Goal: Task Accomplishment & Management: Manage account settings

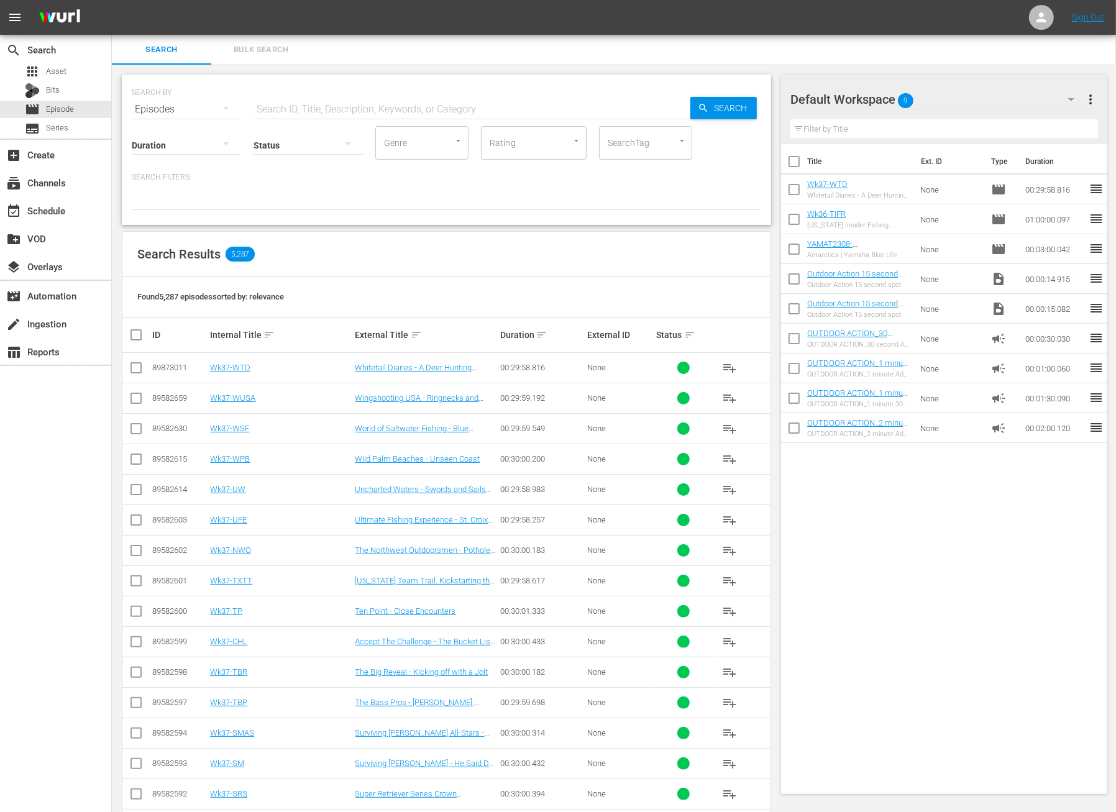
click at [285, 107] on input "text" at bounding box center [472, 109] width 437 height 30
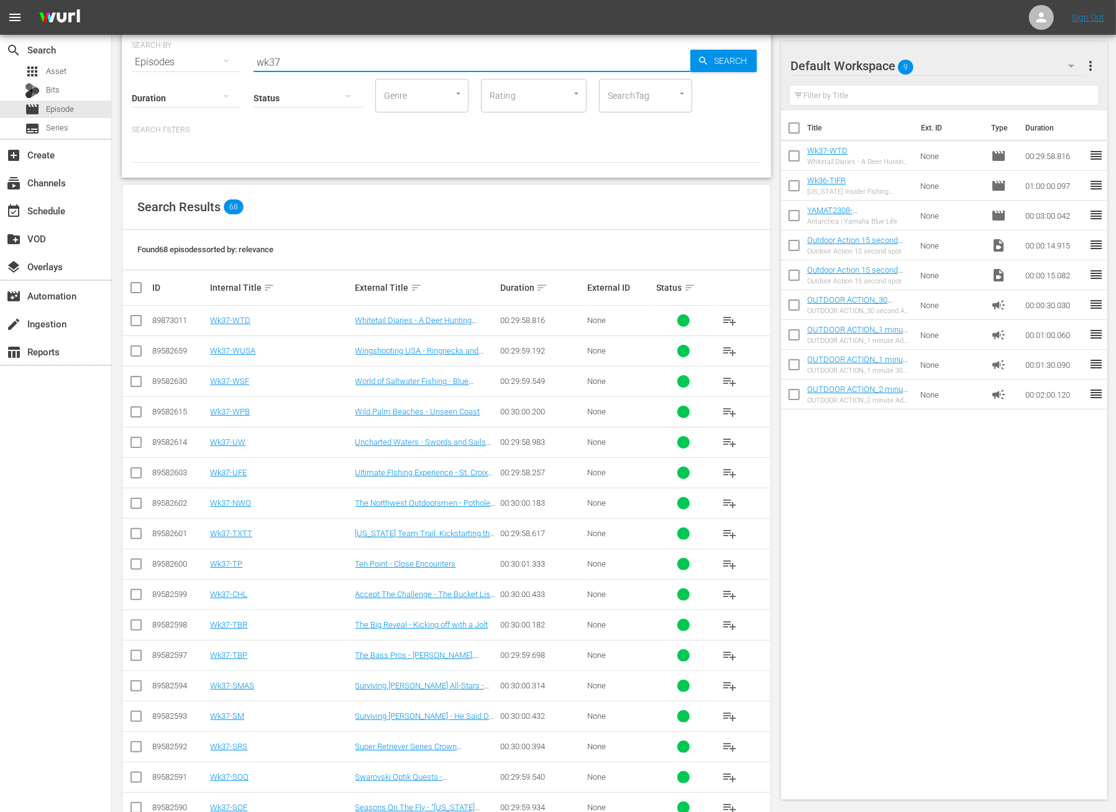
scroll to position [47, 0]
type input "wk37"
click at [138, 286] on input "checkbox" at bounding box center [141, 288] width 25 height 15
checkbox input "true"
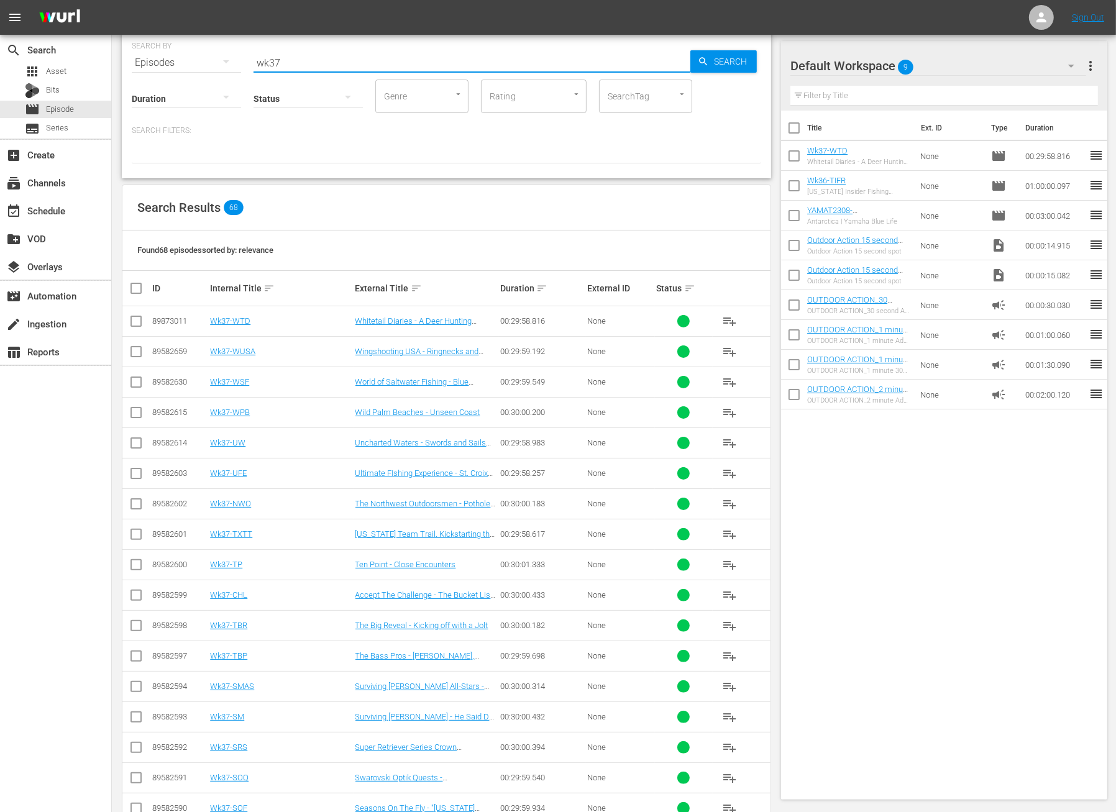
checkbox input "true"
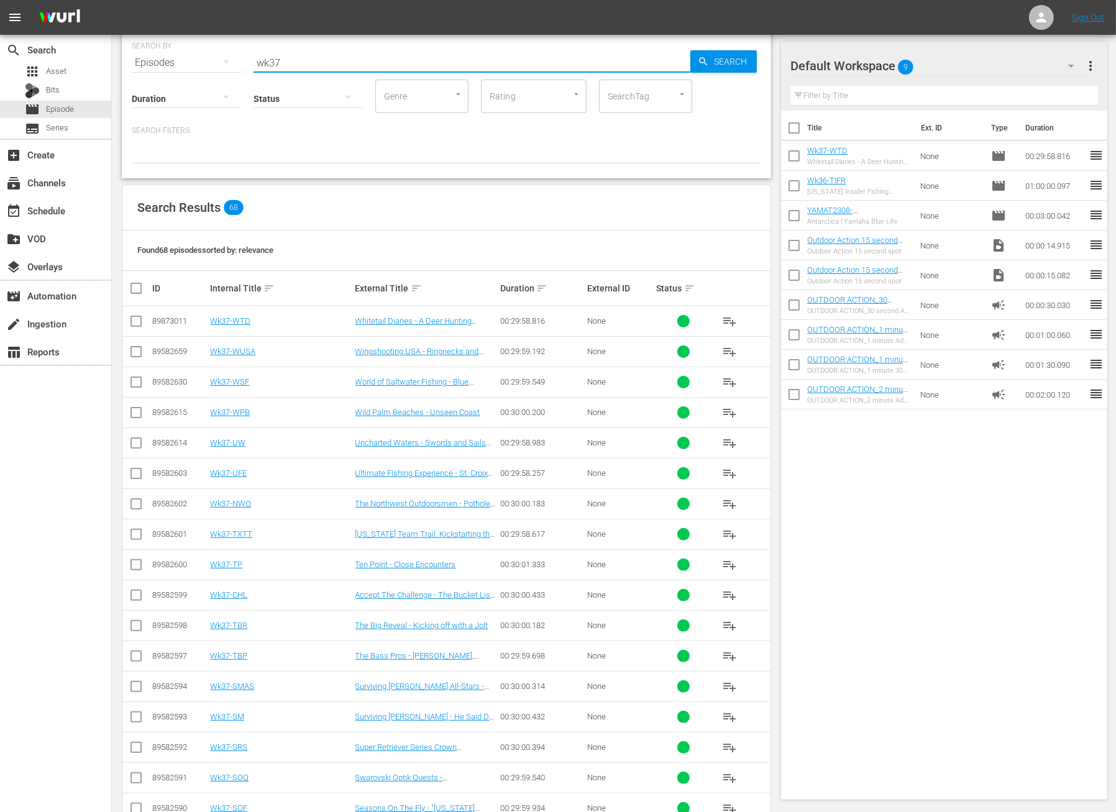
checkbox input "true"
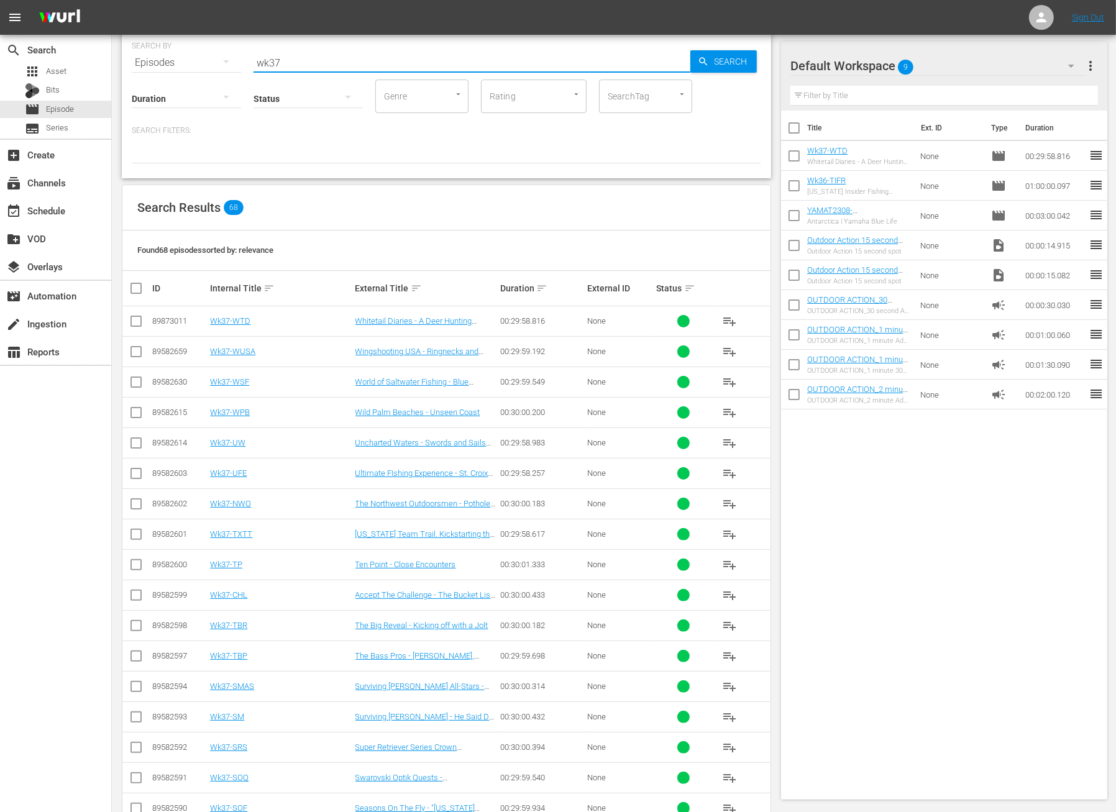
checkbox input "true"
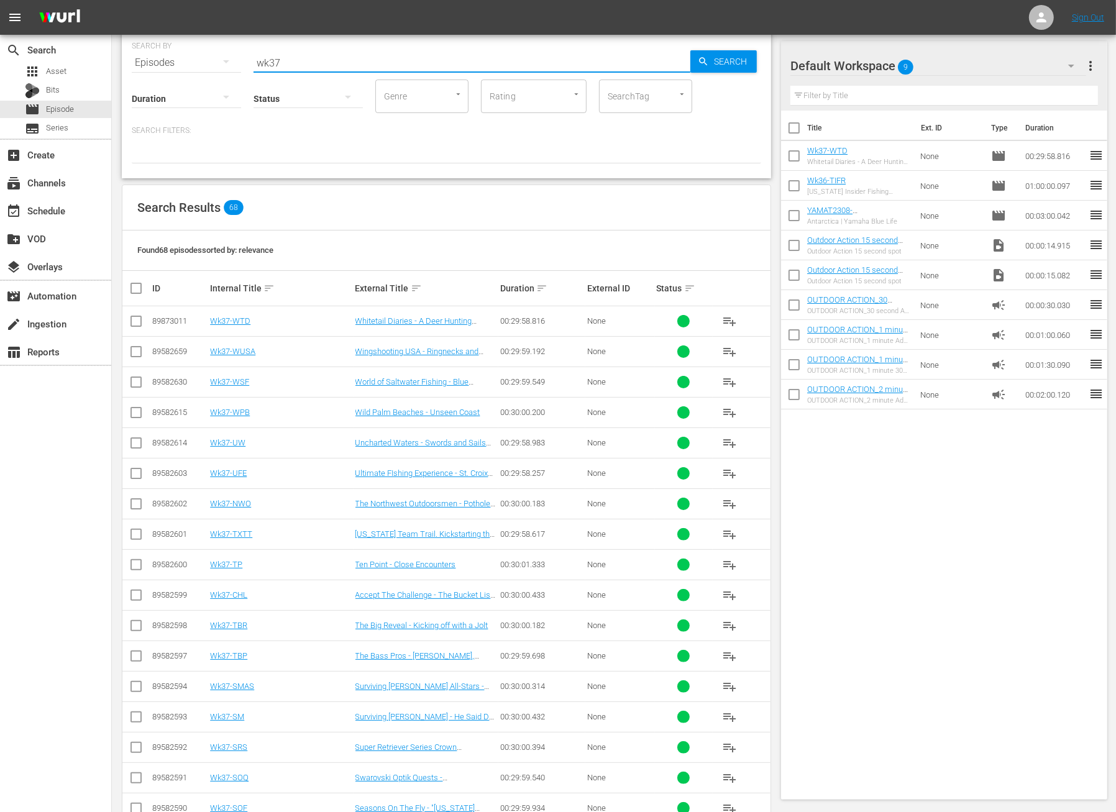
checkbox input "true"
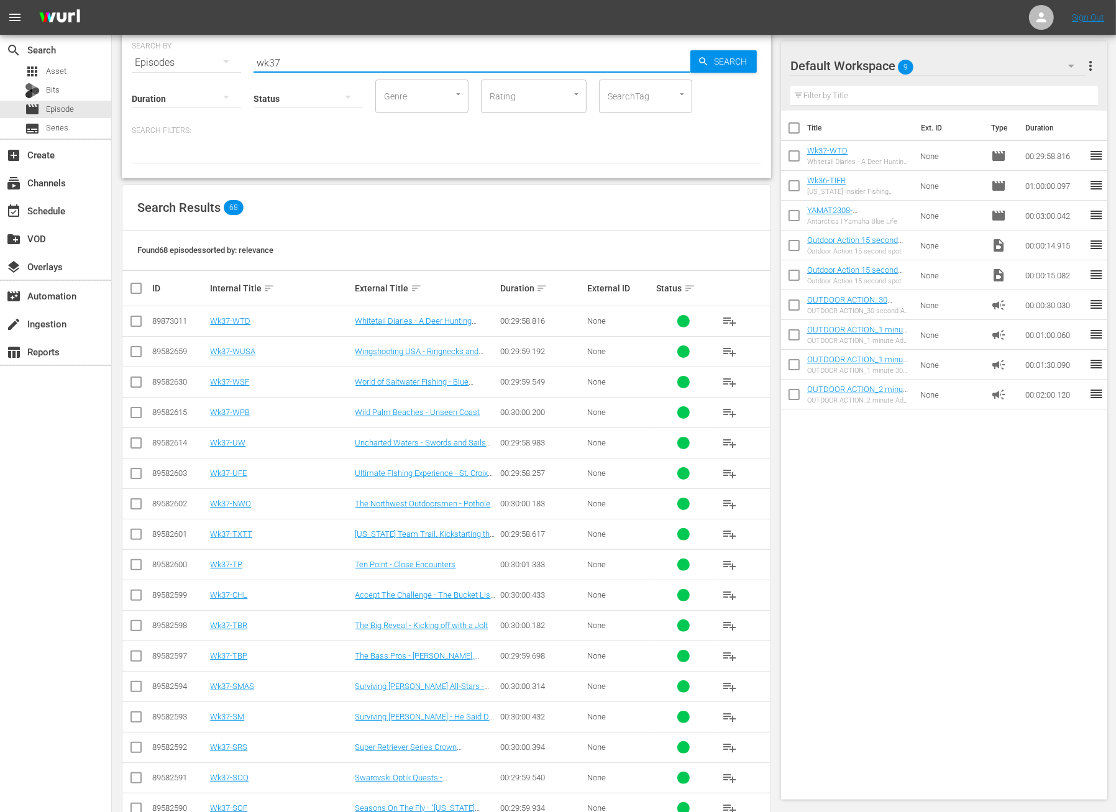
checkbox input "true"
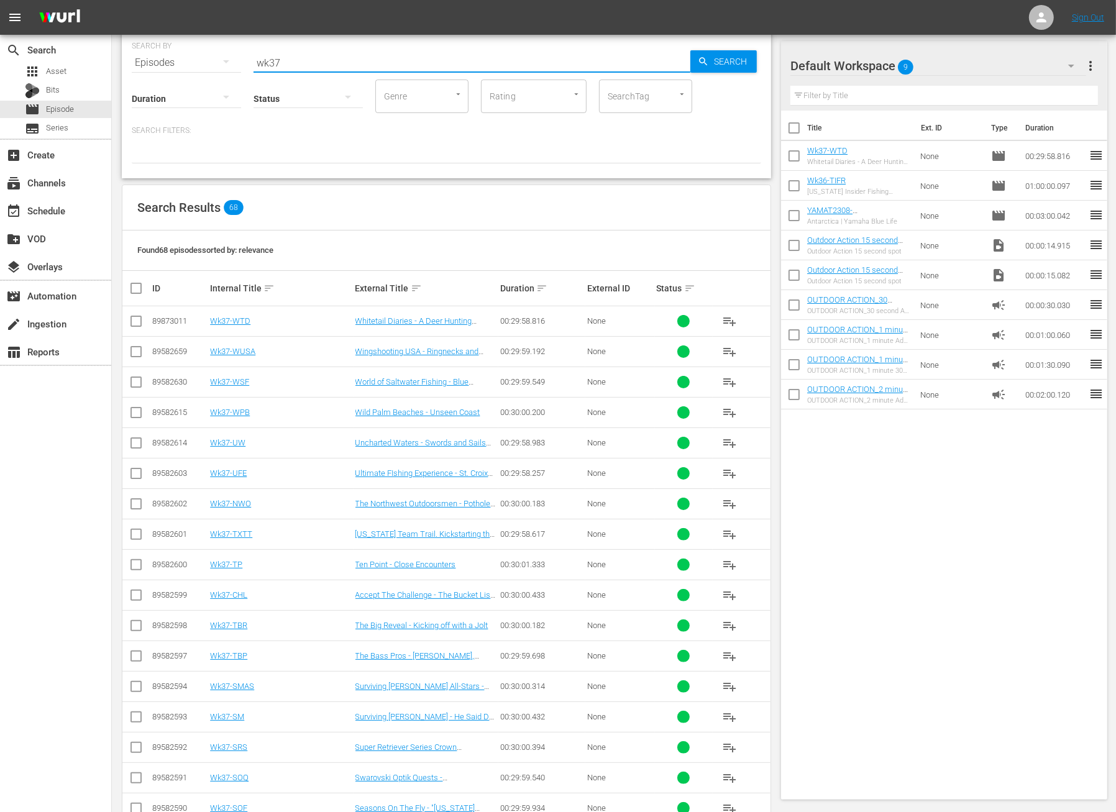
checkbox input "true"
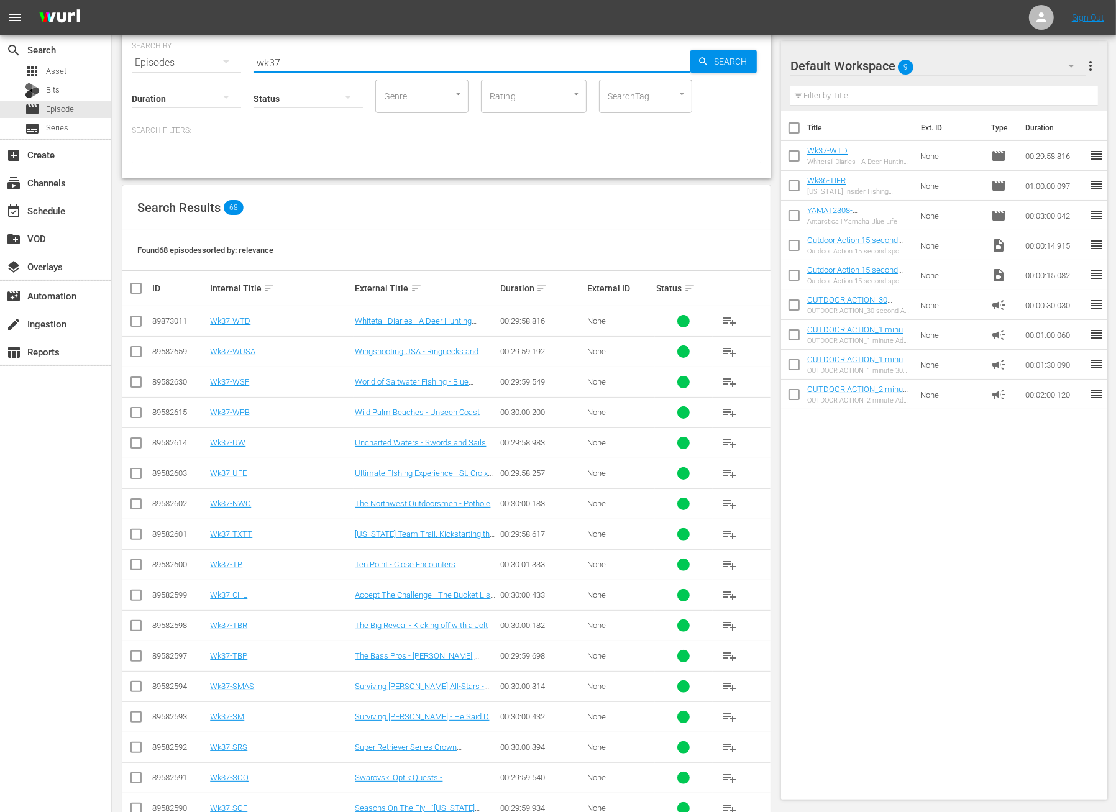
checkbox input "true"
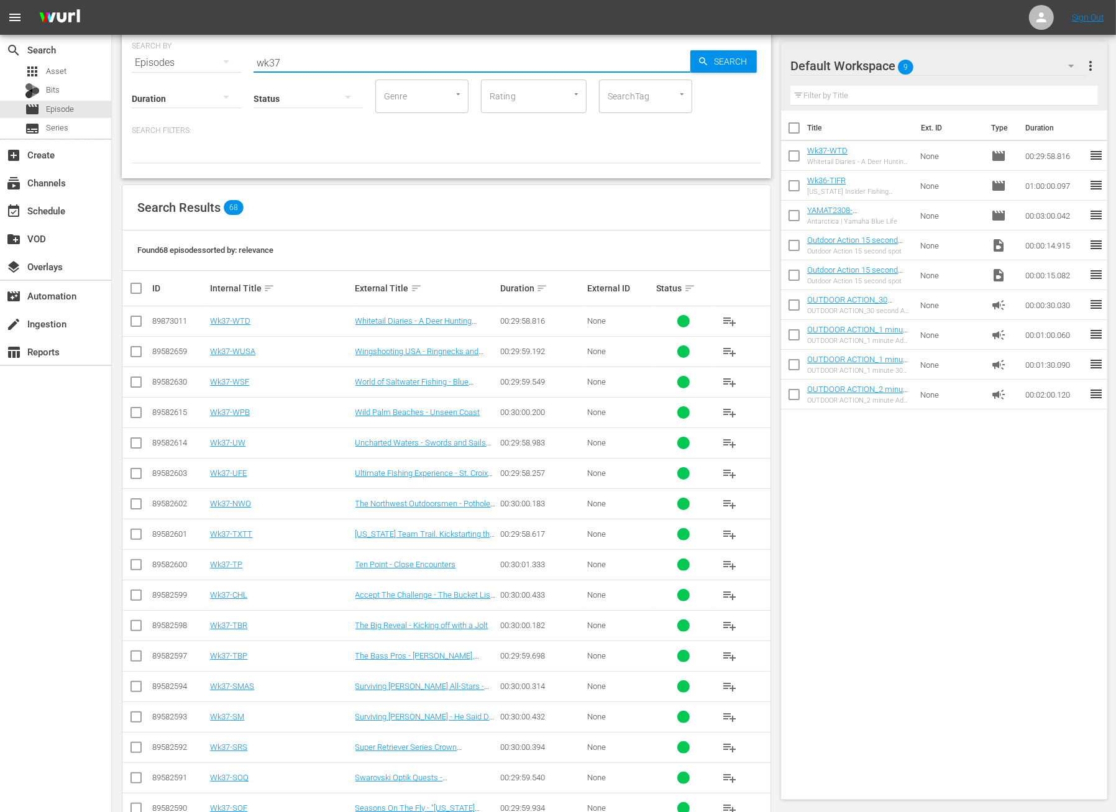
checkbox input "true"
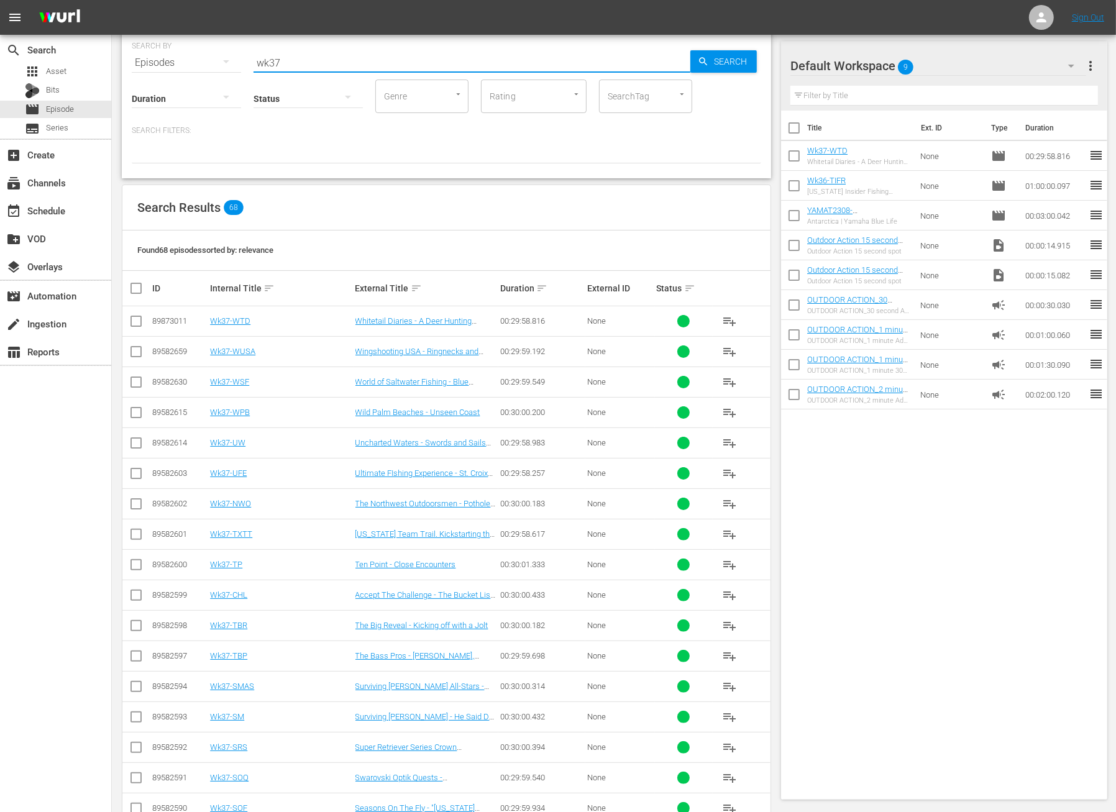
checkbox input "true"
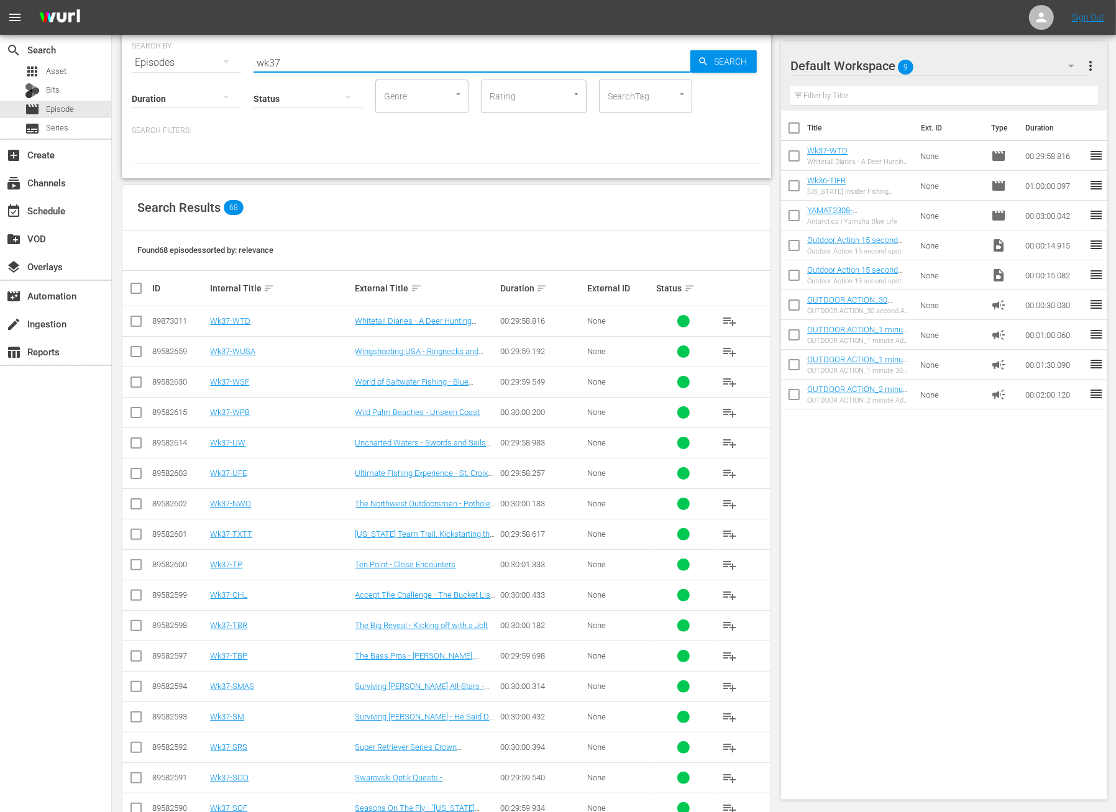
checkbox input "true"
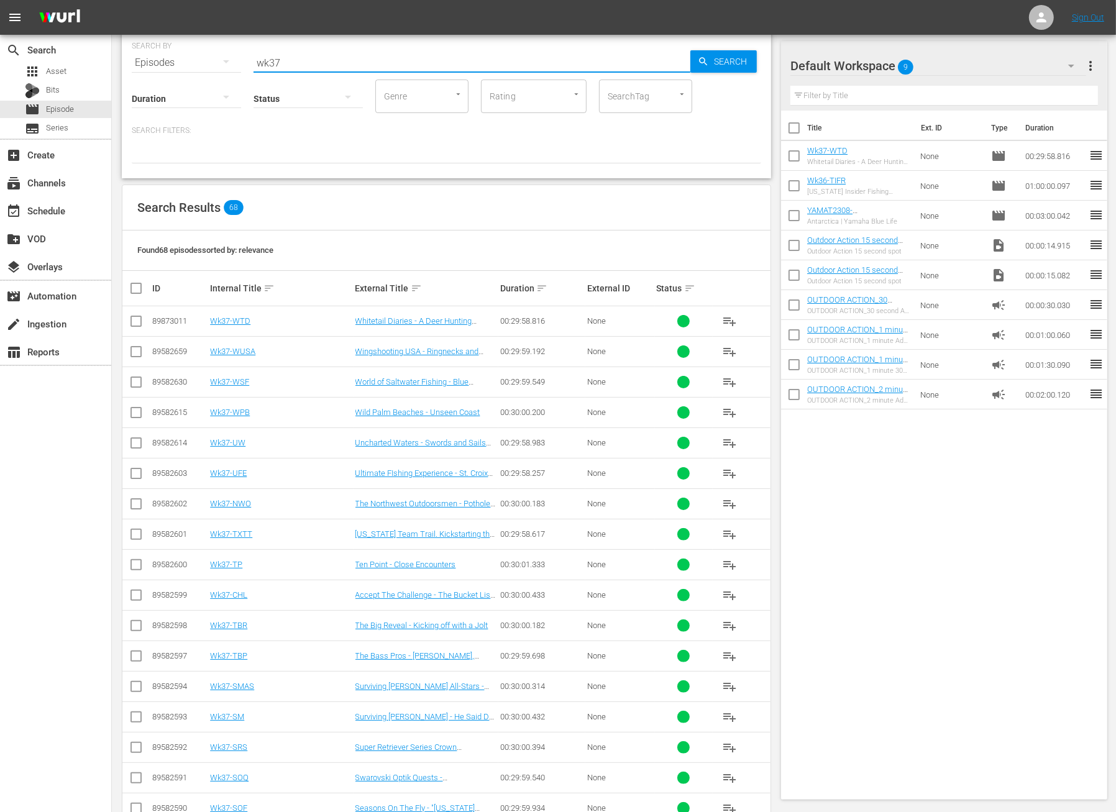
checkbox input "true"
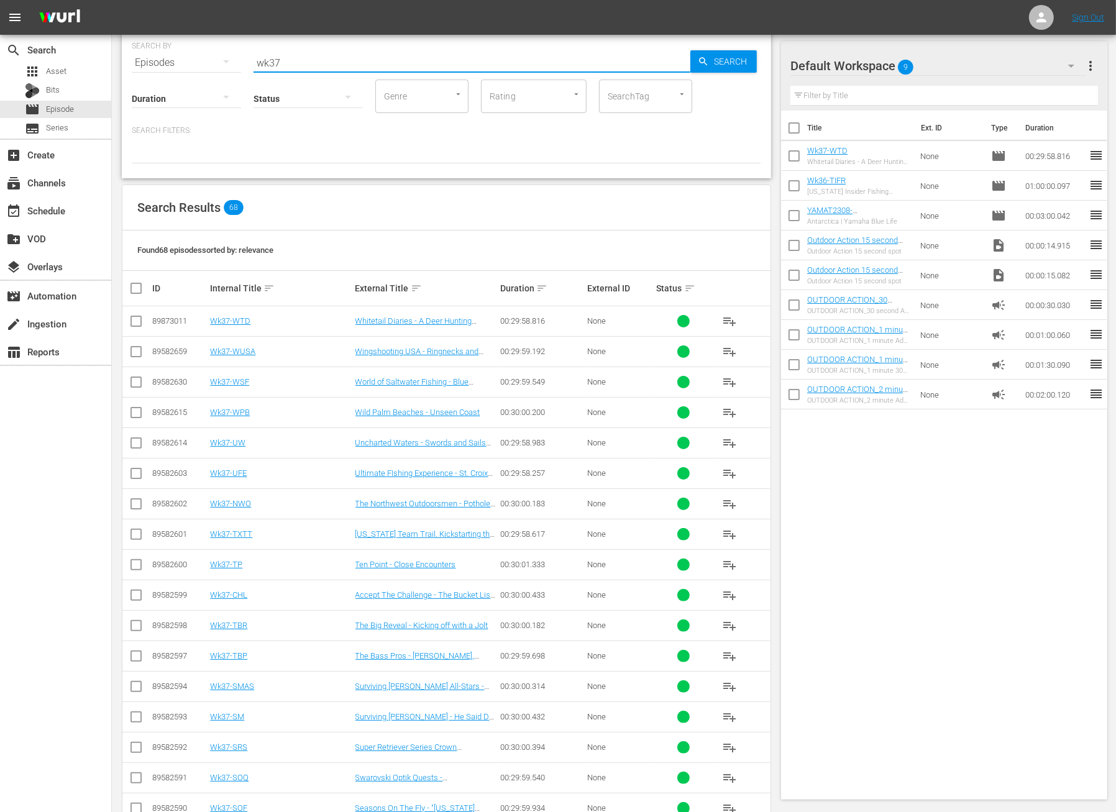
checkbox input "true"
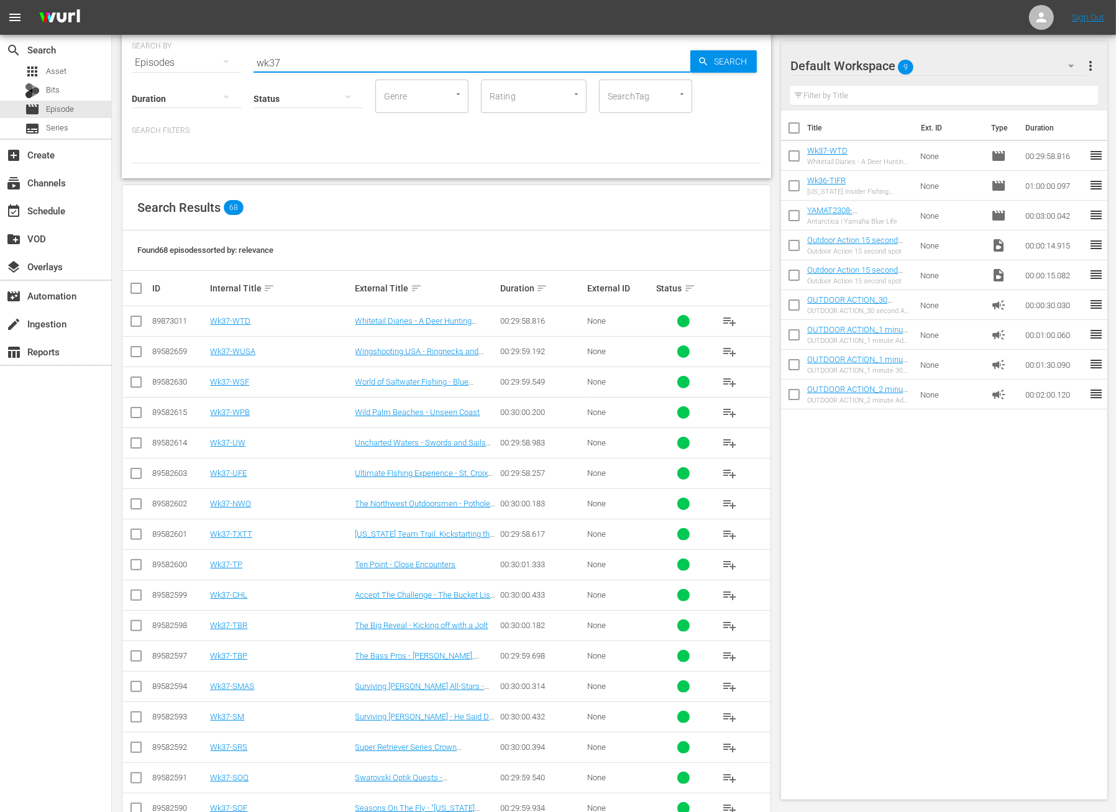
checkbox input "true"
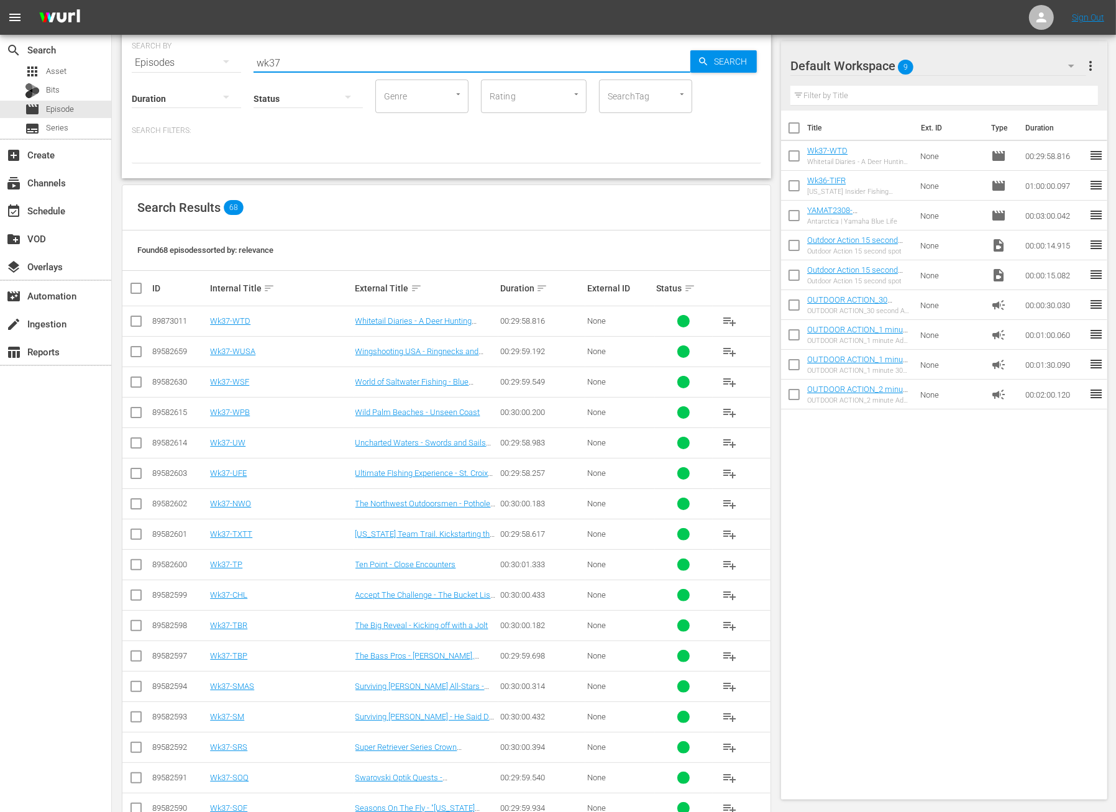
checkbox input "true"
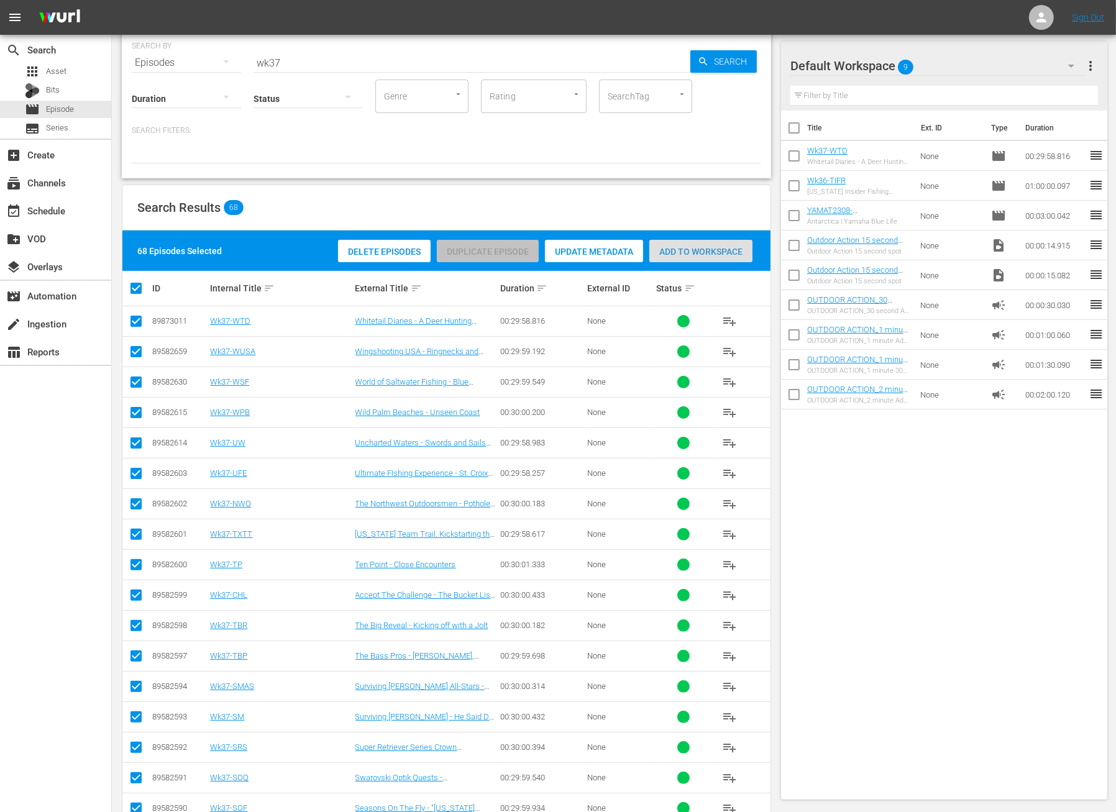
click at [702, 252] on span "Add to Workspace" at bounding box center [700, 252] width 103 height 10
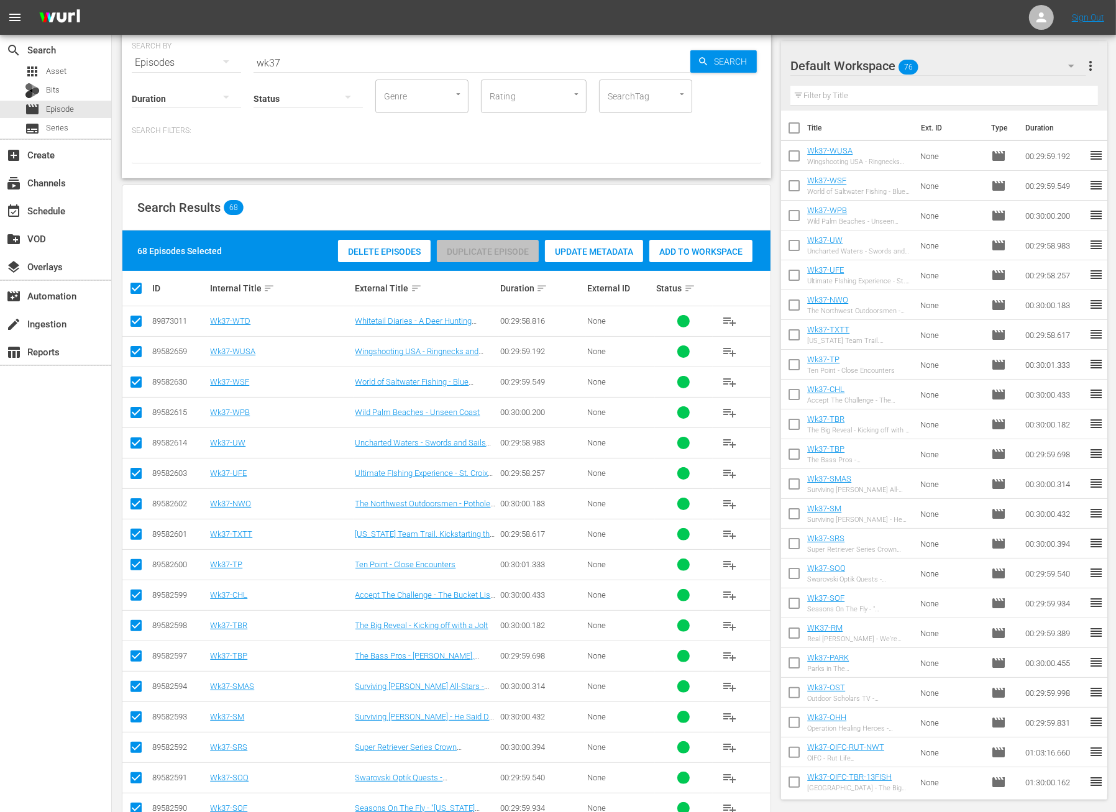
click at [138, 285] on input "checkbox" at bounding box center [141, 288] width 25 height 15
checkbox input "false"
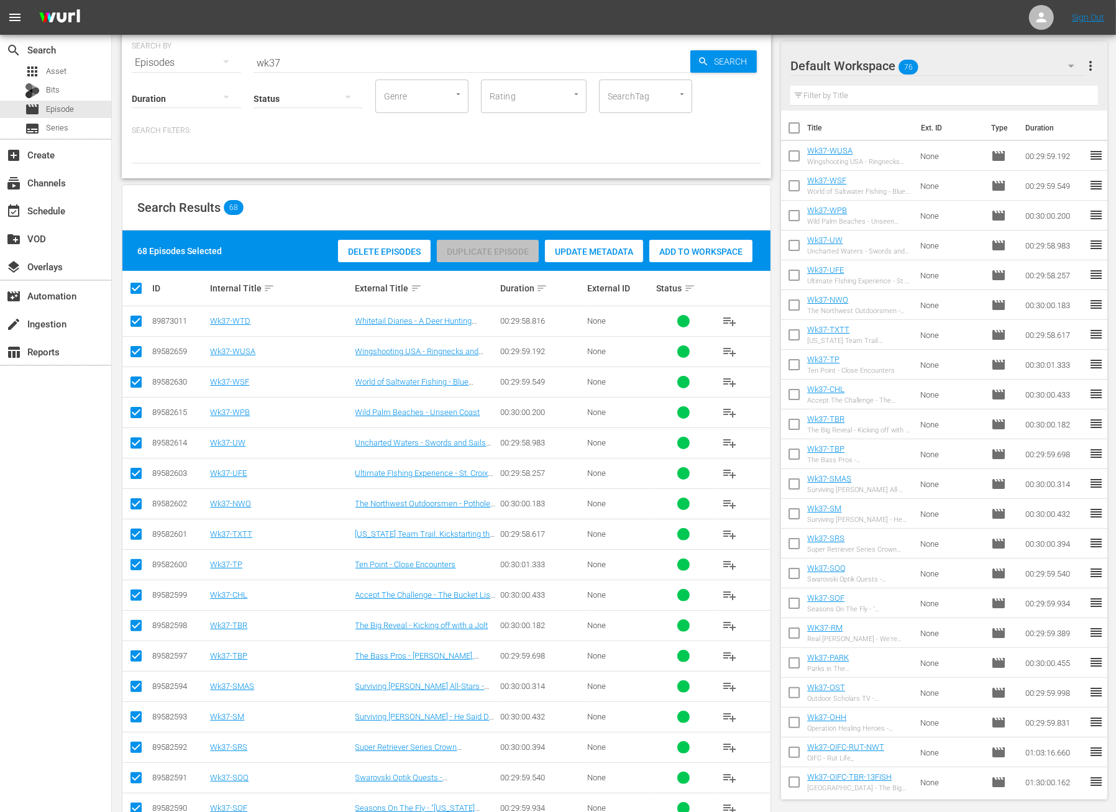
checkbox input "false"
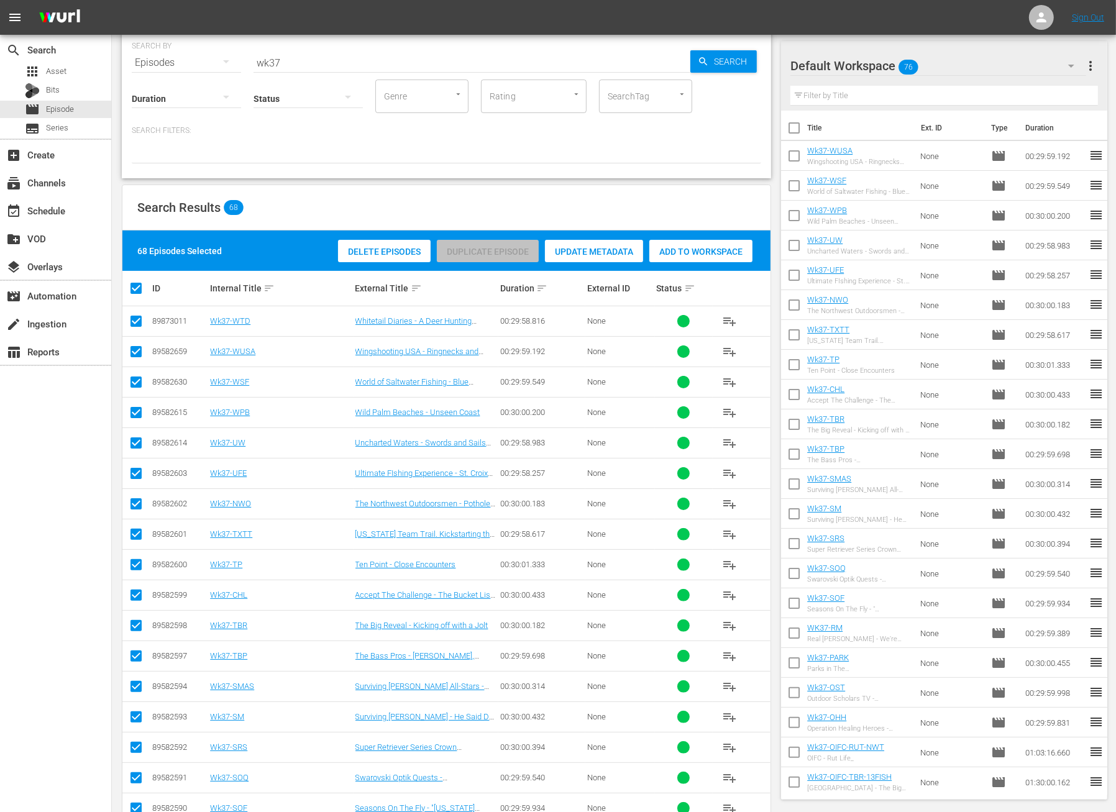
checkbox input "false"
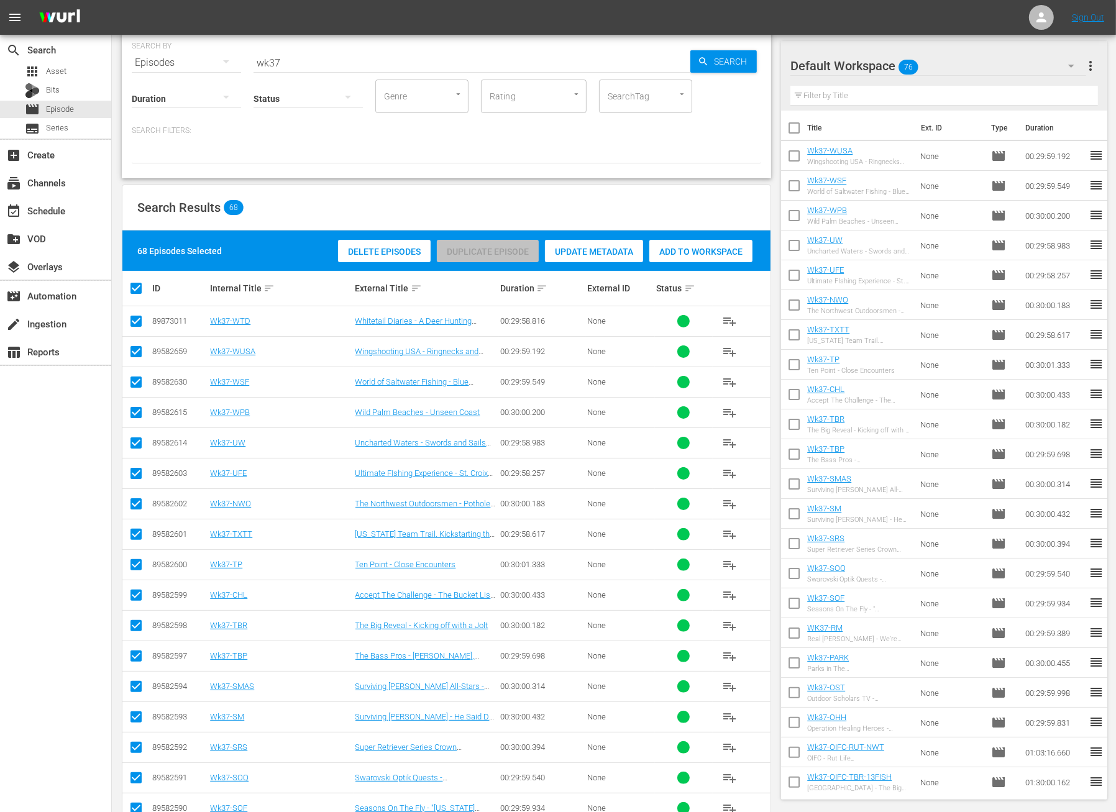
checkbox input "false"
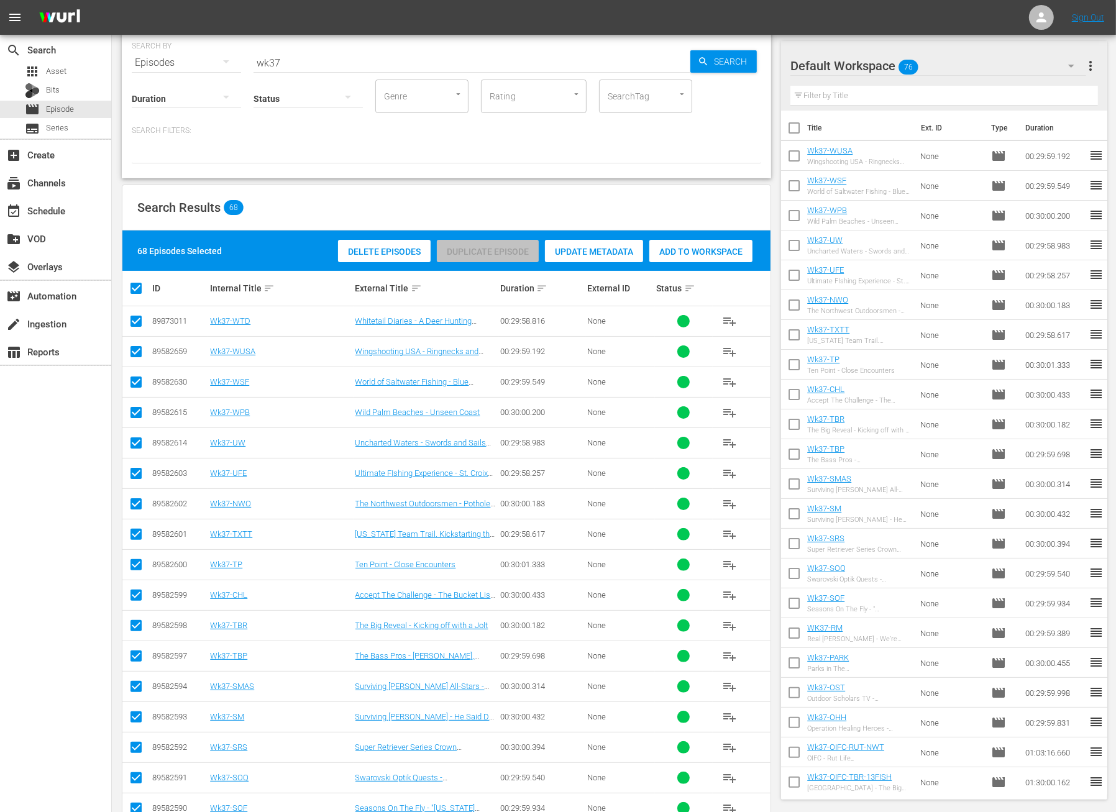
checkbox input "false"
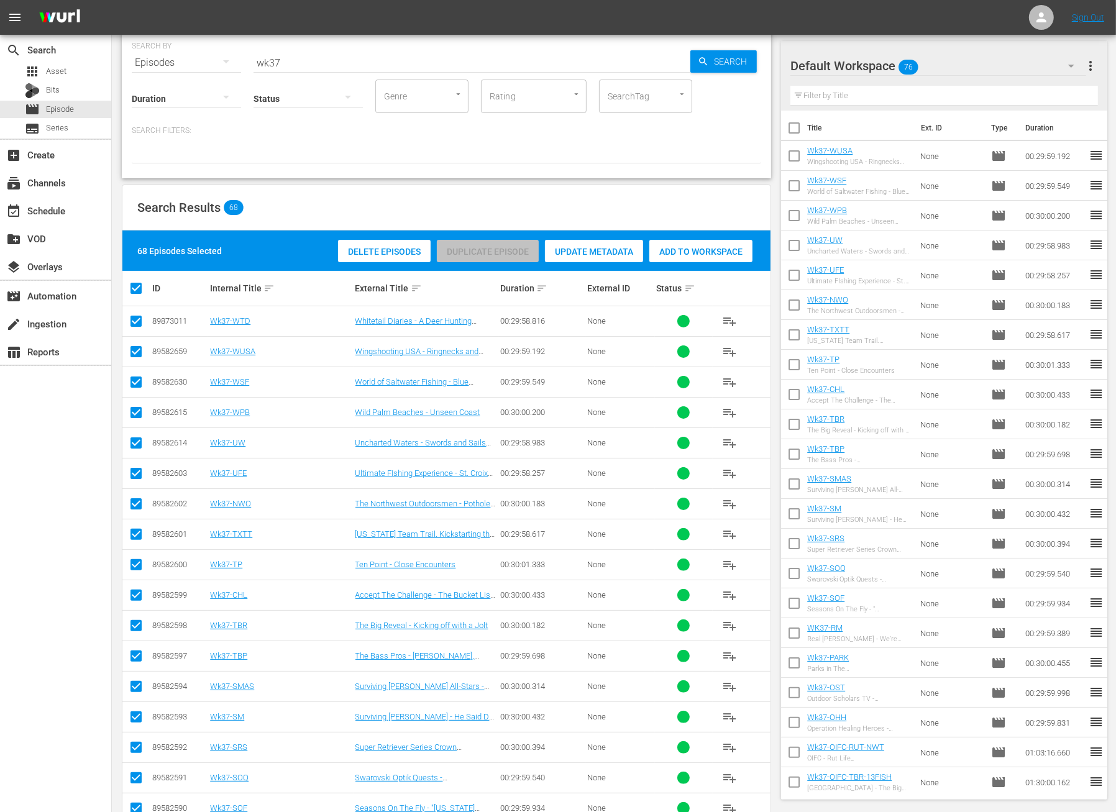
checkbox input "false"
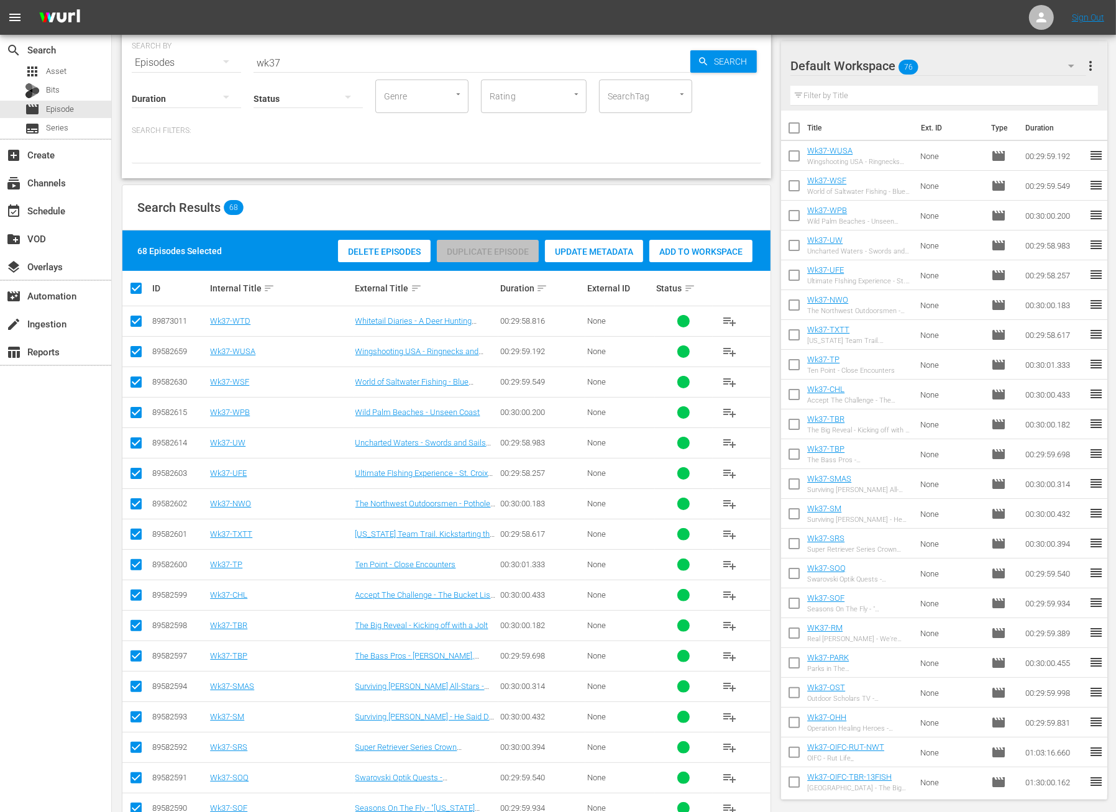
checkbox input "false"
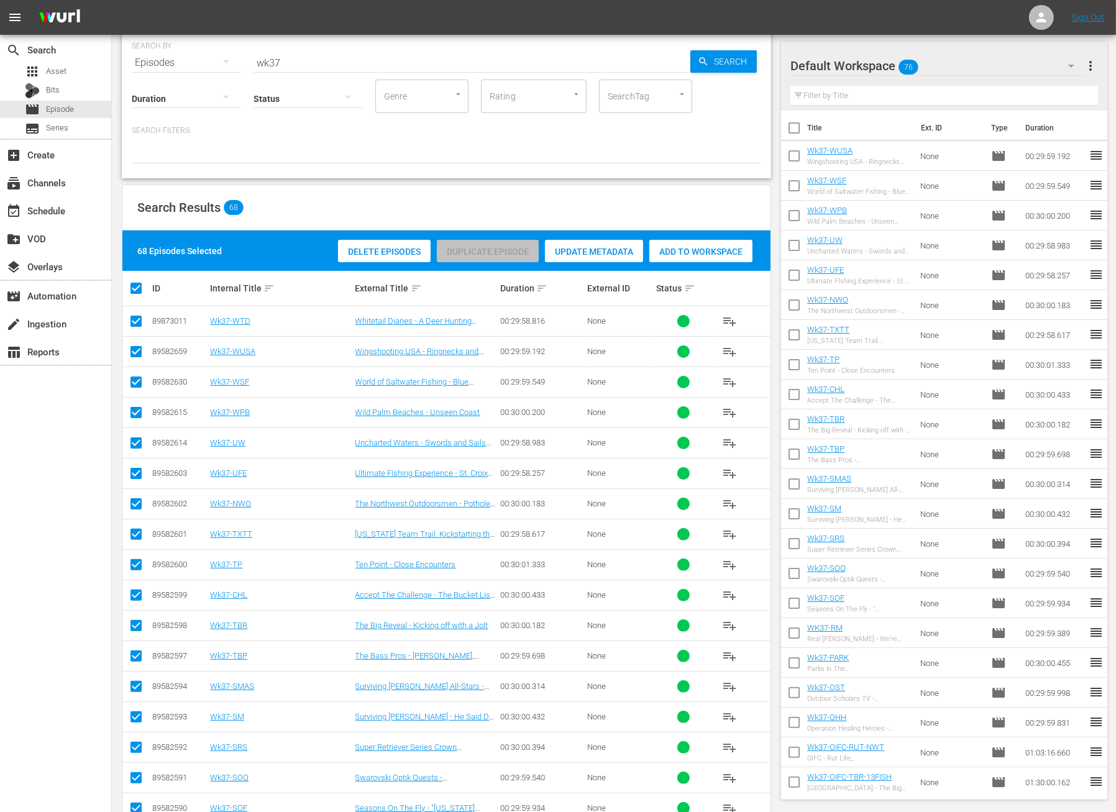
checkbox input "false"
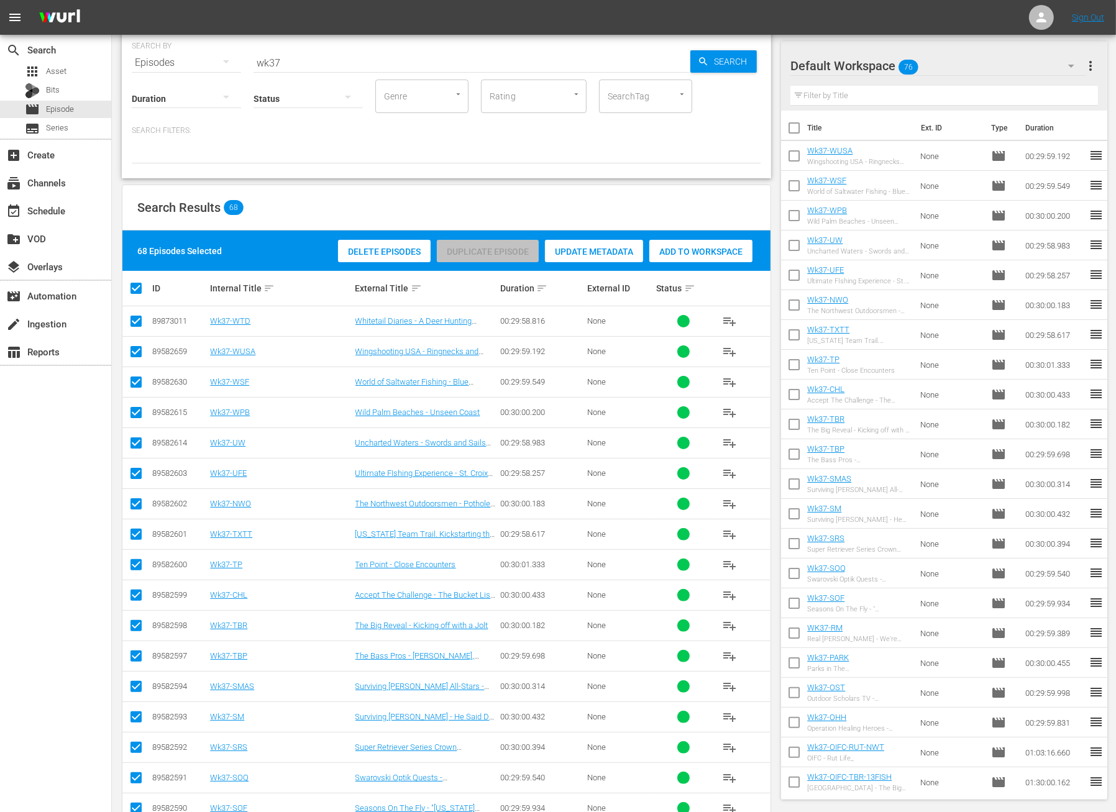
checkbox input "false"
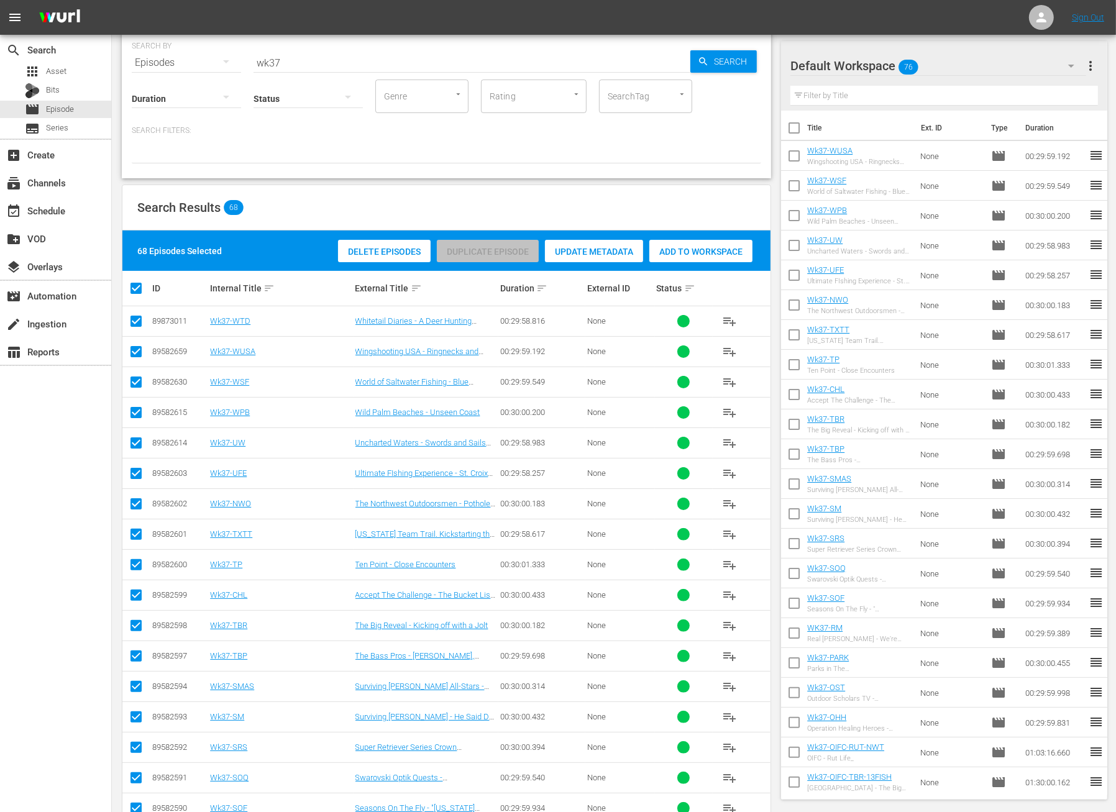
checkbox input "false"
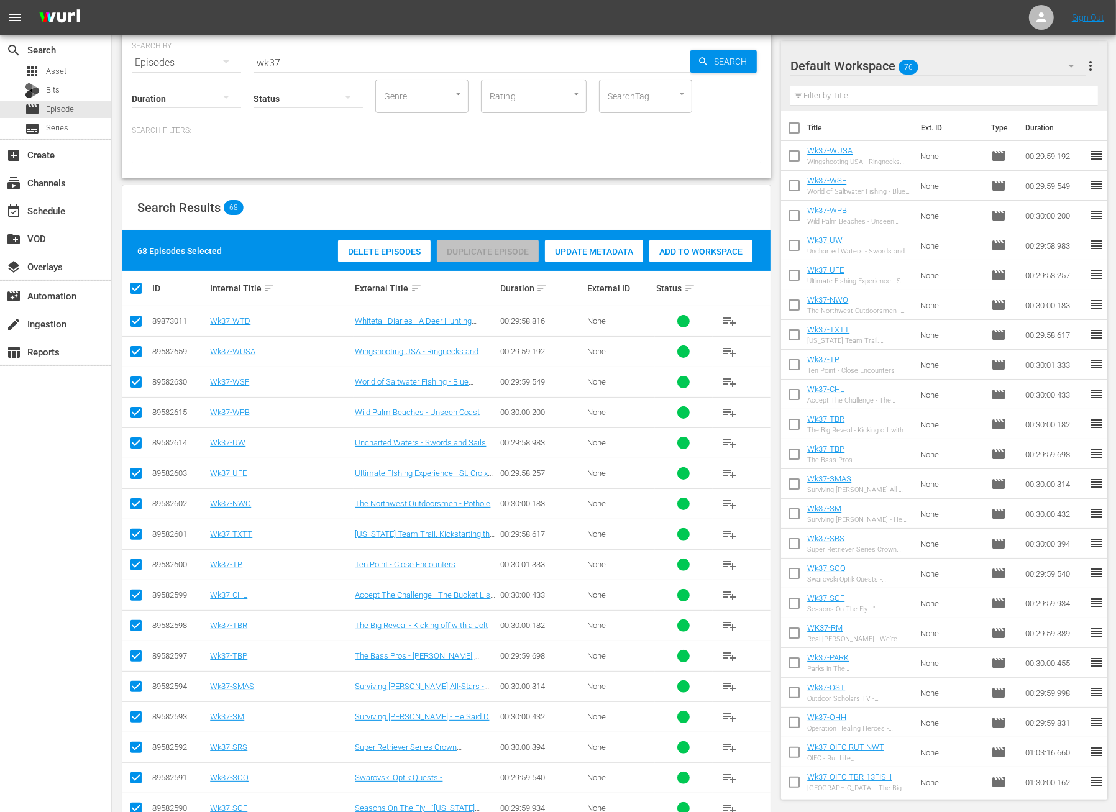
checkbox input "false"
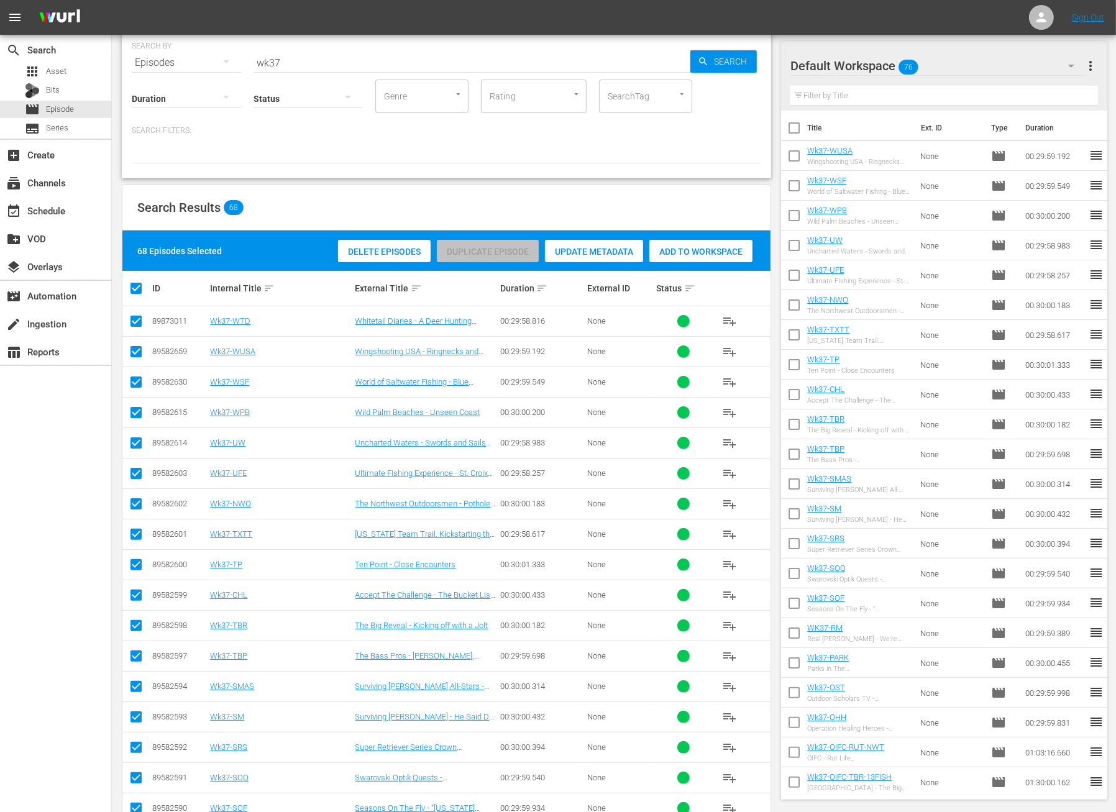
checkbox input "false"
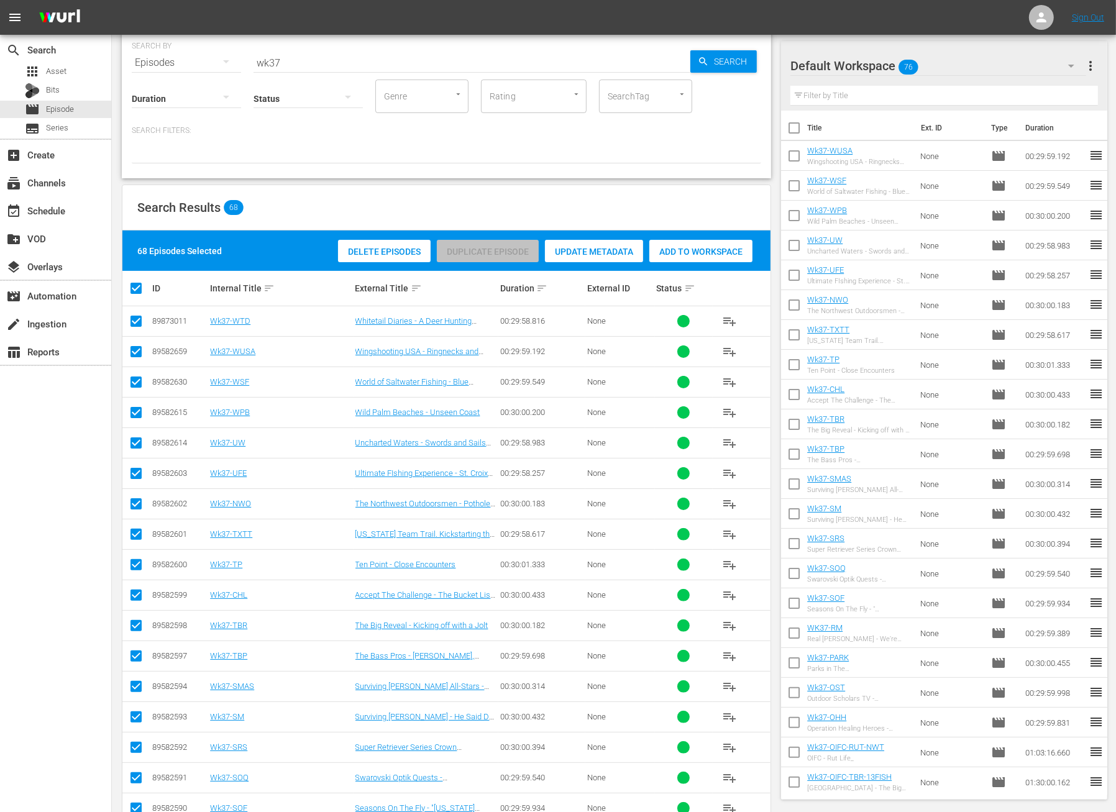
checkbox input "false"
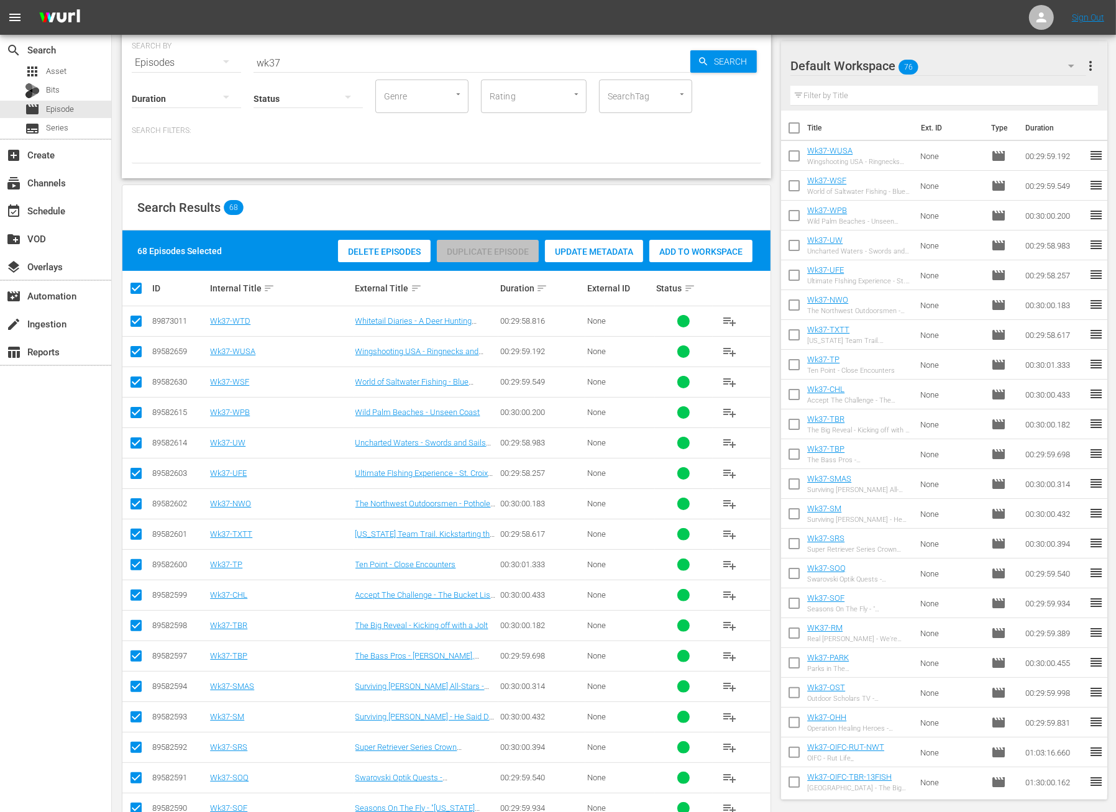
checkbox input "false"
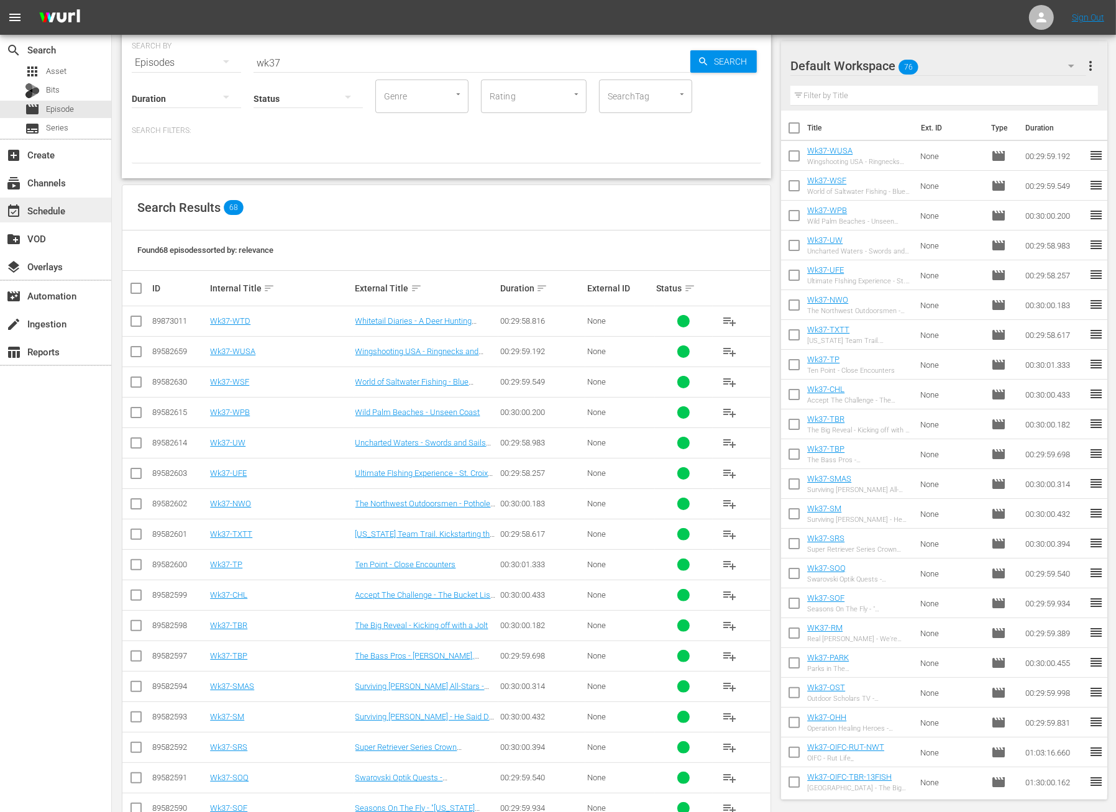
click at [62, 205] on div "event_available Schedule" at bounding box center [35, 208] width 70 height 11
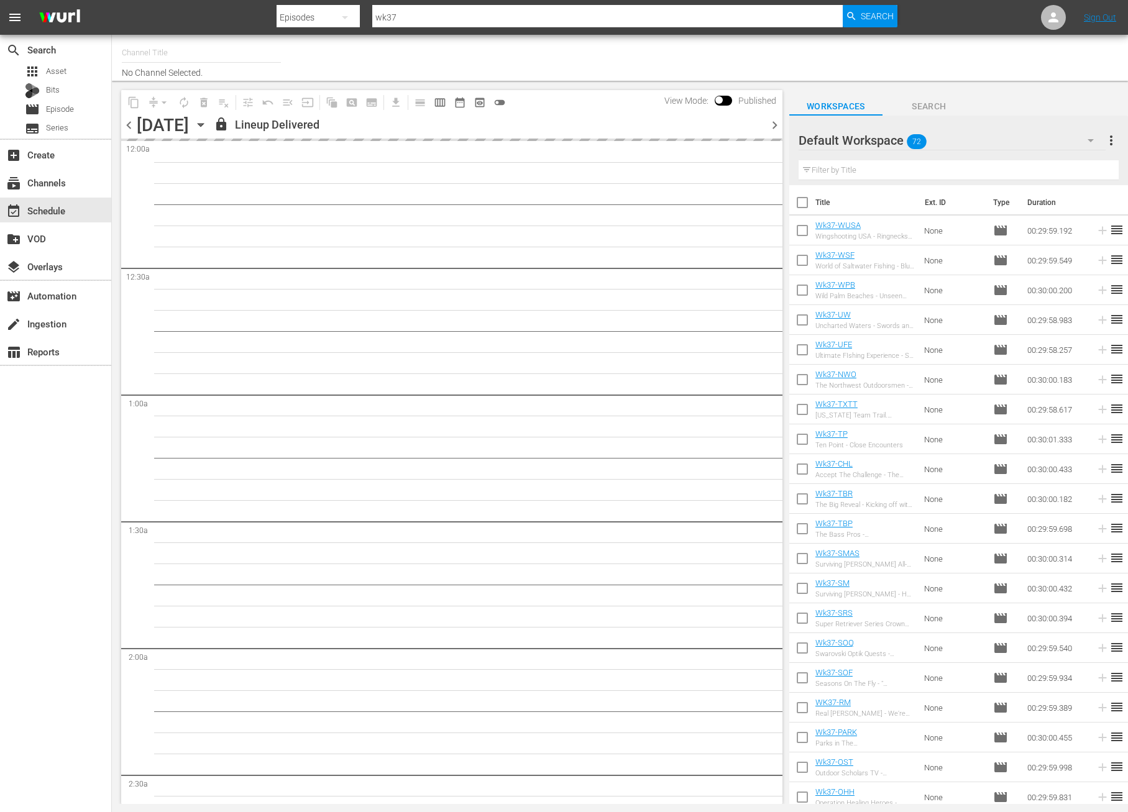
type input "Outdoor Action (1158)"
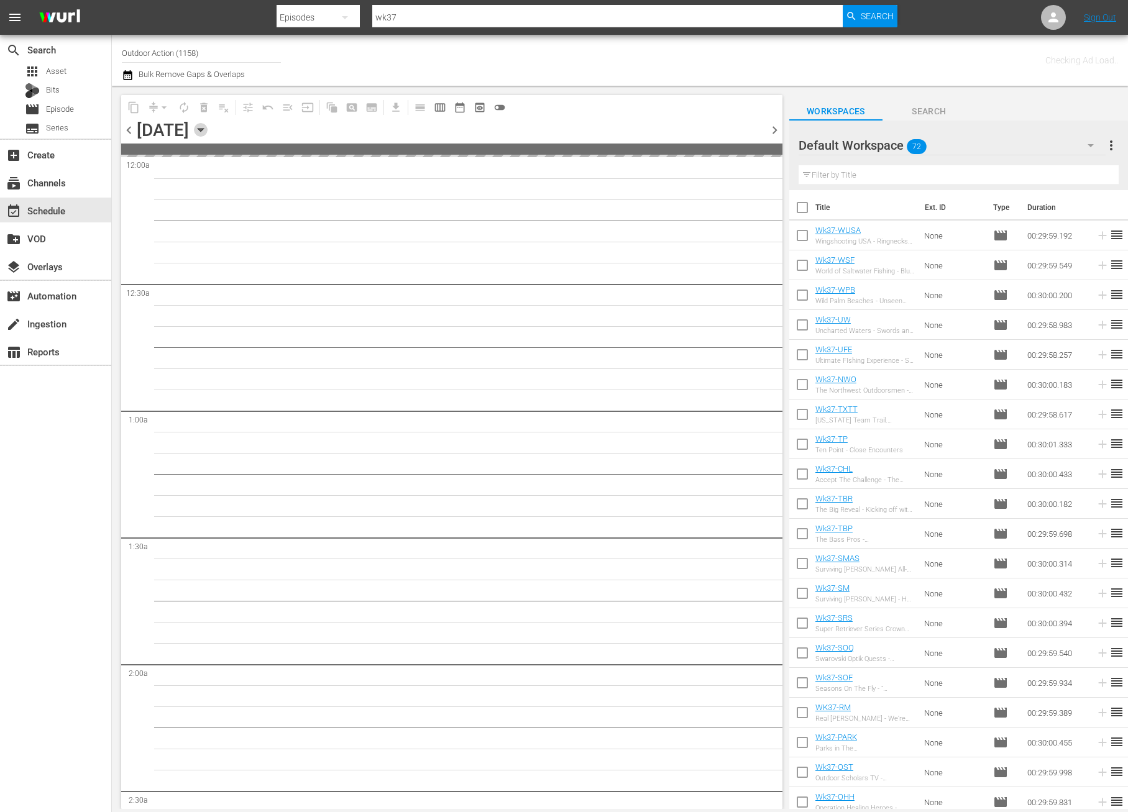
click at [208, 132] on icon "button" at bounding box center [201, 130] width 14 height 14
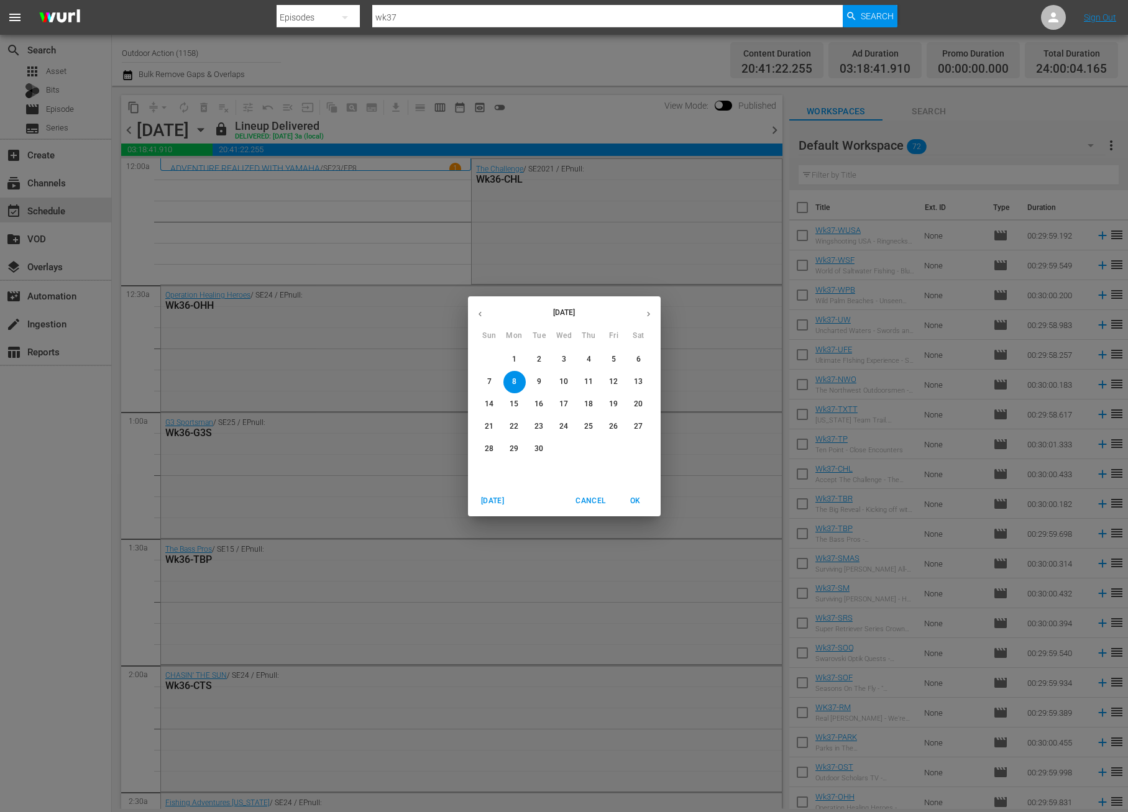
click at [564, 381] on p "10" at bounding box center [563, 382] width 9 height 11
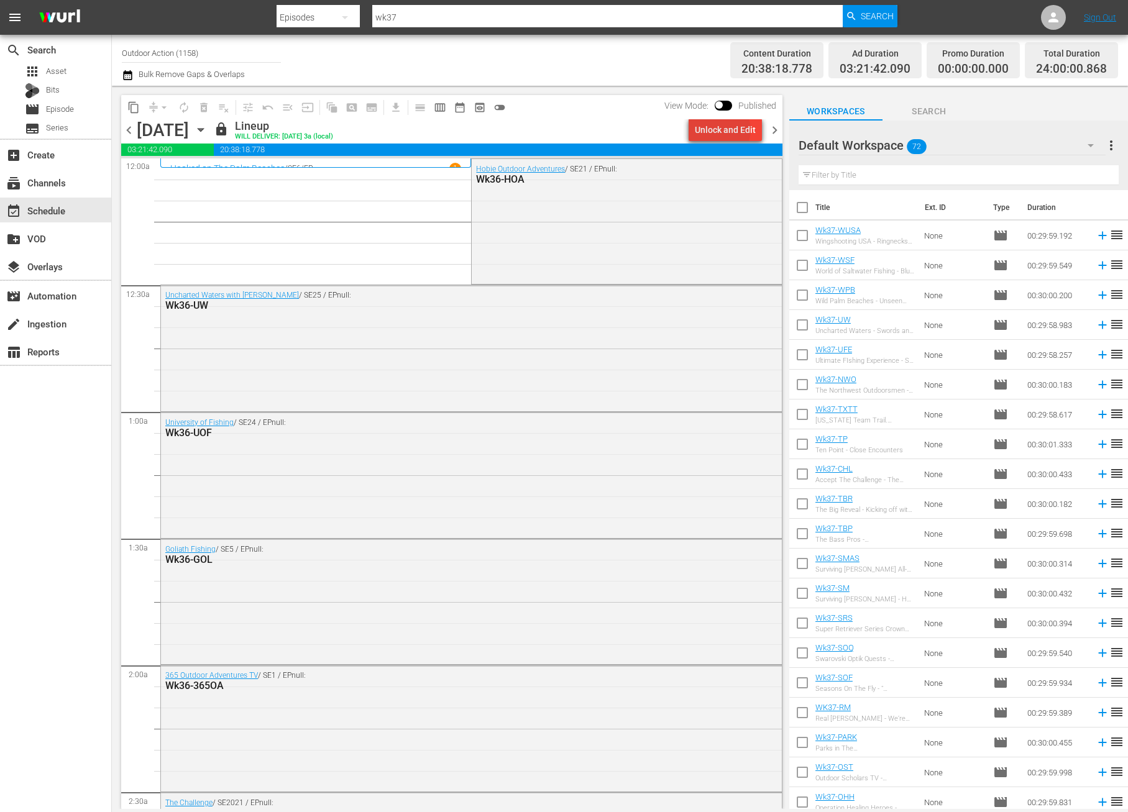
click at [723, 130] on div "Unlock and Edit" at bounding box center [725, 130] width 61 height 22
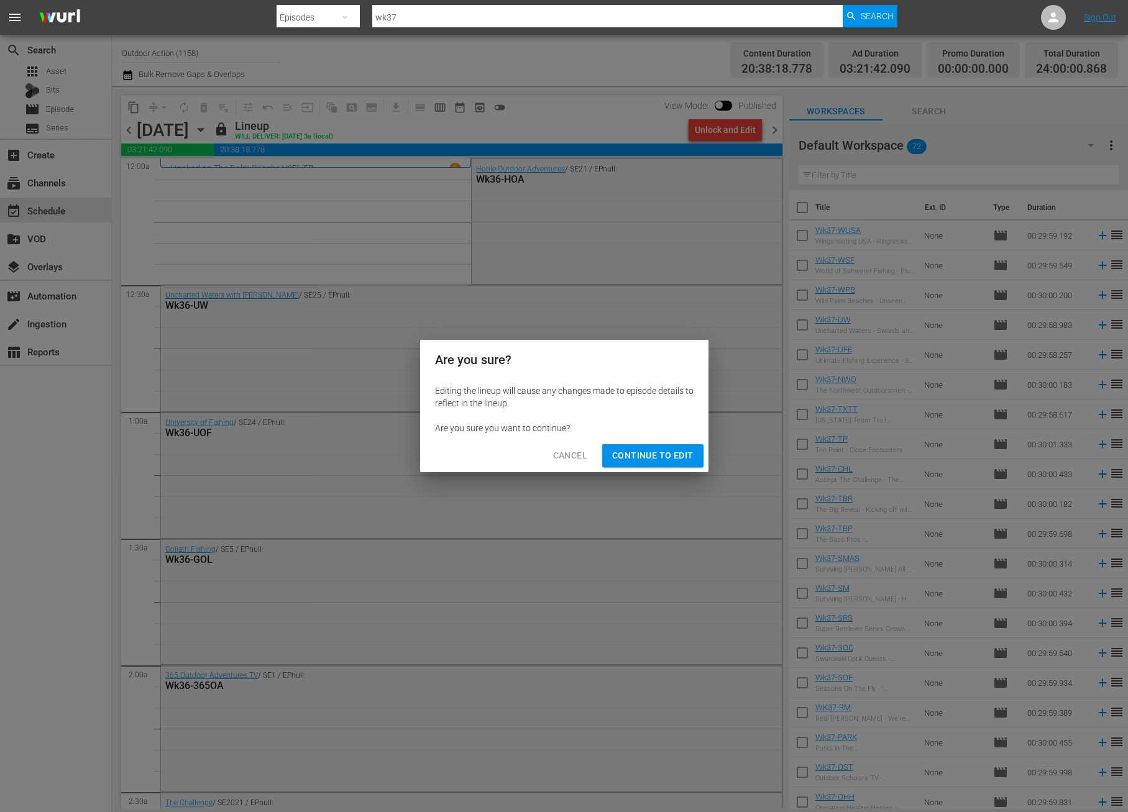
click at [641, 460] on span "Continue to Edit" at bounding box center [652, 456] width 81 height 16
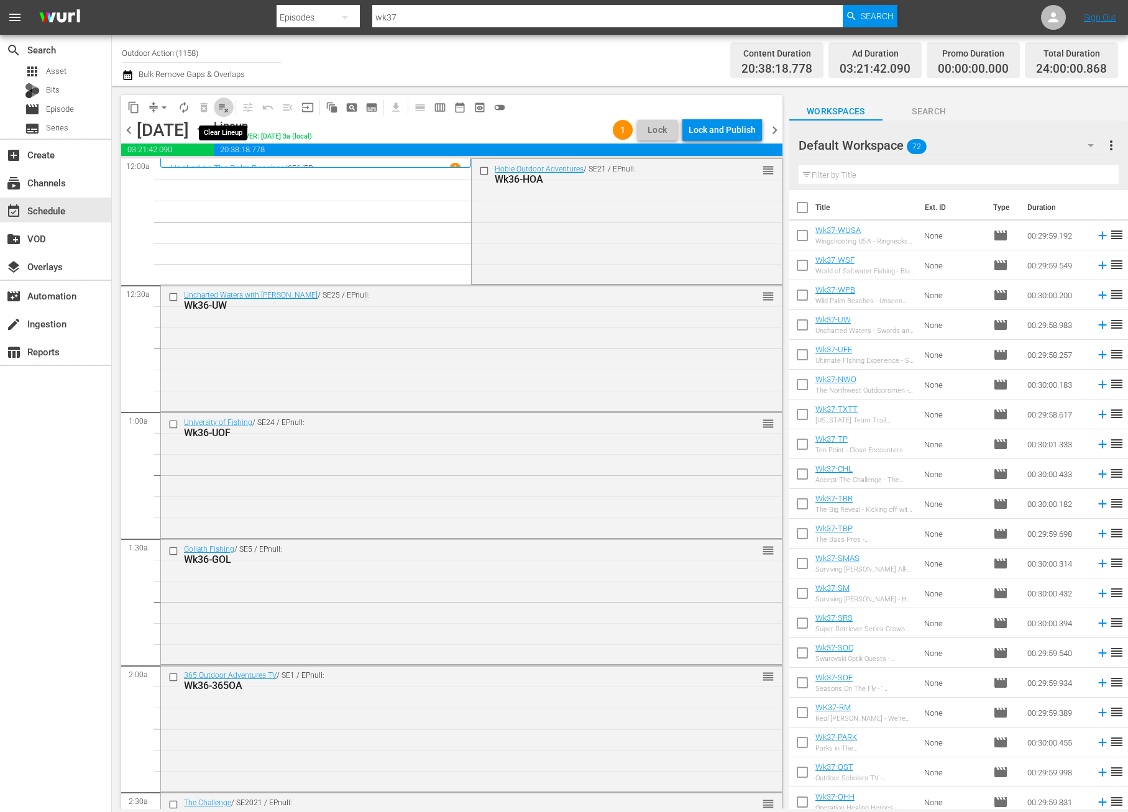
click at [226, 103] on span "playlist_remove_outlined" at bounding box center [223, 107] width 12 height 12
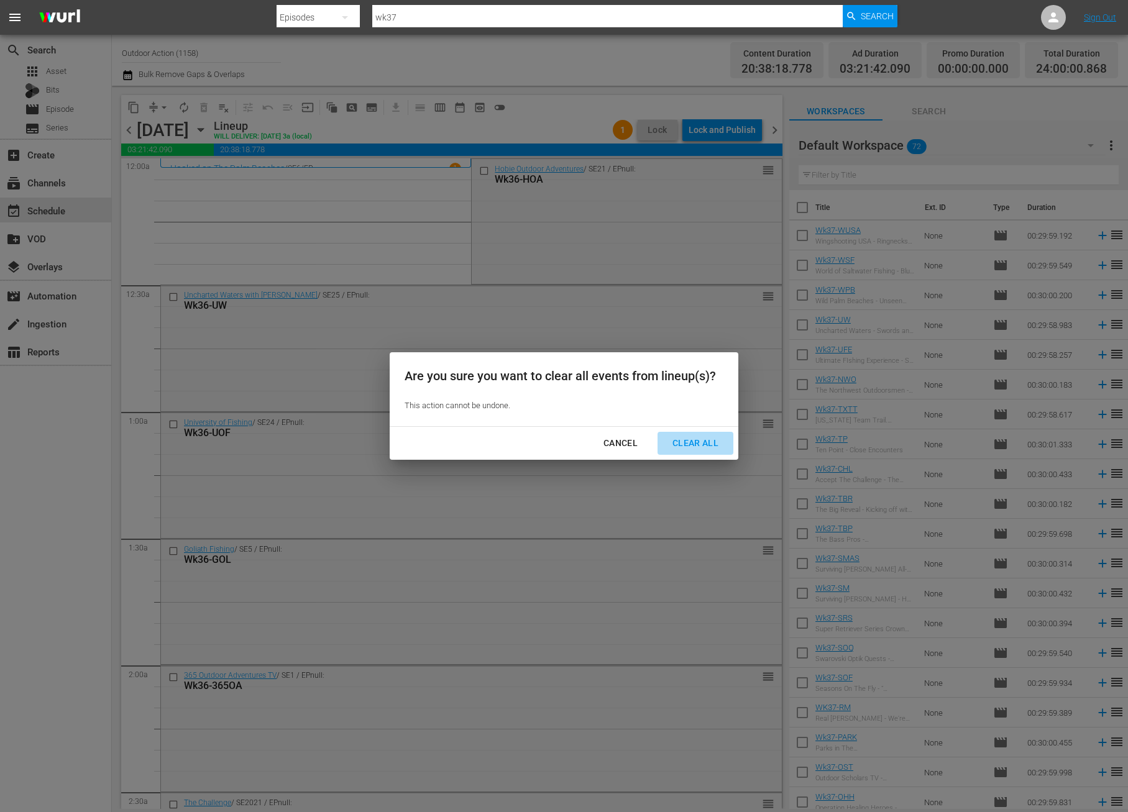
click at [715, 438] on div "Clear All" at bounding box center [695, 444] width 66 height 16
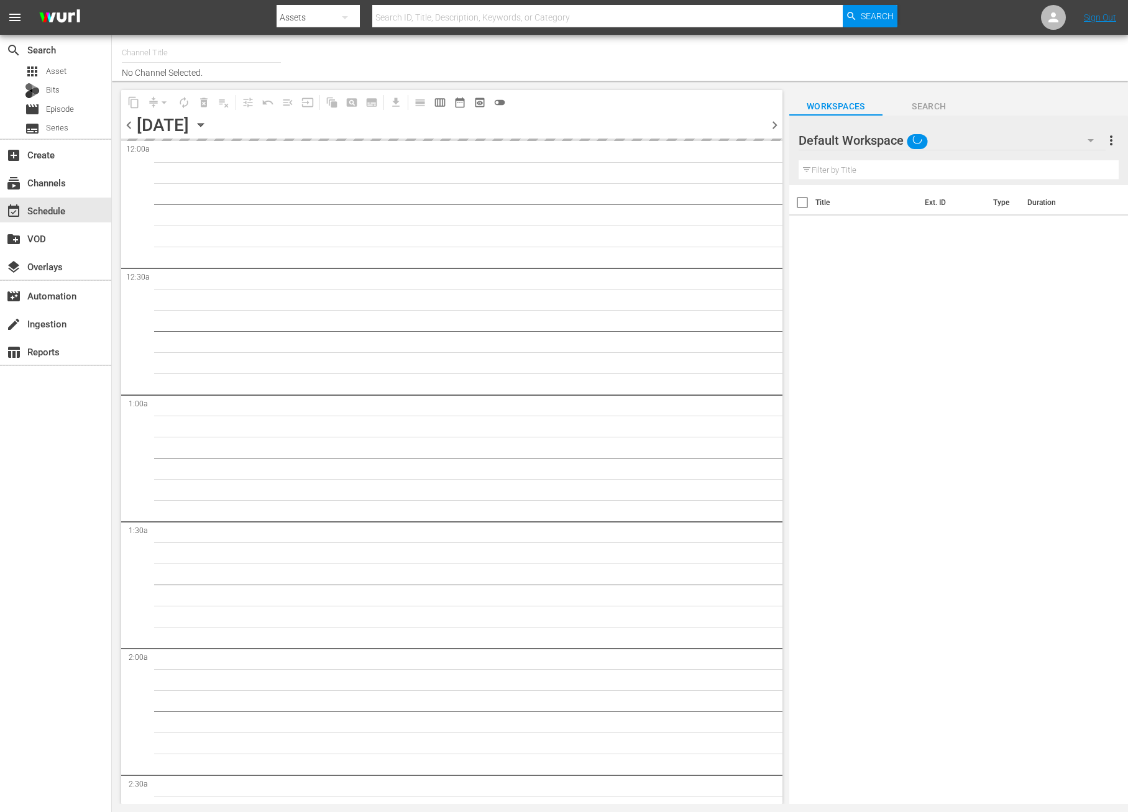
type input "Outdoor Action (1158)"
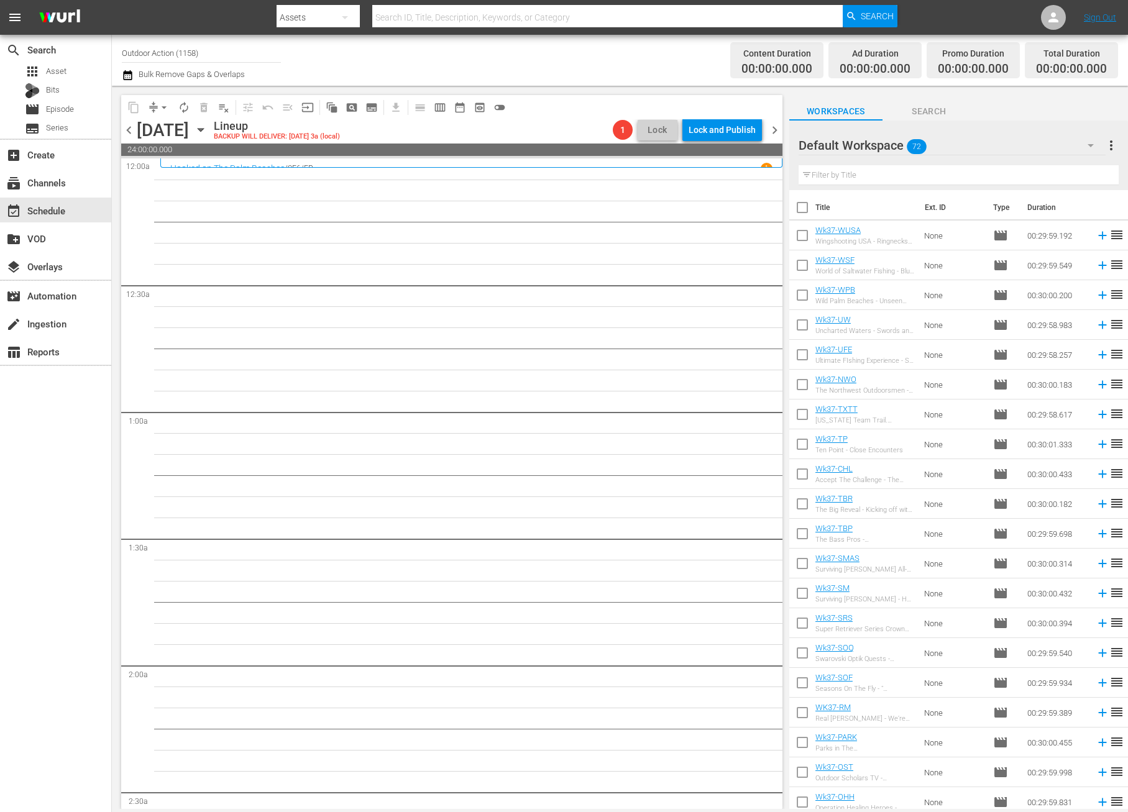
click at [843, 176] on input "text" at bounding box center [958, 175] width 320 height 20
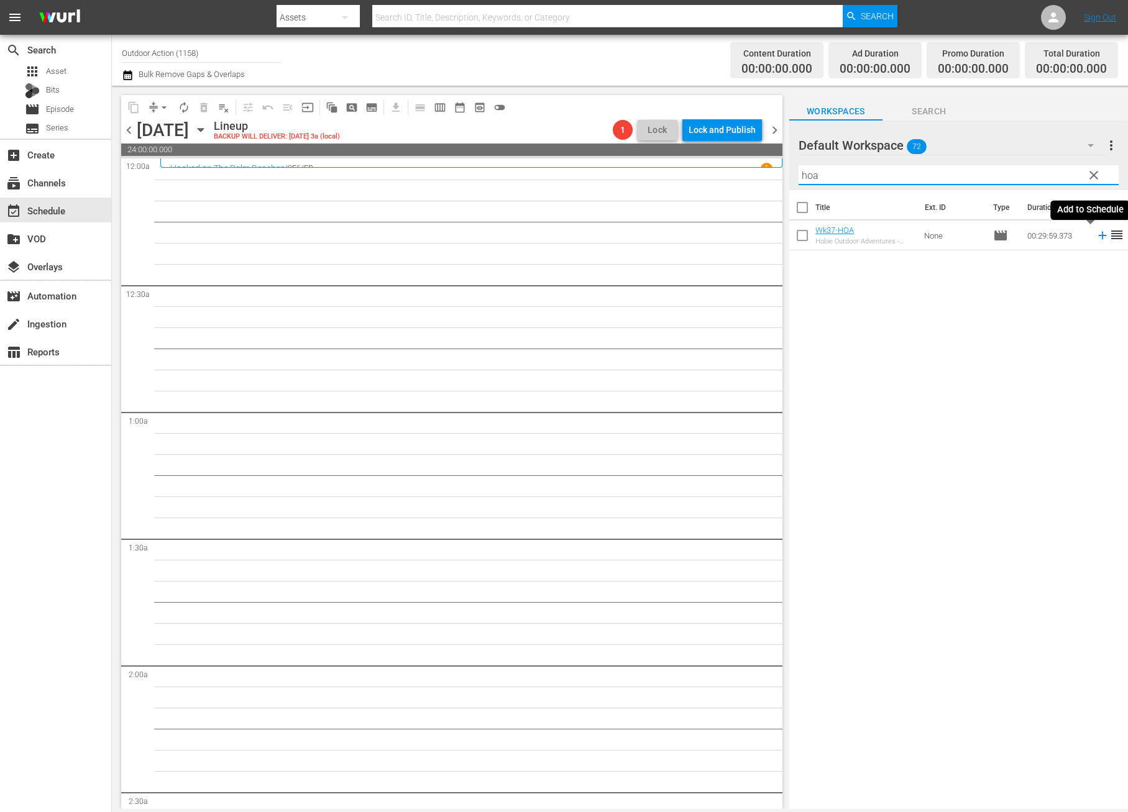
click at [1096, 233] on icon at bounding box center [1103, 236] width 14 height 14
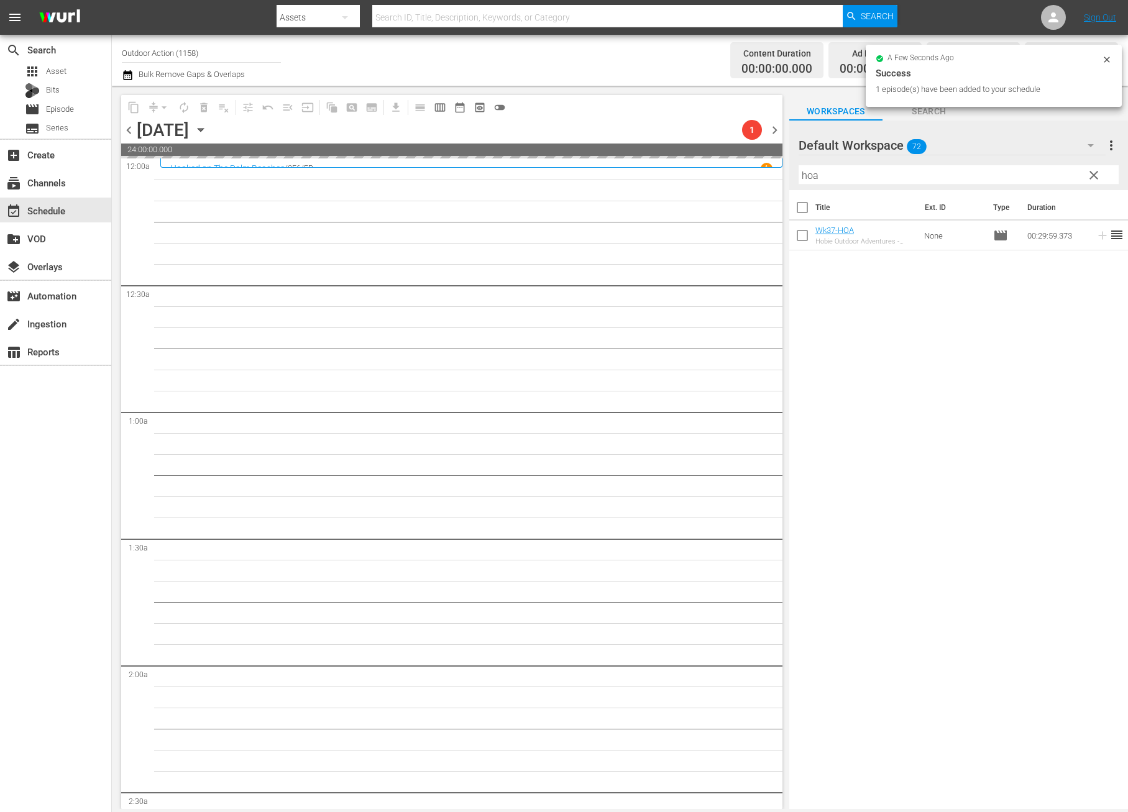
click at [956, 178] on input "hoa" at bounding box center [958, 175] width 320 height 20
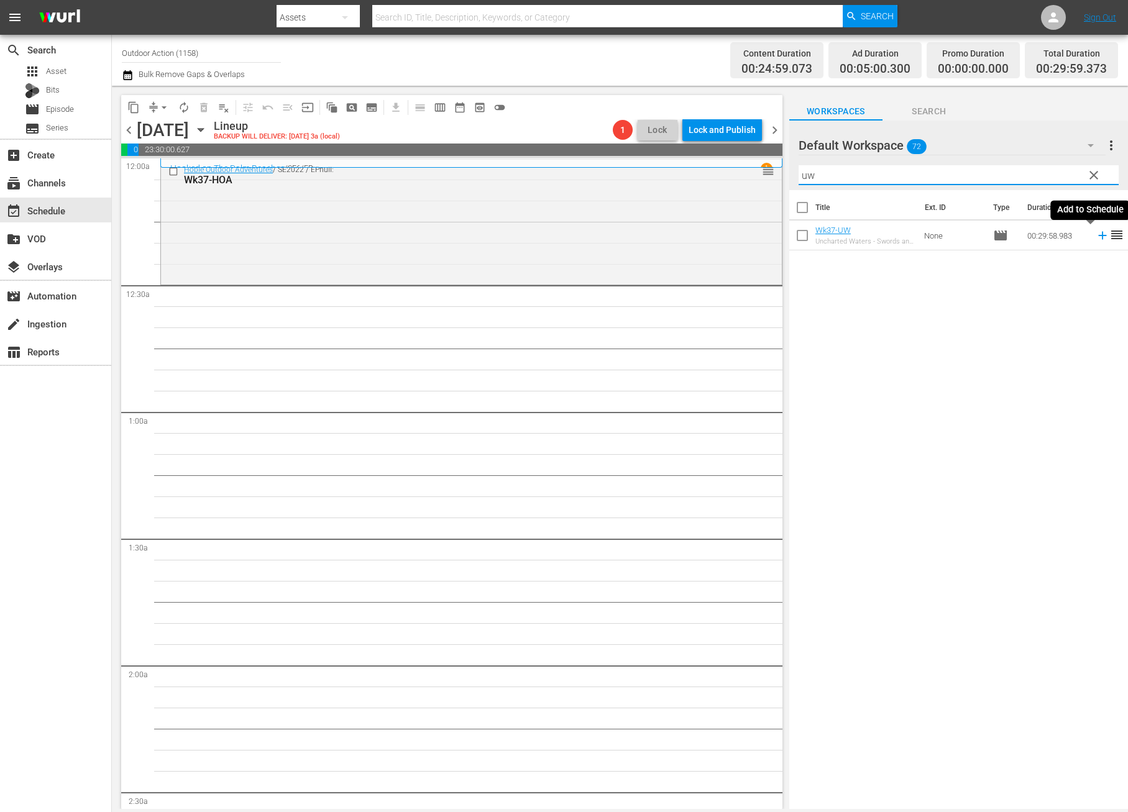
click at [1098, 235] on icon at bounding box center [1102, 236] width 8 height 8
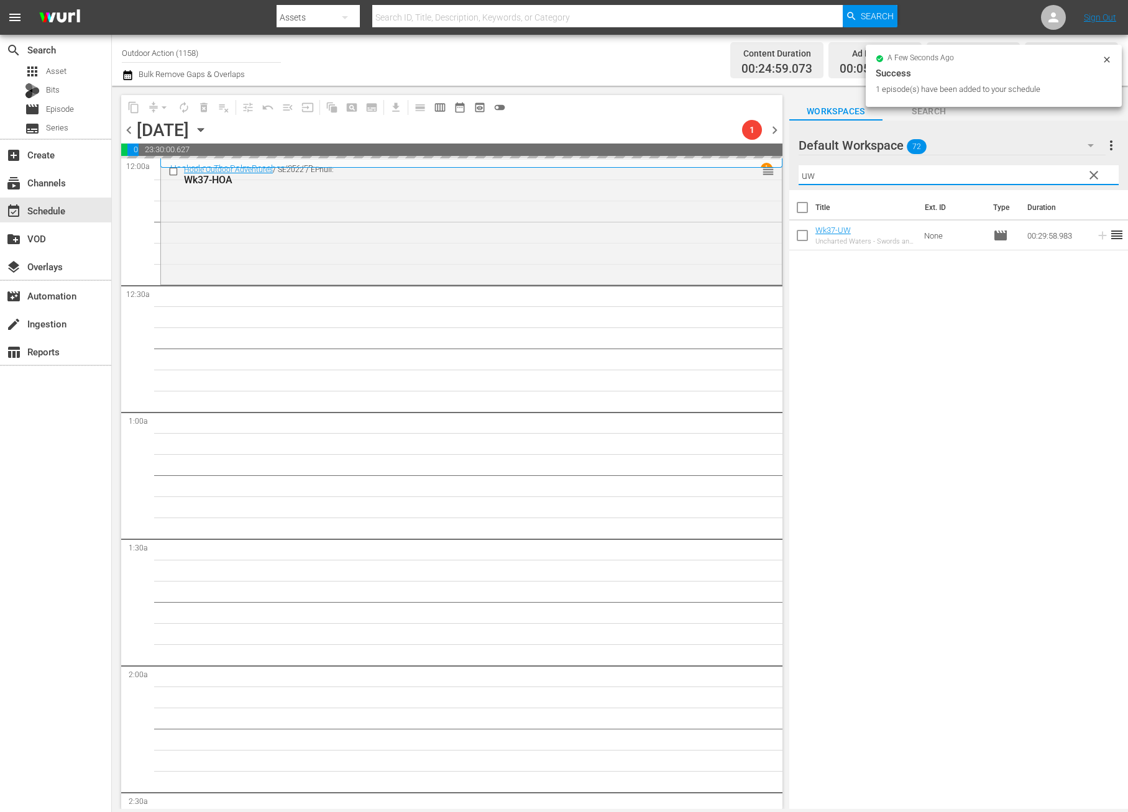
click at [1015, 174] on input "uw" at bounding box center [958, 175] width 320 height 20
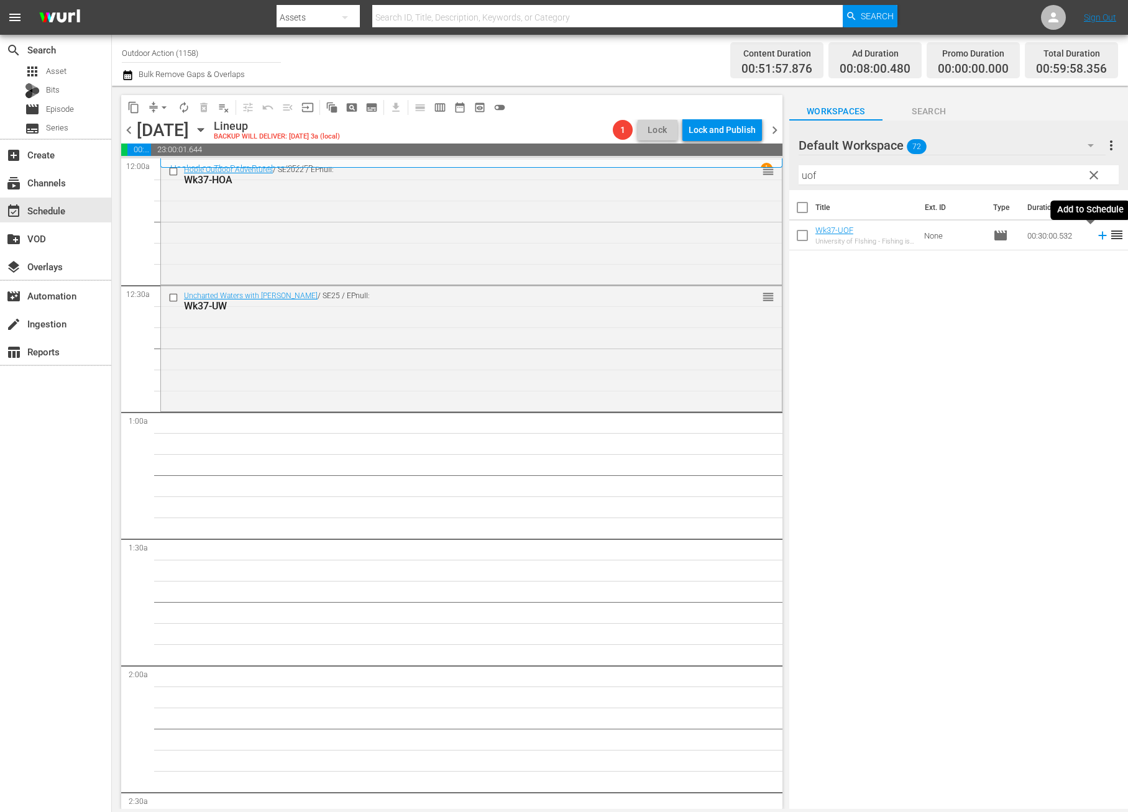
click at [1098, 236] on icon at bounding box center [1102, 236] width 8 height 8
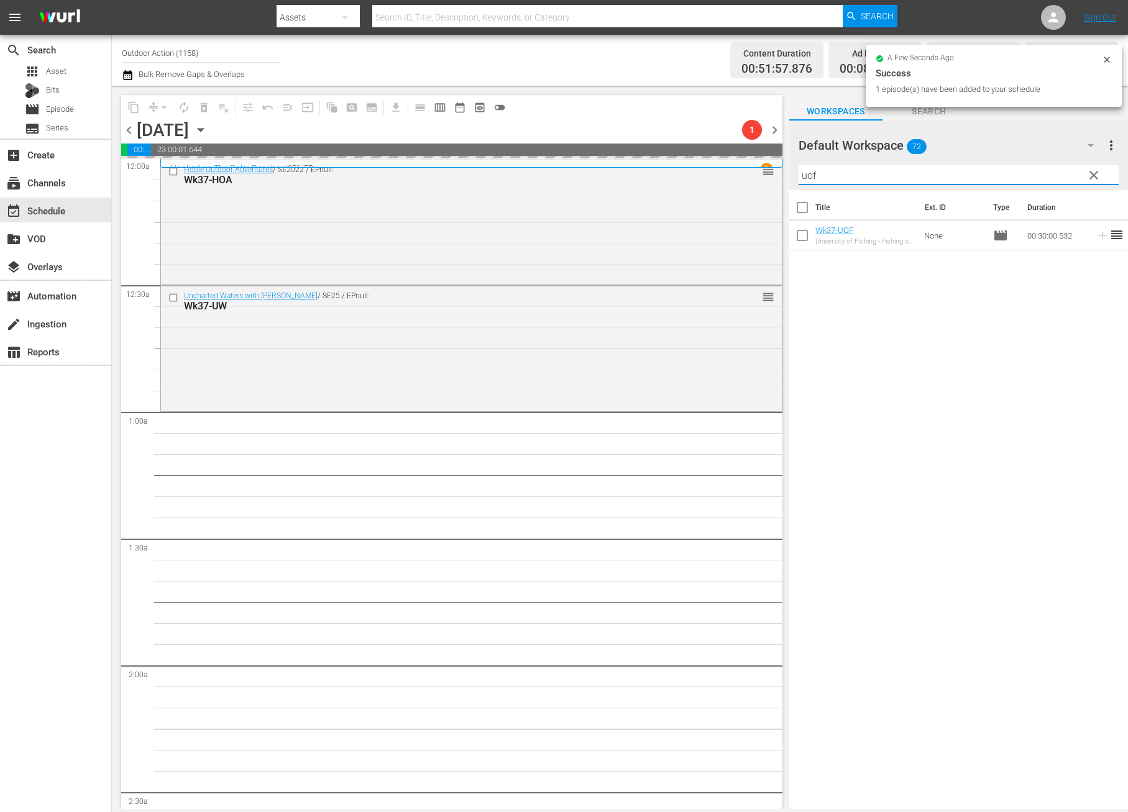
click at [1014, 173] on input "uof" at bounding box center [958, 175] width 320 height 20
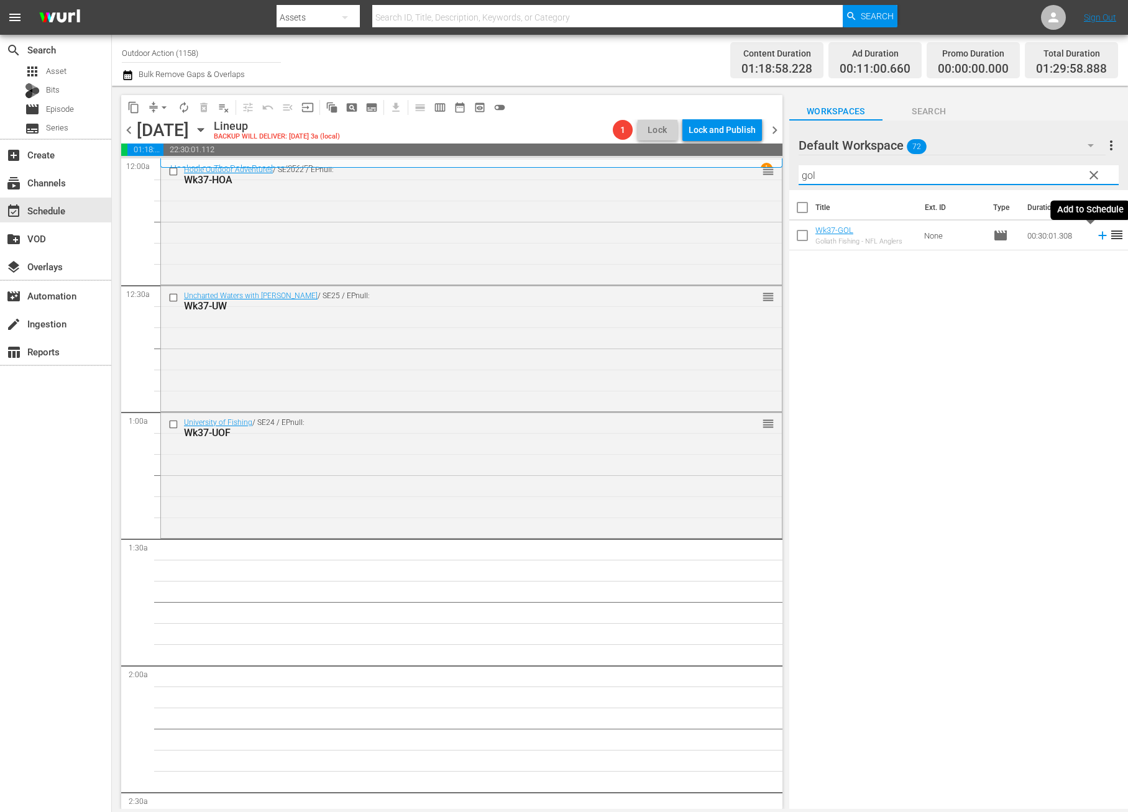
click at [1096, 237] on icon at bounding box center [1103, 236] width 14 height 14
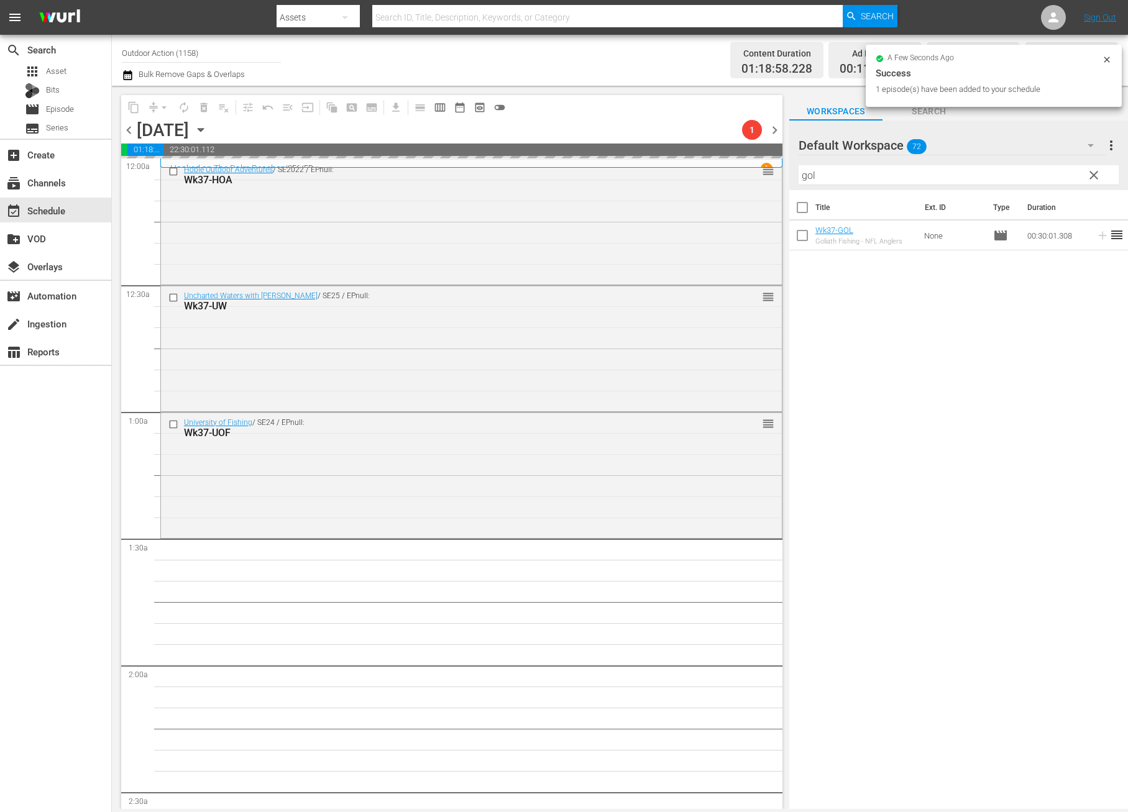
click at [1032, 172] on input "gol" at bounding box center [958, 175] width 320 height 20
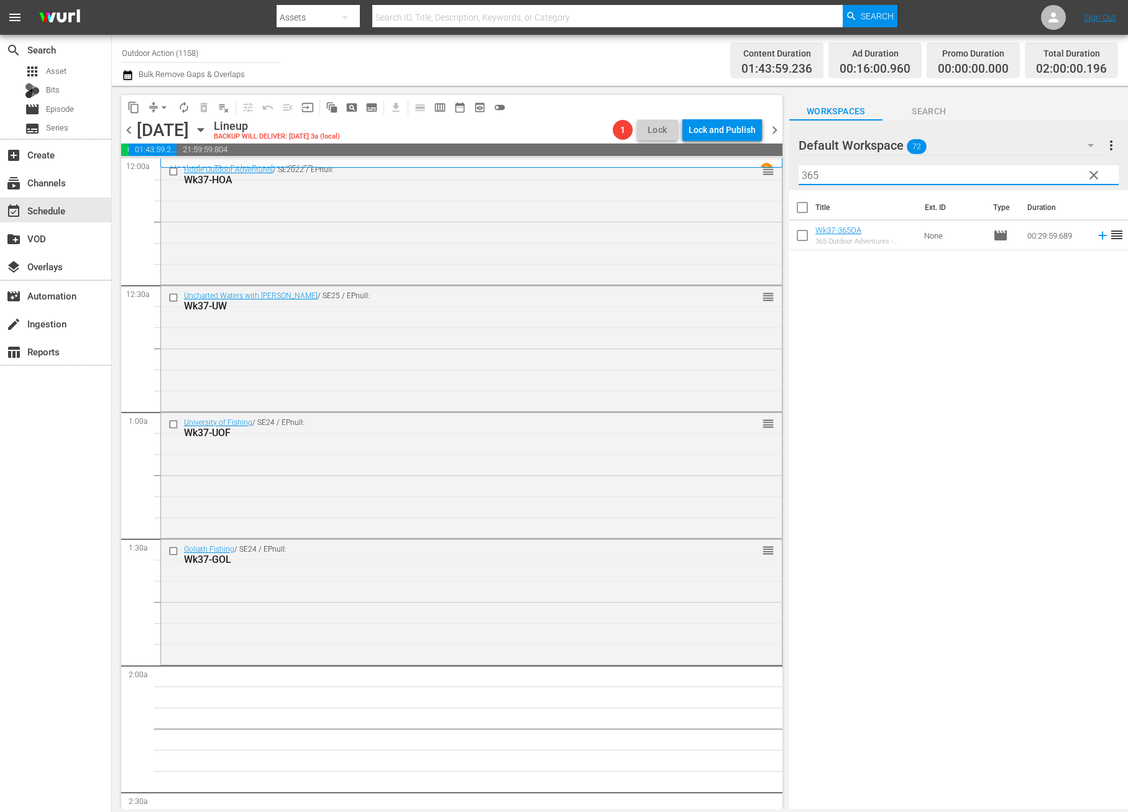
click at [1096, 237] on icon at bounding box center [1103, 236] width 14 height 14
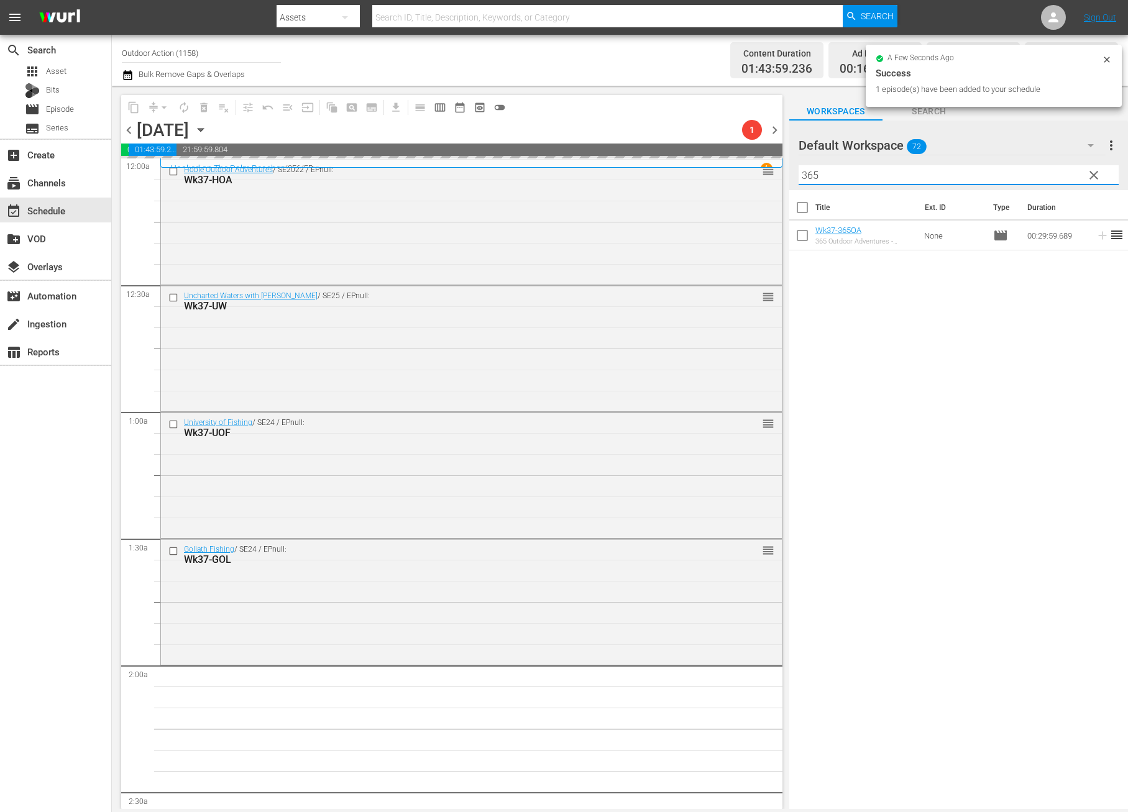
click at [1051, 172] on input "365" at bounding box center [958, 175] width 320 height 20
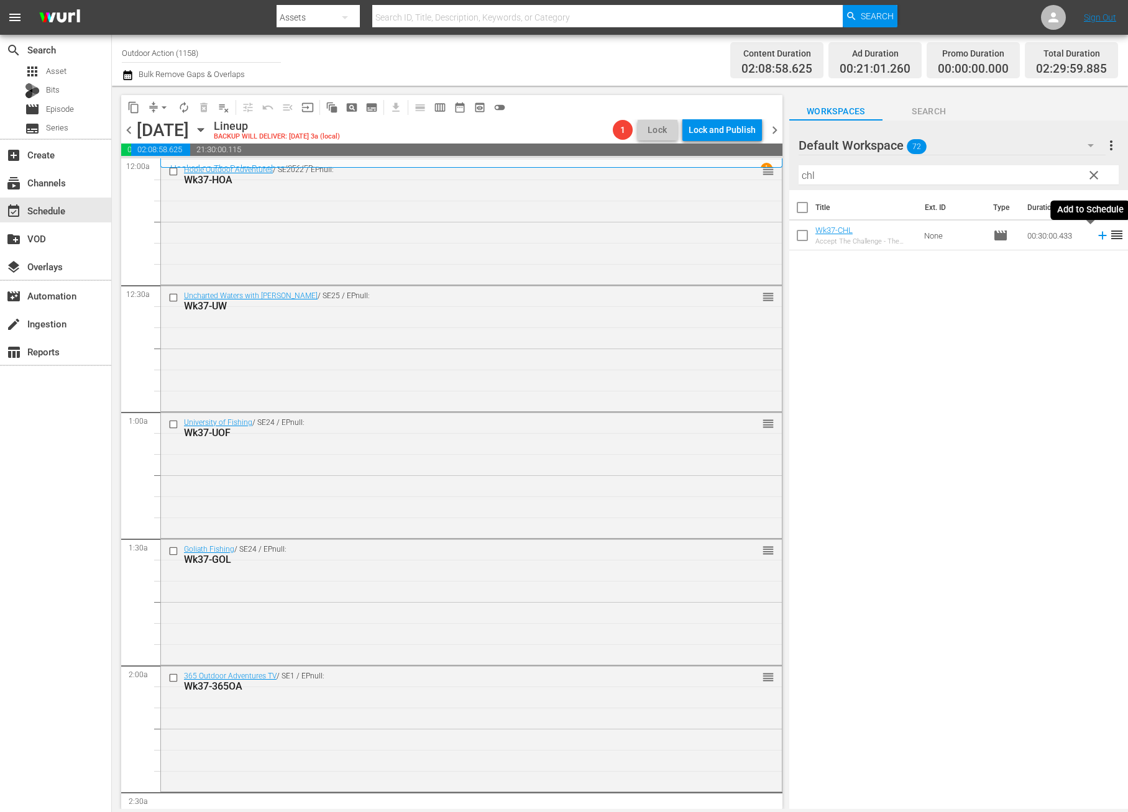
click at [1096, 238] on icon at bounding box center [1103, 236] width 14 height 14
click at [1015, 172] on input "chl" at bounding box center [958, 175] width 320 height 20
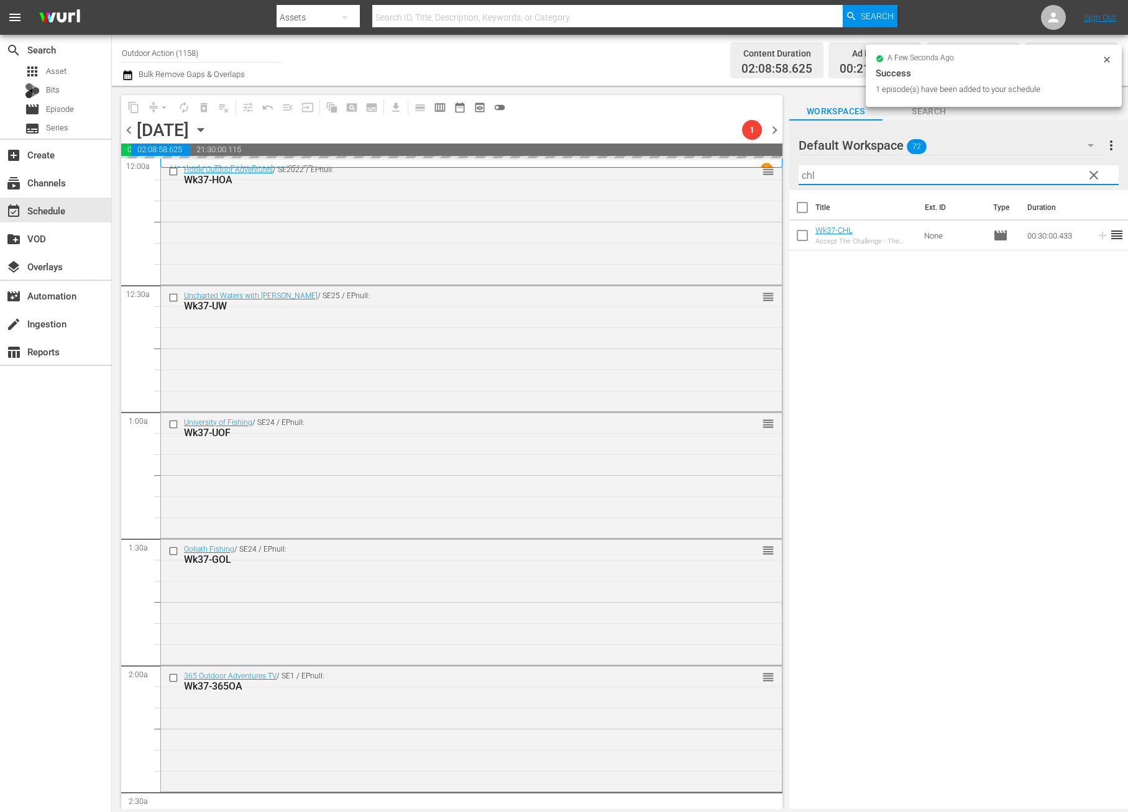
click at [1015, 172] on input "chl" at bounding box center [958, 175] width 320 height 20
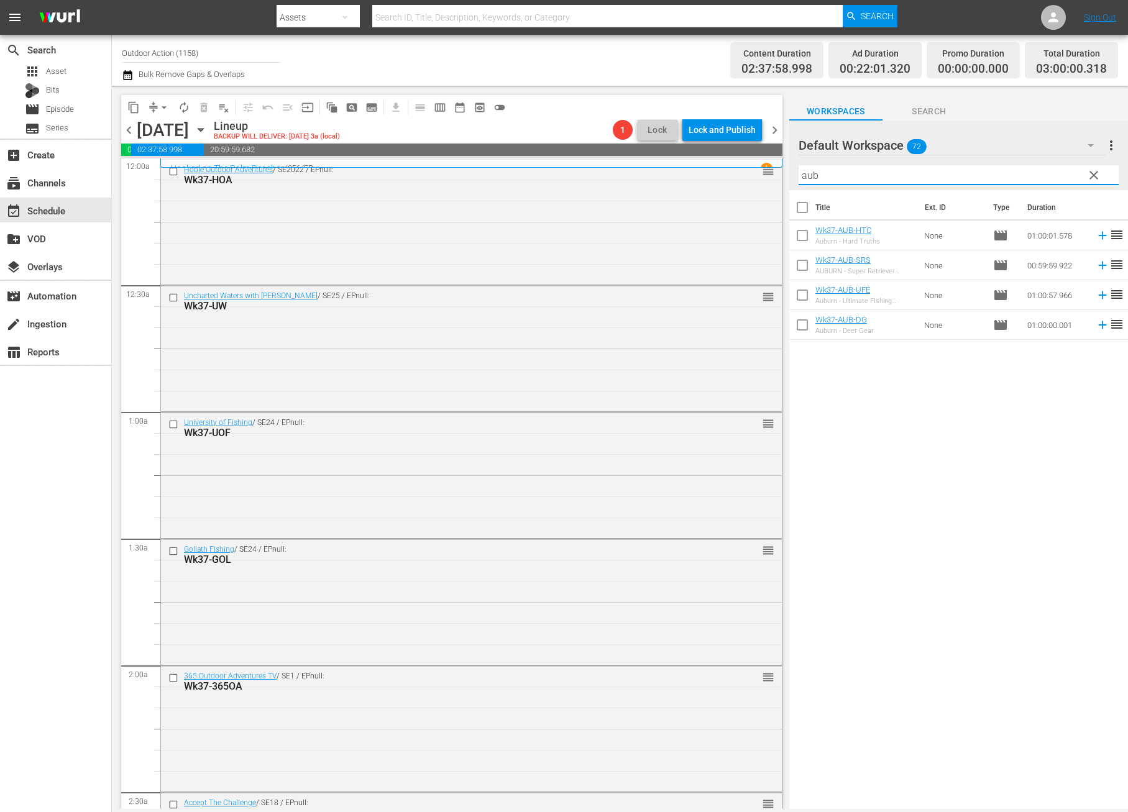
click at [1096, 325] on icon at bounding box center [1103, 325] width 14 height 14
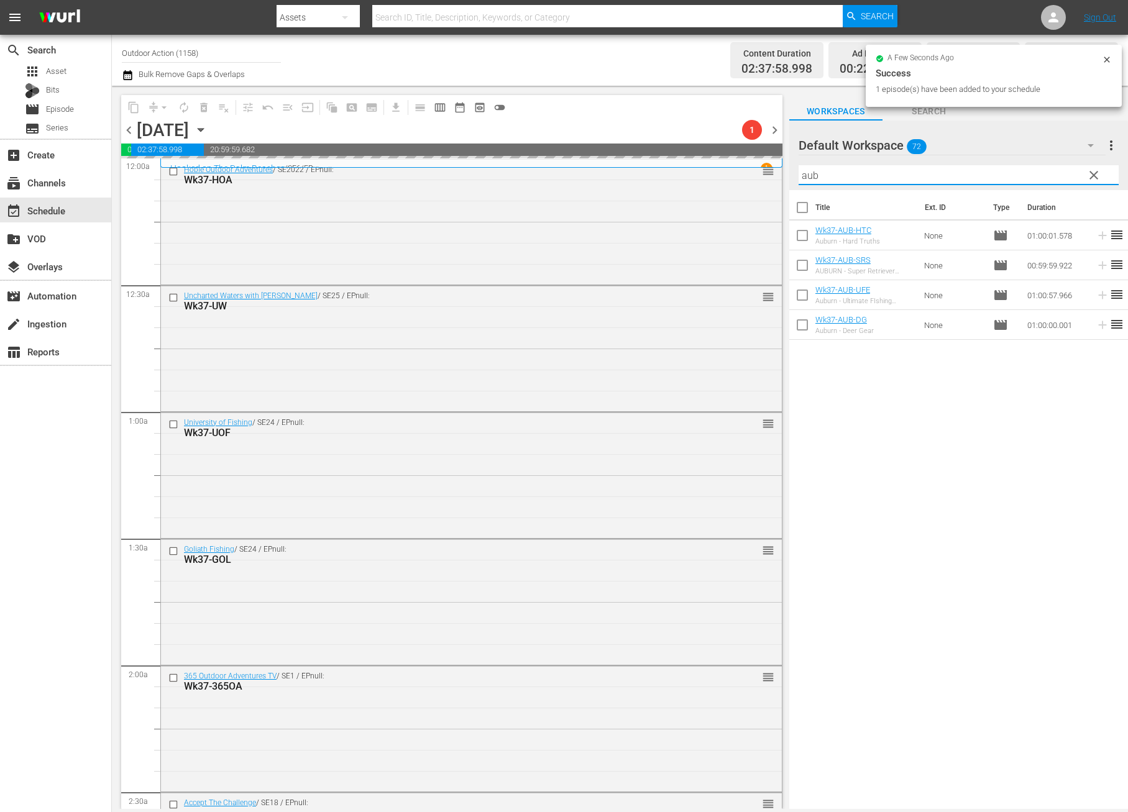
click at [996, 174] on input "aub" at bounding box center [958, 175] width 320 height 20
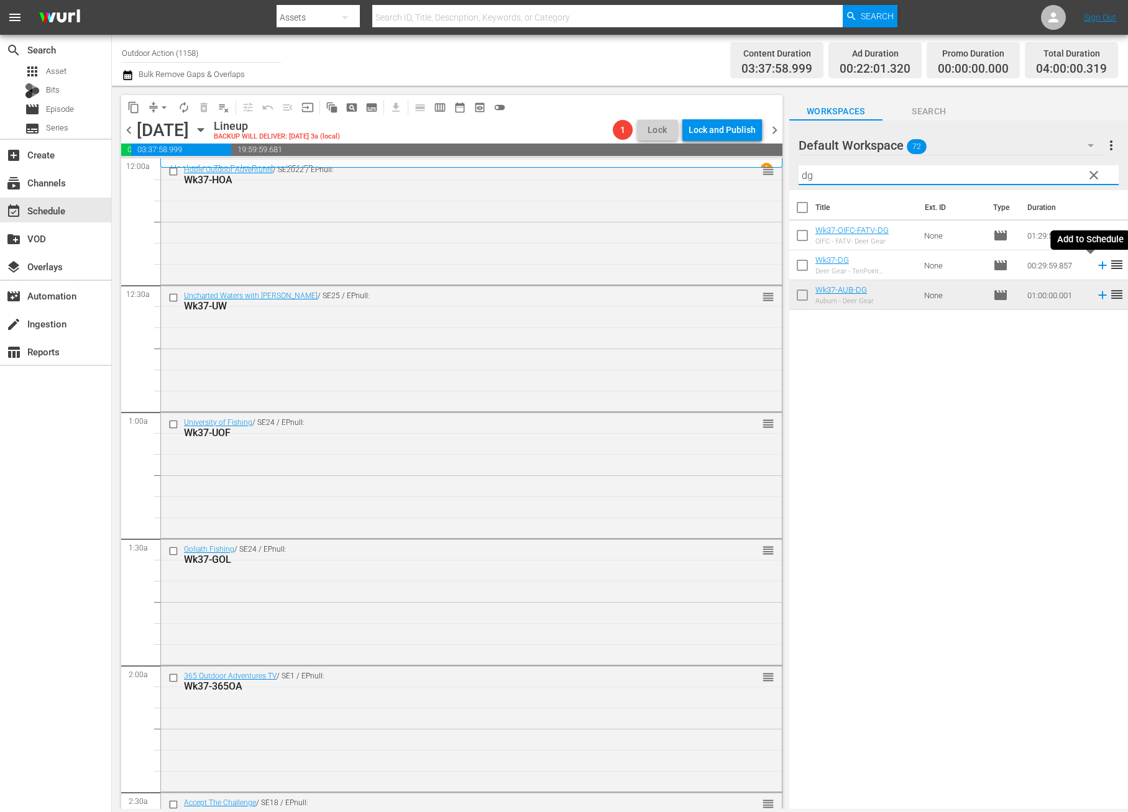
click at [1096, 268] on icon at bounding box center [1103, 265] width 14 height 14
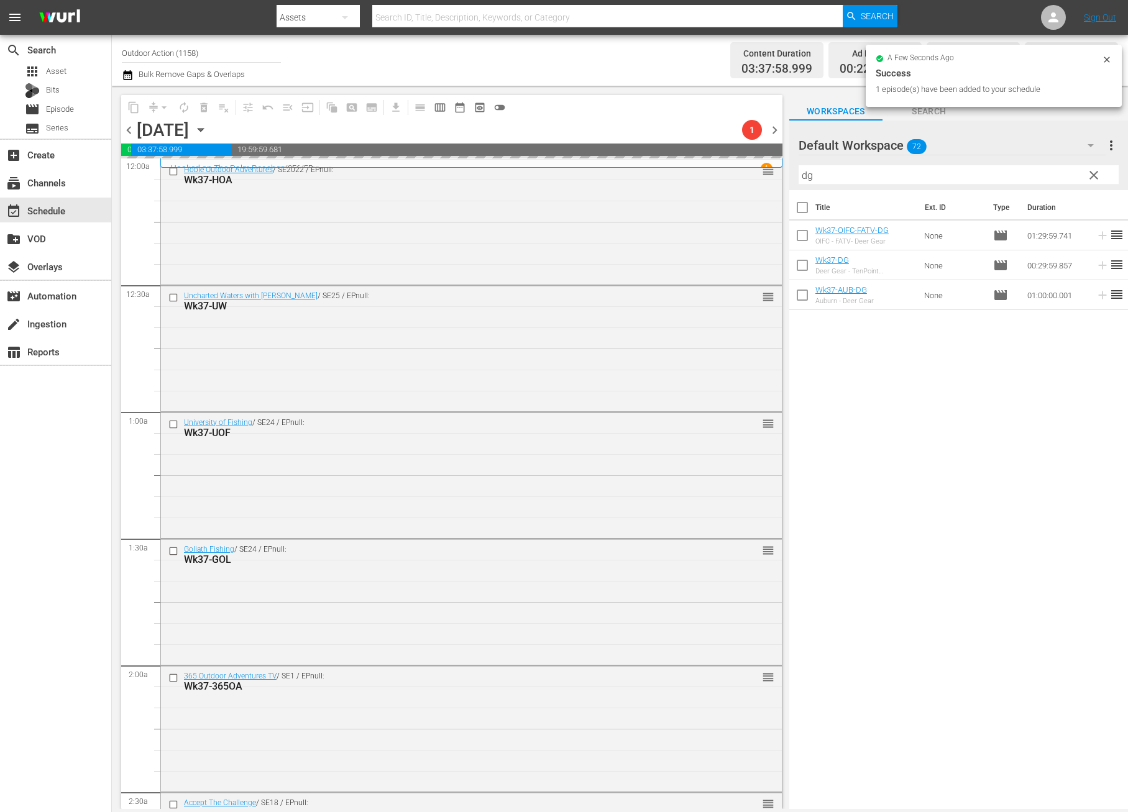
click at [1011, 174] on input "dg" at bounding box center [958, 175] width 320 height 20
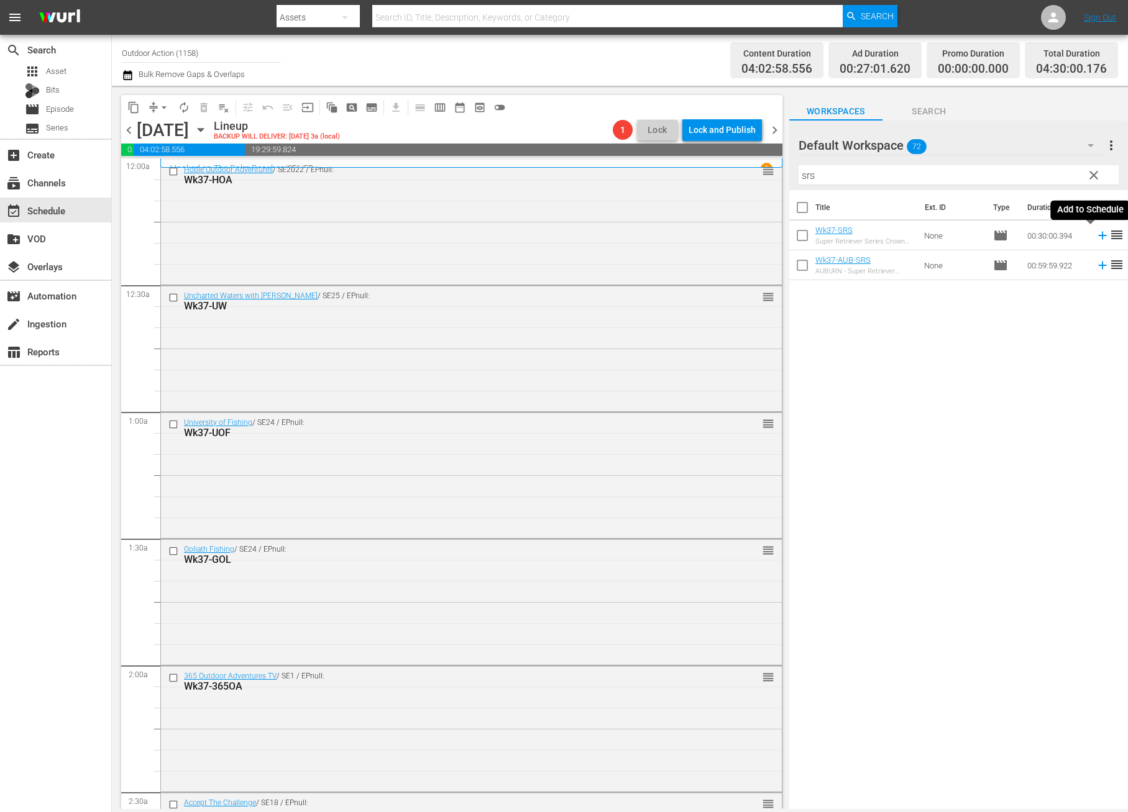
click at [1096, 232] on icon at bounding box center [1103, 236] width 14 height 14
click at [1049, 172] on input "srs" at bounding box center [958, 175] width 320 height 20
click at [1096, 240] on icon at bounding box center [1103, 236] width 14 height 14
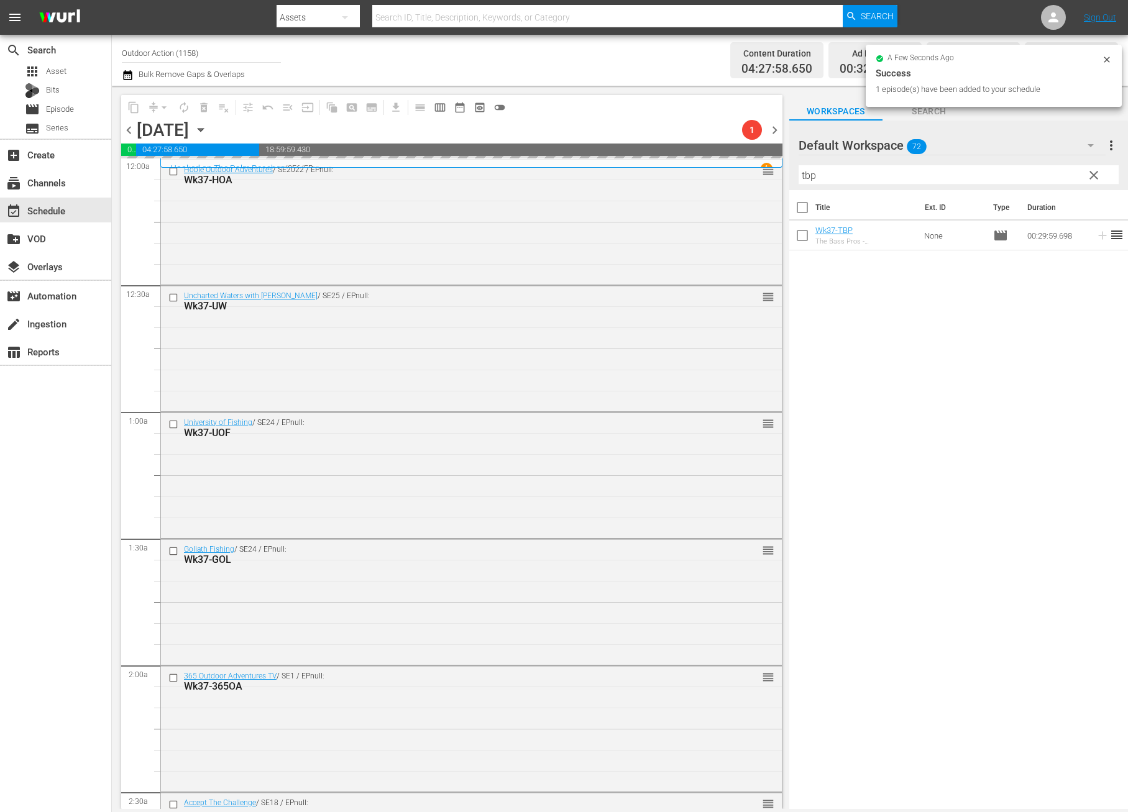
click at [971, 172] on input "tbp" at bounding box center [958, 175] width 320 height 20
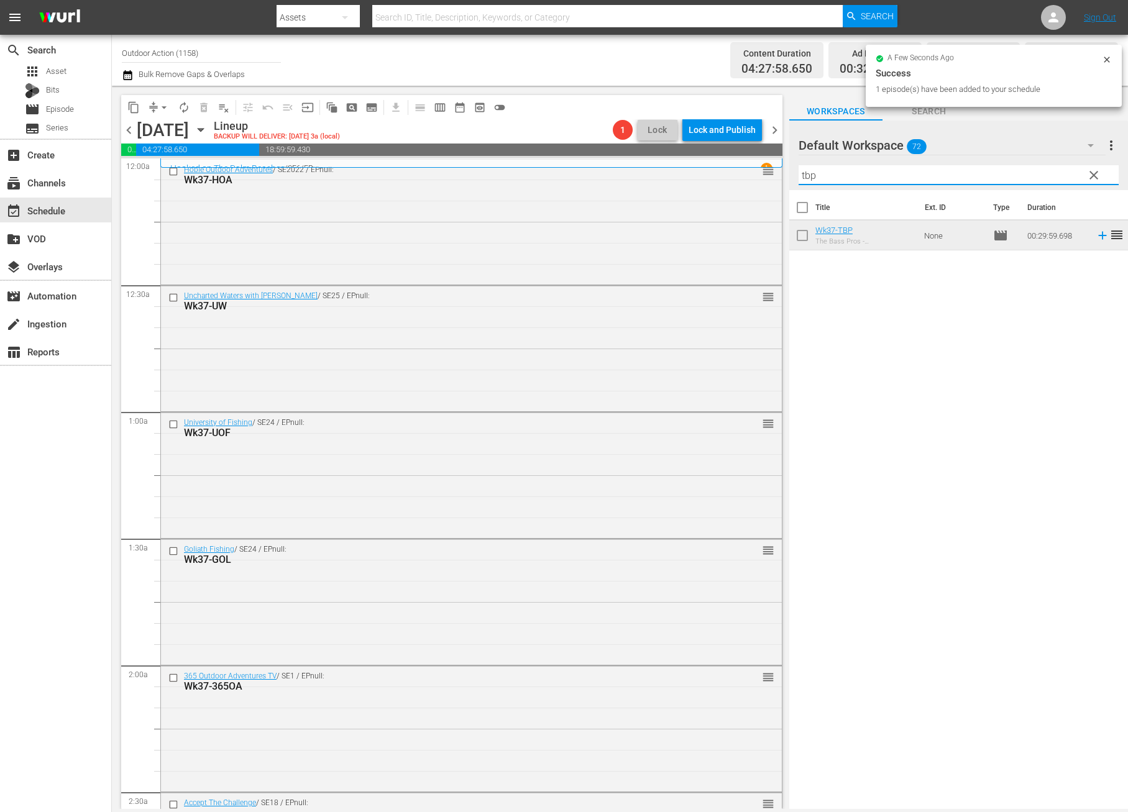
click at [971, 172] on input "tbp" at bounding box center [958, 175] width 320 height 20
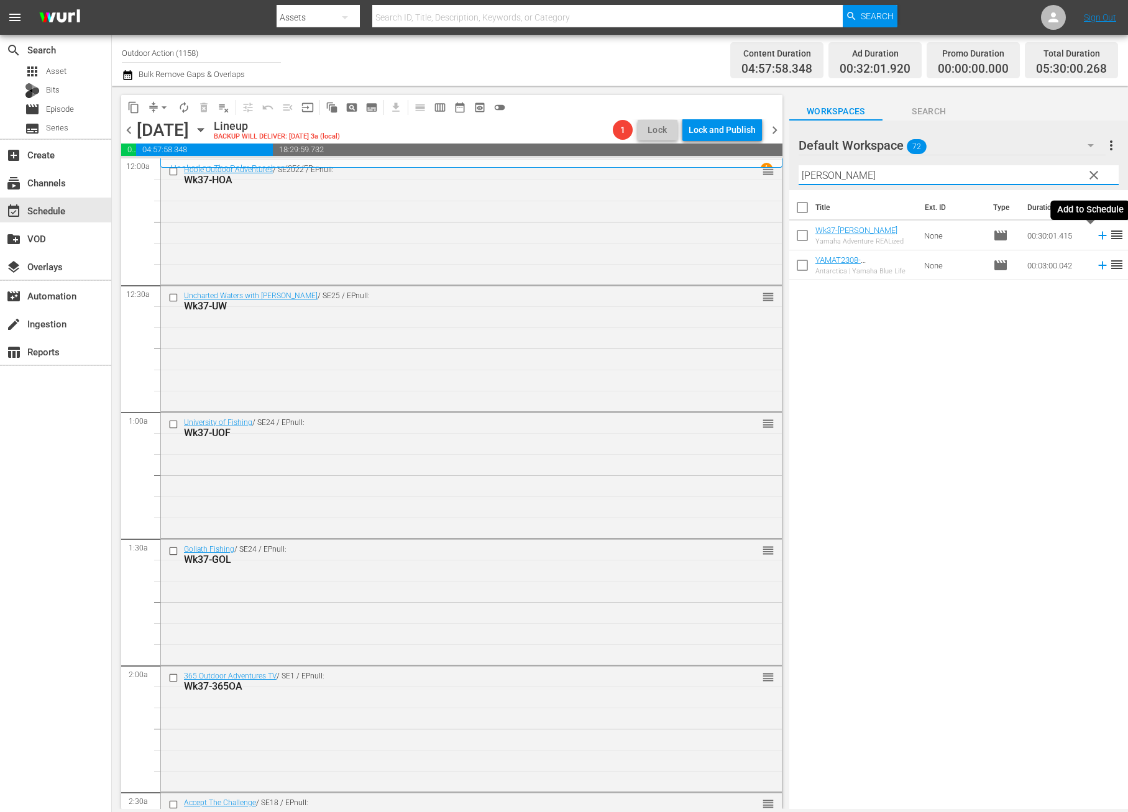
click at [1096, 236] on icon at bounding box center [1103, 236] width 14 height 14
click at [977, 178] on input "[PERSON_NAME]" at bounding box center [958, 175] width 320 height 20
click at [1098, 239] on icon at bounding box center [1102, 236] width 8 height 8
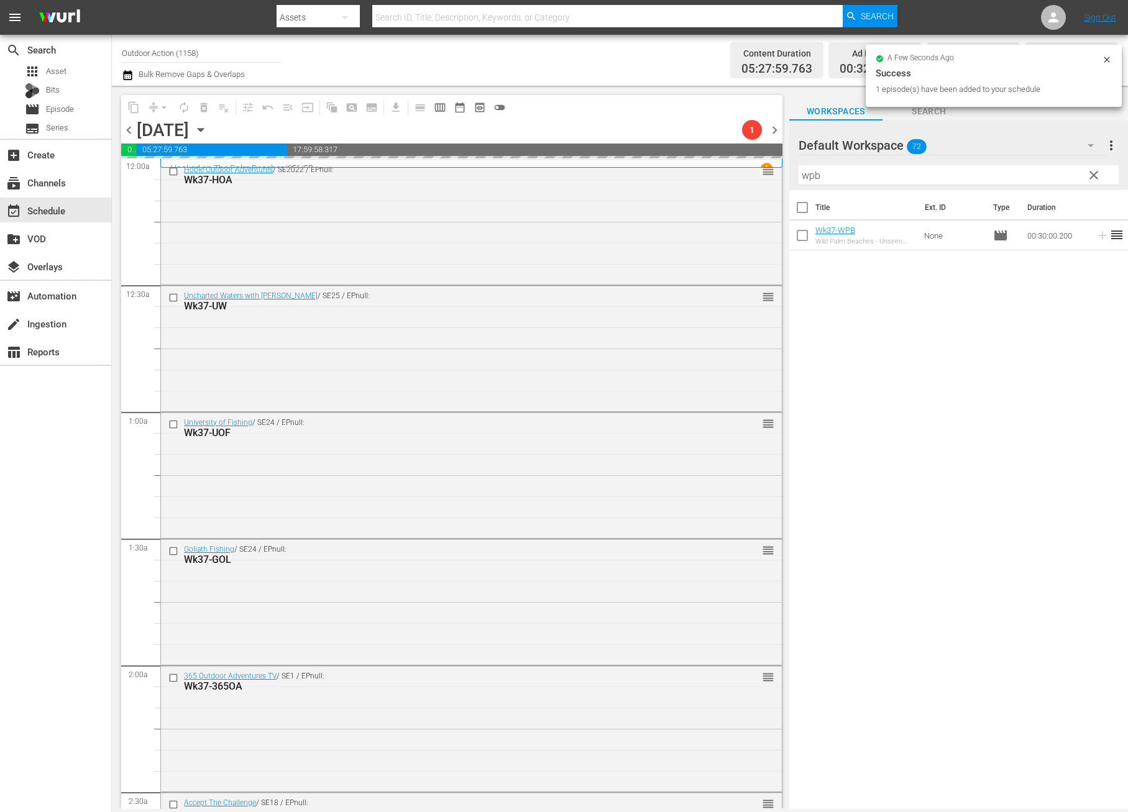
click at [1047, 176] on input "wpb" at bounding box center [958, 175] width 320 height 20
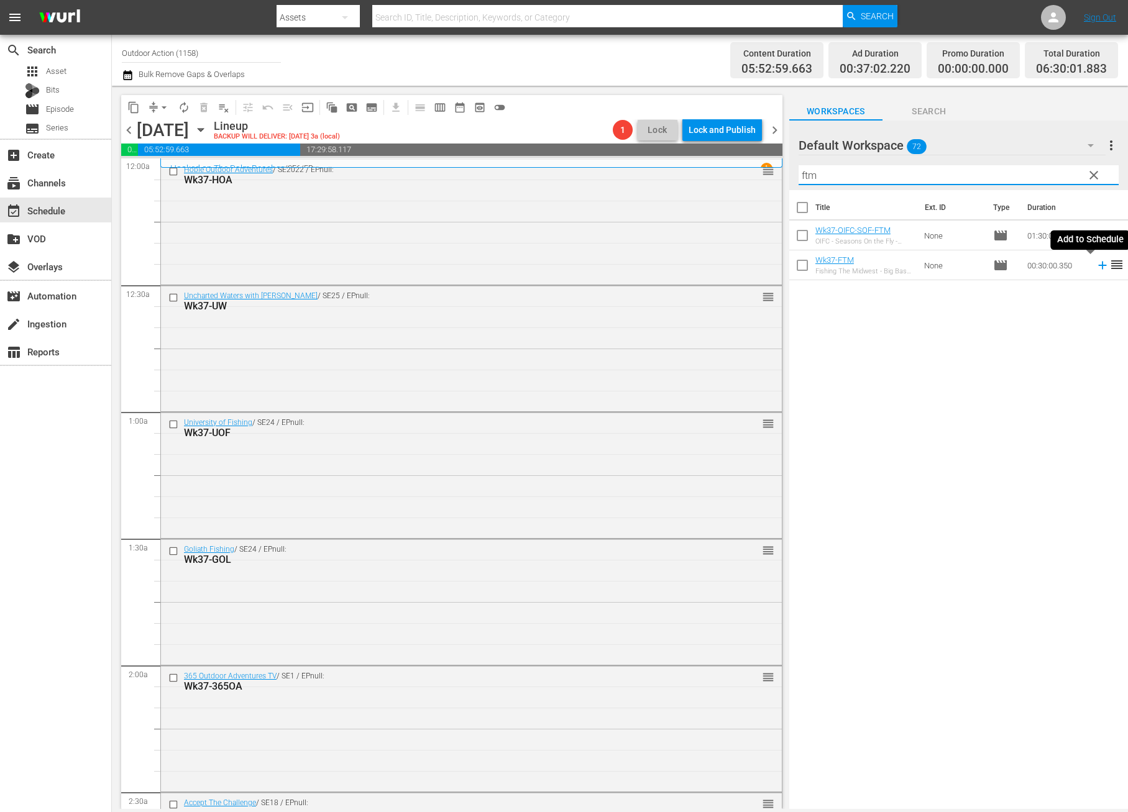
click at [1098, 267] on icon at bounding box center [1102, 266] width 8 height 8
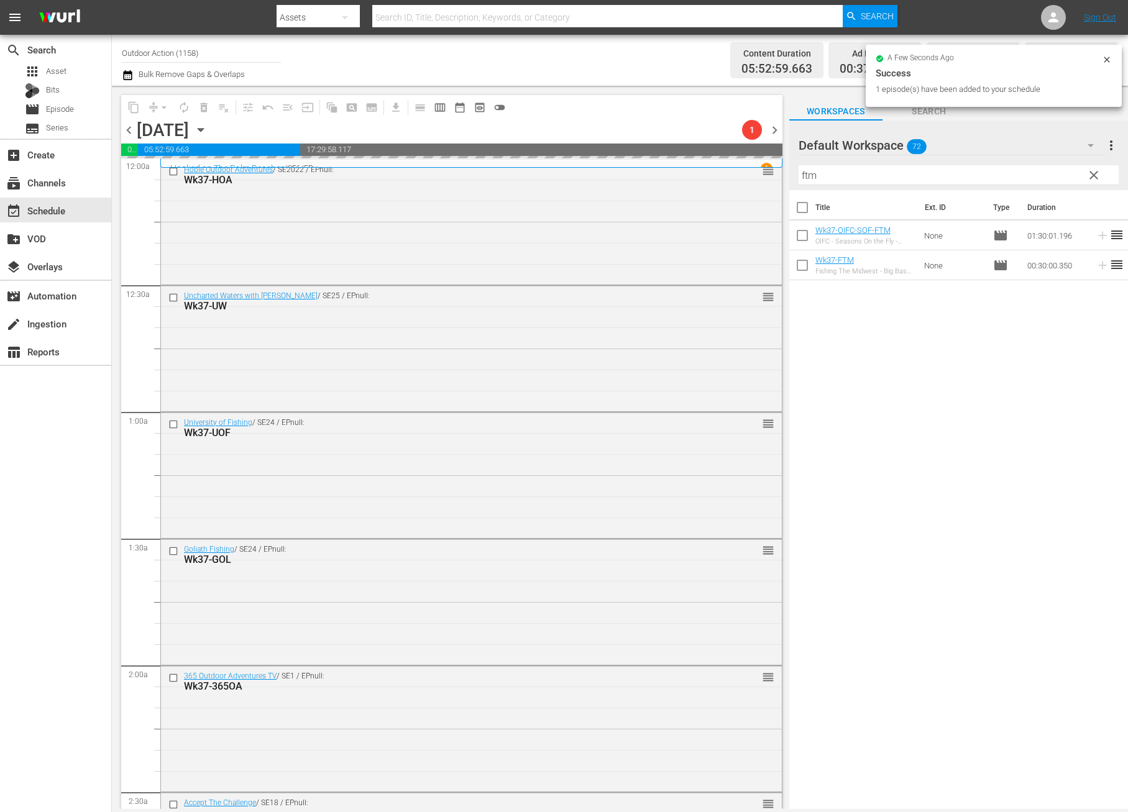
click at [1035, 167] on input "ftm" at bounding box center [958, 175] width 320 height 20
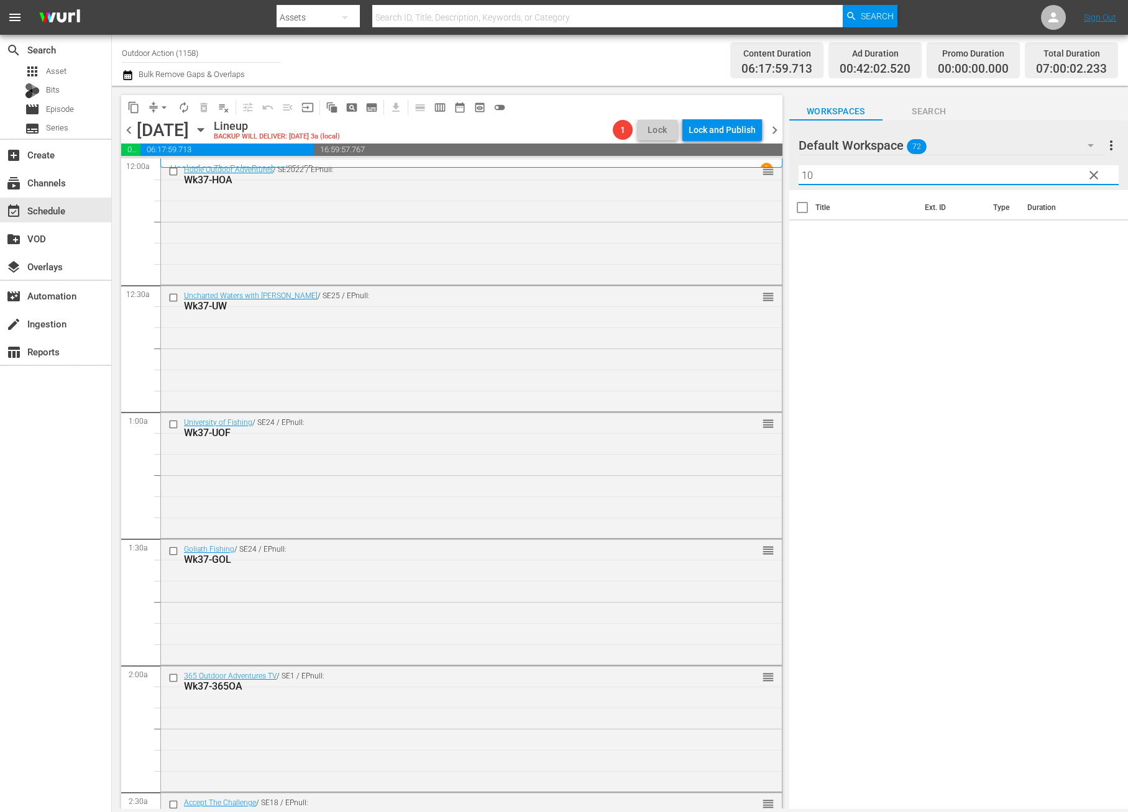
type input "1"
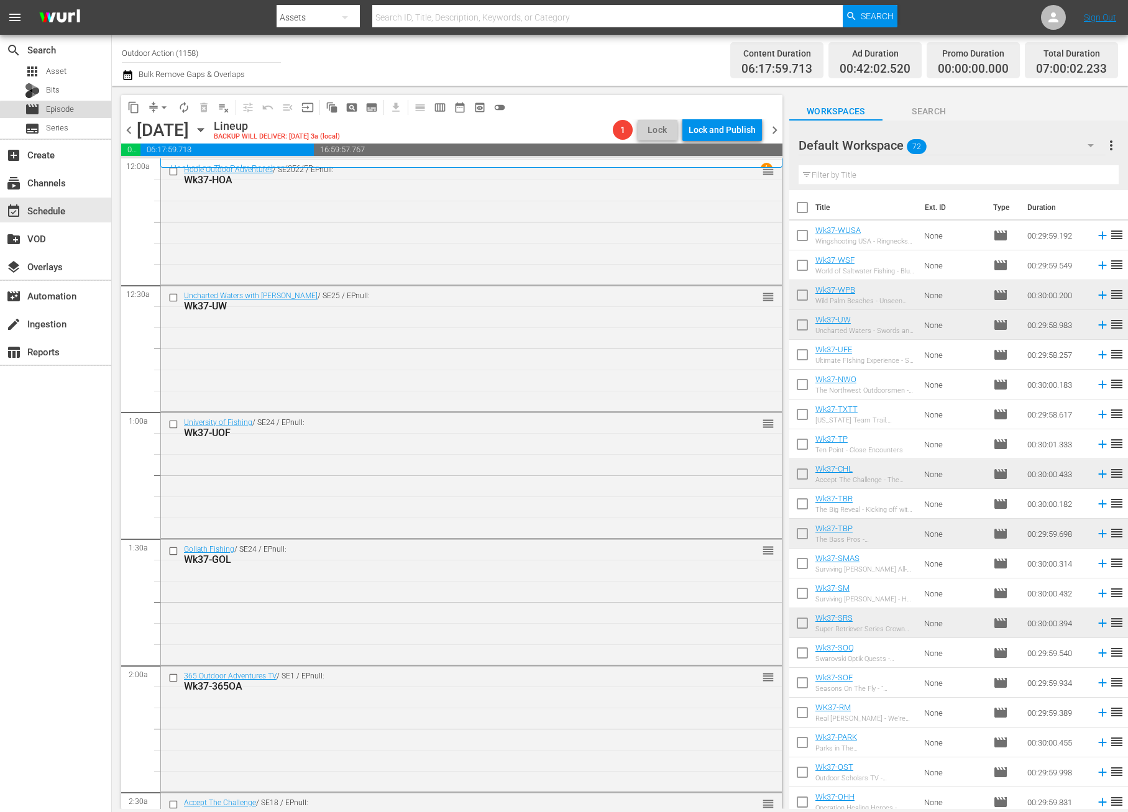
click at [62, 111] on span "Episode" at bounding box center [60, 109] width 28 height 12
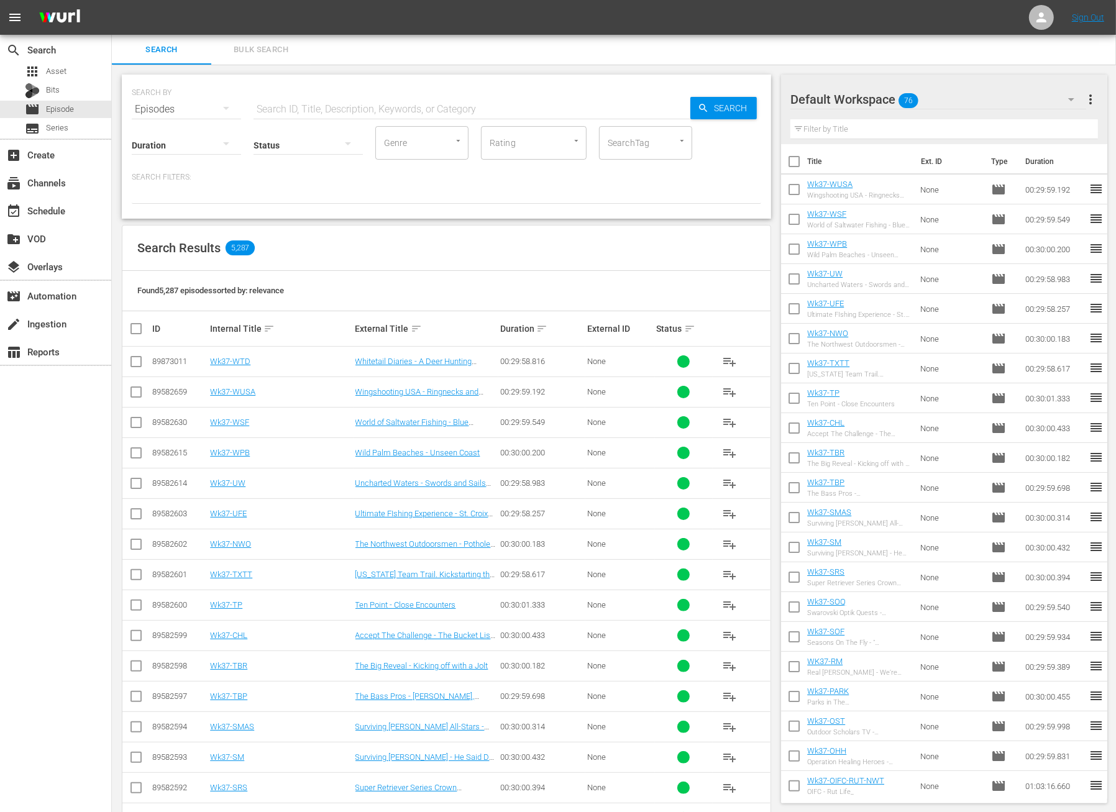
click at [298, 122] on div "Status" at bounding box center [308, 137] width 109 height 45
click at [297, 106] on input "text" at bounding box center [472, 109] width 437 height 30
paste input "Early Season Breakline Muskies"
type input "Early Season Breakline Muskies"
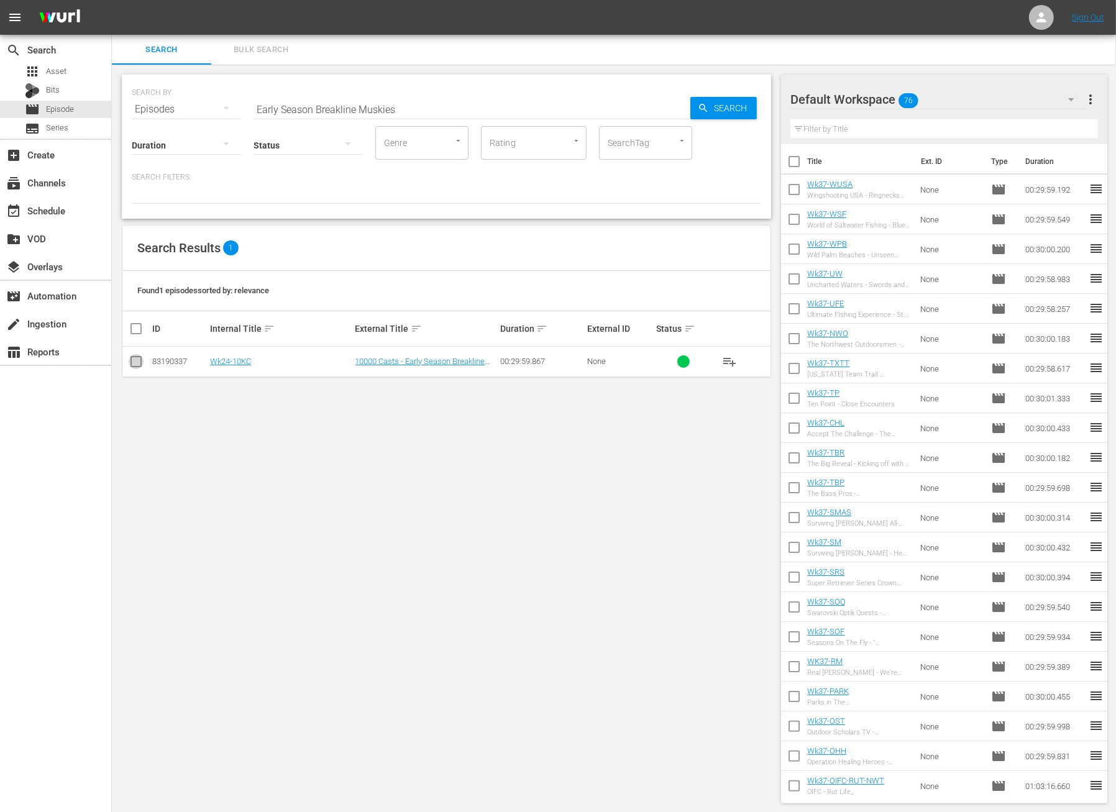
click at [134, 367] on input "checkbox" at bounding box center [136, 364] width 15 height 15
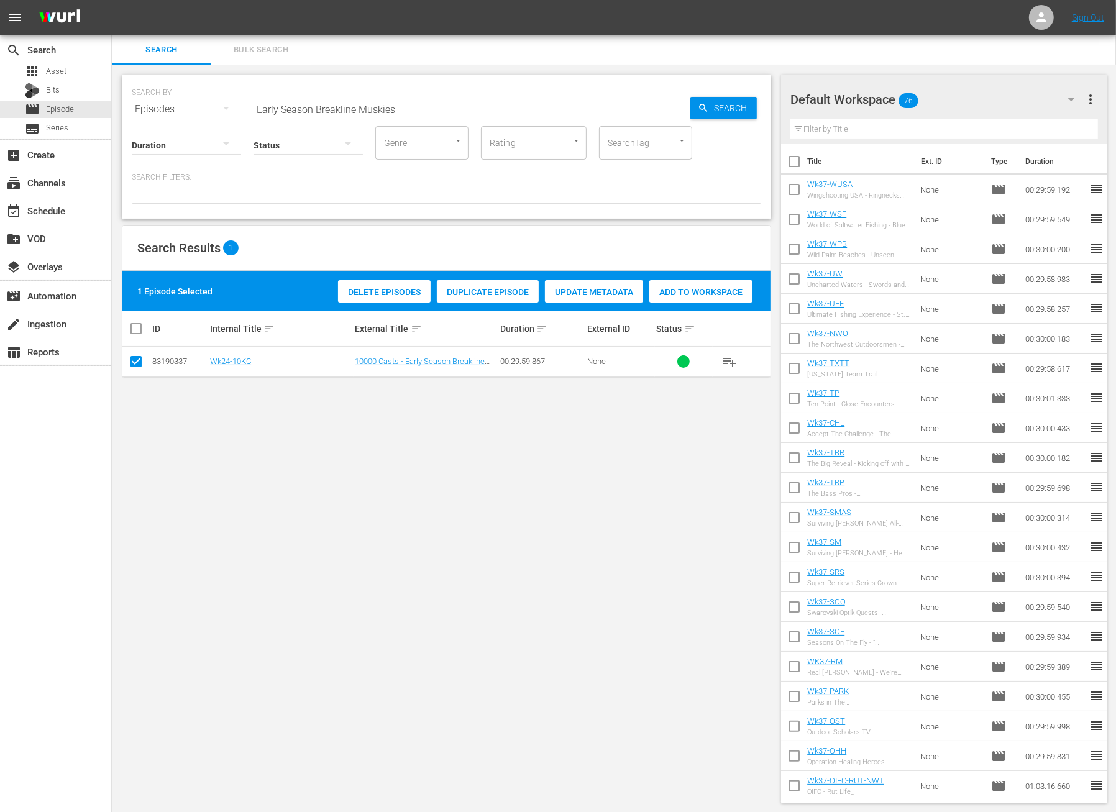
click at [515, 289] on span "Duplicate Episode" at bounding box center [488, 292] width 102 height 10
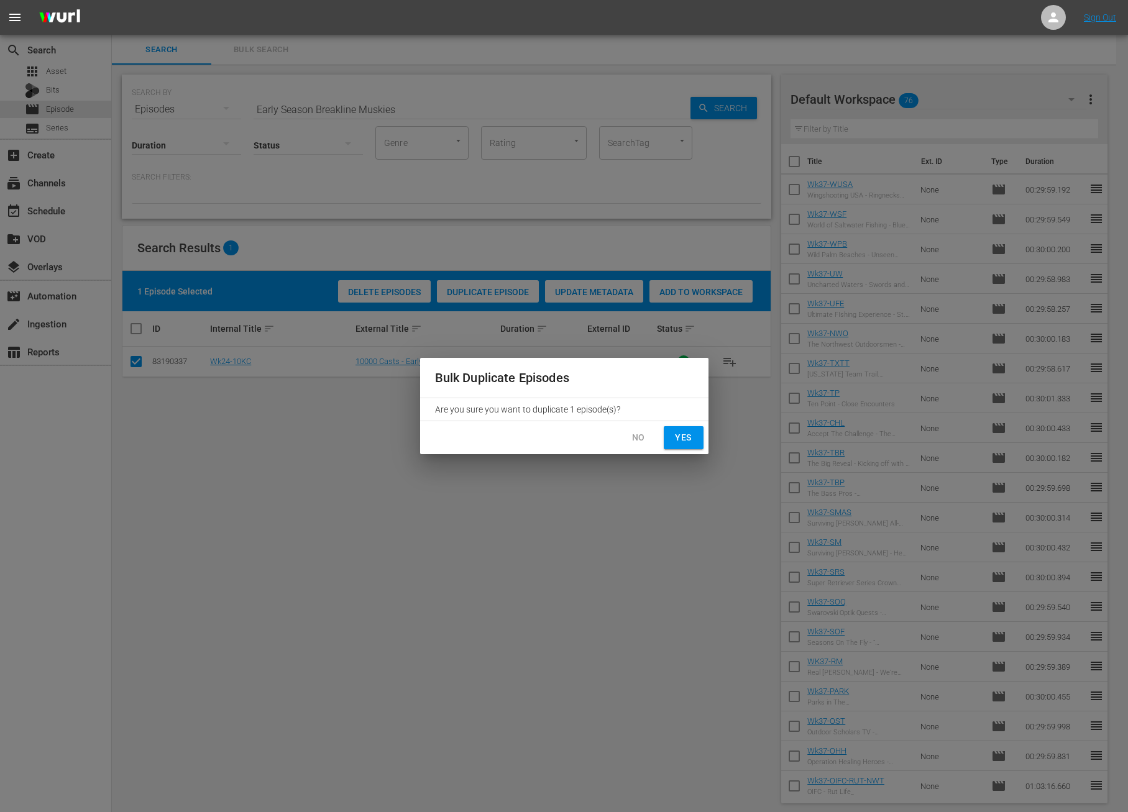
click at [685, 443] on span "Yes" at bounding box center [684, 438] width 20 height 16
checkbox input "false"
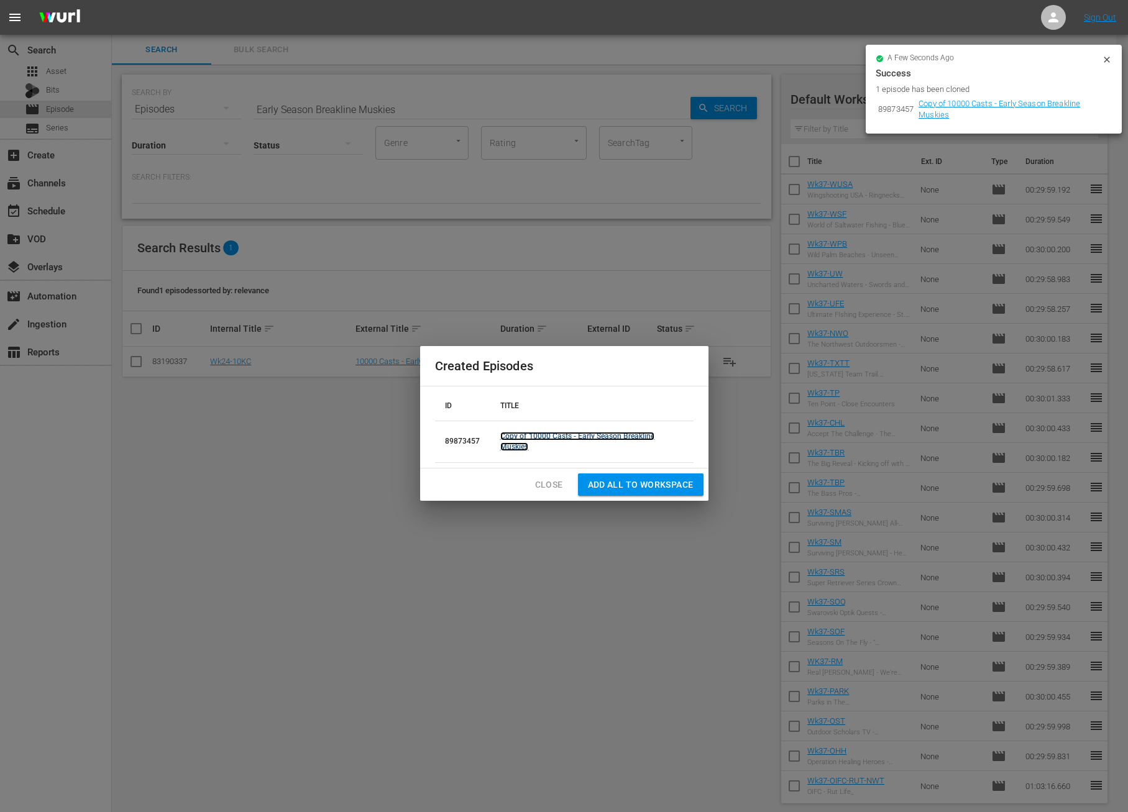
click at [524, 435] on link "Copy of 10000 Casts - Early Season Breakline Muskies" at bounding box center [577, 441] width 155 height 19
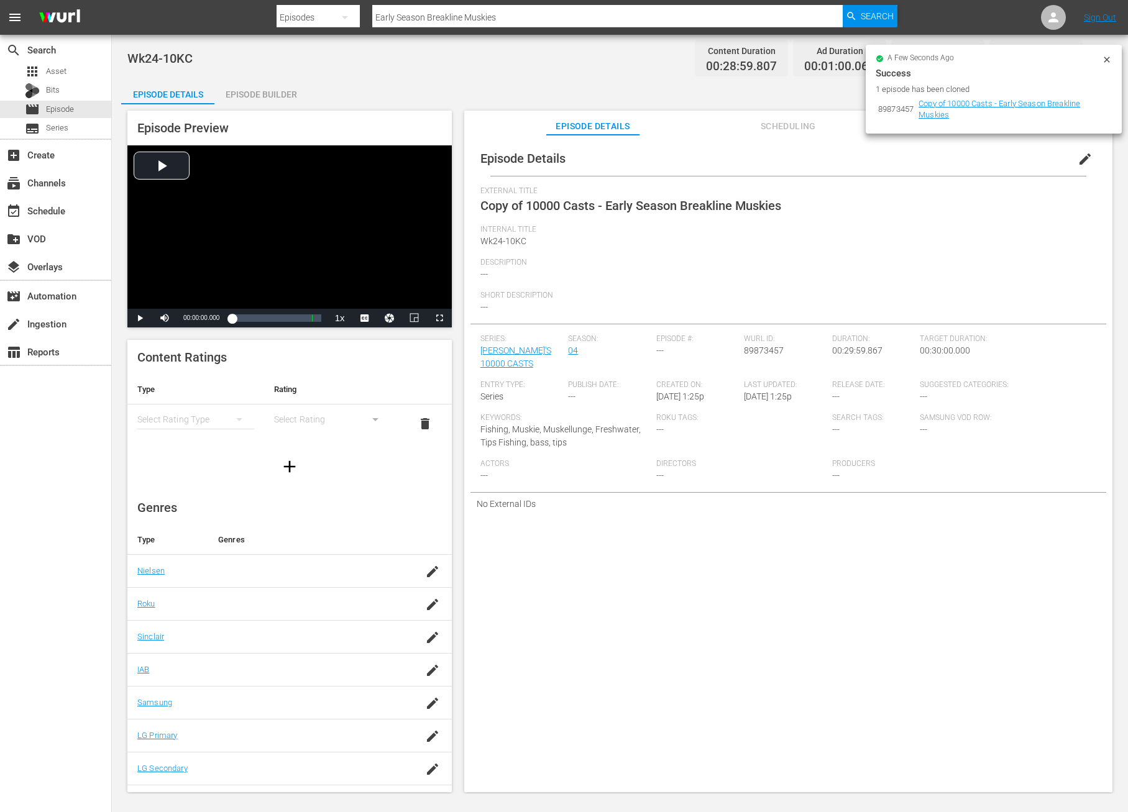
click at [1077, 160] on span "edit" at bounding box center [1084, 159] width 15 height 15
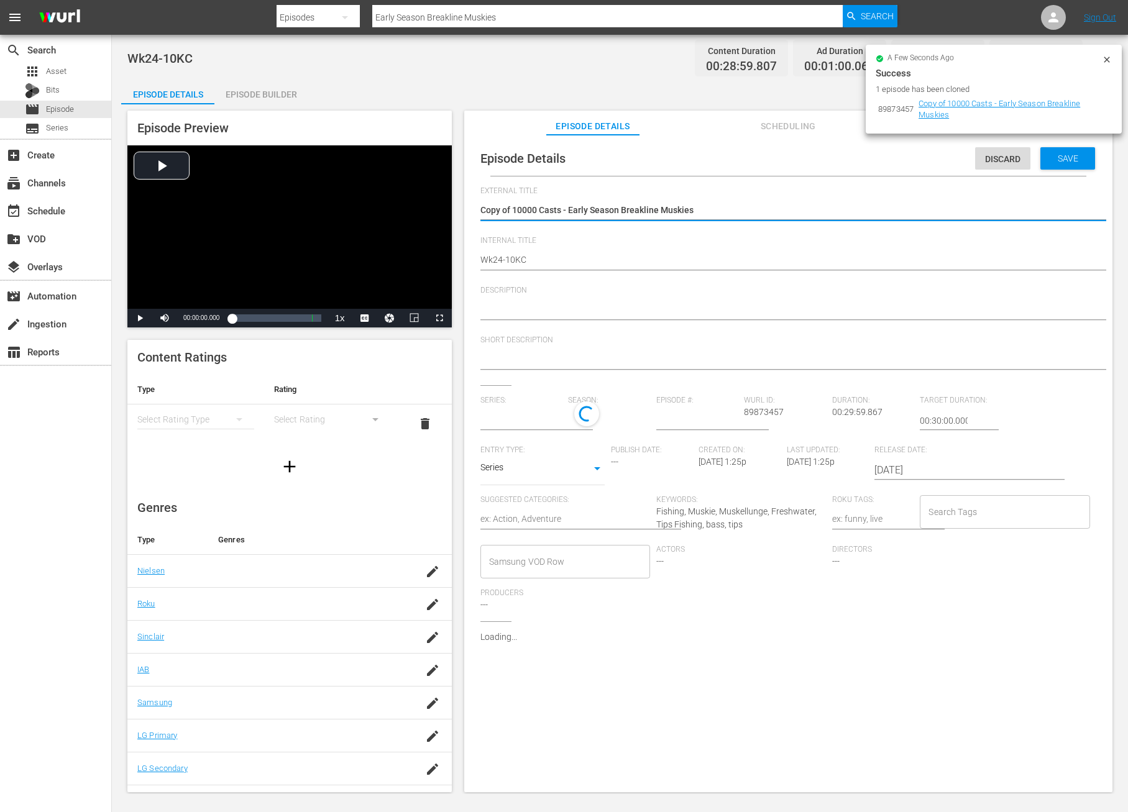
type input "[PERSON_NAME]'S 10000 CASTS"
click at [514, 208] on textarea "Copy of 10000 Casts - Early Season Breakline Muskies" at bounding box center [785, 211] width 610 height 15
type textarea "Copy of10000 Casts - Early Season Breakline Muskies"
type textarea "Copy o10000 Casts - Early Season Breakline Muskies"
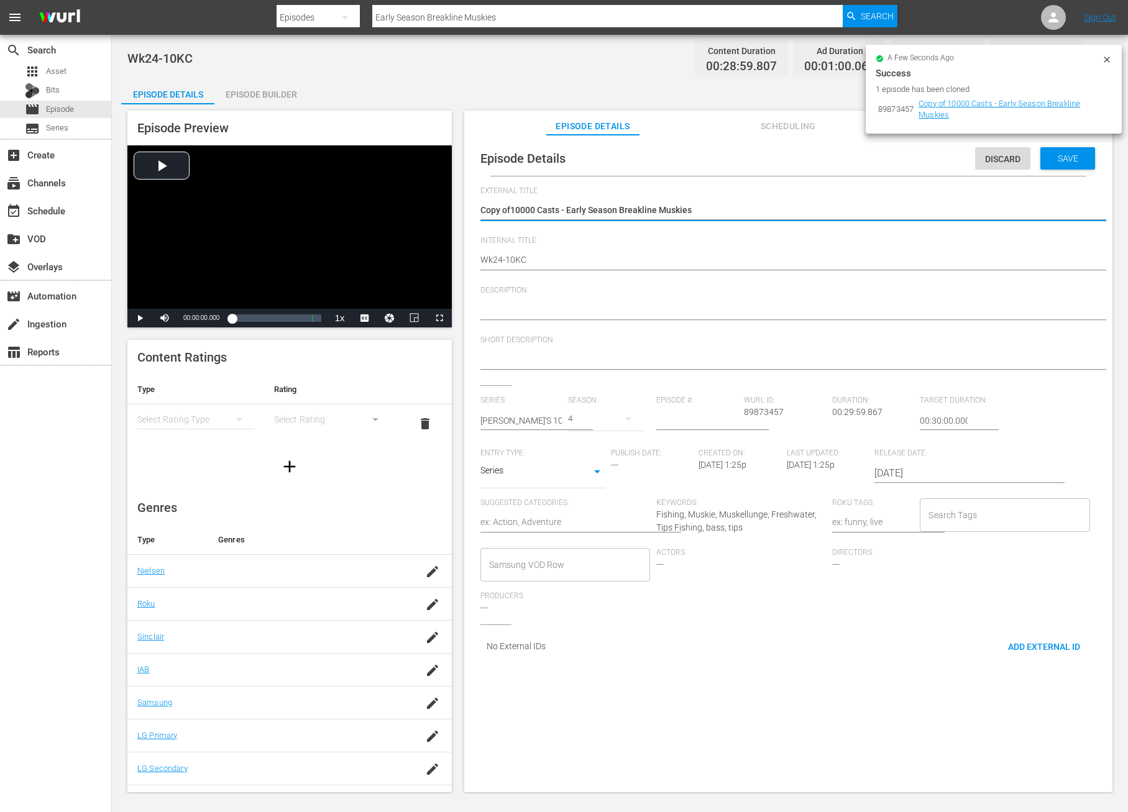
type textarea "Copy o10000 Casts - Early Season Breakline Muskies"
type textarea "Copy 10000 Casts - Early Season Breakline Muskies"
type textarea "Copy10000 Casts - Early Season Breakline Muskies"
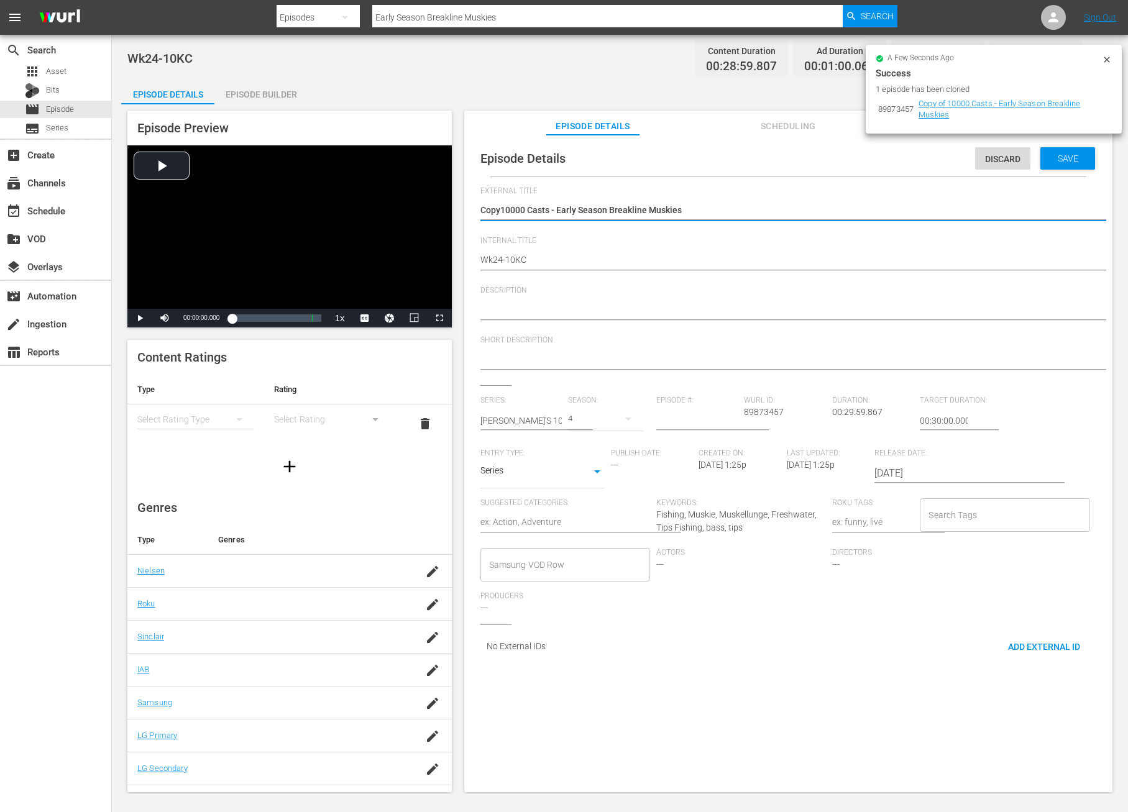
type textarea "Cop10000 Casts - Early Season Breakline Muskies"
type textarea "Co10000 Casts - Early Season Breakline Muskies"
type textarea "C10000 Casts - Early Season Breakline Muskies"
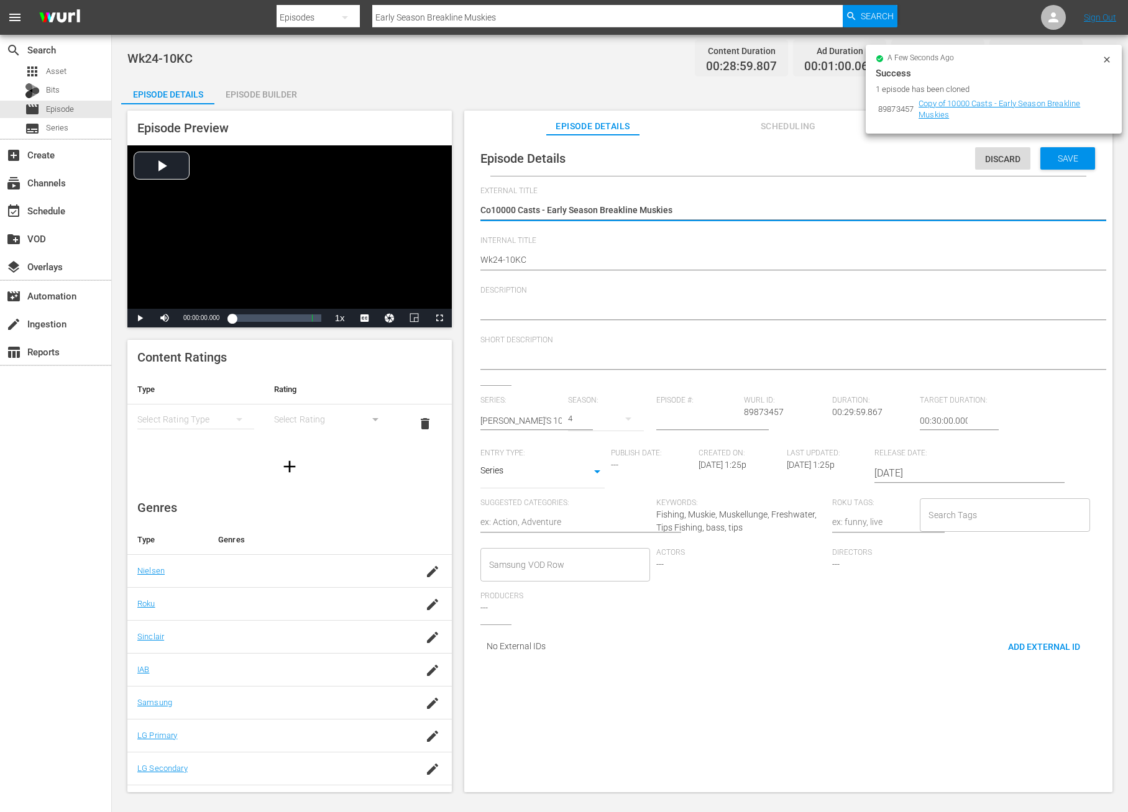
type textarea "C10000 Casts - Early Season Breakline Muskies"
type textarea "10000 Casts - Early Season Breakline Muskies"
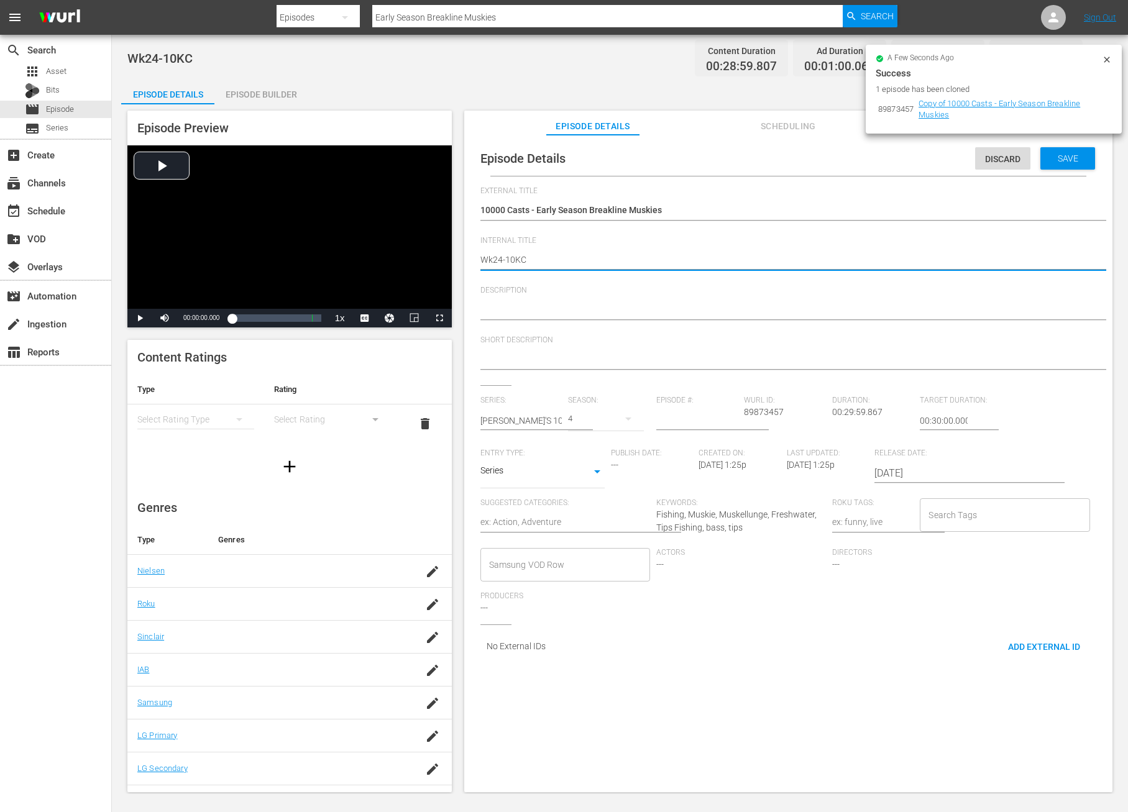
type textarea "Wk2-10KC"
type textarea "Wk-10KC"
type textarea "Wk3-10KC"
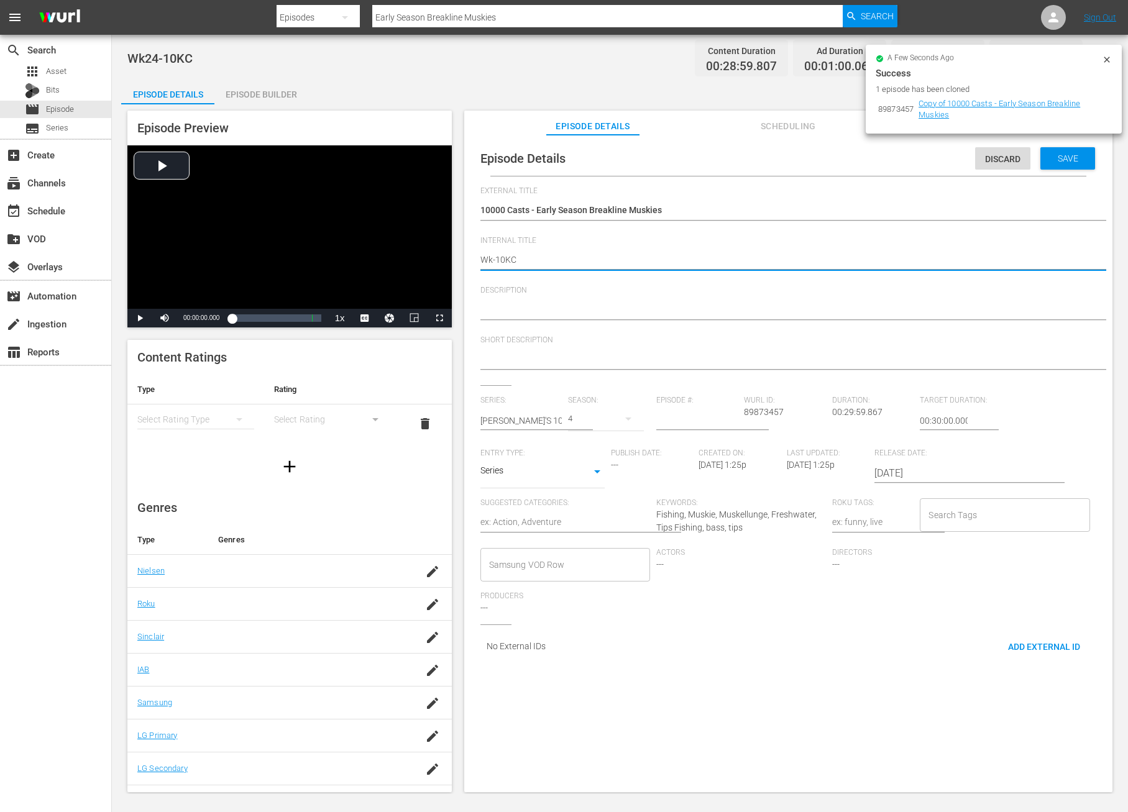
type textarea "Wk3-10KC"
type textarea "Wk36-10KC"
type textarea "Wk3-10KC"
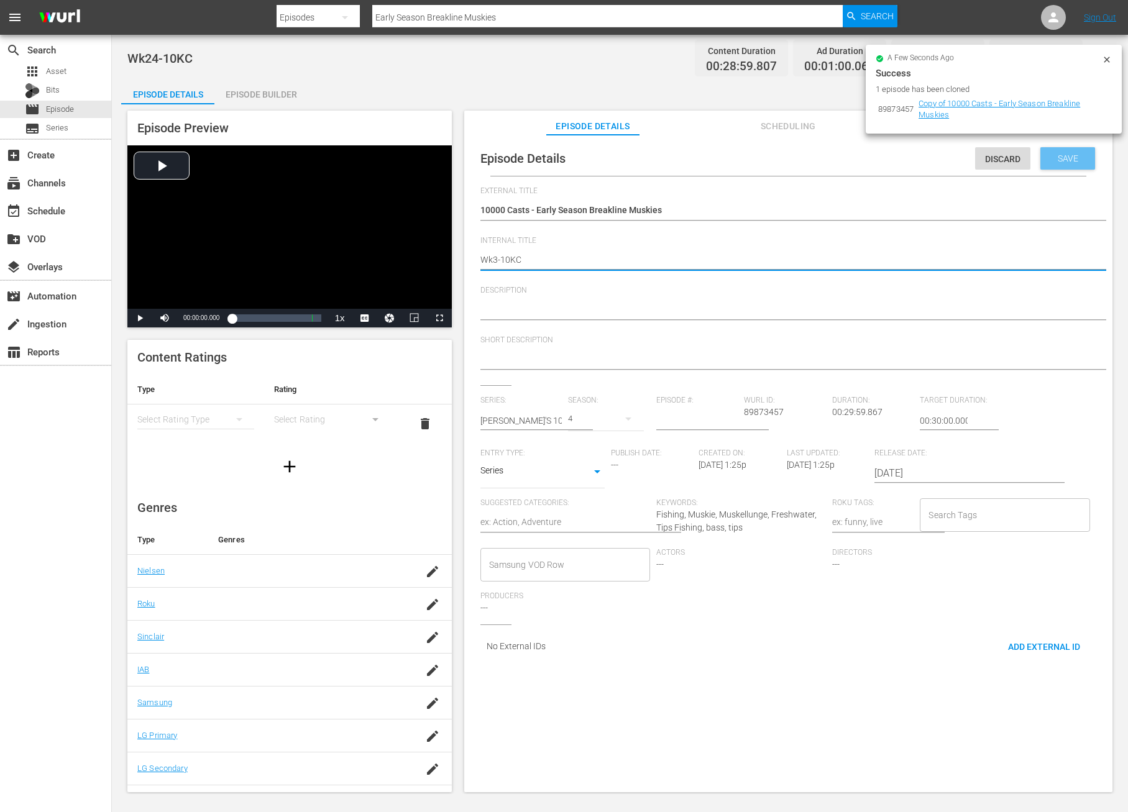
type textarea "Wk37-10KC"
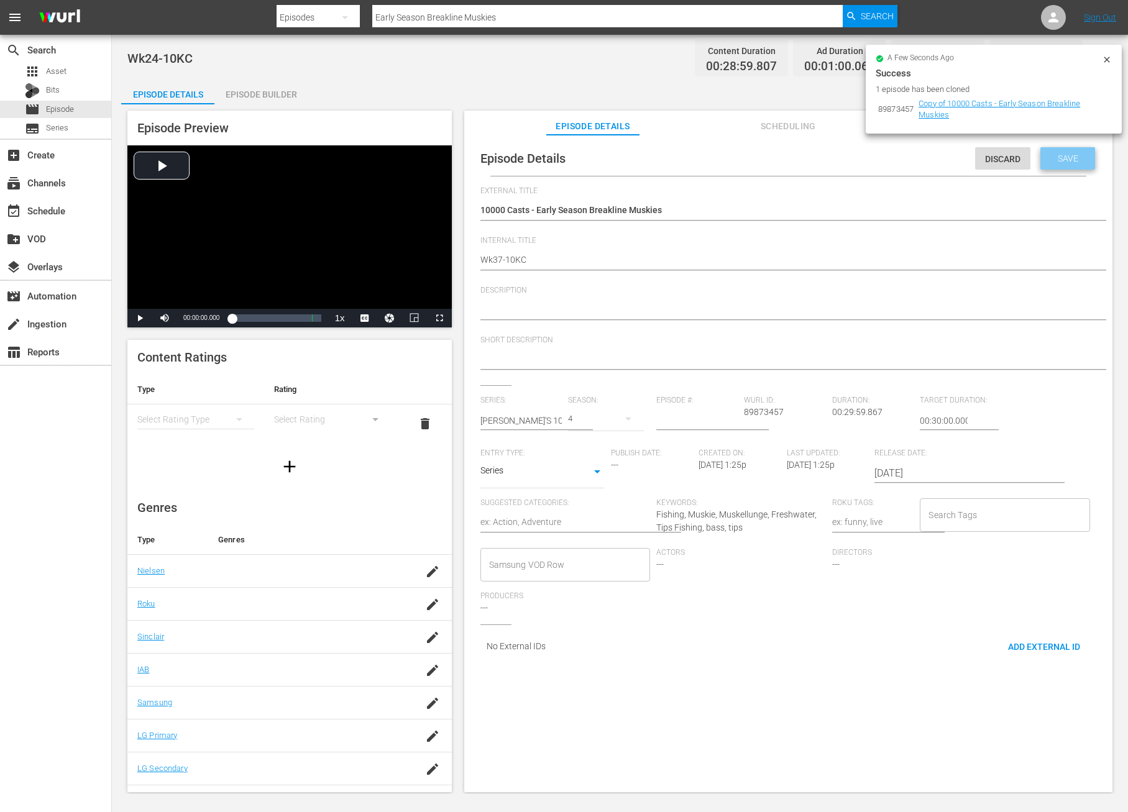
click at [1063, 150] on div "Save" at bounding box center [1067, 158] width 55 height 22
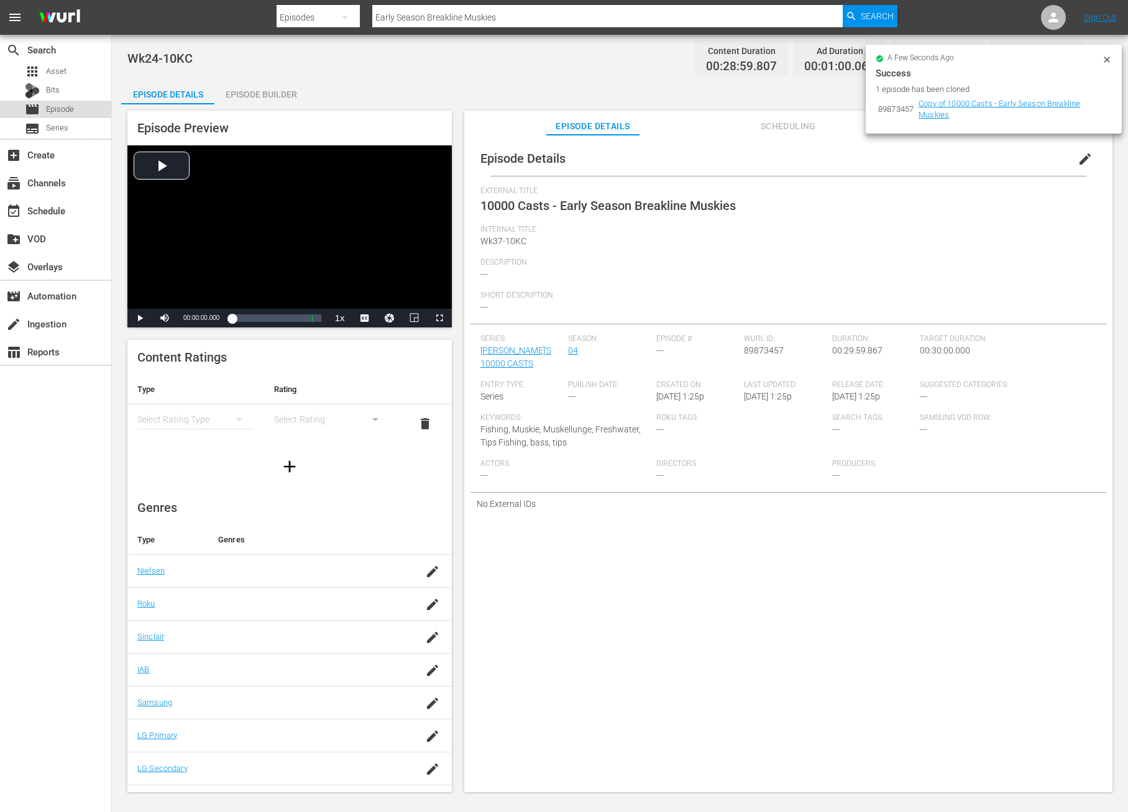
click at [75, 104] on div "movie Episode" at bounding box center [55, 109] width 111 height 17
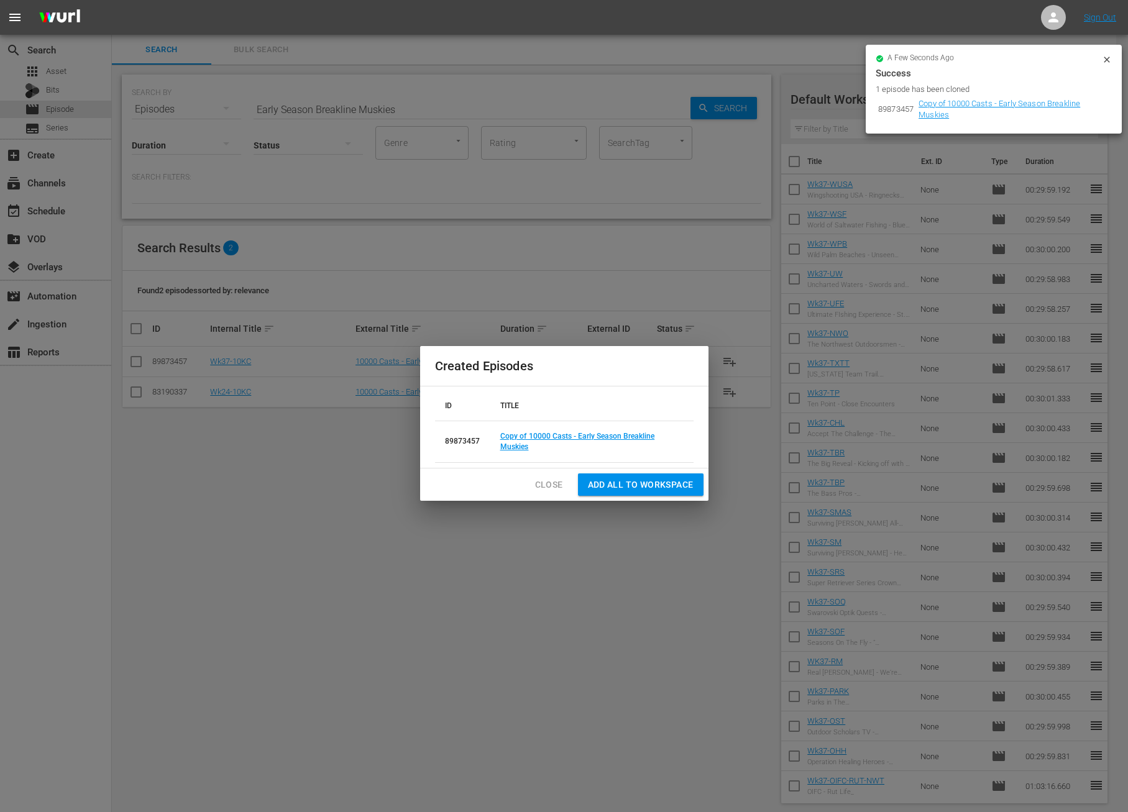
click at [546, 485] on span "Close" at bounding box center [549, 485] width 28 height 16
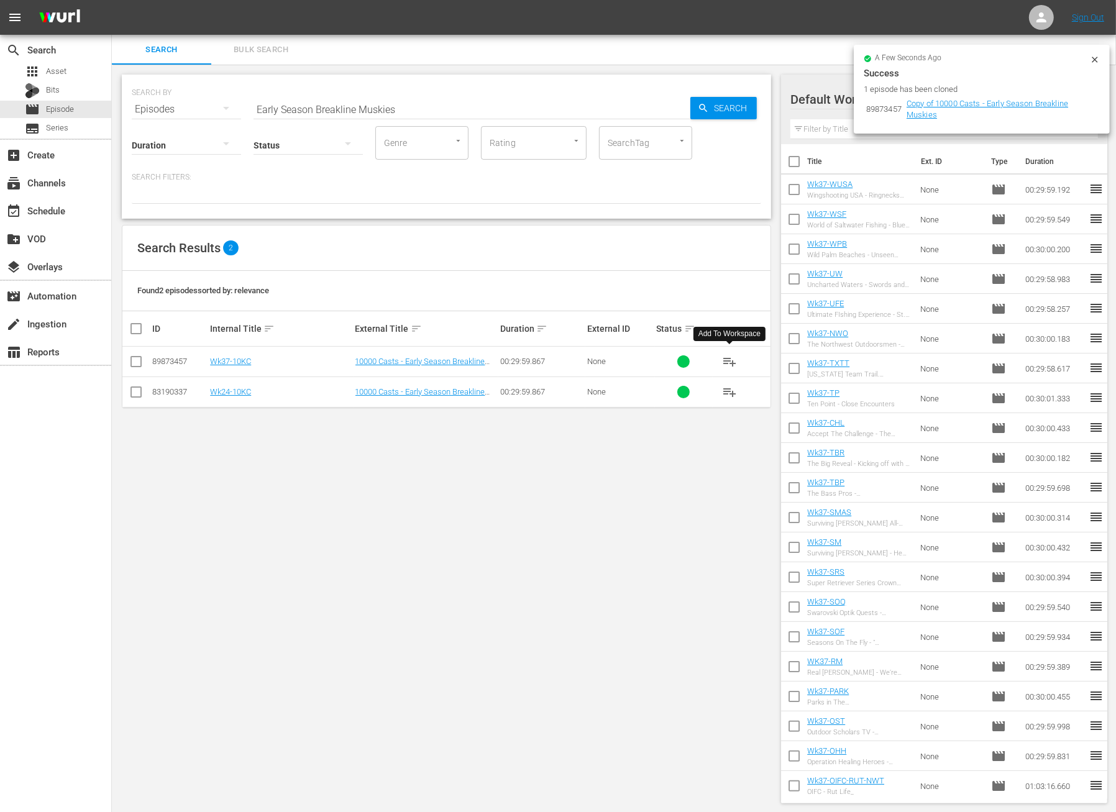
click at [723, 362] on span "playlist_add" at bounding box center [729, 361] width 15 height 15
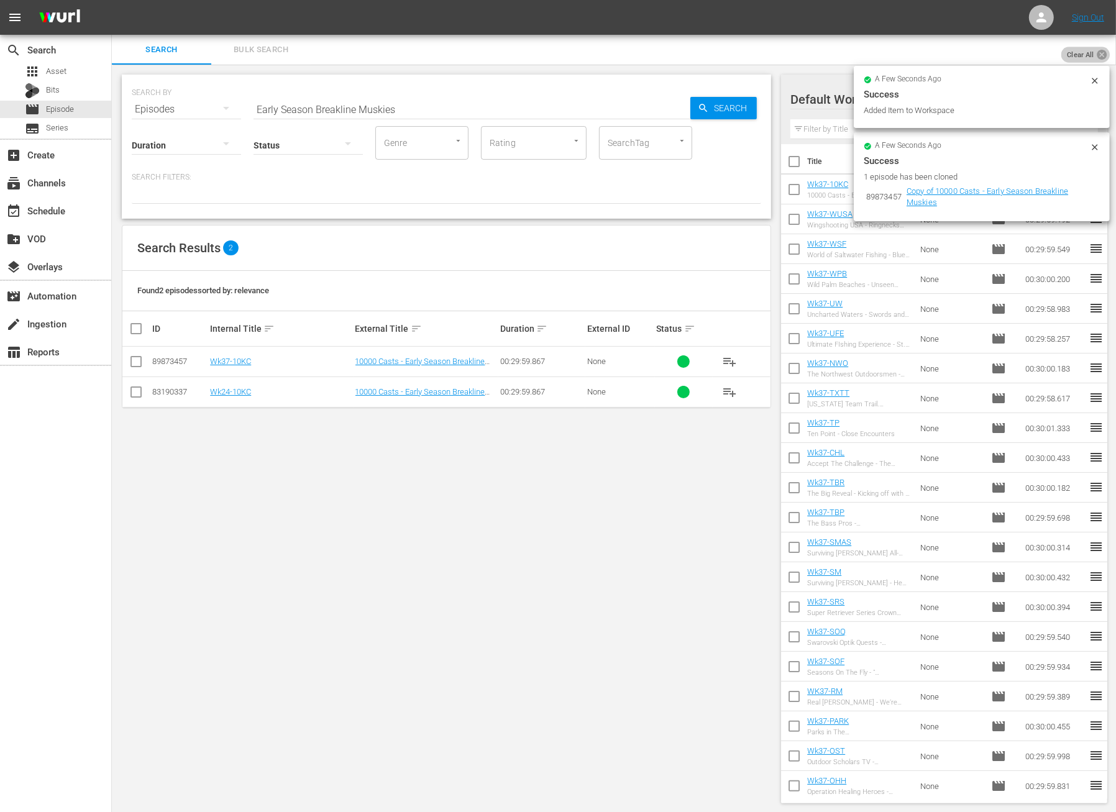
click at [1101, 54] on icon at bounding box center [1102, 54] width 12 height 12
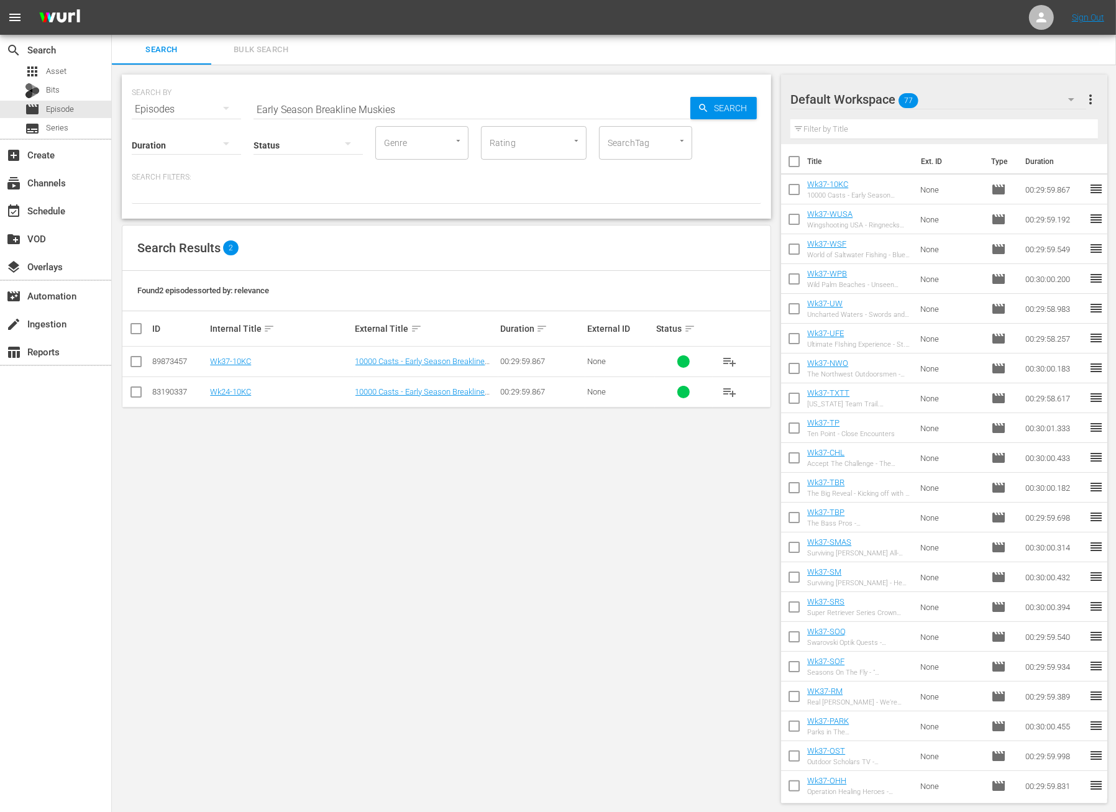
click at [292, 111] on input "Early Season Breakline Muskies" at bounding box center [472, 109] width 437 height 30
paste input "Saddle Up"
type input "Saddle Up"
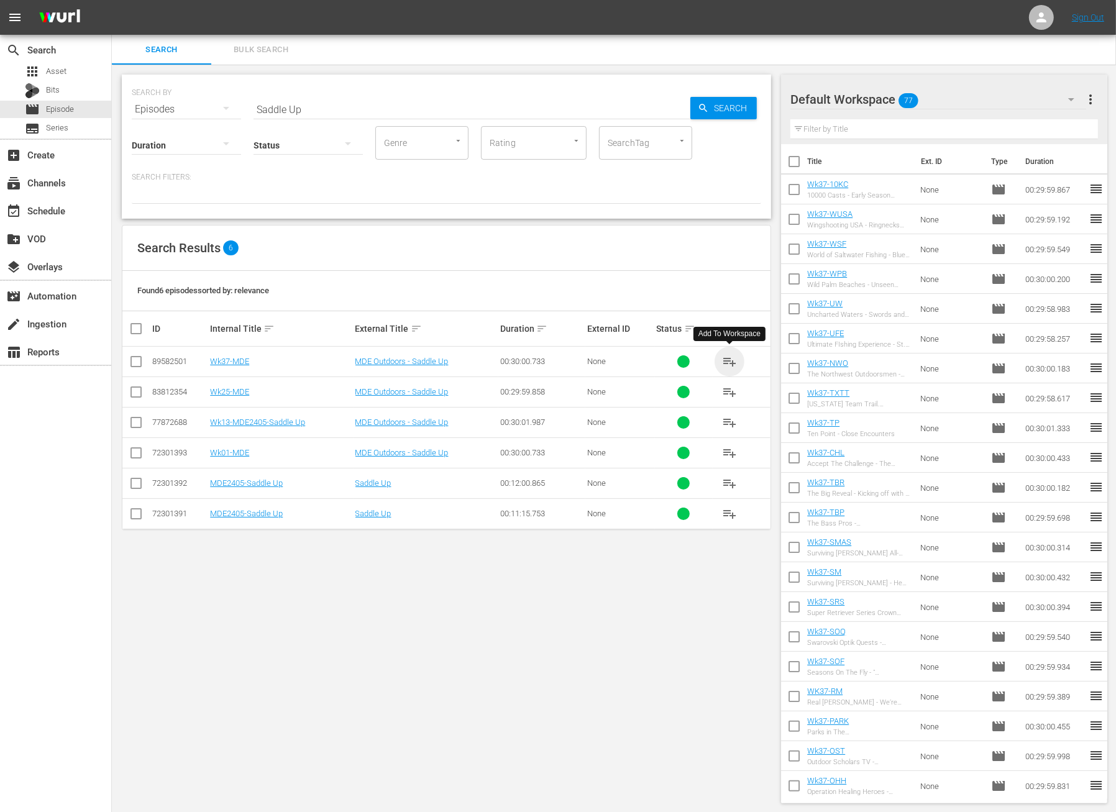
click at [730, 360] on span "playlist_add" at bounding box center [729, 361] width 15 height 15
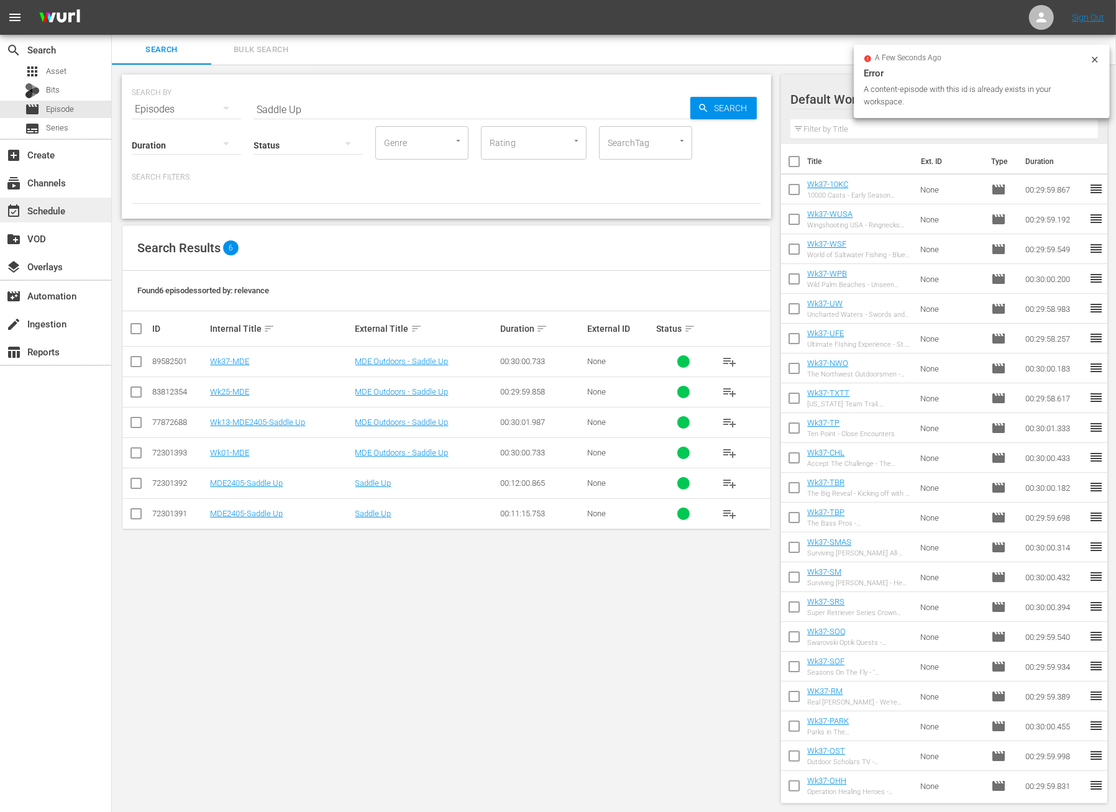
click at [61, 206] on div "event_available Schedule" at bounding box center [35, 208] width 70 height 11
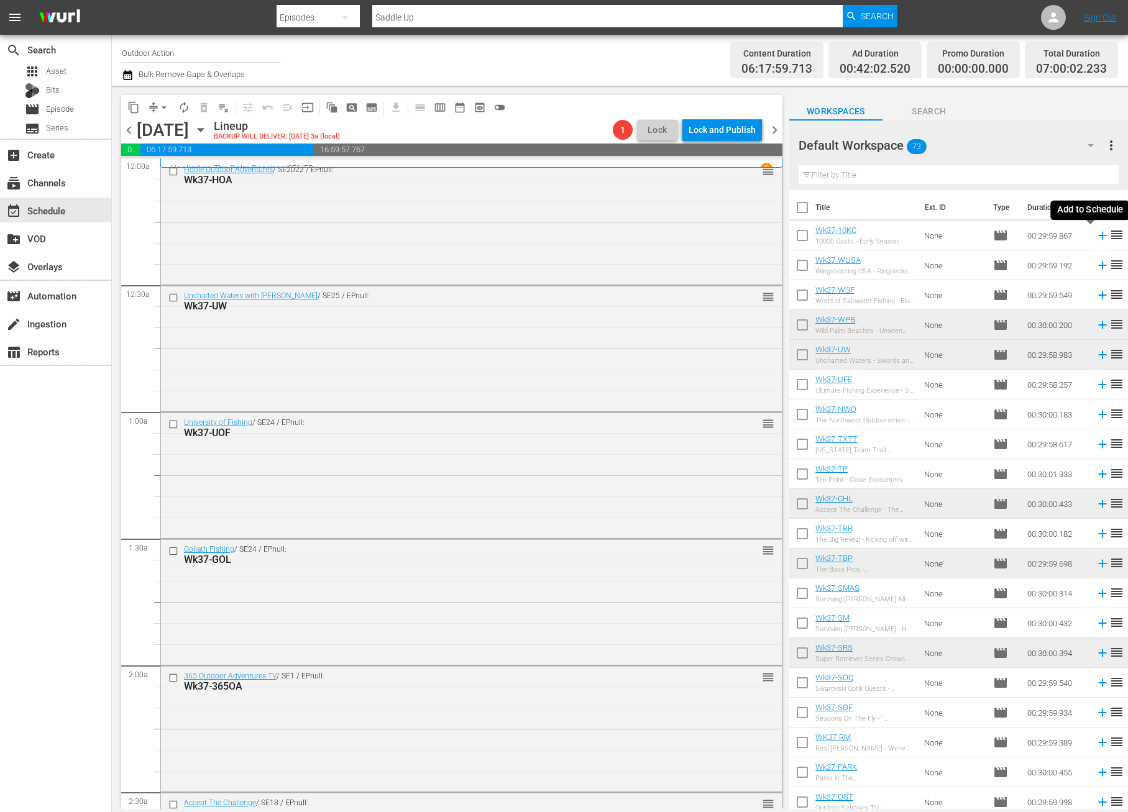
click at [1096, 232] on icon at bounding box center [1103, 236] width 14 height 14
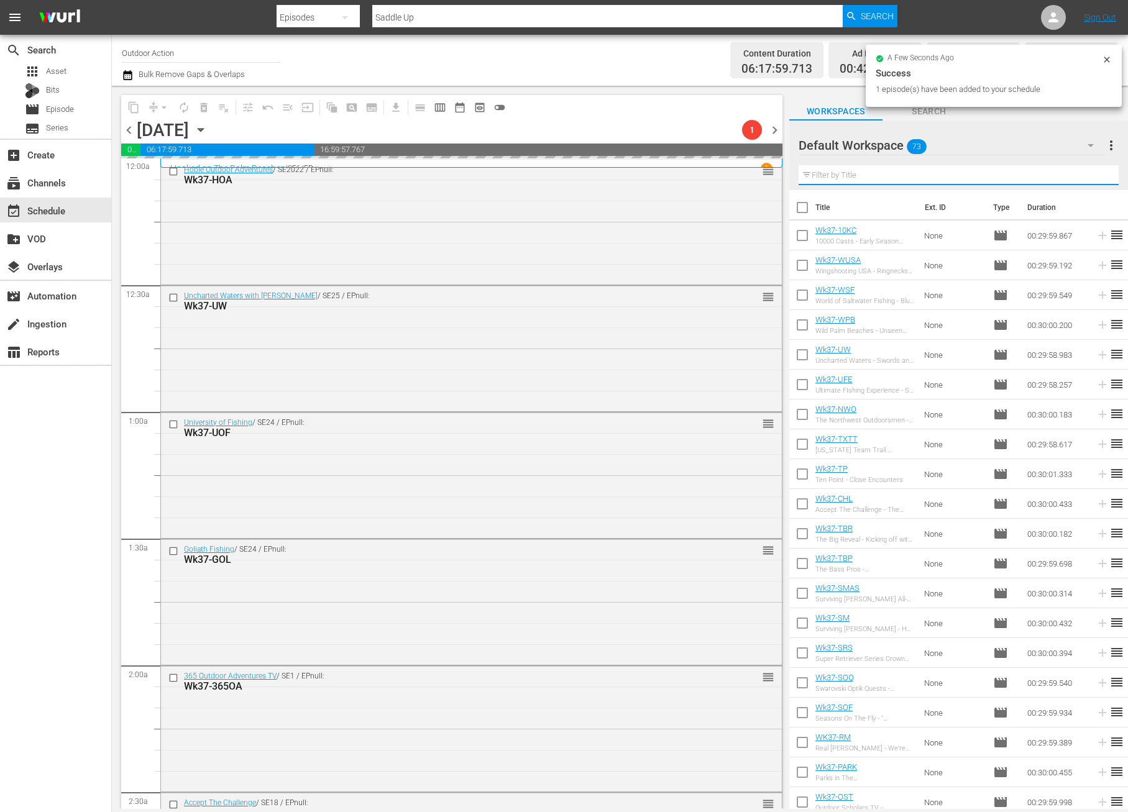
click at [886, 178] on input "text" at bounding box center [958, 175] width 320 height 20
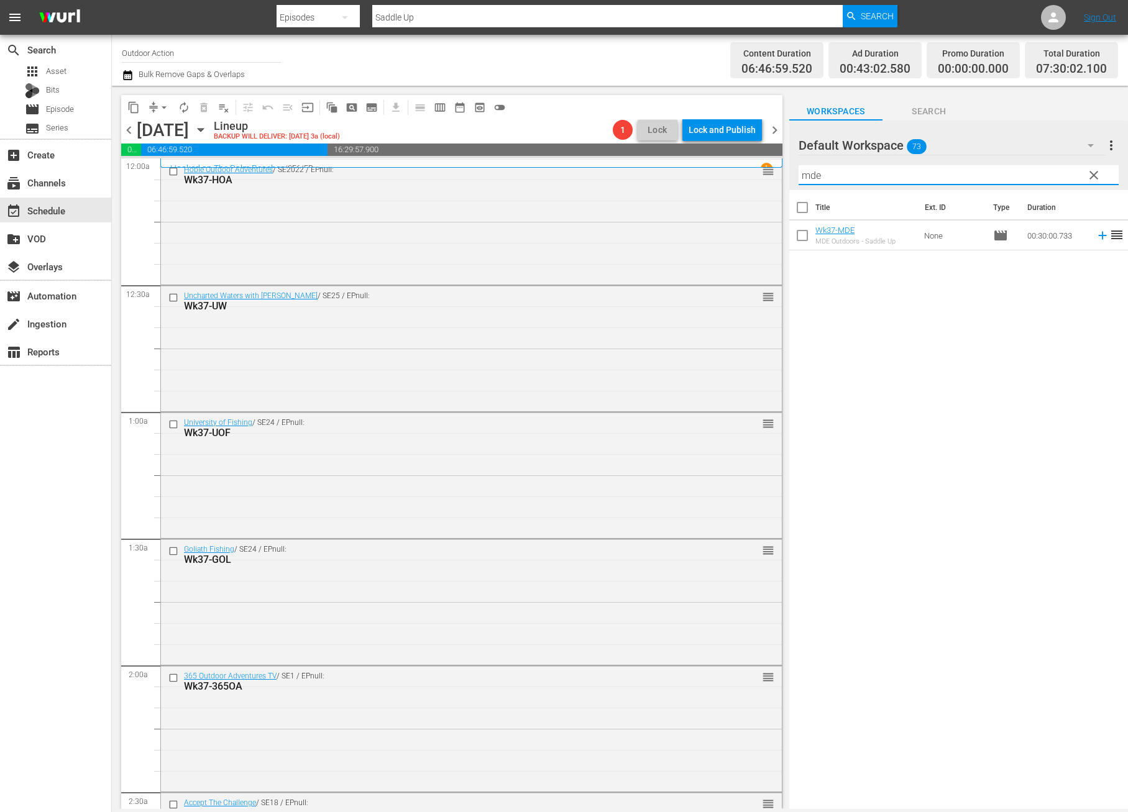
click at [836, 176] on input "mde" at bounding box center [958, 175] width 320 height 20
click at [1096, 240] on icon at bounding box center [1103, 236] width 14 height 14
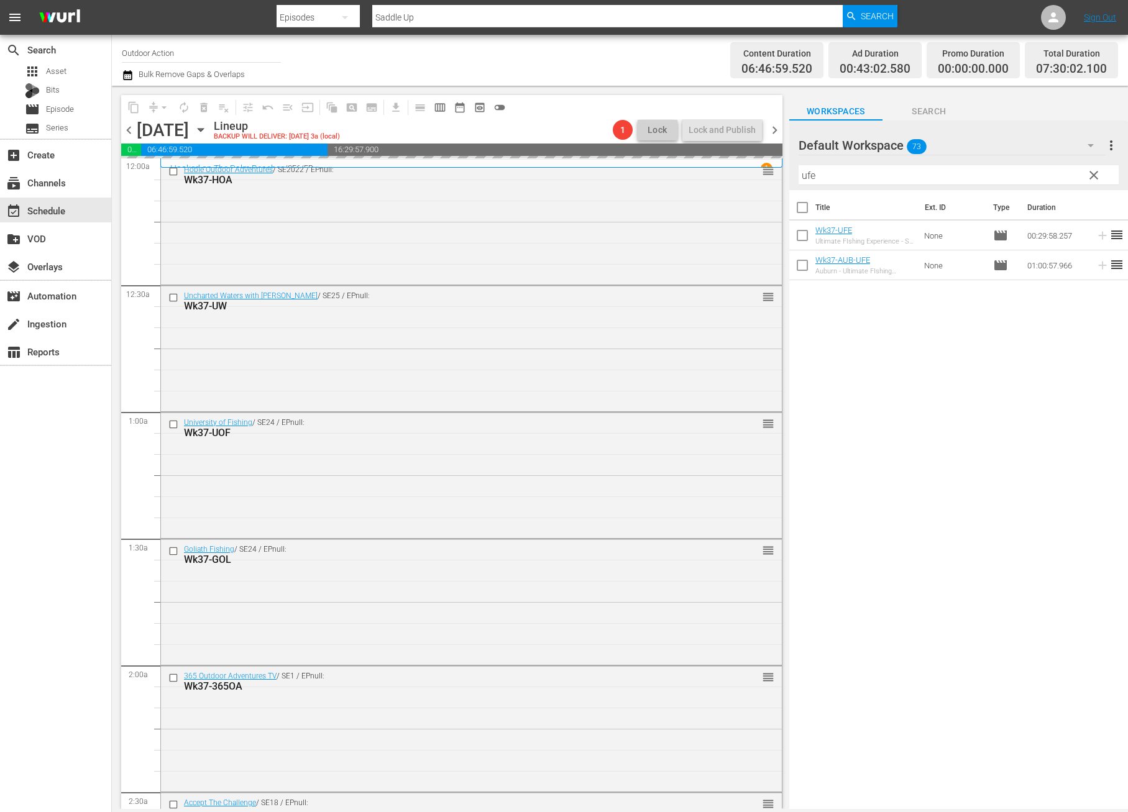
click at [989, 173] on input "ufe" at bounding box center [958, 175] width 320 height 20
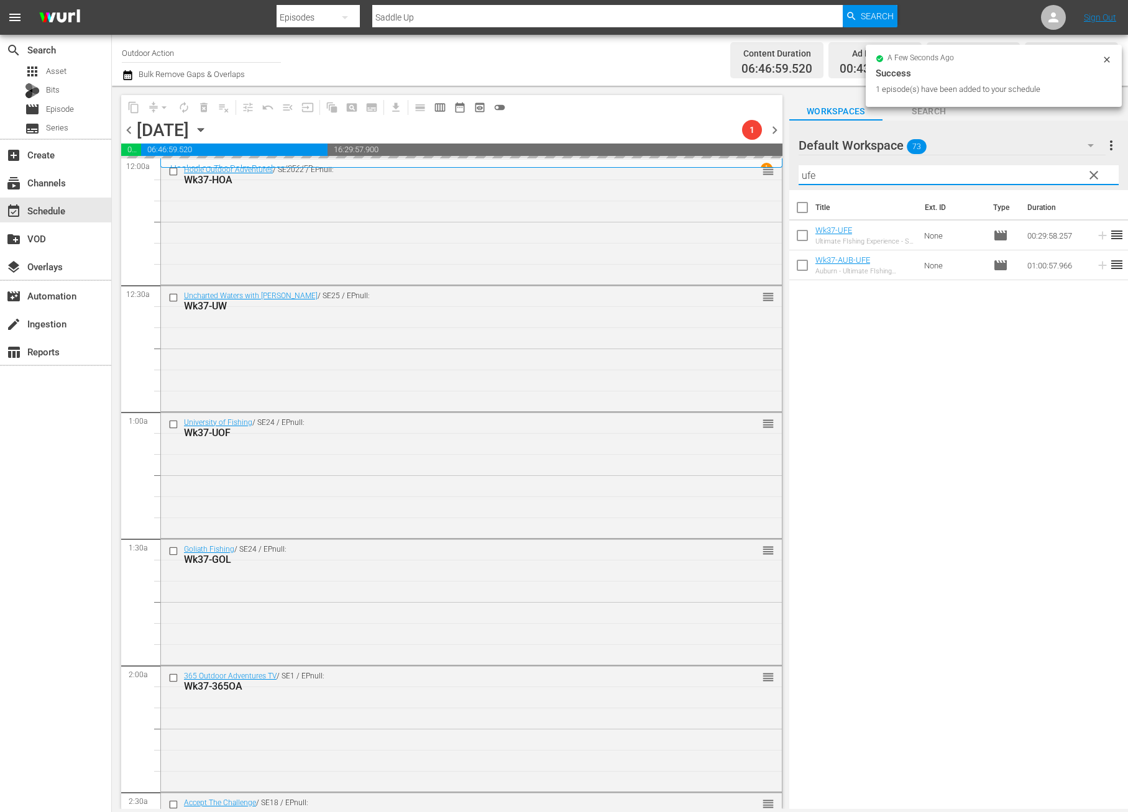
click at [989, 173] on input "ufe" at bounding box center [958, 175] width 320 height 20
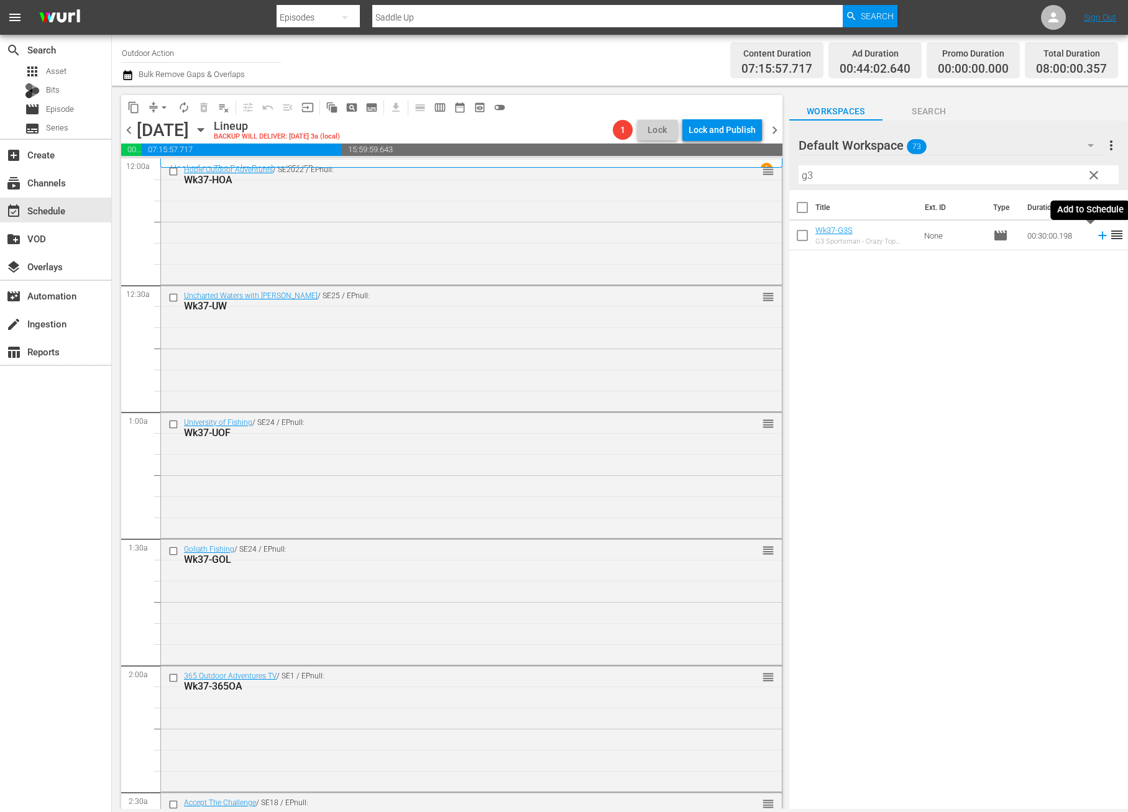
click at [1096, 234] on icon at bounding box center [1103, 236] width 14 height 14
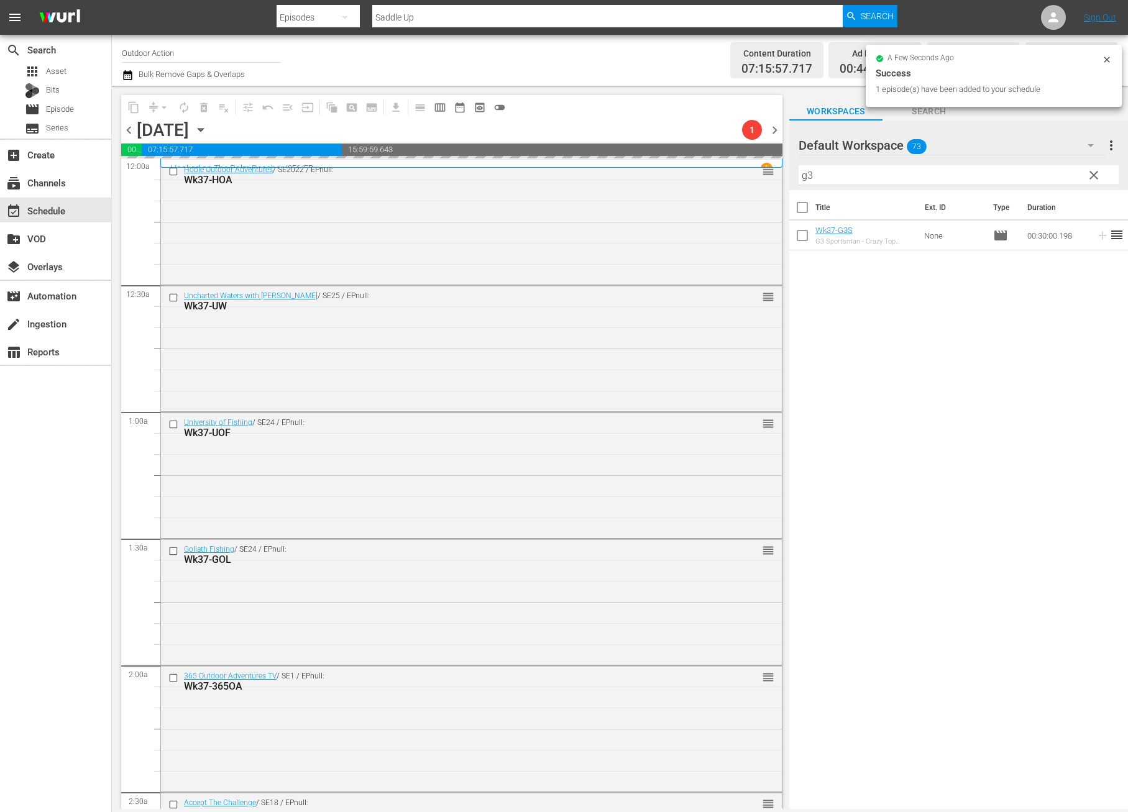
click at [1040, 179] on input "g3" at bounding box center [958, 175] width 320 height 20
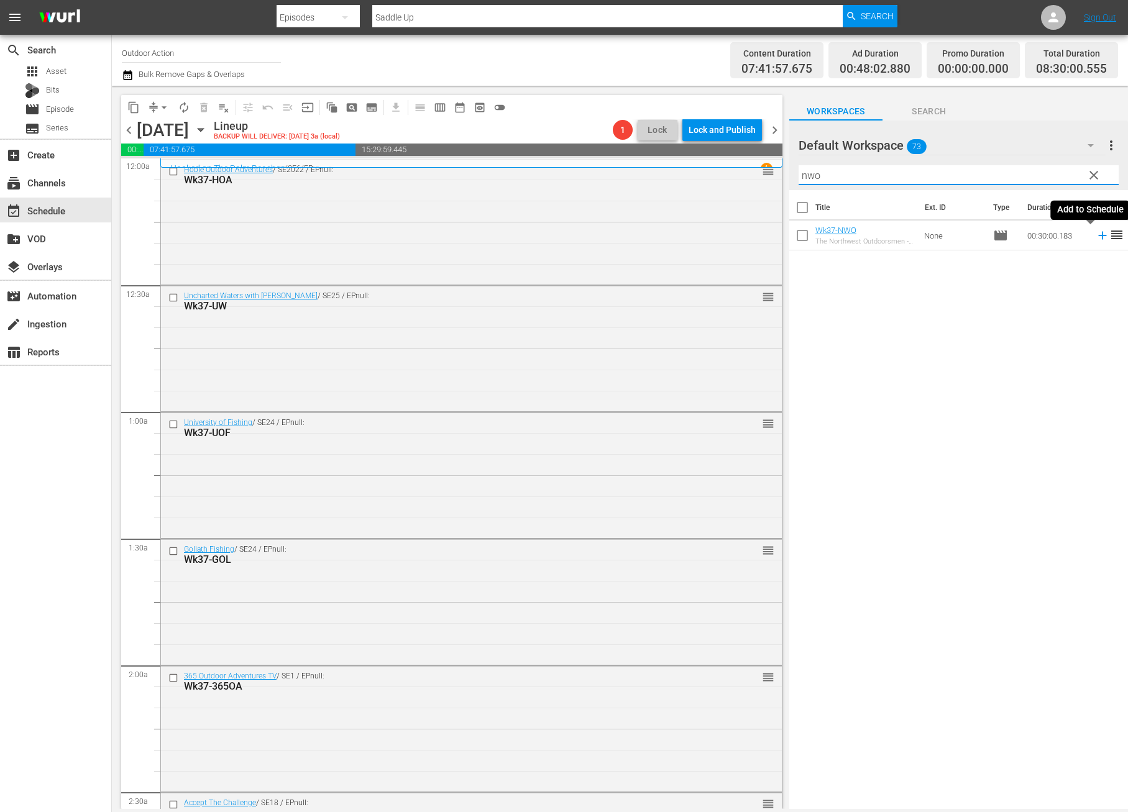
click at [1096, 236] on icon at bounding box center [1103, 236] width 14 height 14
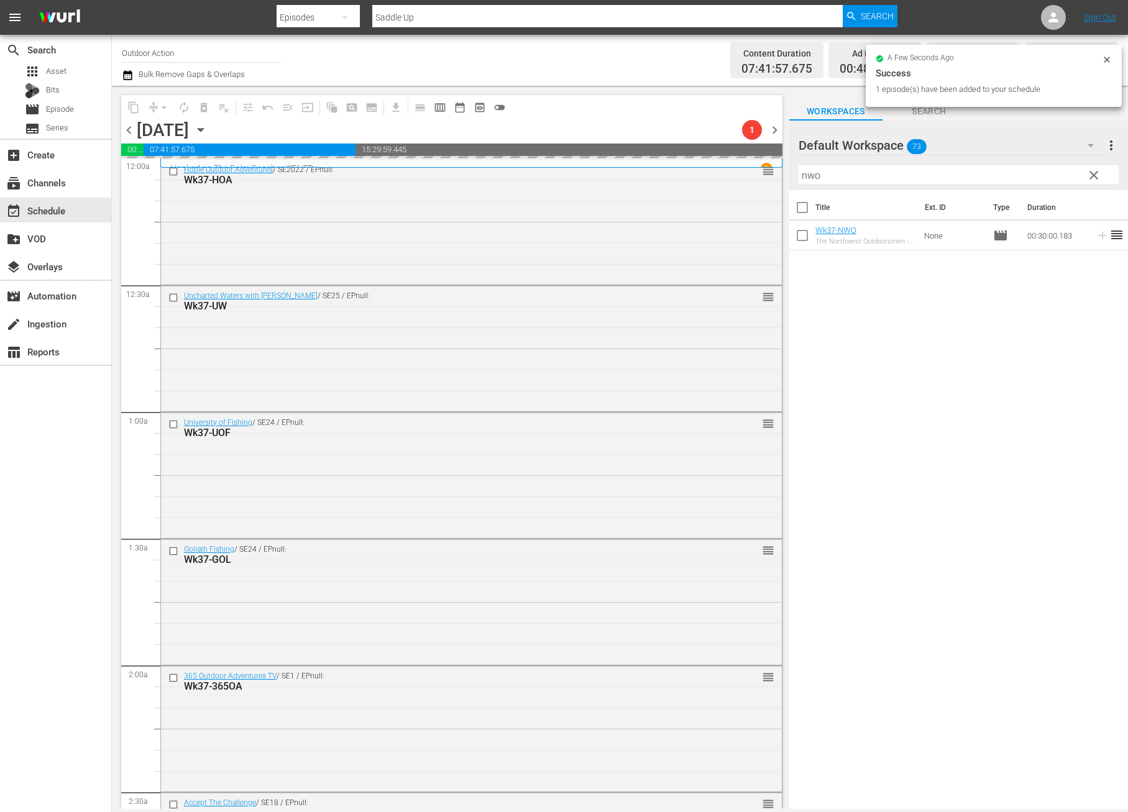
click at [1030, 176] on input "nwo" at bounding box center [958, 175] width 320 height 20
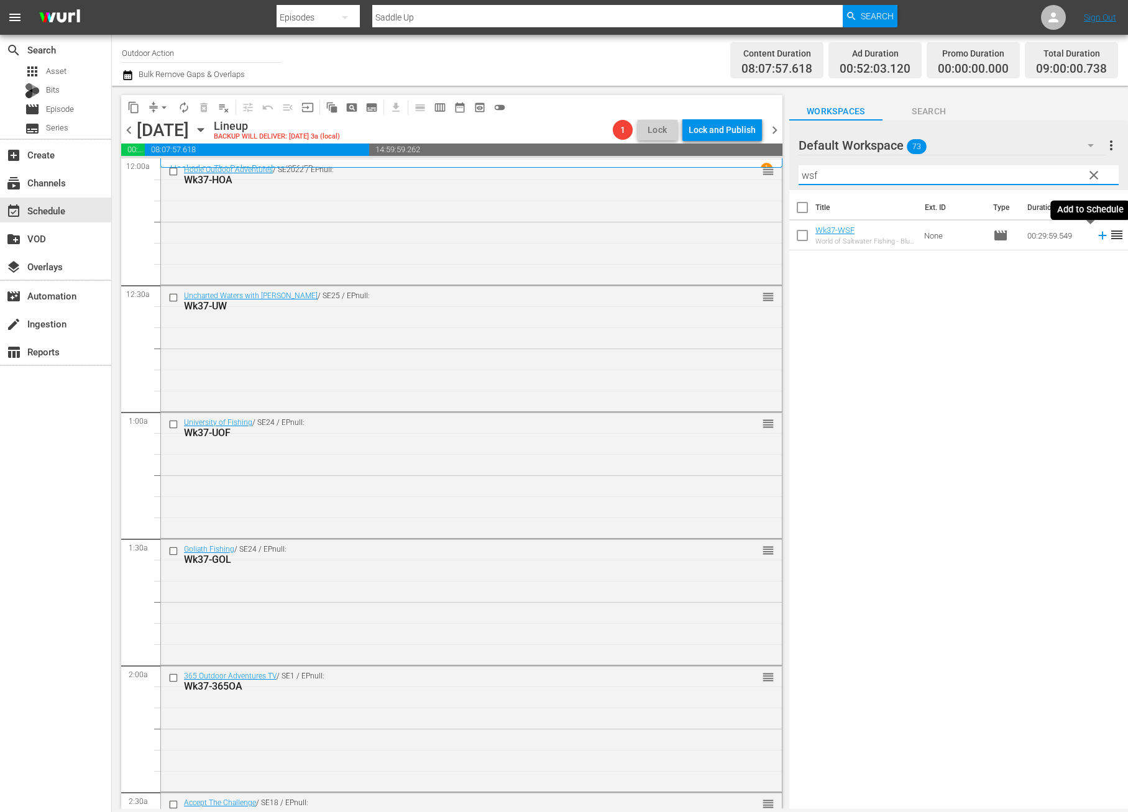
click at [1096, 233] on icon at bounding box center [1103, 236] width 14 height 14
click at [1037, 176] on input "wsf" at bounding box center [958, 175] width 320 height 20
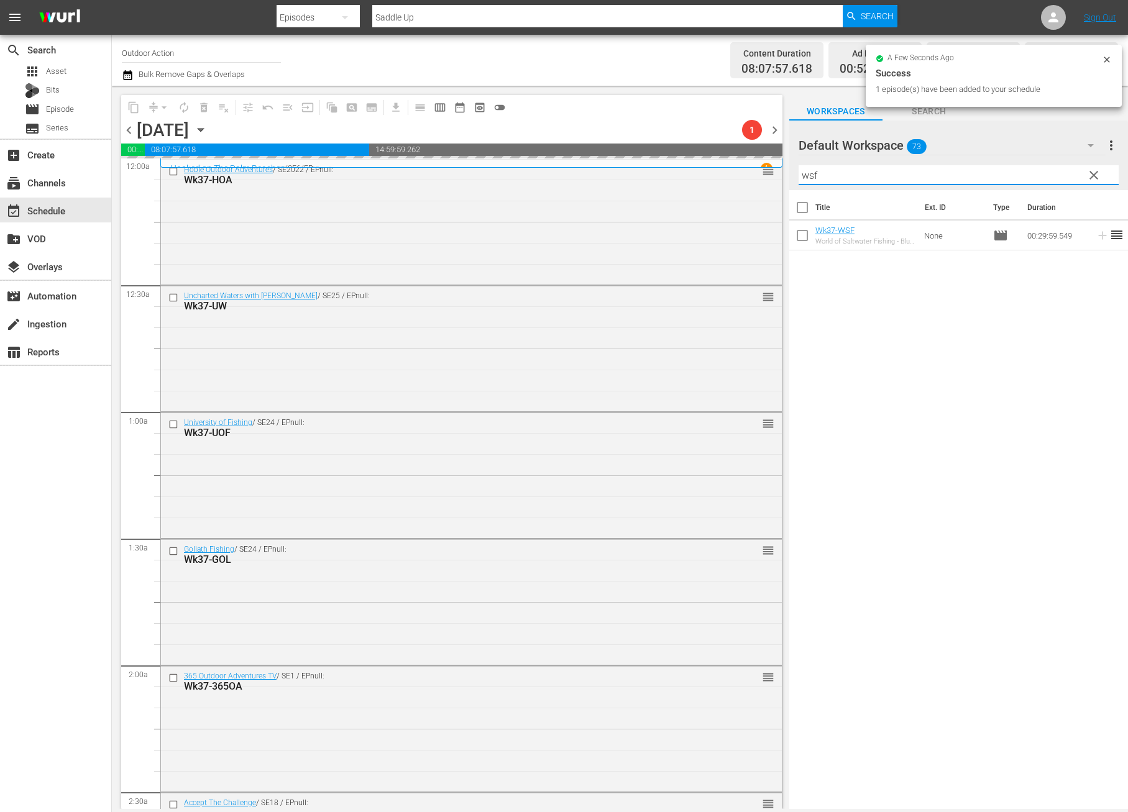
click at [1037, 176] on input "wsf" at bounding box center [958, 175] width 320 height 20
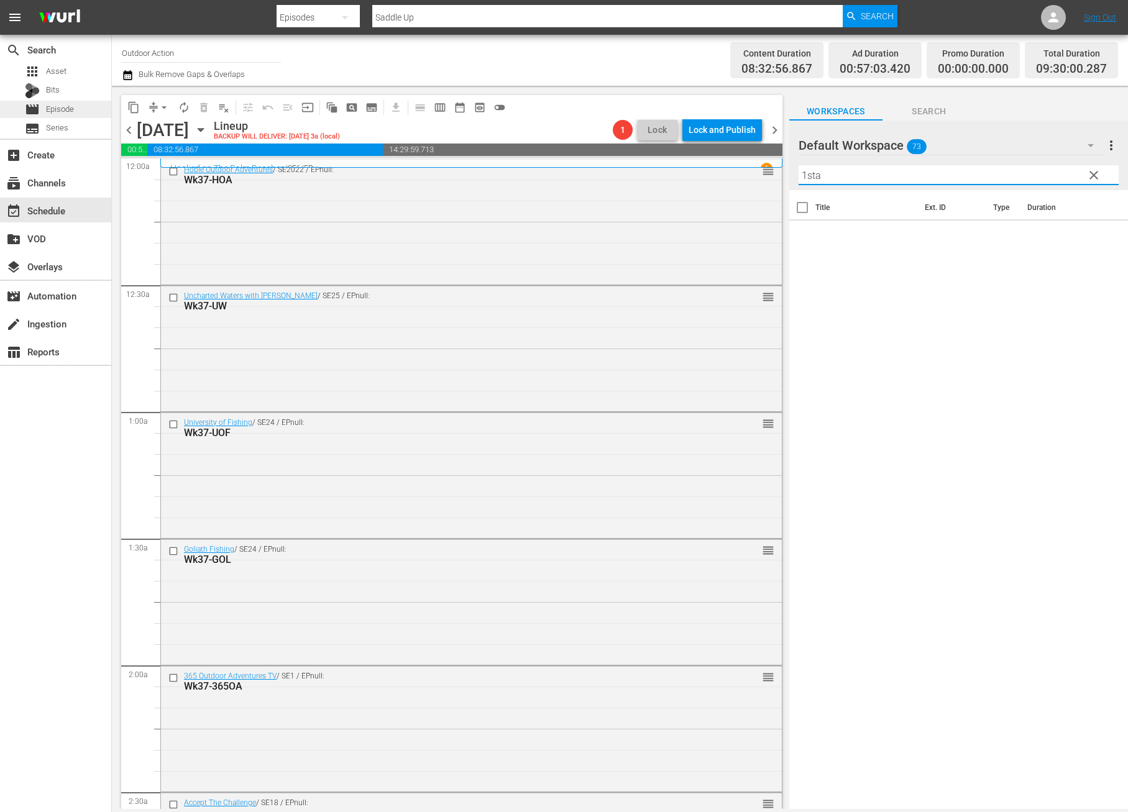
type input "1sta"
click at [67, 114] on span "Episode" at bounding box center [60, 109] width 28 height 12
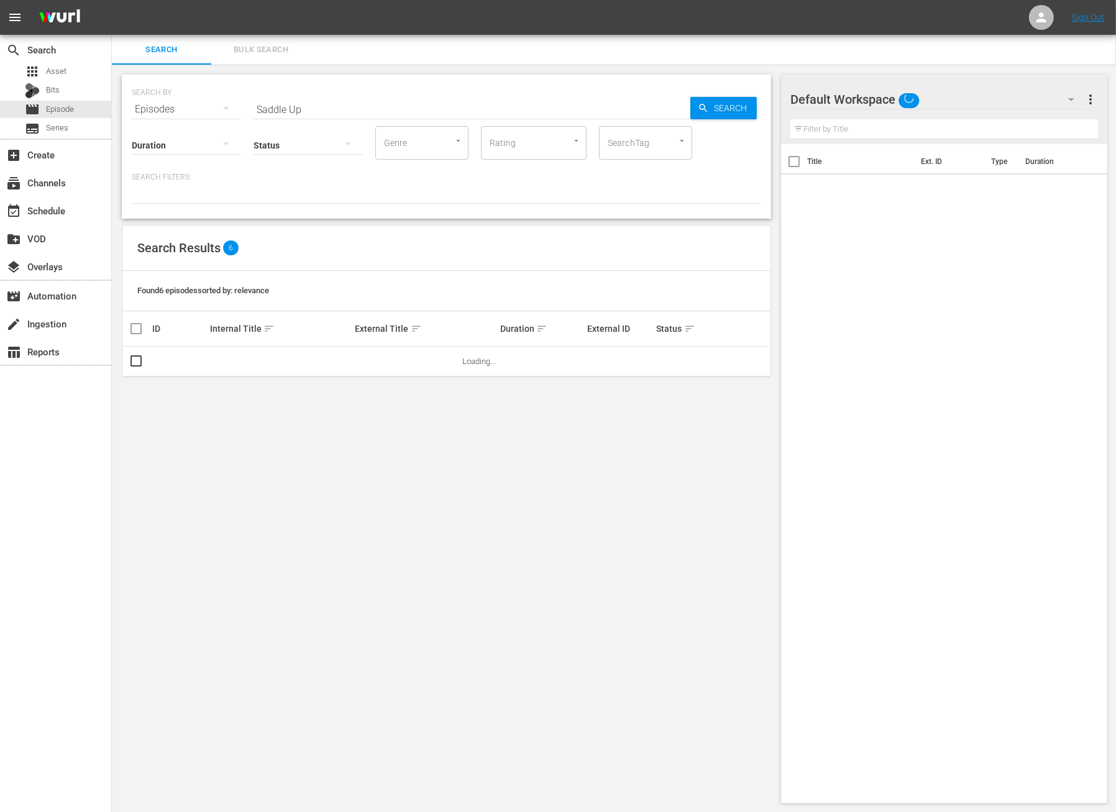
click at [326, 102] on input "Saddle Up" at bounding box center [472, 109] width 437 height 30
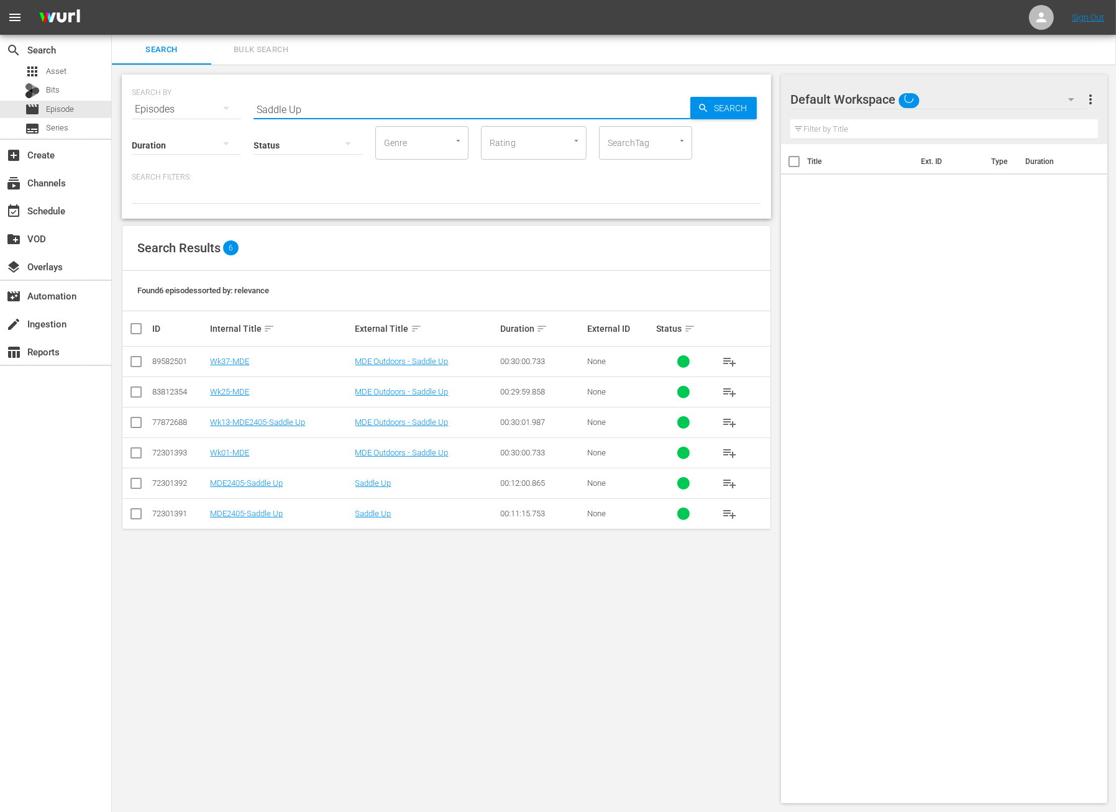
click at [326, 102] on input "Saddle Up" at bounding box center [472, 109] width 437 height 30
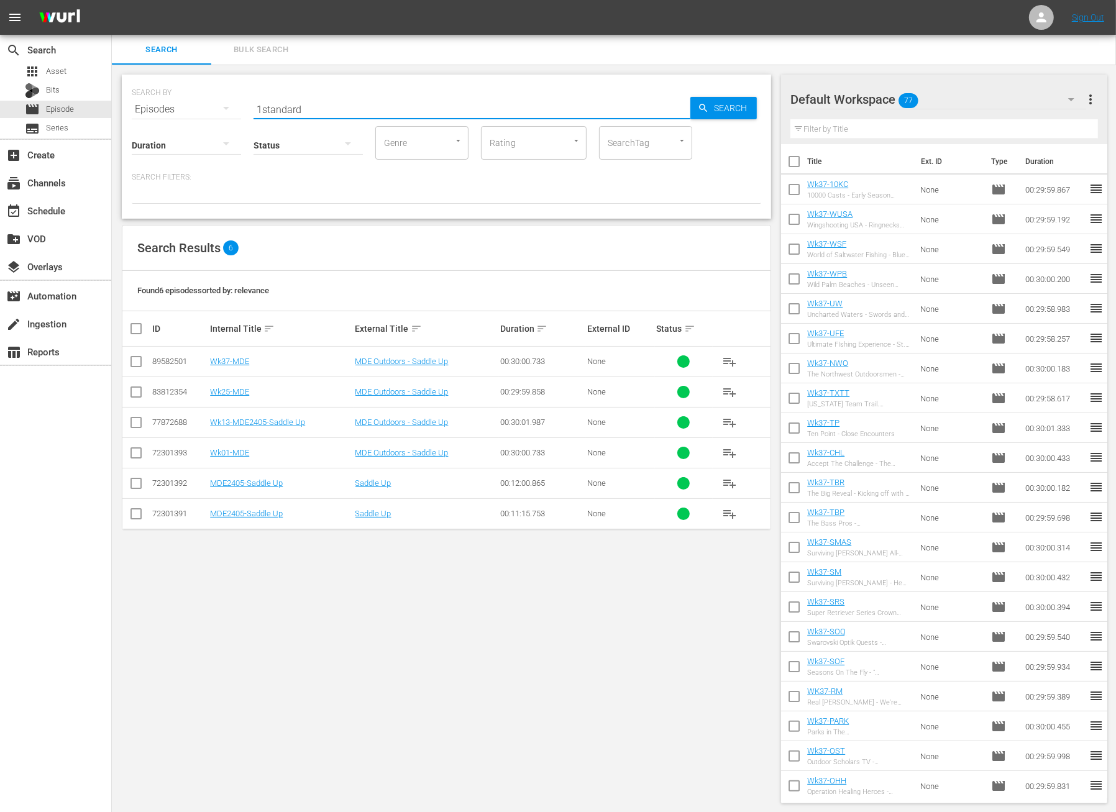
type input "1standard"
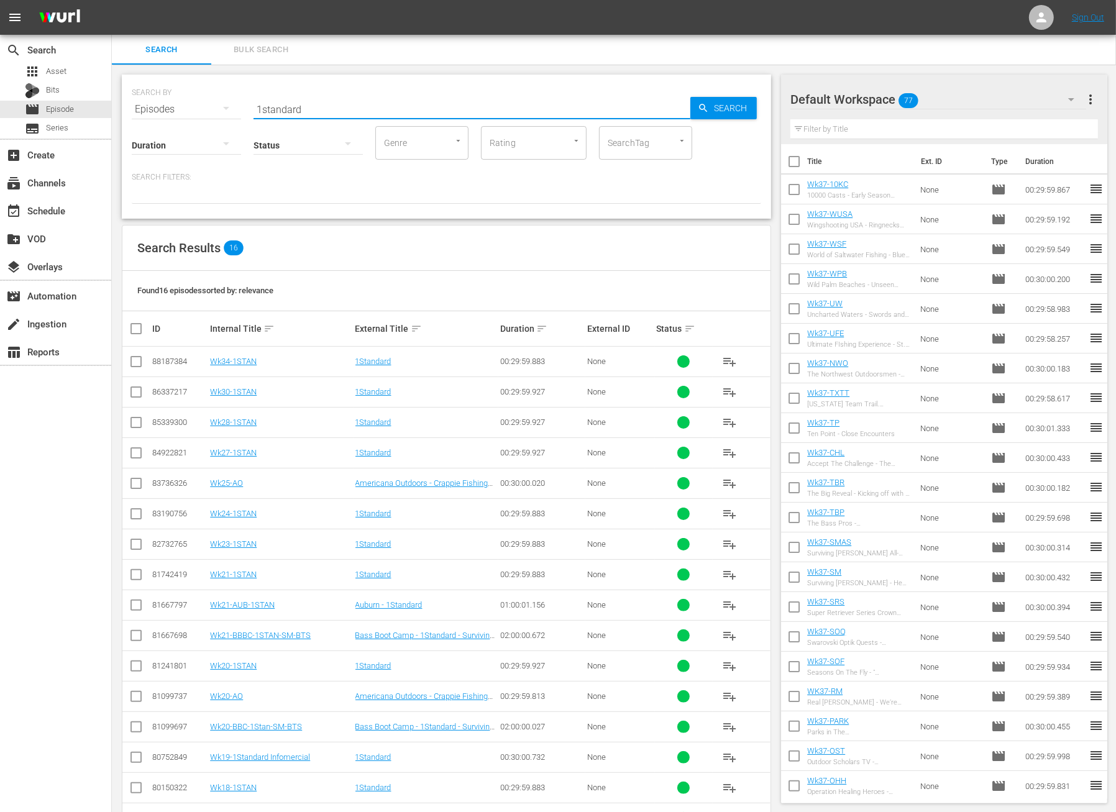
click at [132, 662] on input "checkbox" at bounding box center [136, 668] width 15 height 15
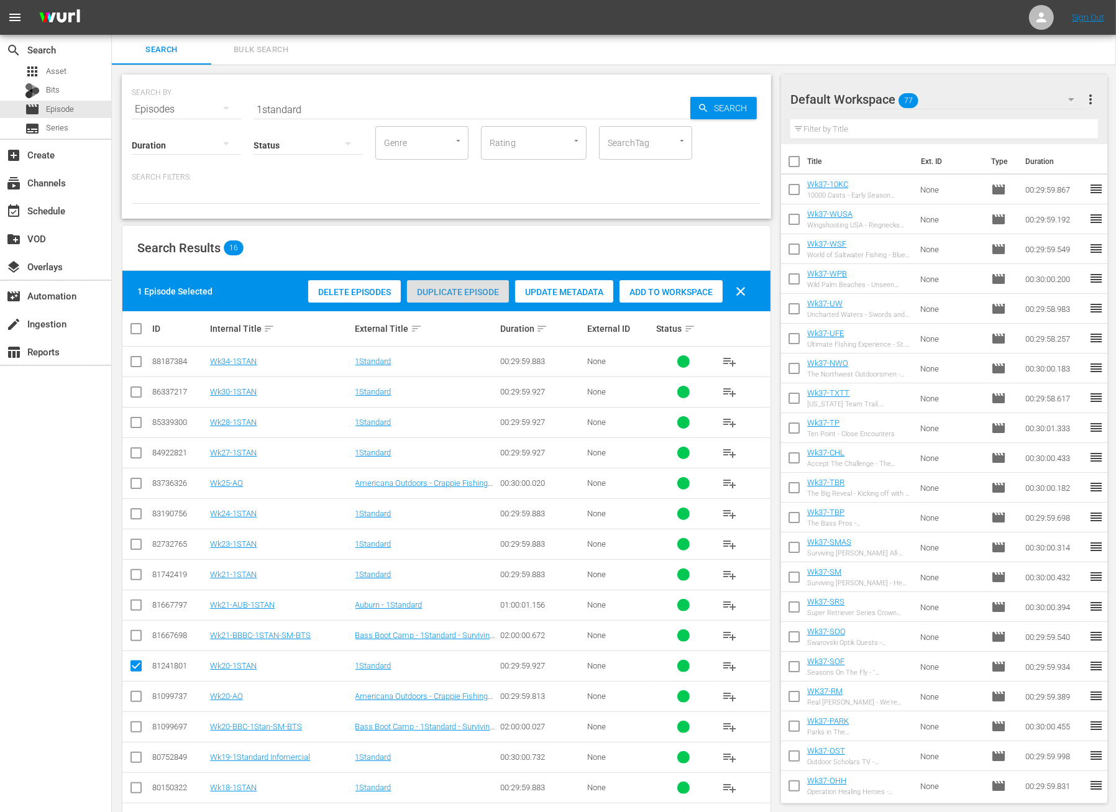
click at [474, 287] on span "Duplicate Episode" at bounding box center [458, 292] width 102 height 10
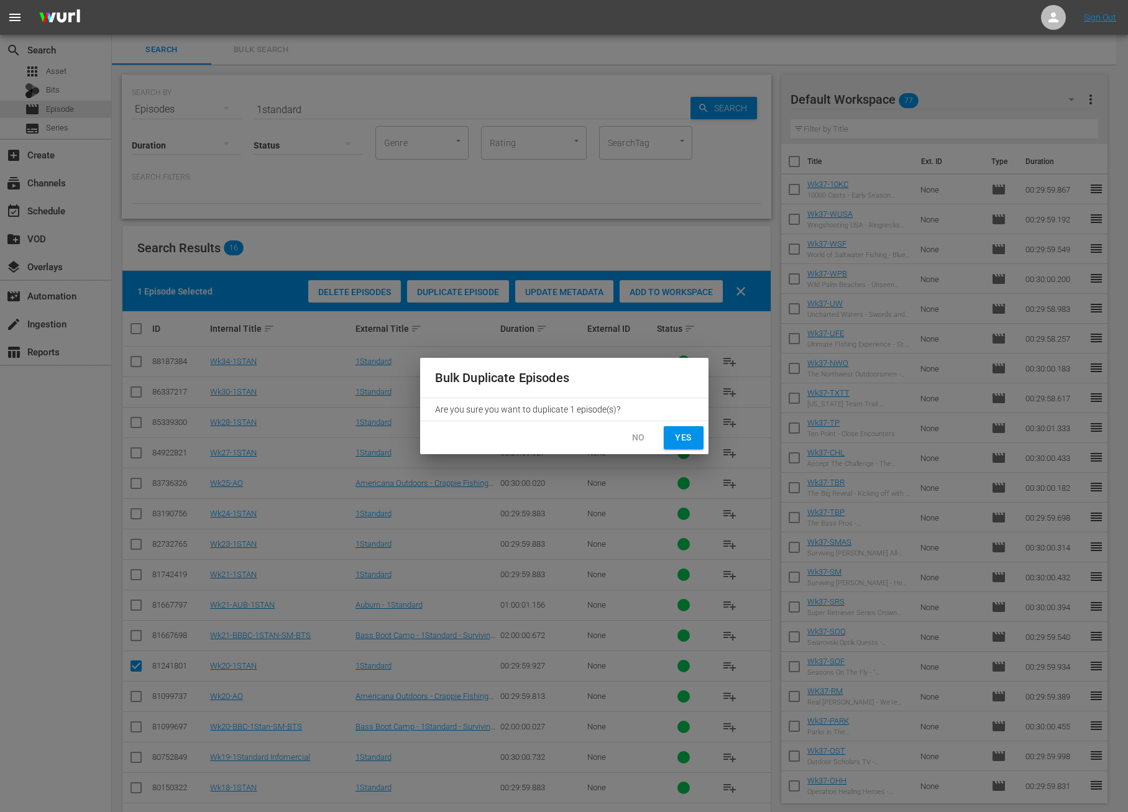
click at [680, 436] on span "Yes" at bounding box center [684, 438] width 20 height 16
checkbox input "false"
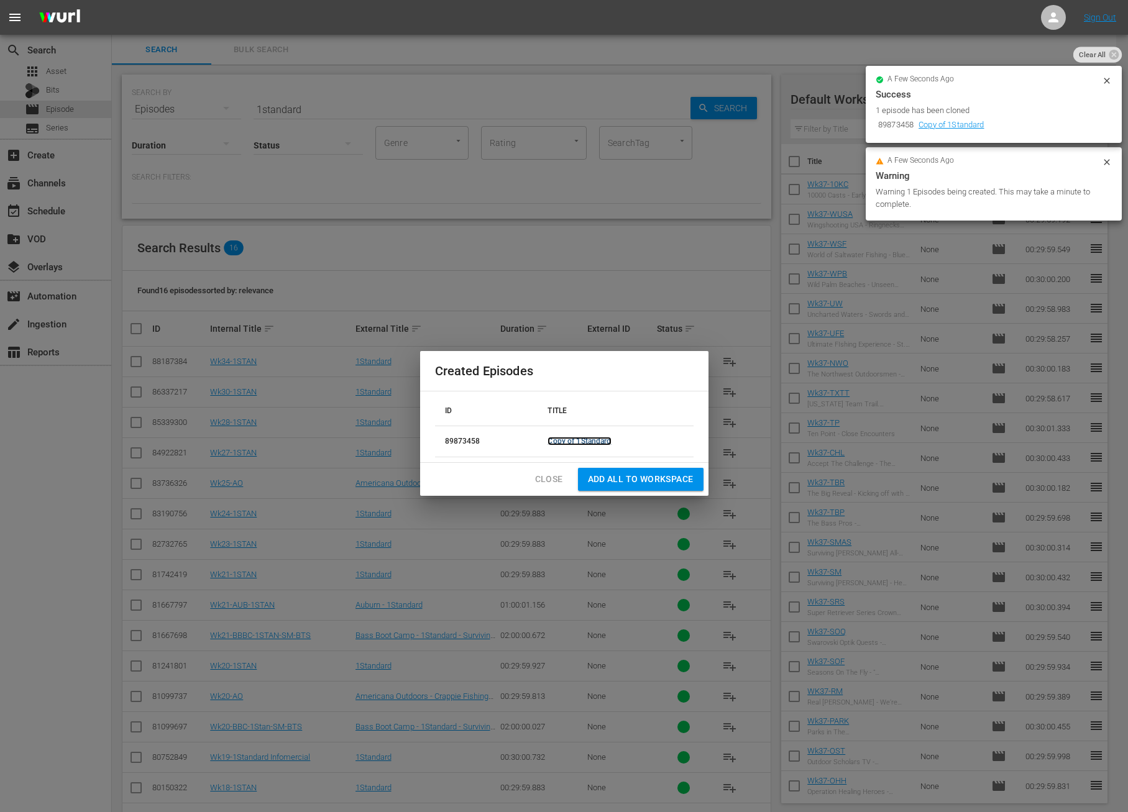
click at [595, 442] on link "Copy of 1Standard" at bounding box center [578, 441] width 63 height 9
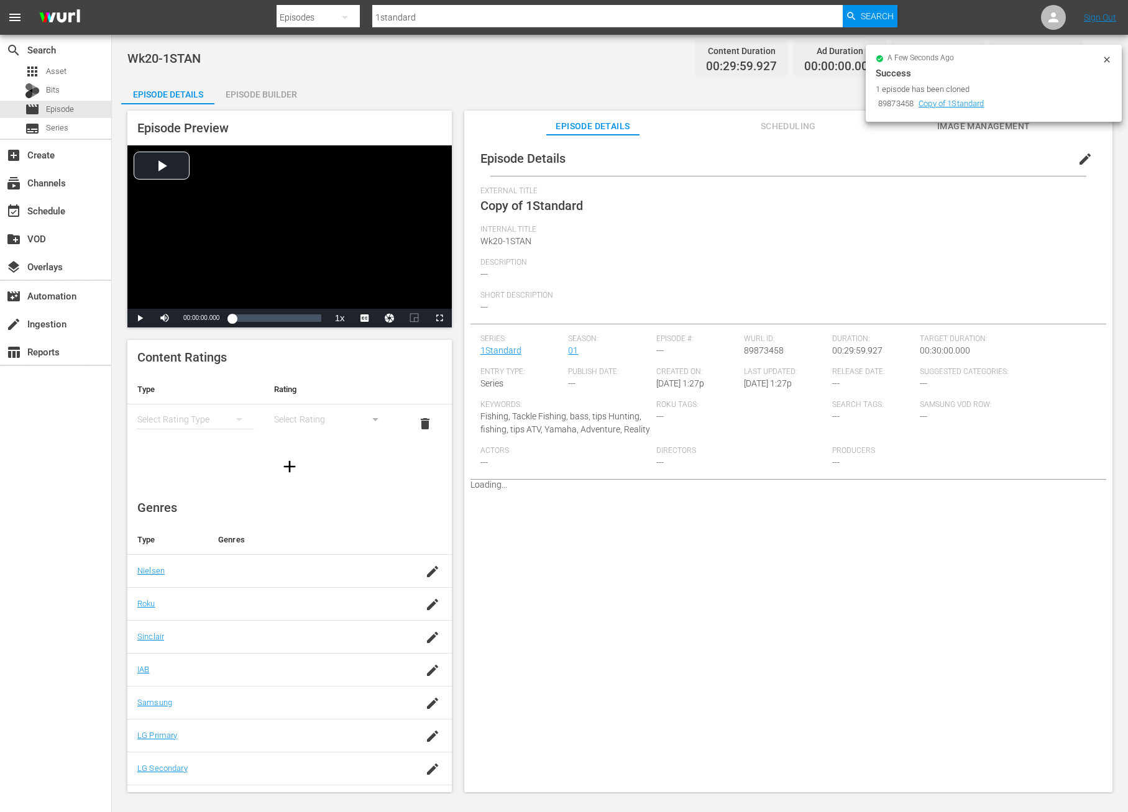
click at [1105, 61] on icon at bounding box center [1107, 60] width 6 height 6
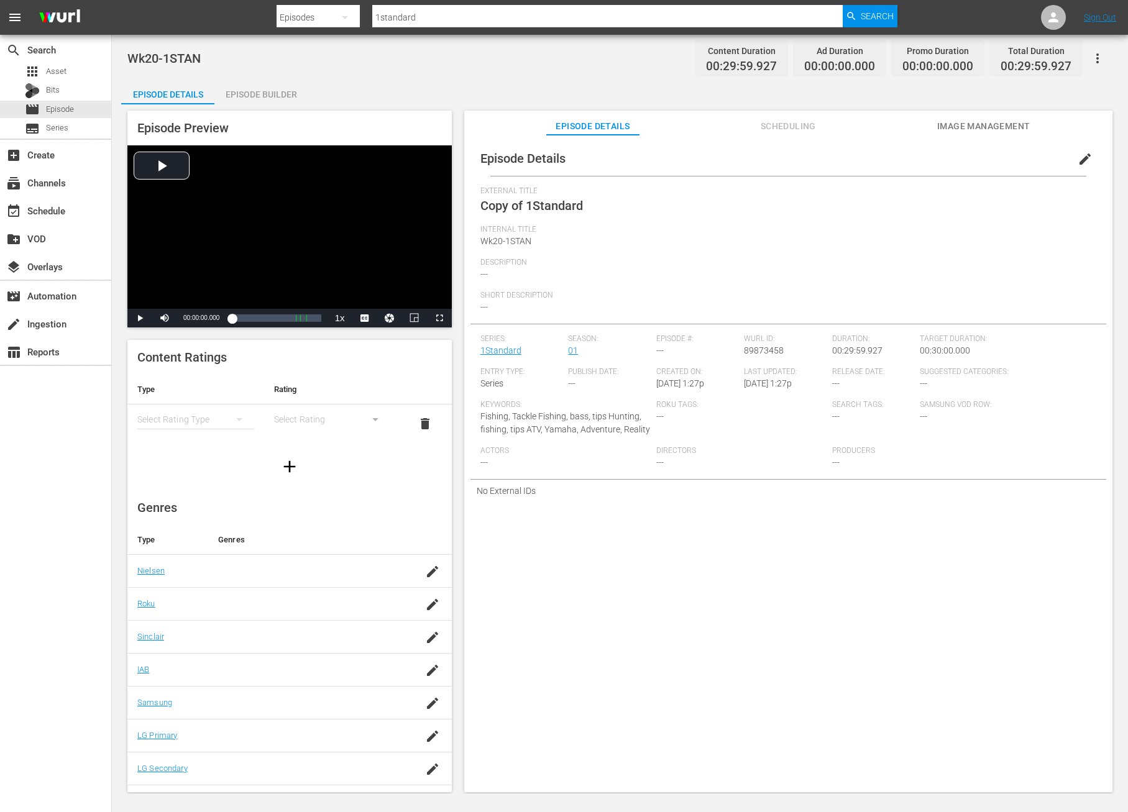
click at [1077, 162] on span "edit" at bounding box center [1084, 159] width 15 height 15
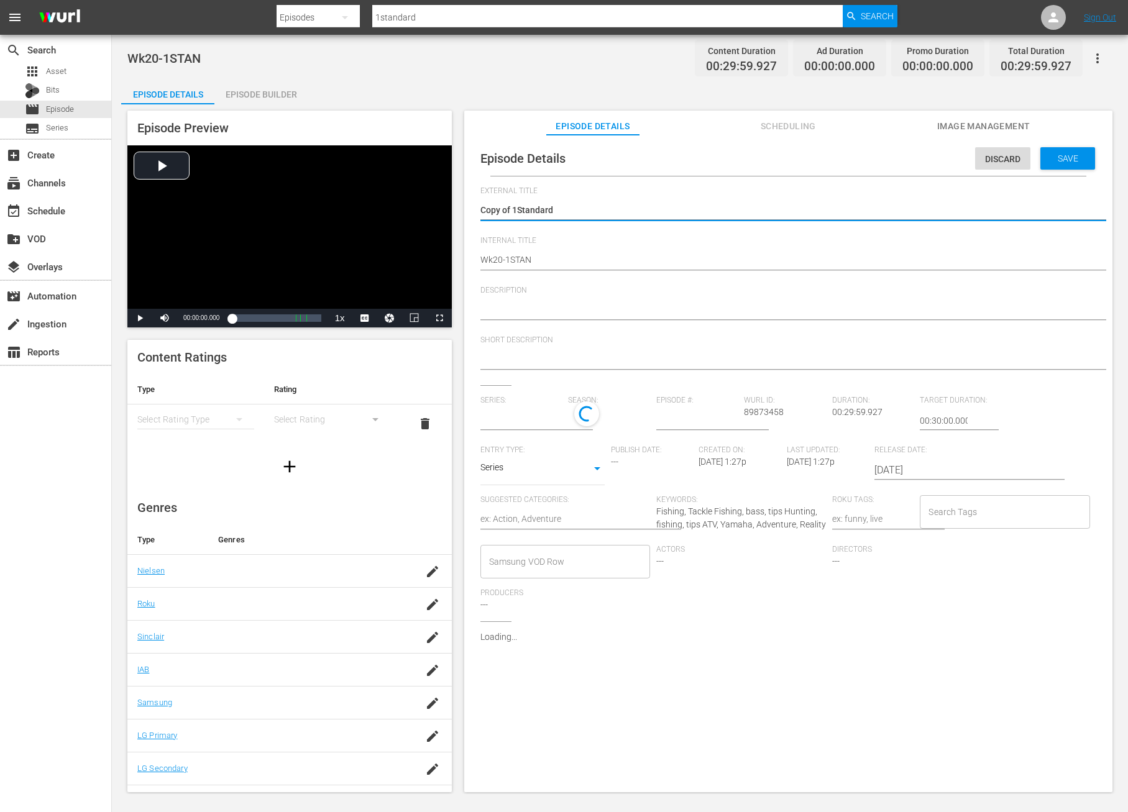
type input "1Standard"
click at [515, 208] on textarea "Copy of 1Standard" at bounding box center [785, 211] width 610 height 15
type textarea "Copy of1Standard"
type textarea "Copy o1Standard"
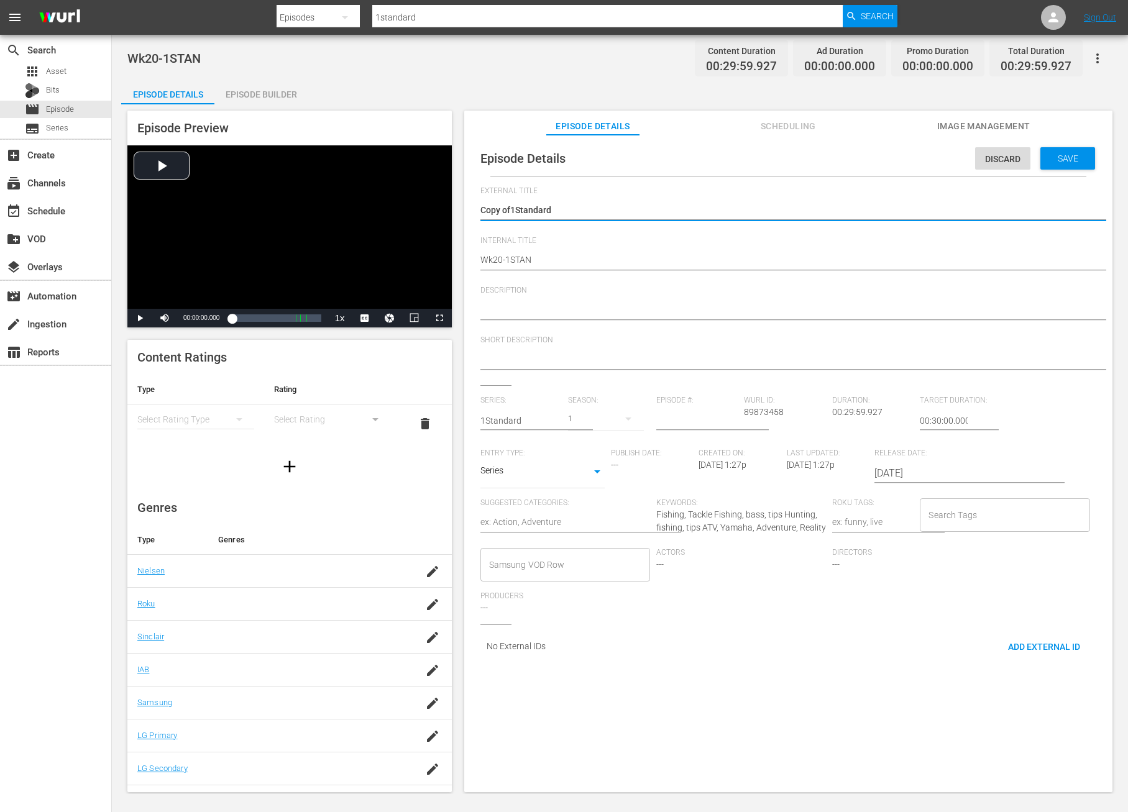
type textarea "Copy o1Standard"
type textarea "Copy 1Standard"
type textarea "Copy1Standard"
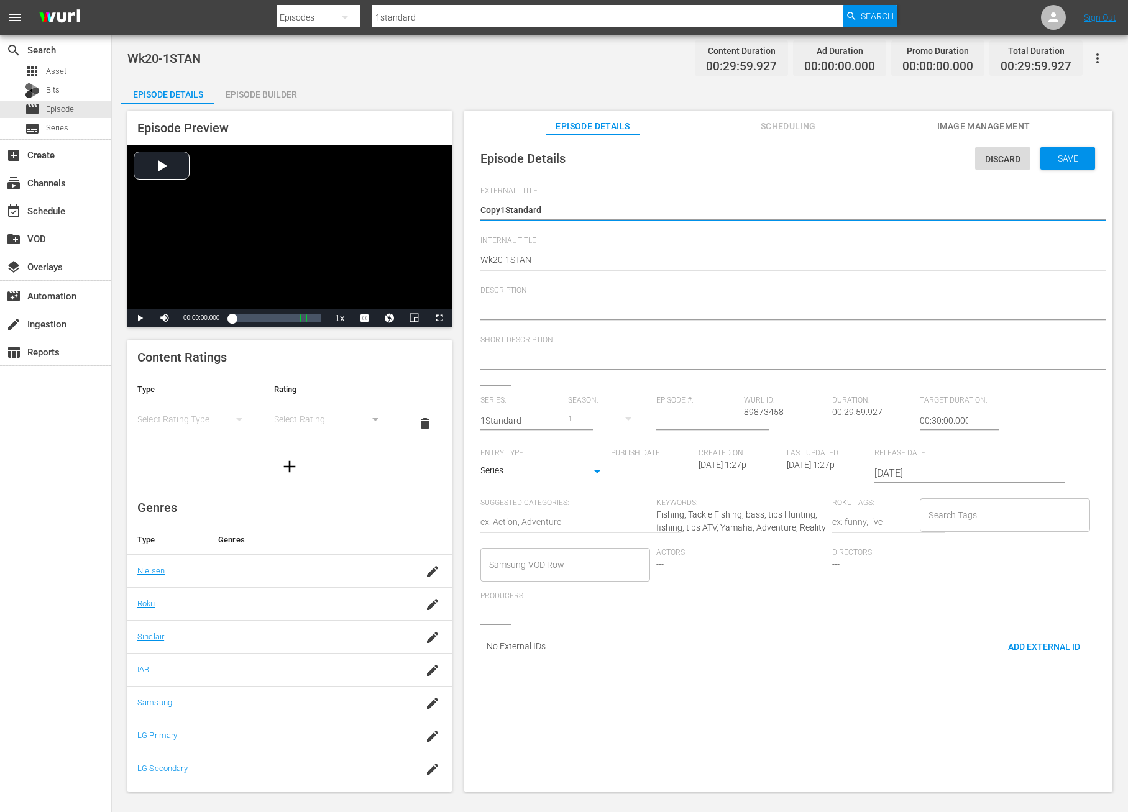
type textarea "Cop1Standard"
type textarea "Co1Standard"
type textarea "C1Standard"
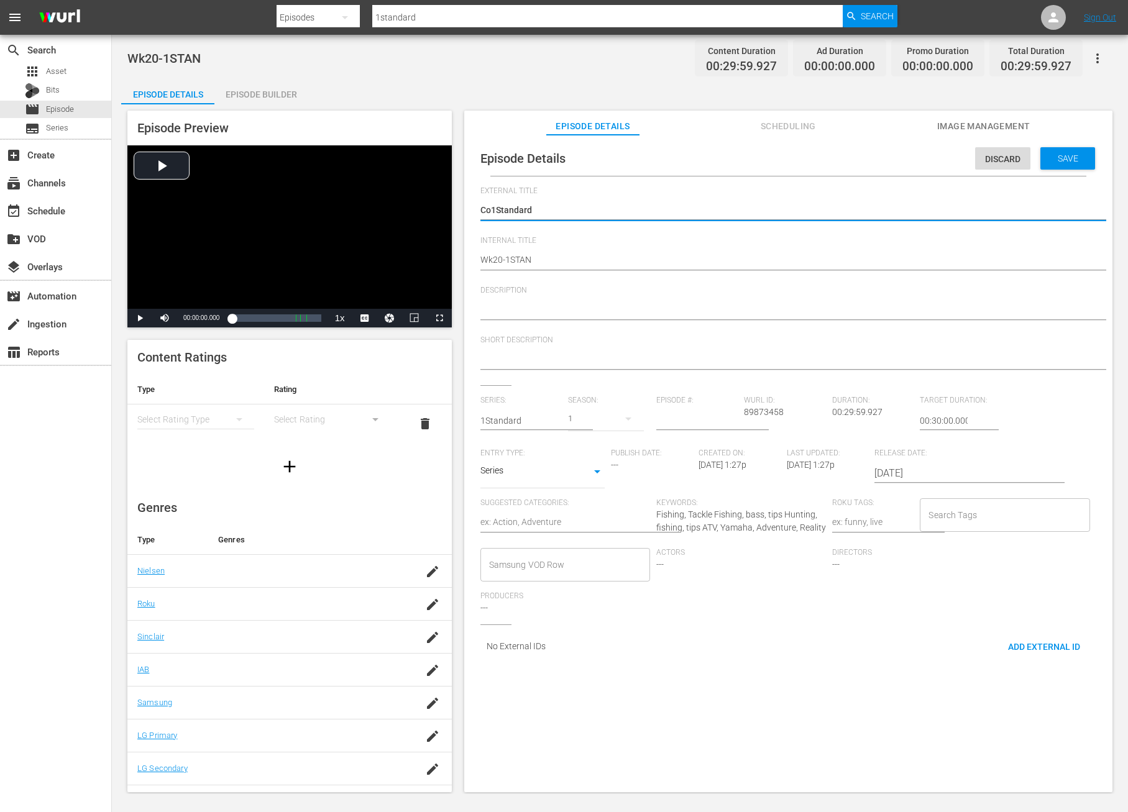
type textarea "C1Standard"
type textarea "1Standard"
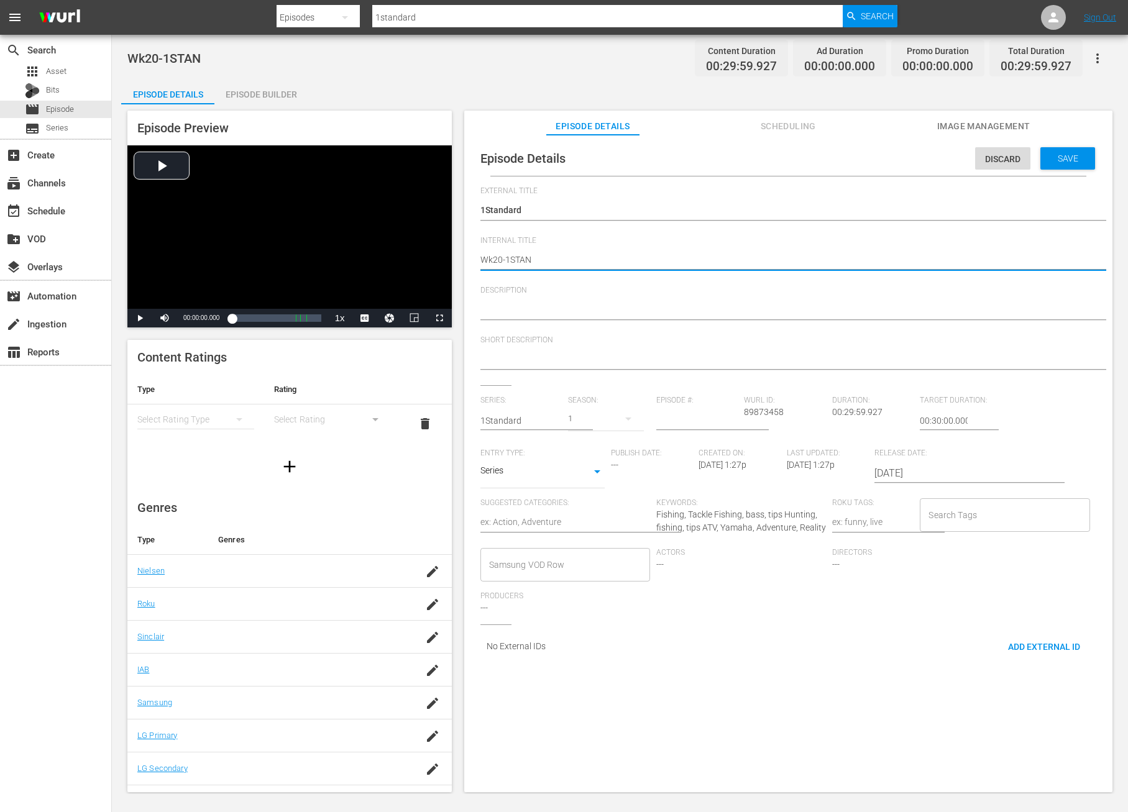
type textarea "Wk2-1STAN"
type textarea "Wk-1STAN"
type textarea "Wk3-1STAN"
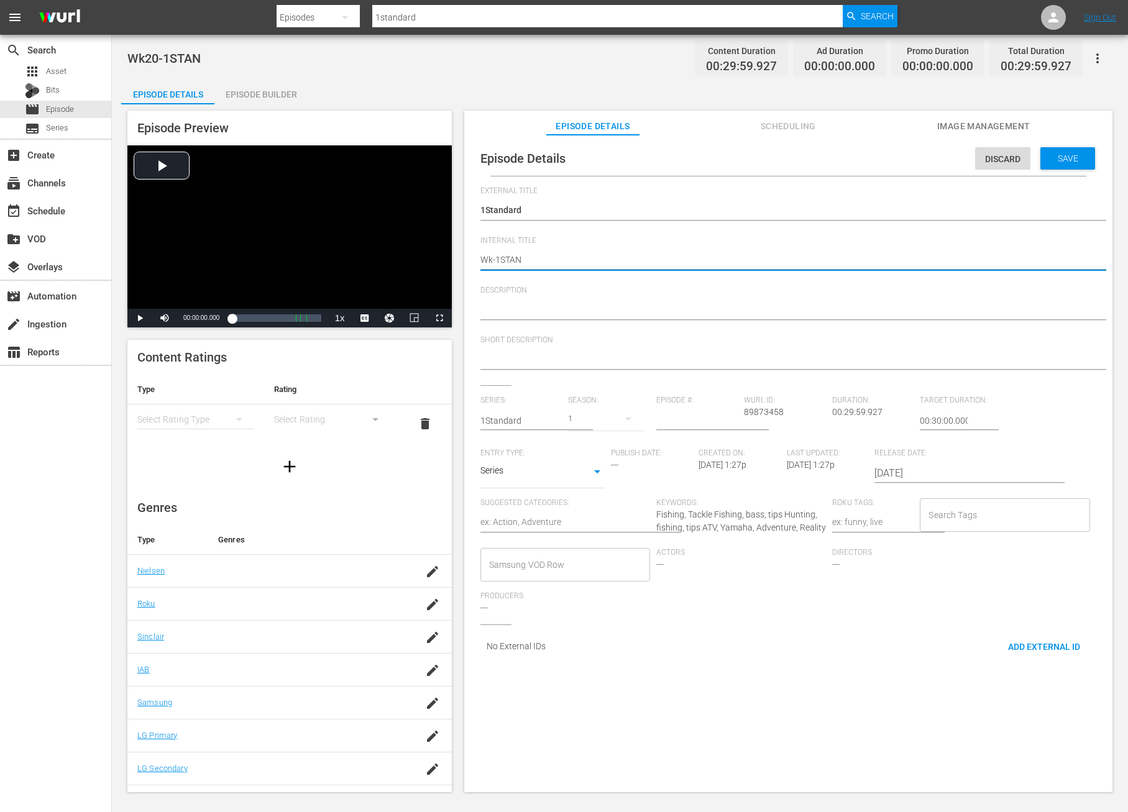
type textarea "Wk3-1STAN"
type textarea "Wk37-1STAN"
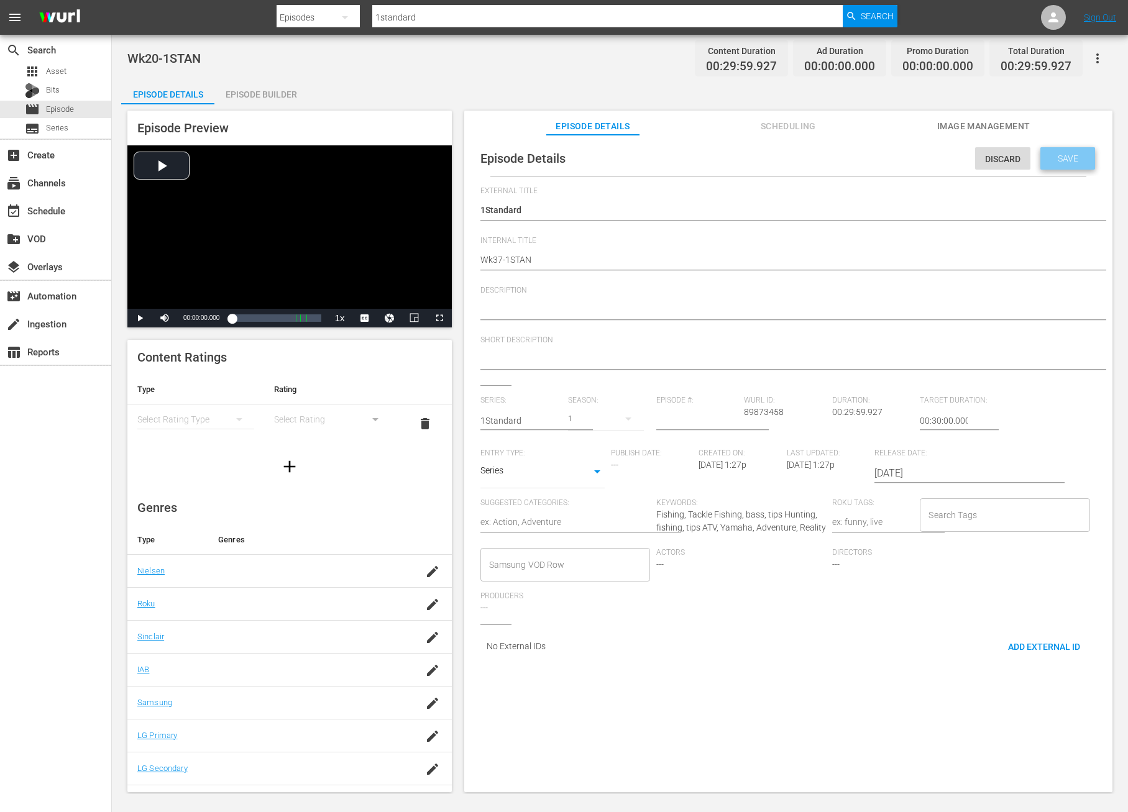
click at [1061, 158] on span "Save" at bounding box center [1068, 158] width 40 height 10
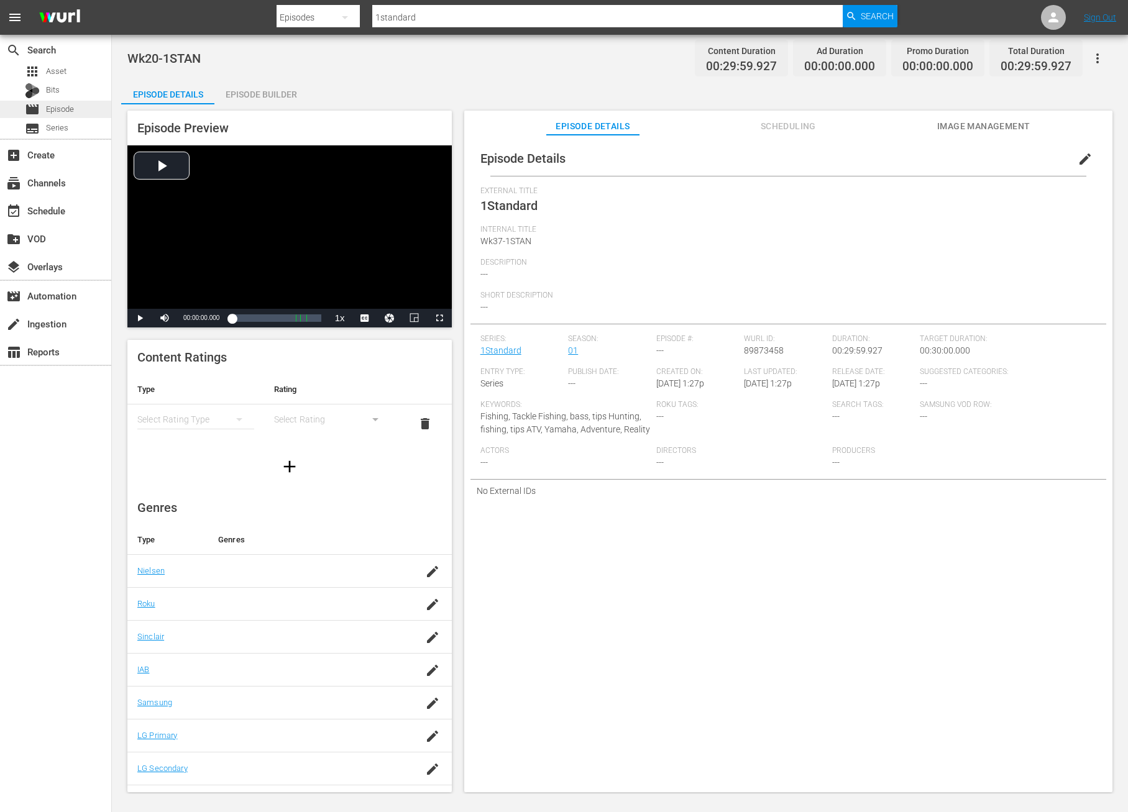
click at [65, 110] on span "Episode" at bounding box center [60, 109] width 28 height 12
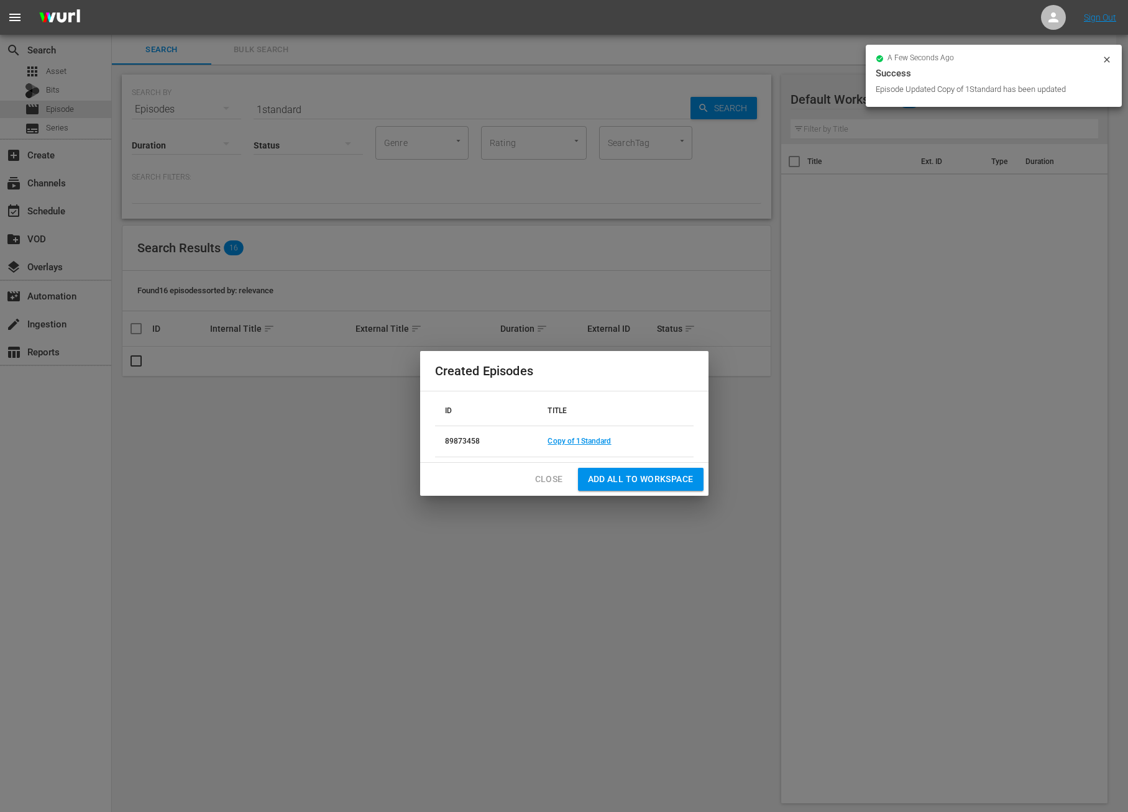
click at [545, 483] on span "Close" at bounding box center [549, 480] width 28 height 16
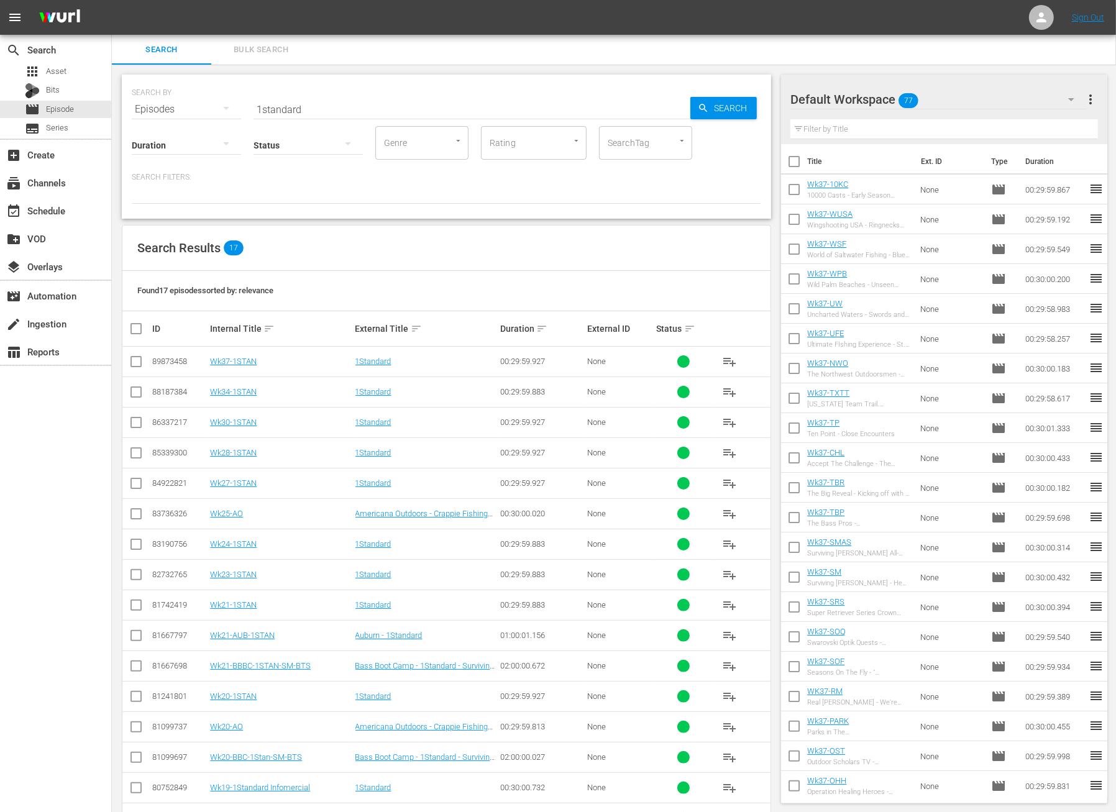
click at [730, 361] on span "playlist_add" at bounding box center [729, 361] width 15 height 15
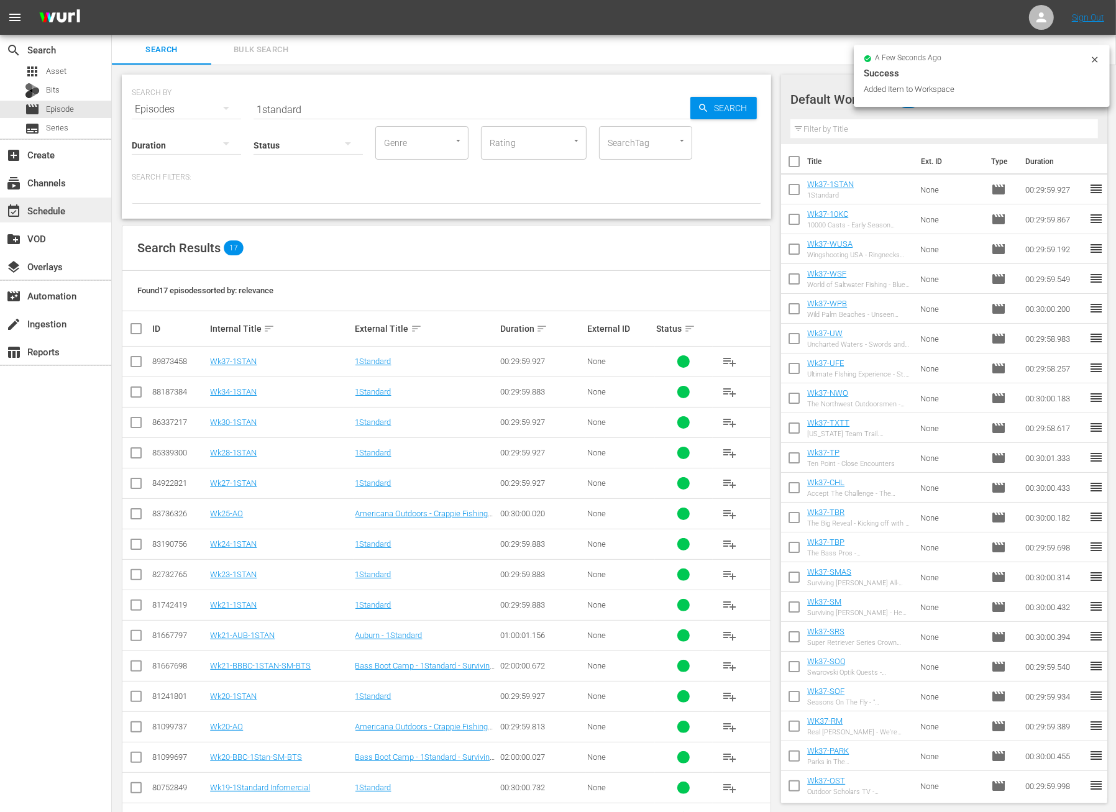
click at [42, 208] on div "event_available Schedule" at bounding box center [35, 208] width 70 height 11
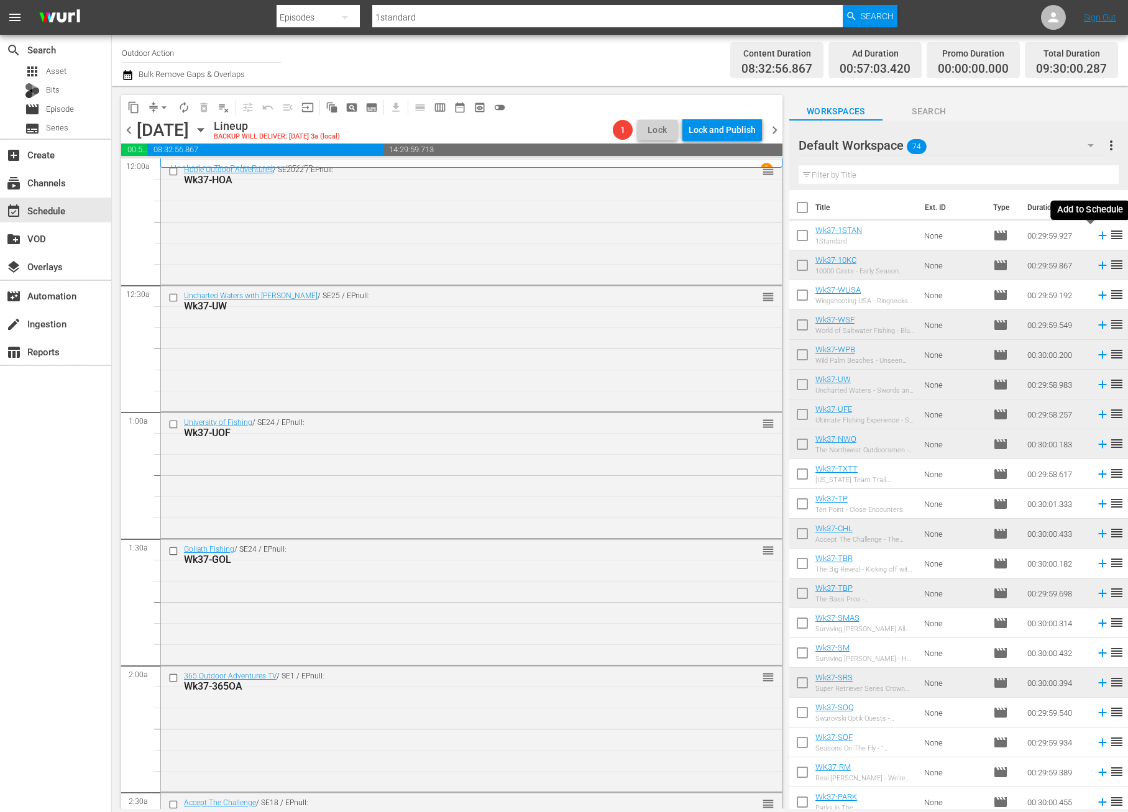
click at [1096, 238] on icon at bounding box center [1103, 236] width 14 height 14
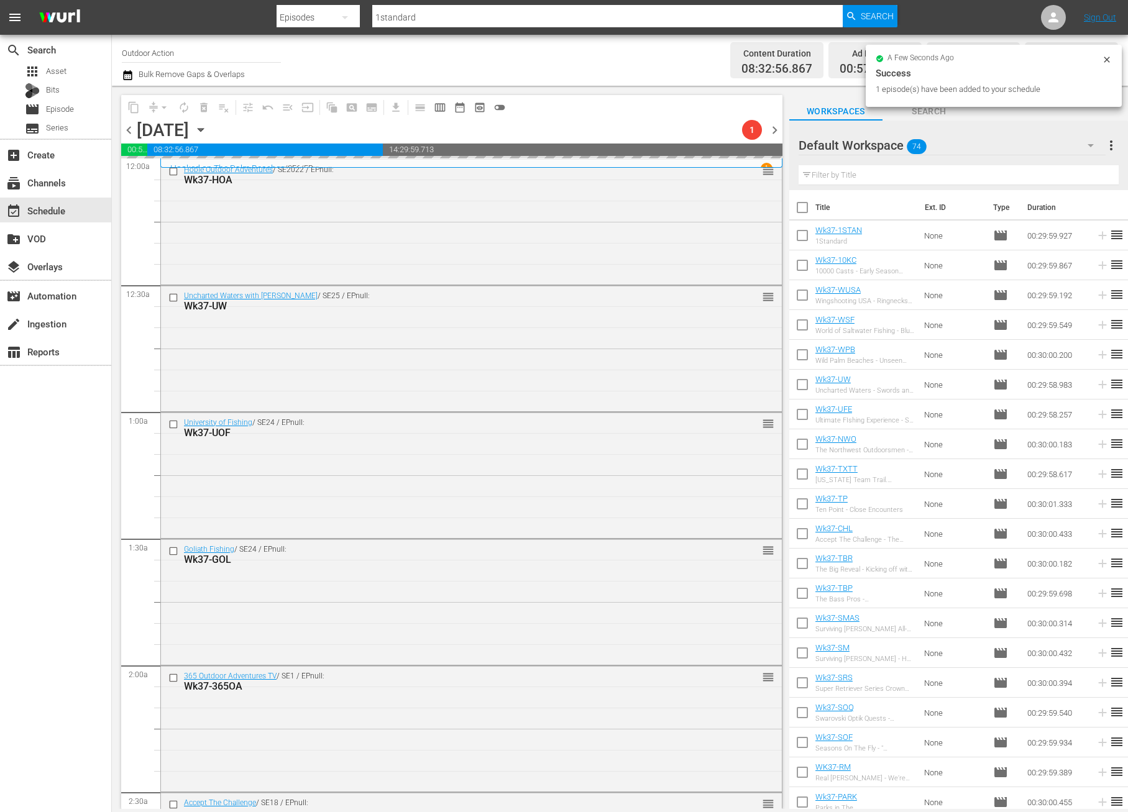
click at [866, 180] on input "text" at bounding box center [958, 175] width 320 height 20
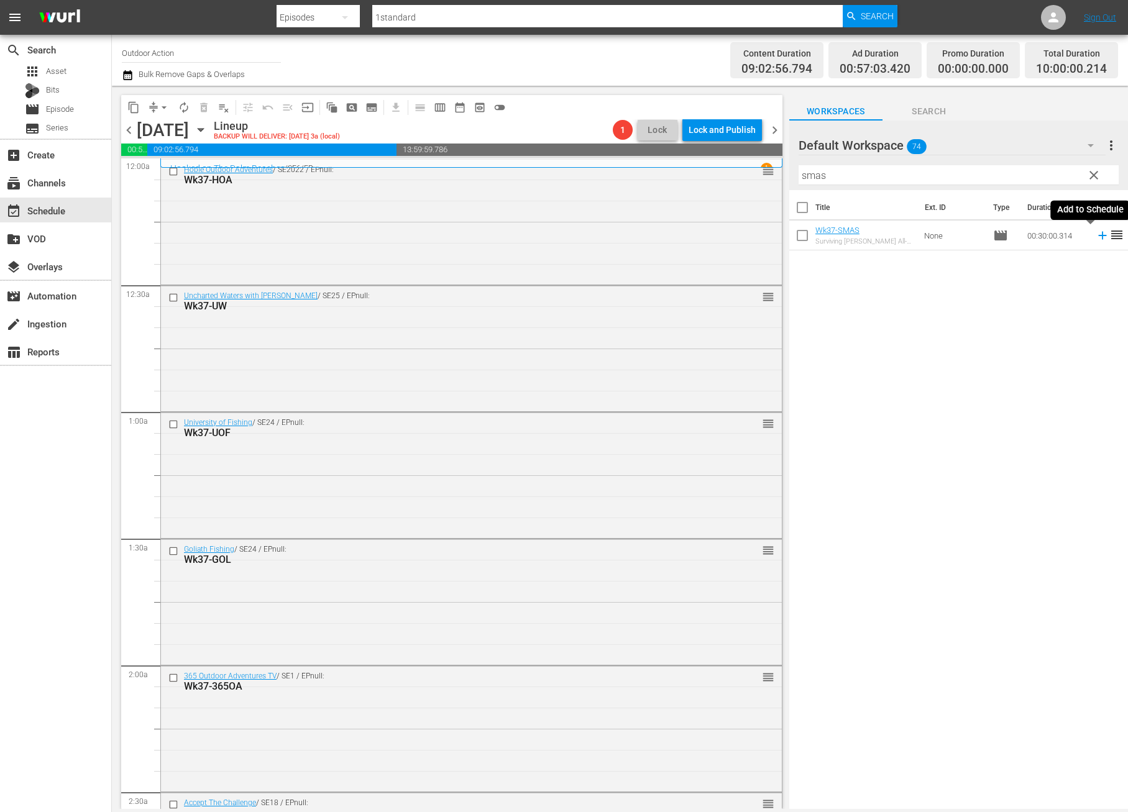
click at [1096, 233] on icon at bounding box center [1103, 236] width 14 height 14
click at [1047, 173] on input "smas" at bounding box center [958, 175] width 320 height 20
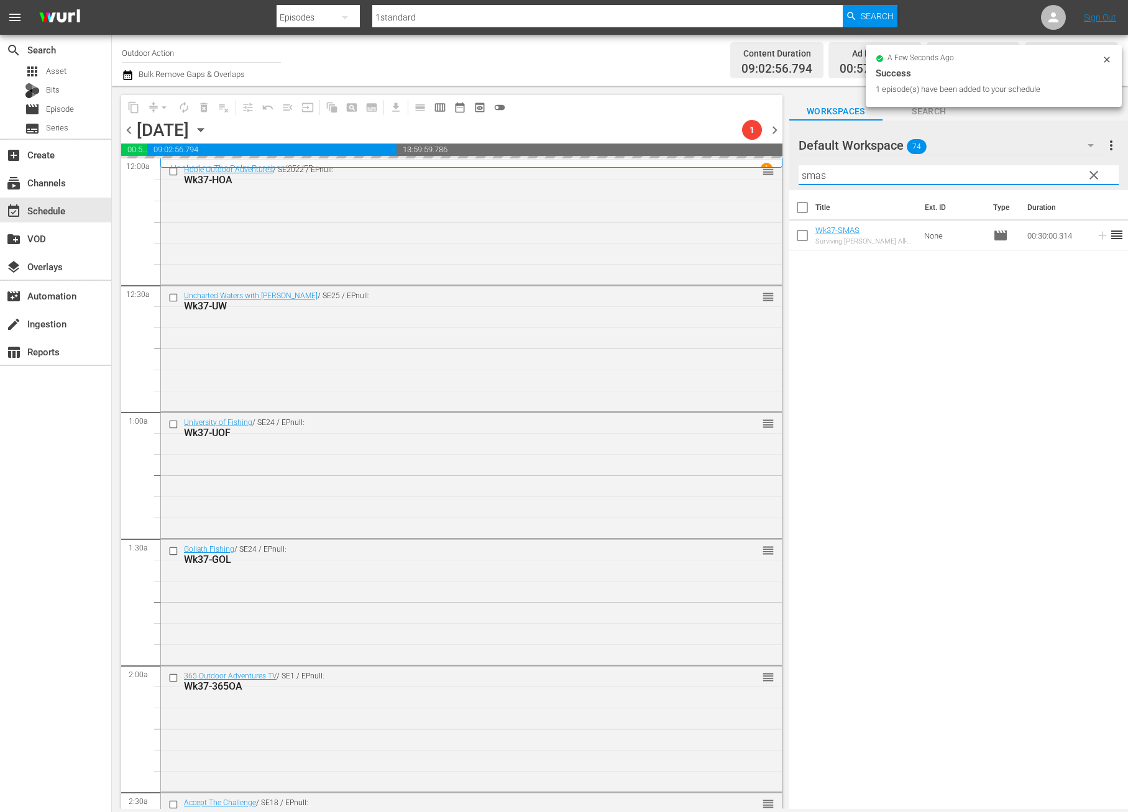
click at [1047, 173] on input "smas" at bounding box center [958, 175] width 320 height 20
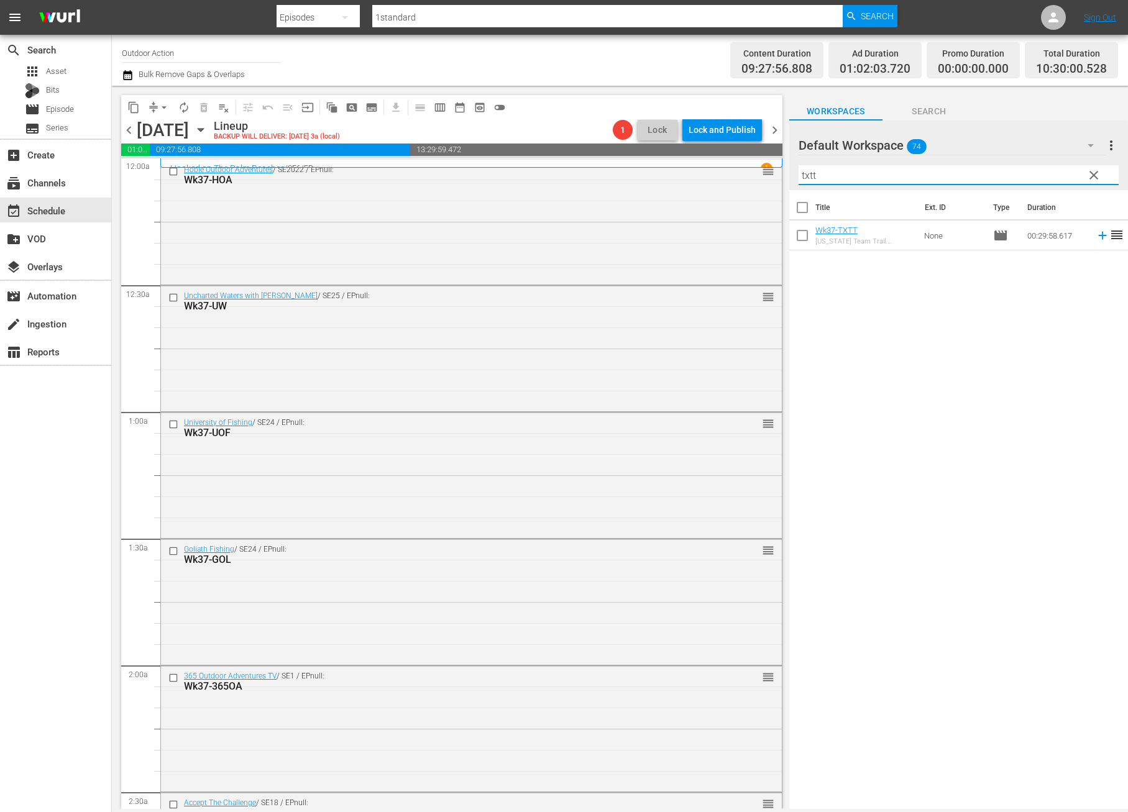
click at [1098, 234] on icon at bounding box center [1102, 236] width 8 height 8
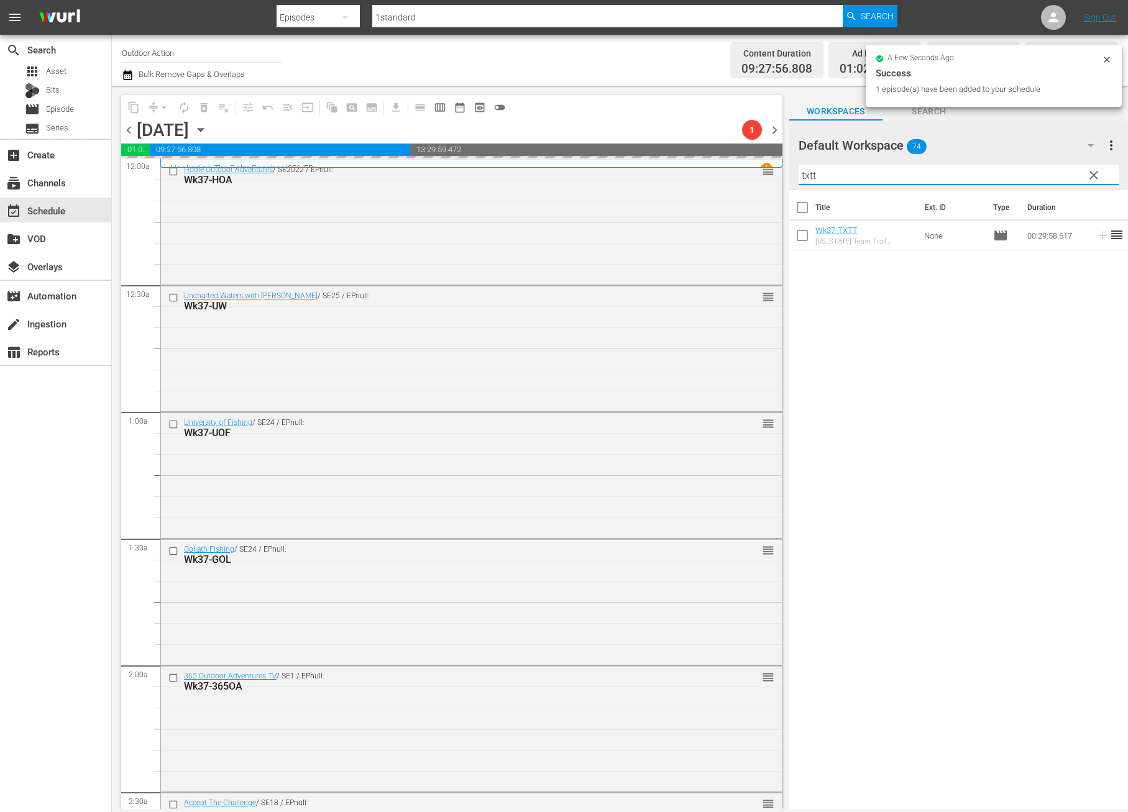
click at [1051, 177] on input "txtt" at bounding box center [958, 175] width 320 height 20
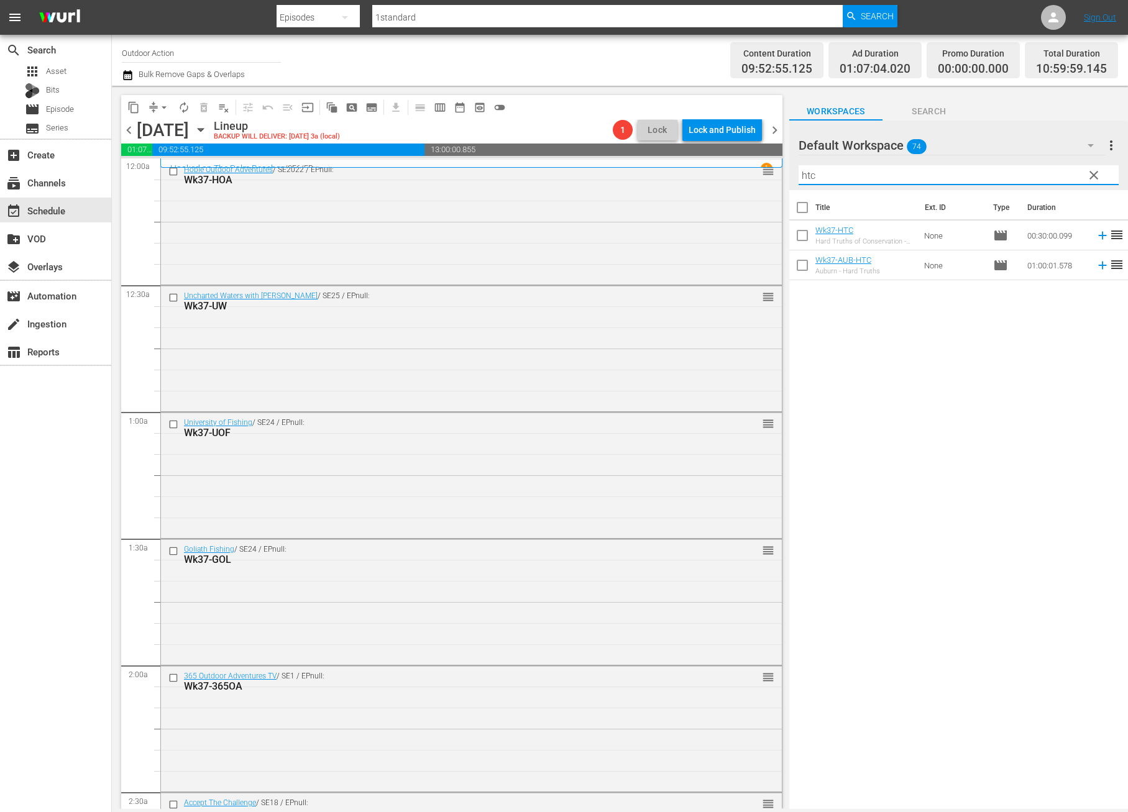
click at [1096, 237] on icon at bounding box center [1103, 236] width 14 height 14
click at [1042, 170] on input "htc" at bounding box center [958, 175] width 320 height 20
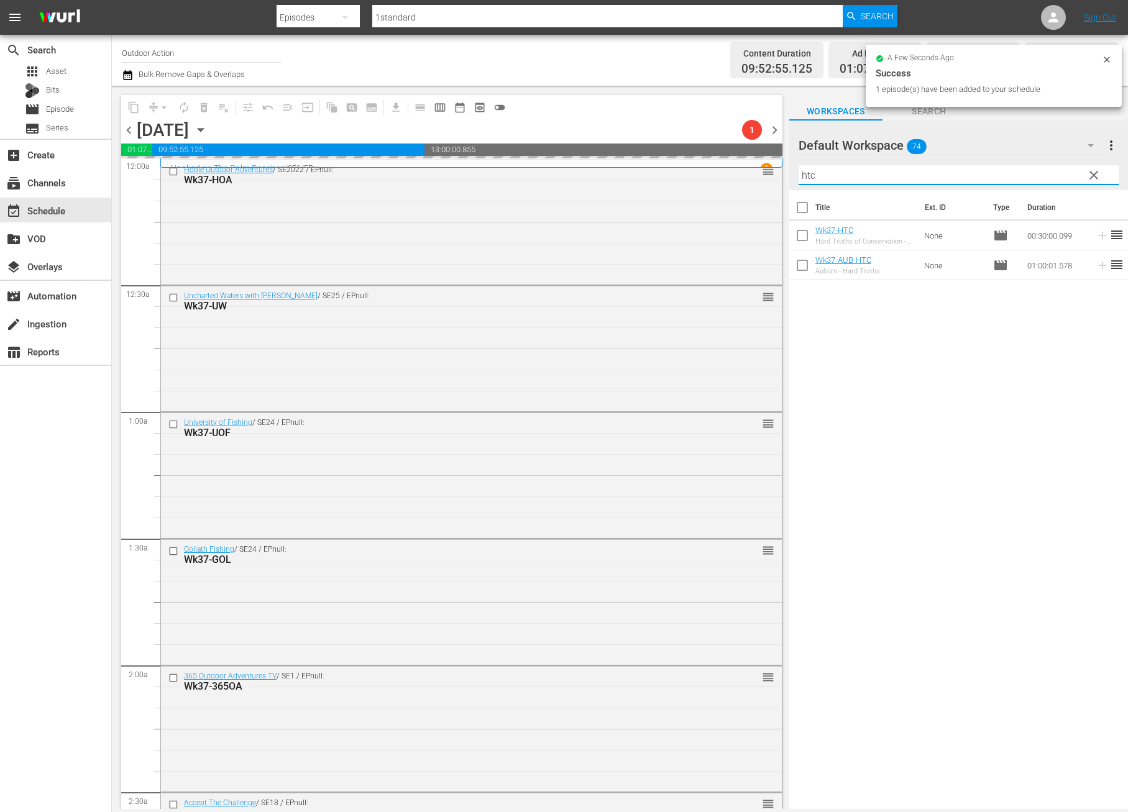
click at [1042, 170] on input "htc" at bounding box center [958, 175] width 320 height 20
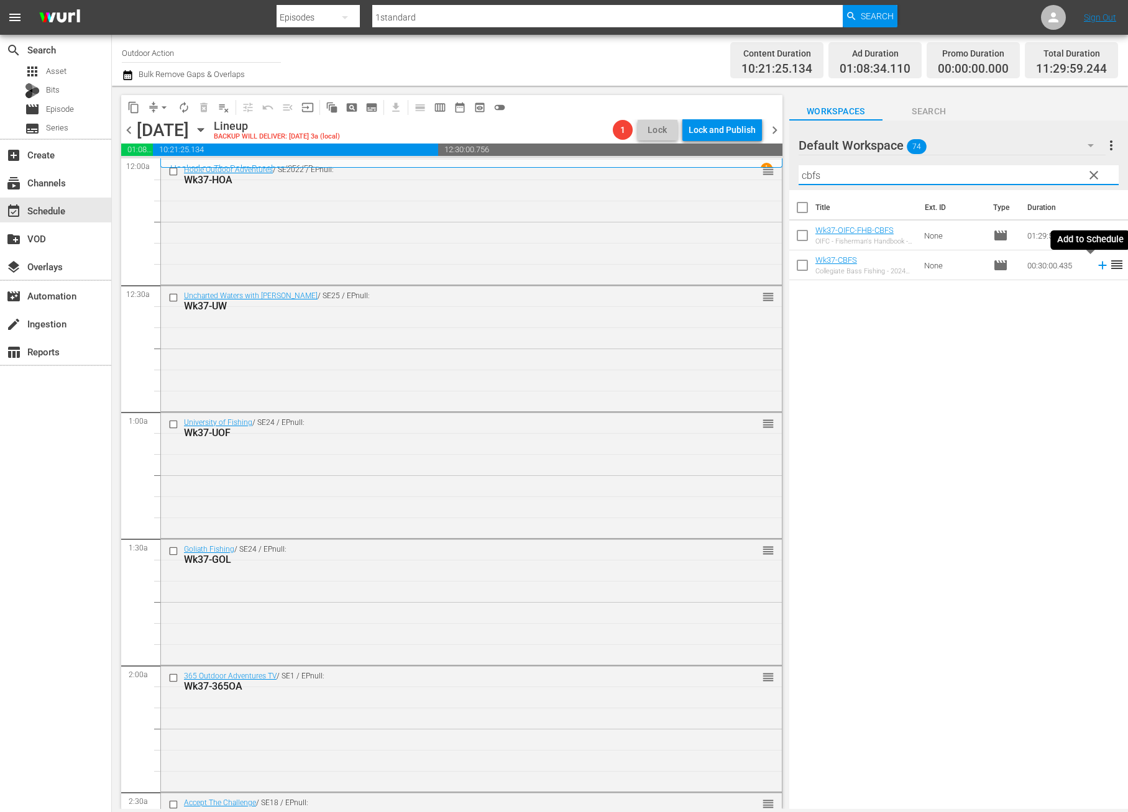
click at [1096, 268] on icon at bounding box center [1103, 265] width 14 height 14
click at [1049, 179] on input "cbfs" at bounding box center [958, 175] width 320 height 20
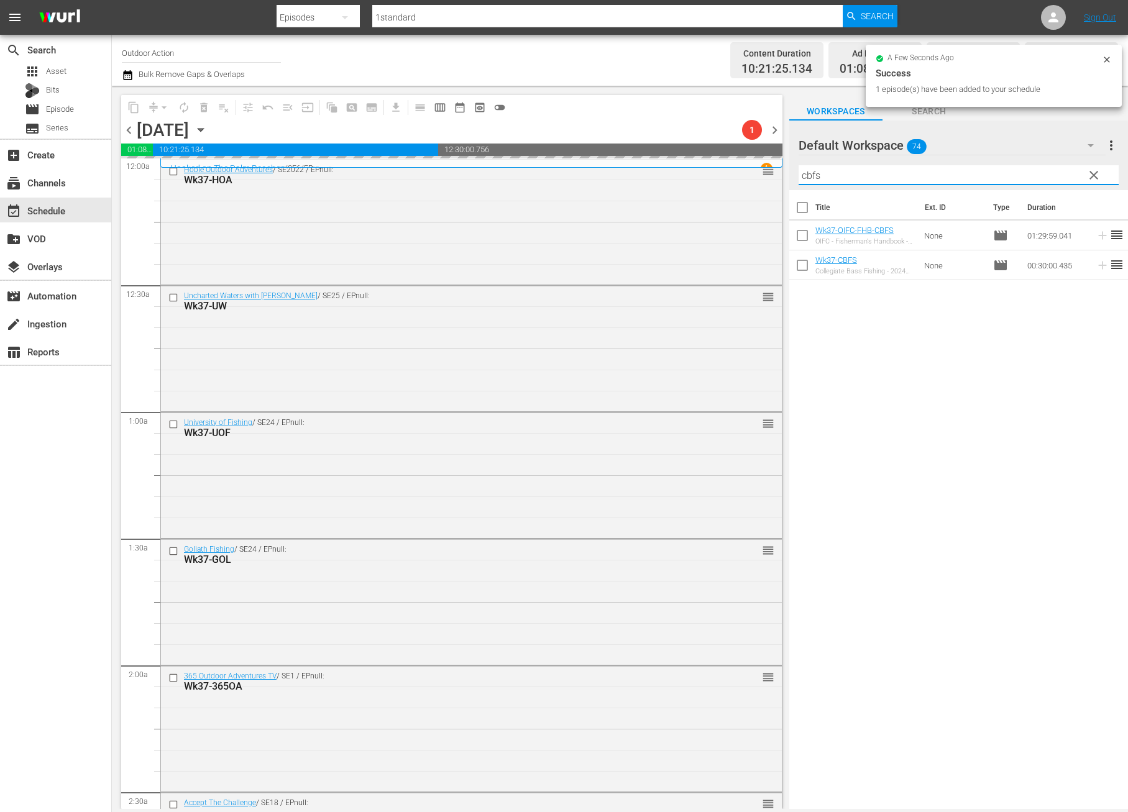
click at [1049, 179] on input "cbfs" at bounding box center [958, 175] width 320 height 20
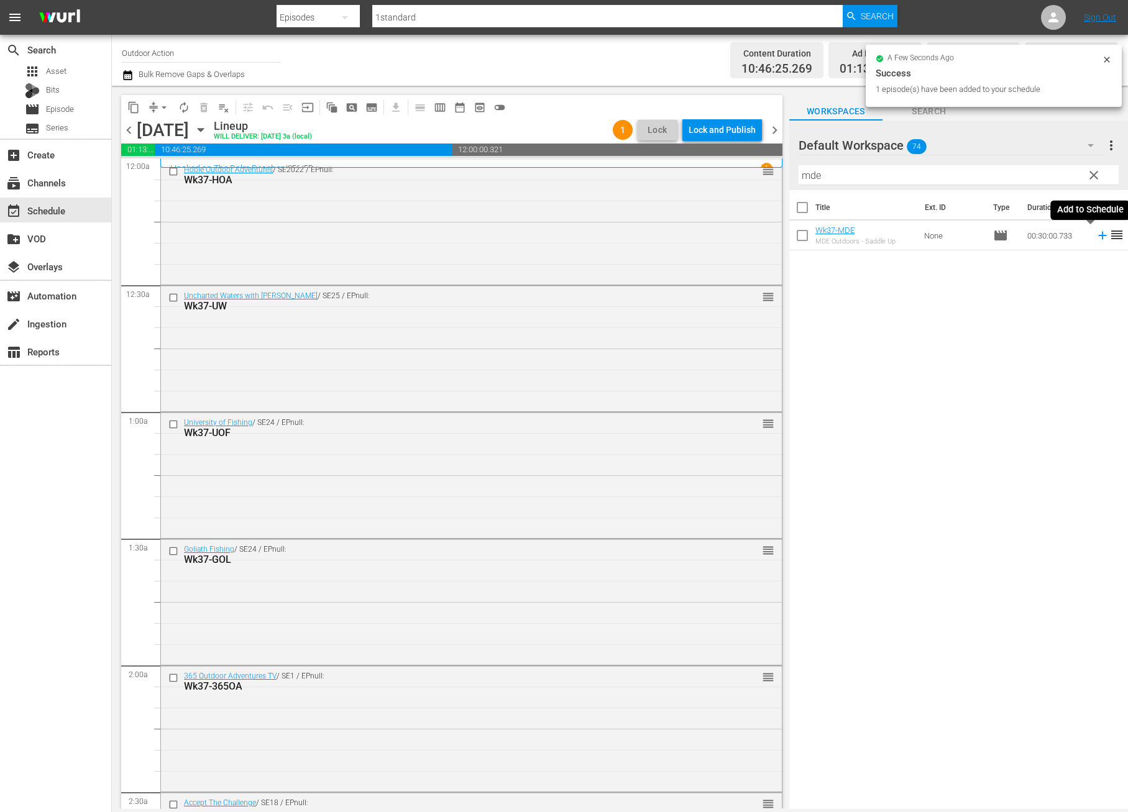
click at [1098, 236] on icon at bounding box center [1102, 236] width 8 height 8
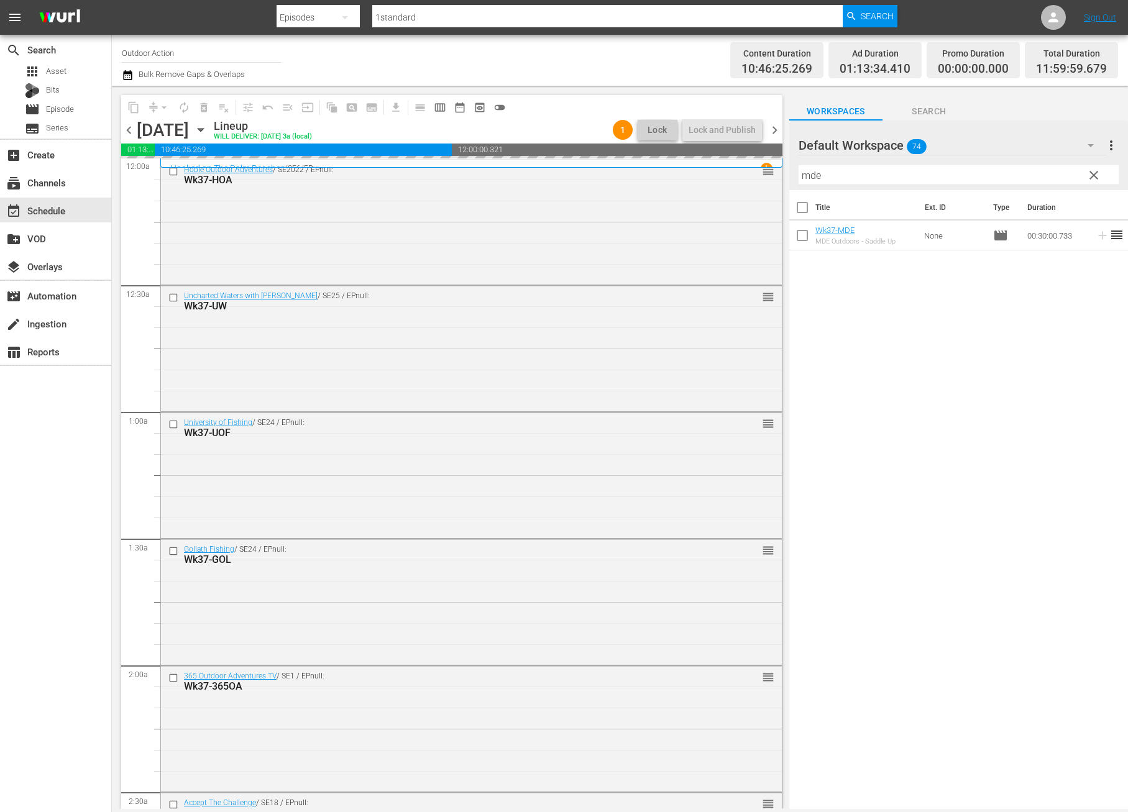
click at [1057, 178] on input "mde" at bounding box center [958, 175] width 320 height 20
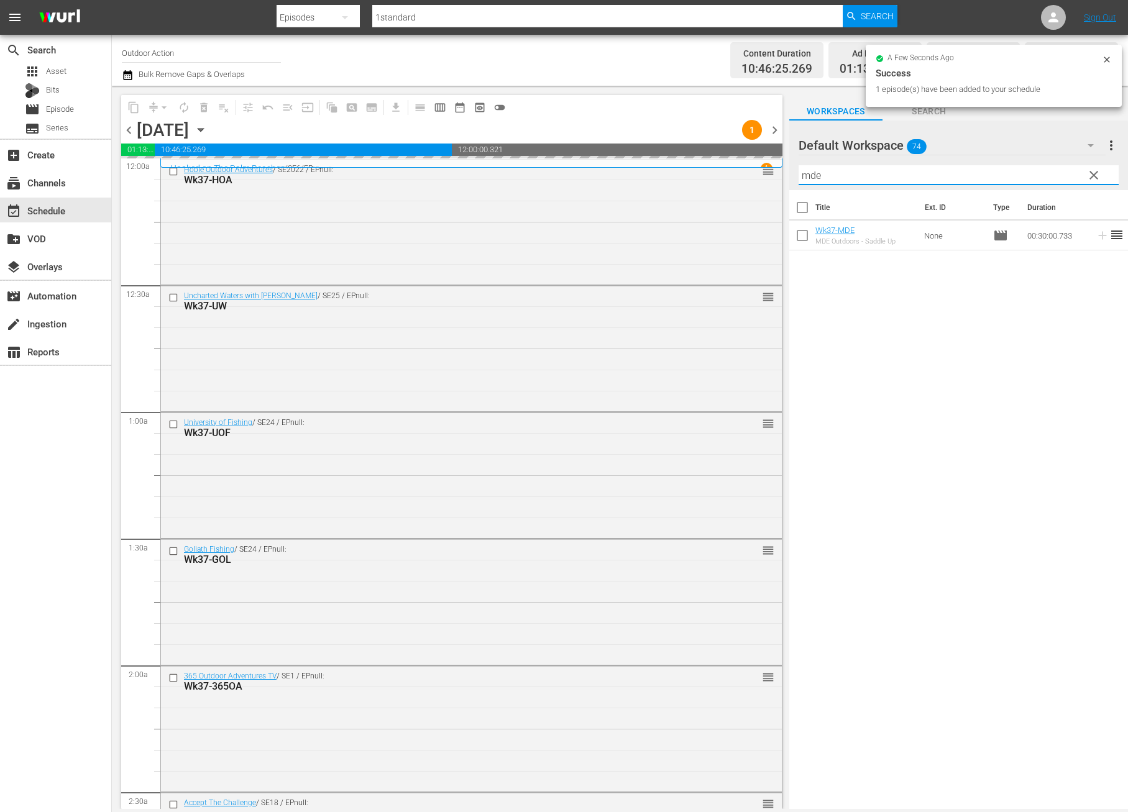
click at [1057, 178] on input "mde" at bounding box center [958, 175] width 320 height 20
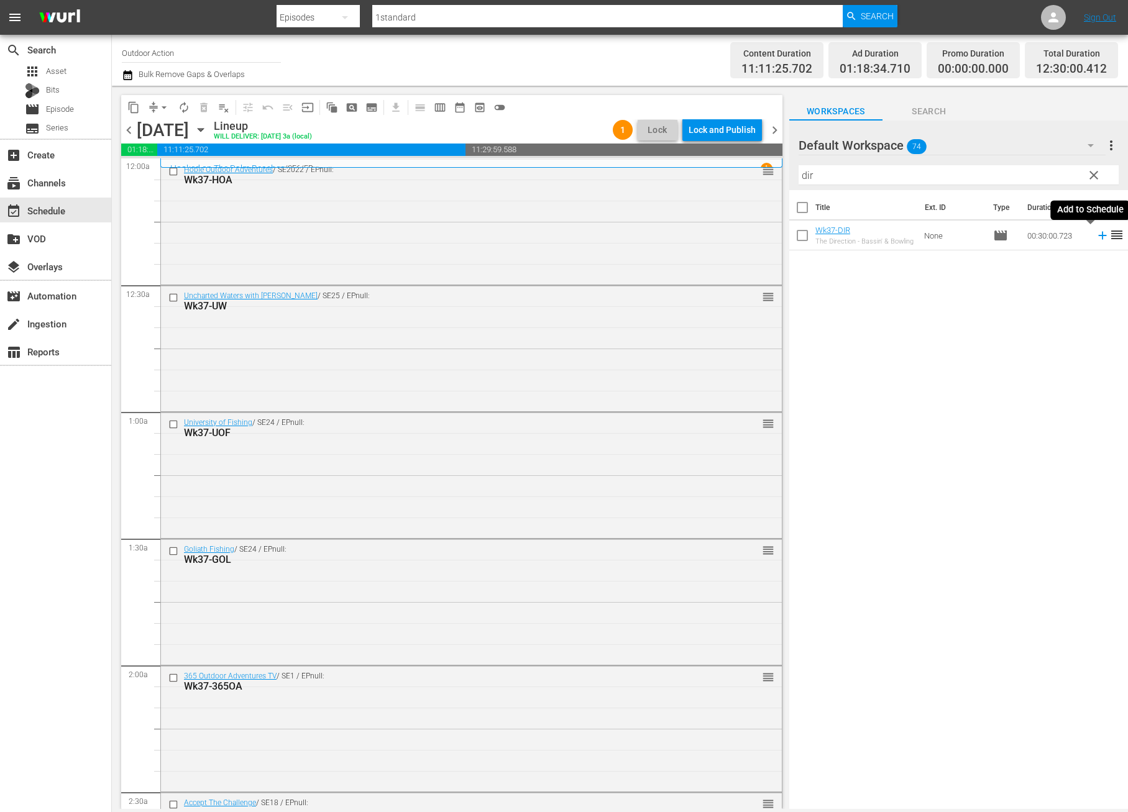
click at [1098, 234] on icon at bounding box center [1102, 236] width 8 height 8
click at [1050, 173] on input "dir" at bounding box center [958, 175] width 320 height 20
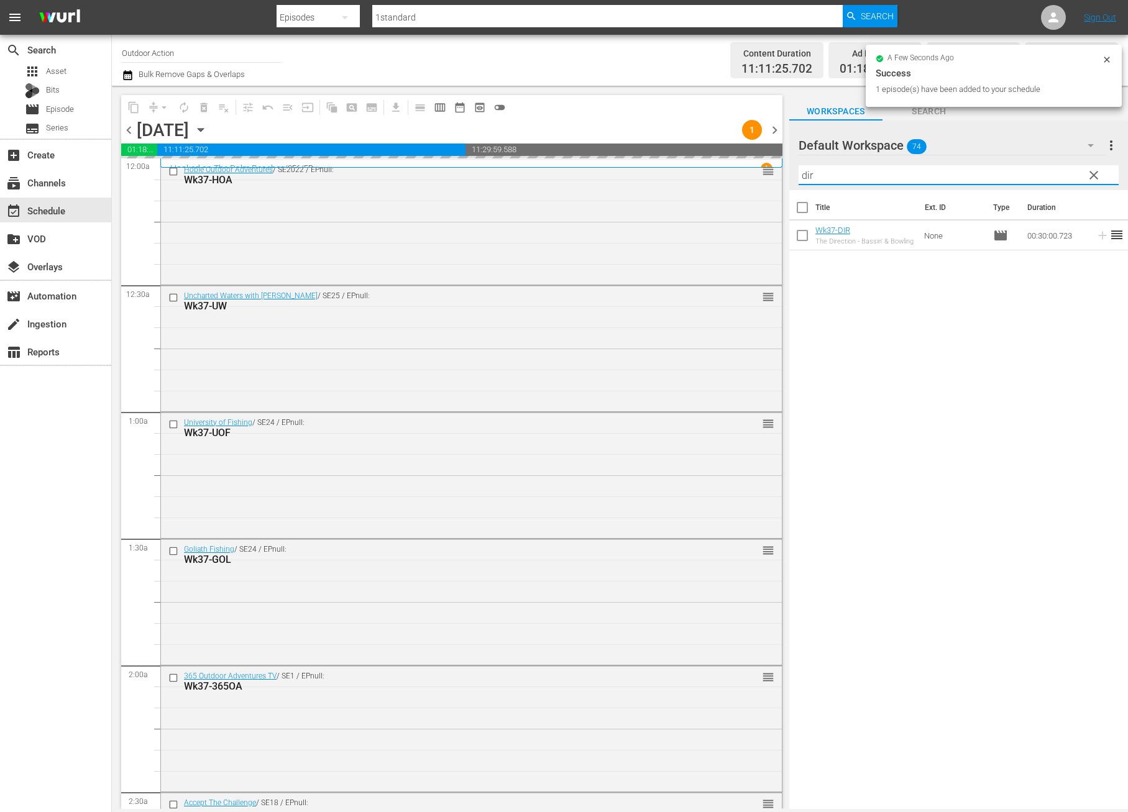
click at [1050, 173] on input "dir" at bounding box center [958, 175] width 320 height 20
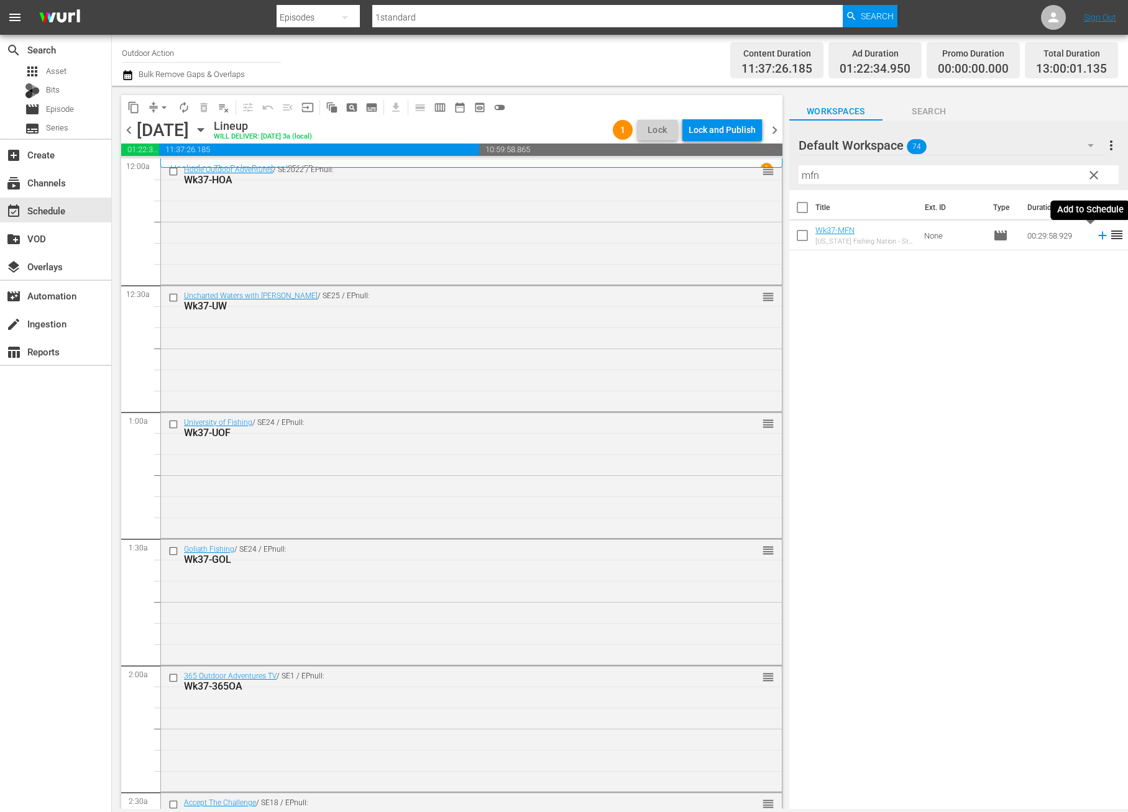
click at [1096, 232] on icon at bounding box center [1103, 236] width 14 height 14
click at [1041, 175] on input "mfn" at bounding box center [958, 175] width 320 height 20
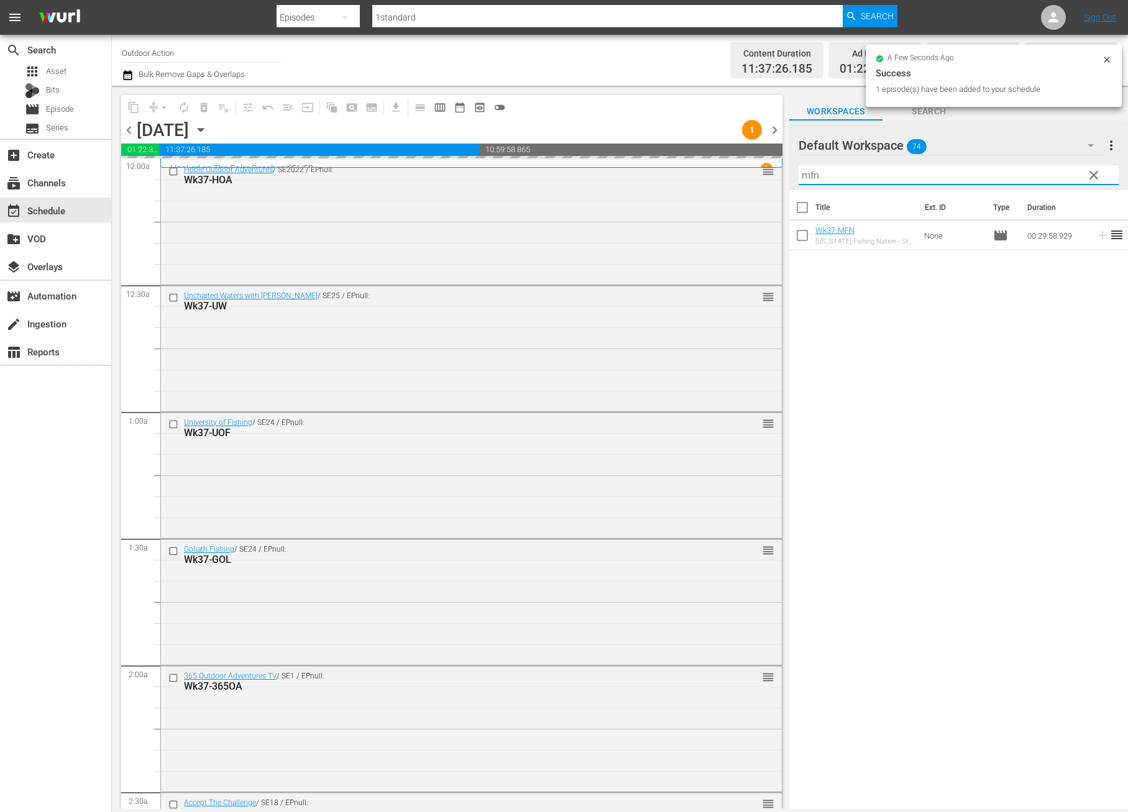
click at [1041, 175] on input "mfn" at bounding box center [958, 175] width 320 height 20
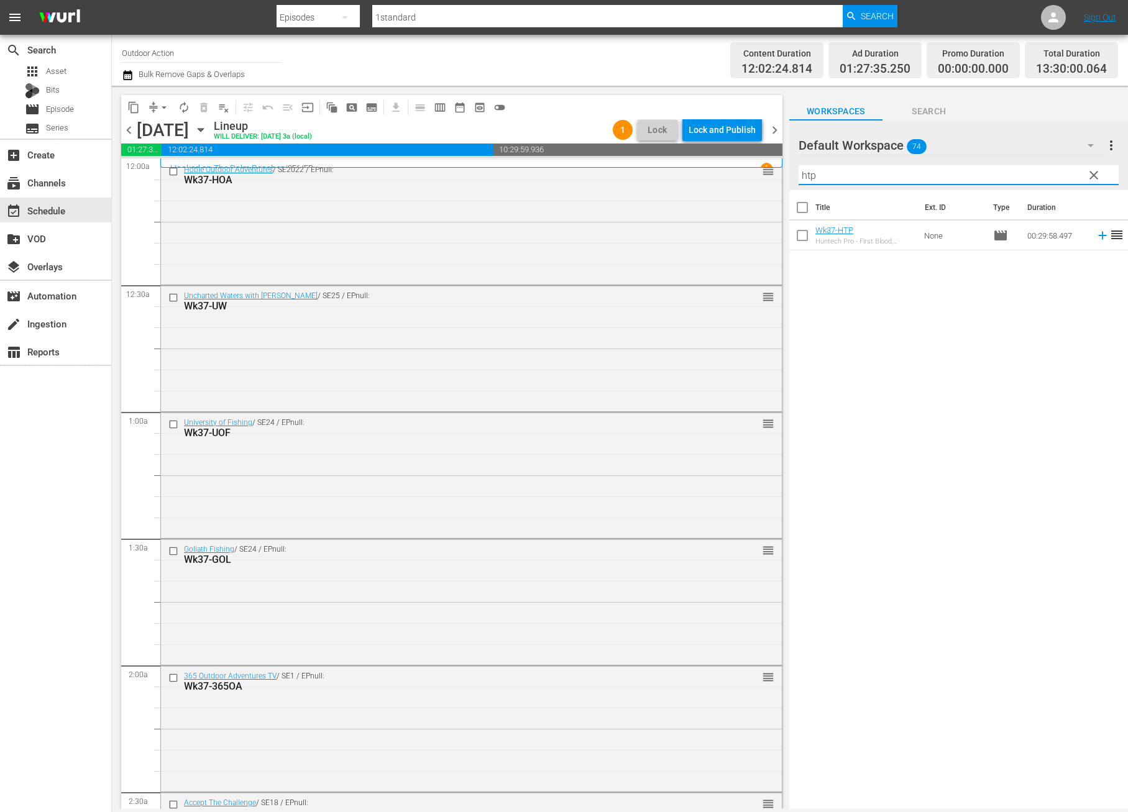
click at [1096, 237] on icon at bounding box center [1103, 236] width 14 height 14
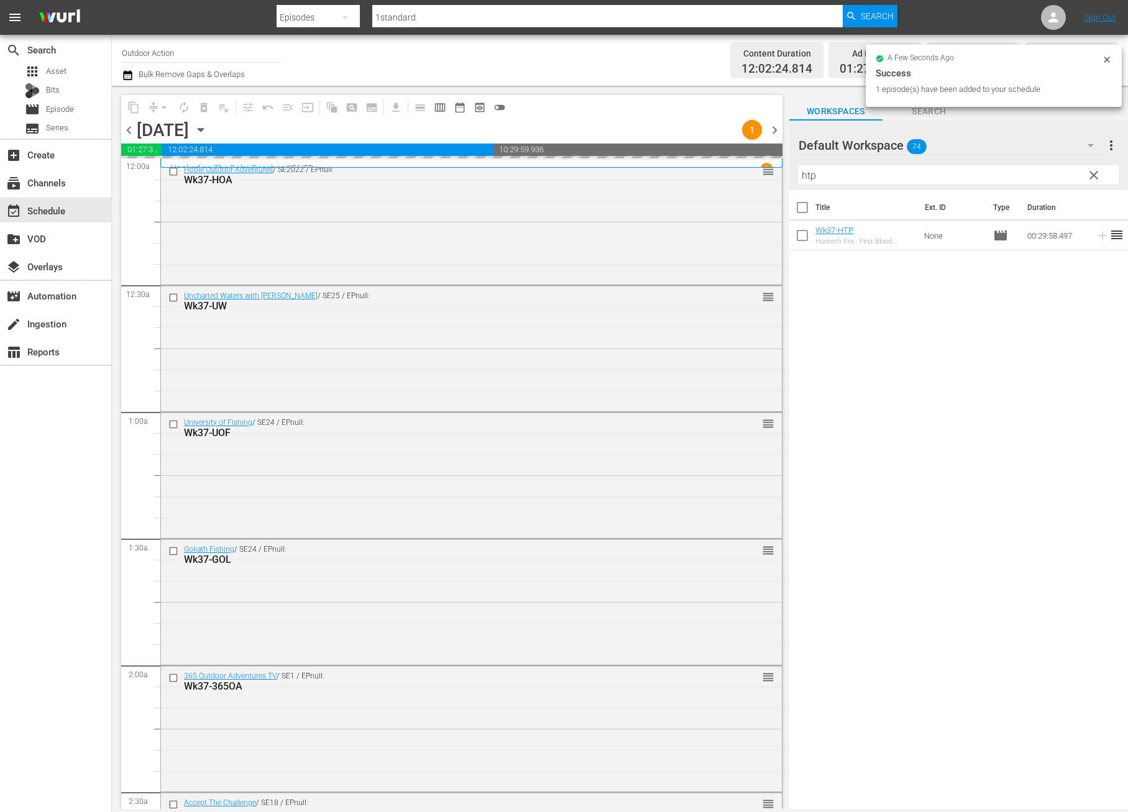
click at [1058, 177] on input "htp" at bounding box center [958, 175] width 320 height 20
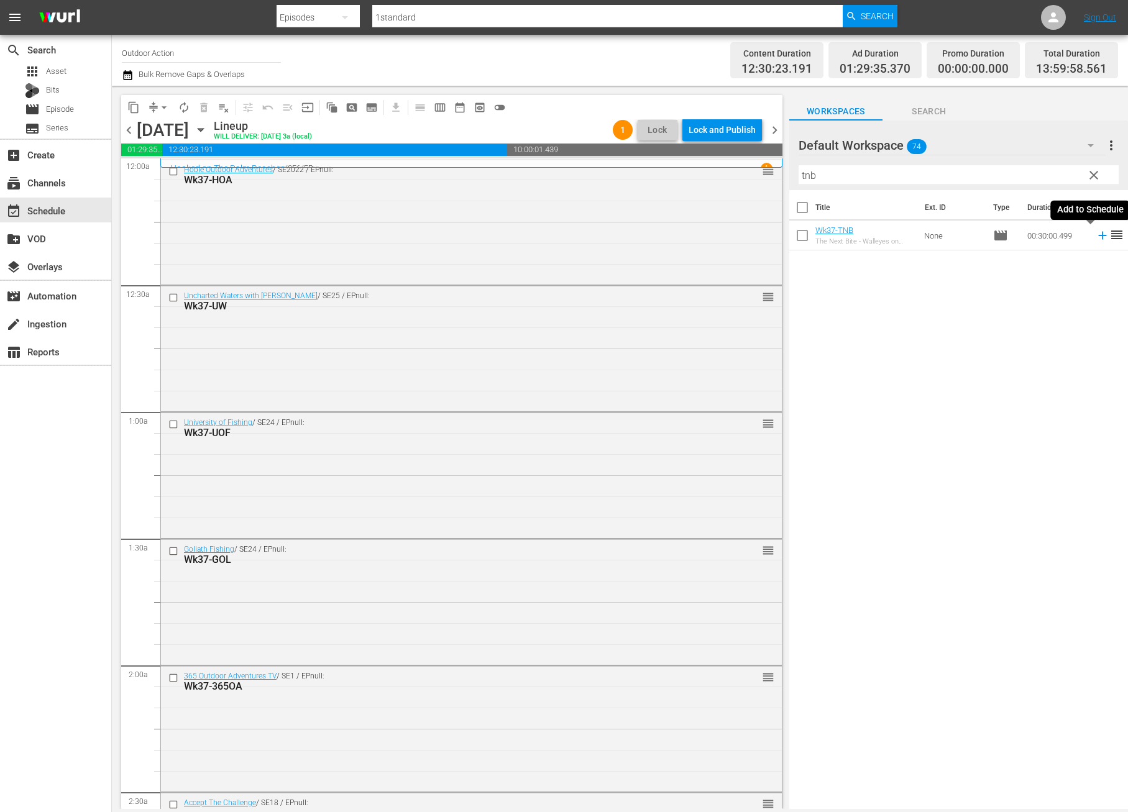
click at [1098, 233] on icon at bounding box center [1102, 236] width 8 height 8
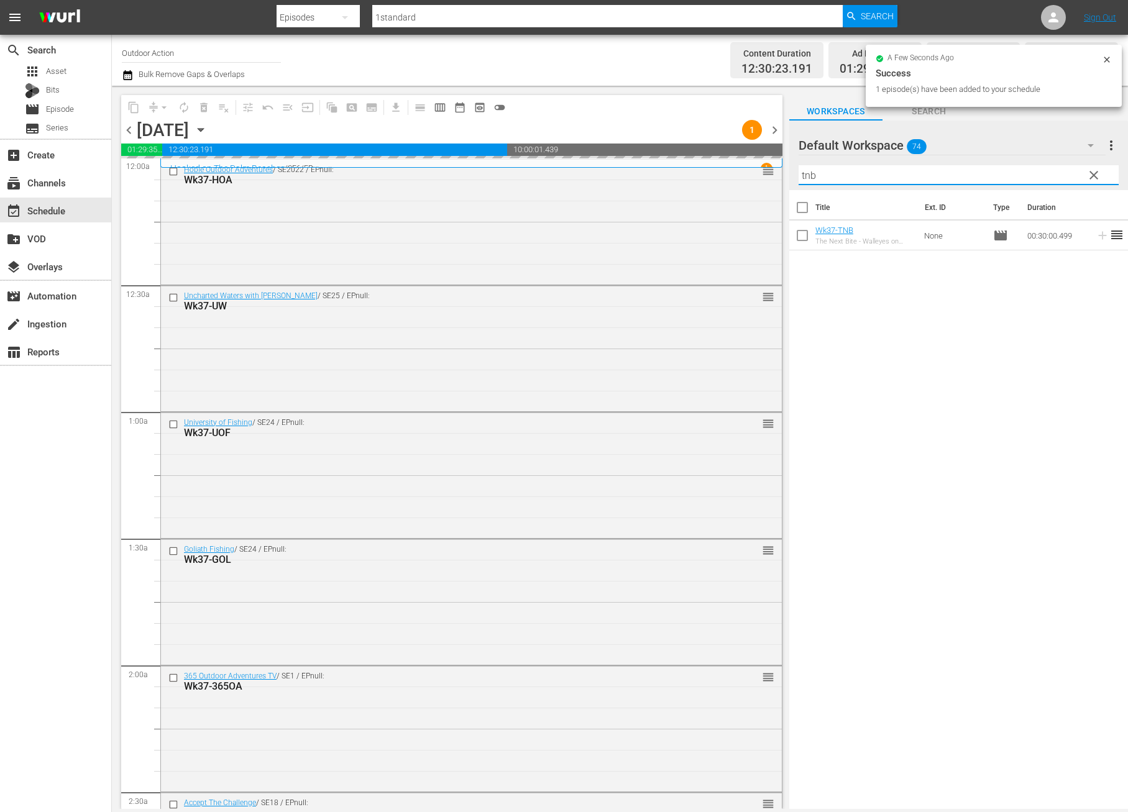
click at [1059, 173] on input "tnb" at bounding box center [958, 175] width 320 height 20
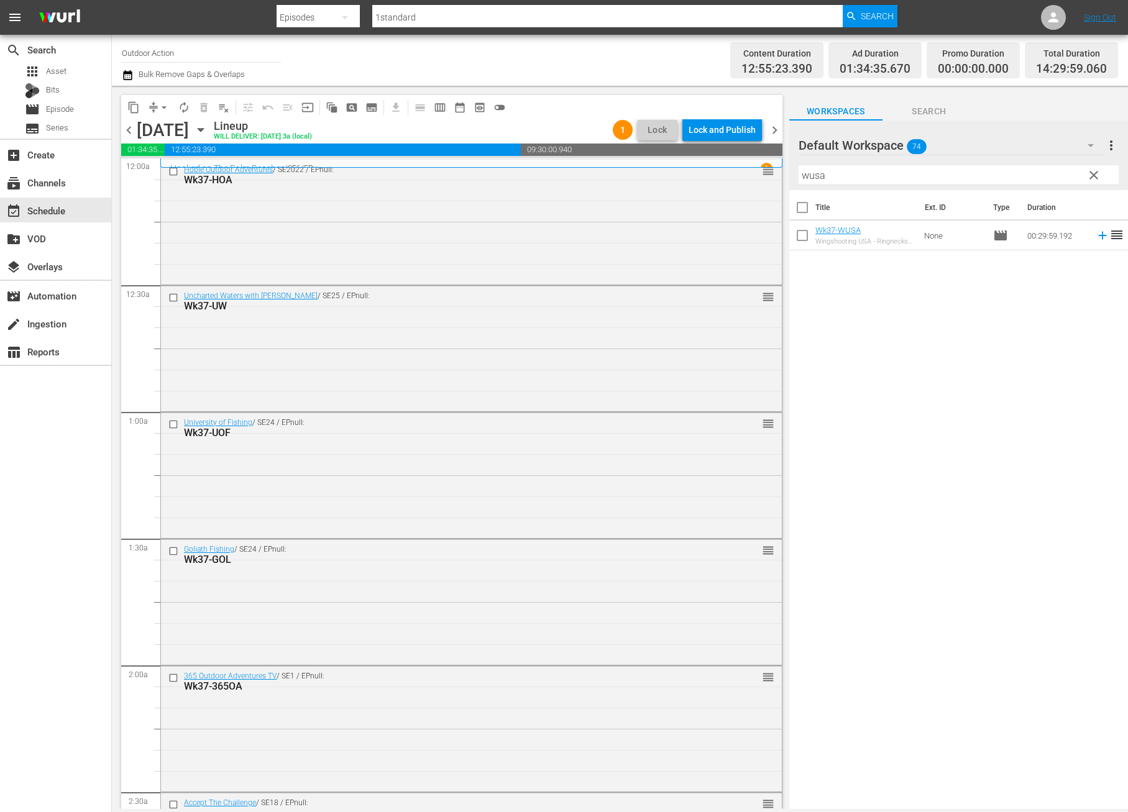
click at [1091, 242] on td at bounding box center [1100, 236] width 19 height 30
click at [1096, 239] on icon at bounding box center [1103, 236] width 14 height 14
click at [1038, 169] on input "wusa" at bounding box center [958, 175] width 320 height 20
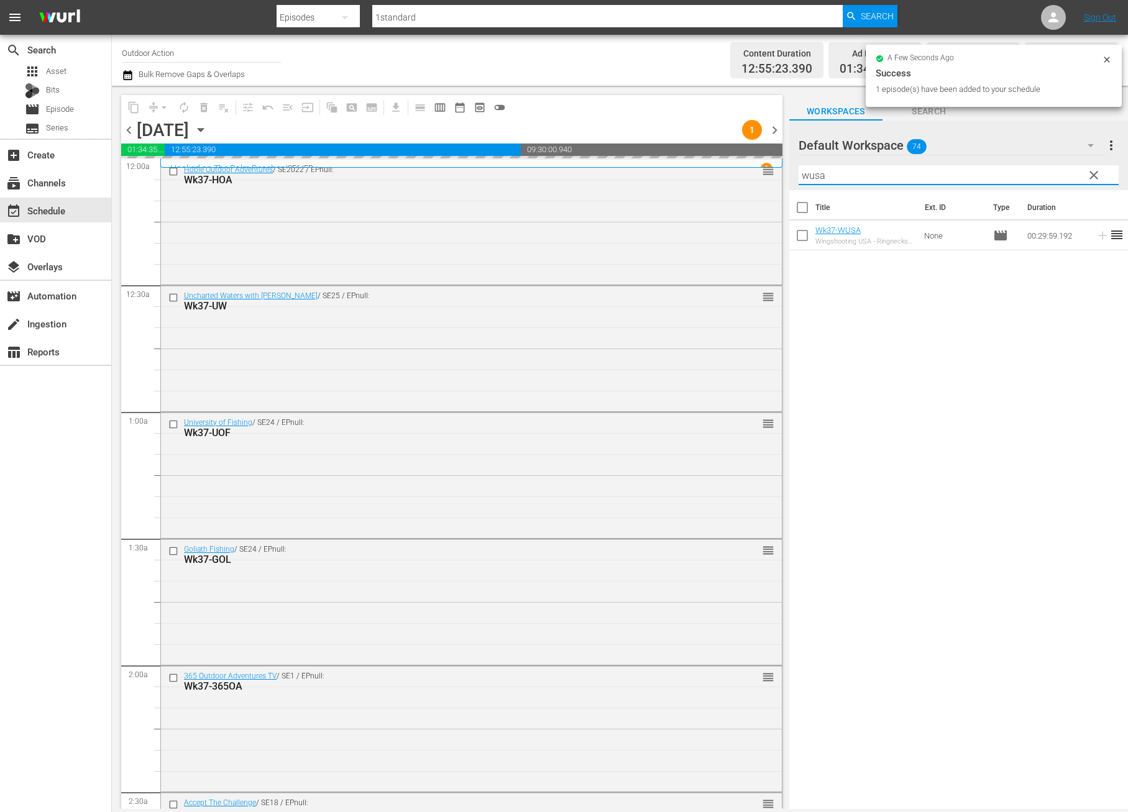
click at [1038, 169] on input "wusa" at bounding box center [958, 175] width 320 height 20
click at [1096, 233] on icon at bounding box center [1103, 236] width 14 height 14
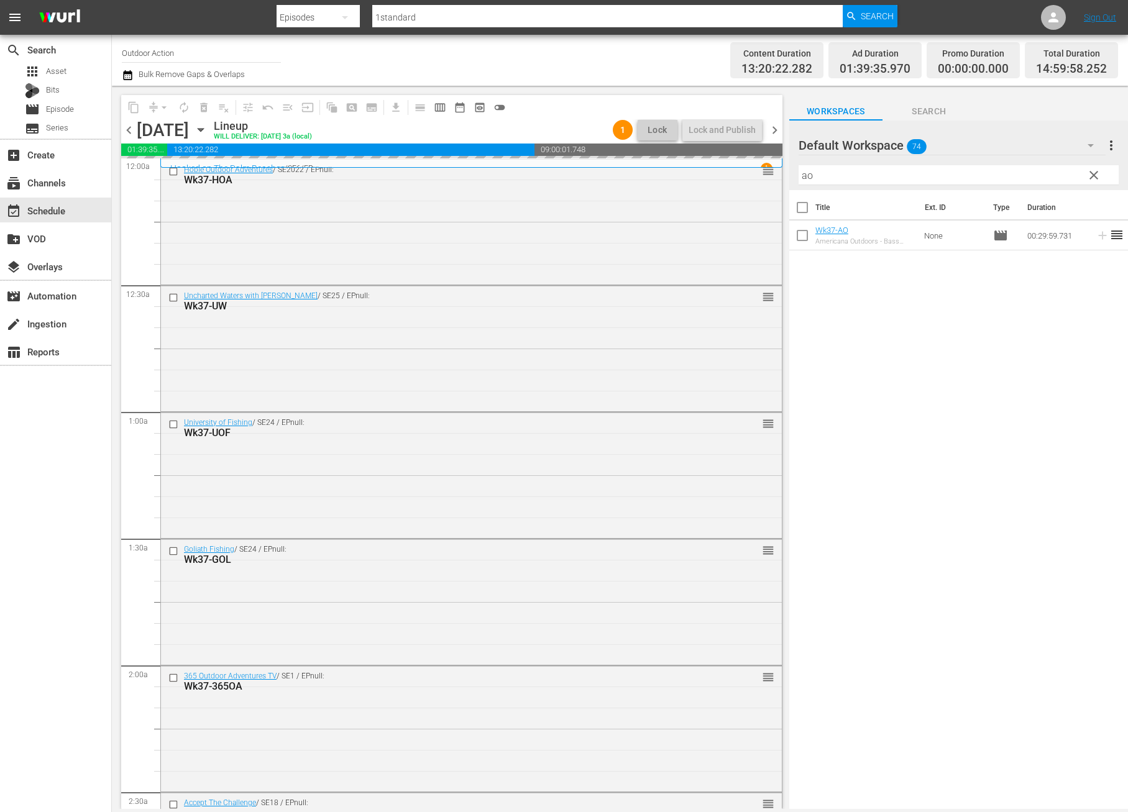
click at [1049, 175] on input "ao" at bounding box center [958, 175] width 320 height 20
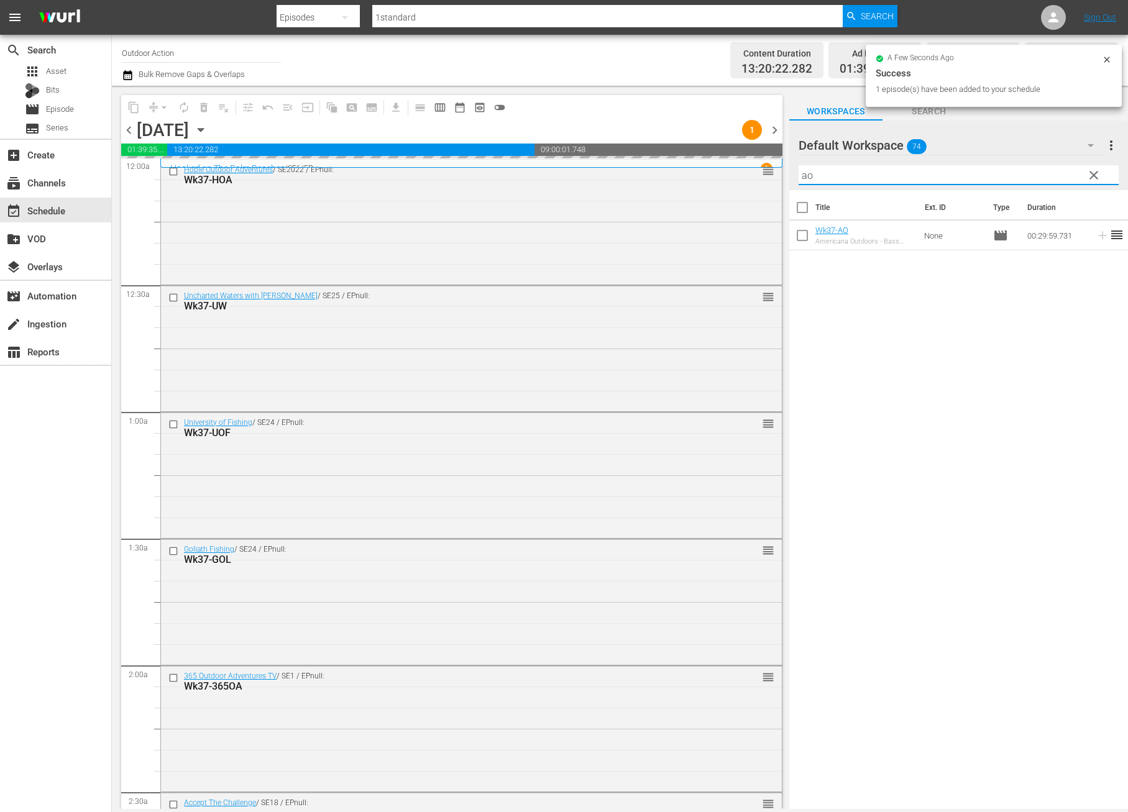
click at [1049, 175] on input "ao" at bounding box center [958, 175] width 320 height 20
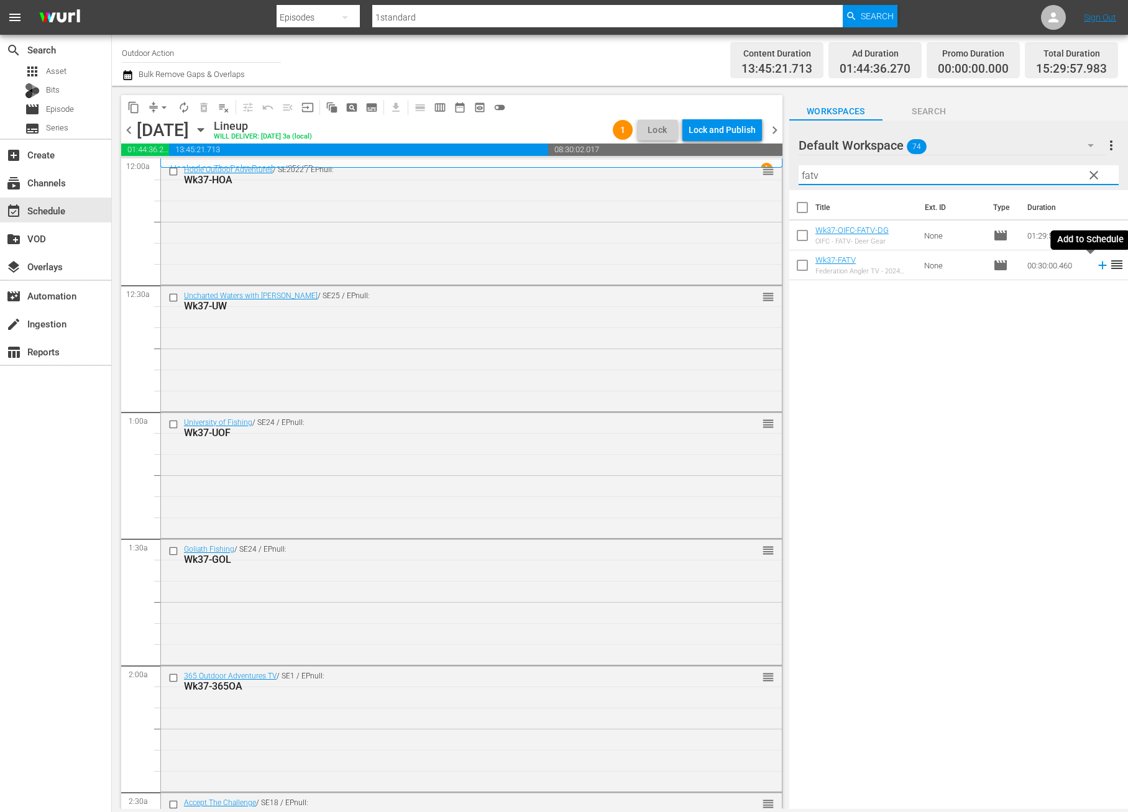
click at [1096, 267] on icon at bounding box center [1103, 265] width 14 height 14
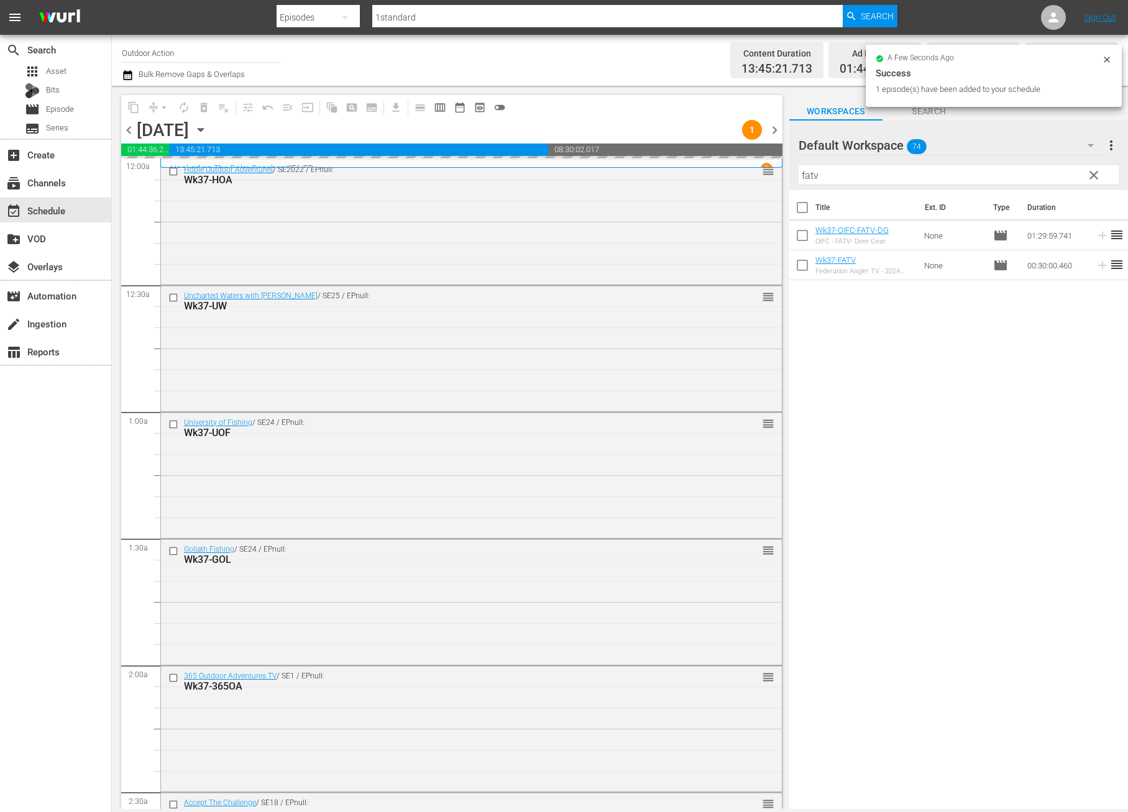
click at [1053, 176] on input "fatv" at bounding box center [958, 175] width 320 height 20
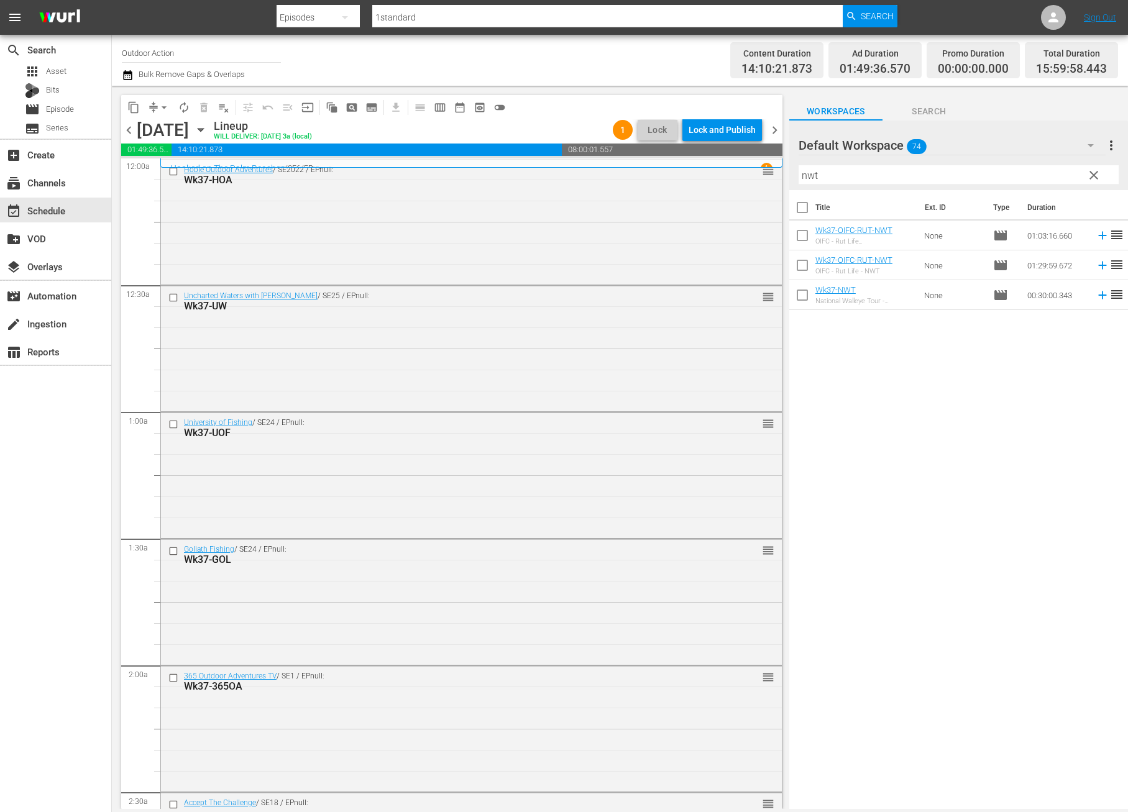
click at [1096, 293] on icon at bounding box center [1103, 295] width 14 height 14
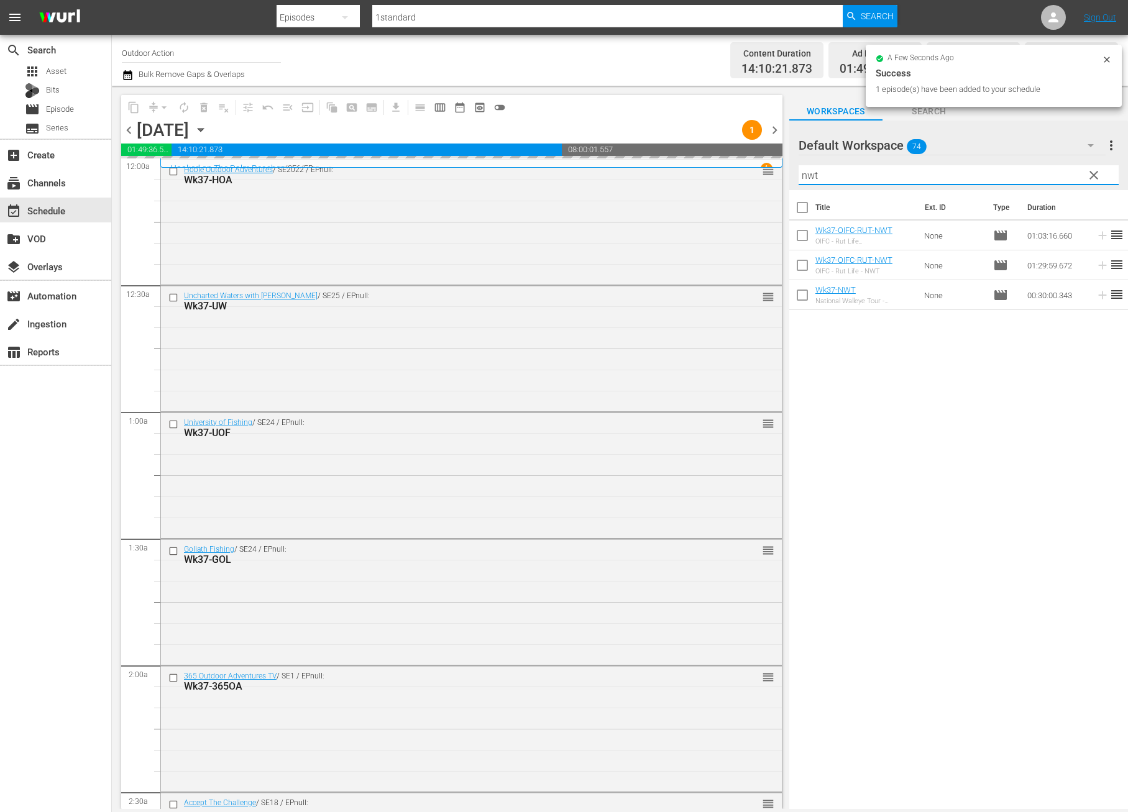
click at [1031, 174] on input "nwt" at bounding box center [958, 175] width 320 height 20
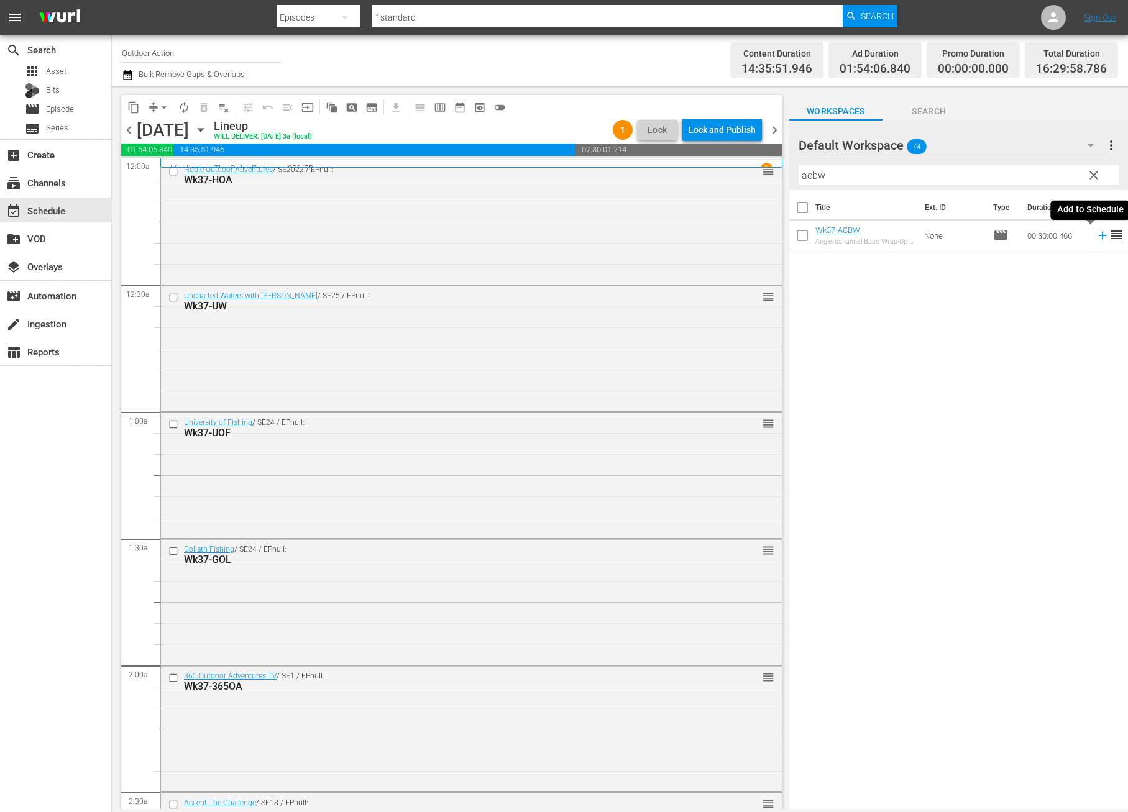
click at [1098, 234] on icon at bounding box center [1102, 236] width 8 height 8
click at [1046, 170] on input "acbw" at bounding box center [958, 175] width 320 height 20
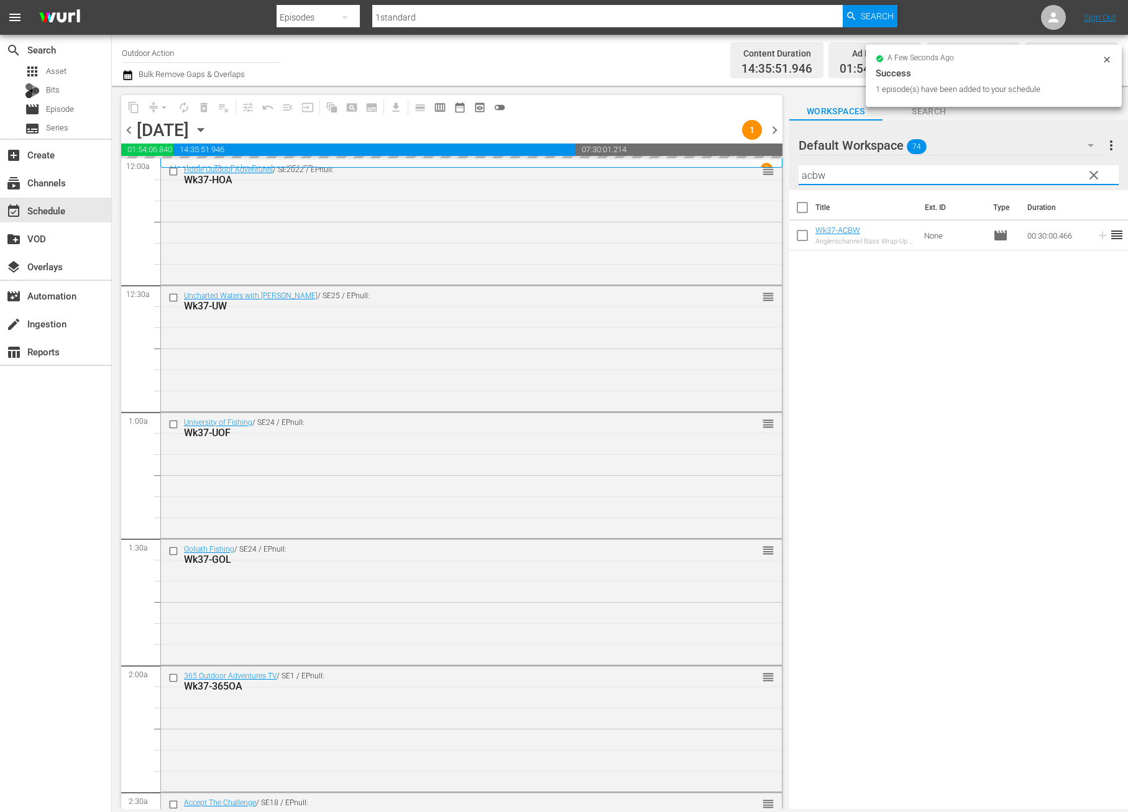
click at [1046, 170] on input "acbw" at bounding box center [958, 175] width 320 height 20
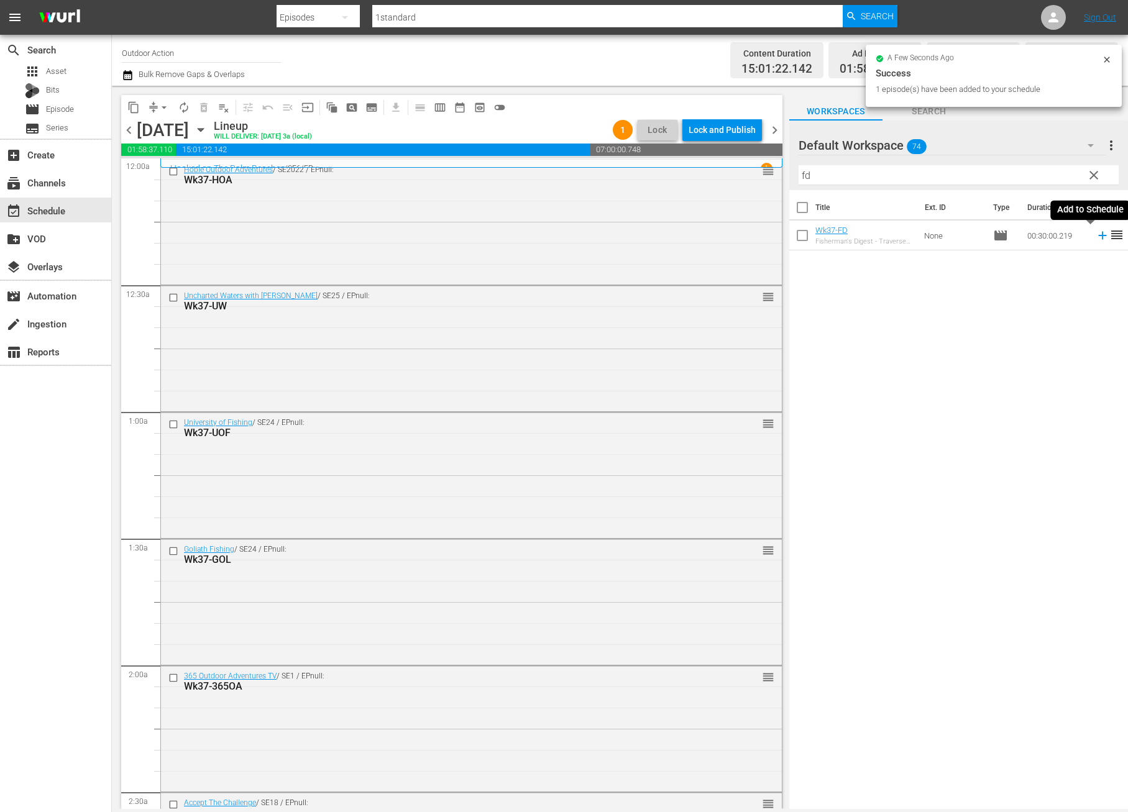
click at [1096, 240] on icon at bounding box center [1103, 236] width 14 height 14
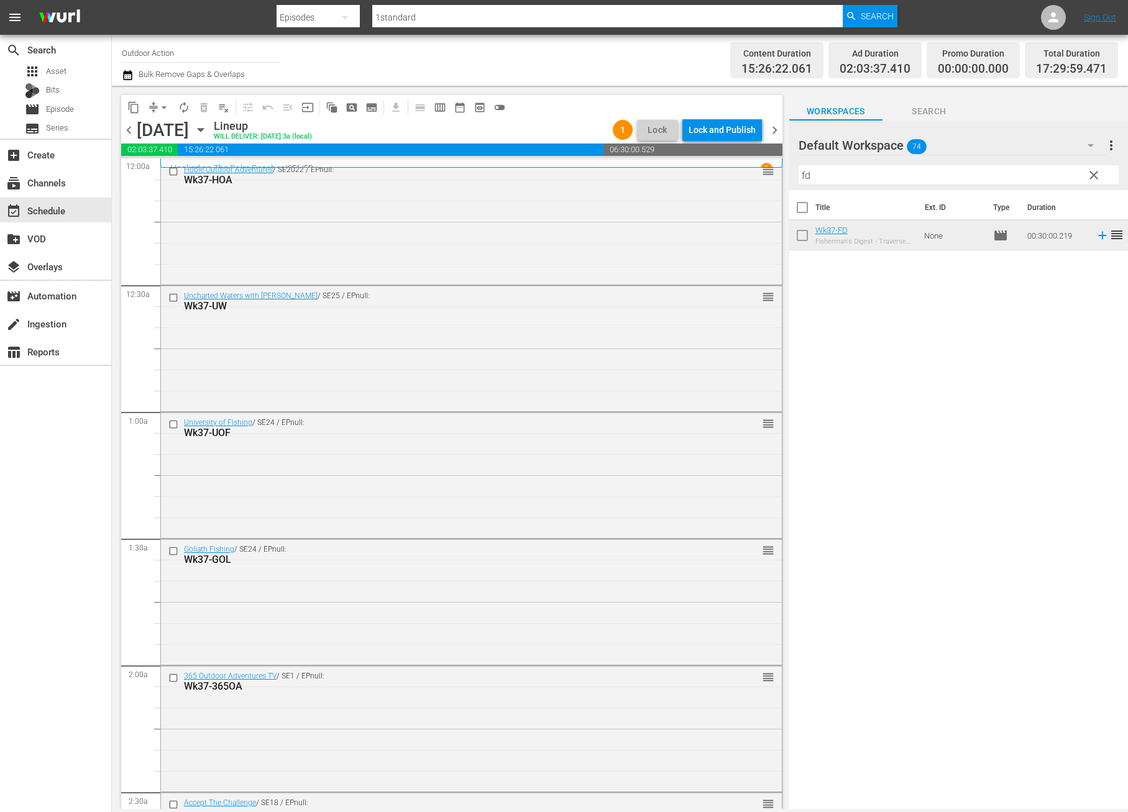
click at [859, 179] on input "fd" at bounding box center [958, 175] width 320 height 20
click at [1096, 235] on icon at bounding box center [1103, 236] width 14 height 14
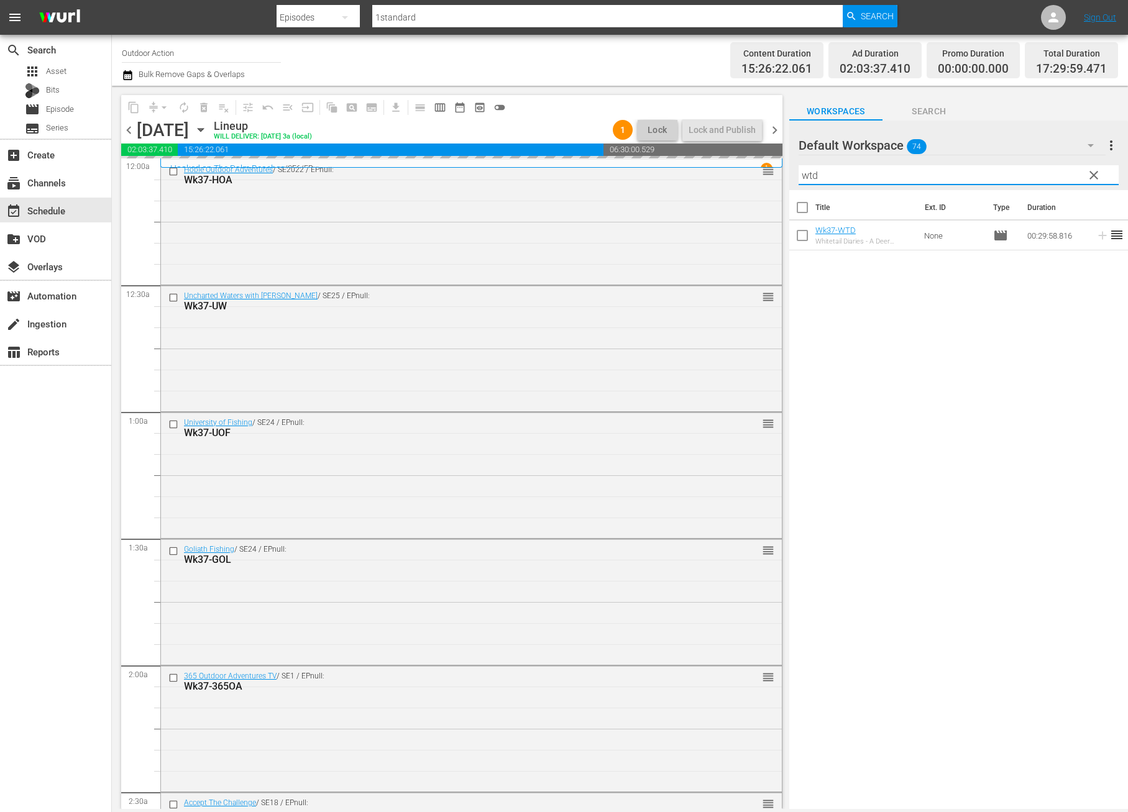
click at [1002, 173] on input "wtd" at bounding box center [958, 175] width 320 height 20
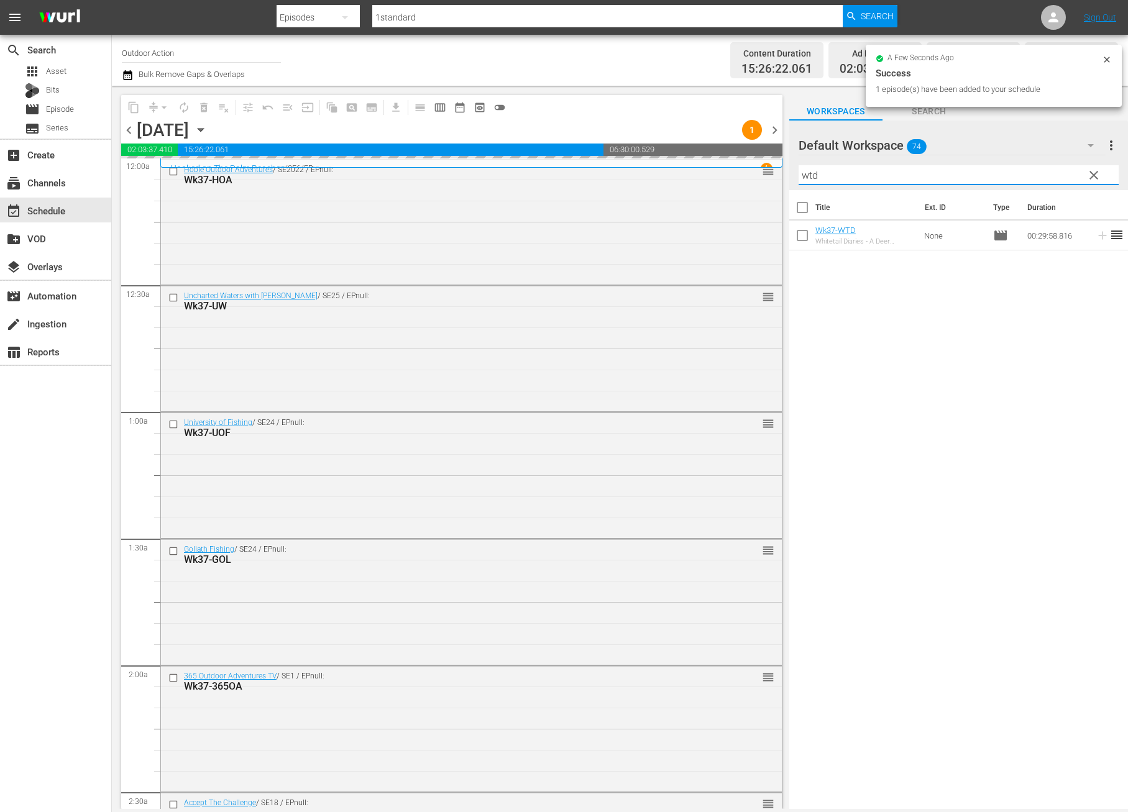
click at [1002, 173] on input "wtd" at bounding box center [958, 175] width 320 height 20
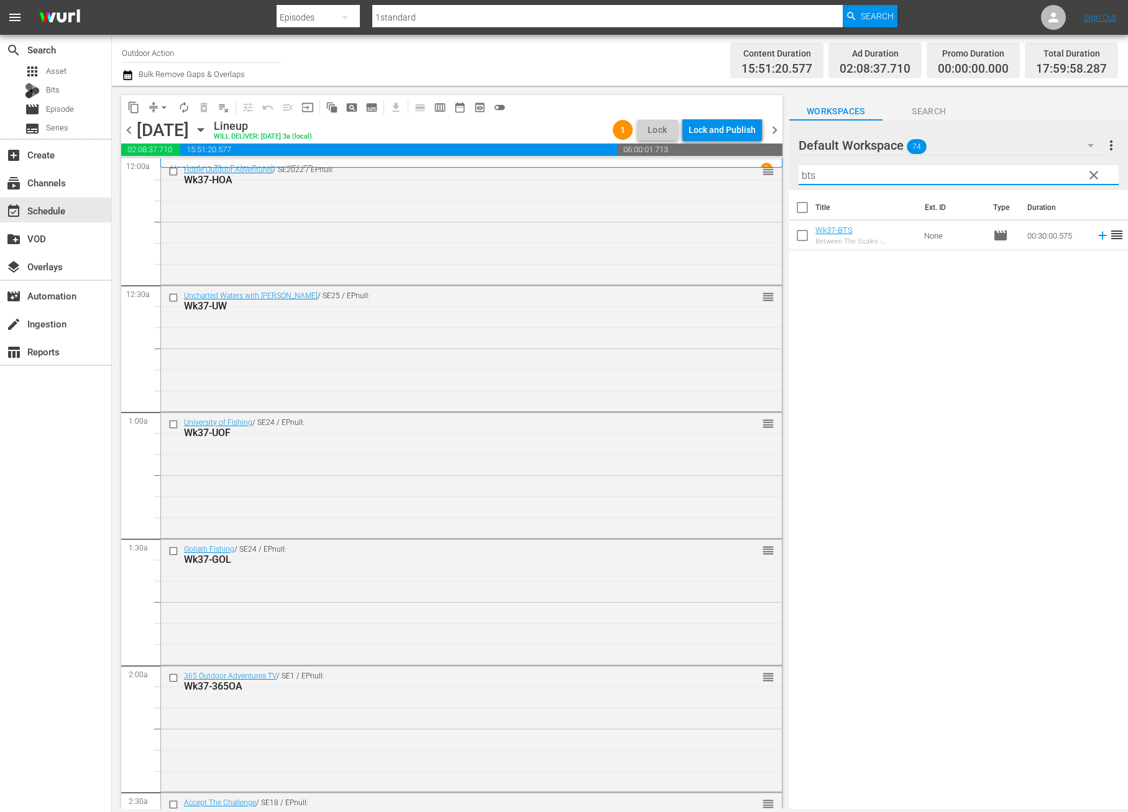
click at [1096, 237] on icon at bounding box center [1103, 236] width 14 height 14
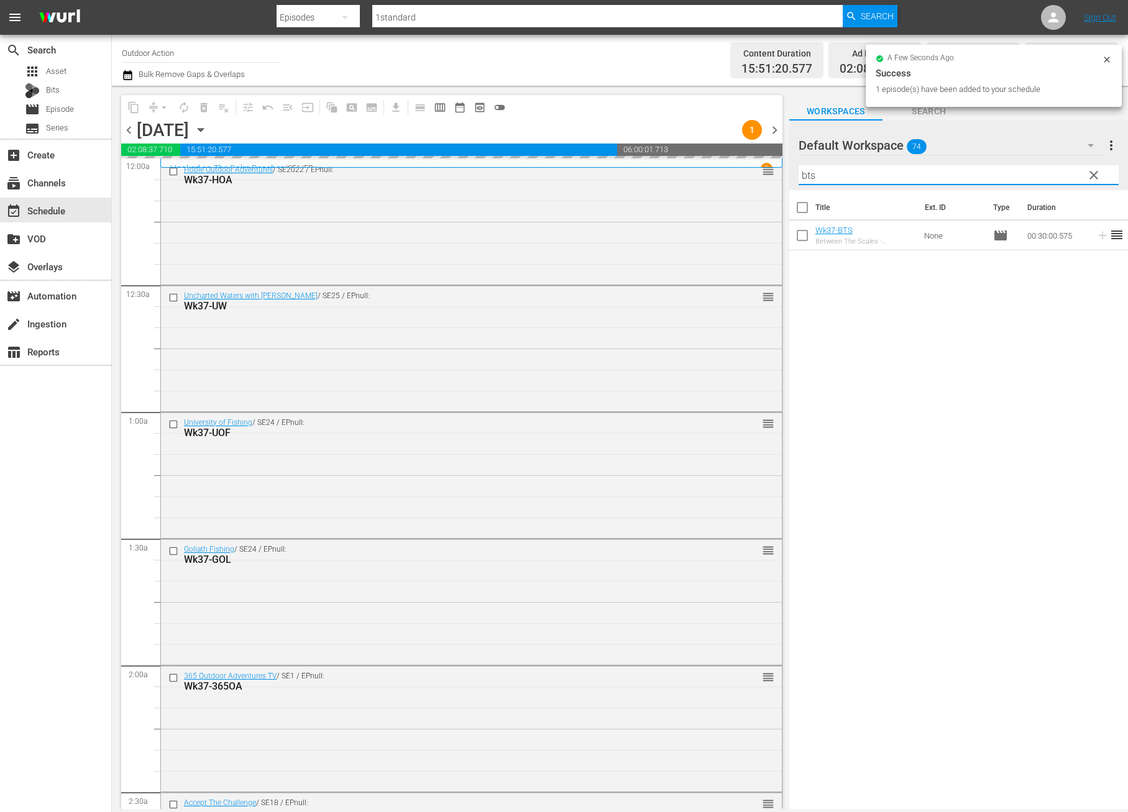
click at [1040, 174] on input "bts" at bounding box center [958, 175] width 320 height 20
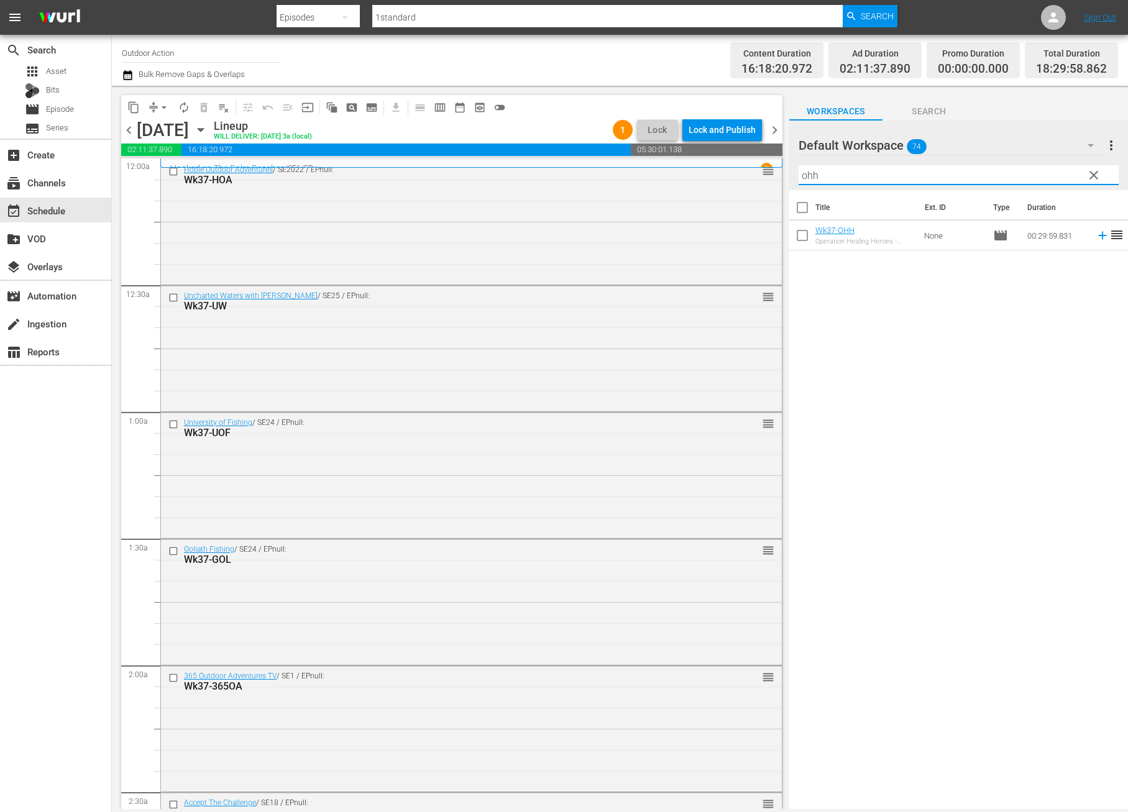
click at [1098, 236] on icon at bounding box center [1102, 236] width 8 height 8
click at [1060, 176] on input "ohh" at bounding box center [958, 175] width 320 height 20
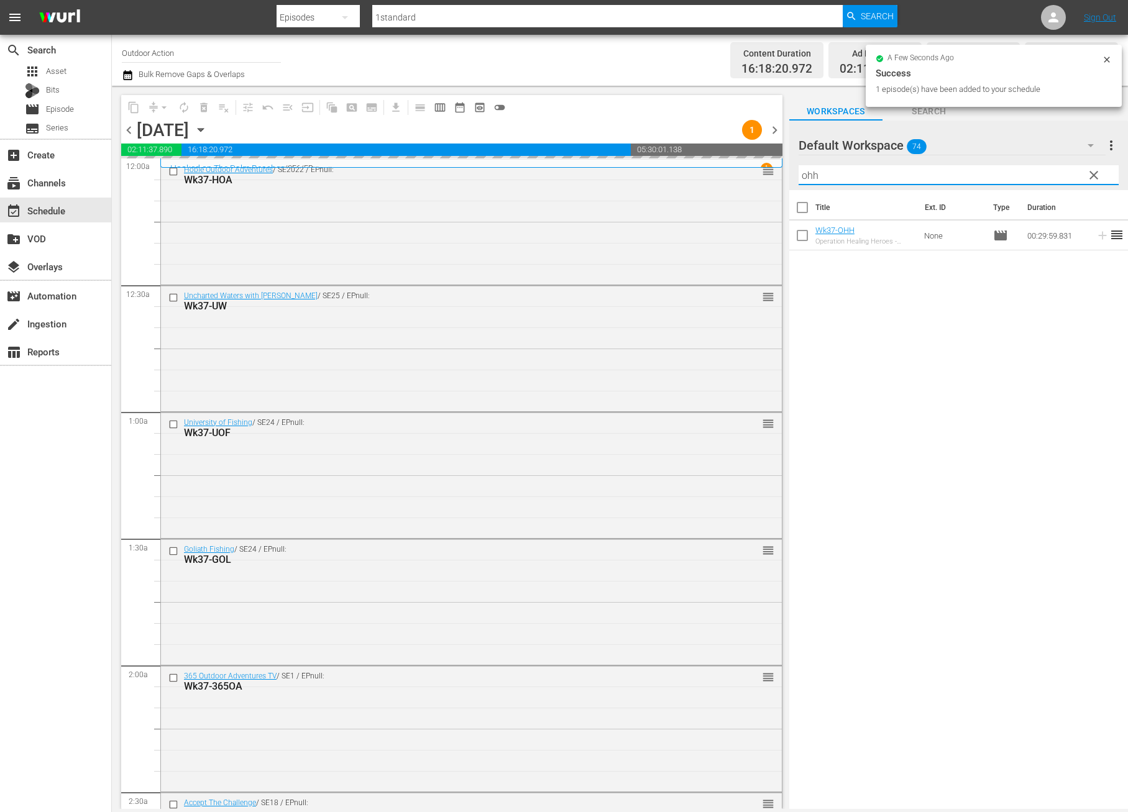
click at [1060, 176] on input "ohh" at bounding box center [958, 175] width 320 height 20
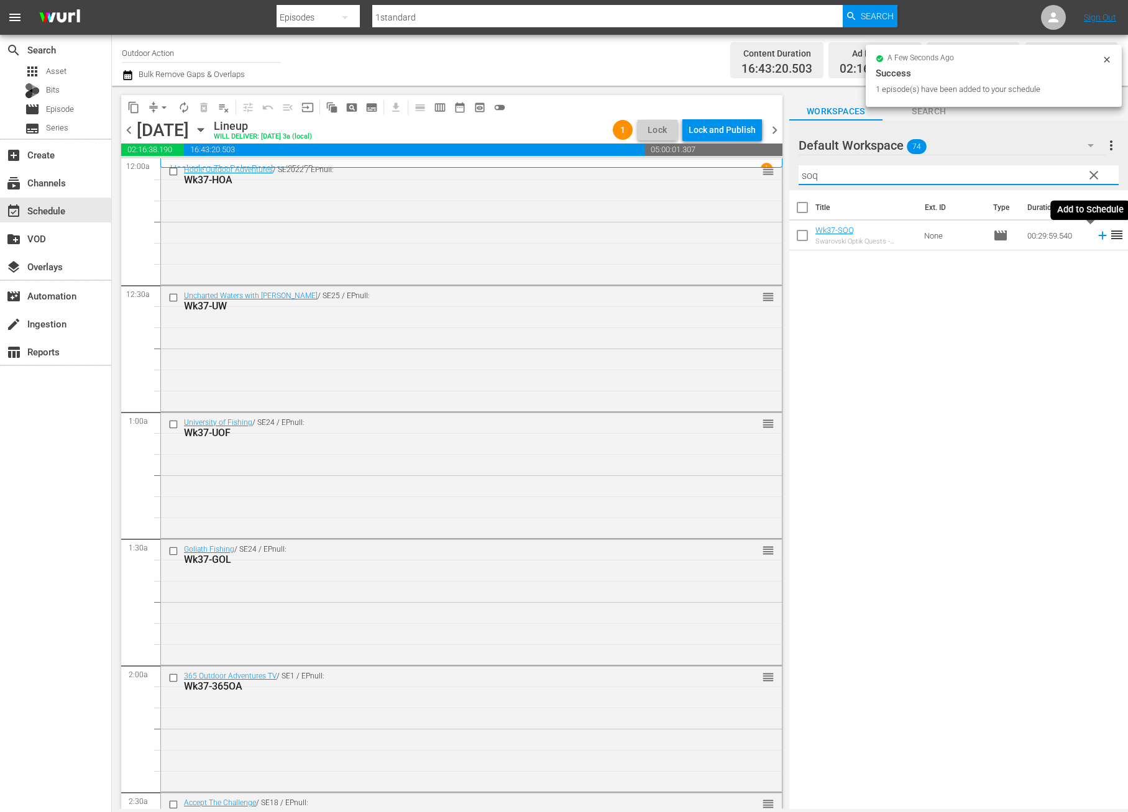
click at [1098, 235] on icon at bounding box center [1102, 236] width 8 height 8
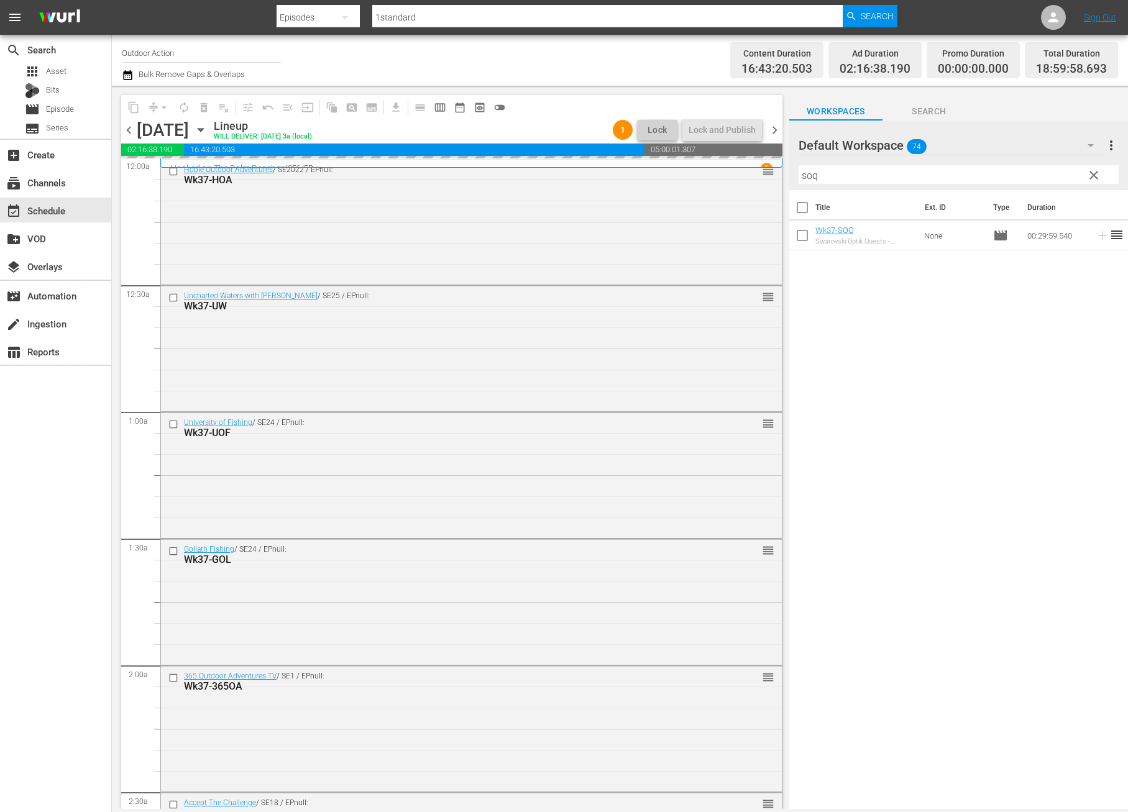
click at [1056, 171] on input "soq" at bounding box center [958, 175] width 320 height 20
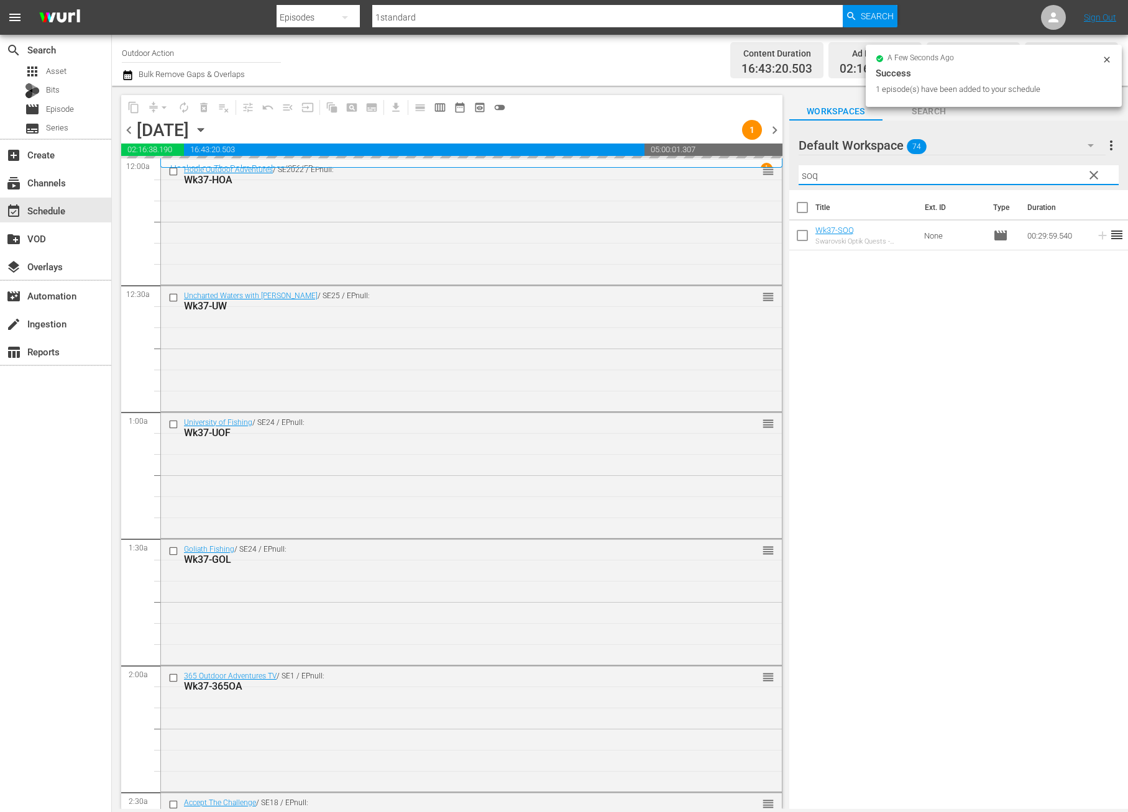
click at [1056, 171] on input "soq" at bounding box center [958, 175] width 320 height 20
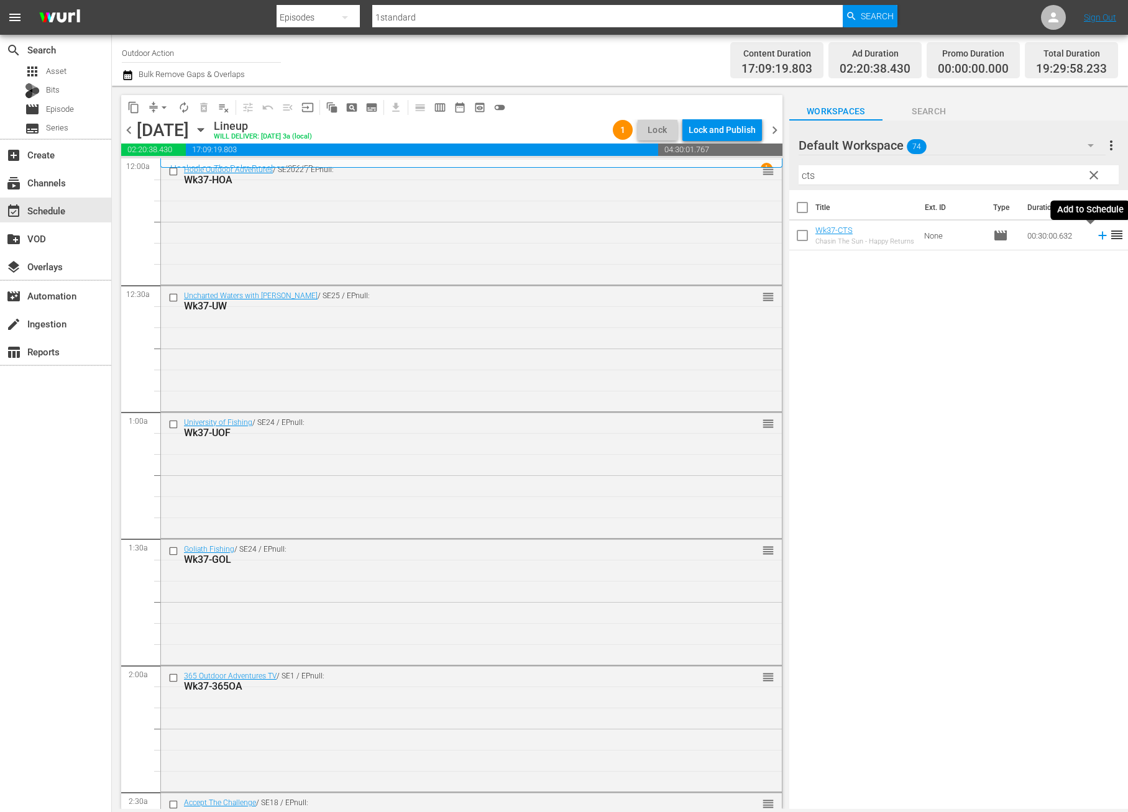
click at [1096, 237] on icon at bounding box center [1103, 236] width 14 height 14
click at [1060, 167] on input "cts" at bounding box center [958, 175] width 320 height 20
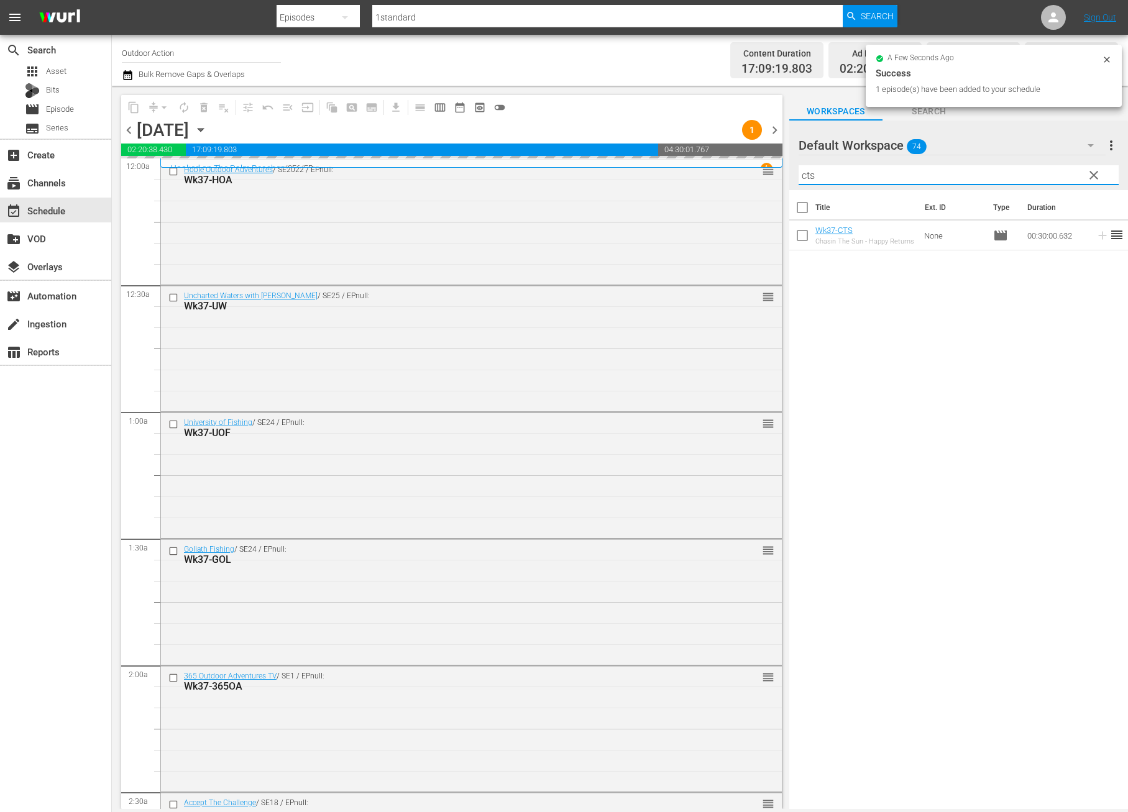
click at [1060, 167] on input "cts" at bounding box center [958, 175] width 320 height 20
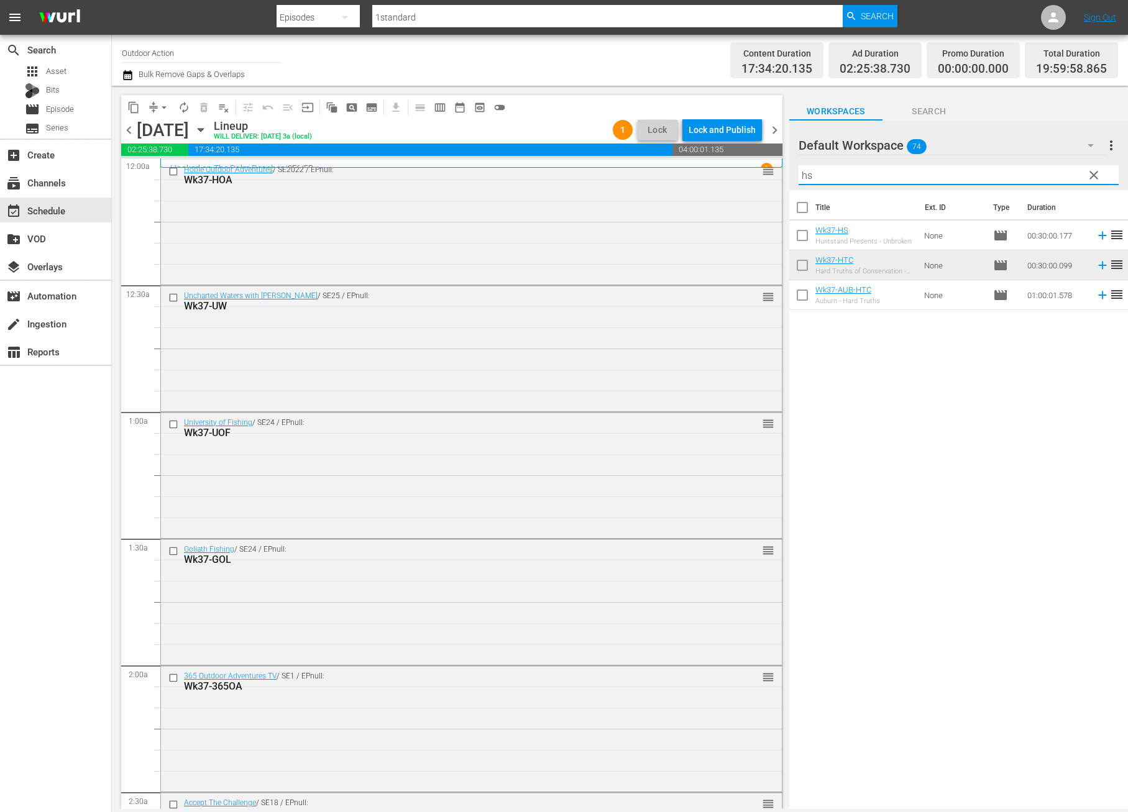
click at [1096, 231] on icon at bounding box center [1103, 236] width 14 height 14
click at [1055, 176] on input "hs" at bounding box center [958, 175] width 320 height 20
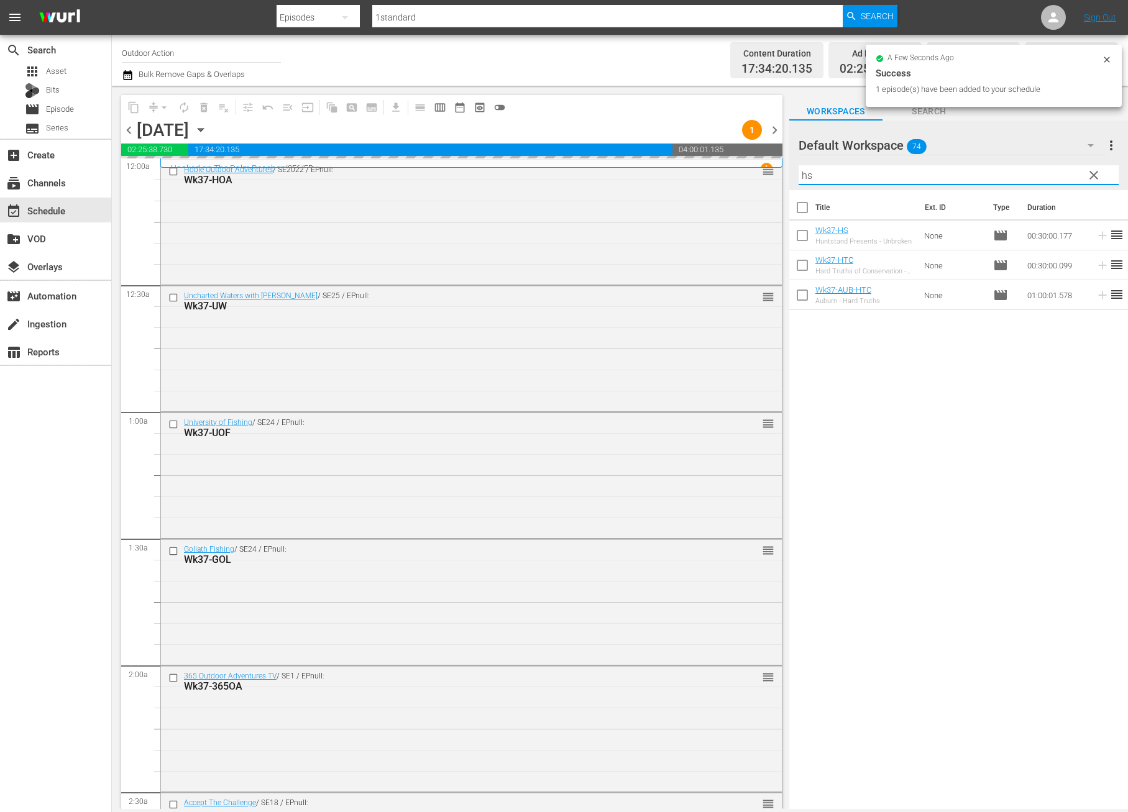
click at [1055, 176] on input "hs" at bounding box center [958, 175] width 320 height 20
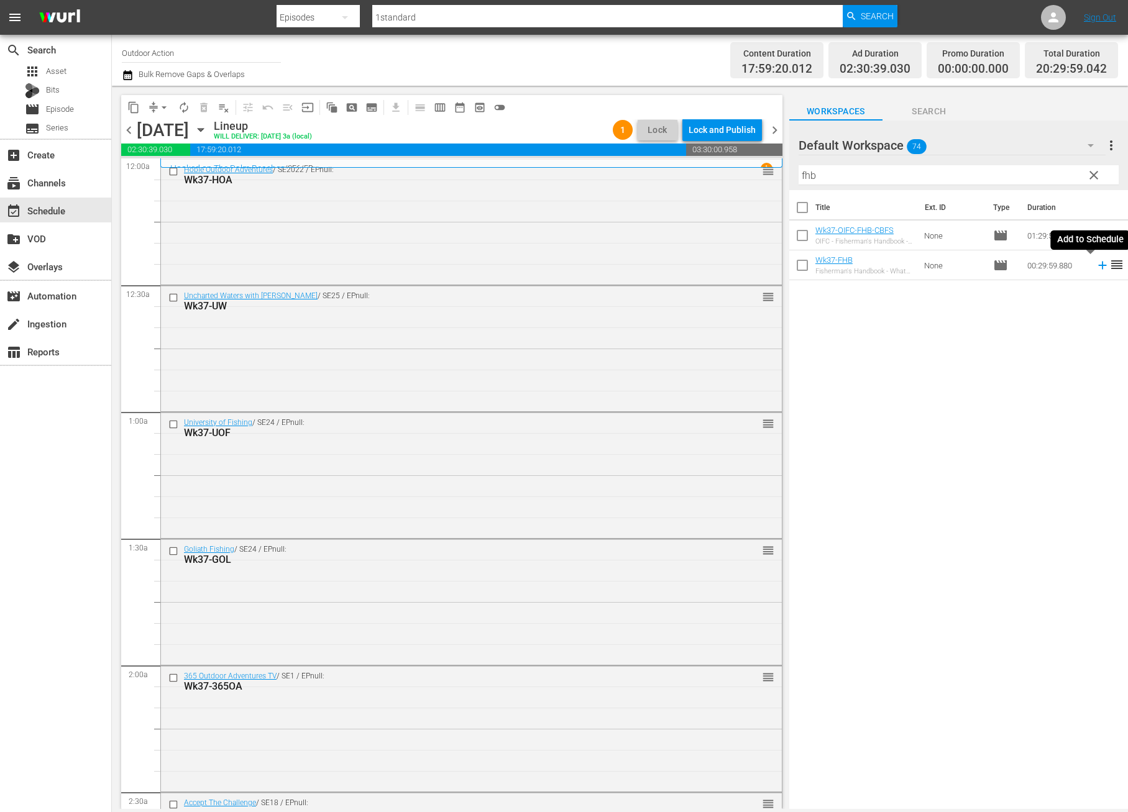
click at [1096, 265] on icon at bounding box center [1103, 265] width 14 height 14
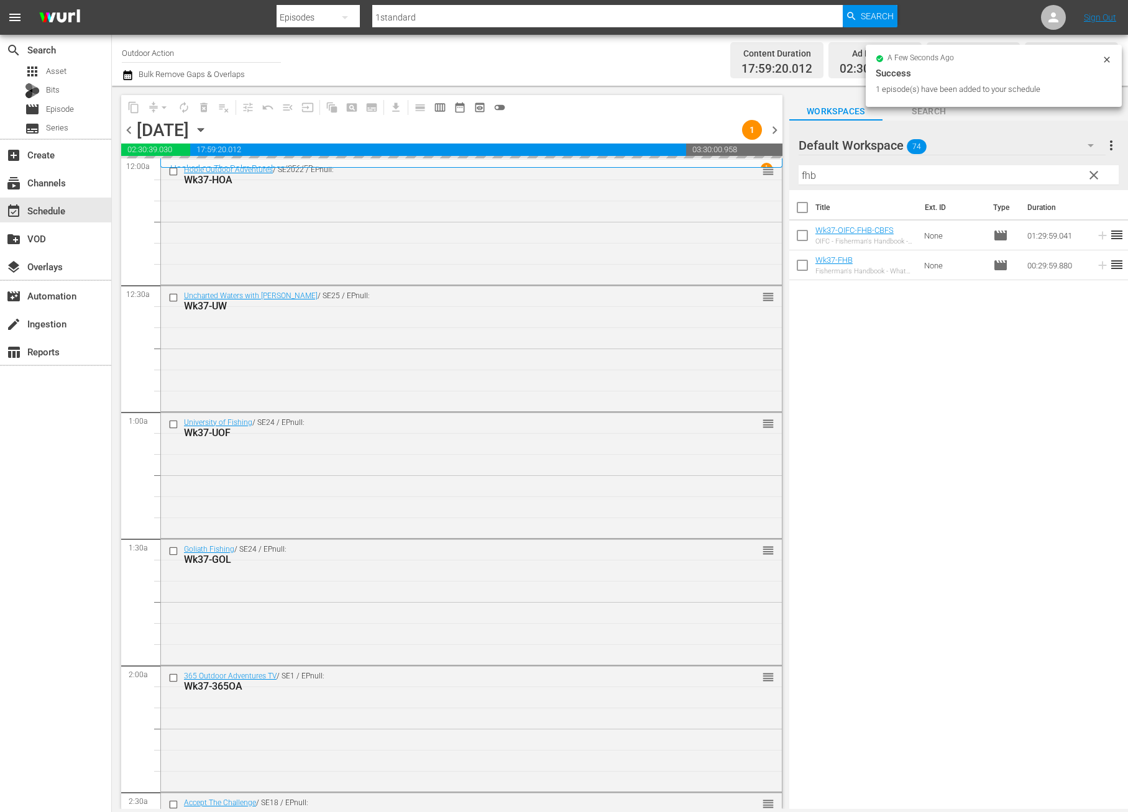
click at [1030, 174] on input "fhb" at bounding box center [958, 175] width 320 height 20
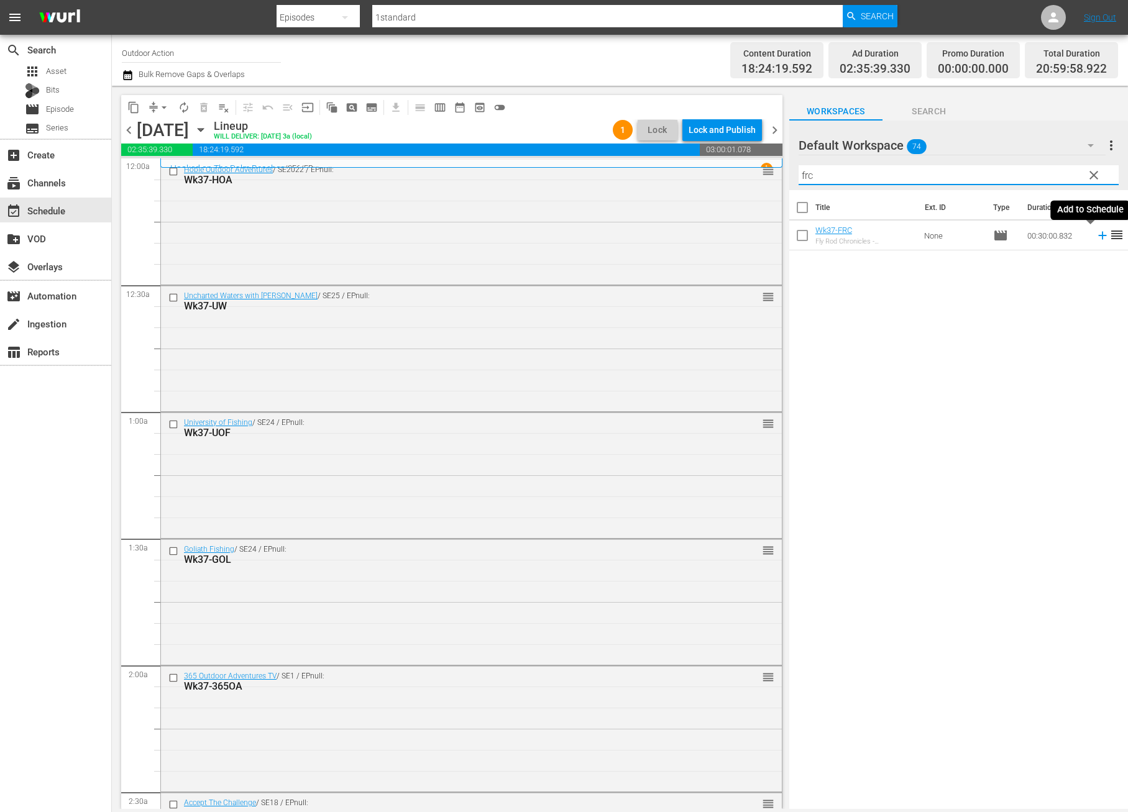
click at [1098, 235] on icon at bounding box center [1102, 236] width 8 height 8
click at [1051, 173] on input "frc" at bounding box center [958, 175] width 320 height 20
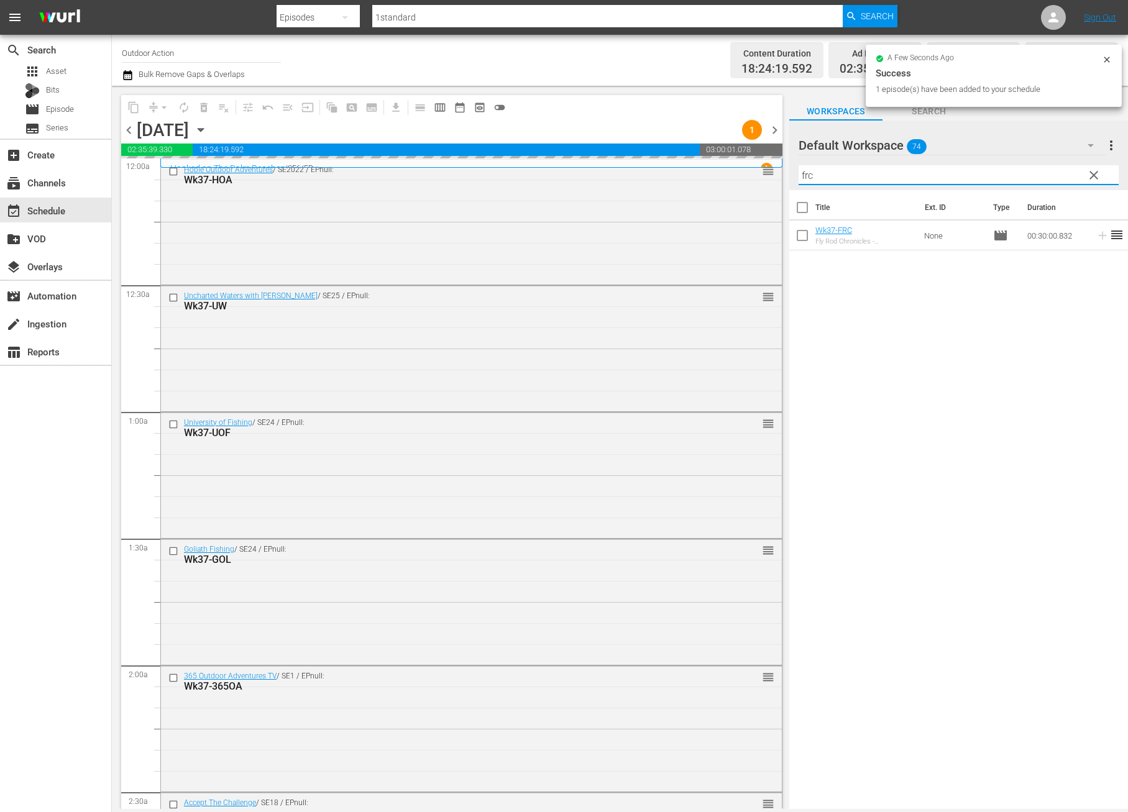
click at [1051, 173] on input "frc" at bounding box center [958, 175] width 320 height 20
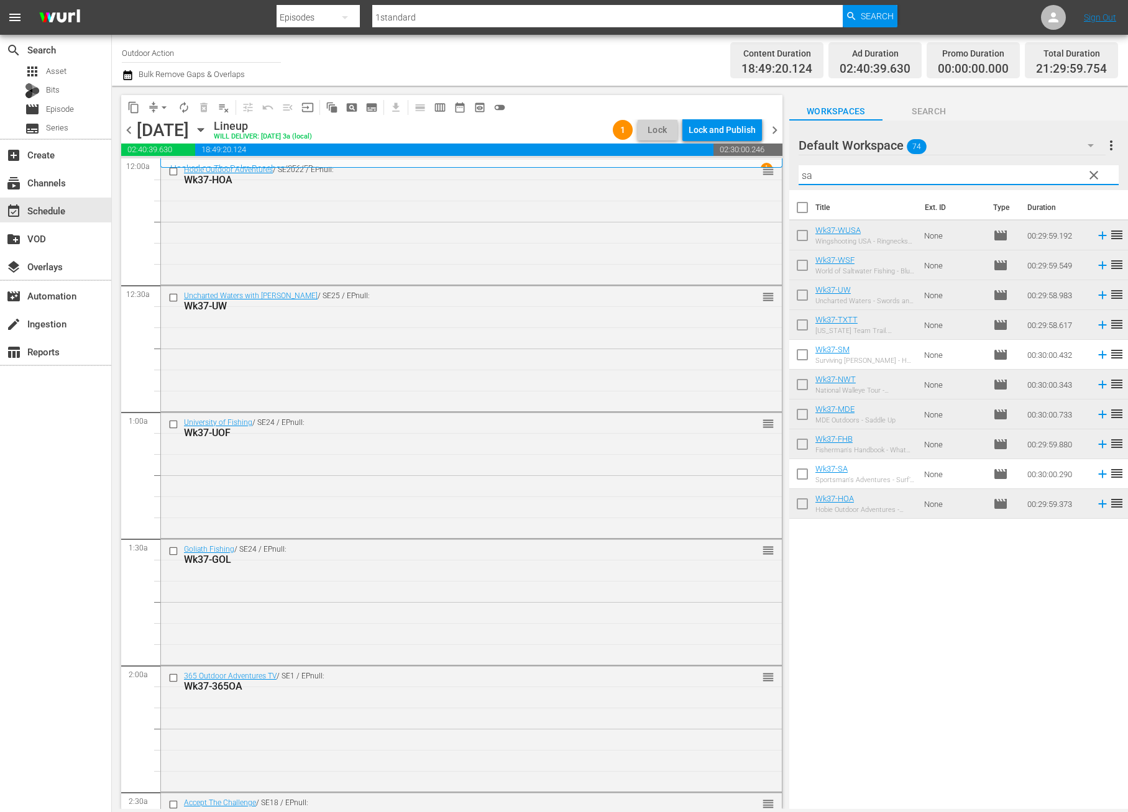
click at [1096, 479] on icon at bounding box center [1103, 474] width 14 height 14
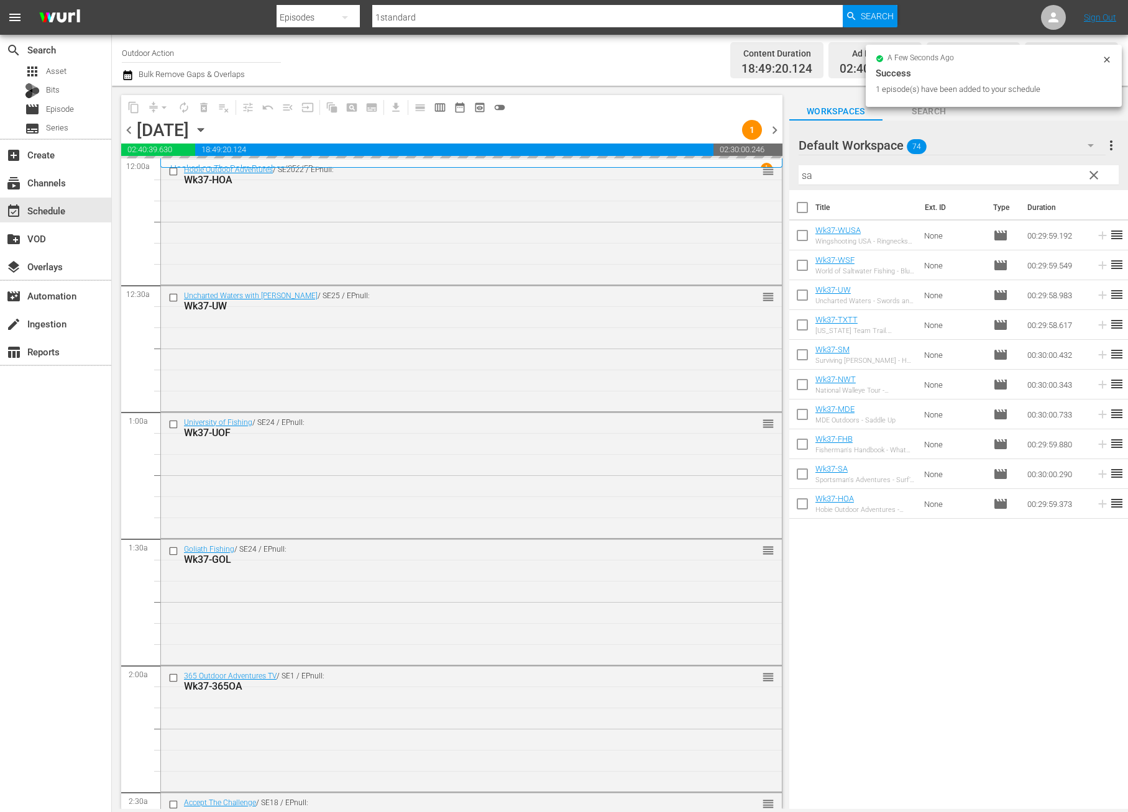
click at [998, 176] on input "sa" at bounding box center [958, 175] width 320 height 20
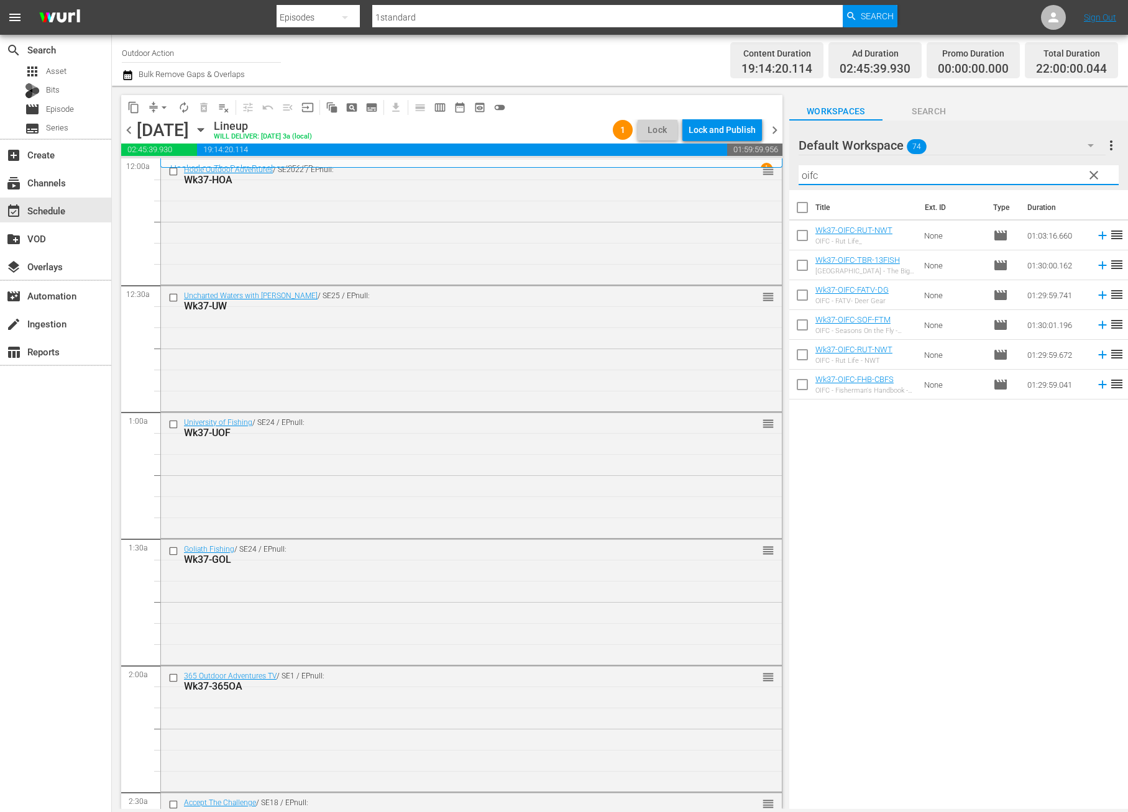
click at [956, 446] on div "Title Ext. ID Type Duration Wk37-OIFC-RUT-NWT OIFC - Rut Life_ None movie 01:03…" at bounding box center [958, 500] width 339 height 621
click at [1096, 266] on icon at bounding box center [1103, 265] width 14 height 14
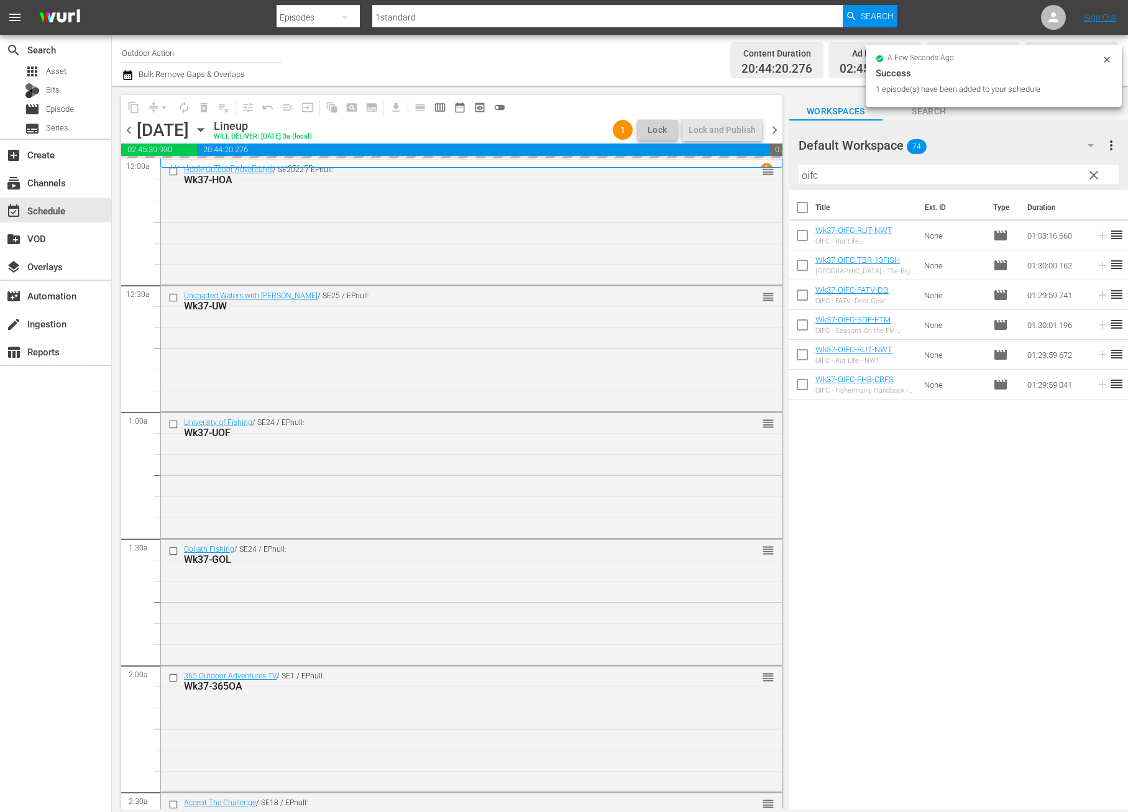
click at [898, 173] on input "oifc" at bounding box center [958, 175] width 320 height 20
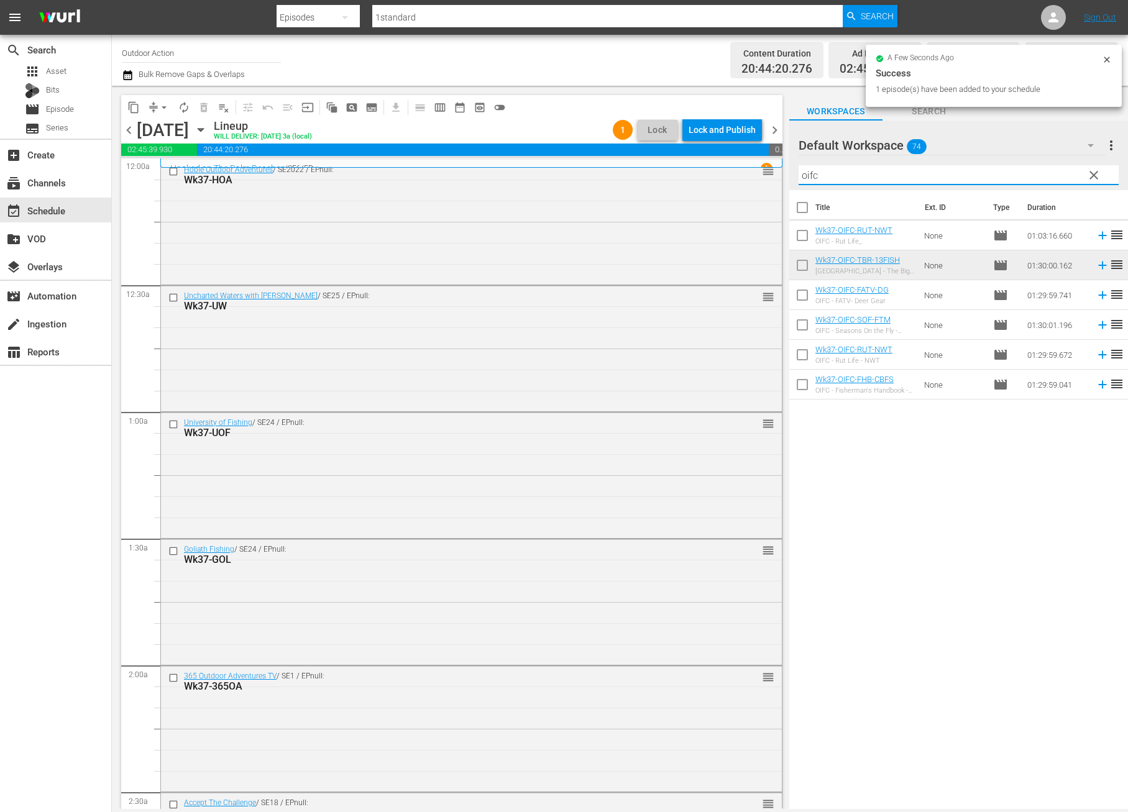
click at [898, 173] on input "oifc" at bounding box center [958, 175] width 320 height 20
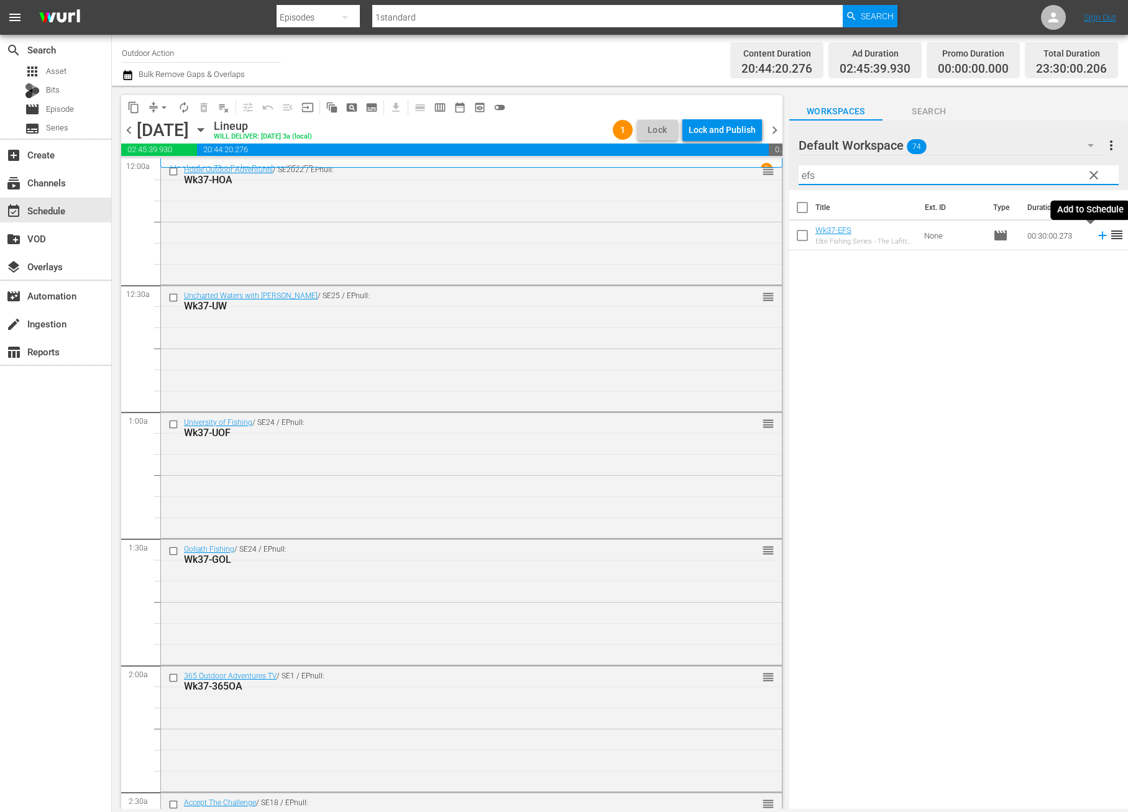
click at [1098, 236] on icon at bounding box center [1102, 236] width 8 height 8
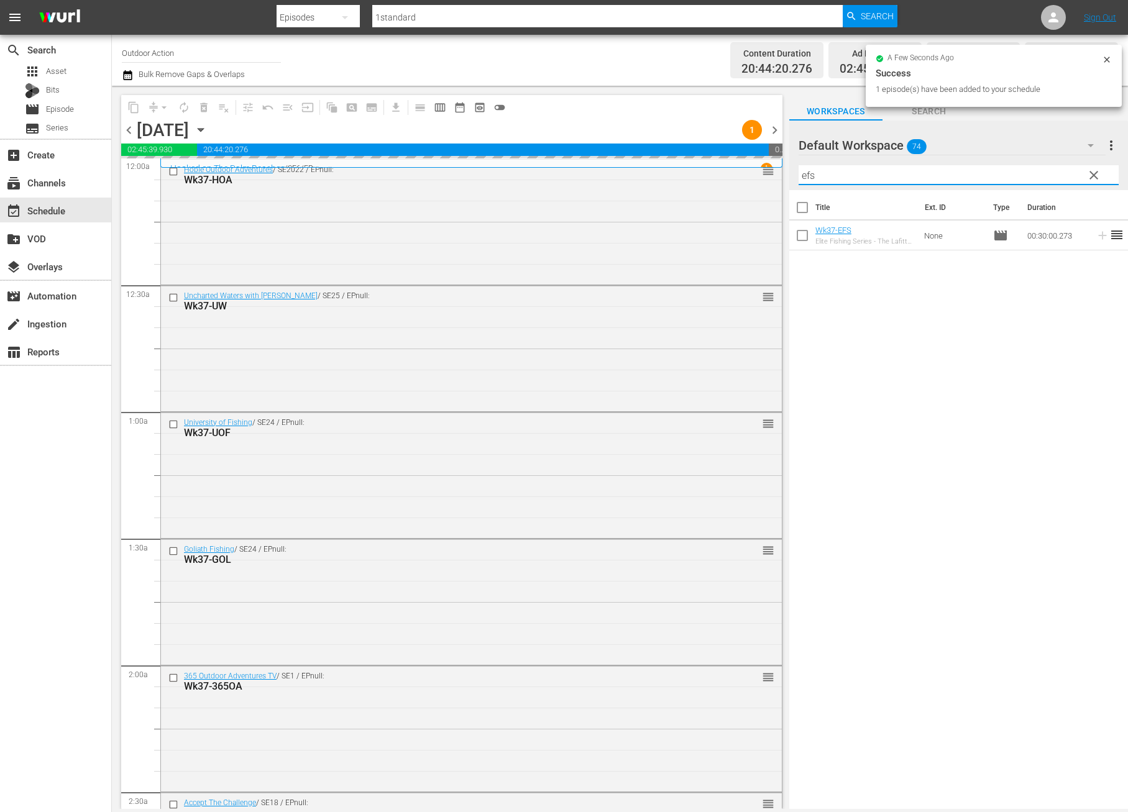
click at [1009, 171] on input "efs" at bounding box center [958, 175] width 320 height 20
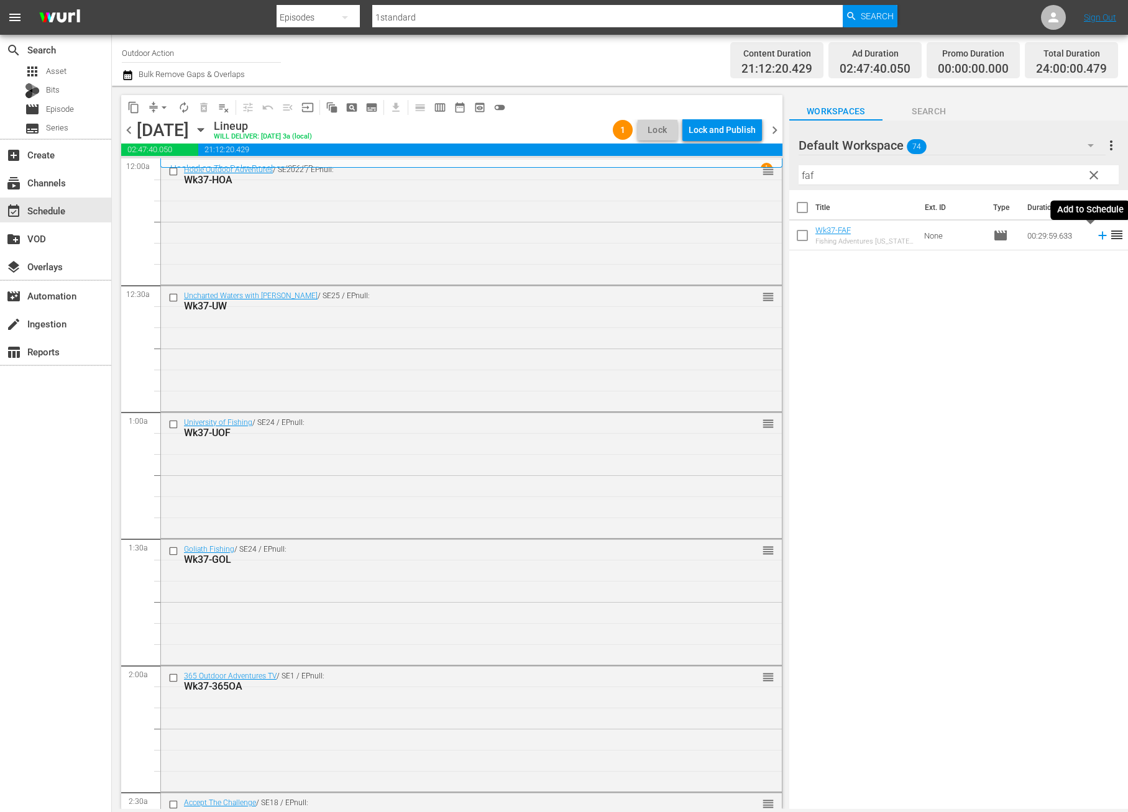
click at [1096, 232] on icon at bounding box center [1103, 236] width 14 height 14
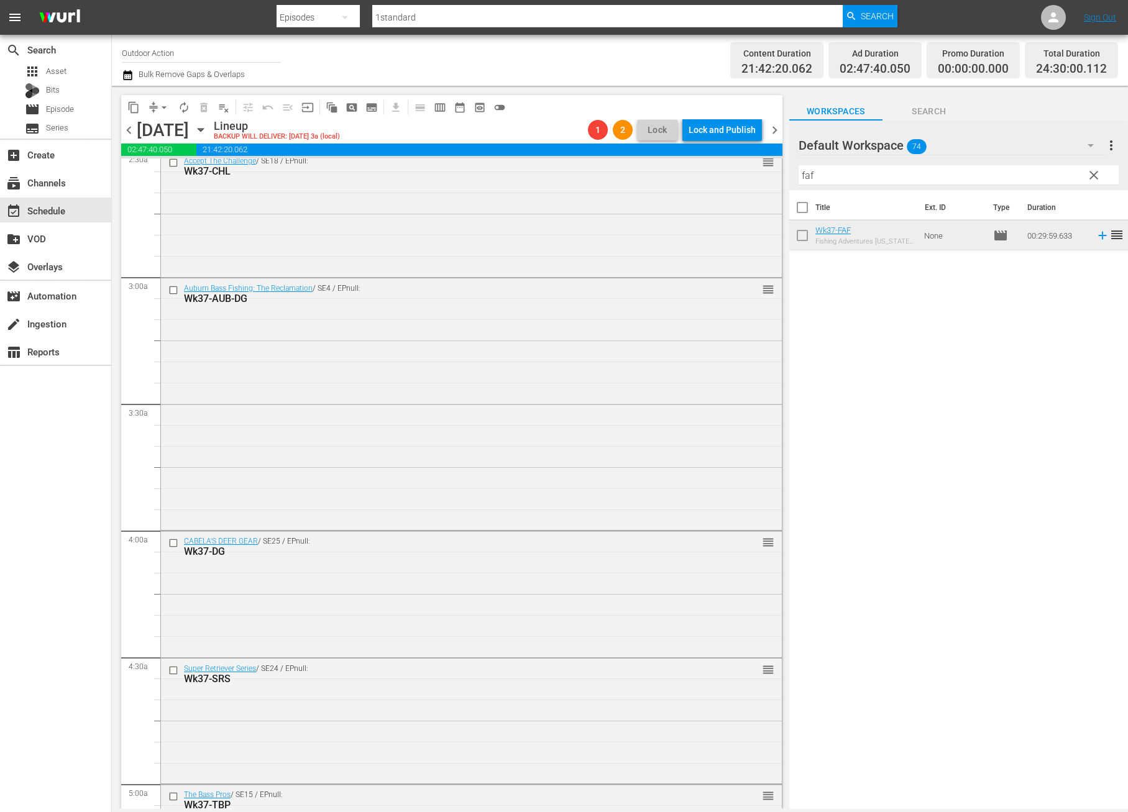
scroll to position [639, 0]
click at [173, 545] on input "checkbox" at bounding box center [174, 546] width 13 height 11
click at [203, 109] on span "delete_forever_outlined" at bounding box center [204, 107] width 12 height 12
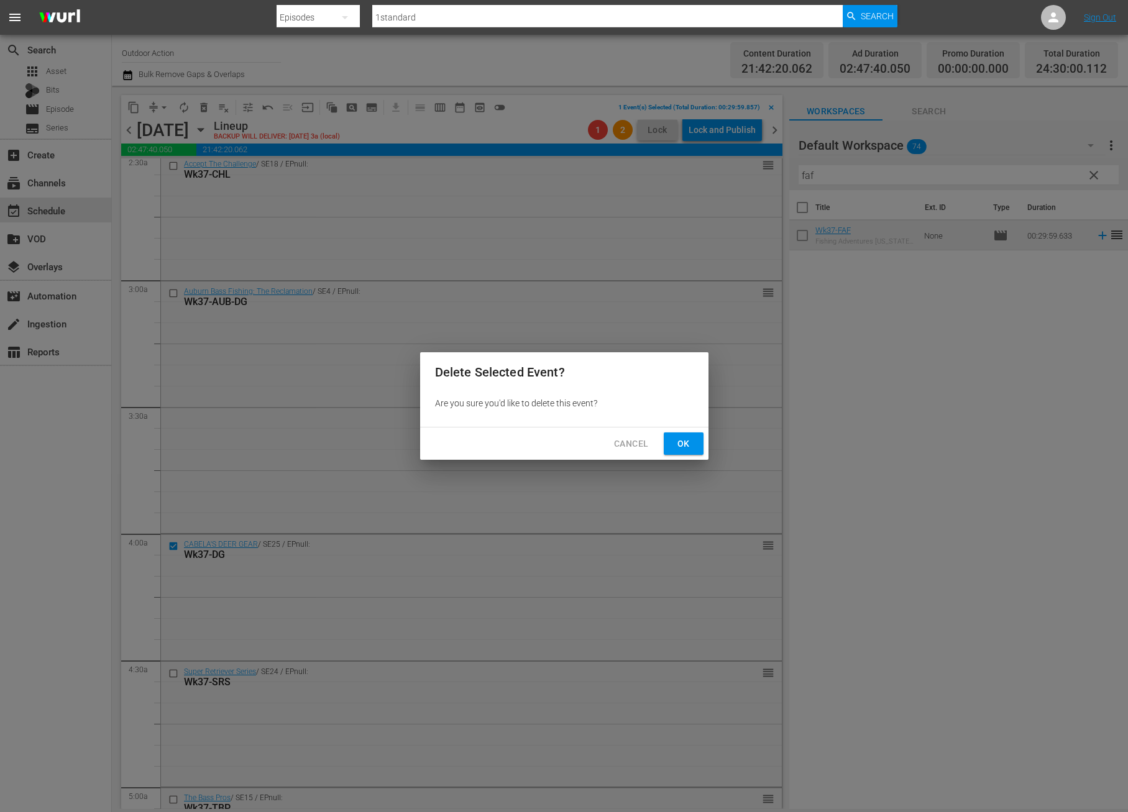
click at [685, 440] on span "Ok" at bounding box center [684, 444] width 20 height 16
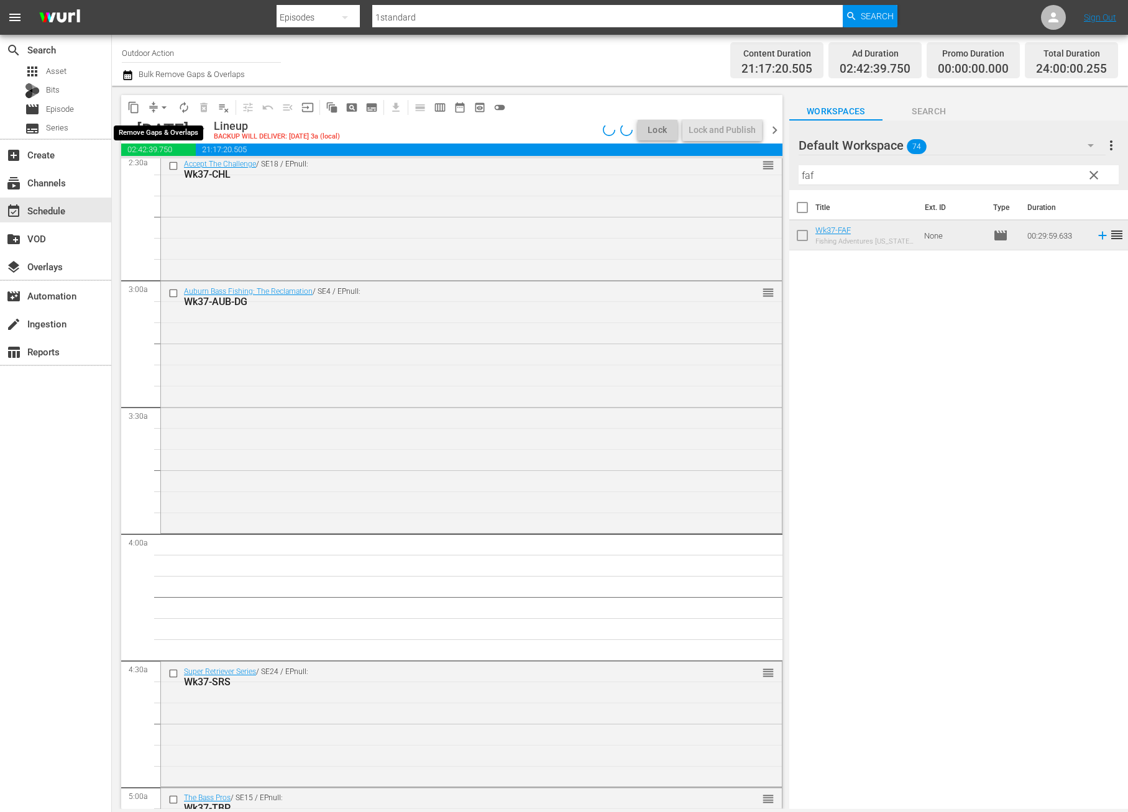
click at [153, 103] on span "compress" at bounding box center [153, 107] width 12 height 12
click at [162, 106] on span "arrow_drop_down" at bounding box center [164, 107] width 12 height 12
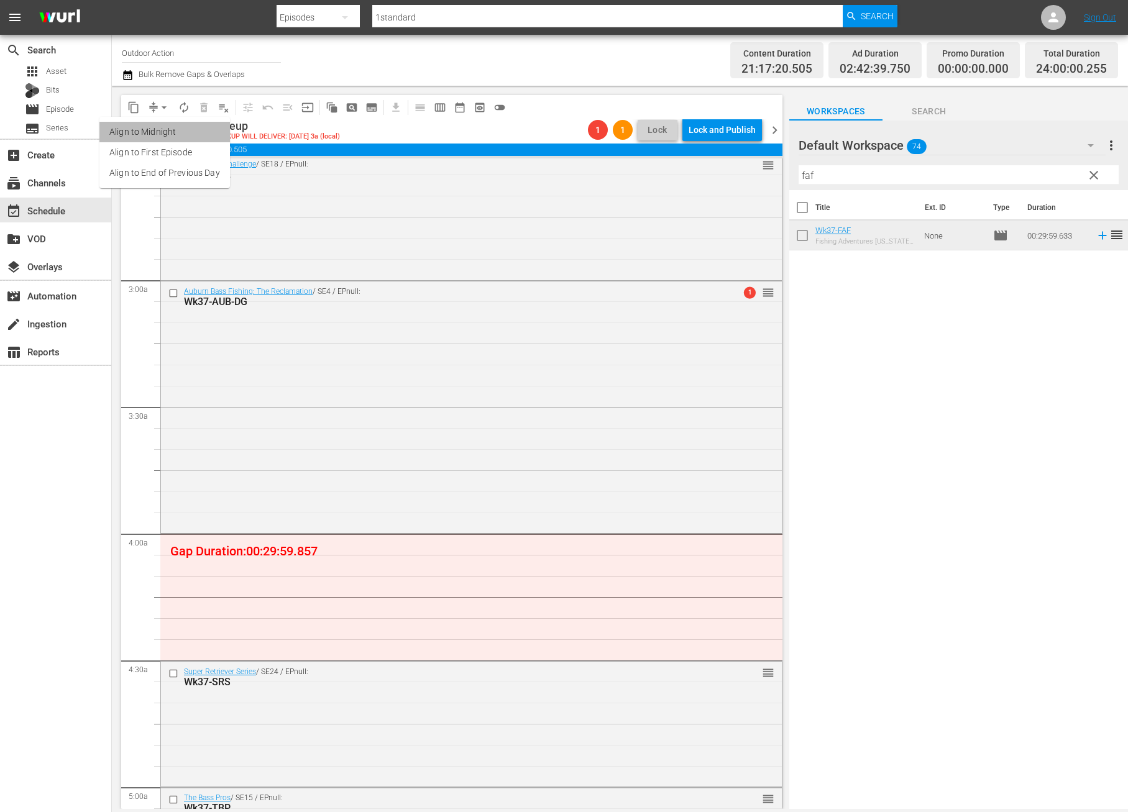
click at [170, 129] on li "Align to Midnight" at bounding box center [164, 132] width 130 height 21
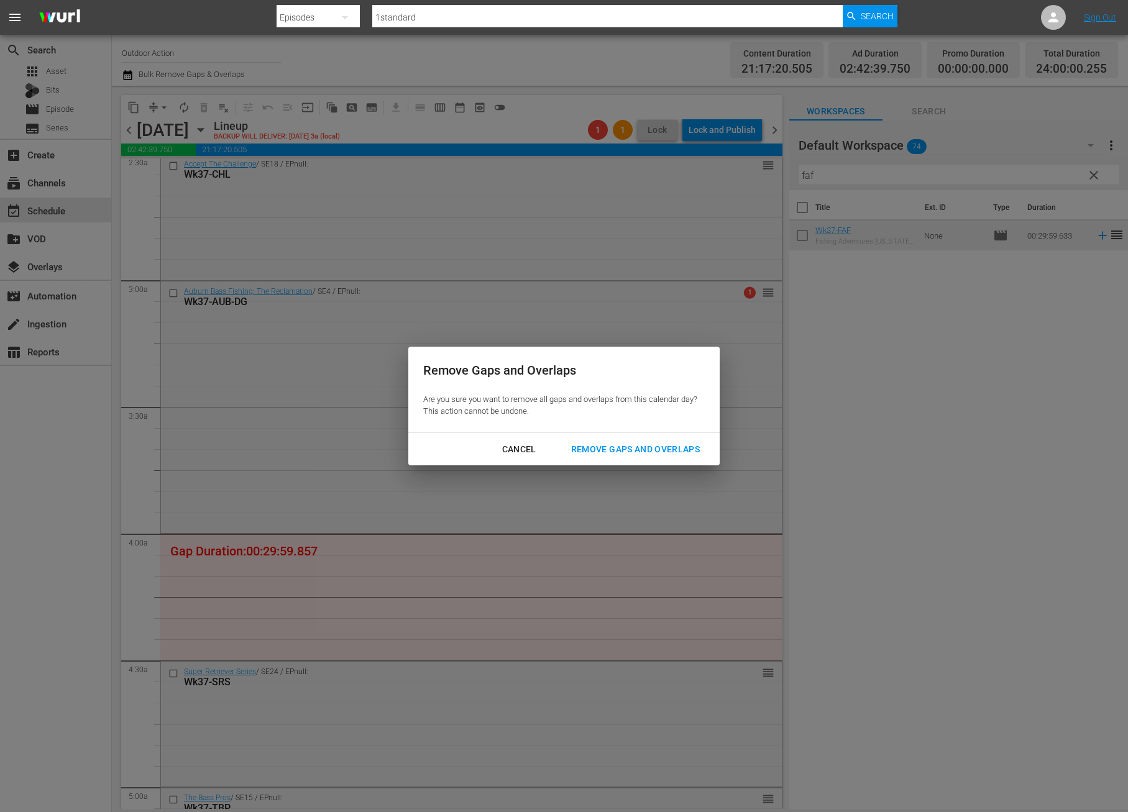
click at [635, 448] on div "Remove Gaps and Overlaps" at bounding box center [635, 450] width 149 height 16
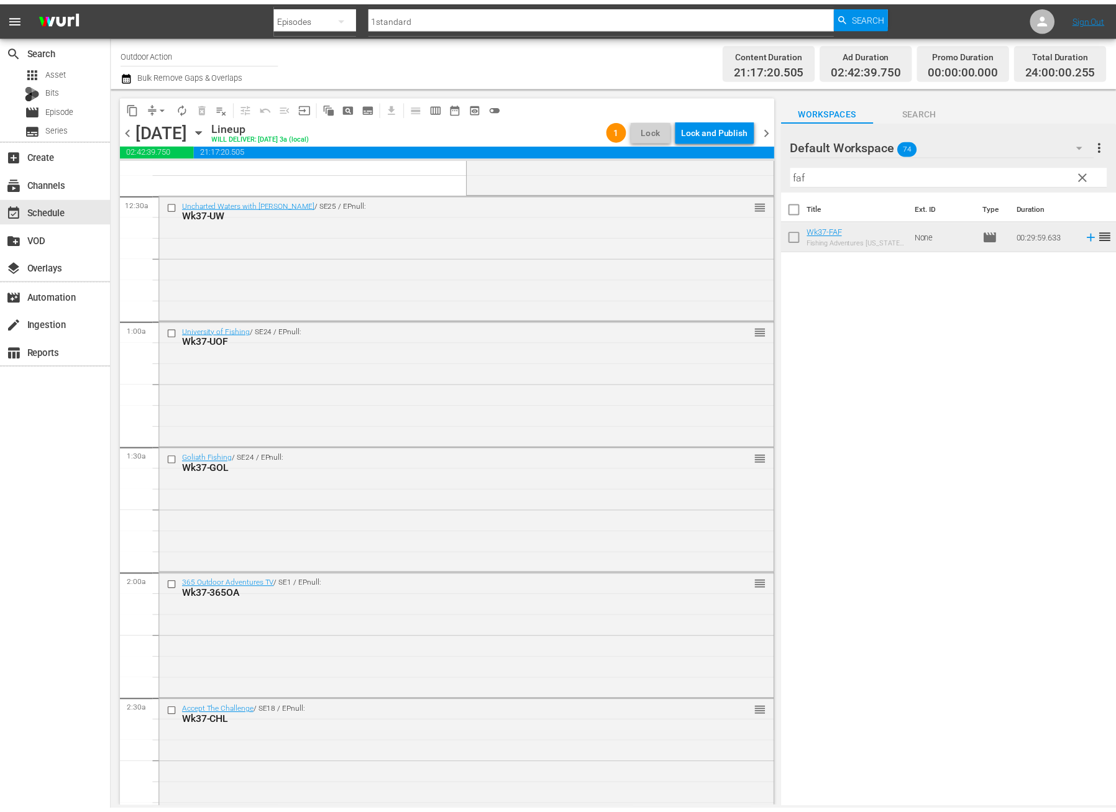
scroll to position [0, 0]
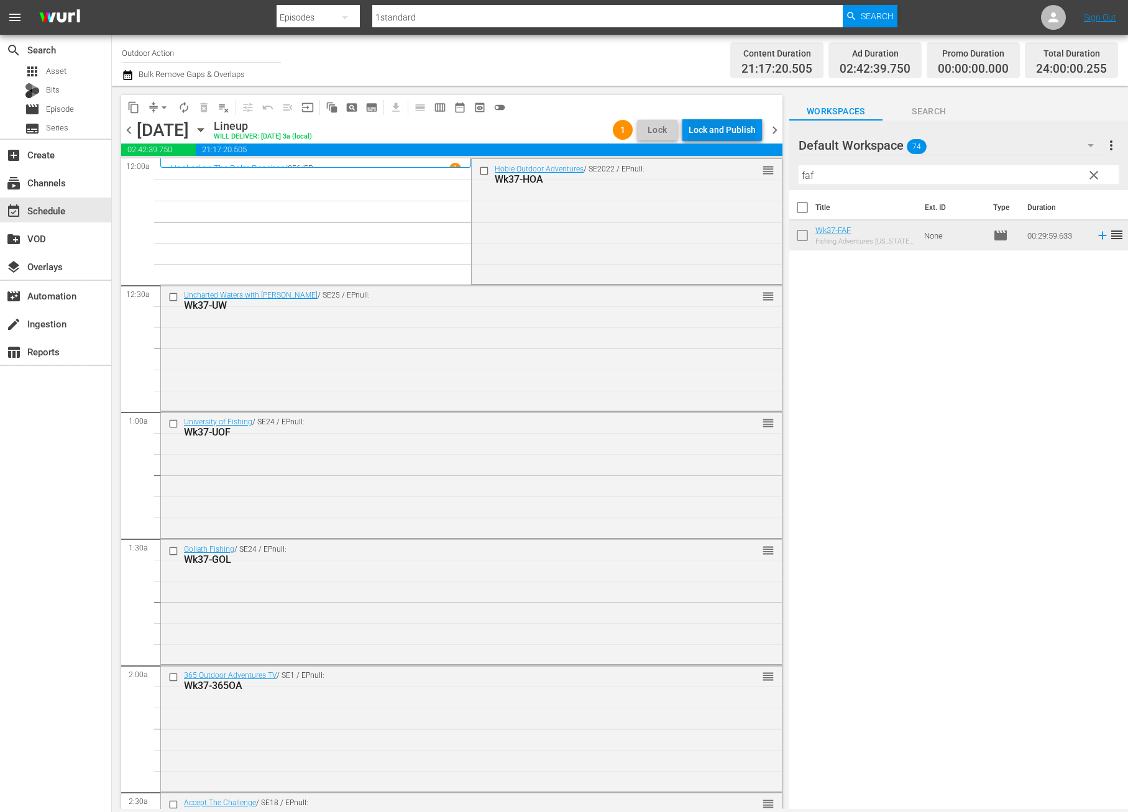
click at [726, 135] on div "Lock and Publish" at bounding box center [721, 130] width 67 height 22
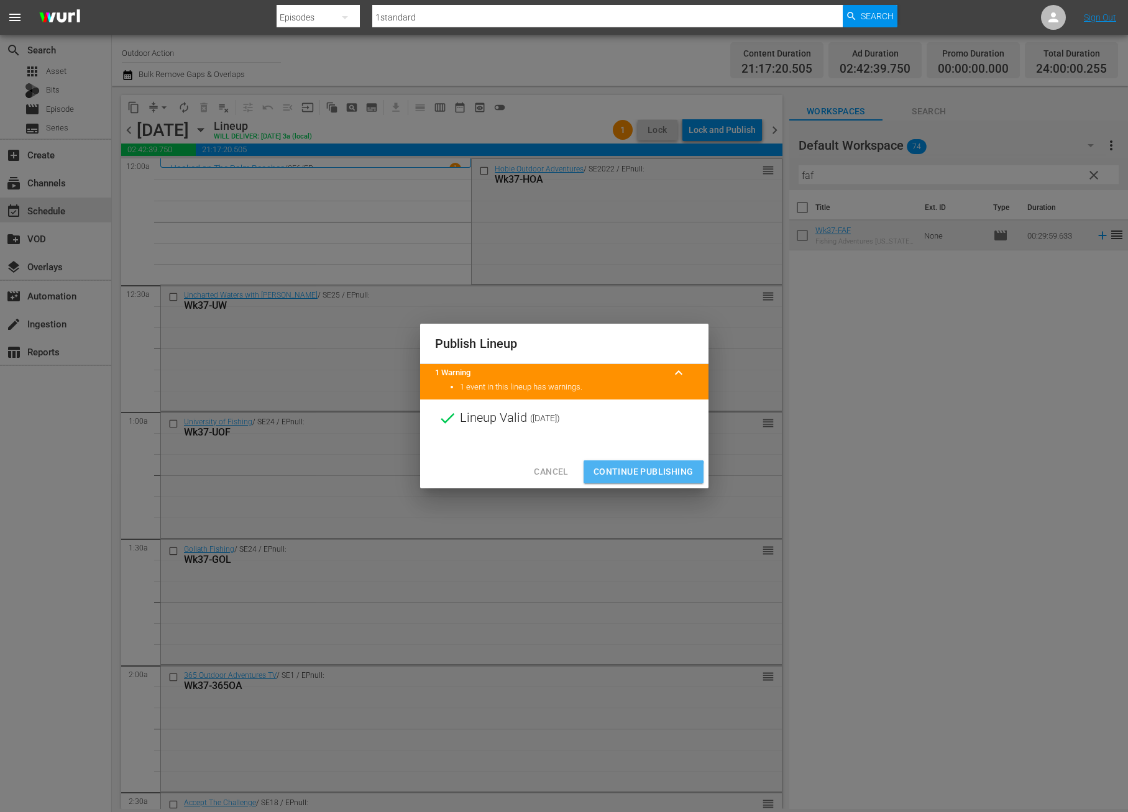
click at [624, 478] on span "Continue Publishing" at bounding box center [643, 472] width 100 height 16
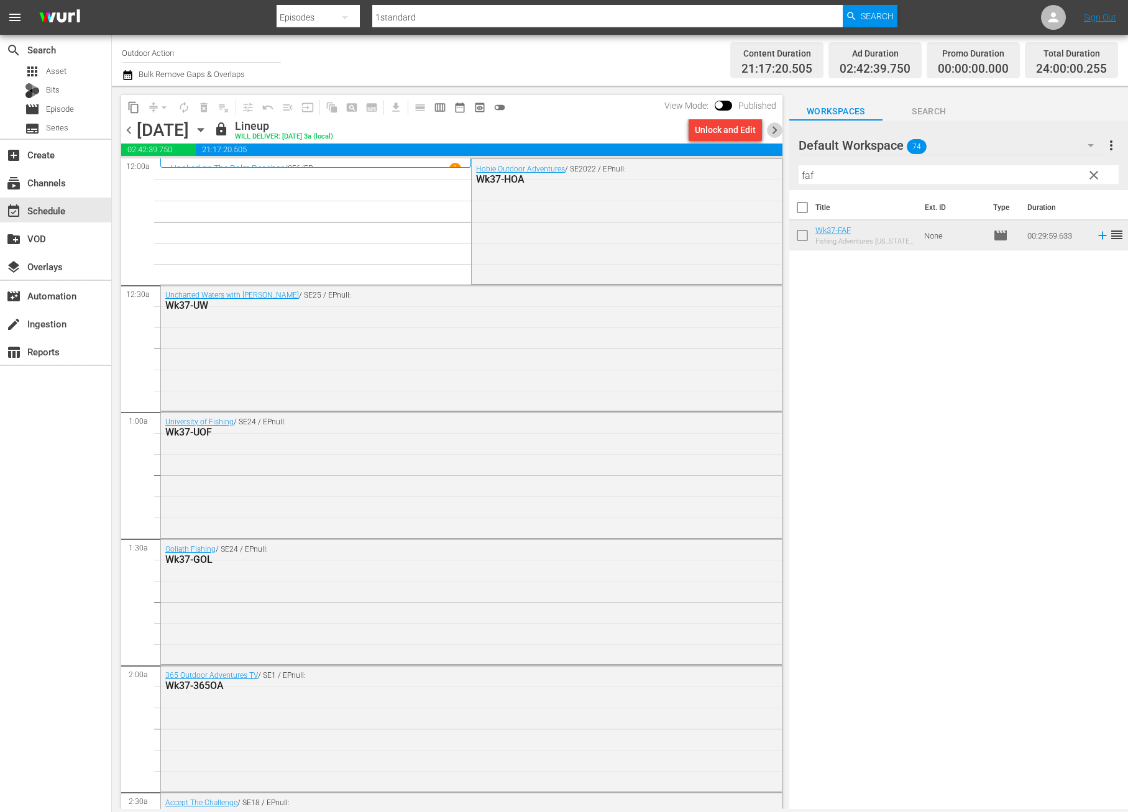
click at [774, 126] on span "chevron_right" at bounding box center [775, 130] width 16 height 16
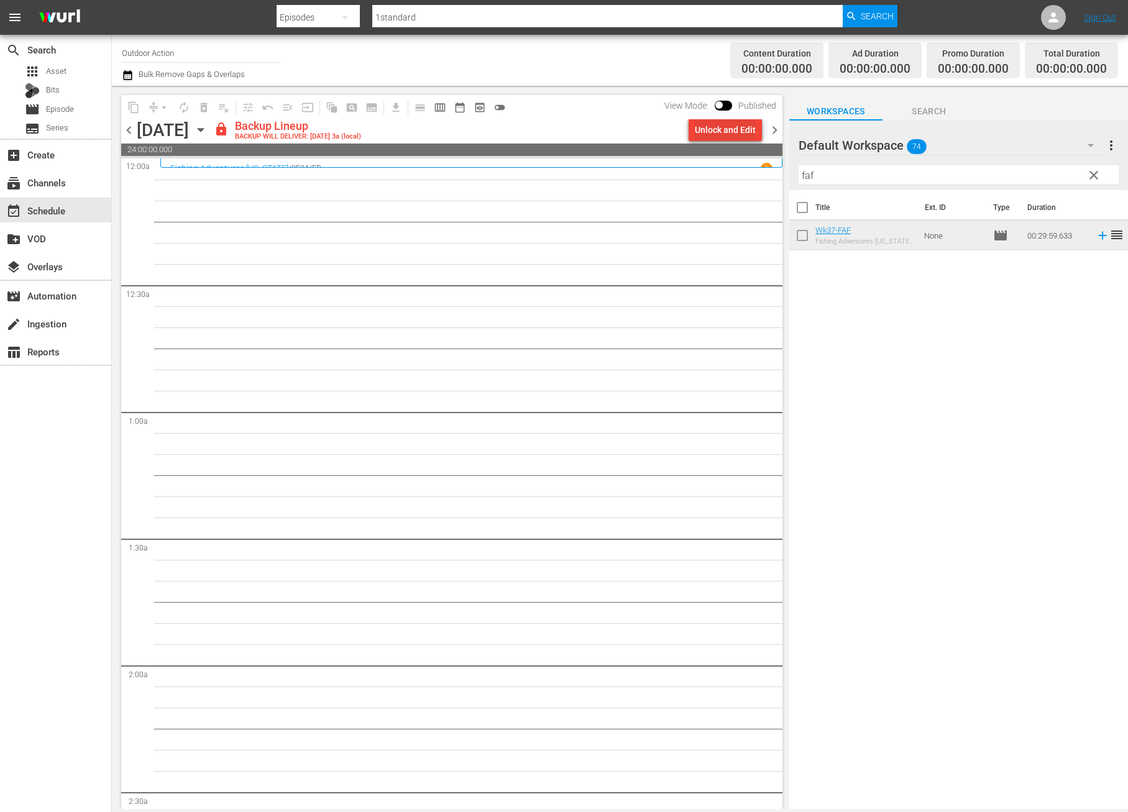
click at [749, 130] on div "Unlock and Edit" at bounding box center [725, 130] width 61 height 22
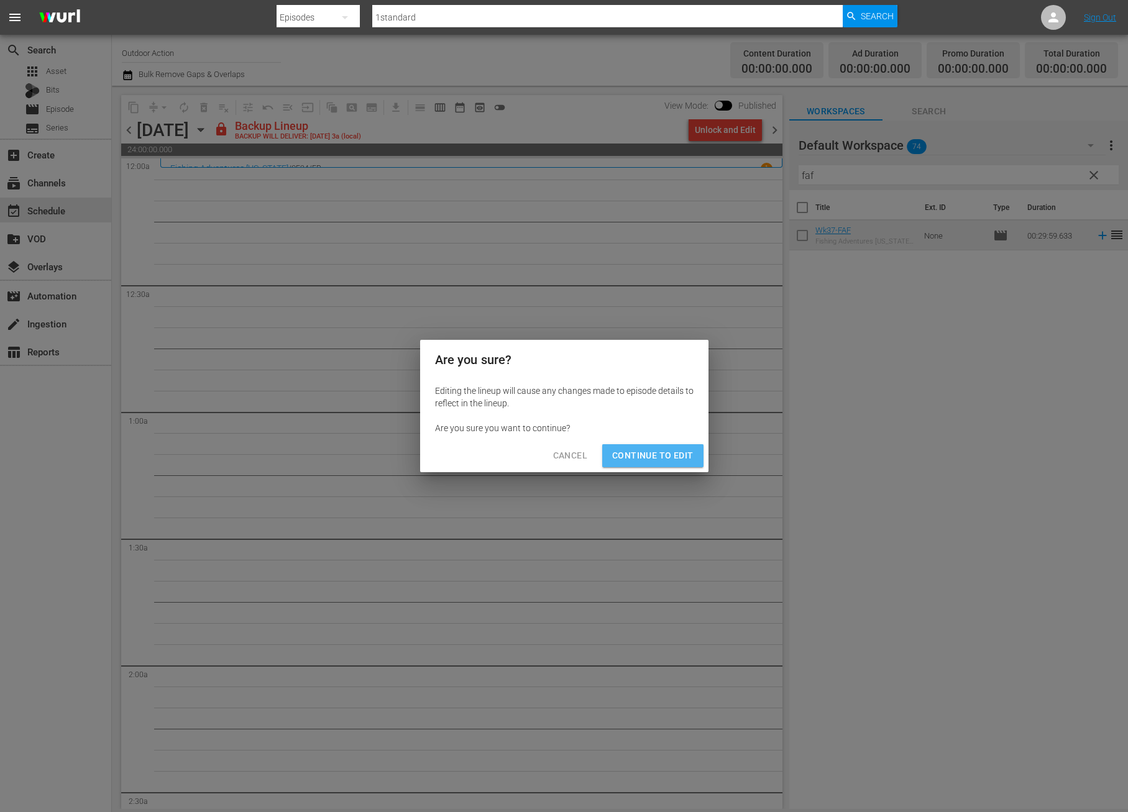
click at [672, 458] on span "Continue to Edit" at bounding box center [652, 456] width 81 height 16
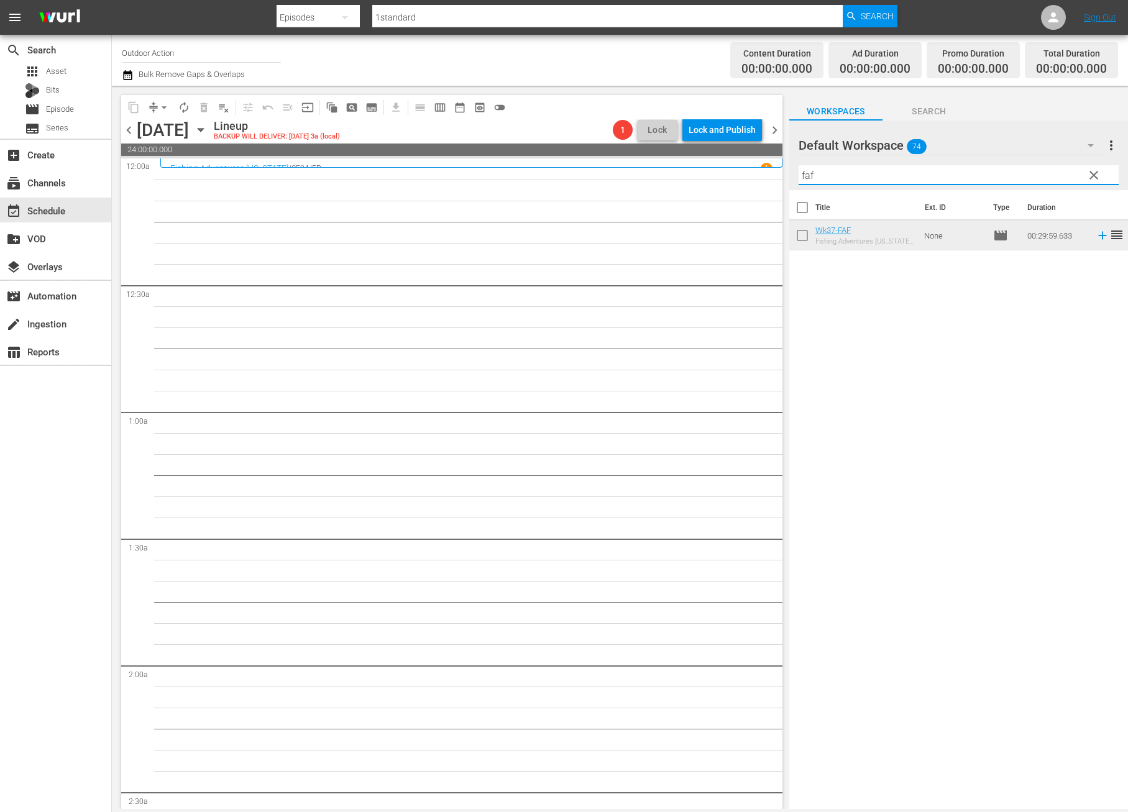
click at [855, 171] on input "faf" at bounding box center [958, 175] width 320 height 20
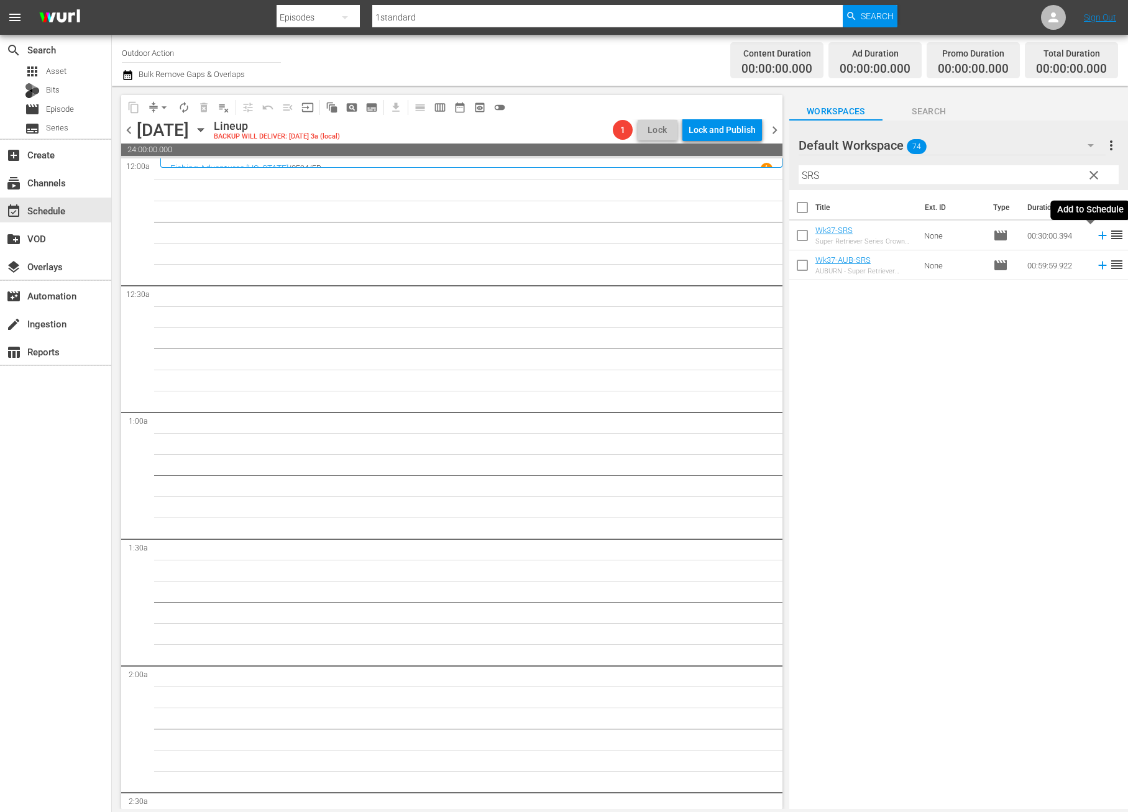
click at [1096, 237] on icon at bounding box center [1103, 236] width 14 height 14
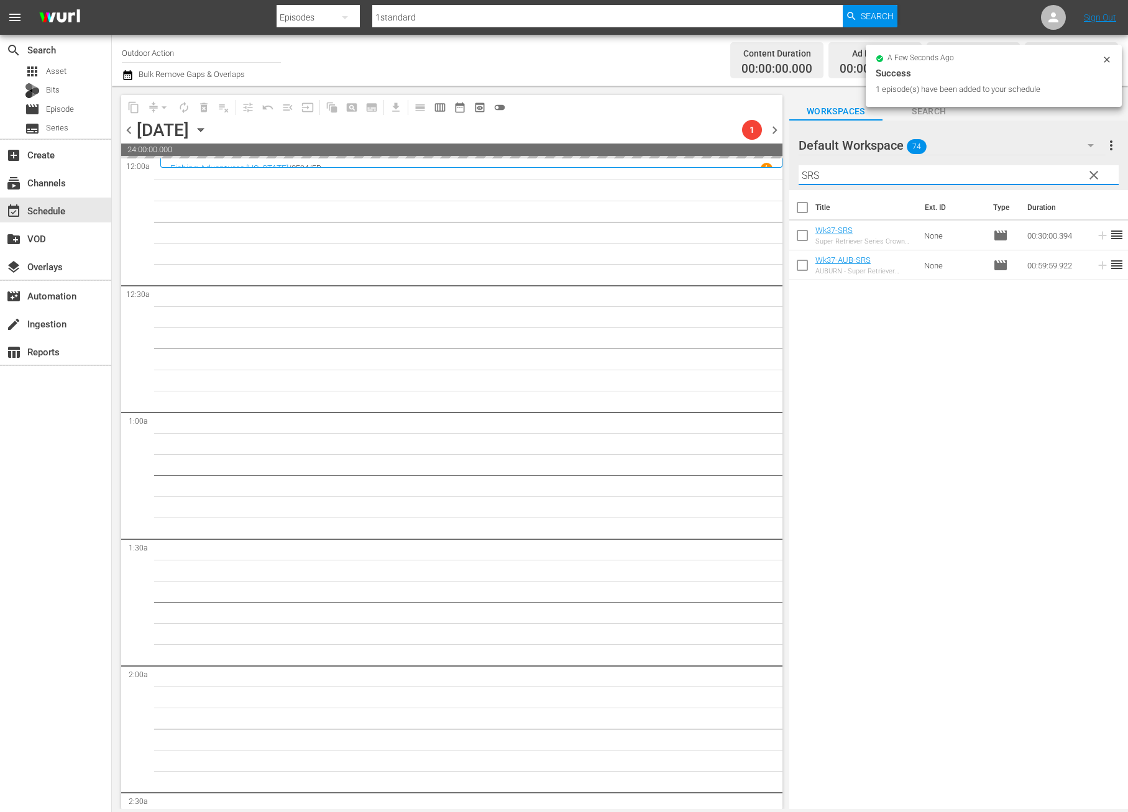
click at [980, 174] on input "SRS" at bounding box center [958, 175] width 320 height 20
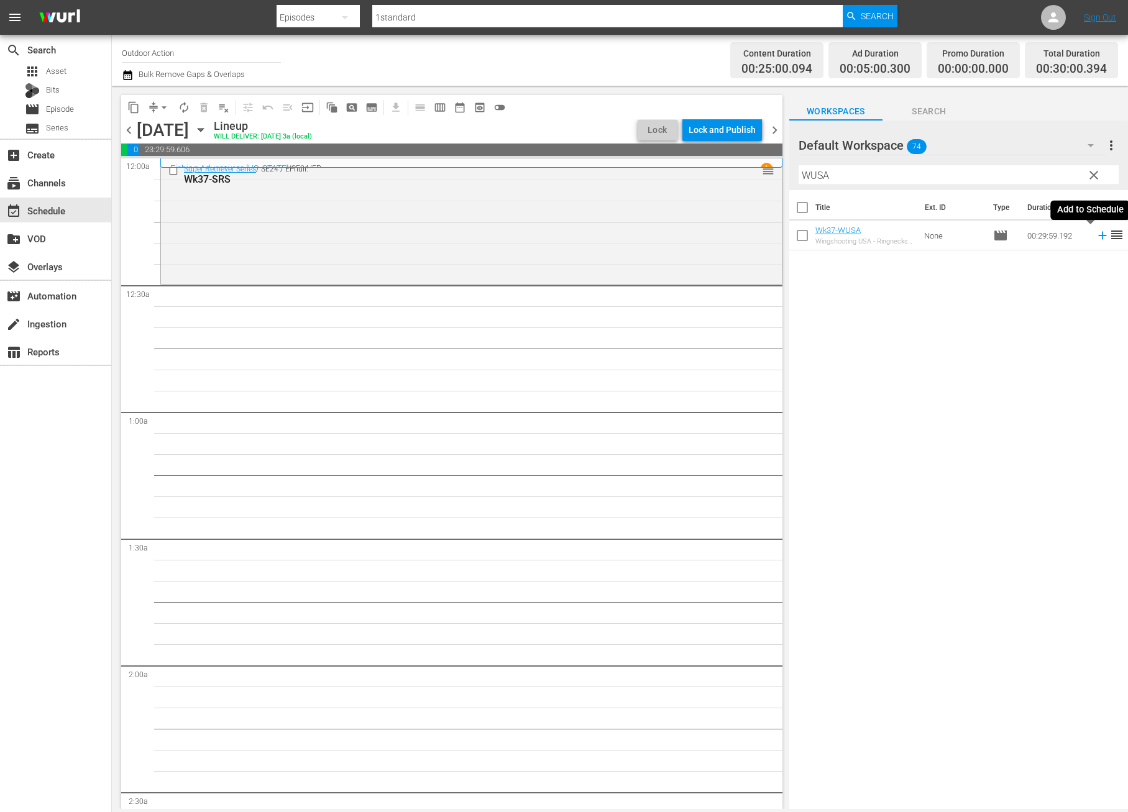
click at [1096, 240] on icon at bounding box center [1103, 236] width 14 height 14
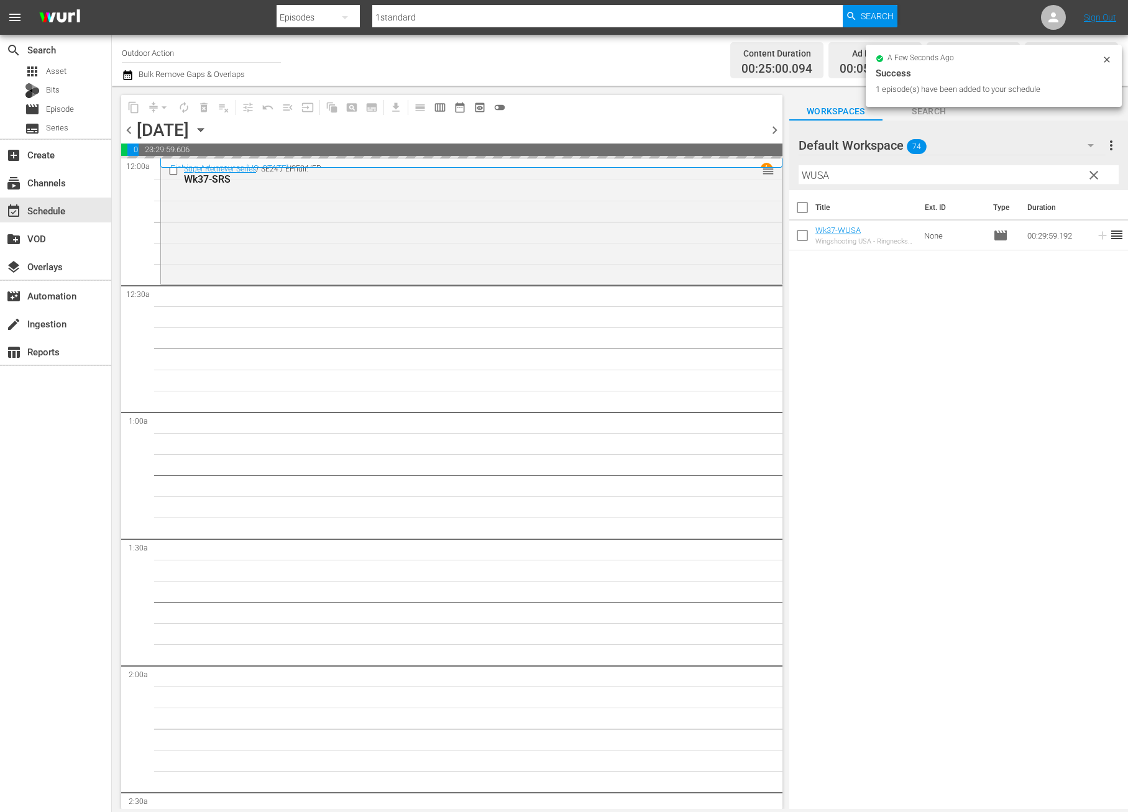
click at [980, 168] on input "WUSA" at bounding box center [958, 175] width 320 height 20
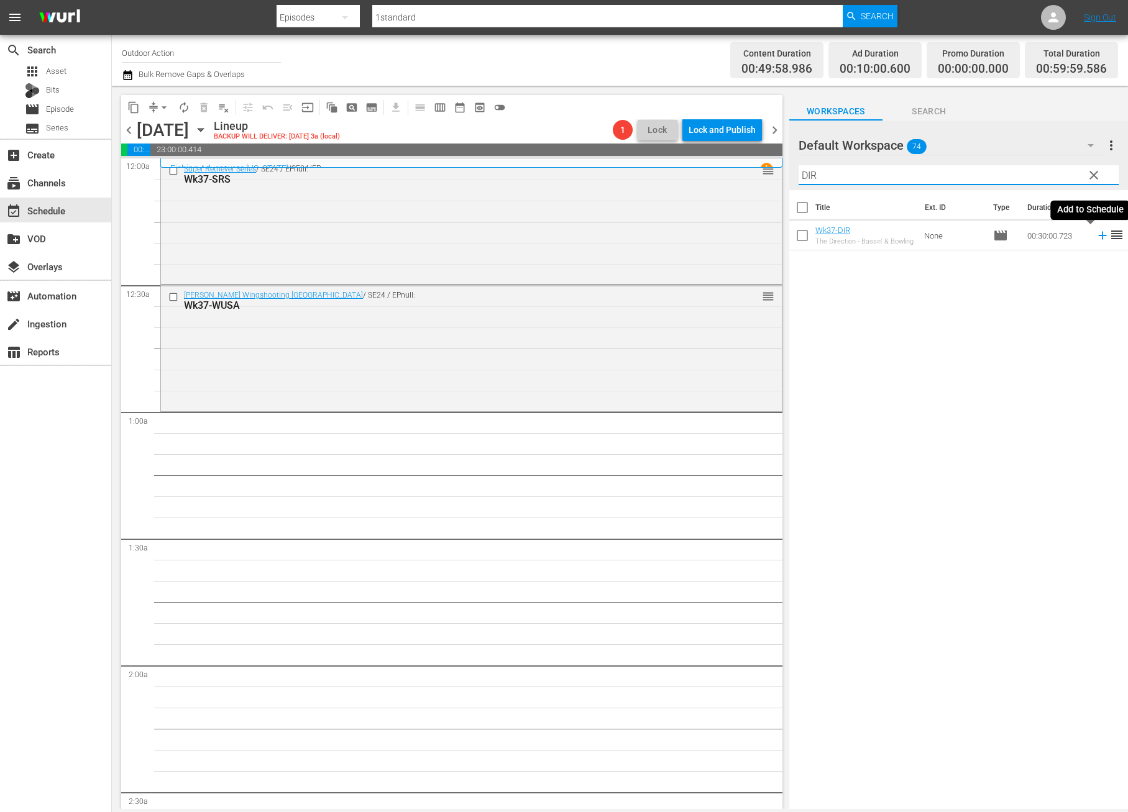
click at [1096, 238] on icon at bounding box center [1103, 236] width 14 height 14
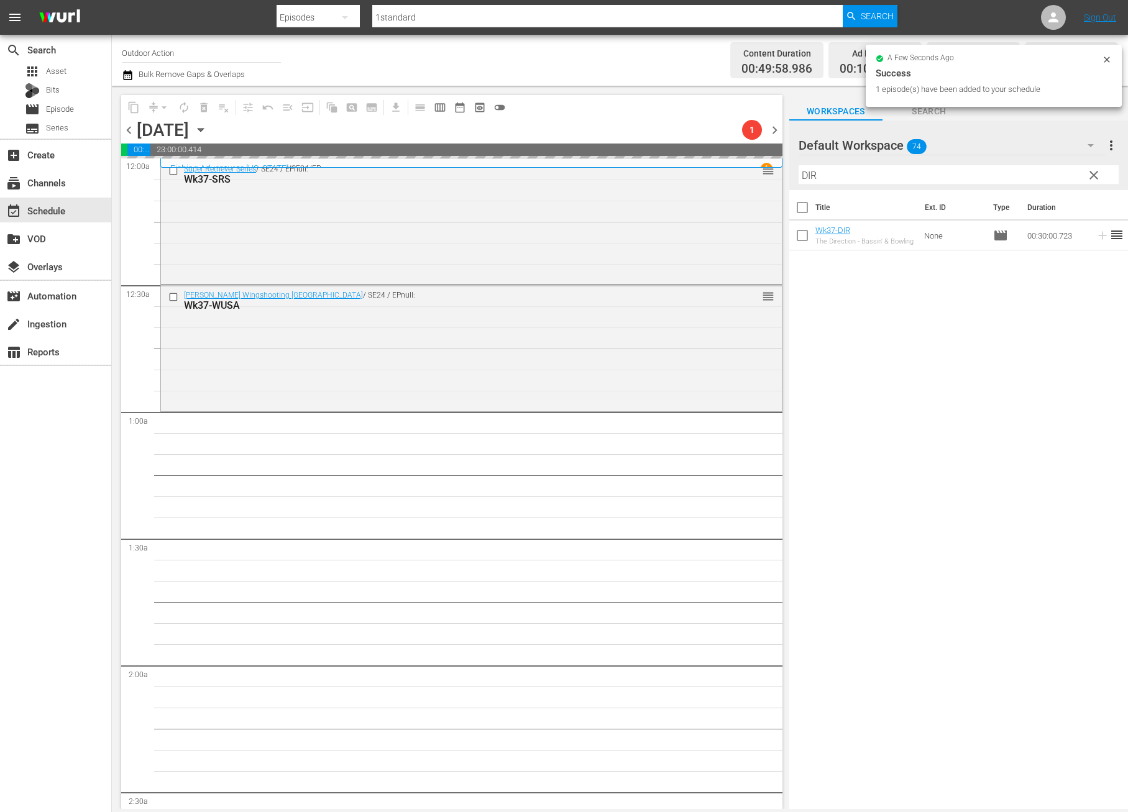
click at [1040, 175] on input "DIR" at bounding box center [958, 175] width 320 height 20
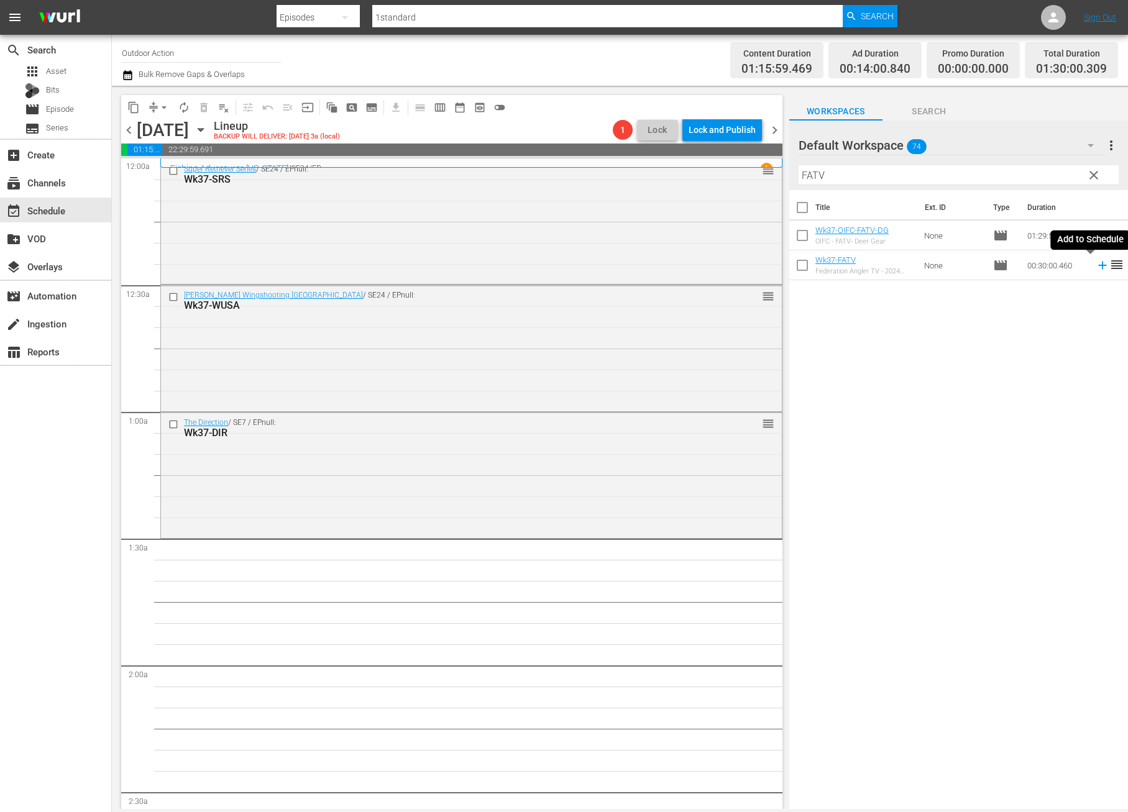
click at [1096, 270] on icon at bounding box center [1103, 265] width 14 height 14
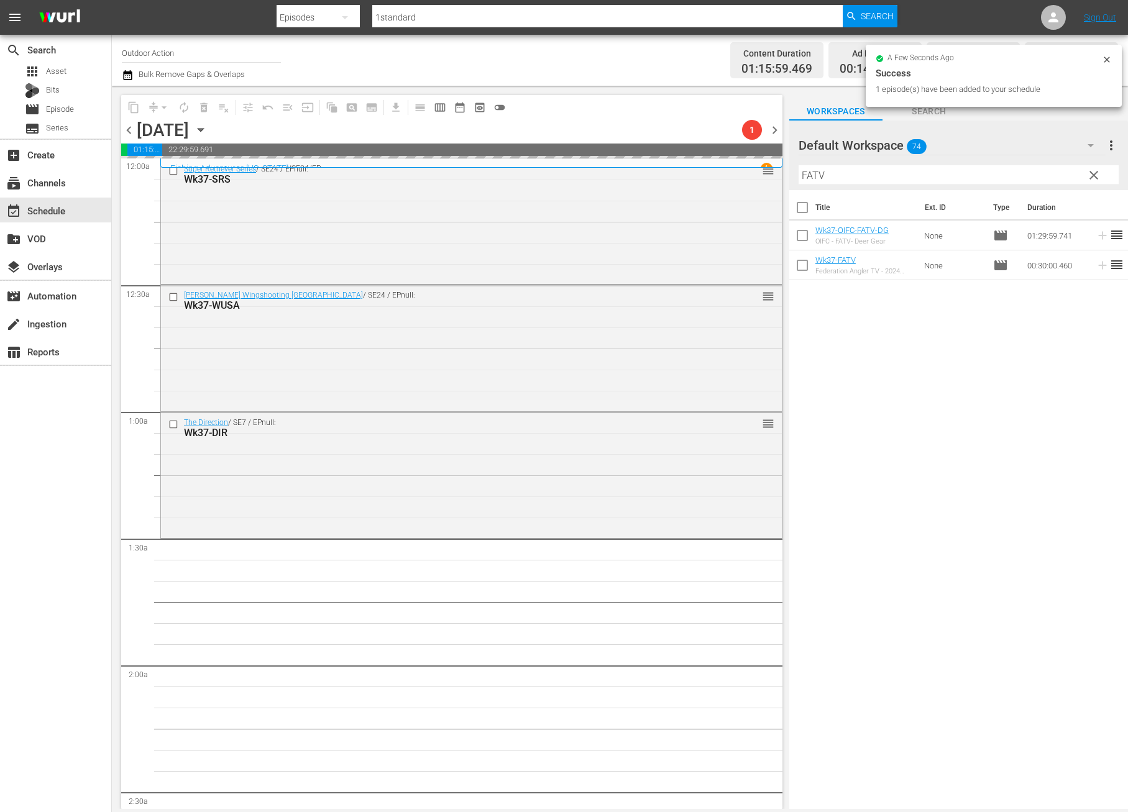
click at [1018, 178] on input "FATV" at bounding box center [958, 175] width 320 height 20
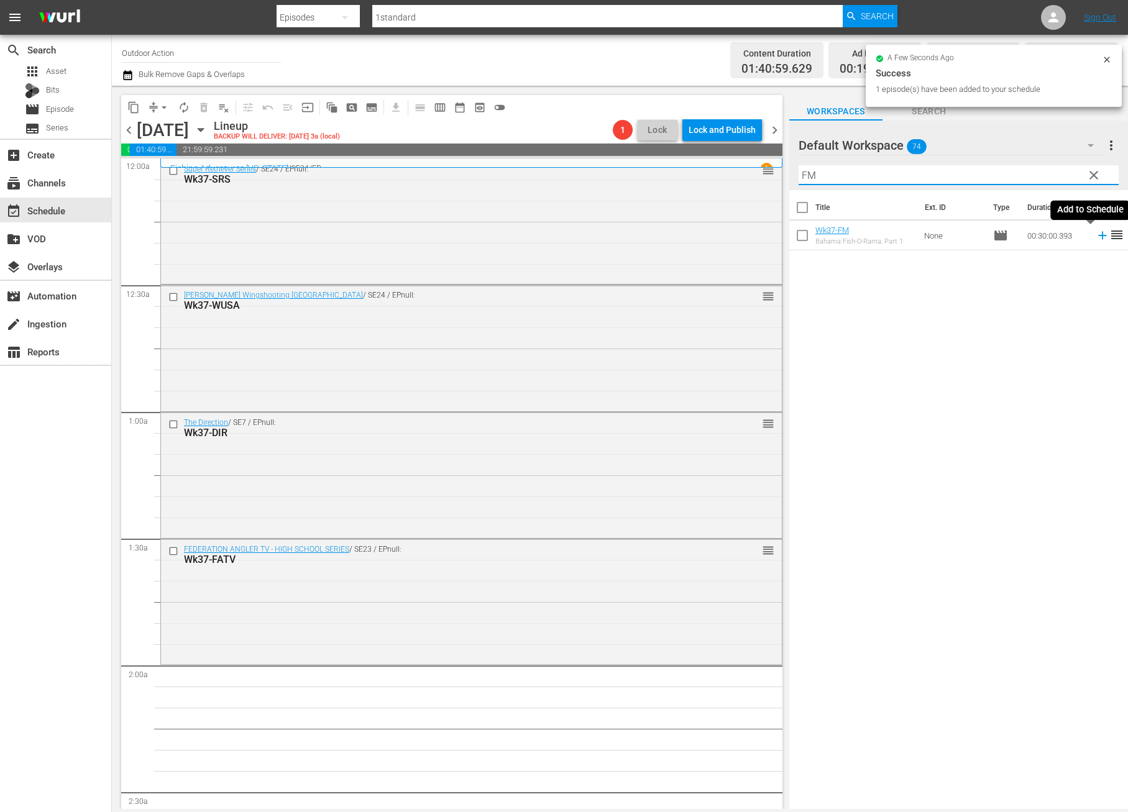
click at [1096, 238] on icon at bounding box center [1103, 236] width 14 height 14
click at [1028, 172] on input "FM" at bounding box center [958, 175] width 320 height 20
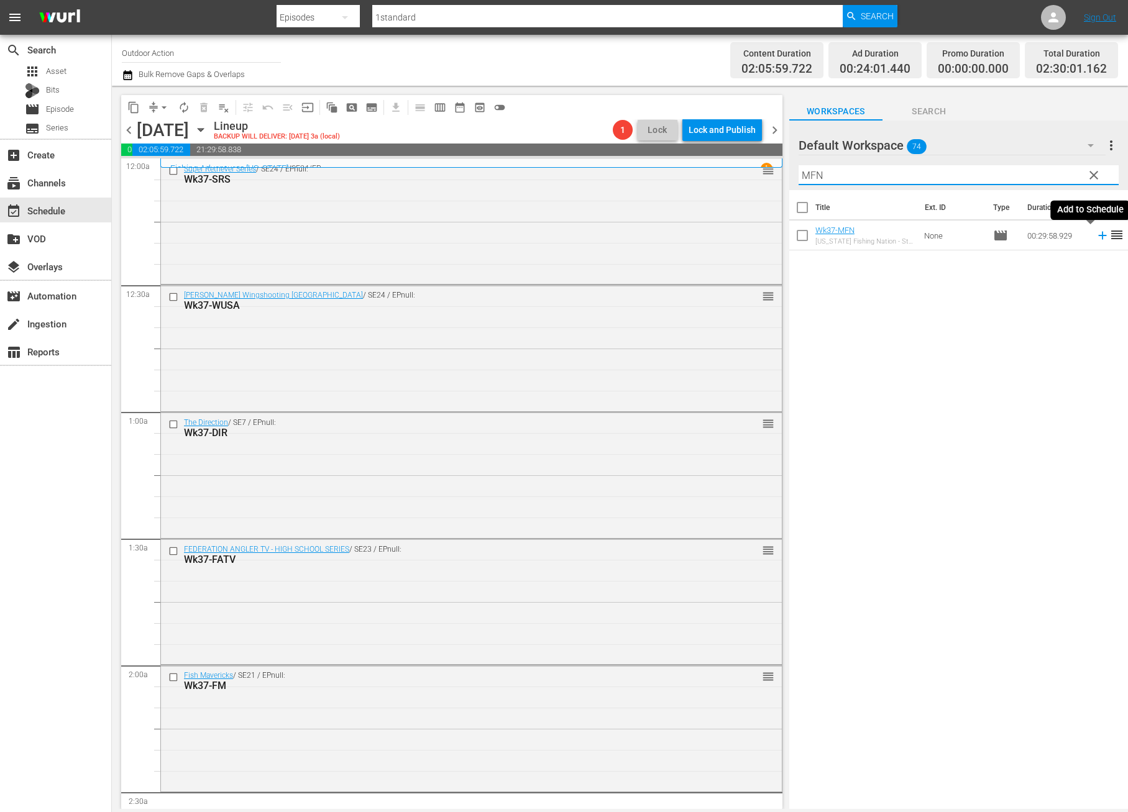
click at [1096, 232] on icon at bounding box center [1103, 236] width 14 height 14
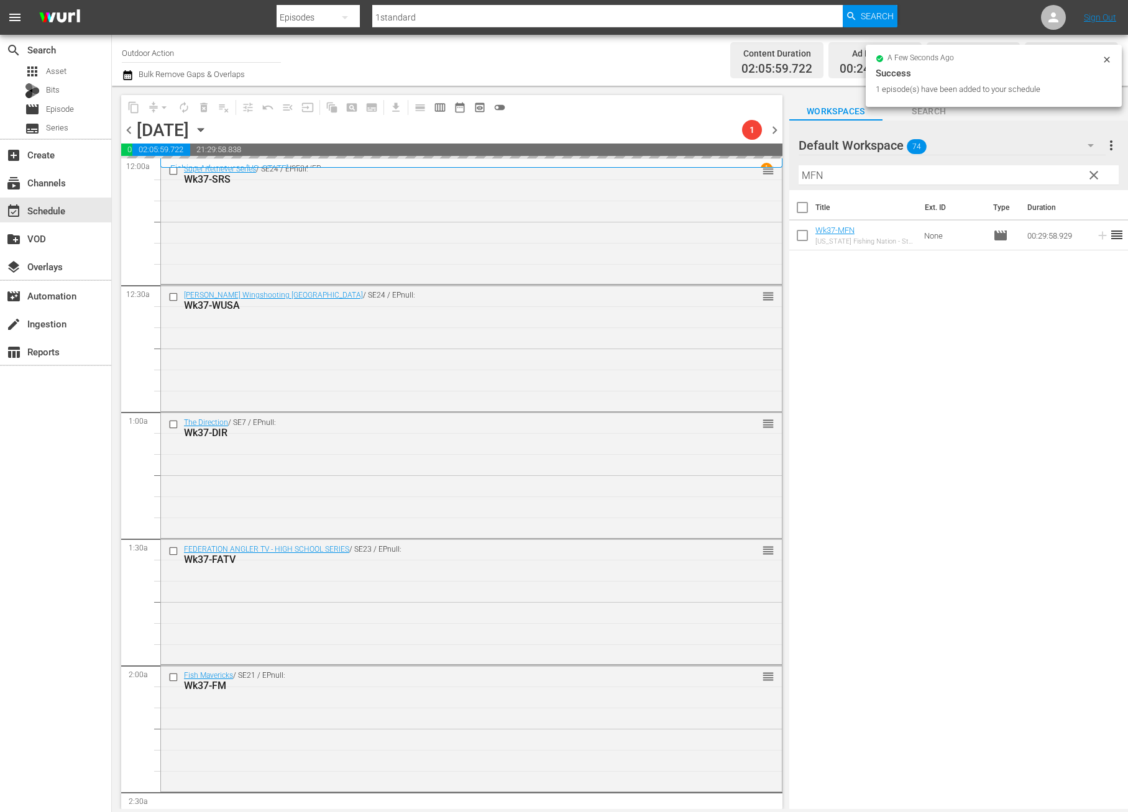
click at [1063, 180] on input "MFN" at bounding box center [958, 175] width 320 height 20
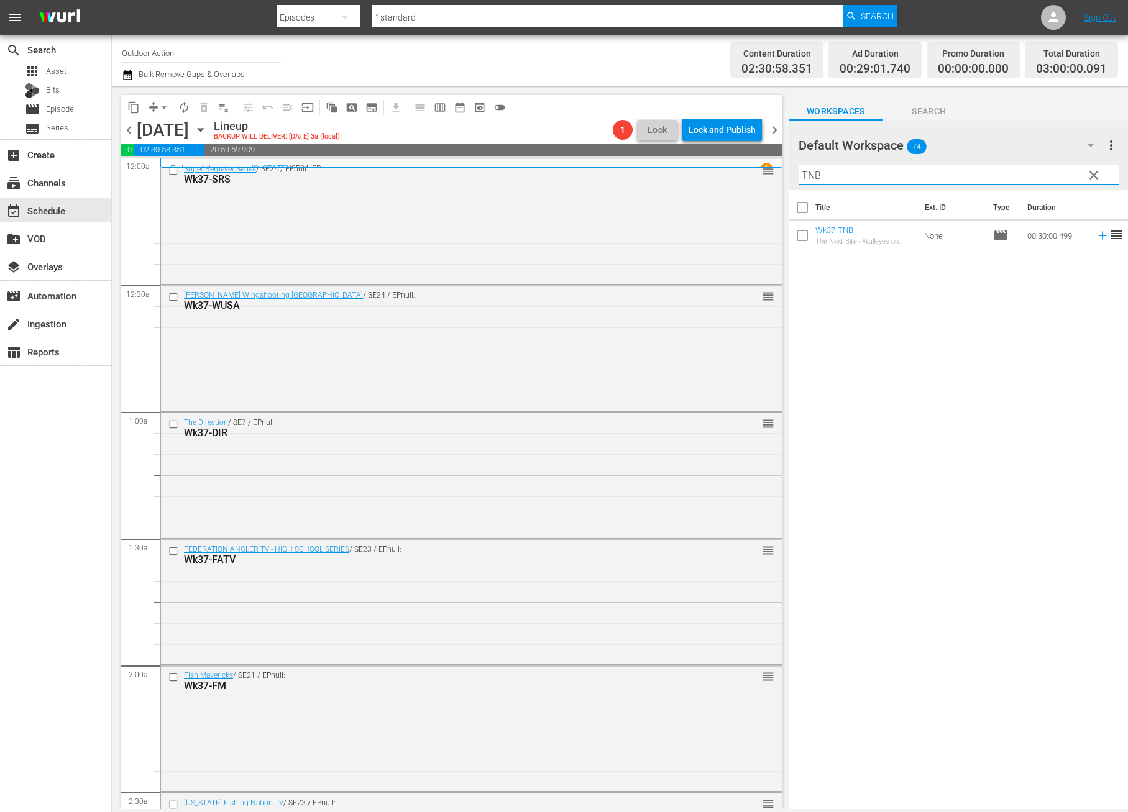
click at [1096, 237] on icon at bounding box center [1103, 236] width 14 height 14
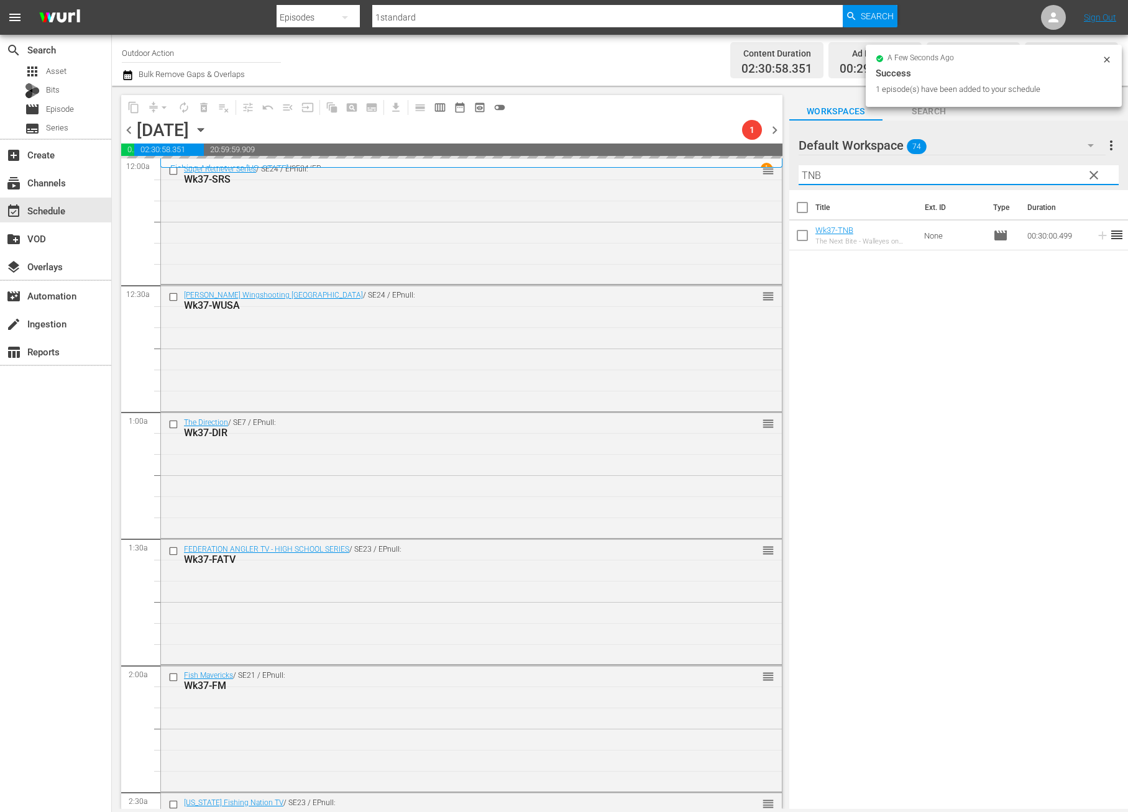
click at [1019, 165] on input "TNB" at bounding box center [958, 175] width 320 height 20
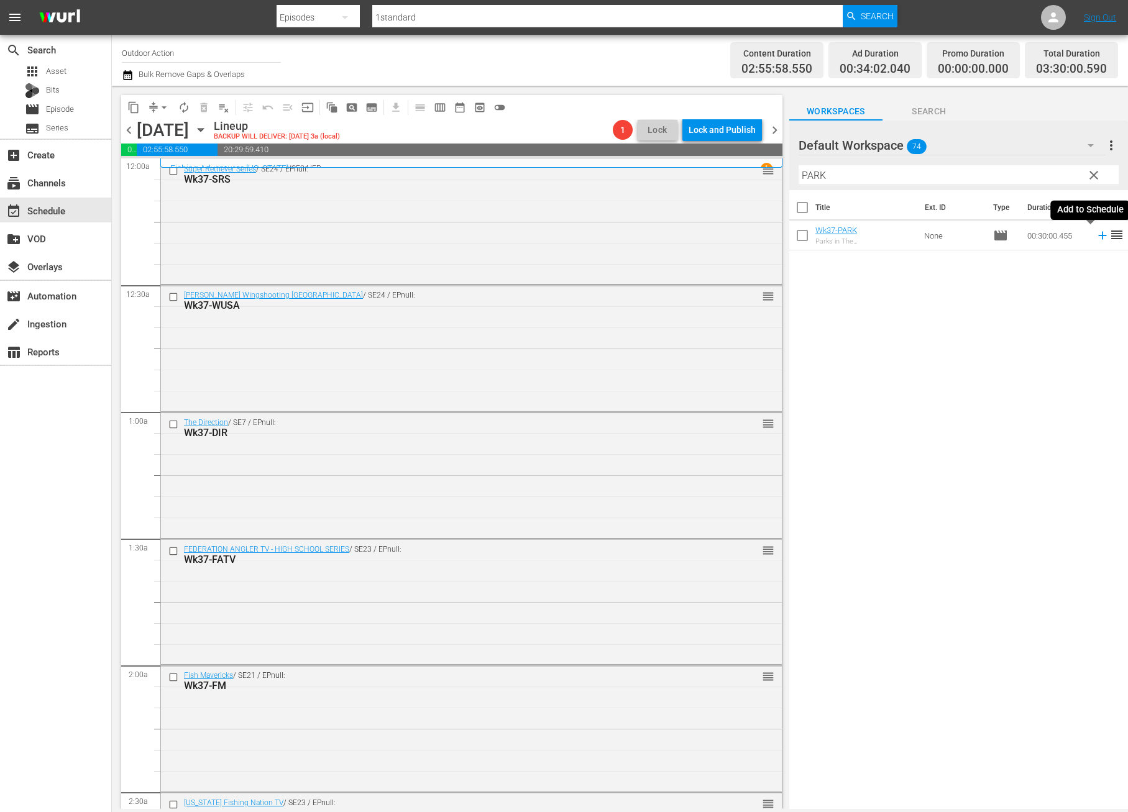
click at [1096, 242] on icon at bounding box center [1103, 236] width 14 height 14
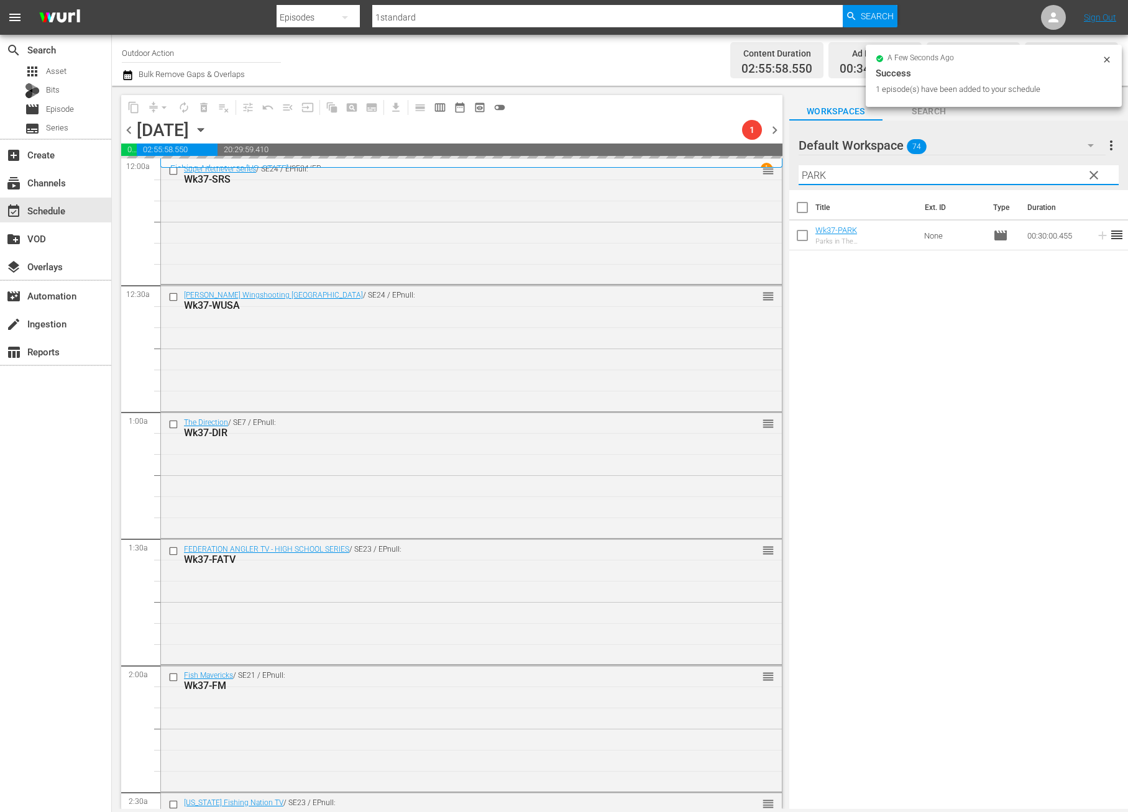
click at [1042, 173] on input "PARK" at bounding box center [958, 175] width 320 height 20
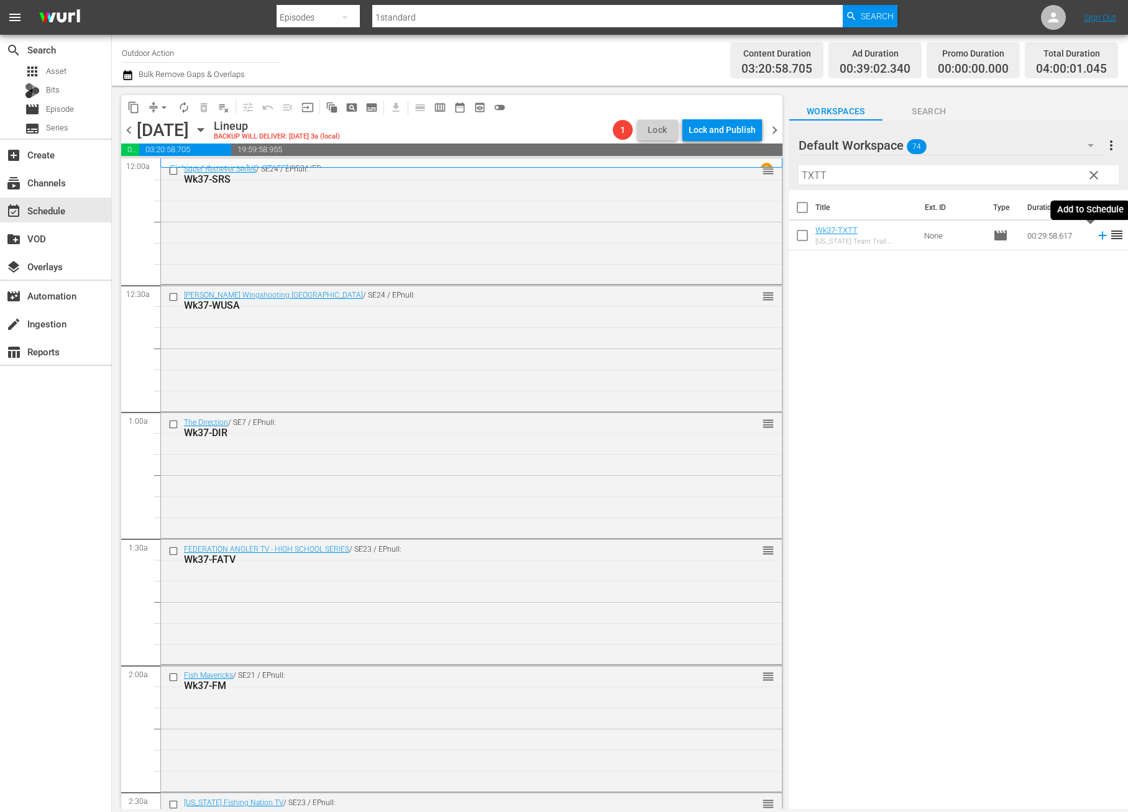
click at [1096, 234] on icon at bounding box center [1103, 236] width 14 height 14
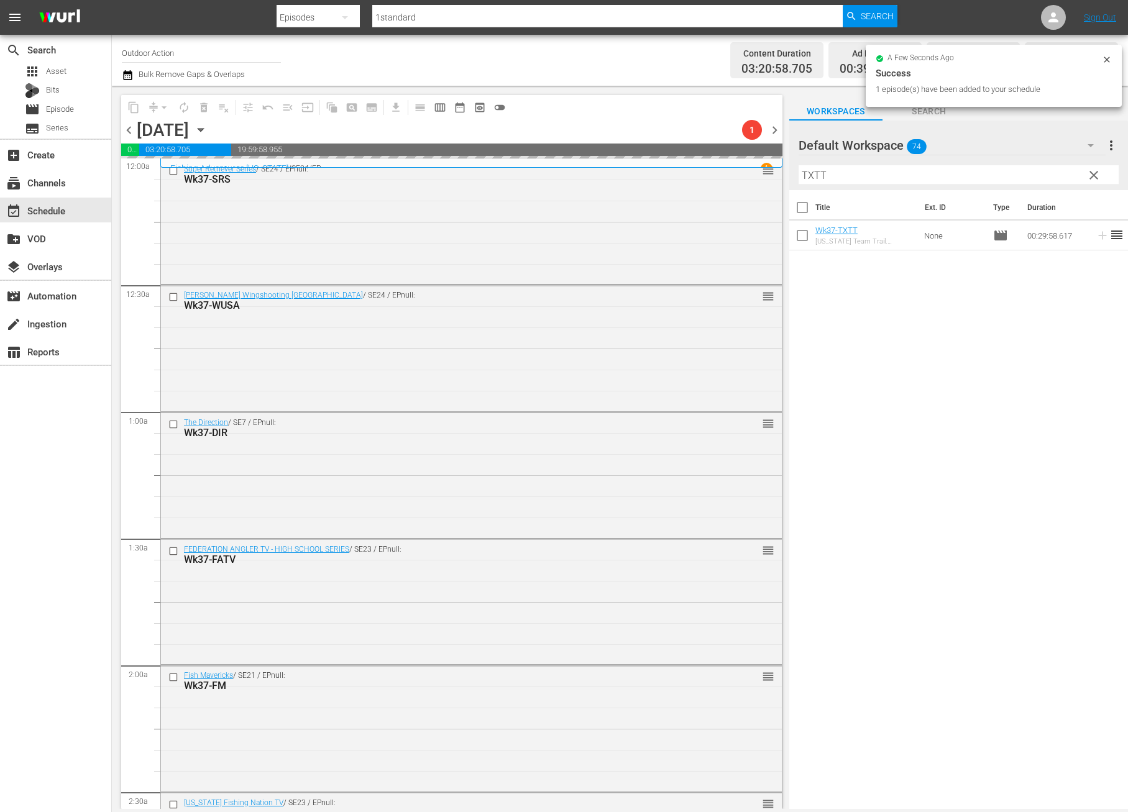
click at [1056, 175] on input "TXTT" at bounding box center [958, 175] width 320 height 20
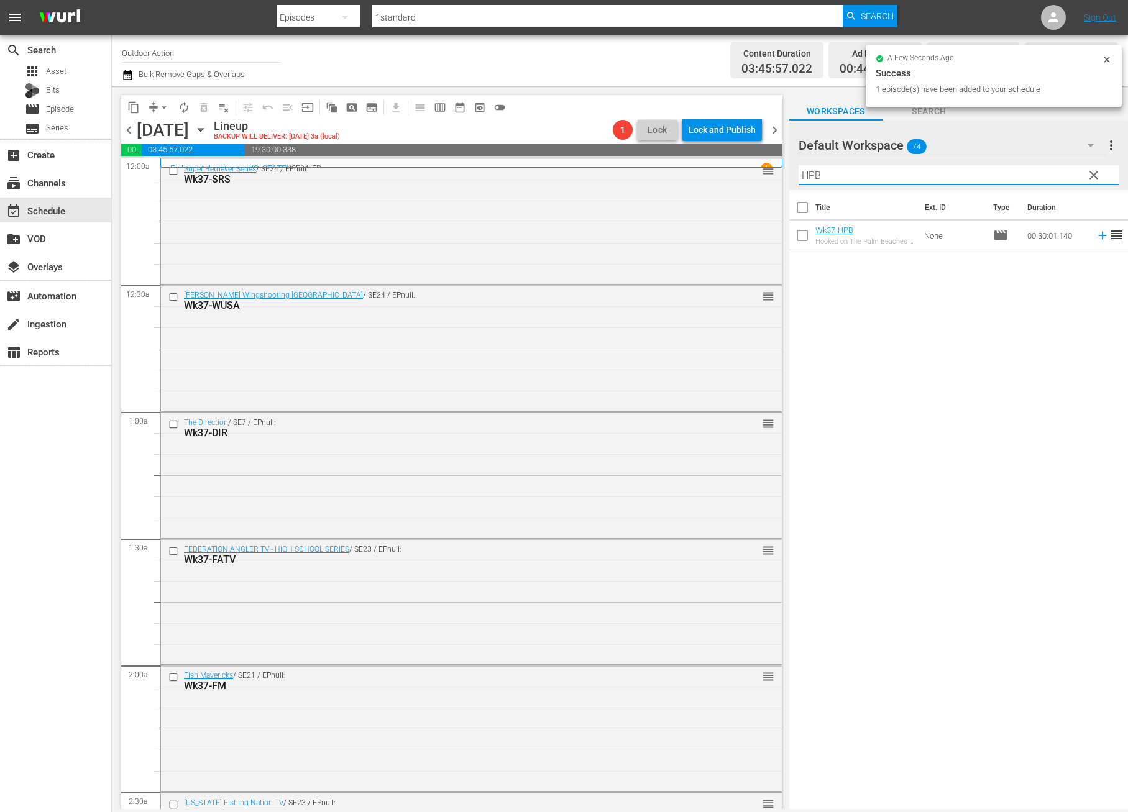
click at [1096, 236] on icon at bounding box center [1103, 236] width 14 height 14
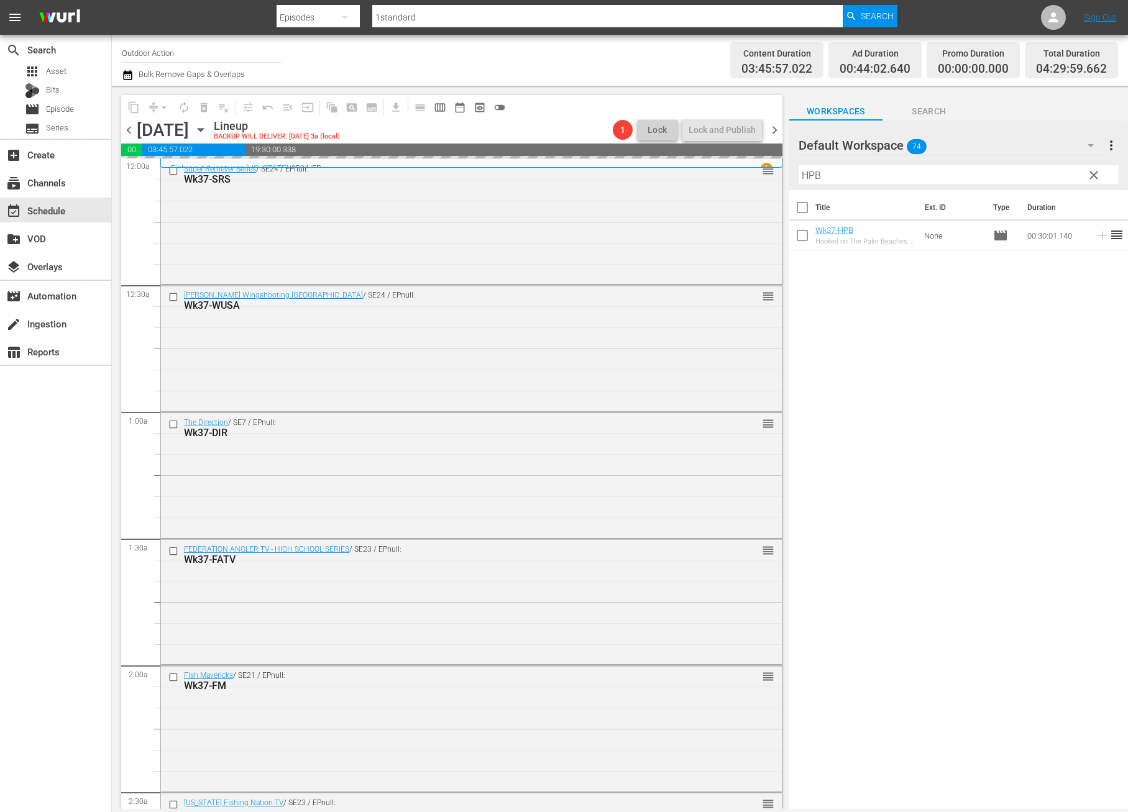
click at [1039, 169] on input "HPB" at bounding box center [958, 175] width 320 height 20
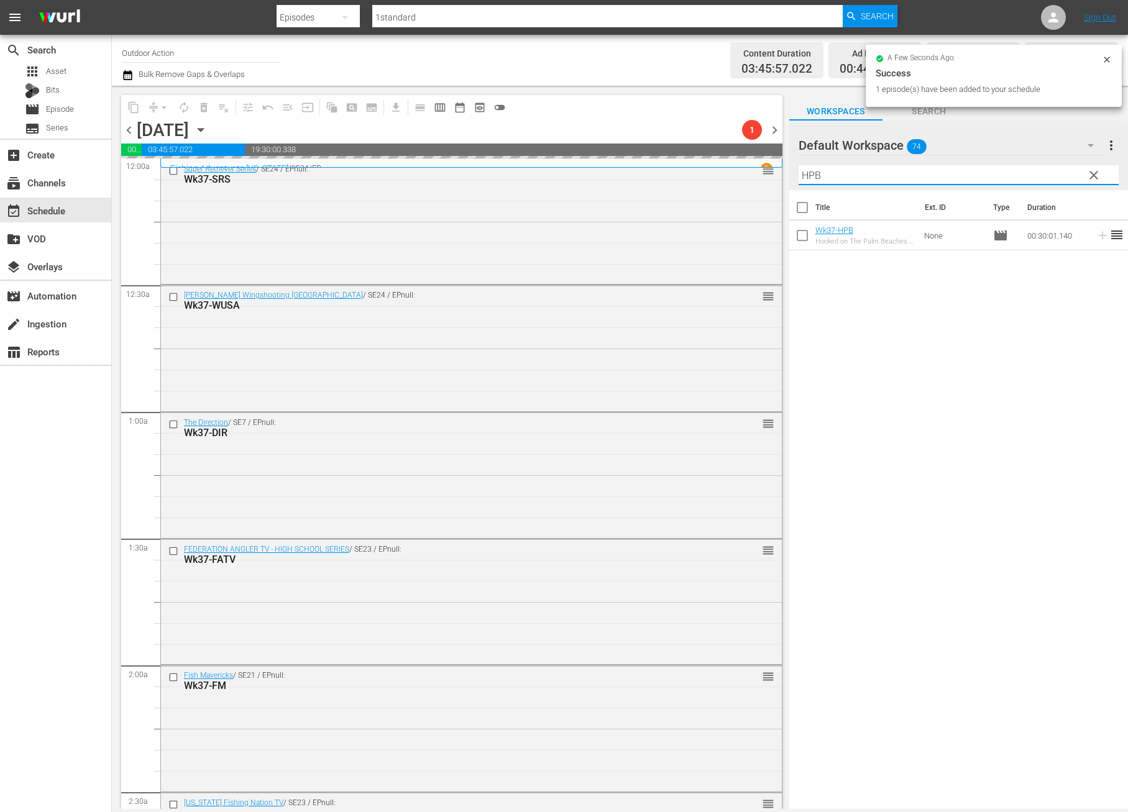
click at [1039, 169] on input "HPB" at bounding box center [958, 175] width 320 height 20
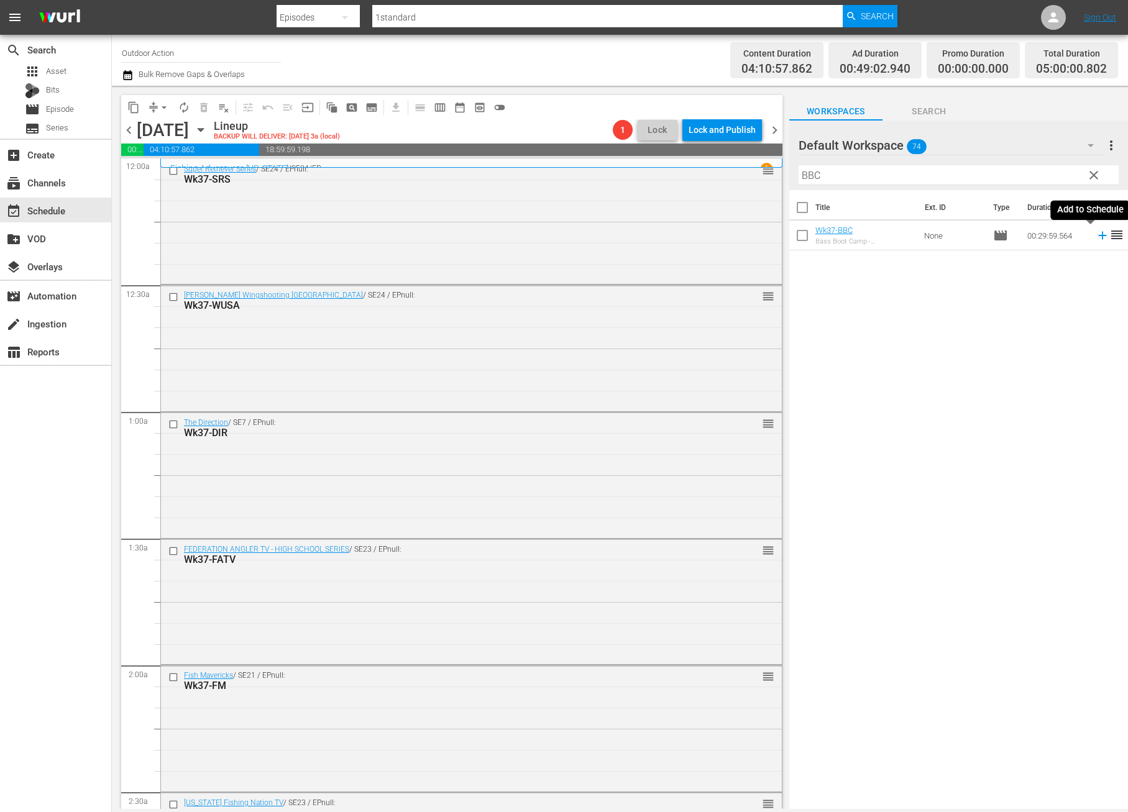
click at [1096, 233] on icon at bounding box center [1103, 236] width 14 height 14
click at [1053, 171] on input "BBC" at bounding box center [958, 175] width 320 height 20
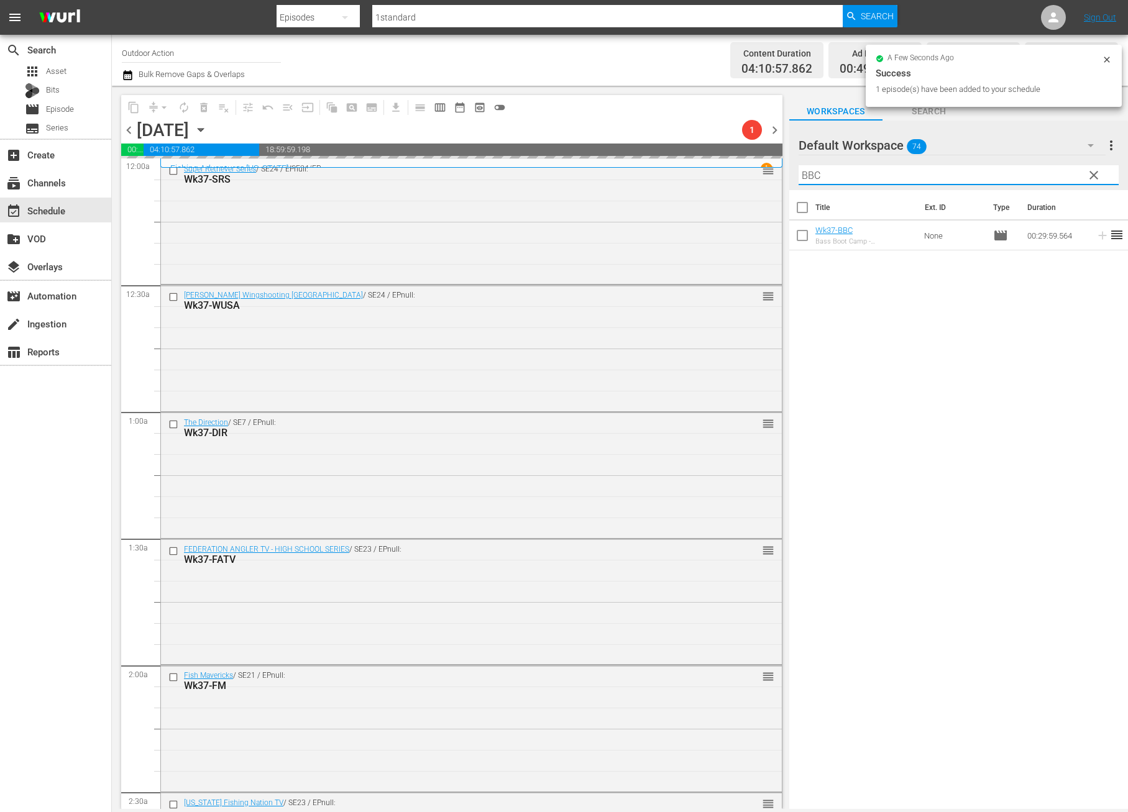
click at [1053, 171] on input "BBC" at bounding box center [958, 175] width 320 height 20
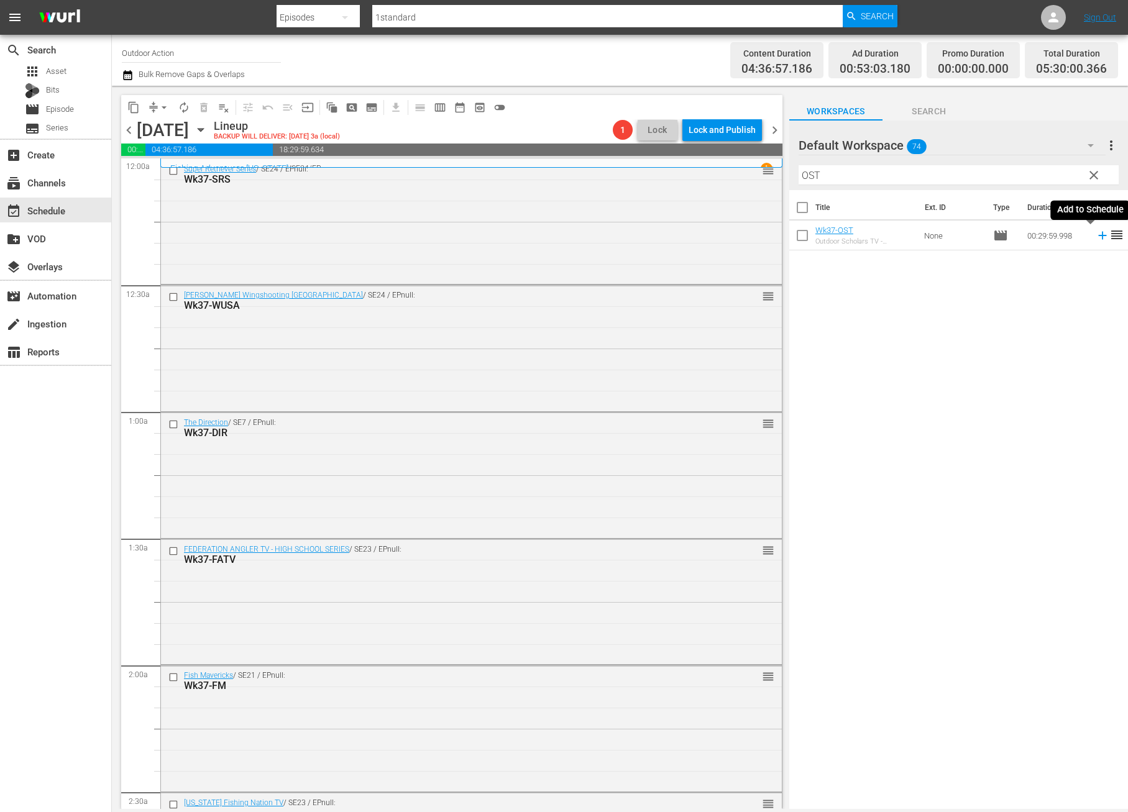
click at [1096, 237] on icon at bounding box center [1103, 236] width 14 height 14
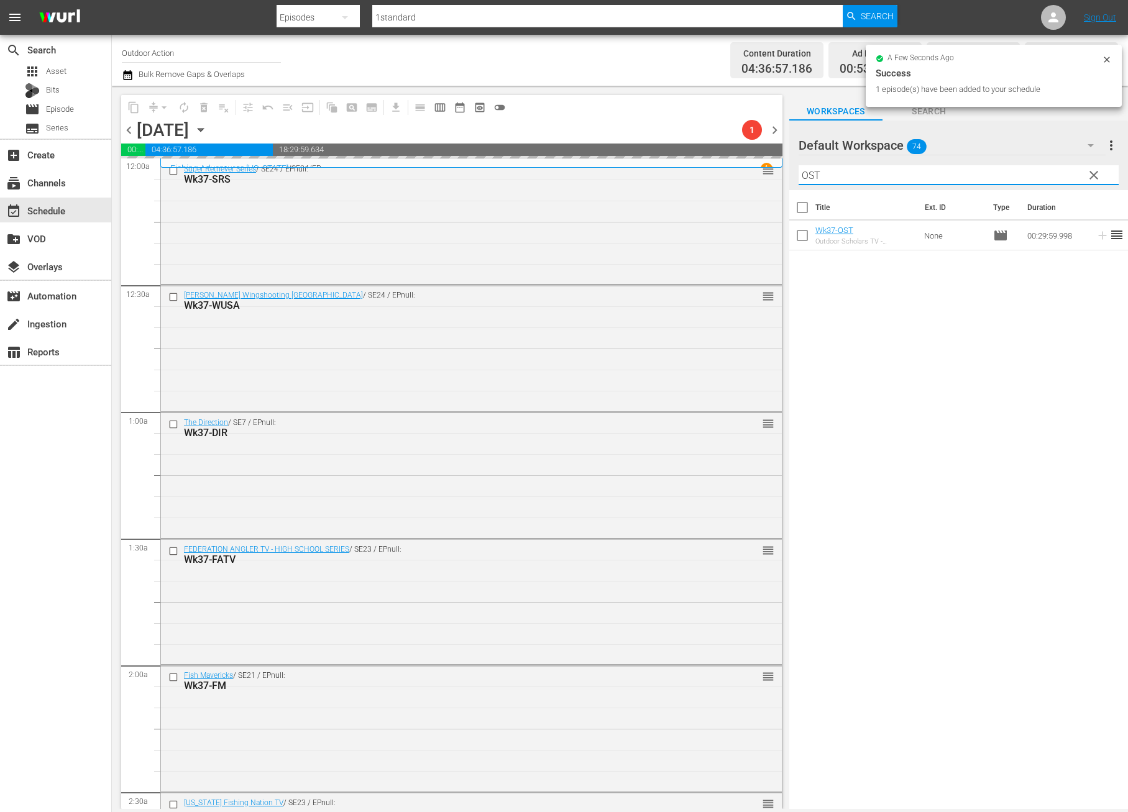
click at [1053, 175] on input "OST" at bounding box center [958, 175] width 320 height 20
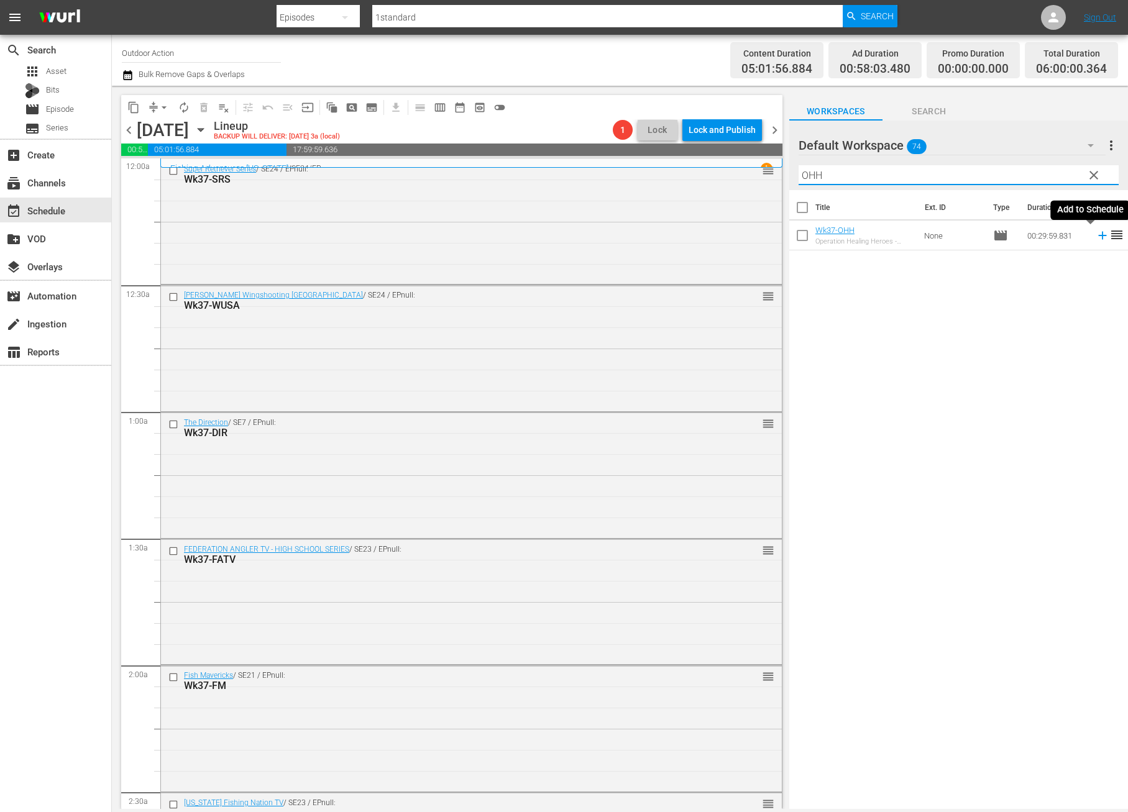
click at [1096, 236] on icon at bounding box center [1103, 236] width 14 height 14
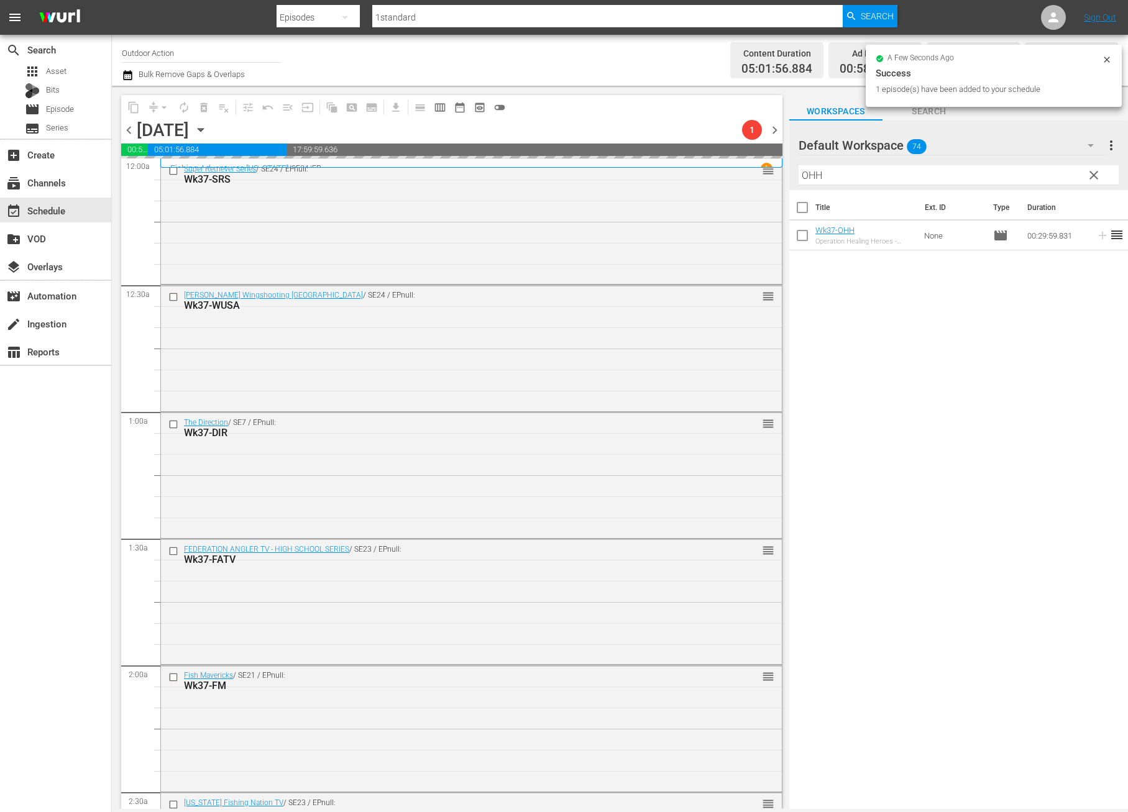
click at [1055, 177] on input "OHH" at bounding box center [958, 175] width 320 height 20
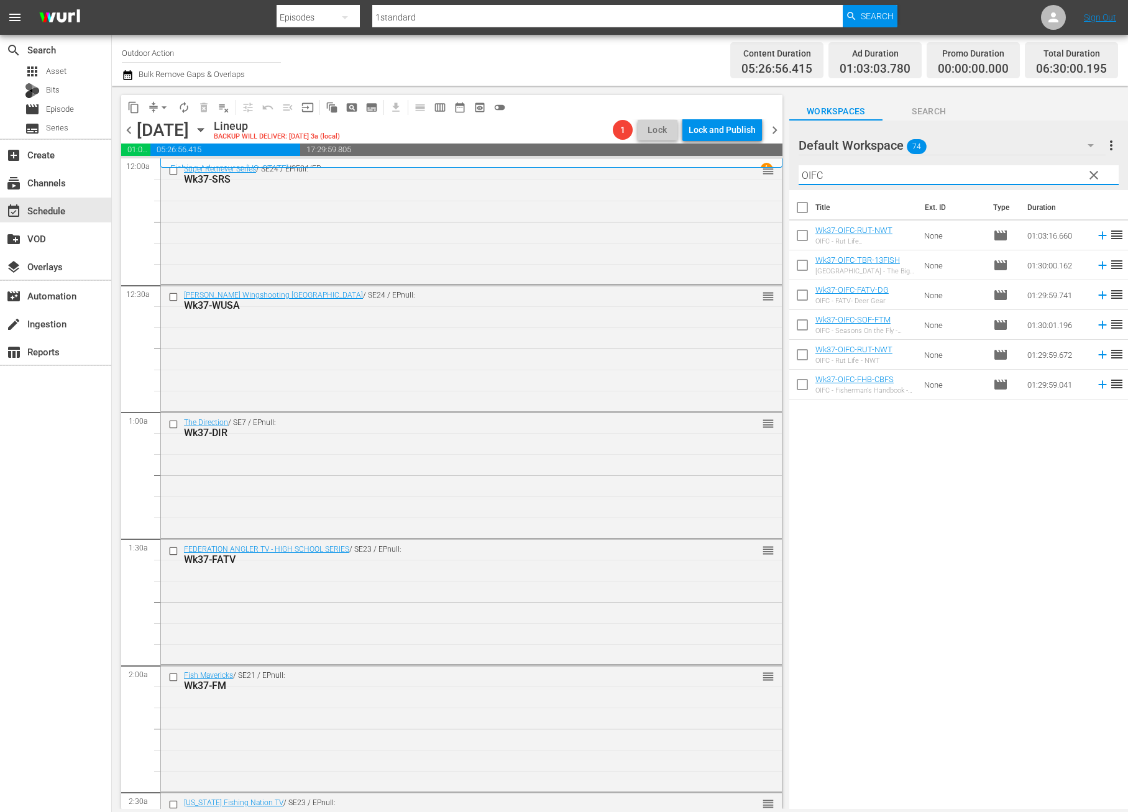
type input "OIFC"
click at [976, 458] on div "Title Ext. ID Type Duration Wk37-OIFC-RUT-NWT OIFC - Rut Life_ None movie 01:03…" at bounding box center [958, 500] width 339 height 621
click at [1097, 176] on span "clear" at bounding box center [1093, 175] width 15 height 15
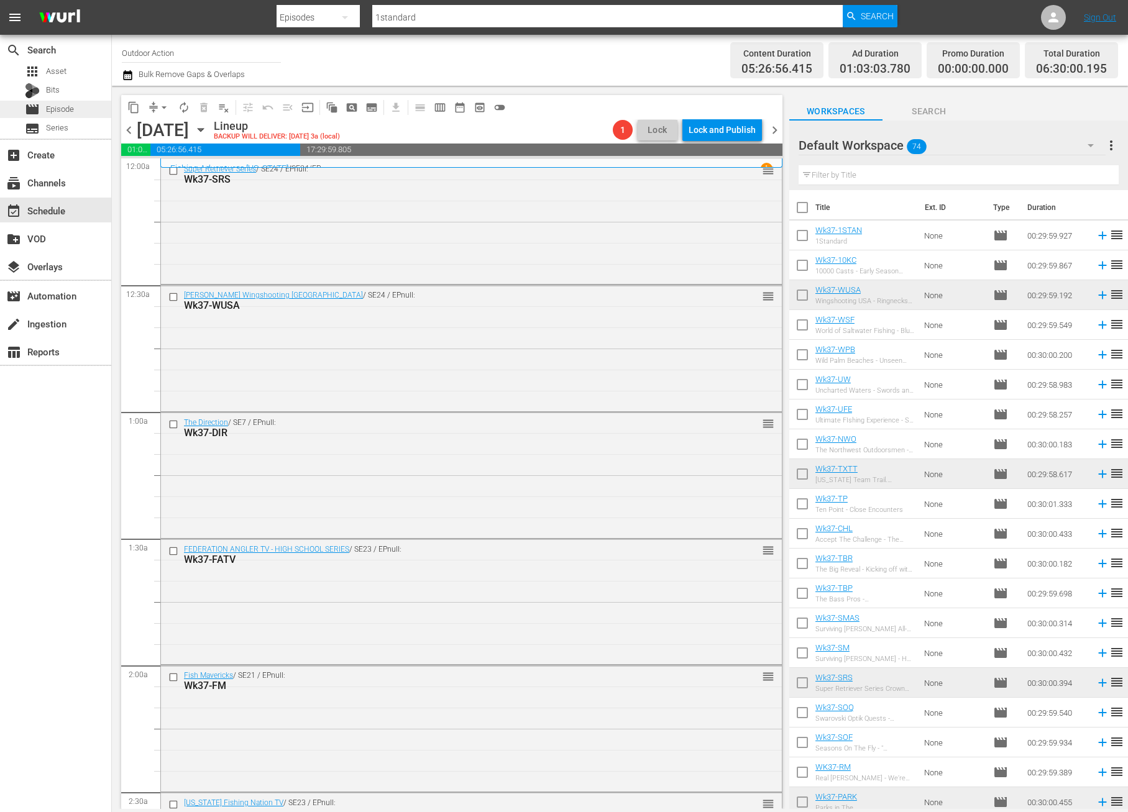
click at [69, 111] on span "Episode" at bounding box center [60, 109] width 28 height 12
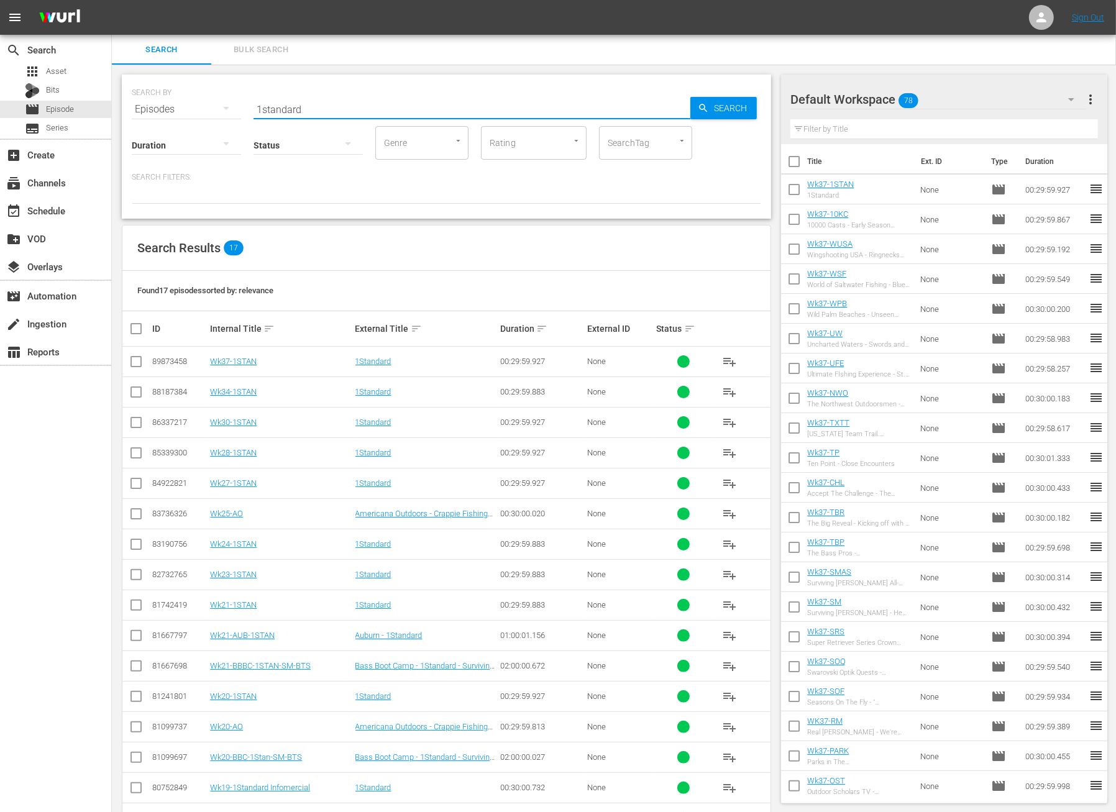
click at [327, 108] on input "1standard" at bounding box center [472, 109] width 437 height 30
paste input "Biggest Fish EVER Caught On a 28 [PERSON_NAME]! (GIANT Bluefin Tuna)"
type input "Biggest Fish EVER Caught On a 28 [PERSON_NAME]! (GIANT Bluefin Tuna)"
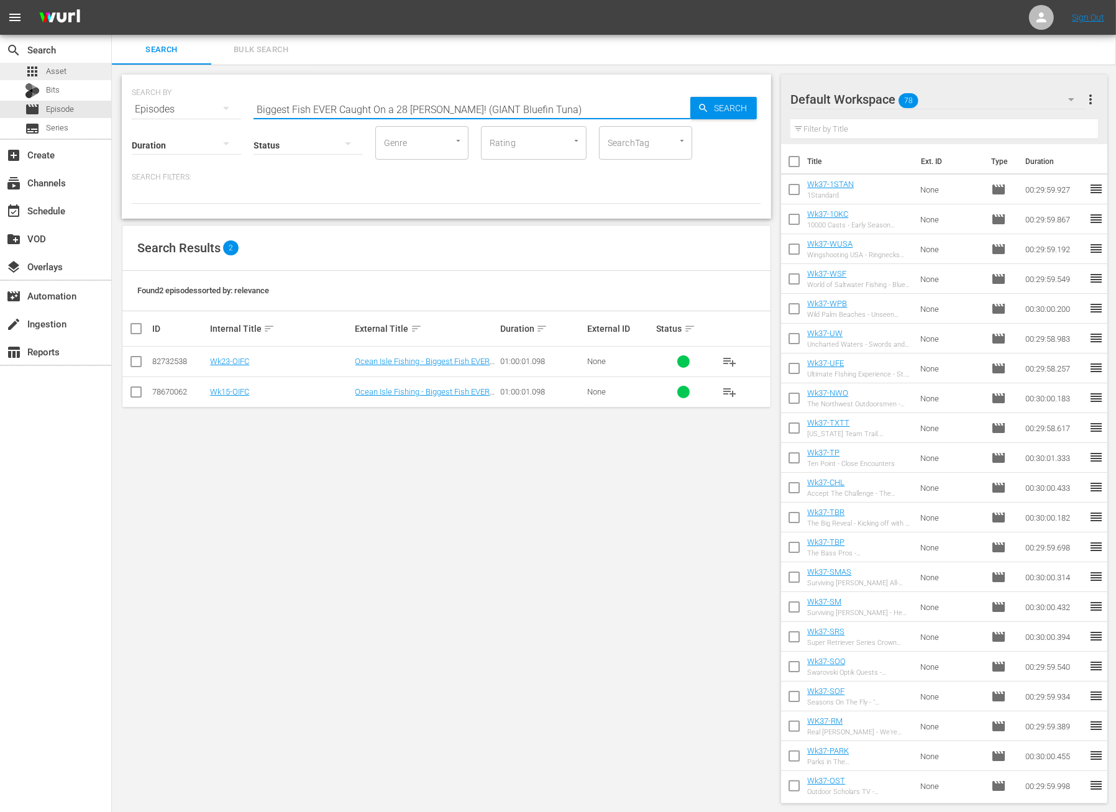
click at [80, 69] on div "apps Asset" at bounding box center [55, 71] width 111 height 17
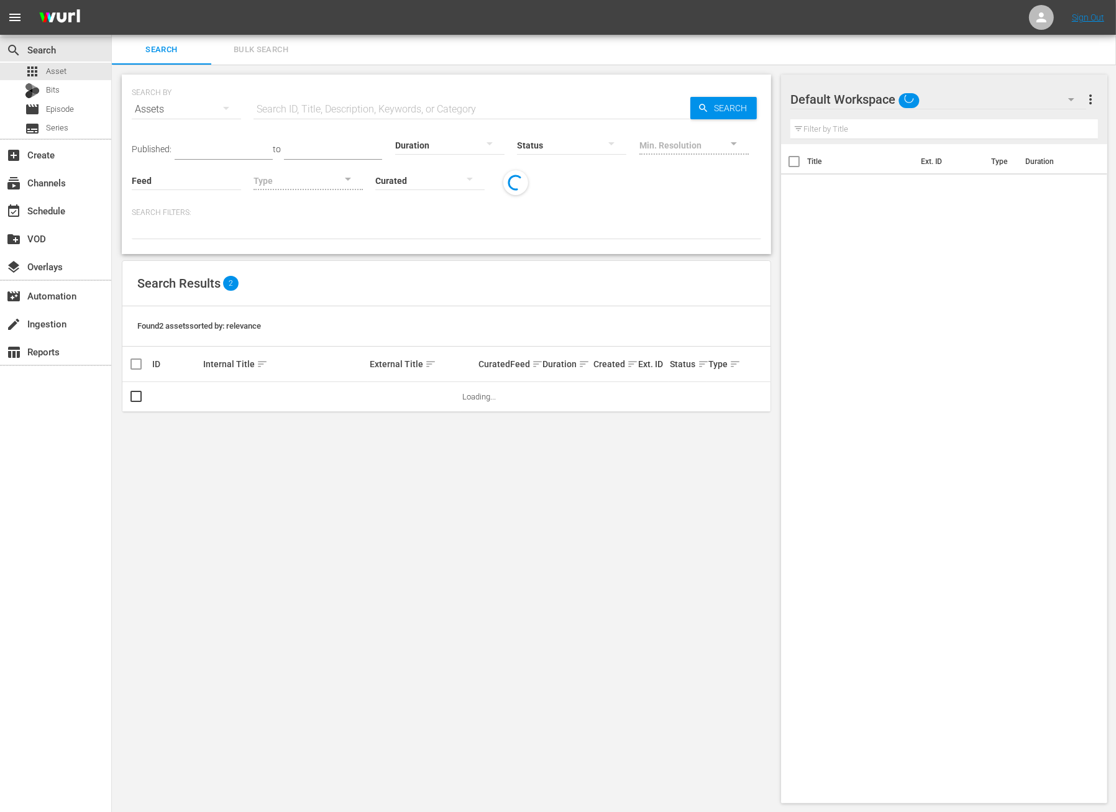
click at [349, 101] on input "text" at bounding box center [472, 109] width 437 height 30
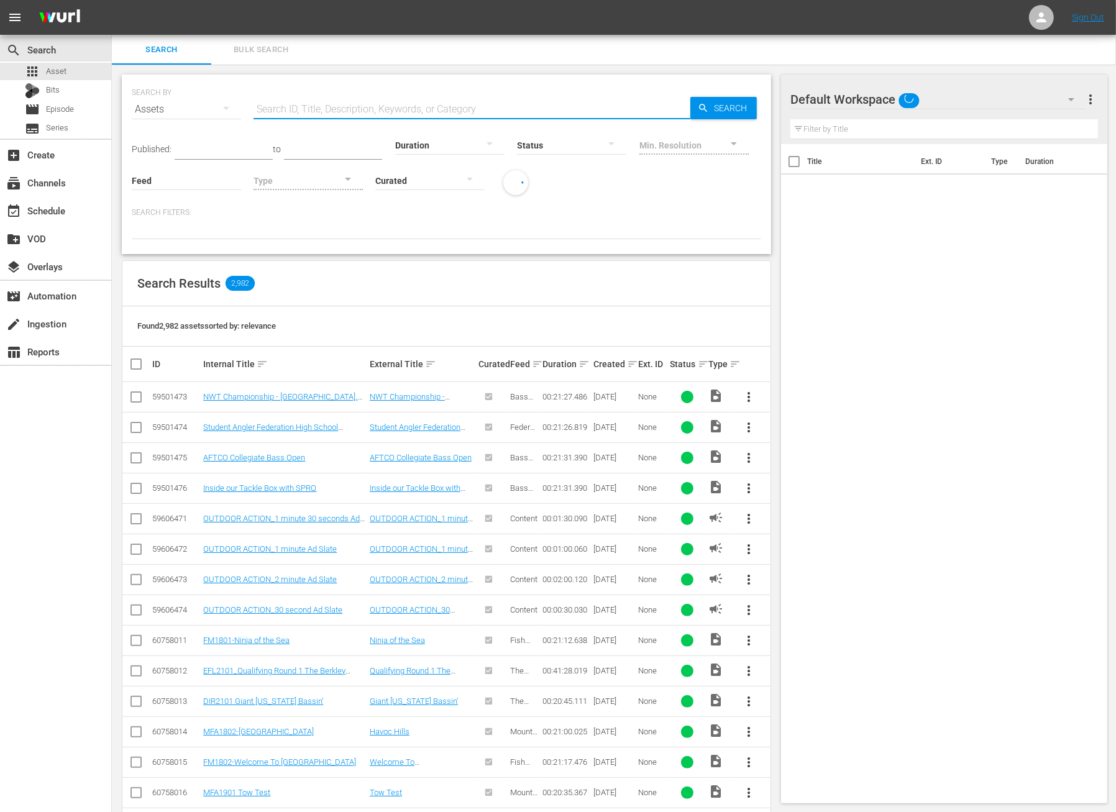
paste input "Biggest Fish EVER Caught On a 28 [PERSON_NAME]! (GIANT Bluefin Tuna)"
type input "Biggest Fish EVER Caught On a 28 [PERSON_NAME]! (GIANT Bluefin Tuna)"
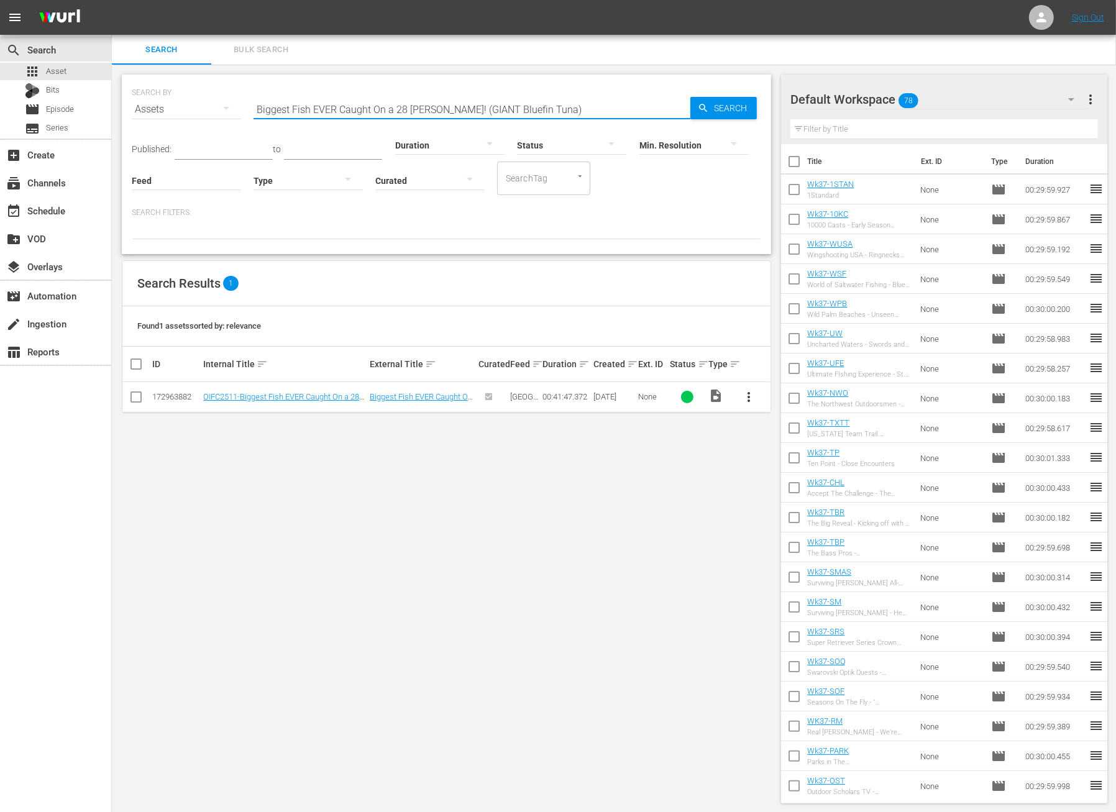
click at [746, 400] on span "more_vert" at bounding box center [748, 397] width 15 height 15
click at [767, 430] on div "Workspace" at bounding box center [816, 431] width 104 height 30
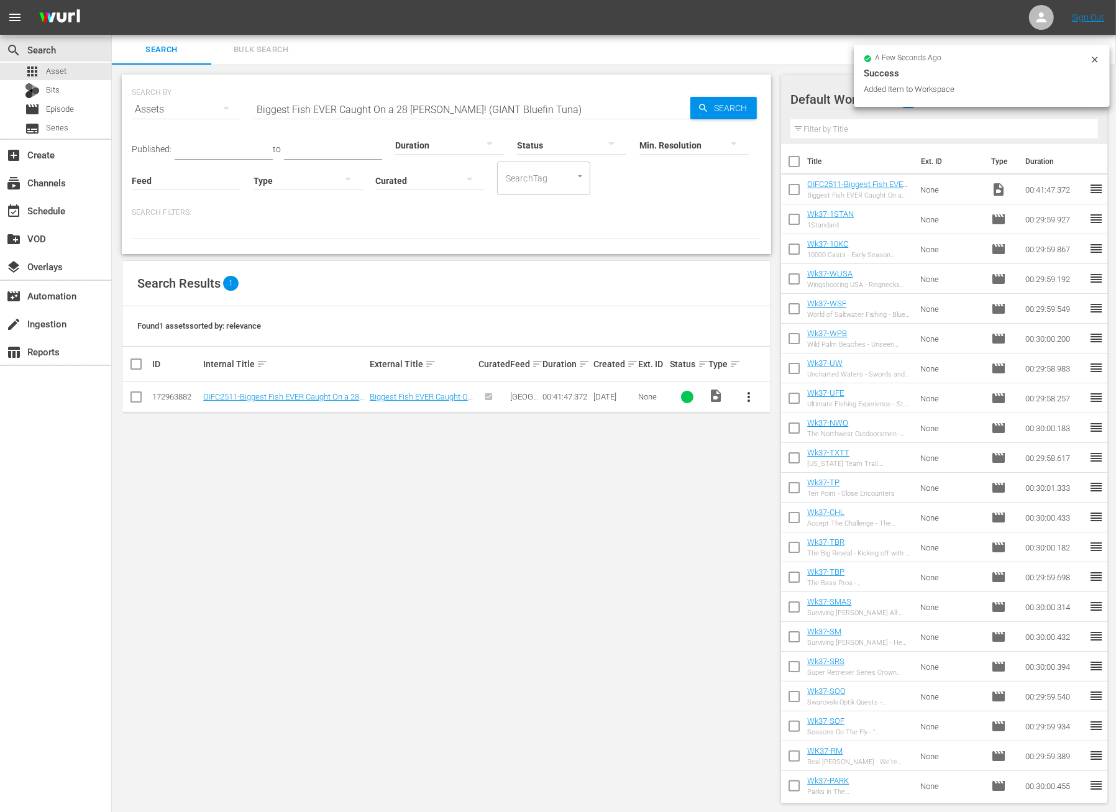
click at [487, 106] on input "Biggest Fish EVER Caught On a 28 [PERSON_NAME]! (GIANT Bluefin Tuna)" at bounding box center [472, 109] width 437 height 30
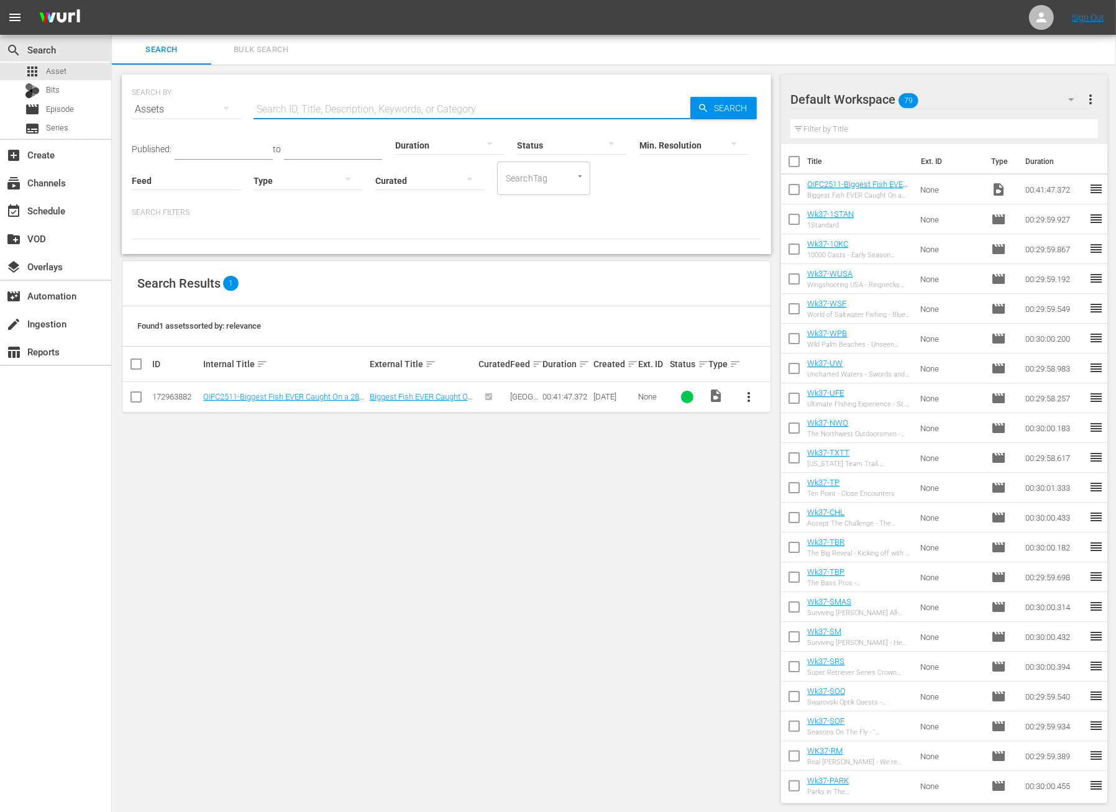
click at [498, 208] on p "Search Filters:" at bounding box center [446, 213] width 629 height 11
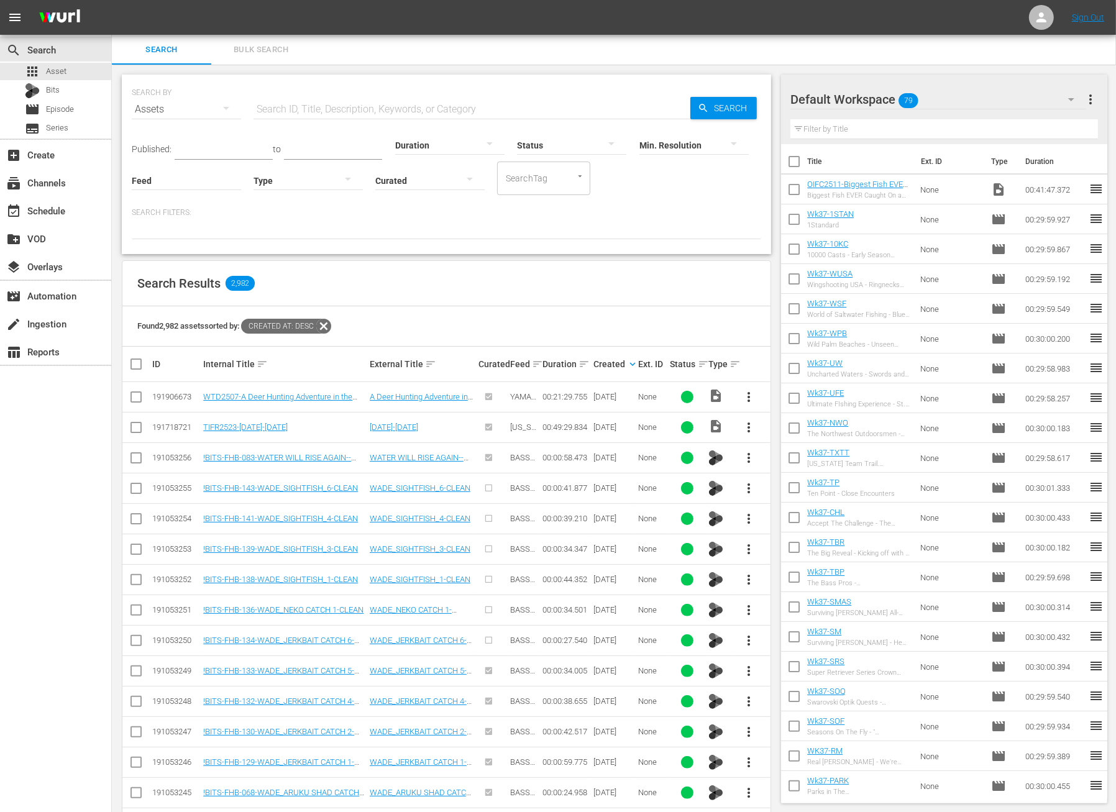
click at [749, 383] on button "more_vert" at bounding box center [749, 397] width 30 height 30
click at [798, 431] on div "Workspace" at bounding box center [816, 431] width 85 height 30
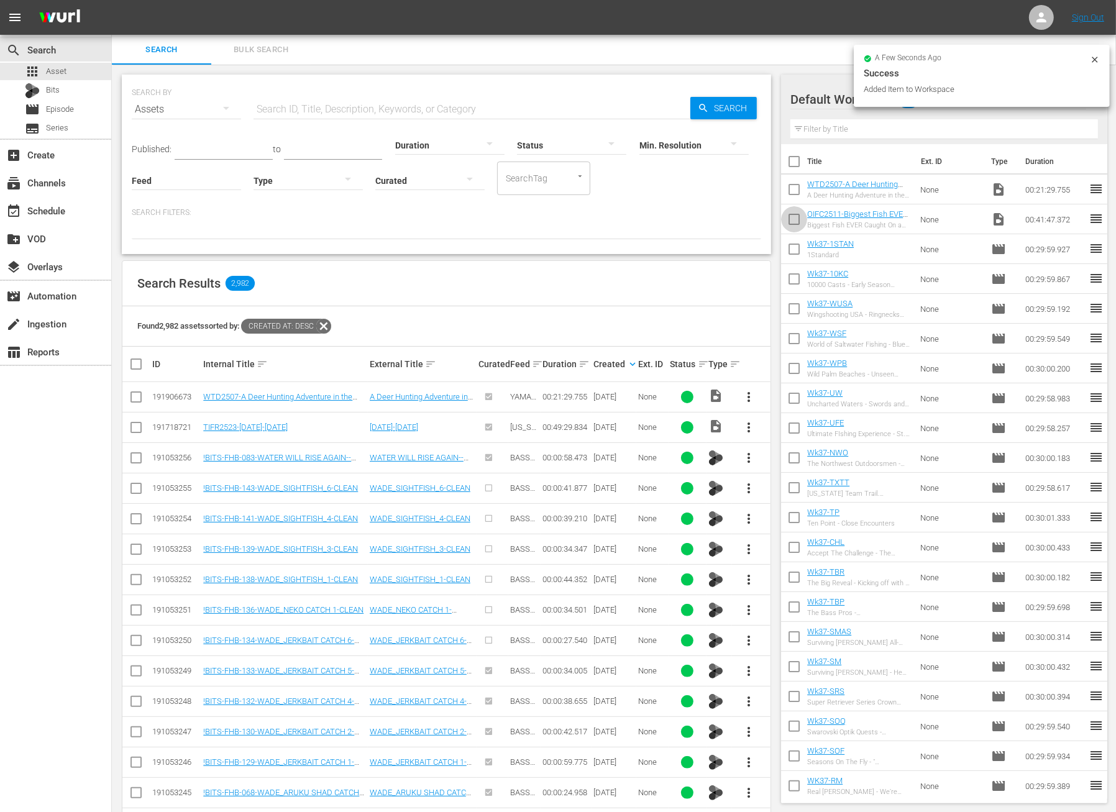
click at [798, 214] on input "checkbox" at bounding box center [794, 222] width 26 height 26
checkbox input "true"
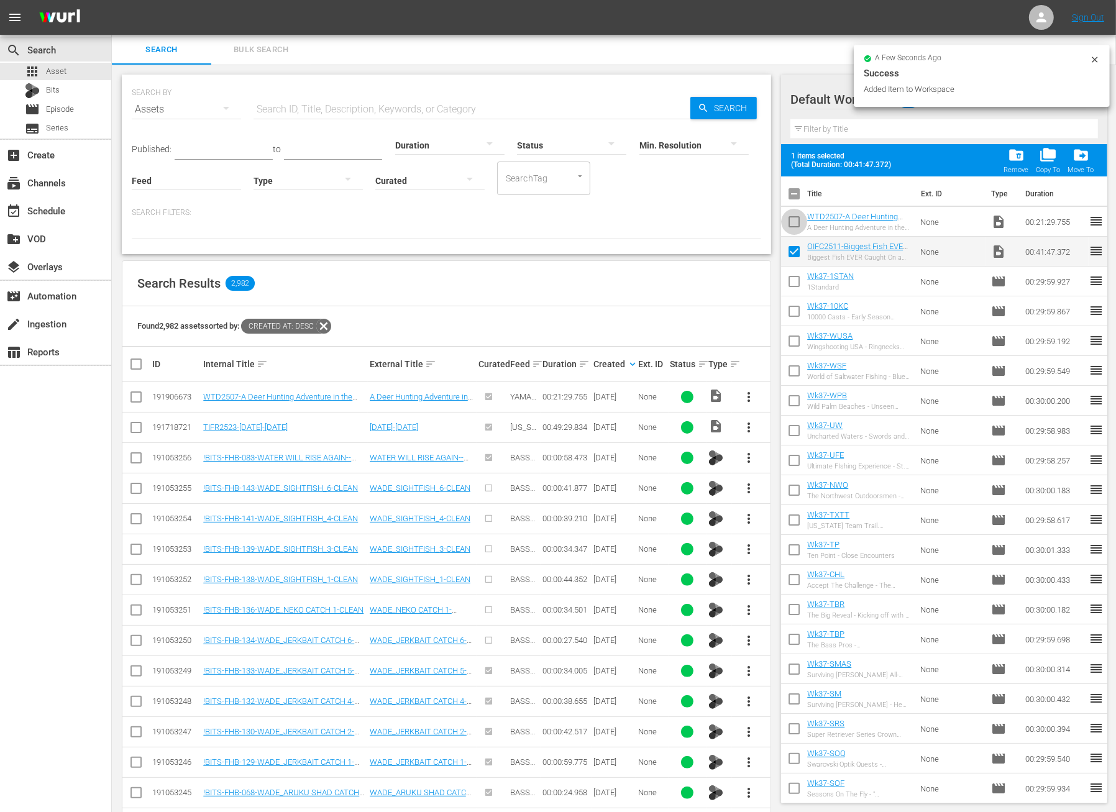
click at [798, 214] on input "checkbox" at bounding box center [794, 224] width 26 height 26
checkbox input "true"
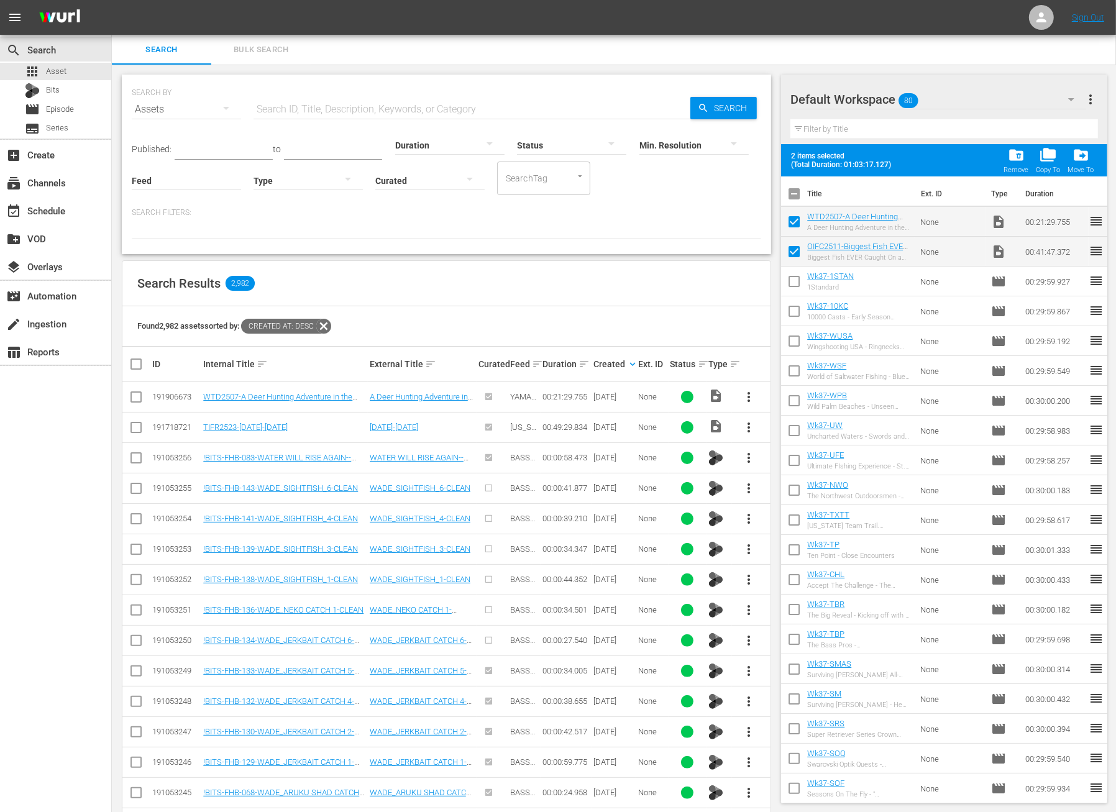
click at [365, 102] on input "text" at bounding box center [472, 109] width 437 height 30
paste input "Happy Returns"
type input "Happy Returns"
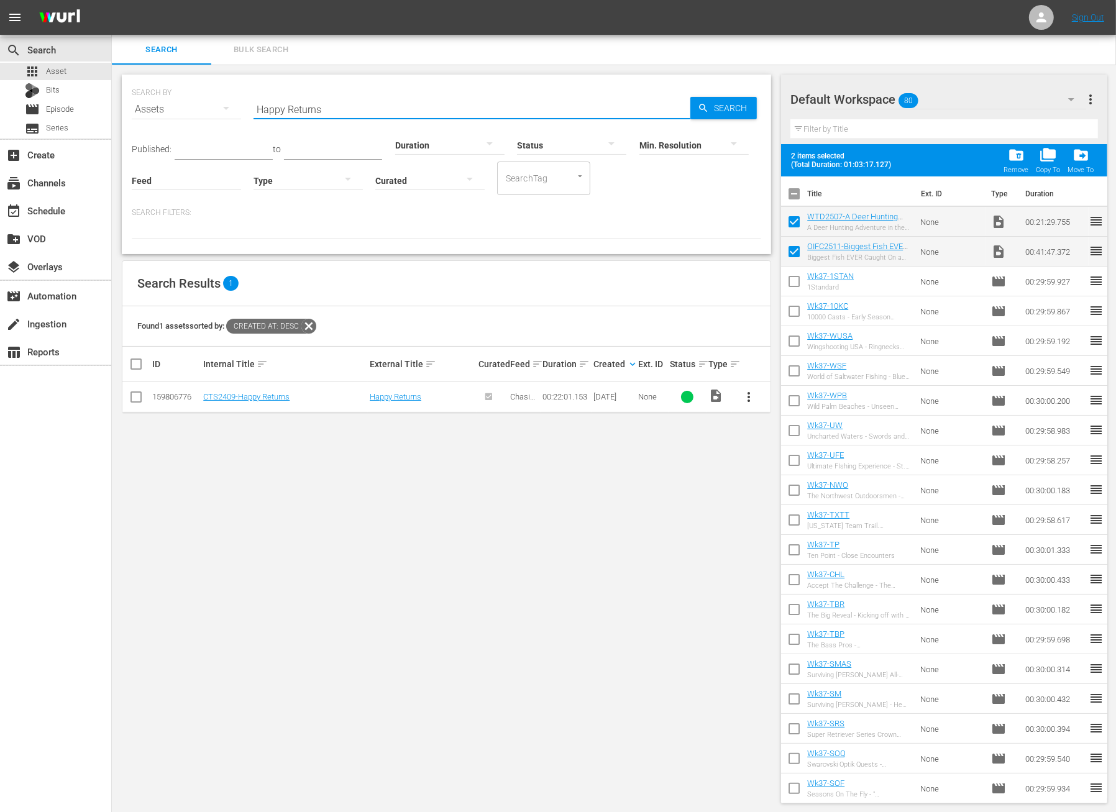
click at [754, 392] on span "more_vert" at bounding box center [748, 397] width 15 height 15
click at [791, 434] on div "Workspace" at bounding box center [816, 431] width 85 height 30
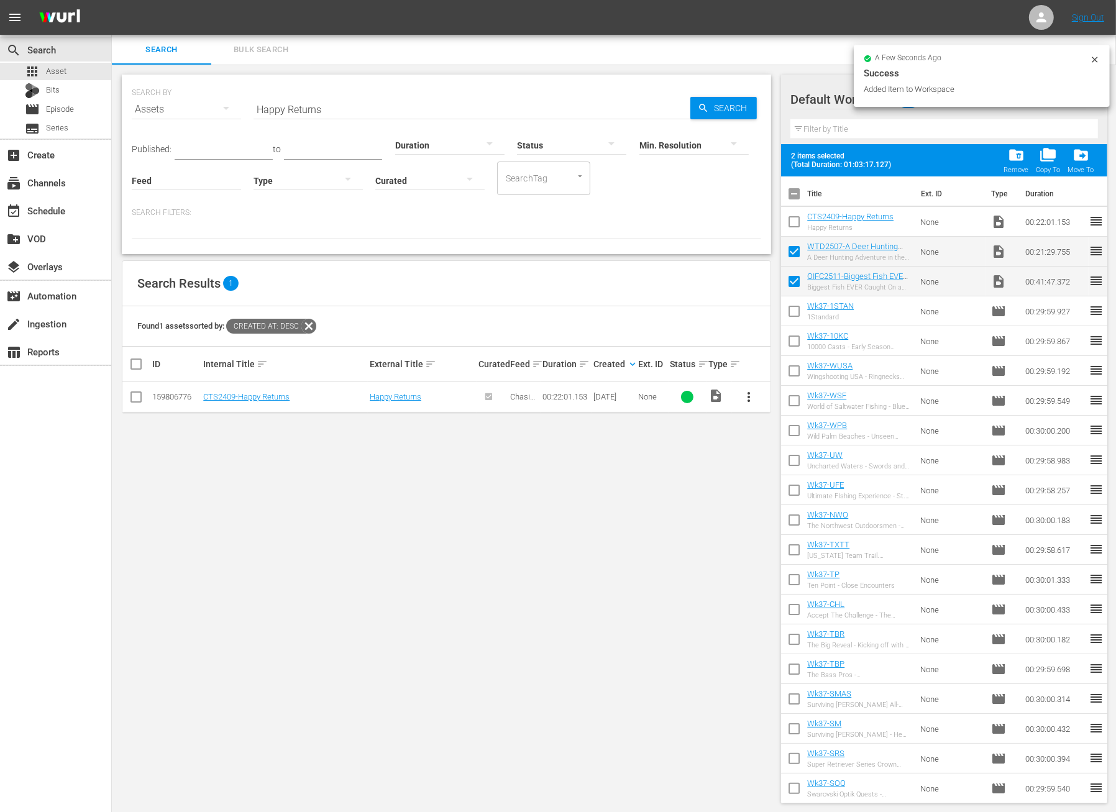
click at [795, 222] on input "checkbox" at bounding box center [794, 224] width 26 height 26
checkbox input "true"
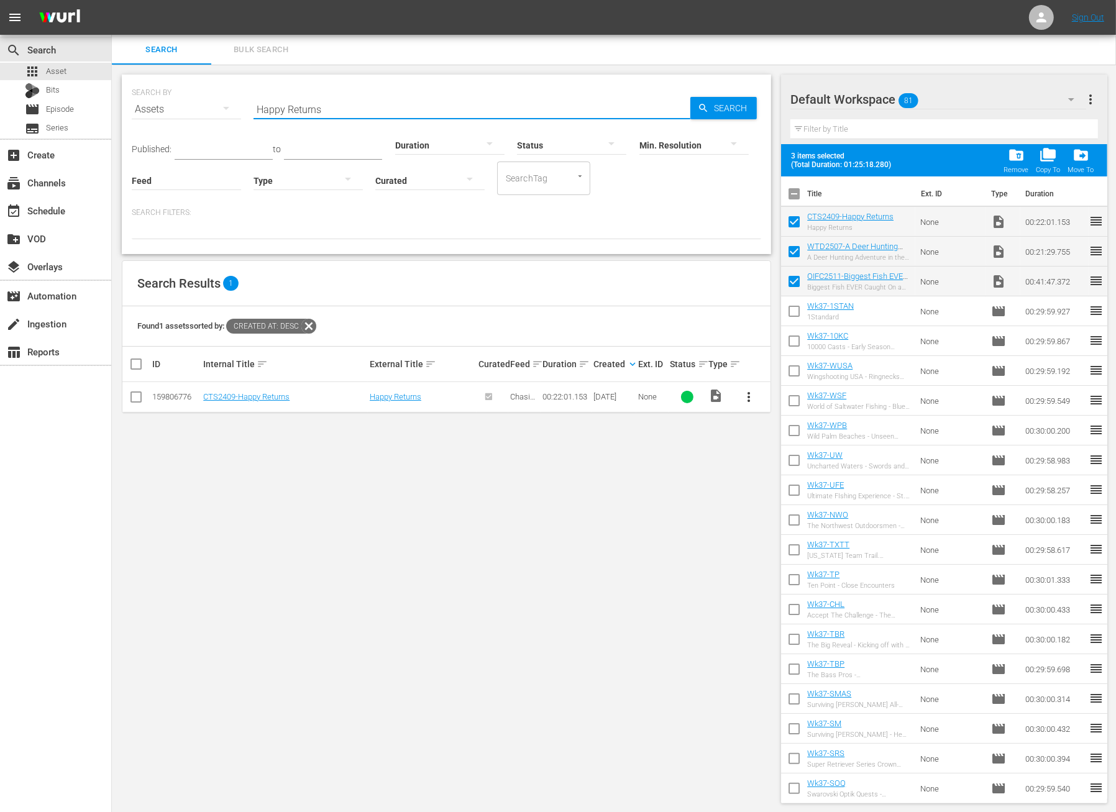
click at [395, 111] on input "Happy Returns" at bounding box center [472, 109] width 437 height 30
click at [401, 143] on div at bounding box center [449, 144] width 109 height 35
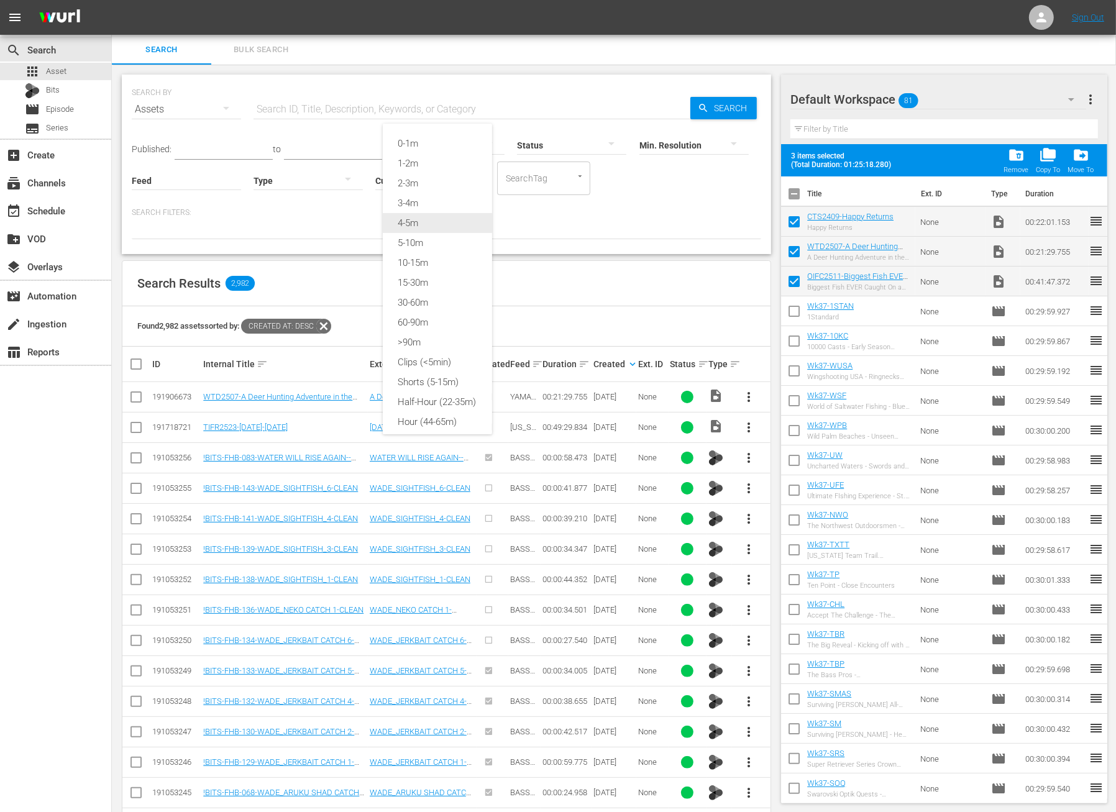
click at [430, 216] on div "4-5m" at bounding box center [437, 223] width 109 height 20
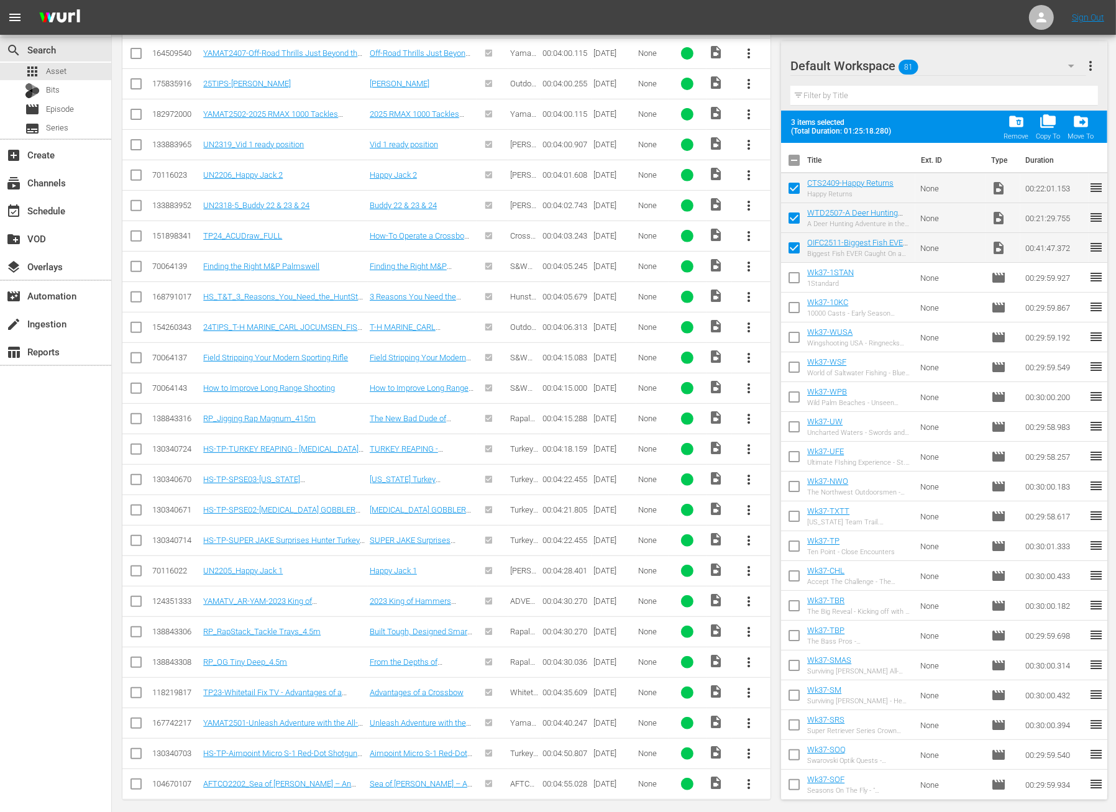
scroll to position [407, 0]
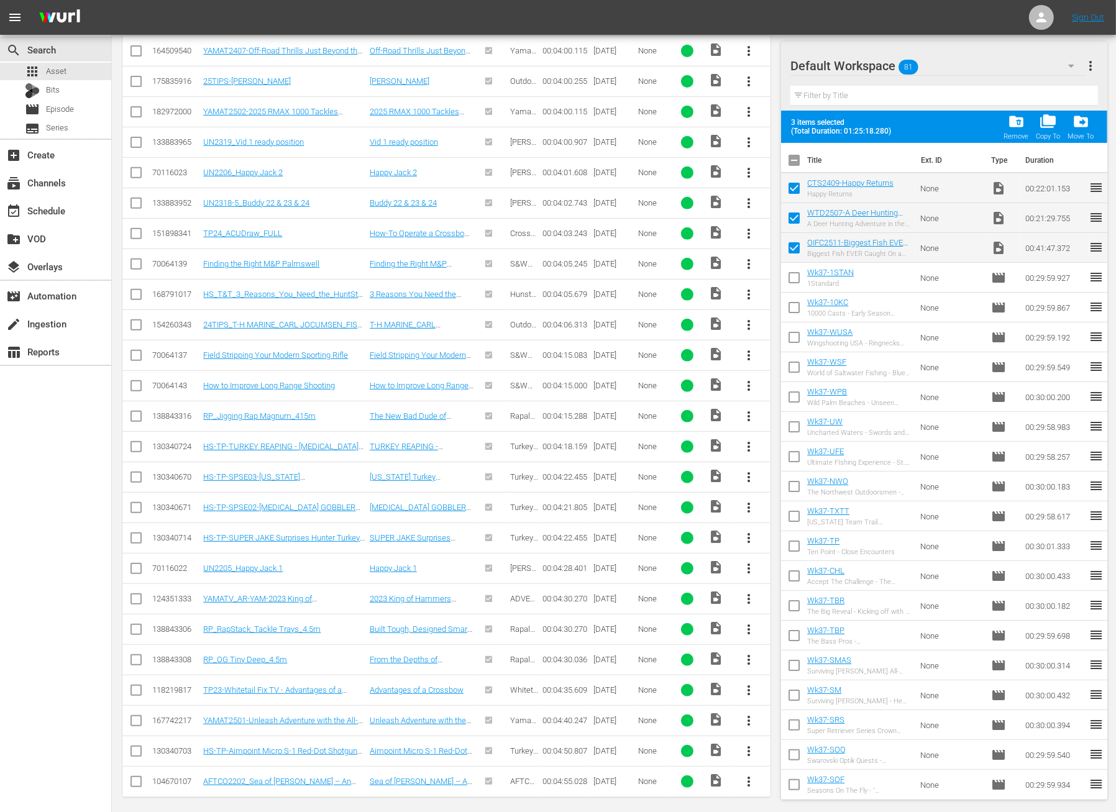
click at [756, 710] on button "more_vert" at bounding box center [749, 721] width 30 height 30
click at [806, 656] on div "Workspace" at bounding box center [816, 649] width 85 height 30
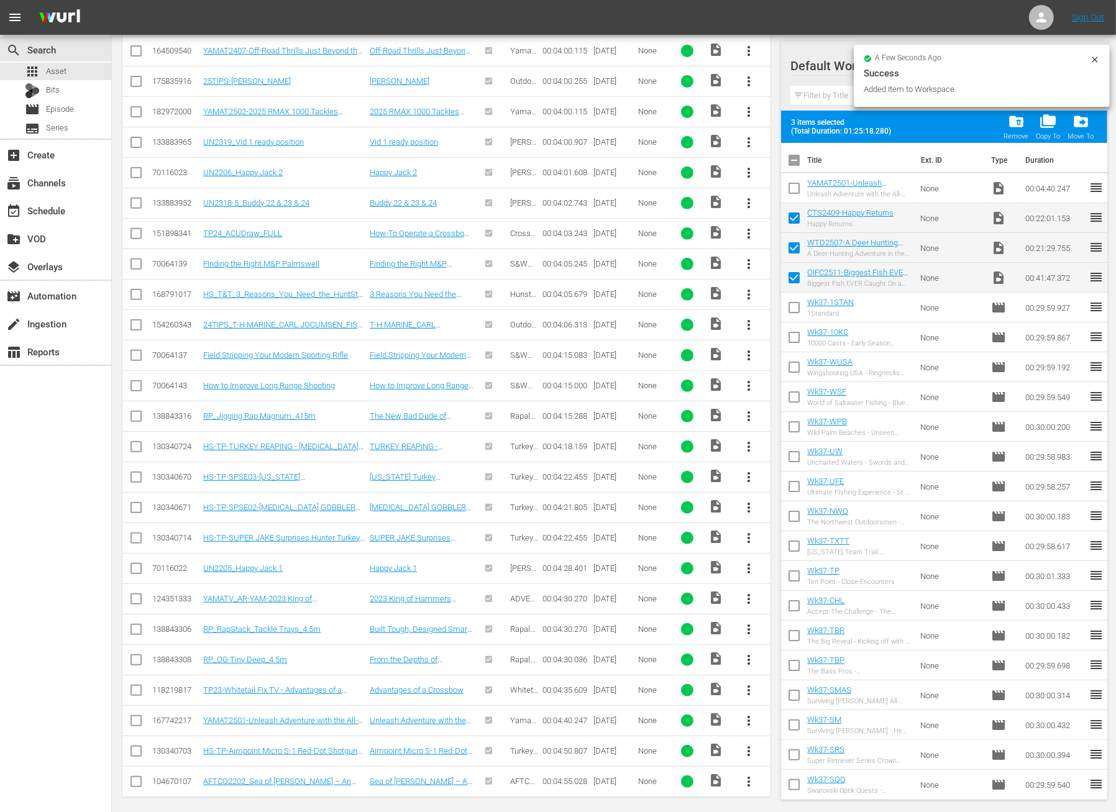
click at [793, 184] on input "checkbox" at bounding box center [794, 191] width 26 height 26
checkbox input "true"
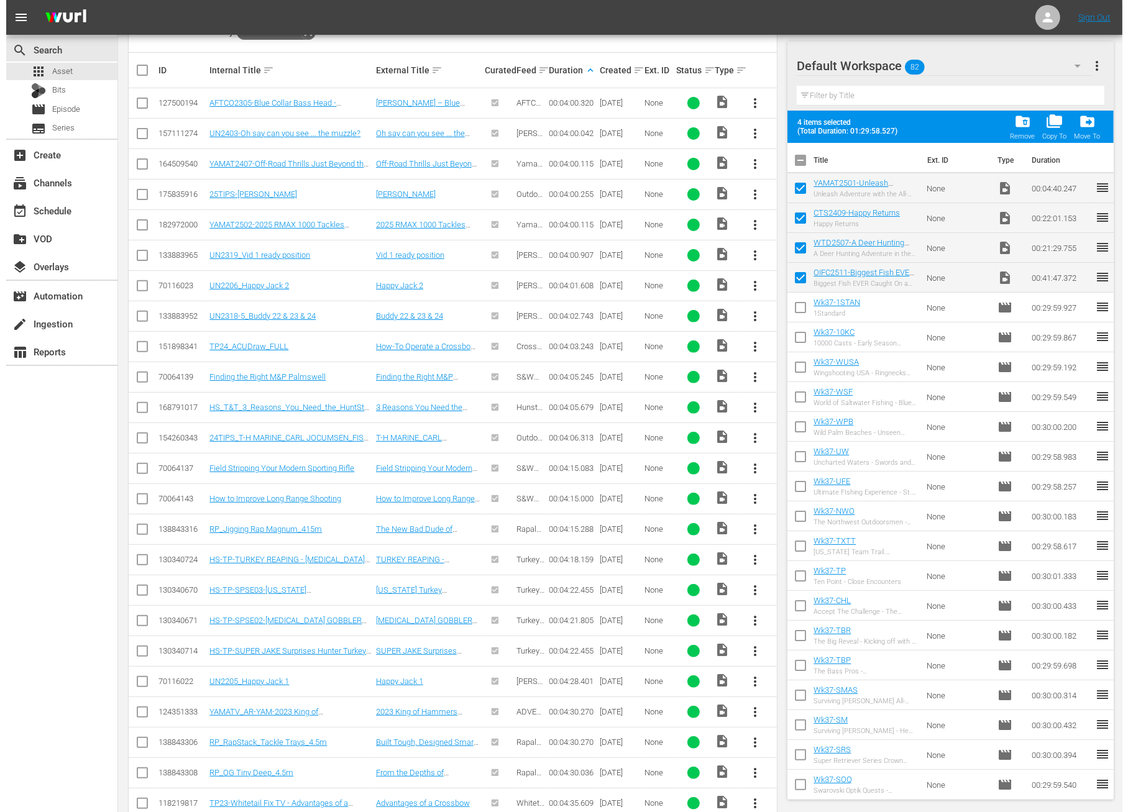
scroll to position [0, 0]
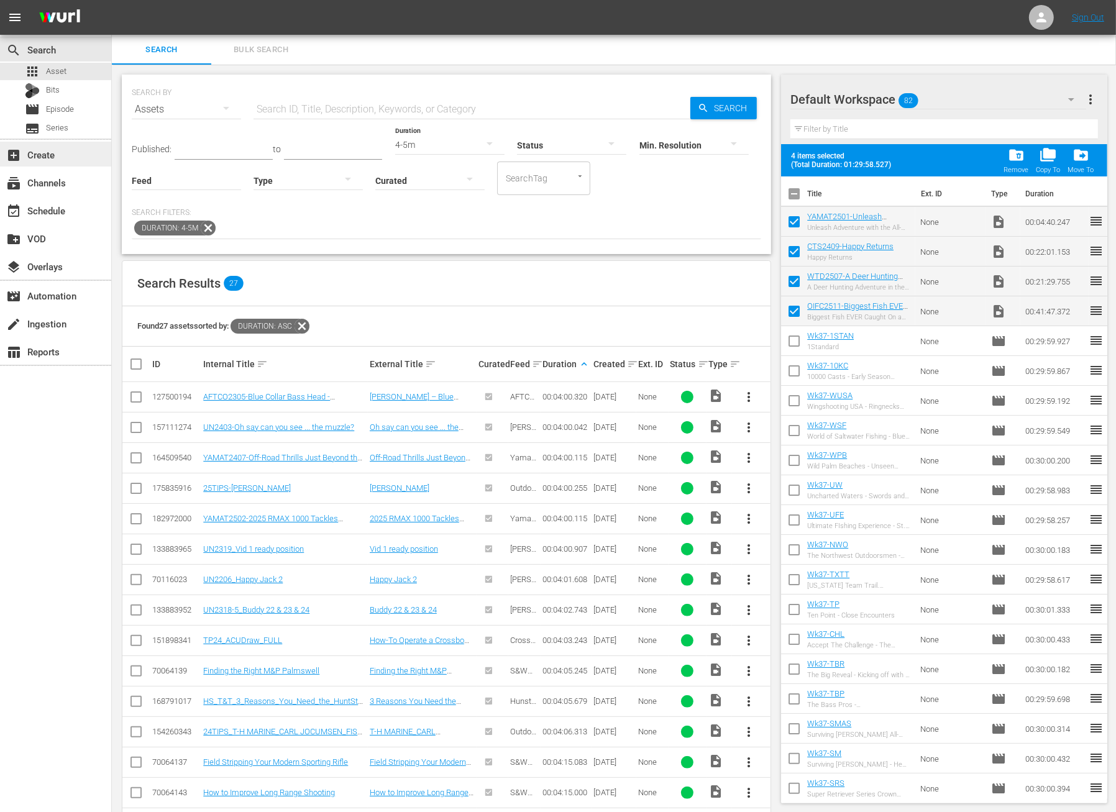
click at [48, 155] on div "add_box Create" at bounding box center [35, 152] width 70 height 11
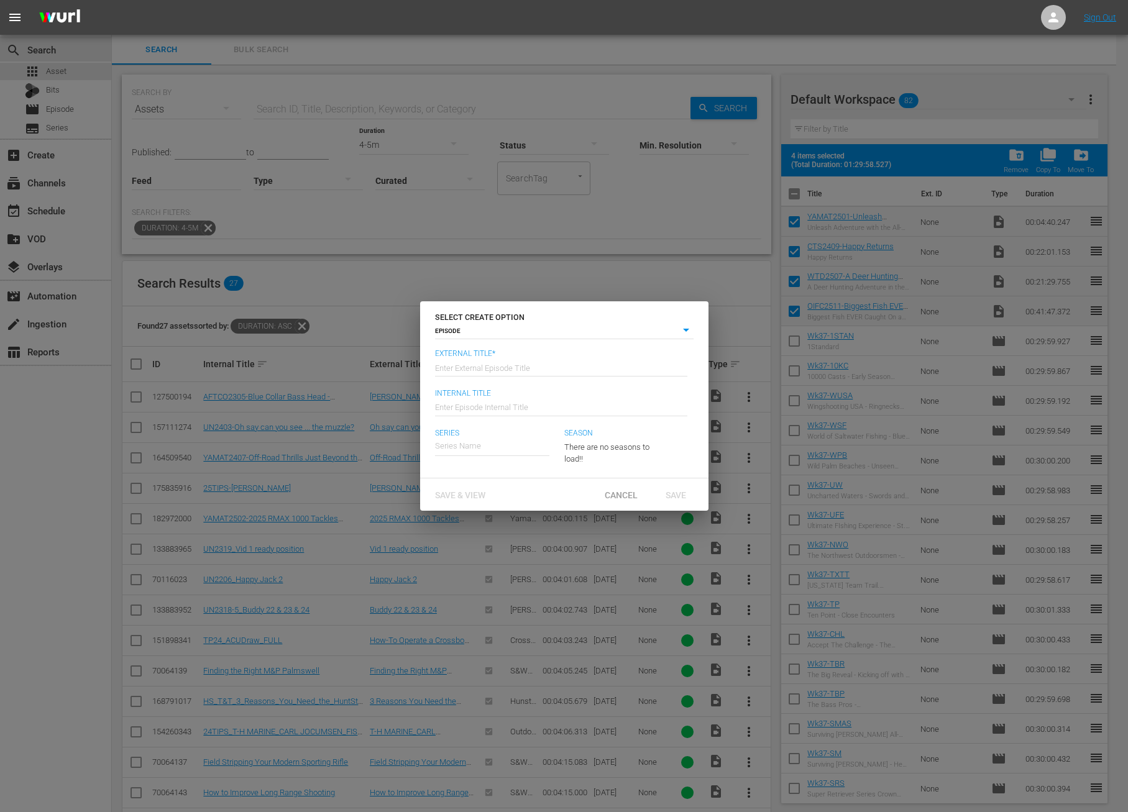
click at [506, 367] on input "text" at bounding box center [561, 367] width 252 height 30
type input "OIFC - Whitetail Diaries - [PERSON_NAME]' The Sun"
type input "Wk37-OIFC-WTD-CTS"
click at [490, 507] on div "Ocean Isle Fish Company" at bounding box center [488, 511] width 89 height 30
type input "Ocean Isle Fish Company"
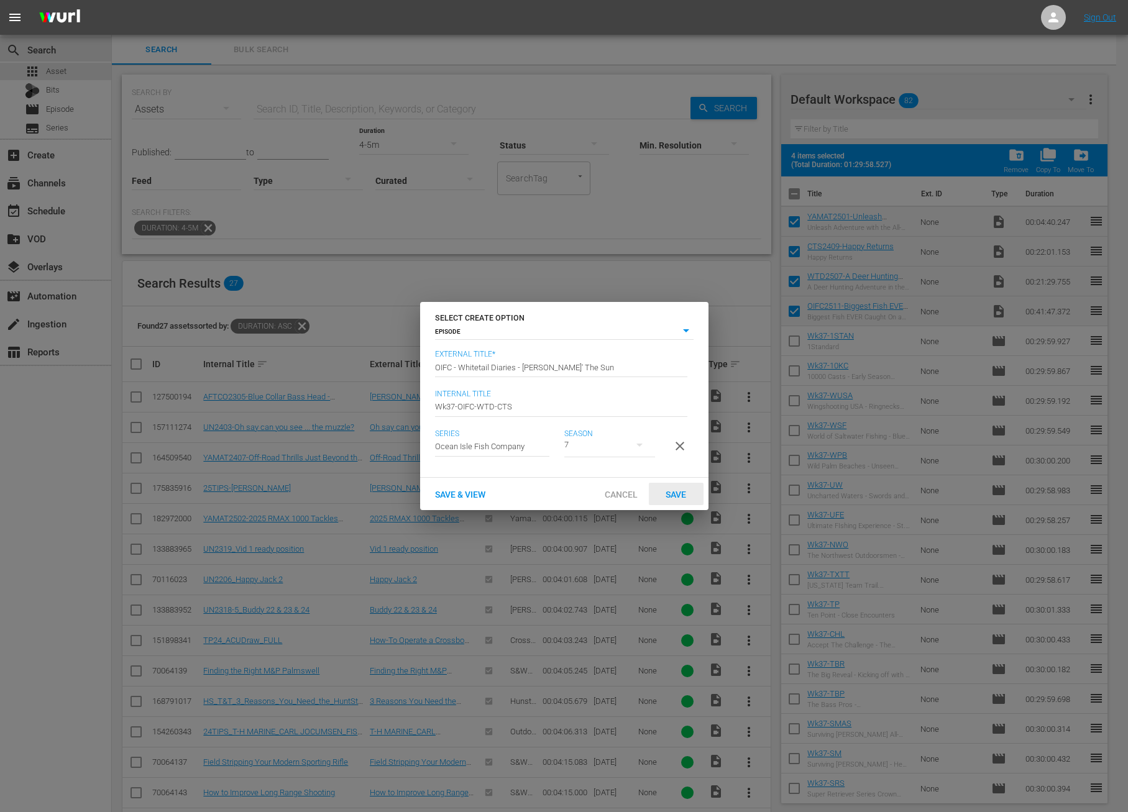
click at [678, 495] on span "Save" at bounding box center [676, 495] width 40 height 10
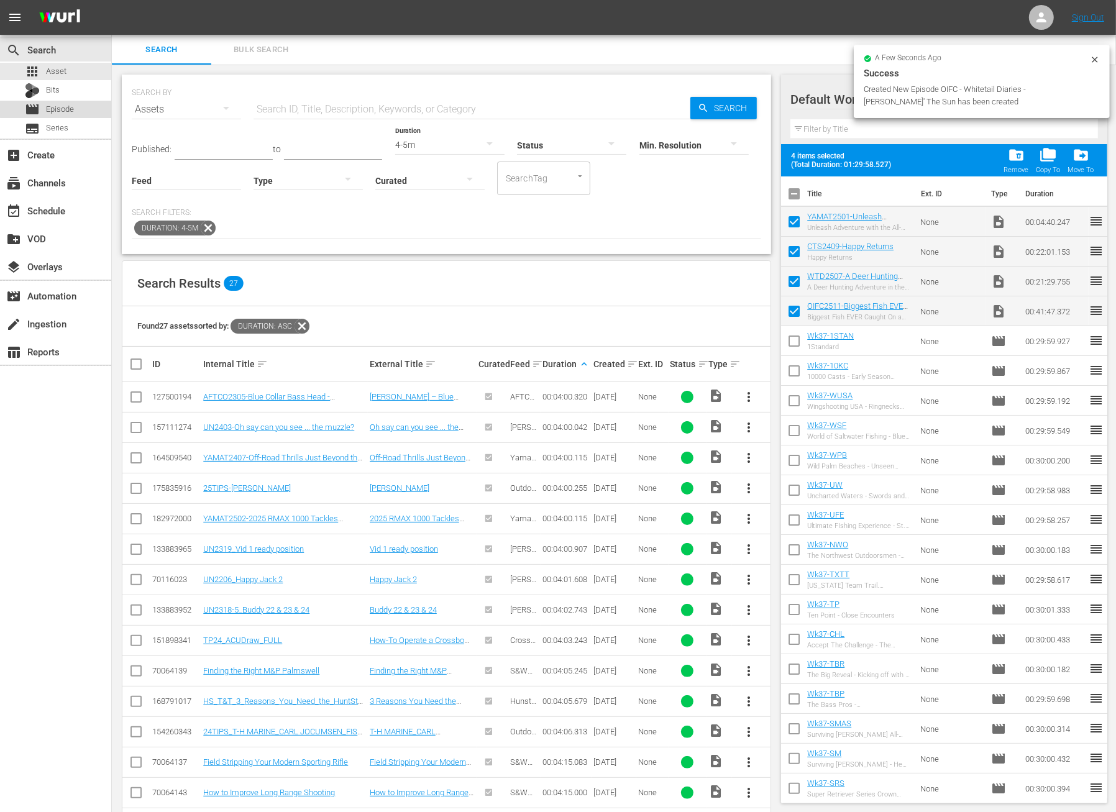
click at [72, 108] on span "Episode" at bounding box center [60, 109] width 28 height 12
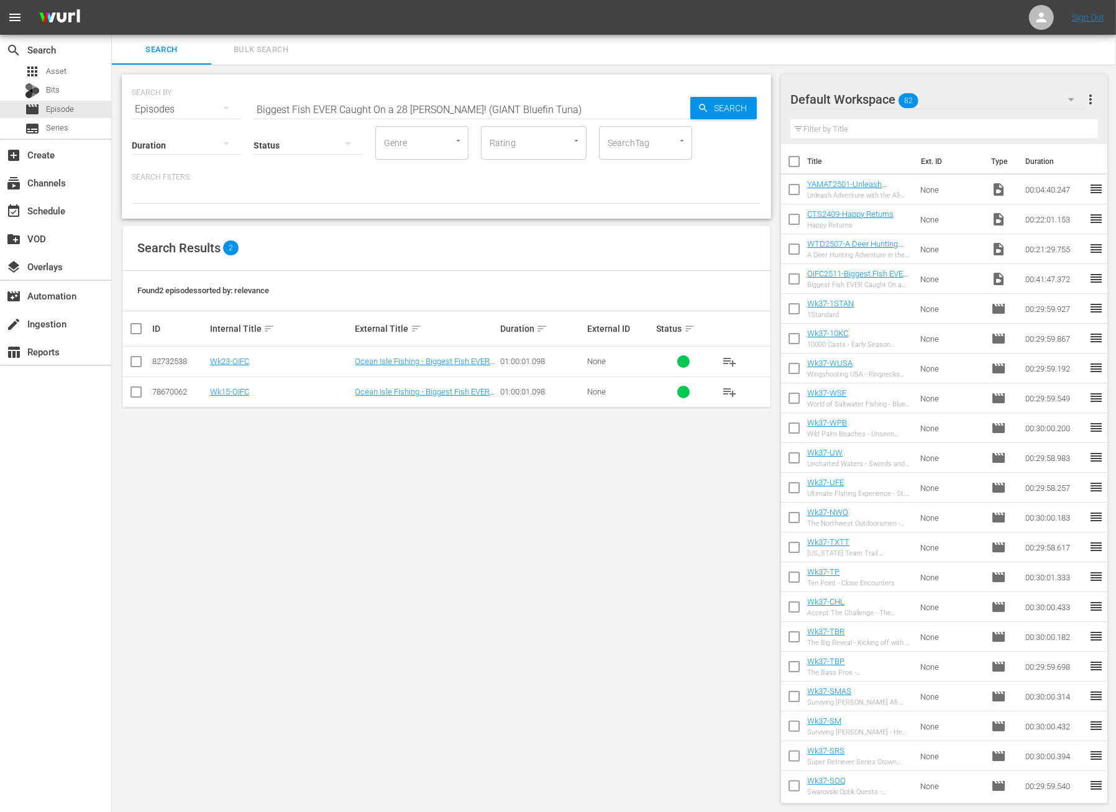
click at [499, 103] on input "Biggest Fish EVER Caught On a 28 [PERSON_NAME]! (GIANT Bluefin Tuna)" at bounding box center [472, 109] width 437 height 30
click at [490, 174] on p "Search Filters:" at bounding box center [446, 177] width 629 height 11
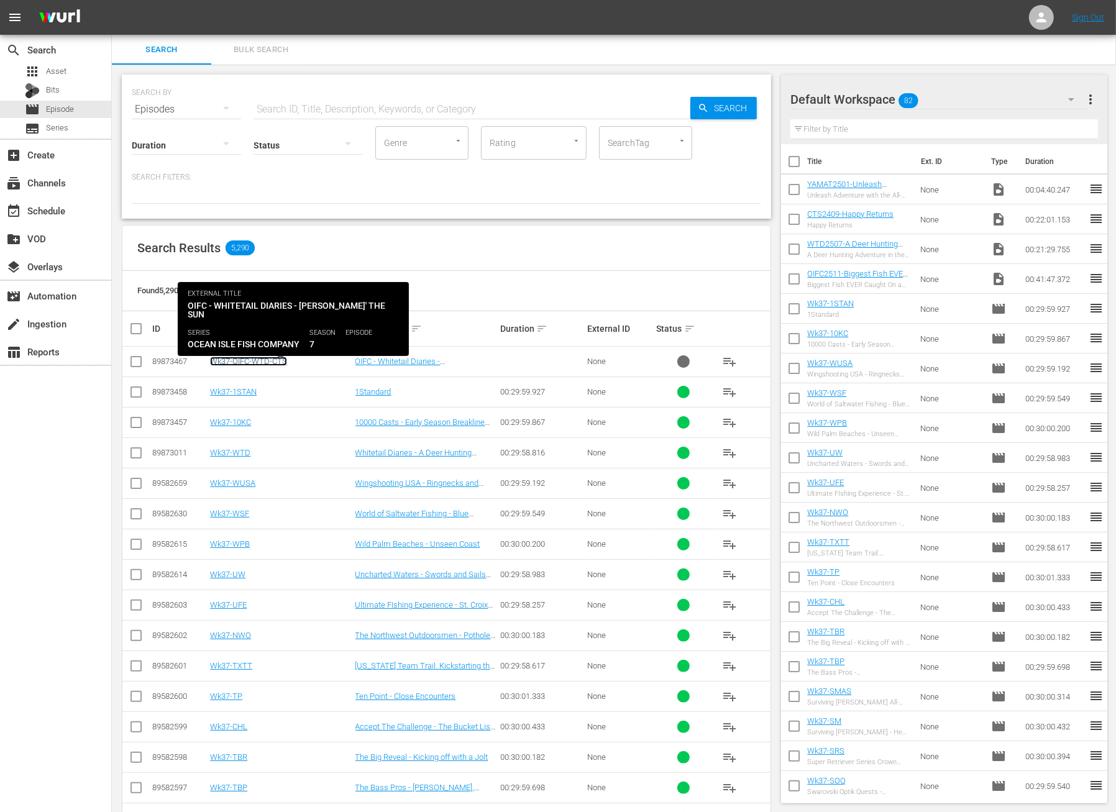
click at [250, 364] on link "Wk37-OIFC-WTD-CTS" at bounding box center [248, 361] width 77 height 9
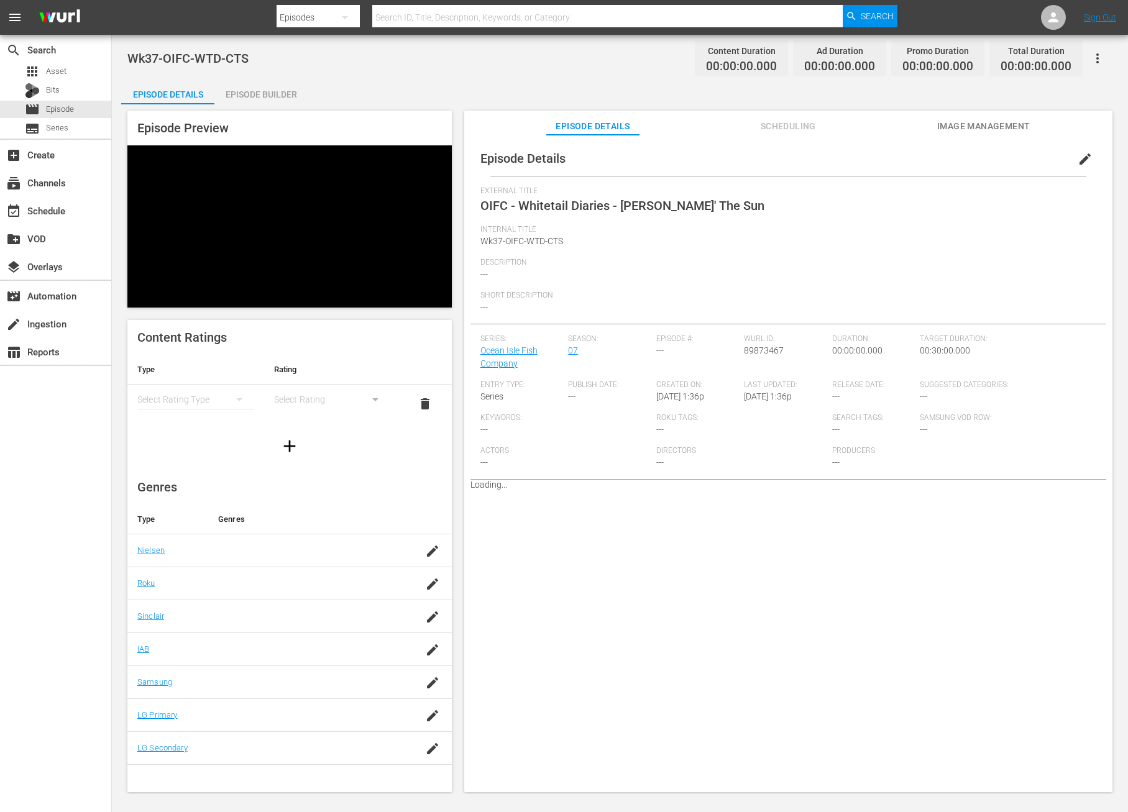
click at [272, 92] on div "Episode Builder" at bounding box center [260, 95] width 93 height 30
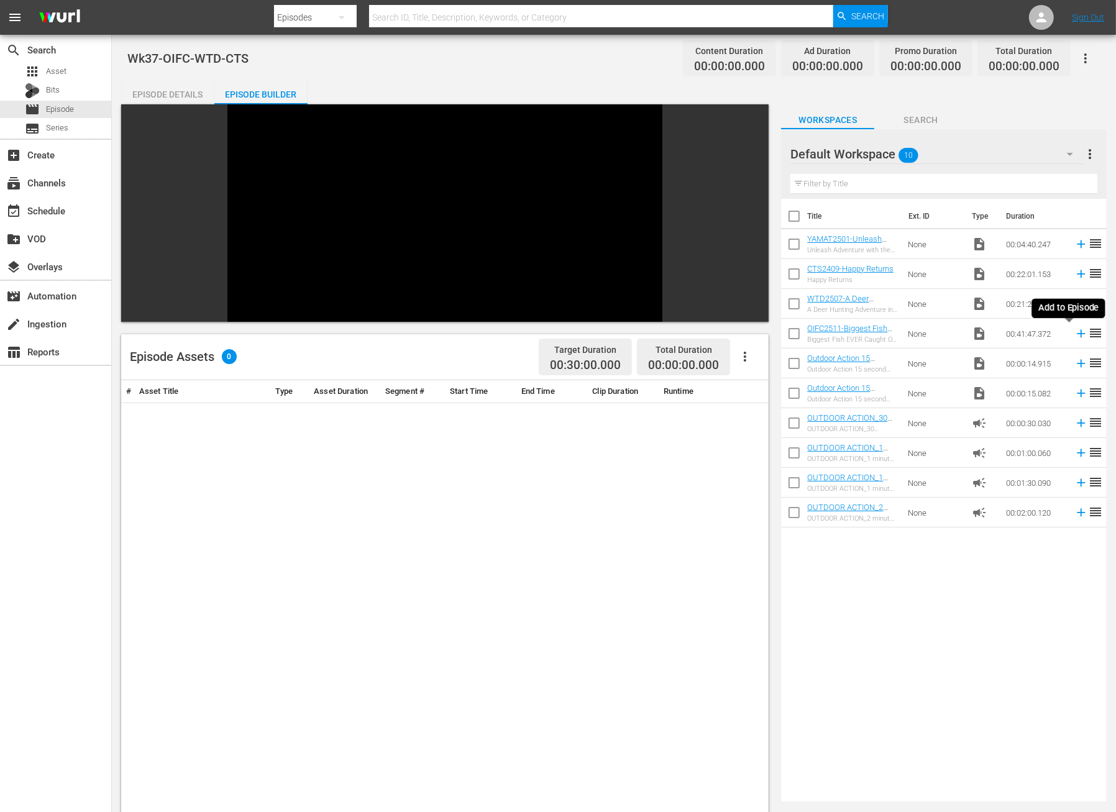
click at [1074, 336] on icon at bounding box center [1081, 334] width 14 height 14
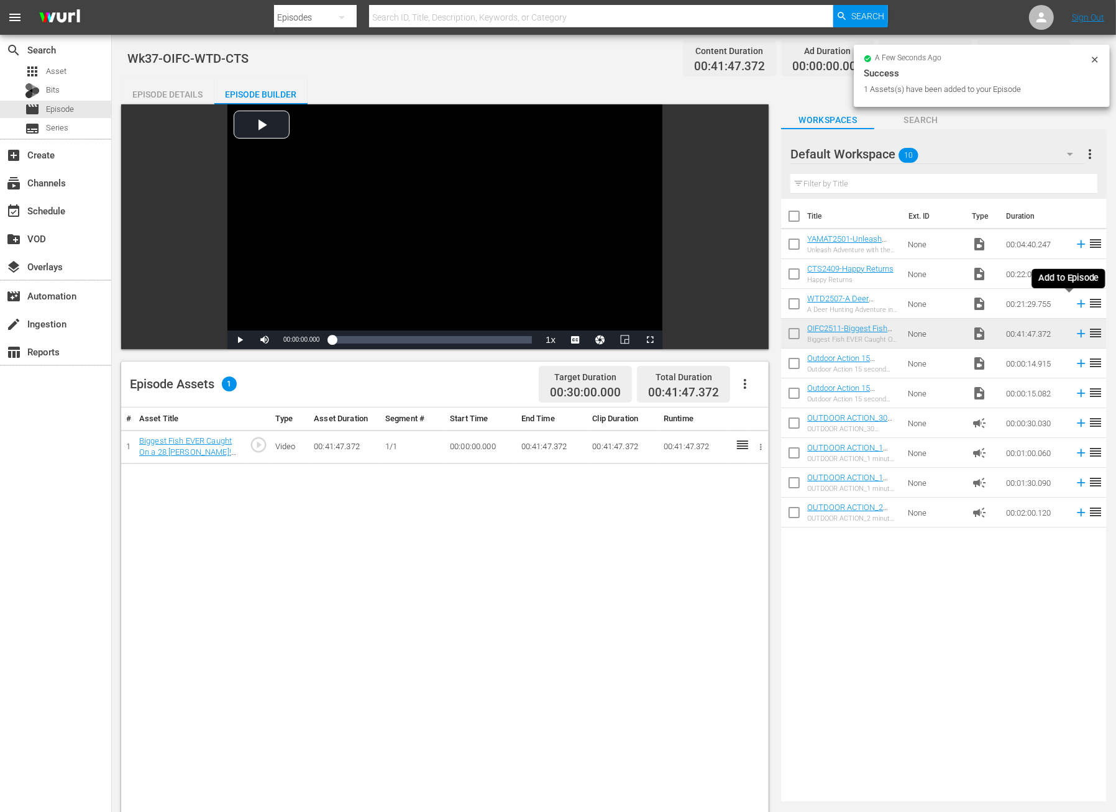
click at [1077, 304] on icon at bounding box center [1081, 304] width 8 height 8
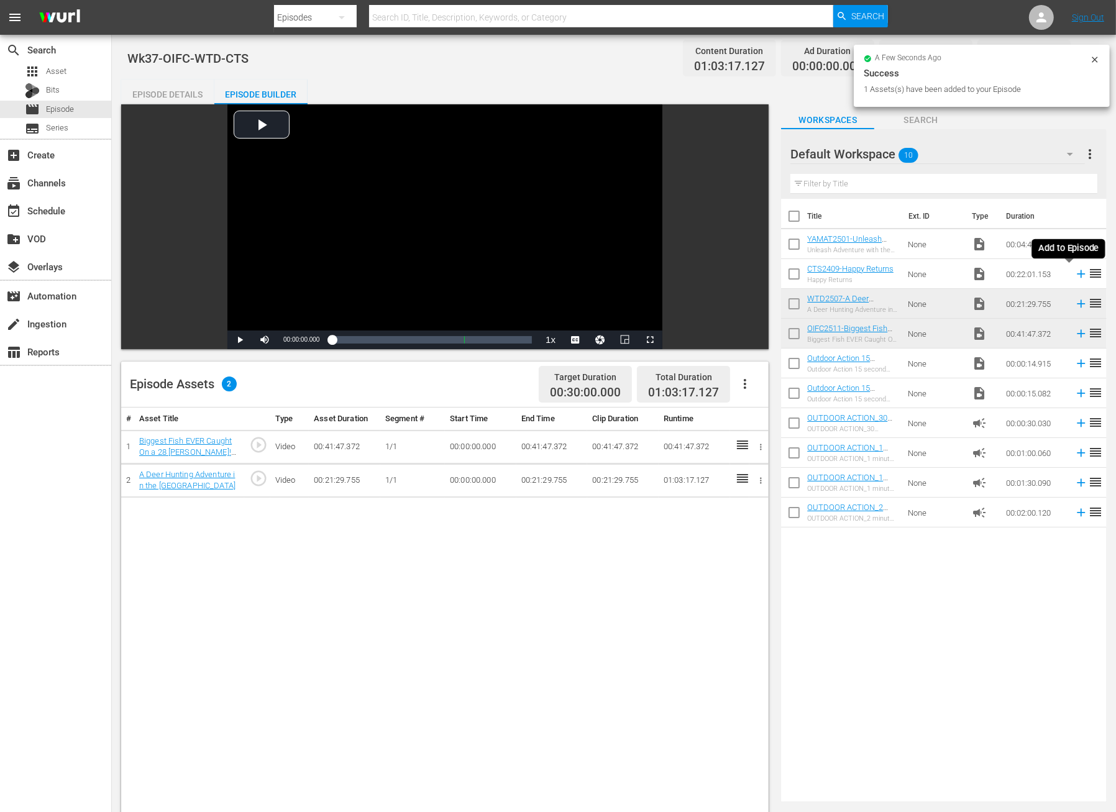
click at [1074, 273] on icon at bounding box center [1081, 274] width 14 height 14
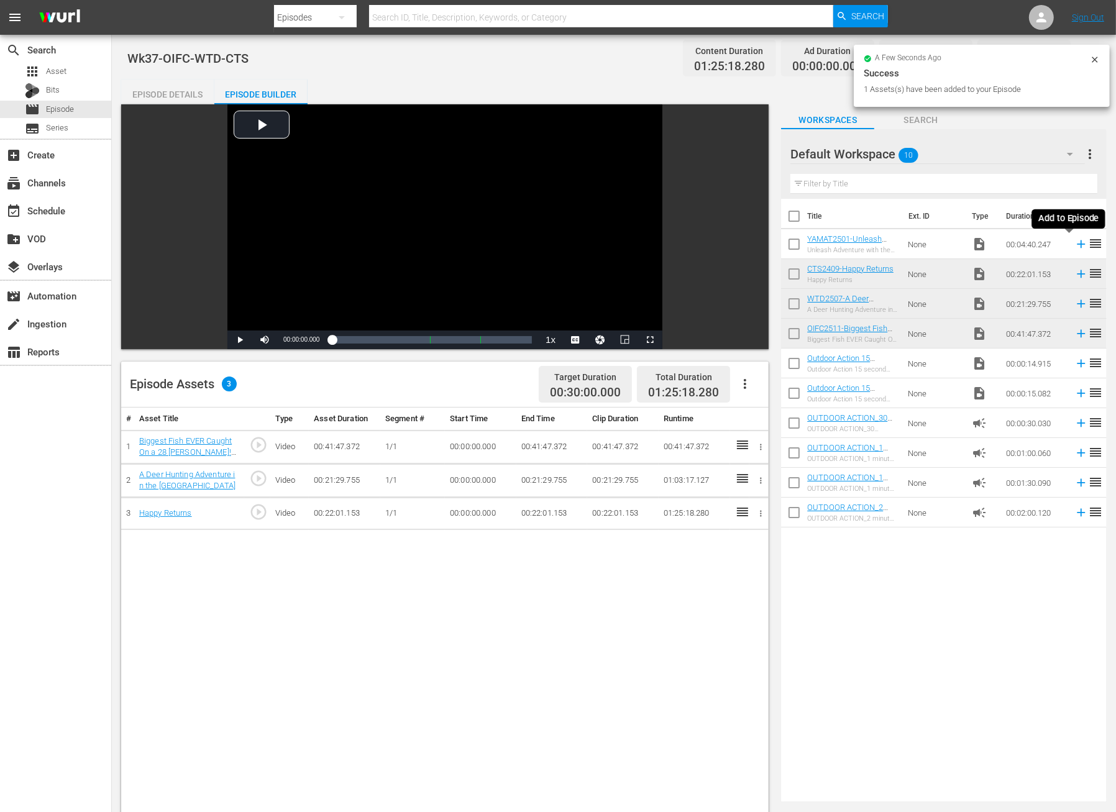
click at [1074, 244] on icon at bounding box center [1081, 244] width 14 height 14
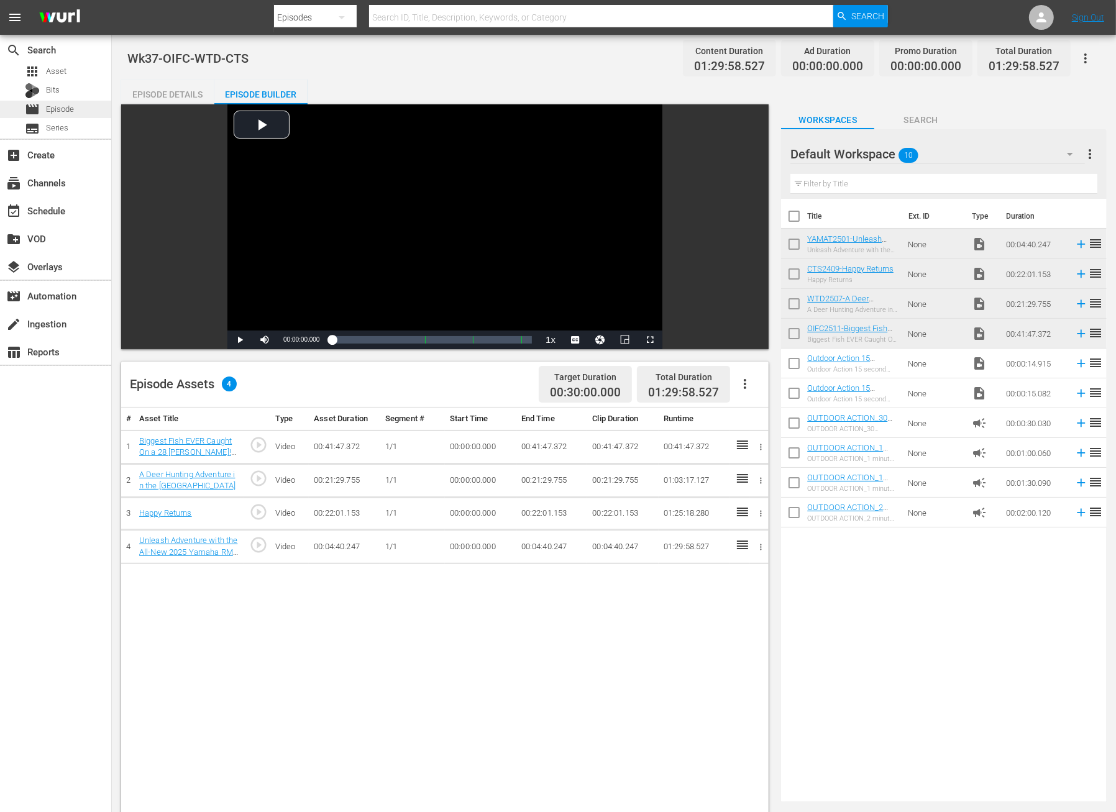
click at [70, 111] on span "Episode" at bounding box center [60, 109] width 28 height 12
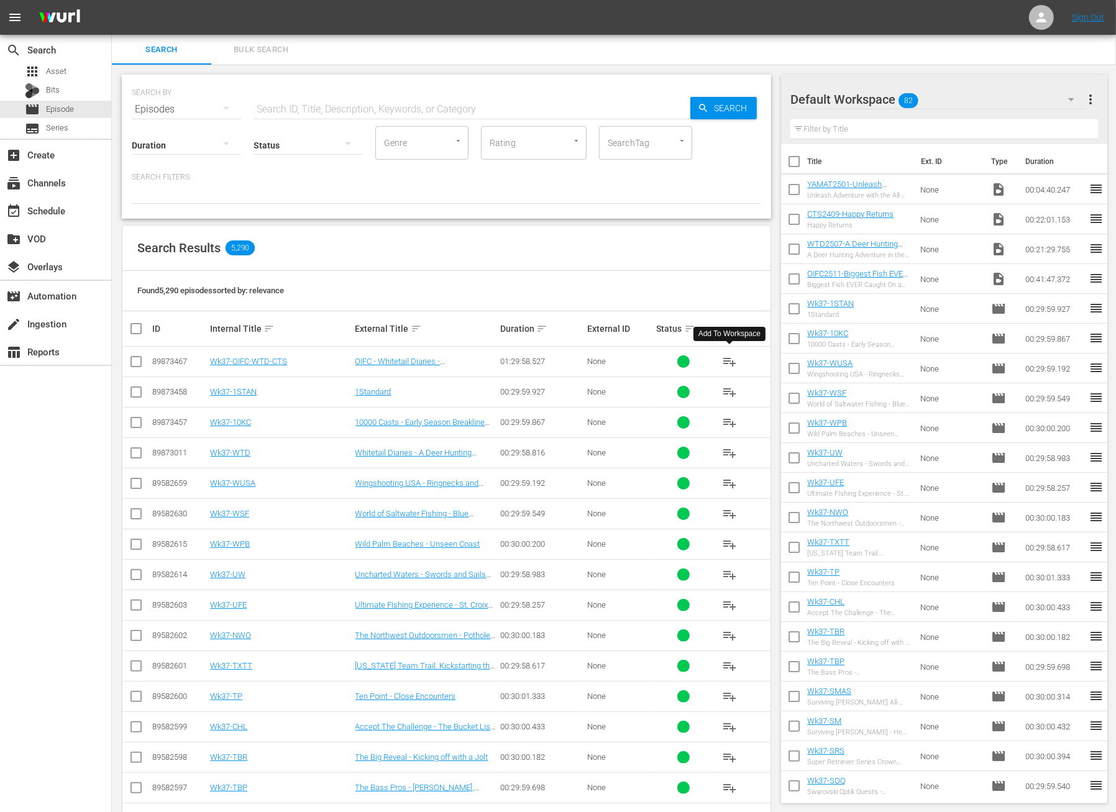
click at [732, 357] on span "playlist_add" at bounding box center [729, 361] width 15 height 15
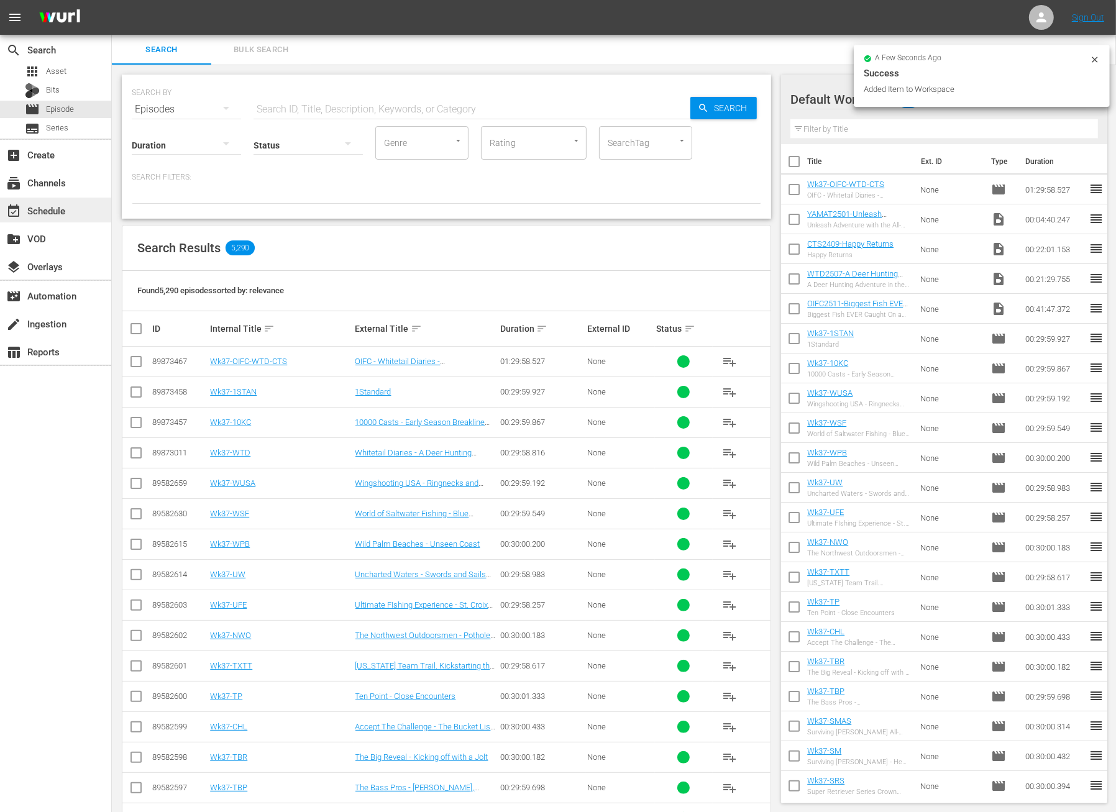
click at [63, 210] on div "event_available Schedule" at bounding box center [35, 208] width 70 height 11
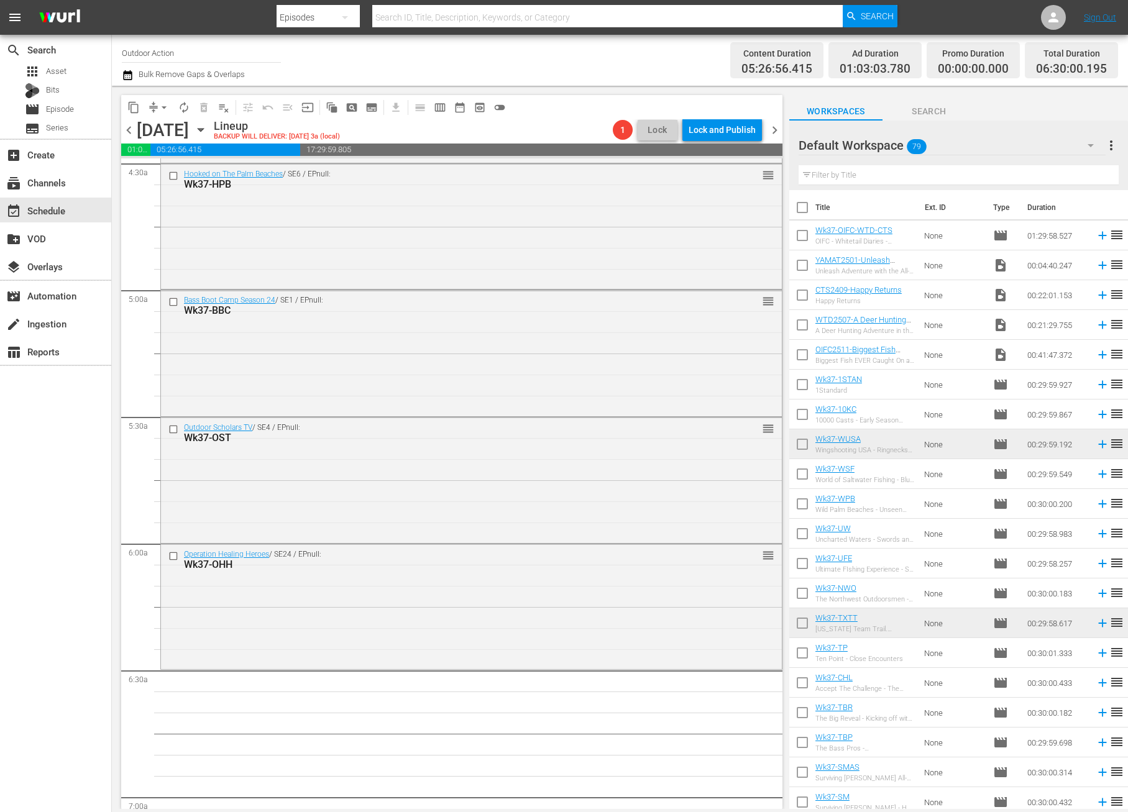
scroll to position [1132, 0]
click at [1098, 233] on icon at bounding box center [1102, 236] width 8 height 8
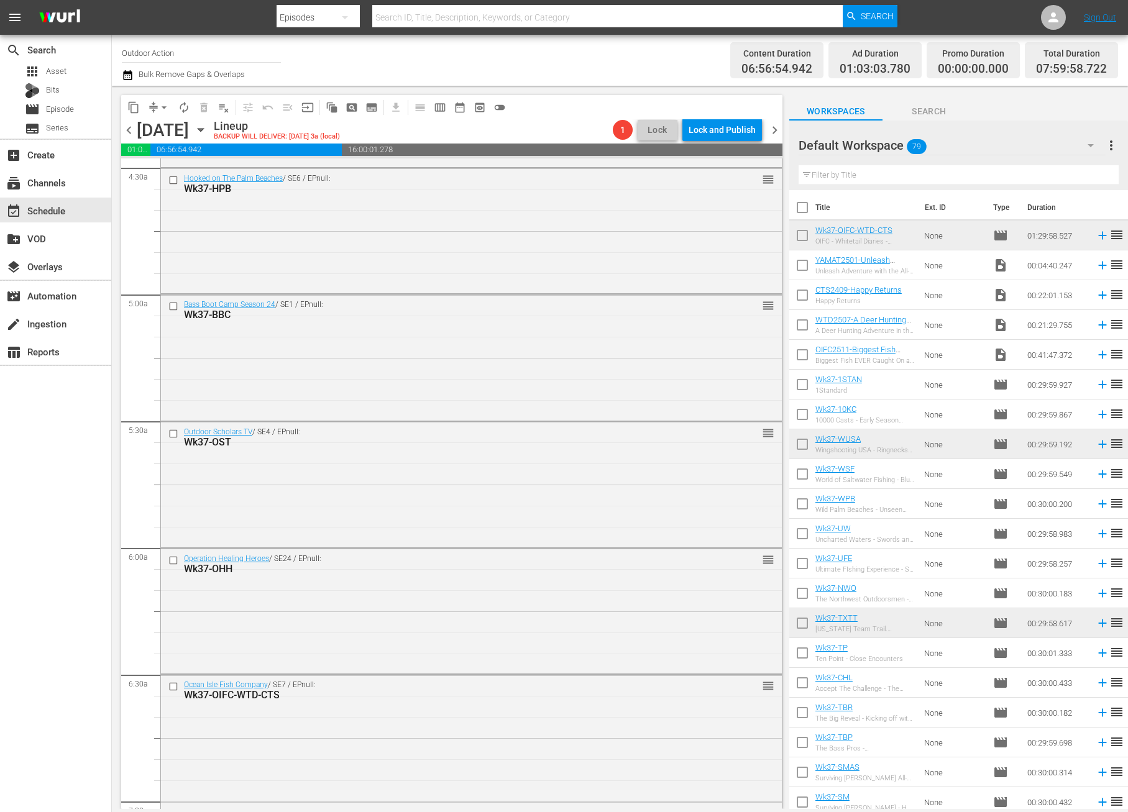
click at [856, 174] on input "text" at bounding box center [958, 175] width 320 height 20
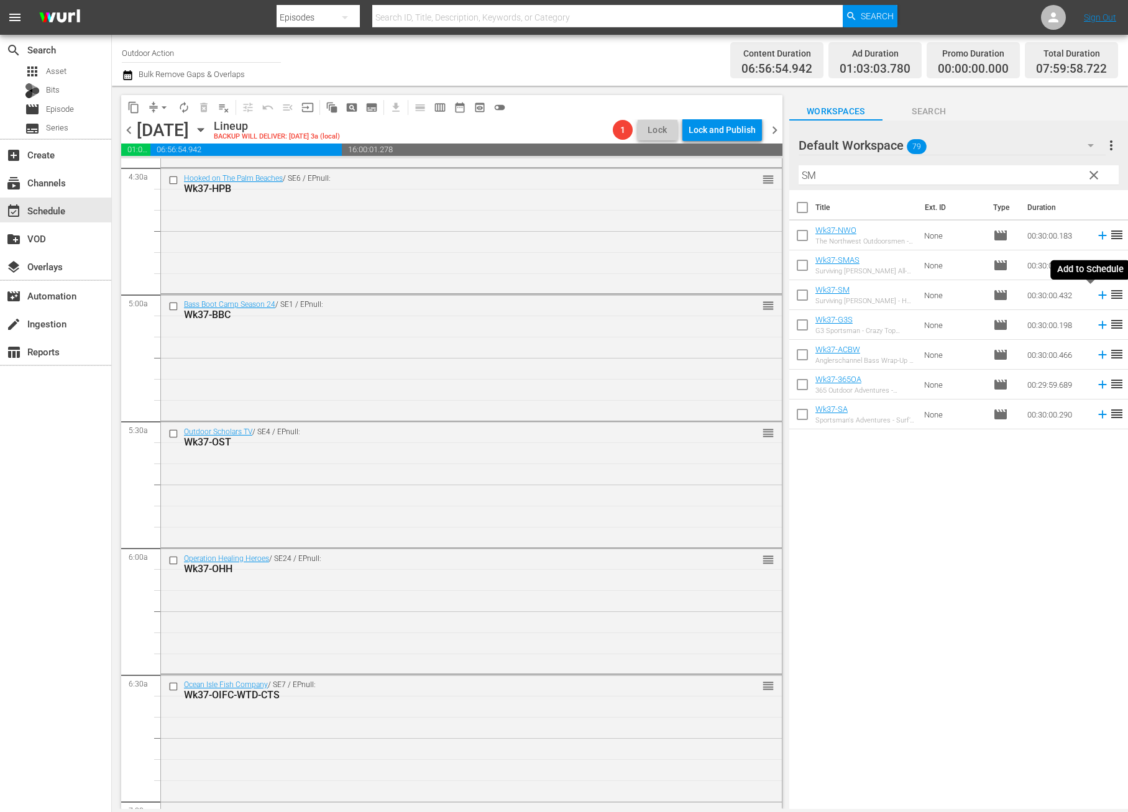
click at [1098, 295] on icon at bounding box center [1102, 295] width 8 height 8
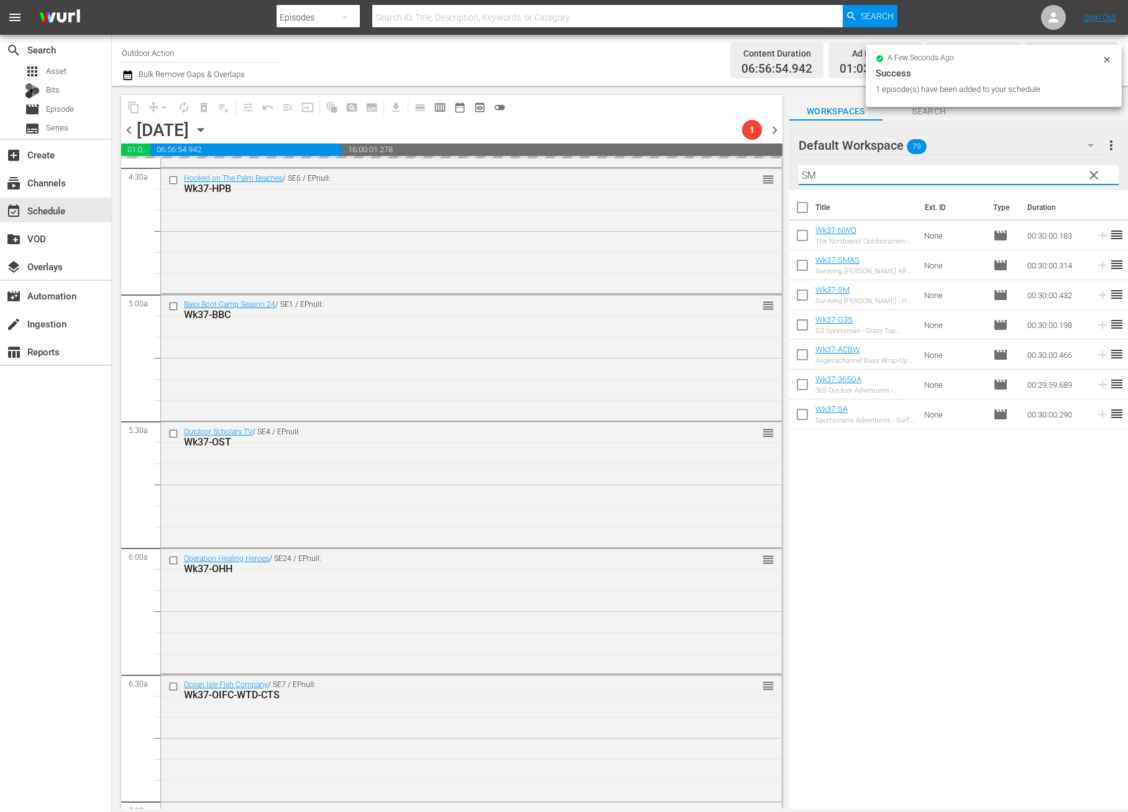
click at [882, 177] on input "SM" at bounding box center [958, 175] width 320 height 20
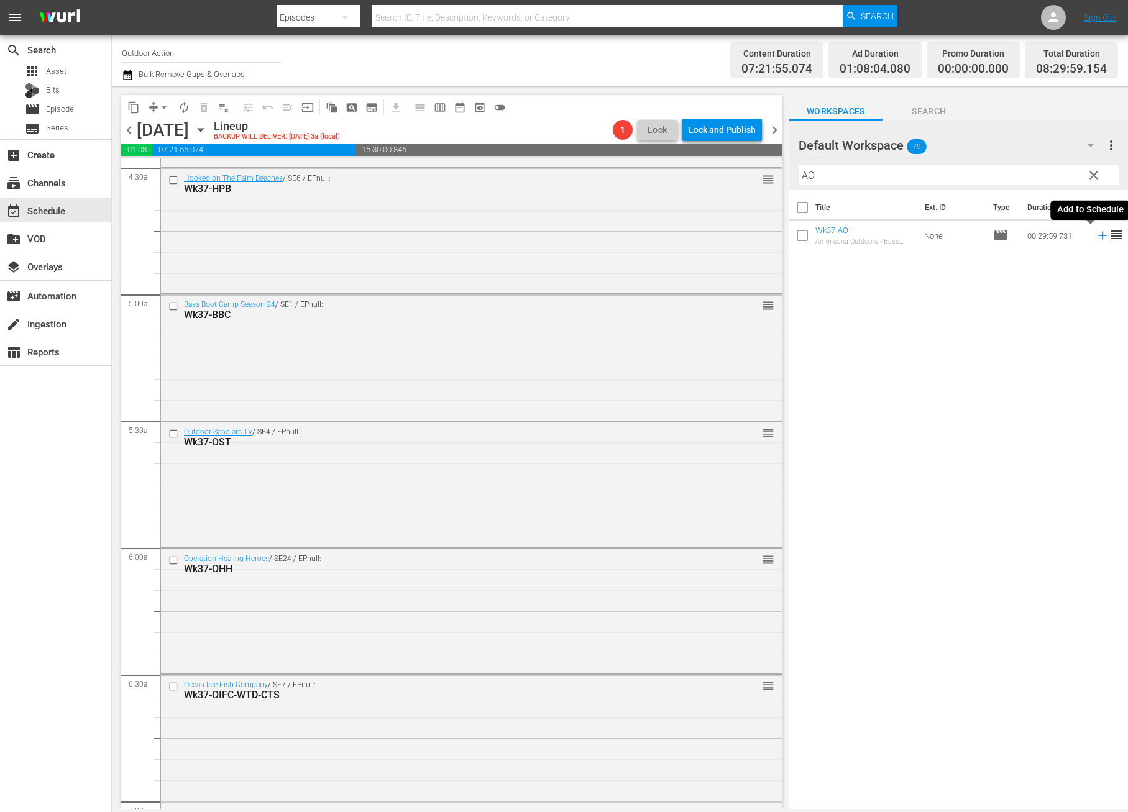
click at [1096, 239] on icon at bounding box center [1103, 236] width 14 height 14
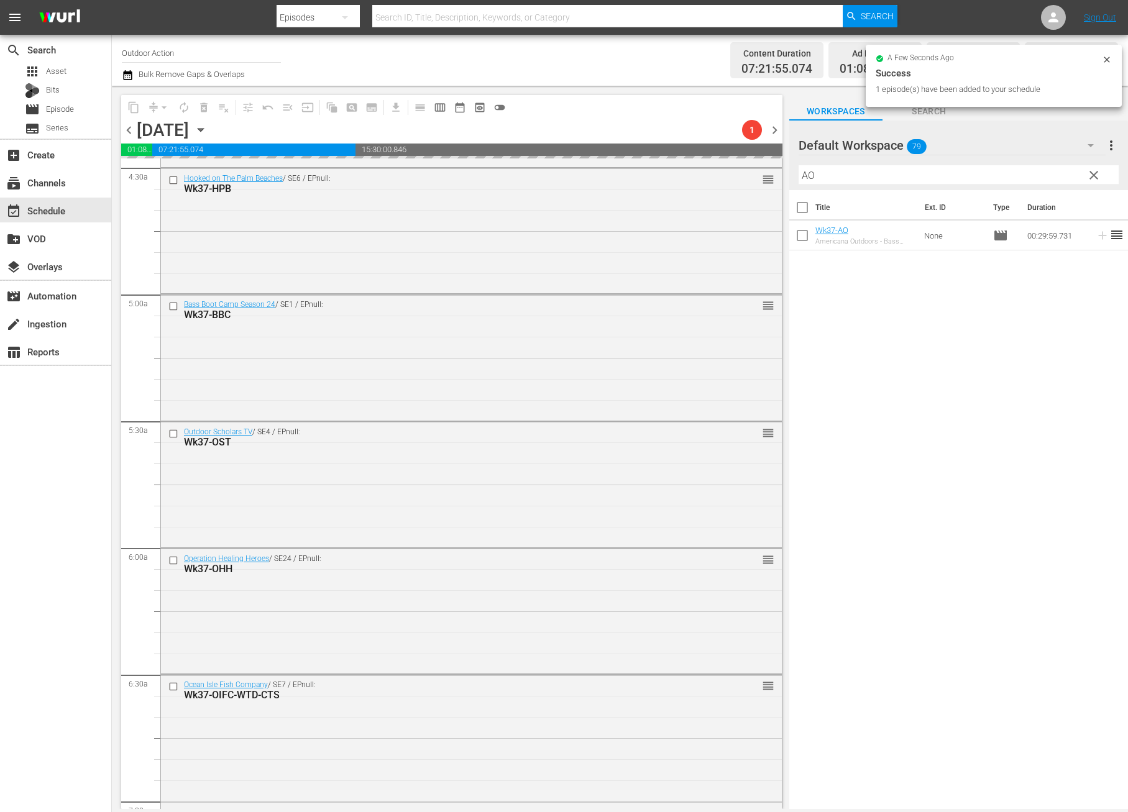
click at [993, 179] on input "AO" at bounding box center [958, 175] width 320 height 20
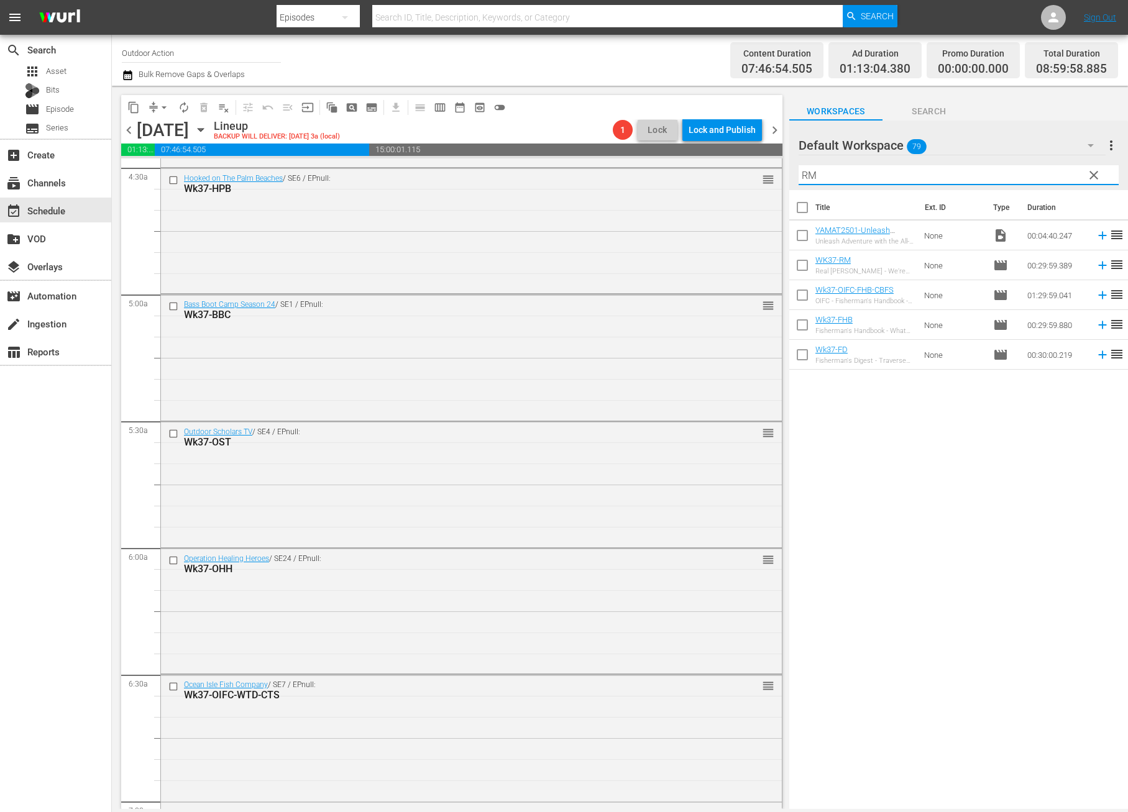
click at [1098, 265] on icon at bounding box center [1102, 266] width 8 height 8
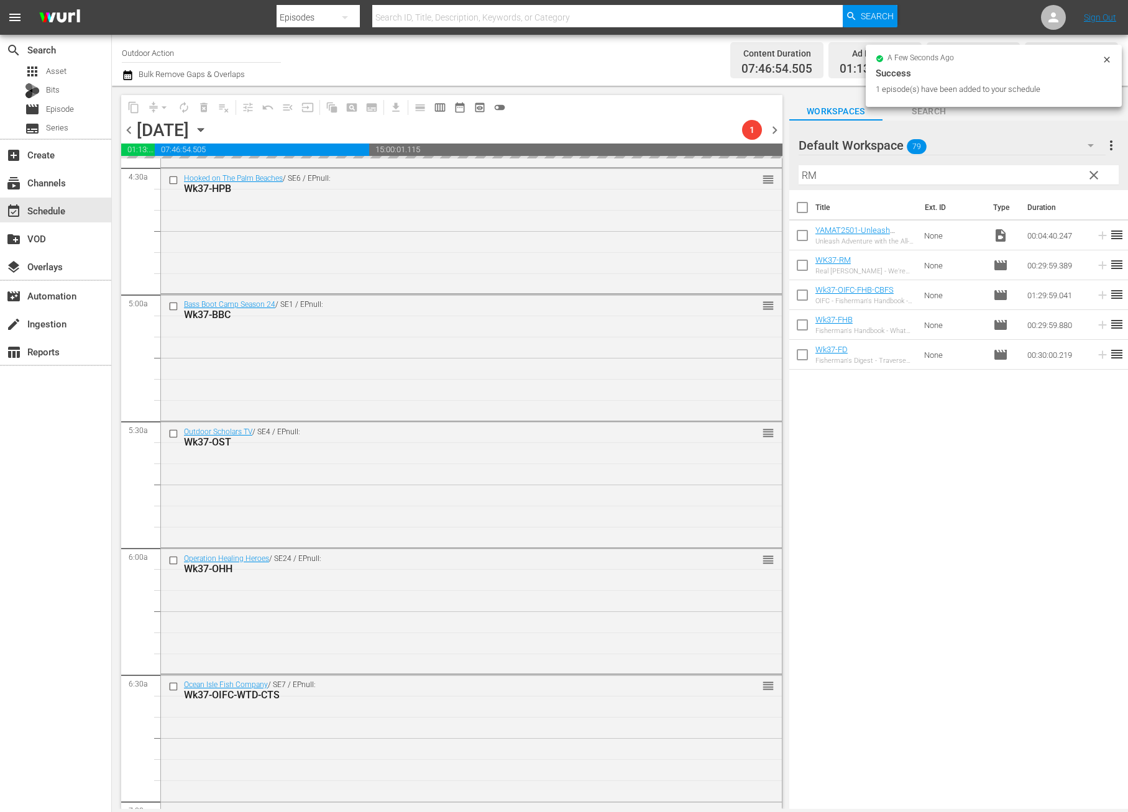
click at [1027, 170] on input "RM" at bounding box center [958, 175] width 320 height 20
click at [1015, 170] on input "RM" at bounding box center [958, 175] width 320 height 20
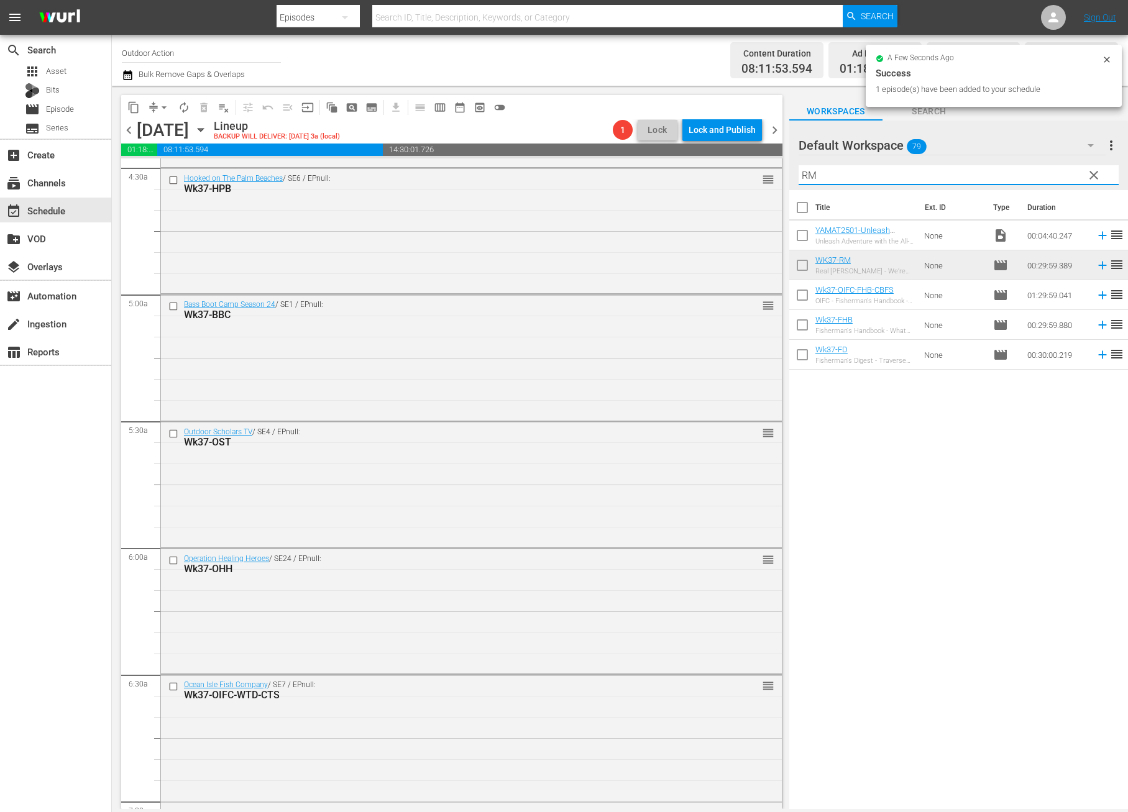
click at [1012, 170] on input "RM" at bounding box center [958, 175] width 320 height 20
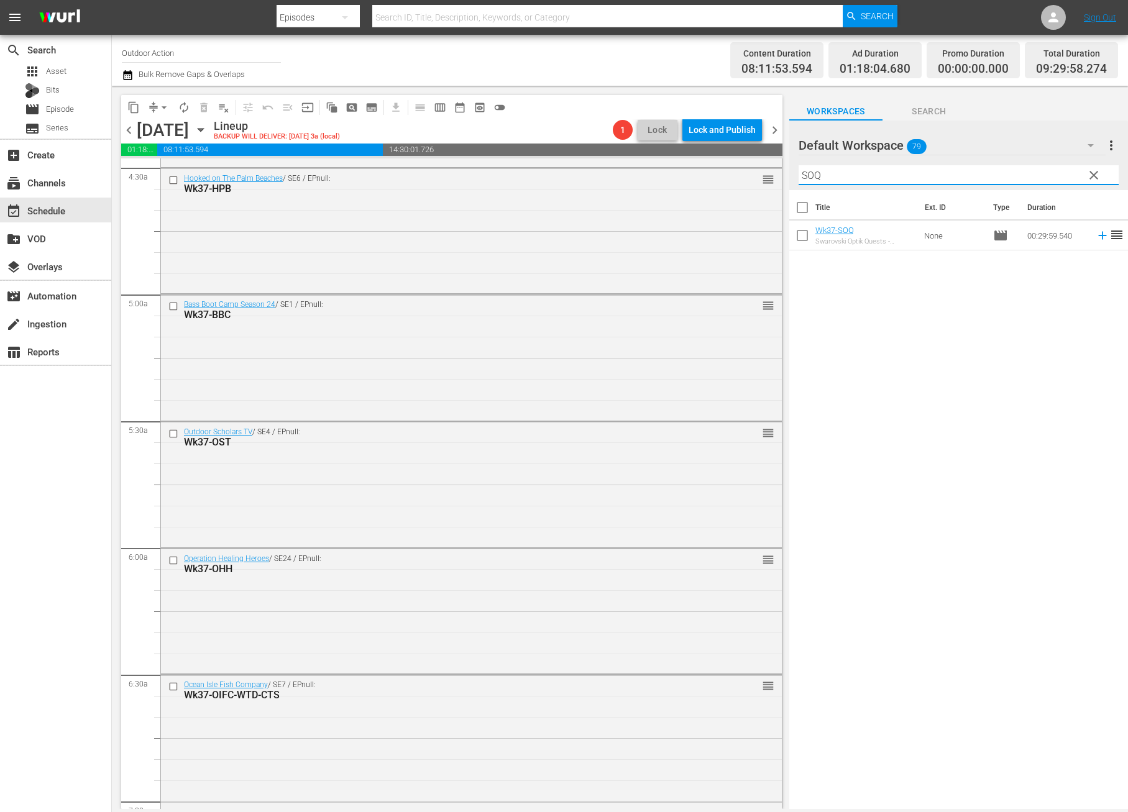
click at [1096, 241] on icon at bounding box center [1103, 236] width 14 height 14
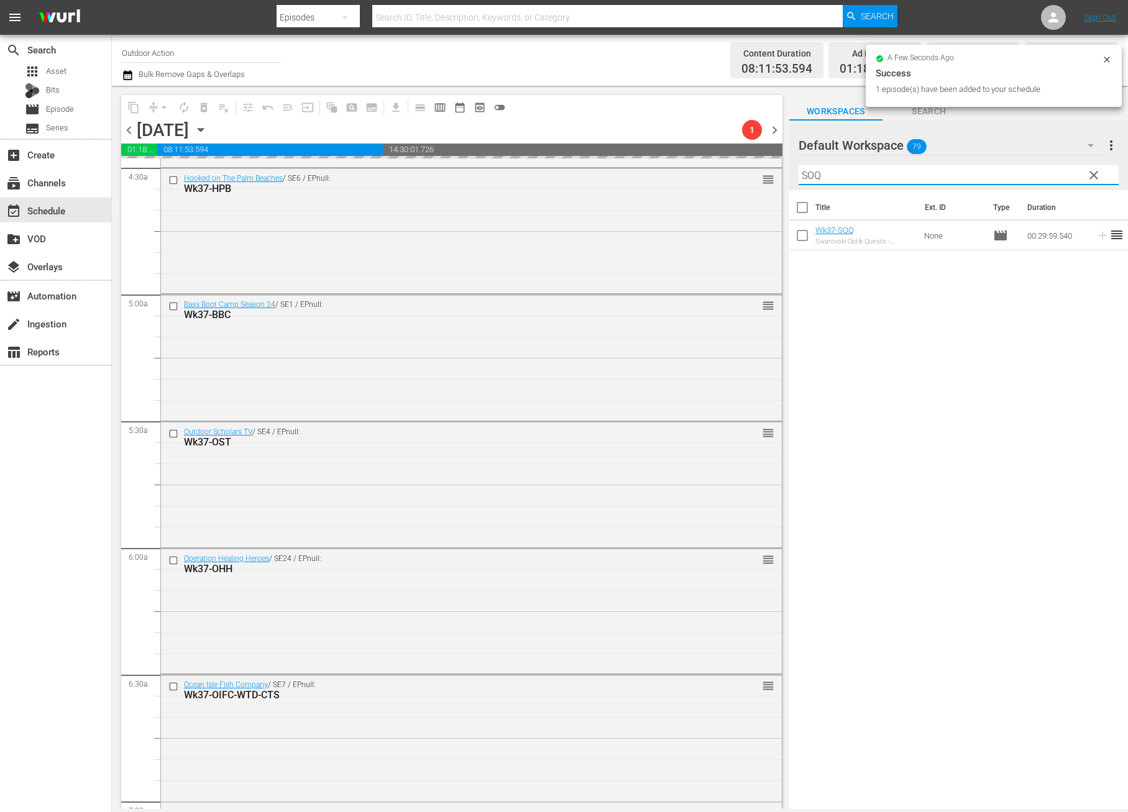
click at [1027, 176] on input "SOQ" at bounding box center [958, 175] width 320 height 20
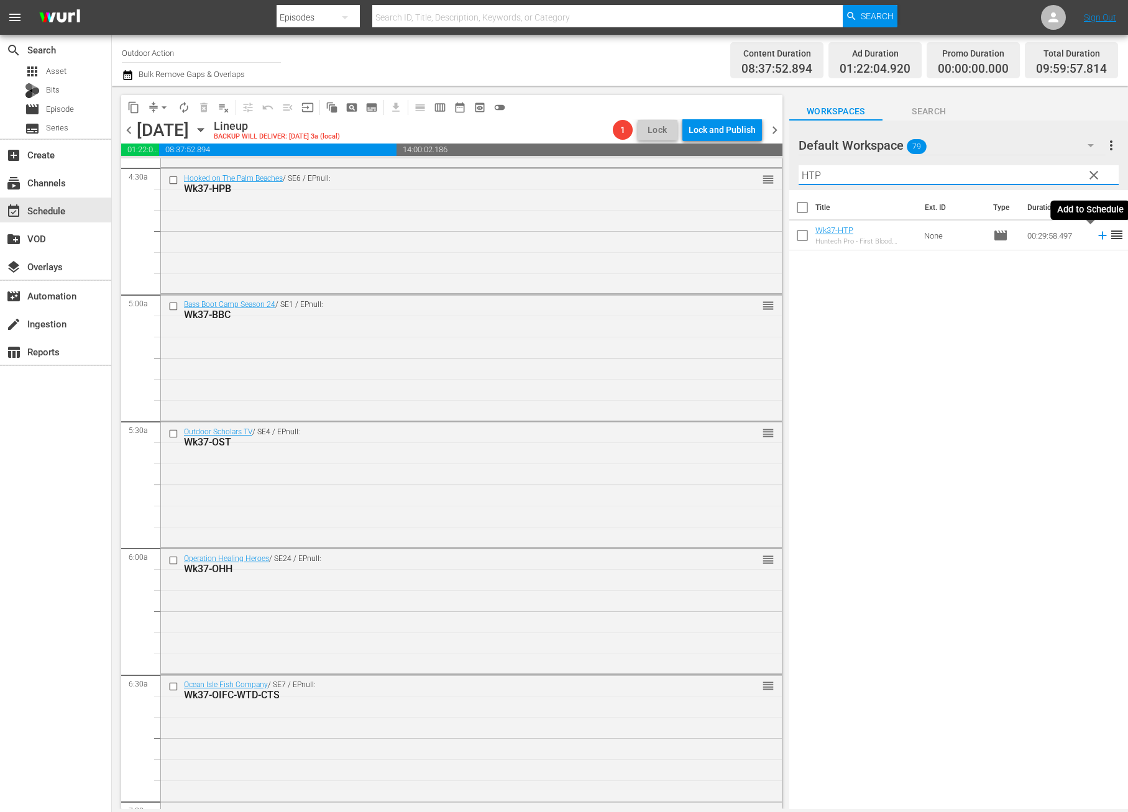
click at [1096, 233] on icon at bounding box center [1103, 236] width 14 height 14
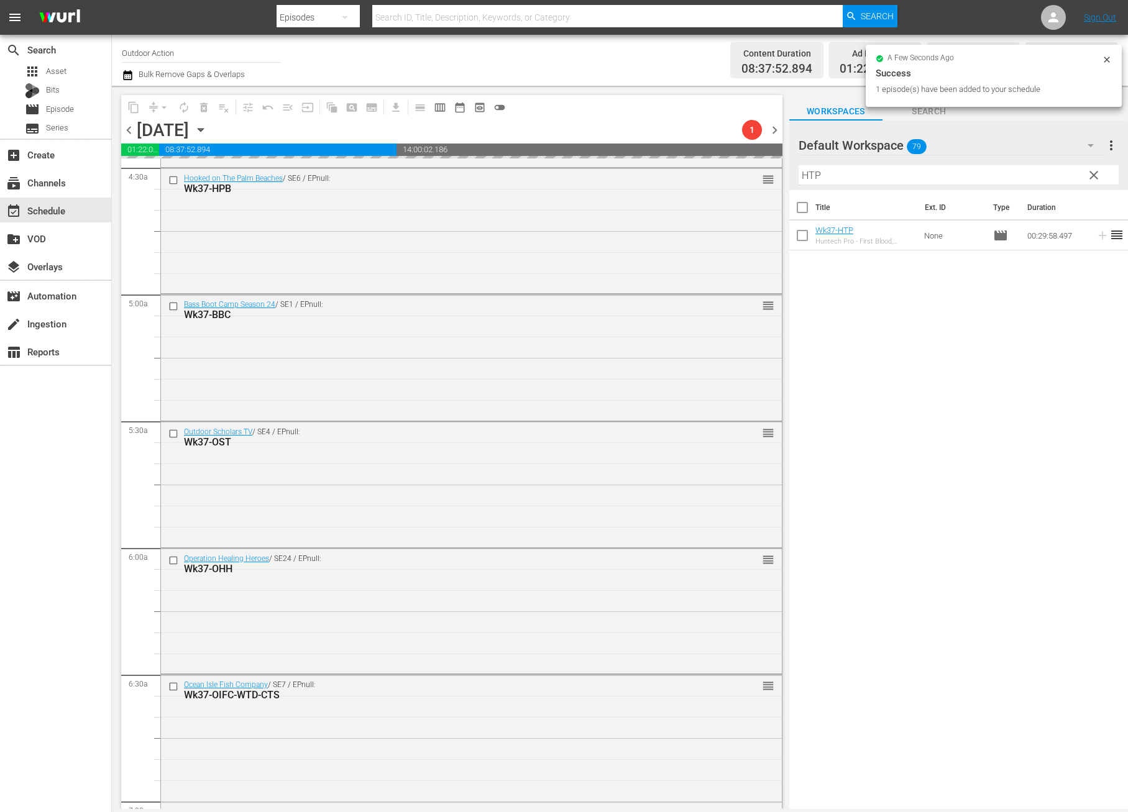
click at [1012, 178] on input "HTP" at bounding box center [958, 175] width 320 height 20
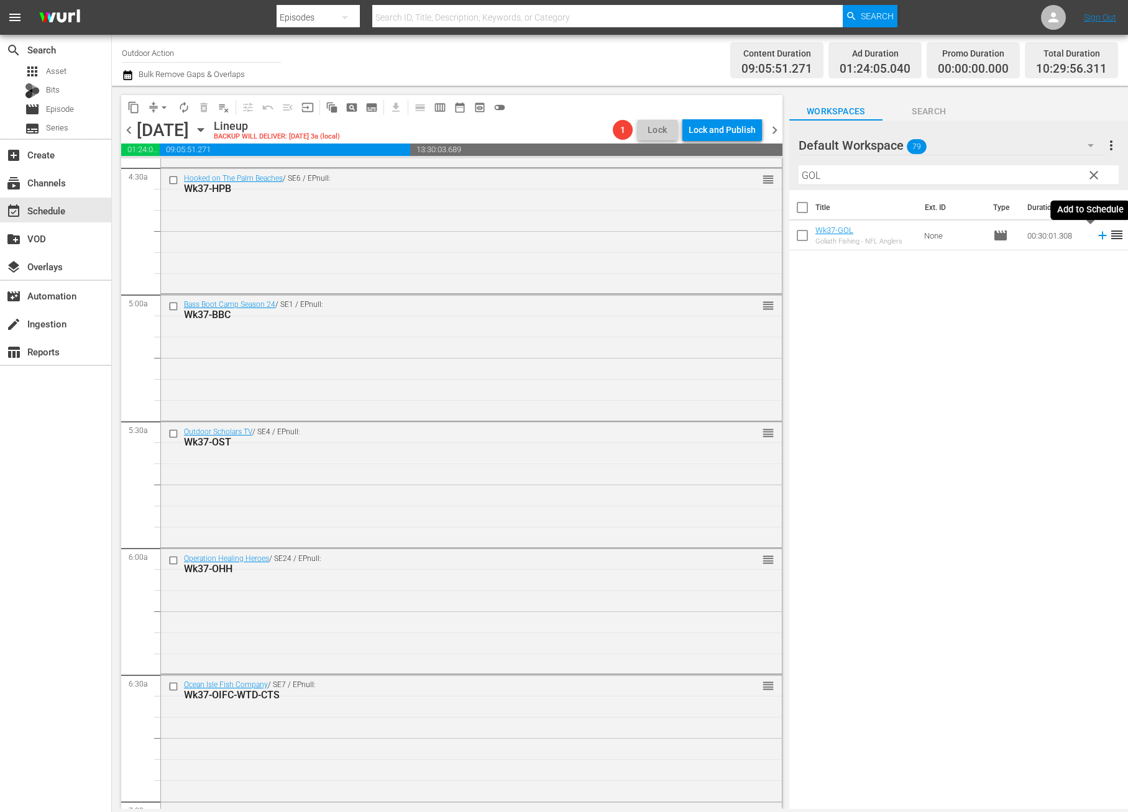
click at [1096, 239] on icon at bounding box center [1103, 236] width 14 height 14
click at [1052, 168] on input "GOL" at bounding box center [958, 175] width 320 height 20
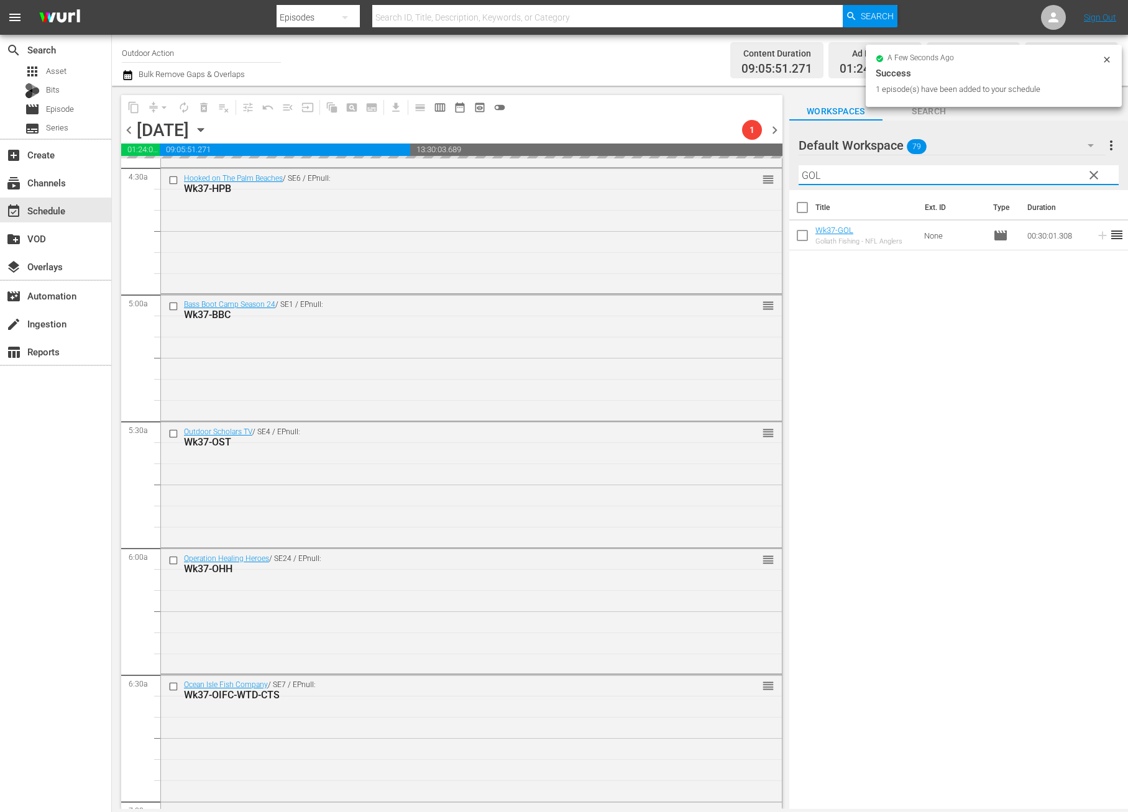
click at [1052, 168] on input "GOL" at bounding box center [958, 175] width 320 height 20
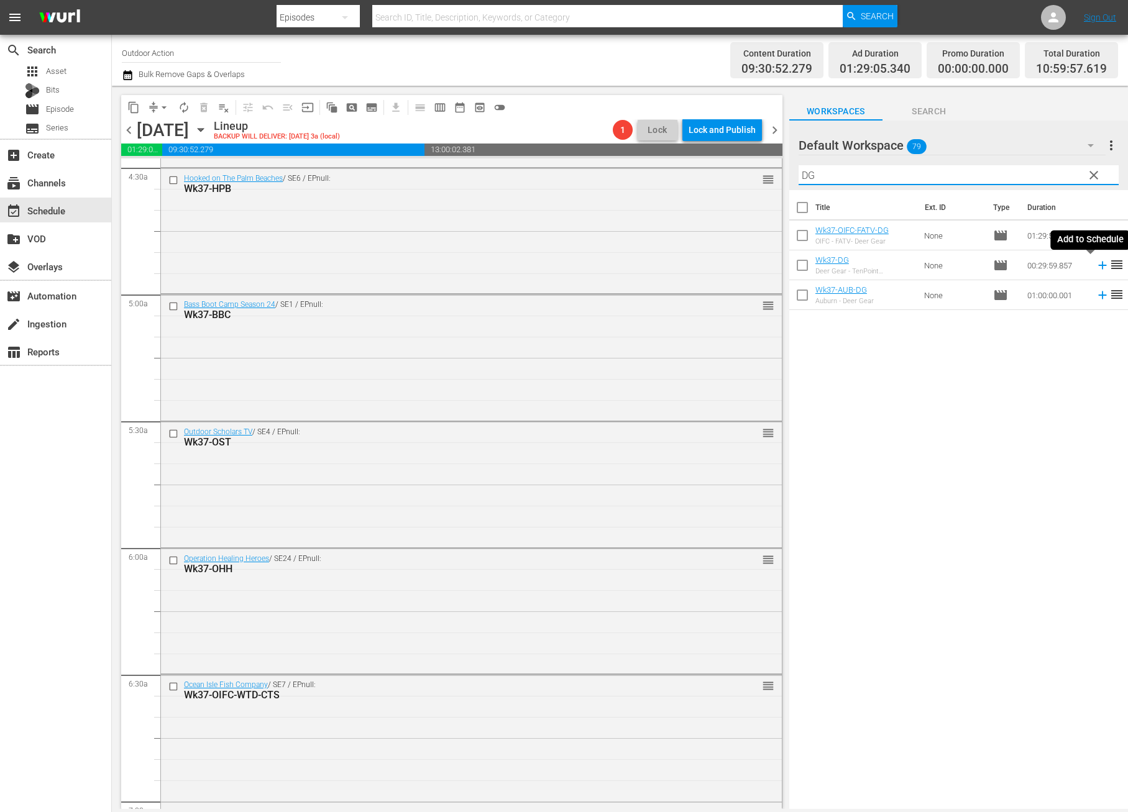
click at [1098, 265] on icon at bounding box center [1102, 266] width 8 height 8
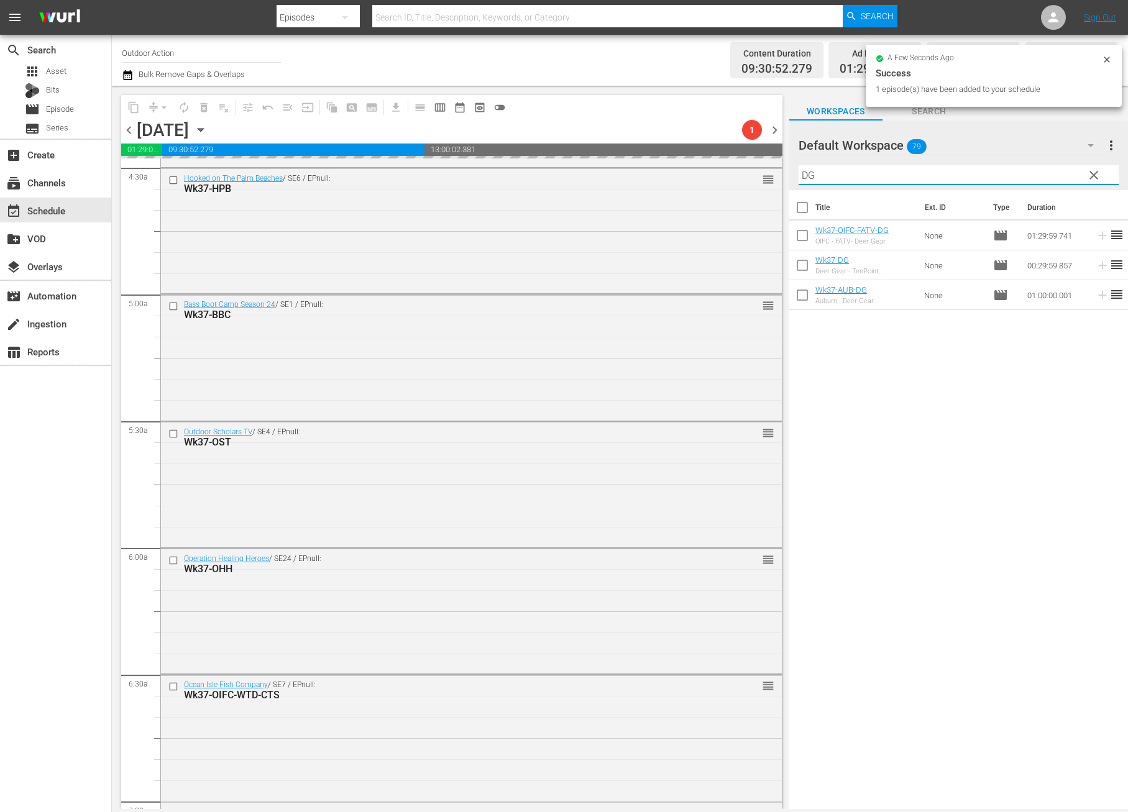
click at [1026, 176] on input "DG" at bounding box center [958, 175] width 320 height 20
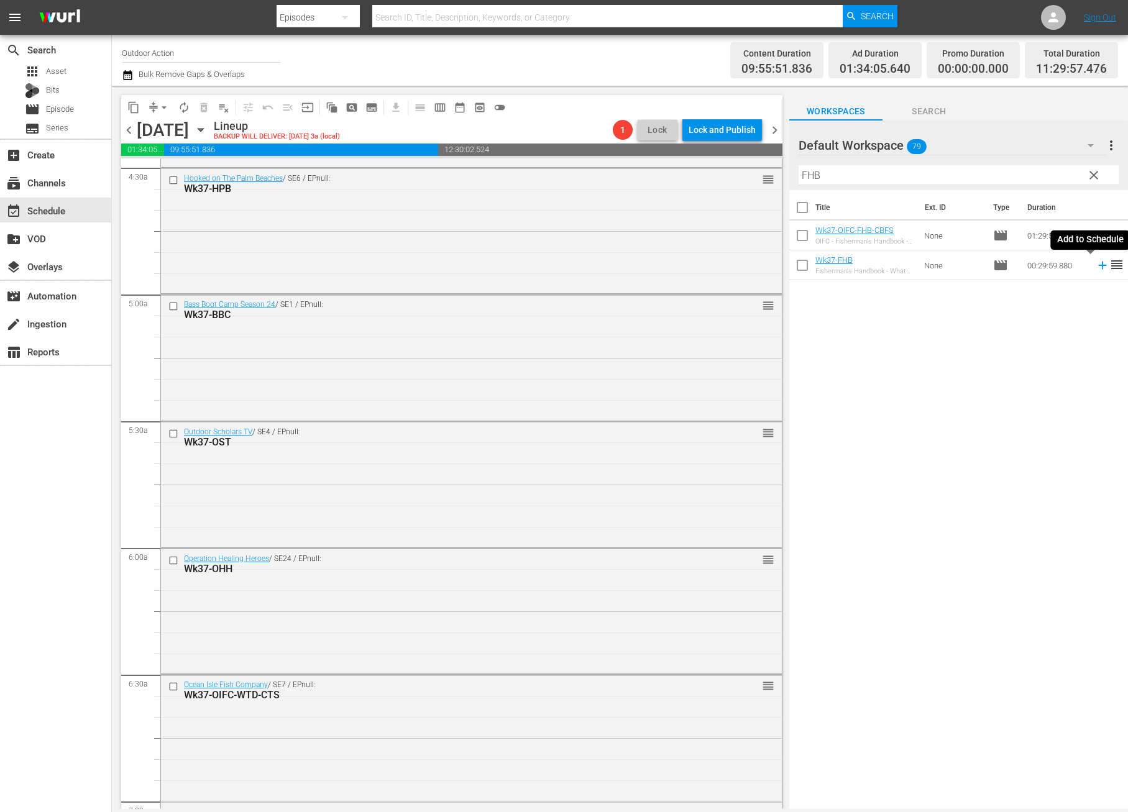
click at [1096, 265] on icon at bounding box center [1103, 265] width 14 height 14
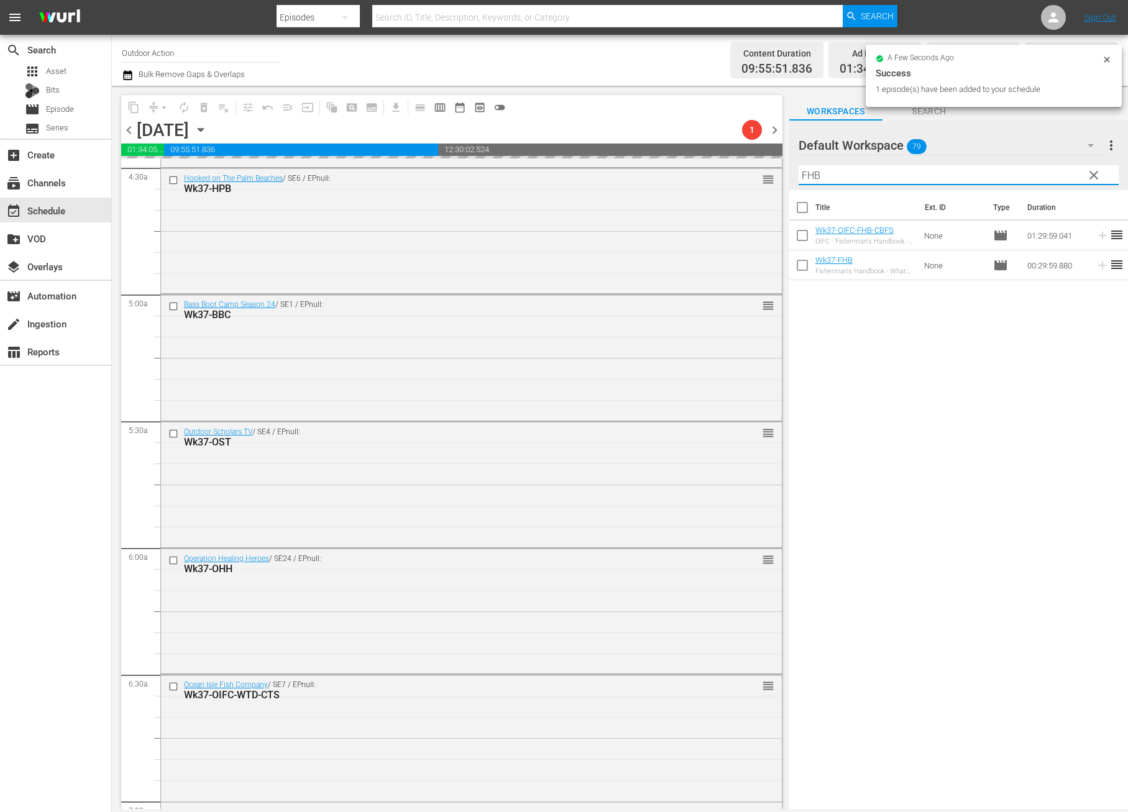
click at [982, 176] on input "FHB" at bounding box center [958, 175] width 320 height 20
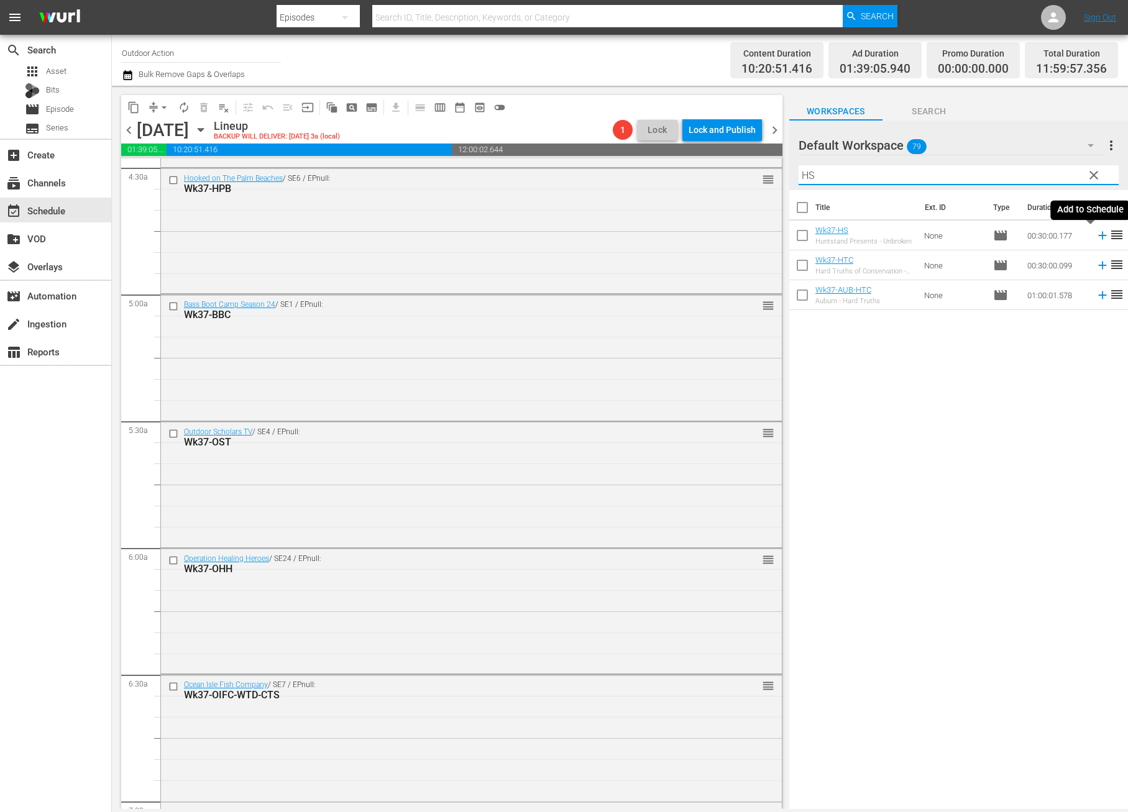
click at [1096, 234] on icon at bounding box center [1103, 236] width 14 height 14
click at [1043, 165] on input "HS" at bounding box center [958, 175] width 320 height 20
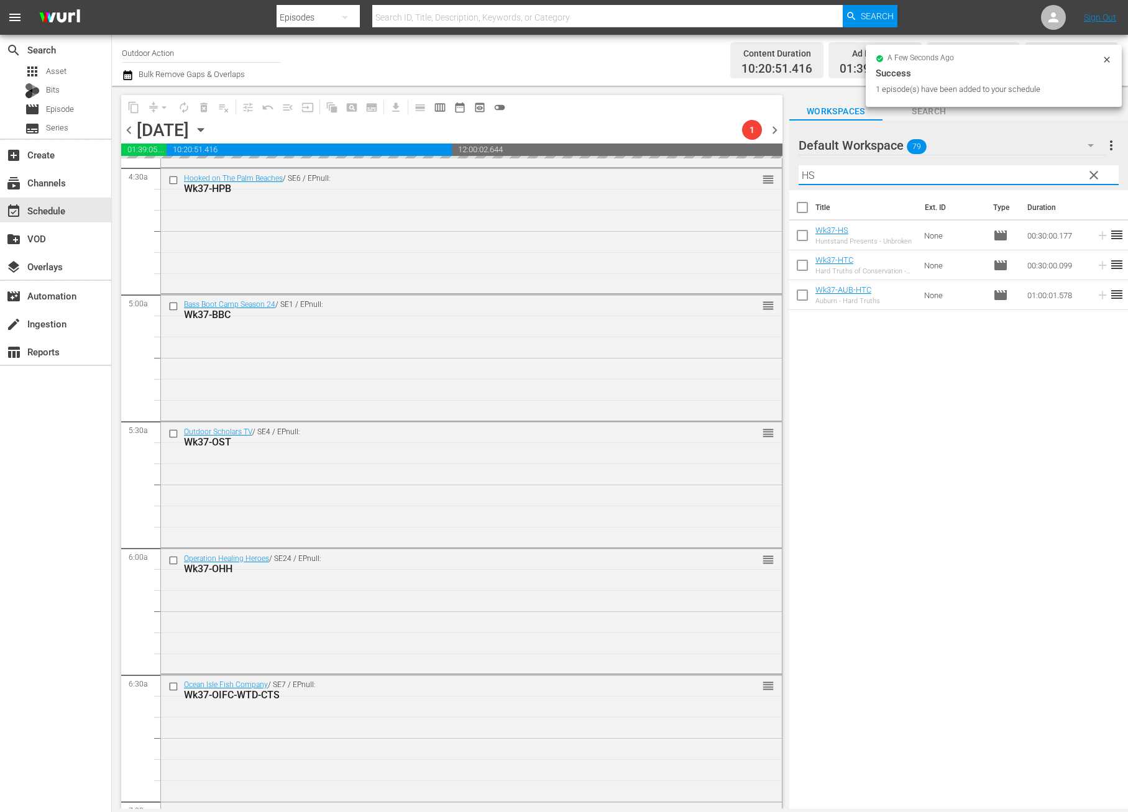
click at [1043, 165] on input "HS" at bounding box center [958, 175] width 320 height 20
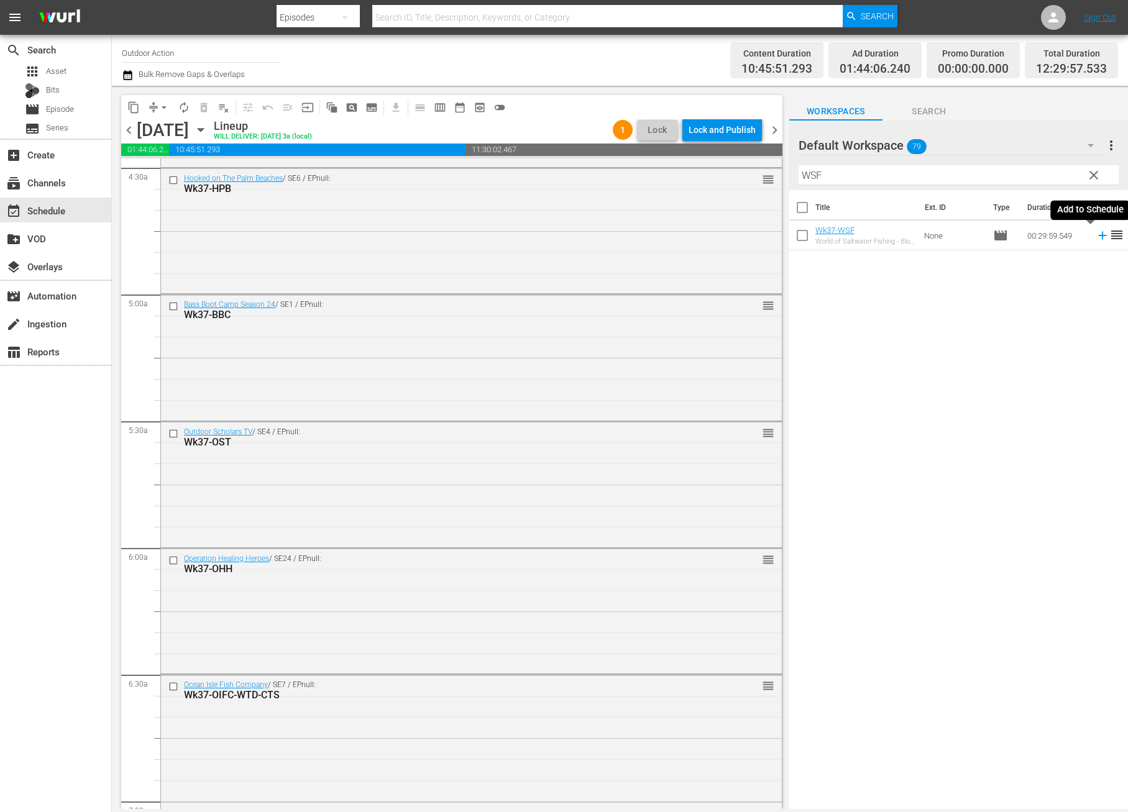
click at [1096, 234] on icon at bounding box center [1103, 236] width 14 height 14
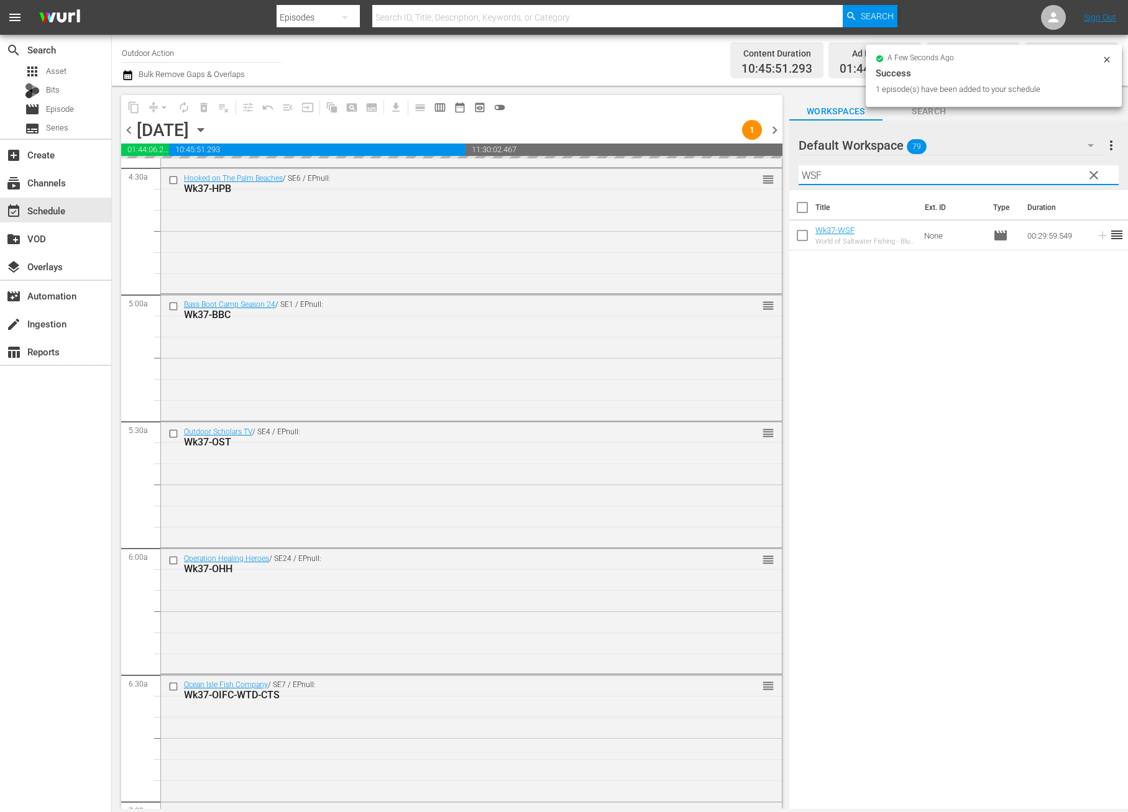
click at [1060, 172] on input "WSF" at bounding box center [958, 175] width 320 height 20
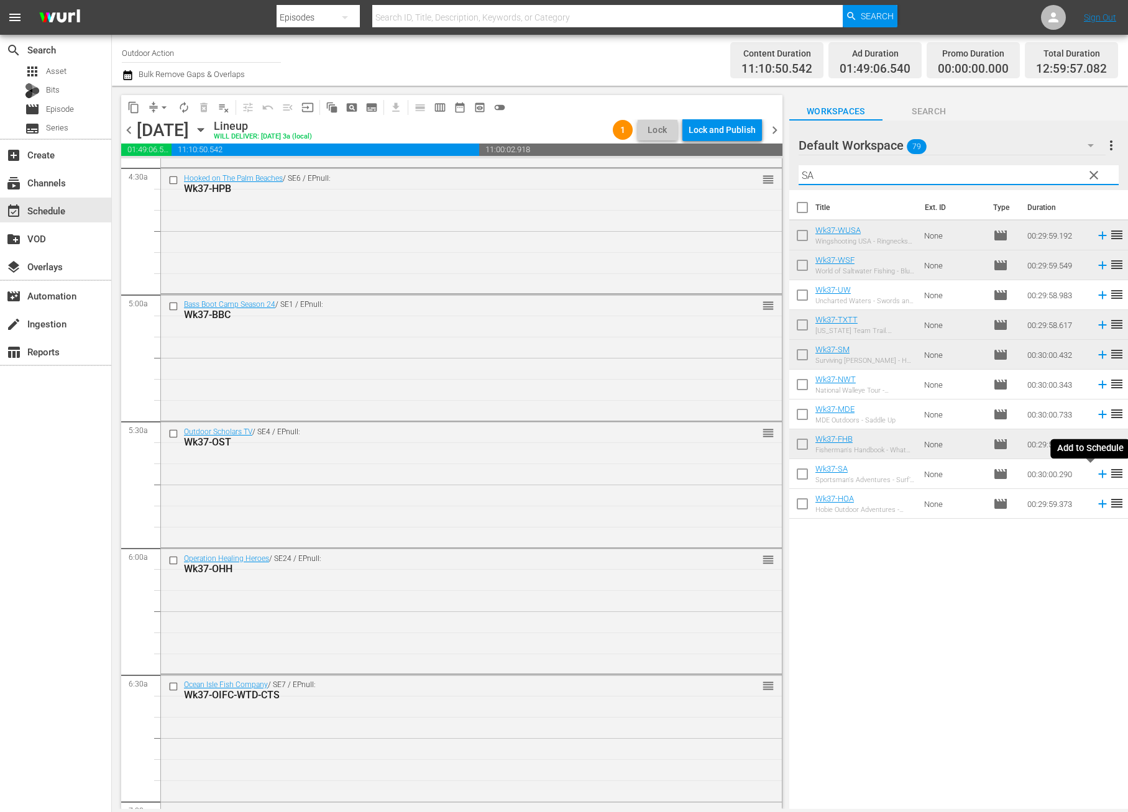
click at [1096, 478] on icon at bounding box center [1103, 474] width 14 height 14
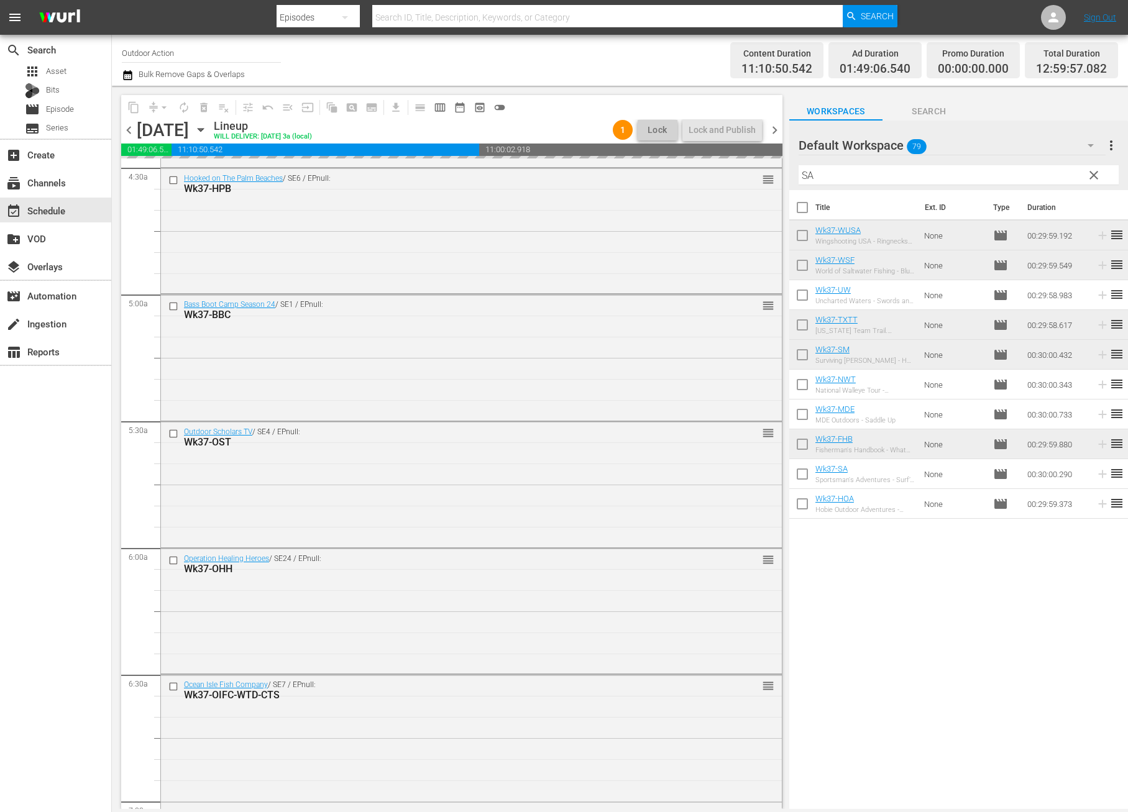
click at [836, 175] on input "SA" at bounding box center [958, 175] width 320 height 20
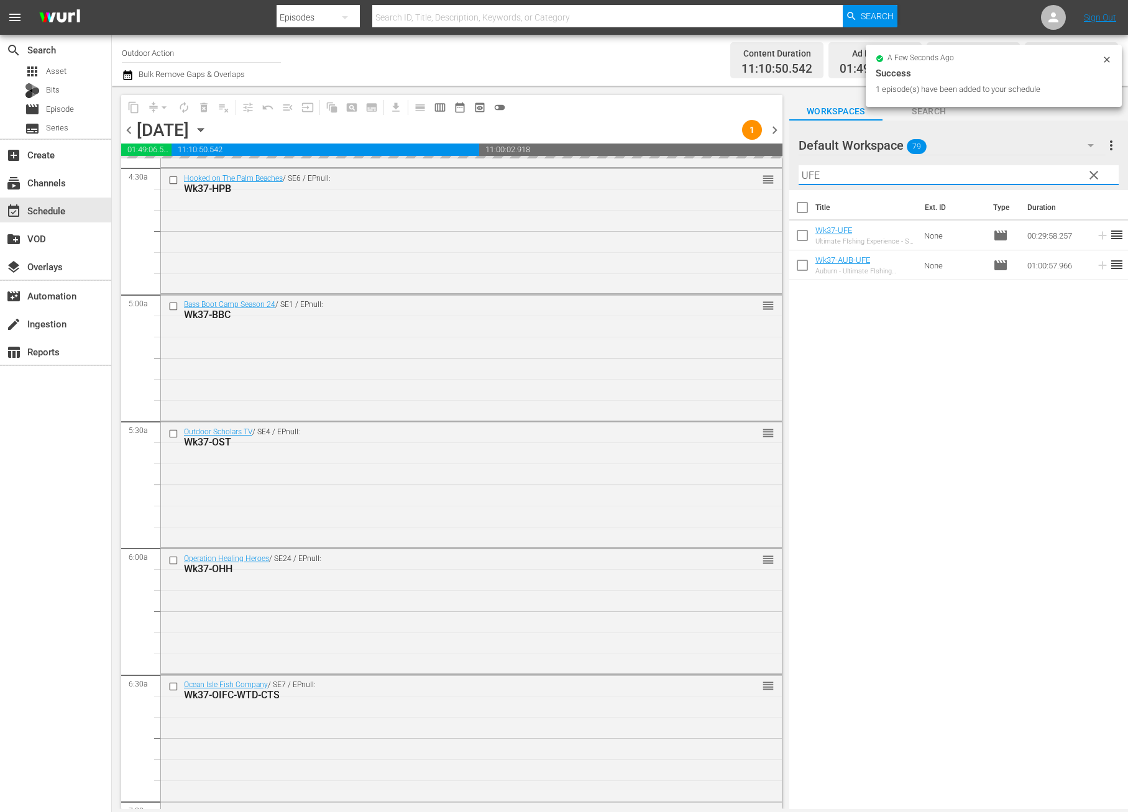
click at [1040, 331] on div "Title Ext. ID Type Duration Wk37-UFE Ultimate FIshing Experience - St. Croix Ri…" at bounding box center [958, 500] width 339 height 621
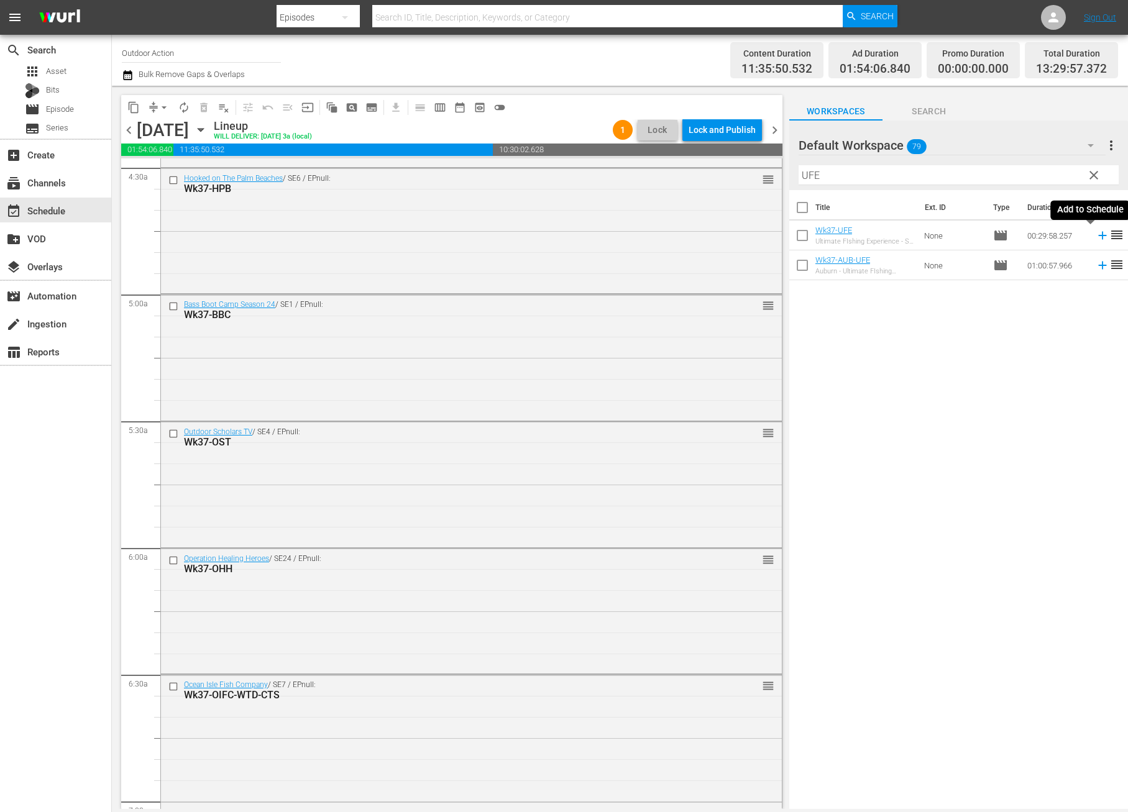
click at [1098, 235] on icon at bounding box center [1102, 236] width 8 height 8
click at [977, 184] on div "Filter by Title UFE" at bounding box center [958, 175] width 320 height 30
click at [958, 184] on hr at bounding box center [958, 184] width 0 height 1
click at [977, 184] on div "Filter by Title UFE" at bounding box center [958, 175] width 320 height 30
click at [1096, 232] on icon at bounding box center [1103, 236] width 14 height 14
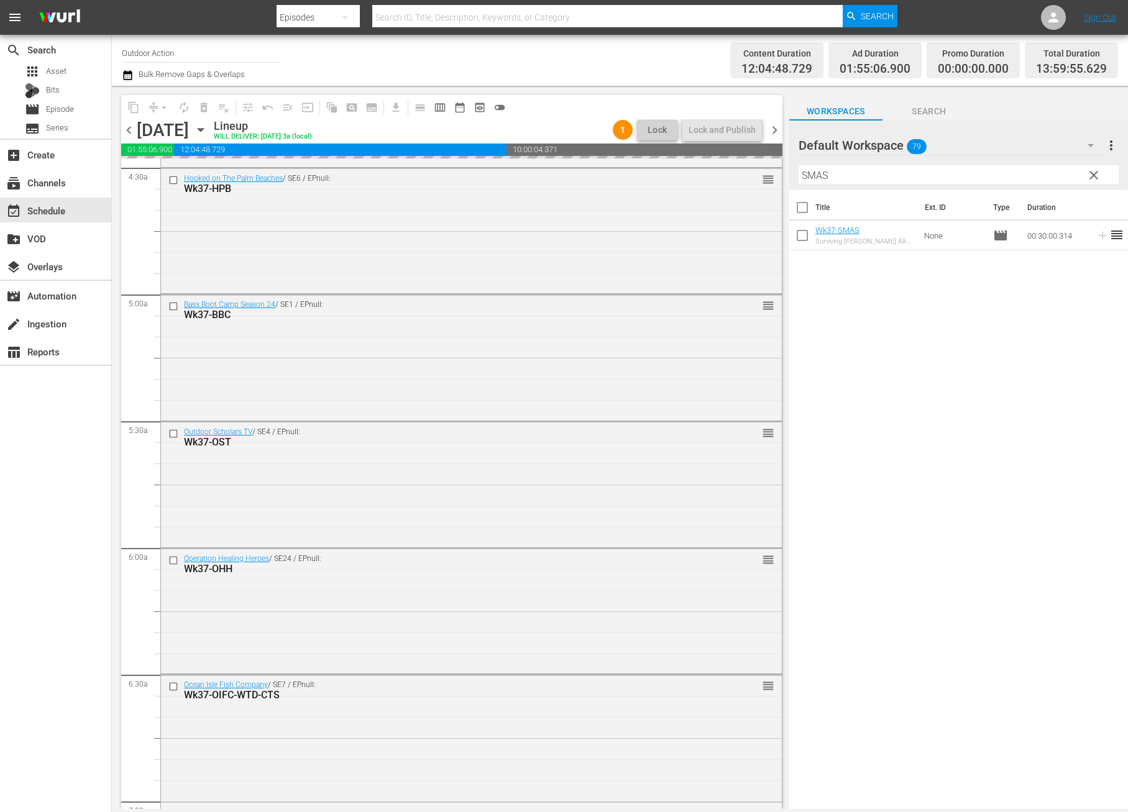
click at [993, 172] on input "SMAS" at bounding box center [958, 175] width 320 height 20
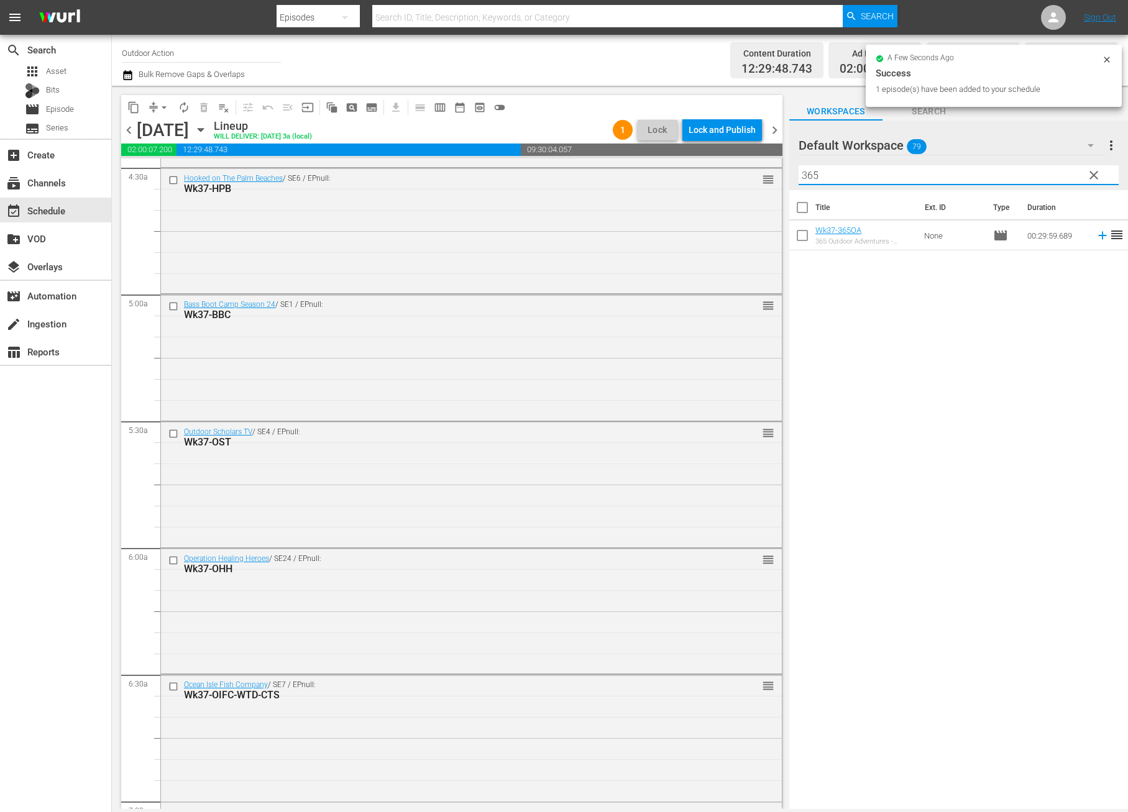
click at [1096, 238] on icon at bounding box center [1103, 236] width 14 height 14
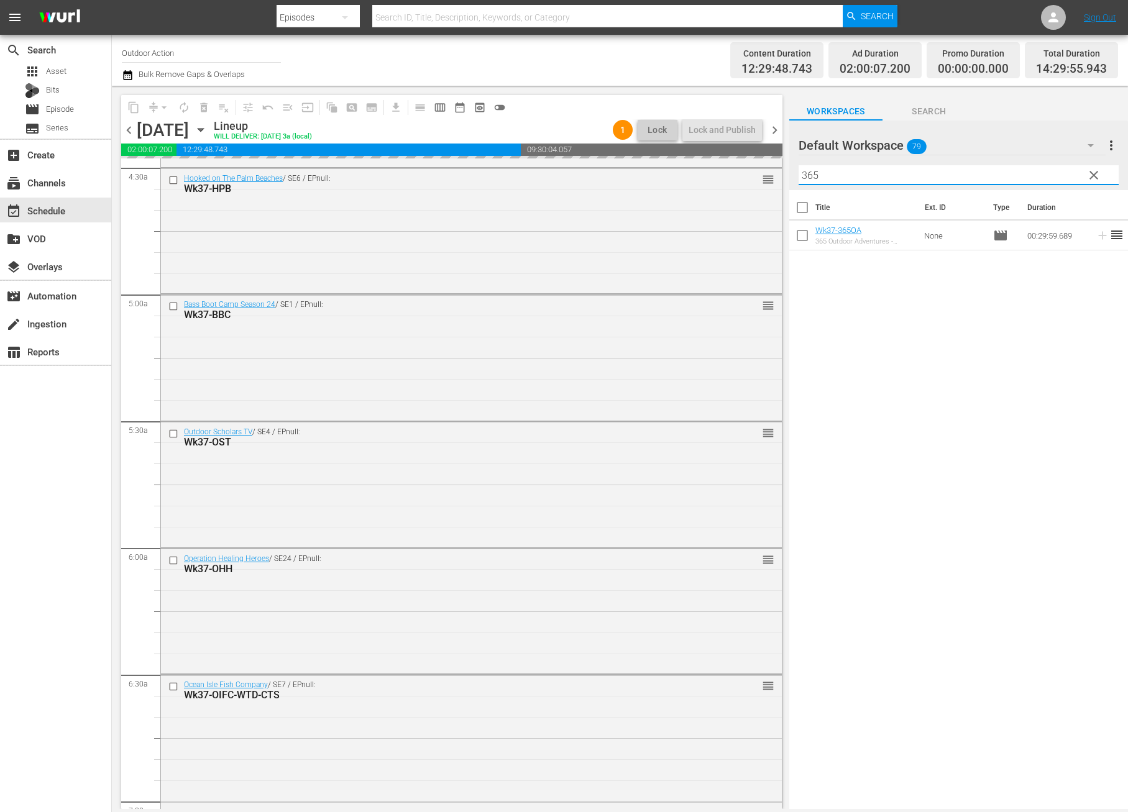
click at [999, 176] on input "365" at bounding box center [958, 175] width 320 height 20
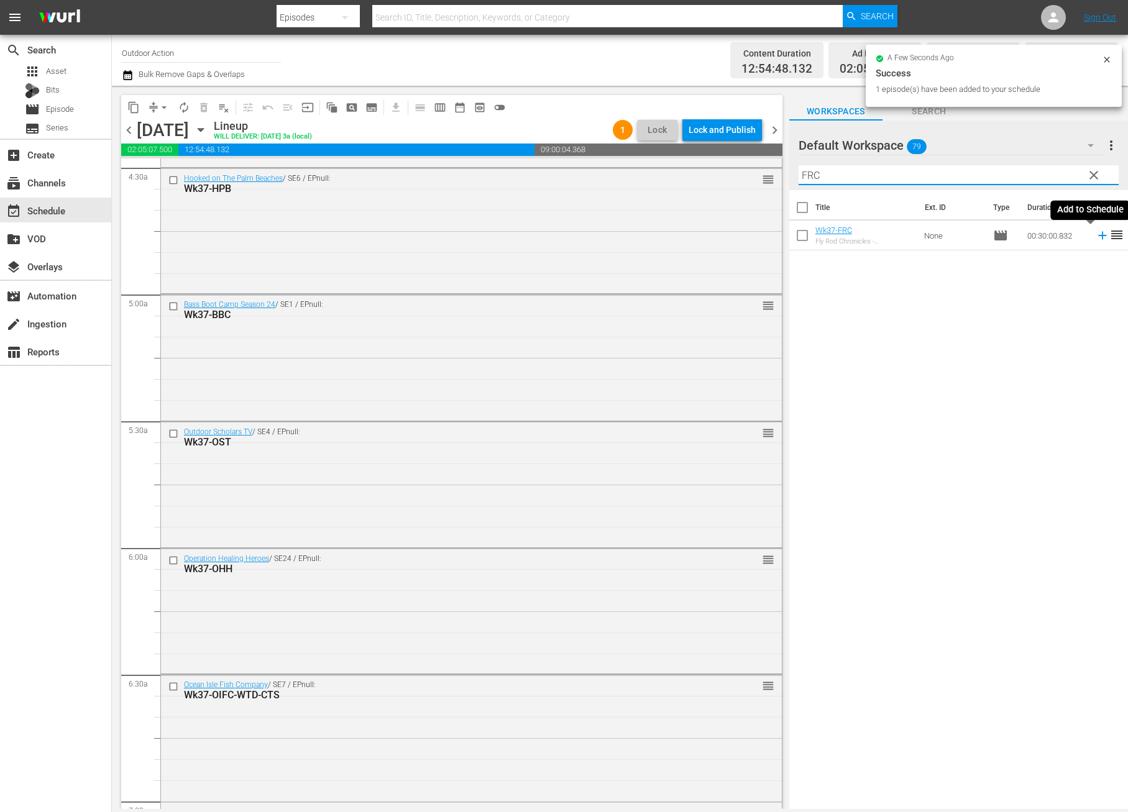
click at [1096, 237] on icon at bounding box center [1103, 236] width 14 height 14
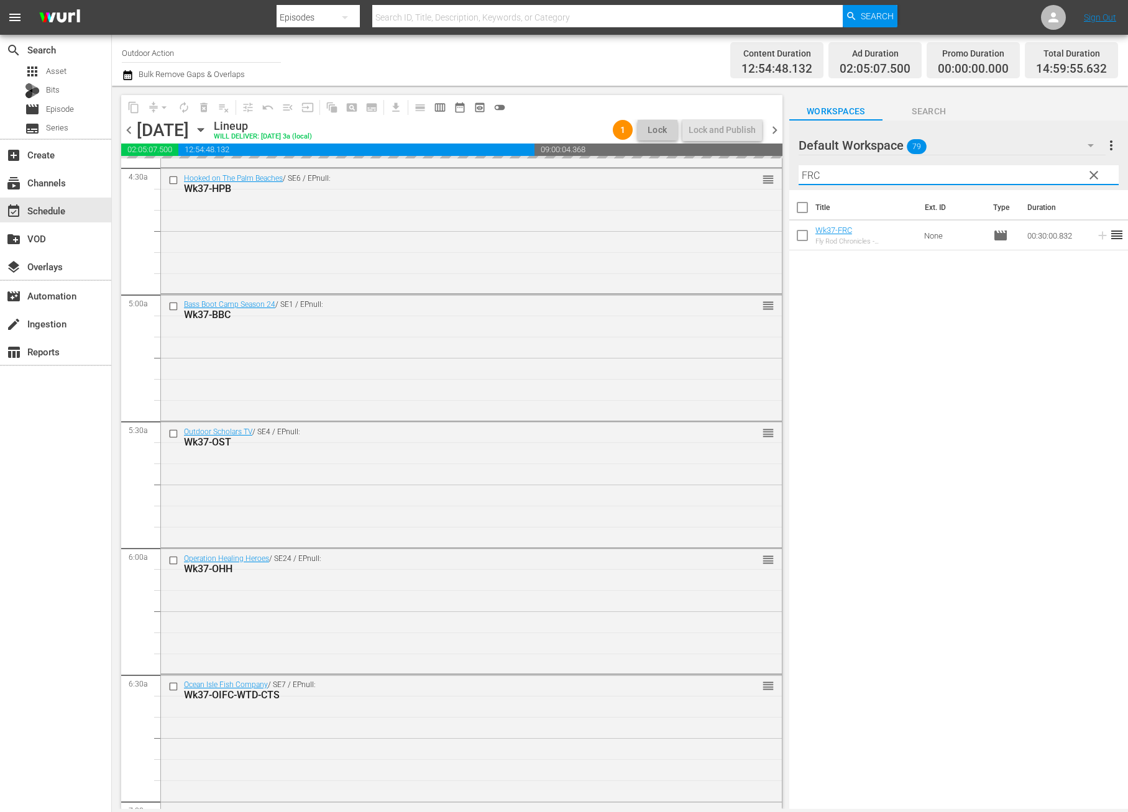
click at [1037, 173] on input "FRC" at bounding box center [958, 175] width 320 height 20
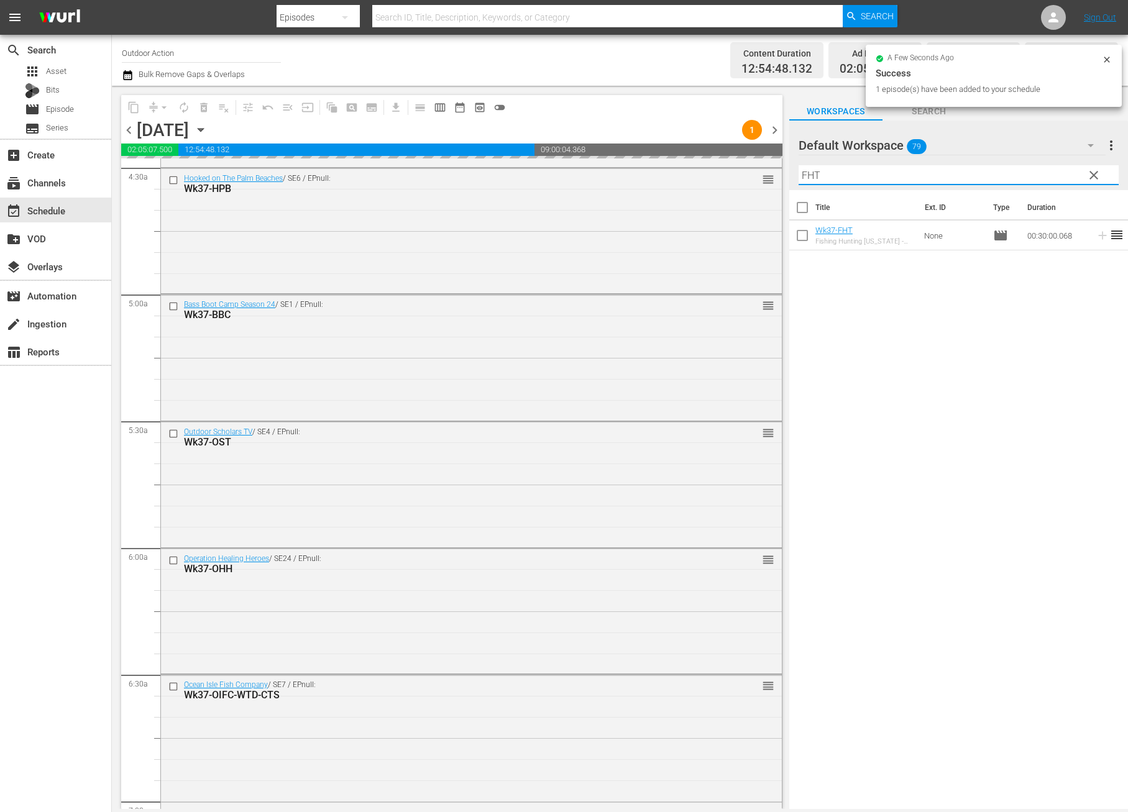
click at [1068, 278] on div "Title Ext. ID Type Duration Wk37-FHT Fishing Hunting Texas - Fayette County Res…" at bounding box center [958, 500] width 339 height 621
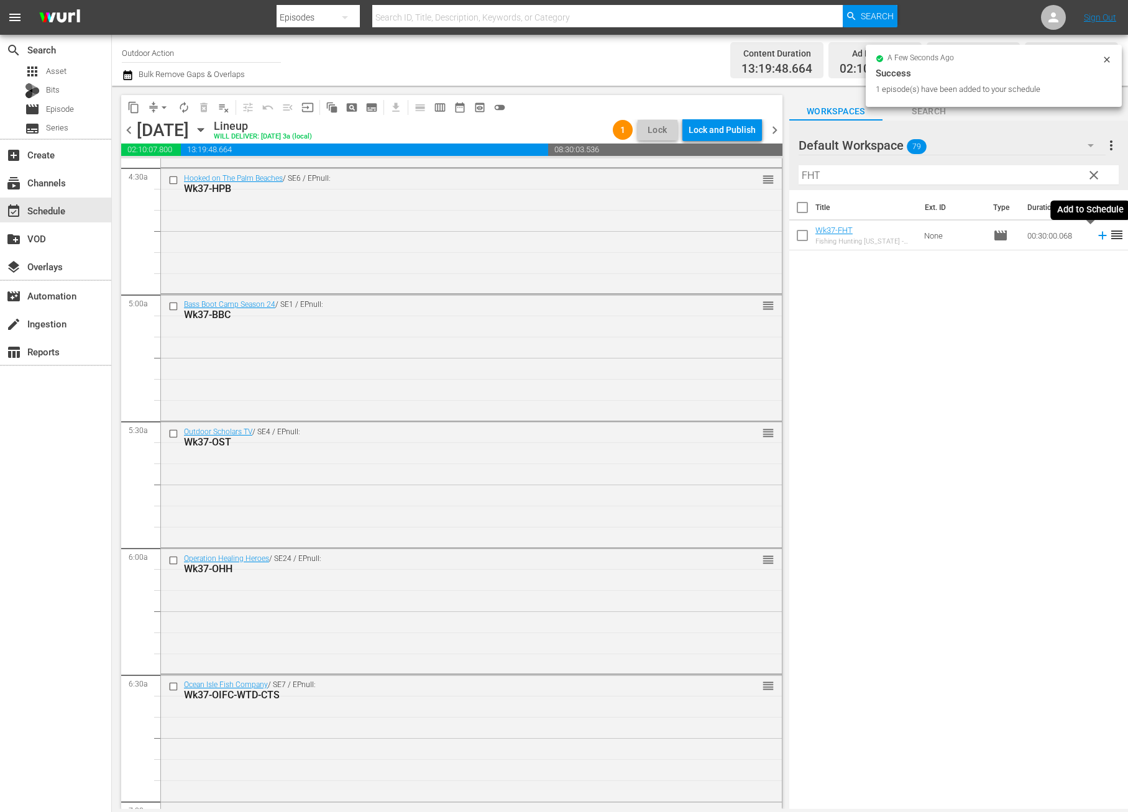
click at [1096, 238] on icon at bounding box center [1103, 236] width 14 height 14
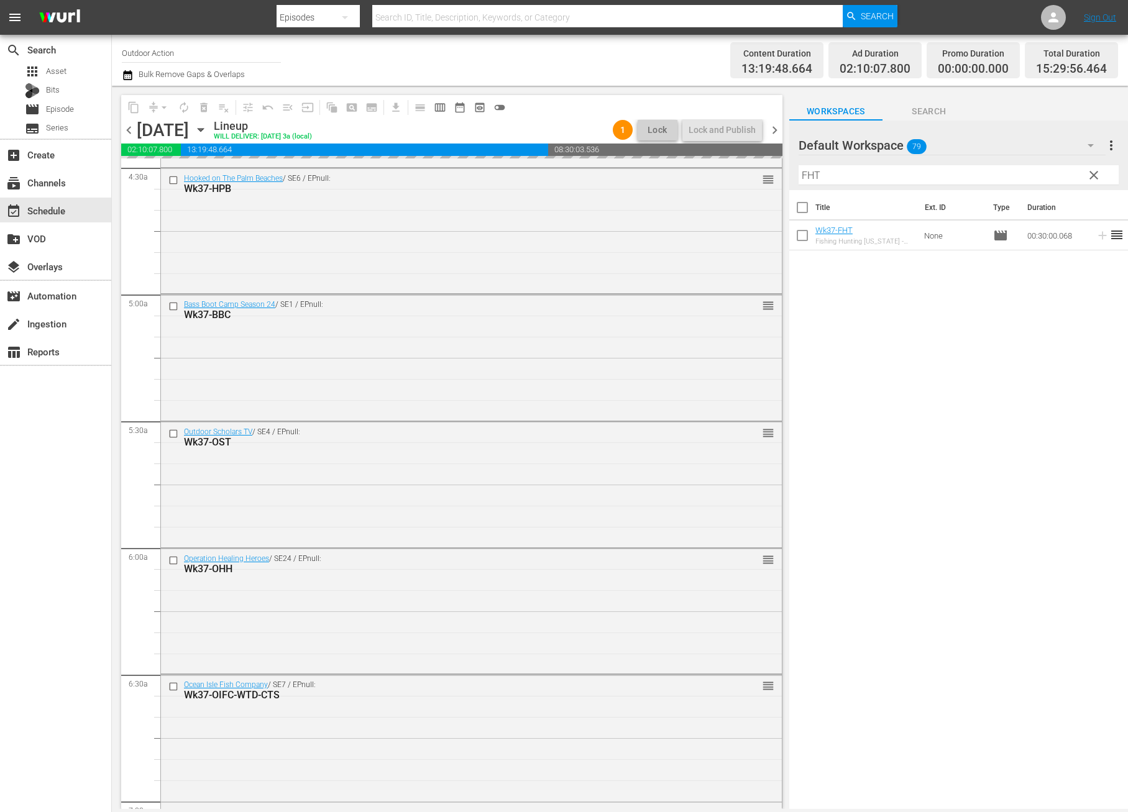
click at [1022, 175] on input "FHT" at bounding box center [958, 175] width 320 height 20
click at [1058, 322] on div "Title Ext. ID Type Duration Wk37-CBFS Collegiate Bass Fishing - 2024 AFTCO Open…" at bounding box center [958, 500] width 339 height 621
click at [1072, 309] on div "Title Ext. ID Type Duration Wk37-CBFS Collegiate Bass Fishing - 2024 AFTCO Open…" at bounding box center [958, 500] width 339 height 621
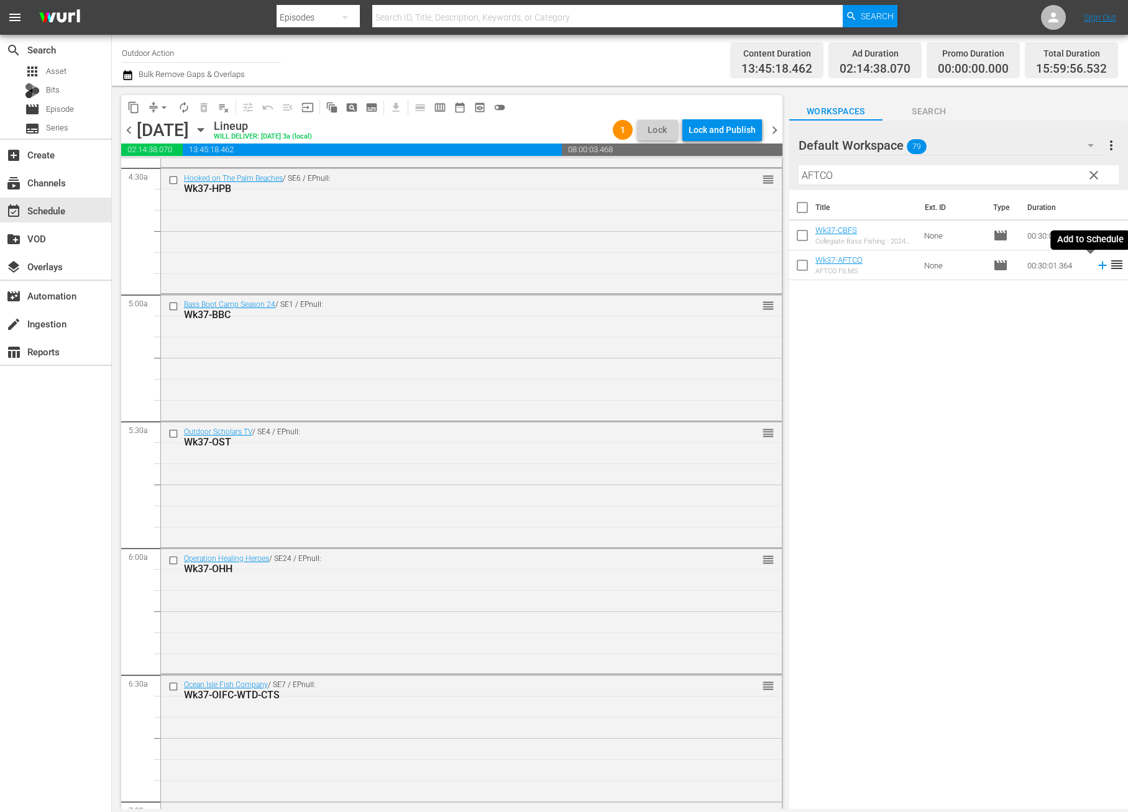
click at [1096, 269] on icon at bounding box center [1103, 265] width 14 height 14
click at [995, 175] on input "AFTCO" at bounding box center [958, 175] width 320 height 20
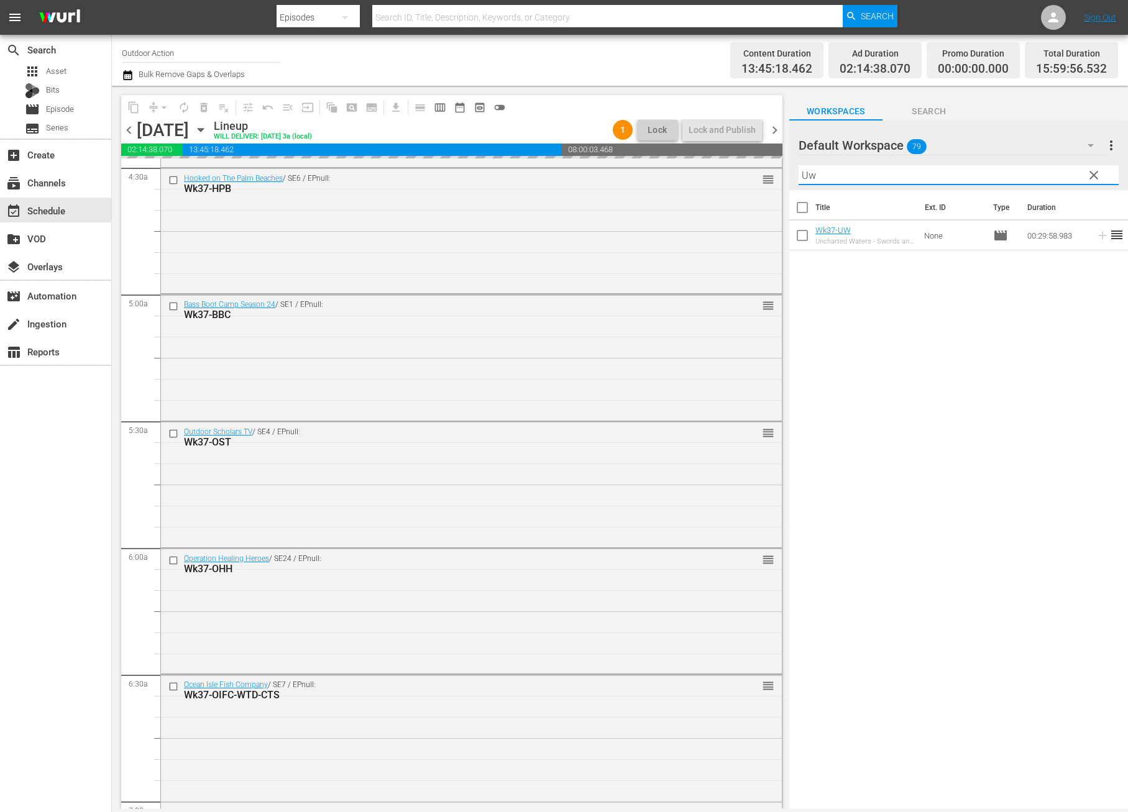
type input "Uw"
click at [1080, 328] on div "Title Ext. ID Type Duration Wk37-UW Uncharted Waters - Swords and Sails for Pet…" at bounding box center [958, 500] width 339 height 621
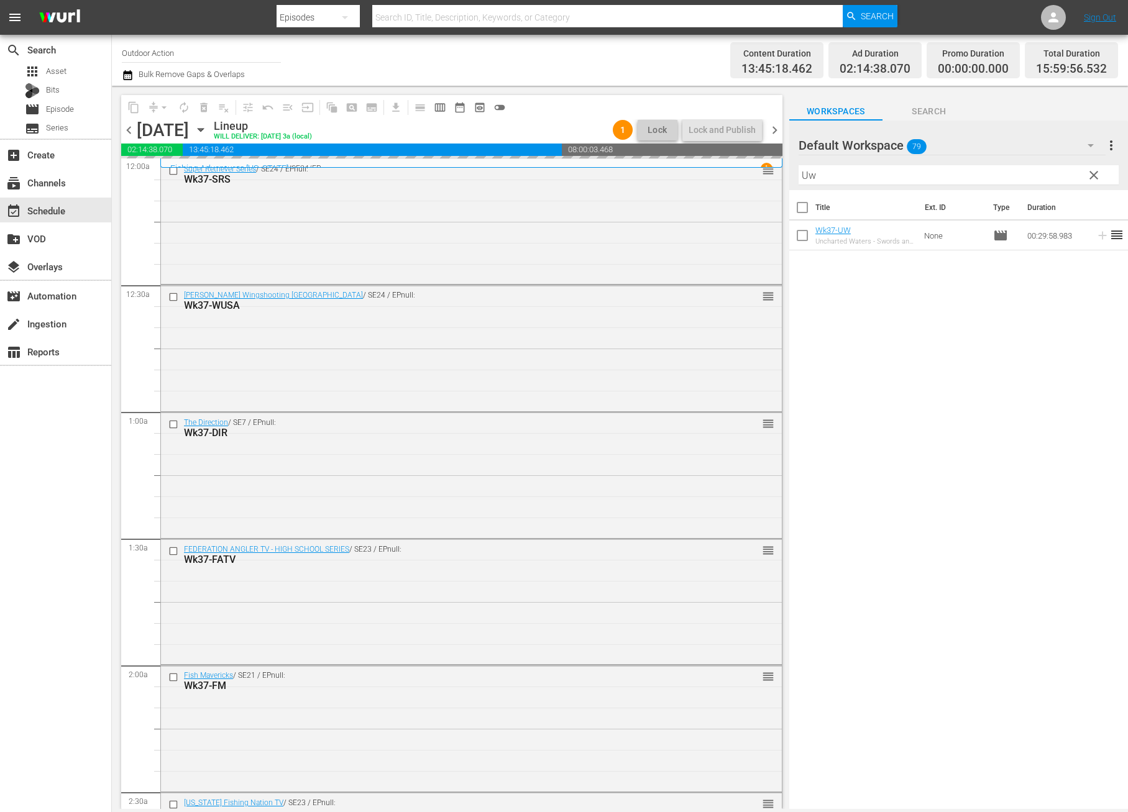
scroll to position [1132, 0]
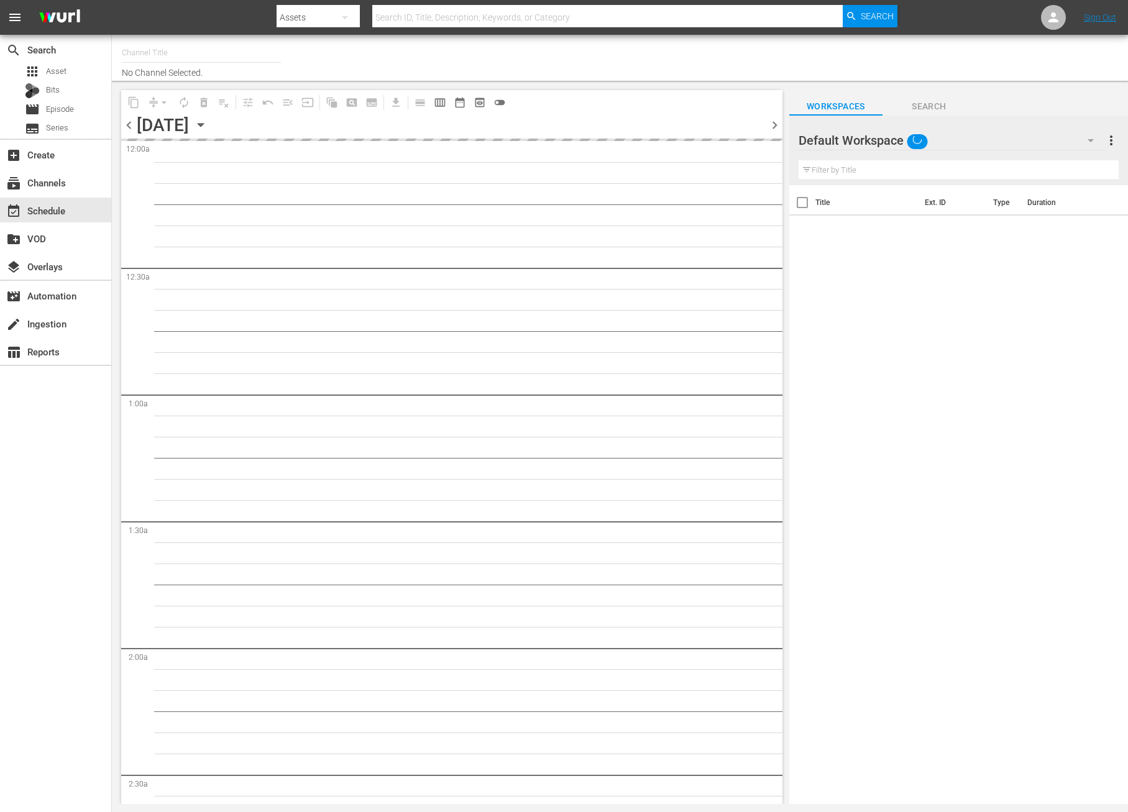
type input "Outdoor Action (1158)"
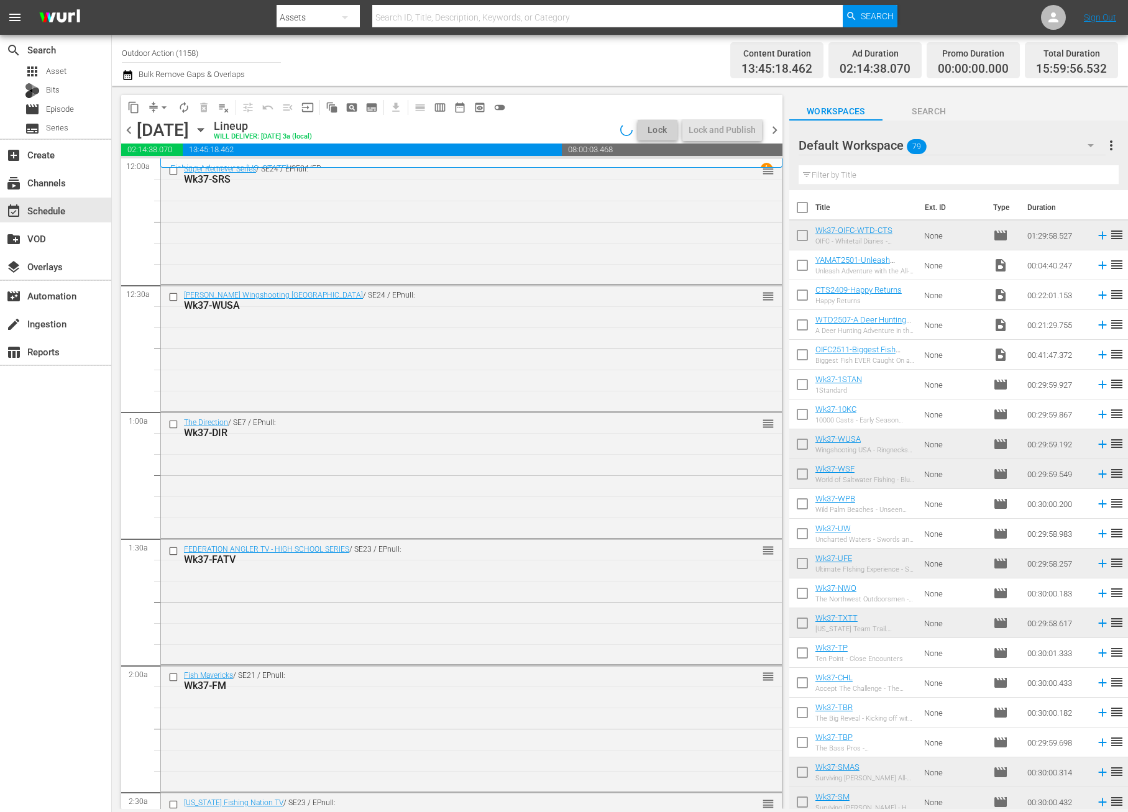
click at [924, 175] on input "text" at bounding box center [958, 175] width 320 height 20
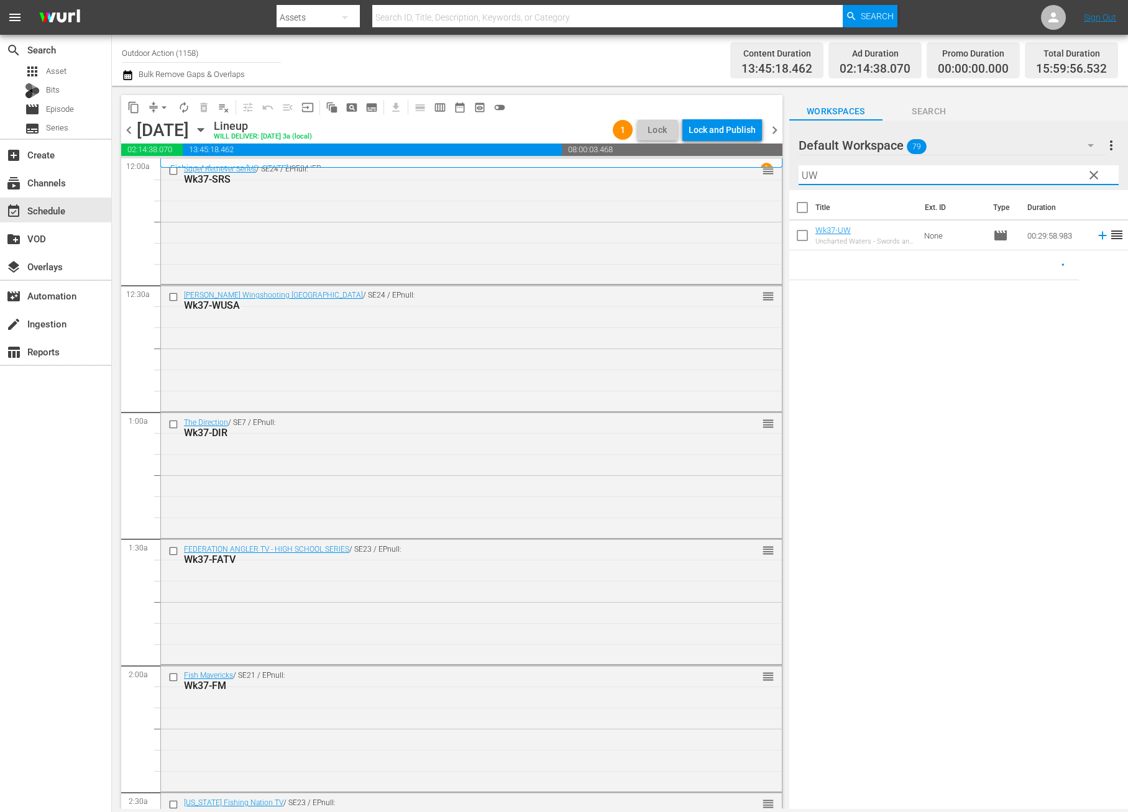
click at [1098, 234] on icon at bounding box center [1102, 236] width 8 height 8
click at [984, 169] on input "UW" at bounding box center [958, 175] width 320 height 20
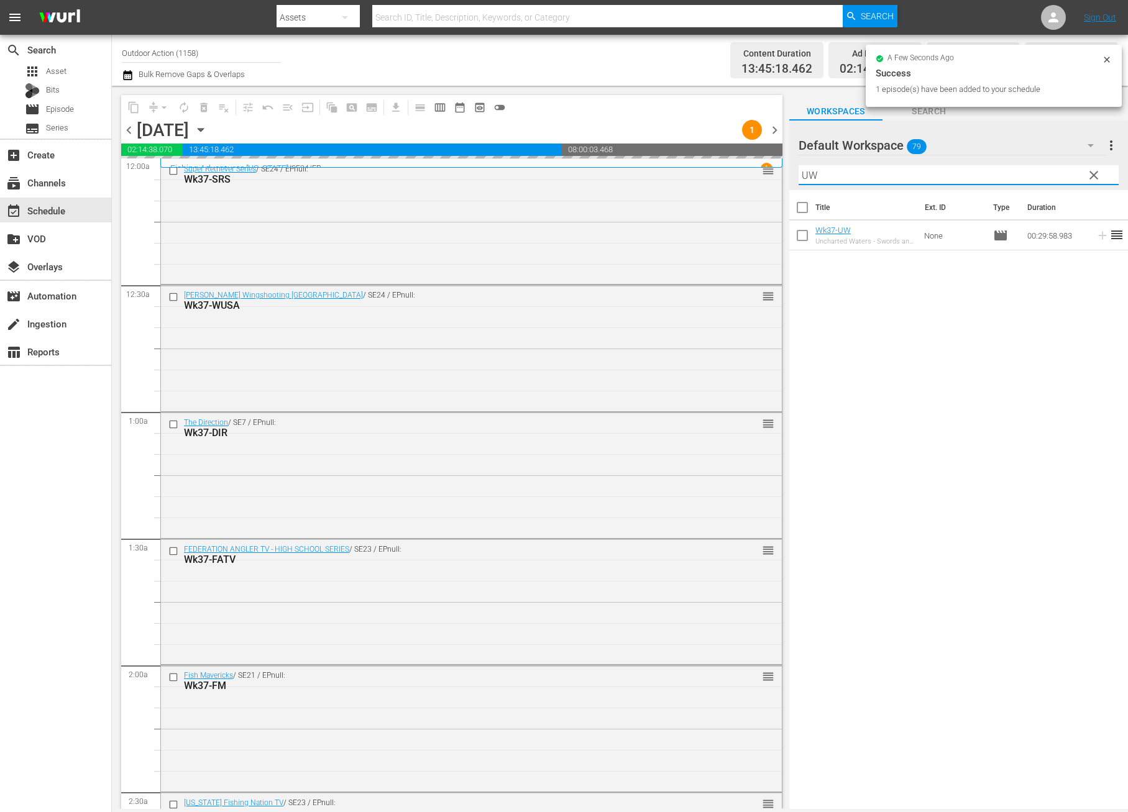
click at [984, 169] on input "UW" at bounding box center [958, 175] width 320 height 20
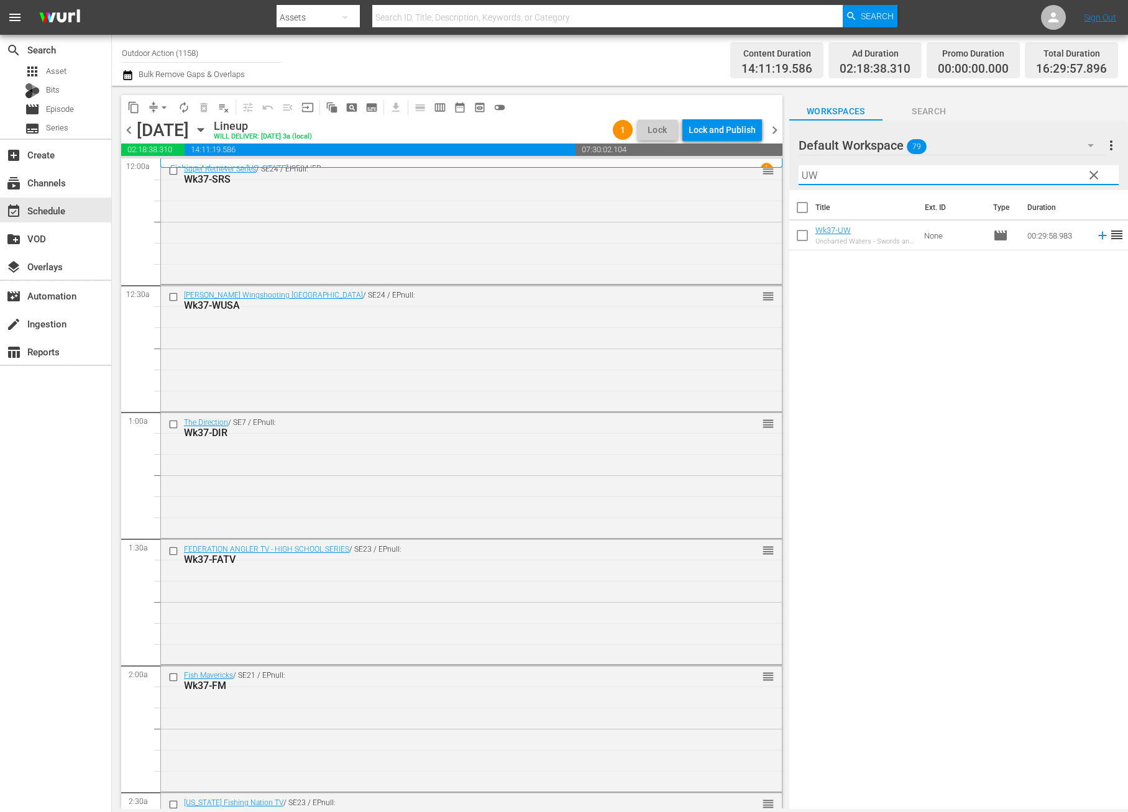
click at [874, 181] on input "UW" at bounding box center [958, 175] width 320 height 20
click at [1096, 236] on icon at bounding box center [1103, 236] width 14 height 14
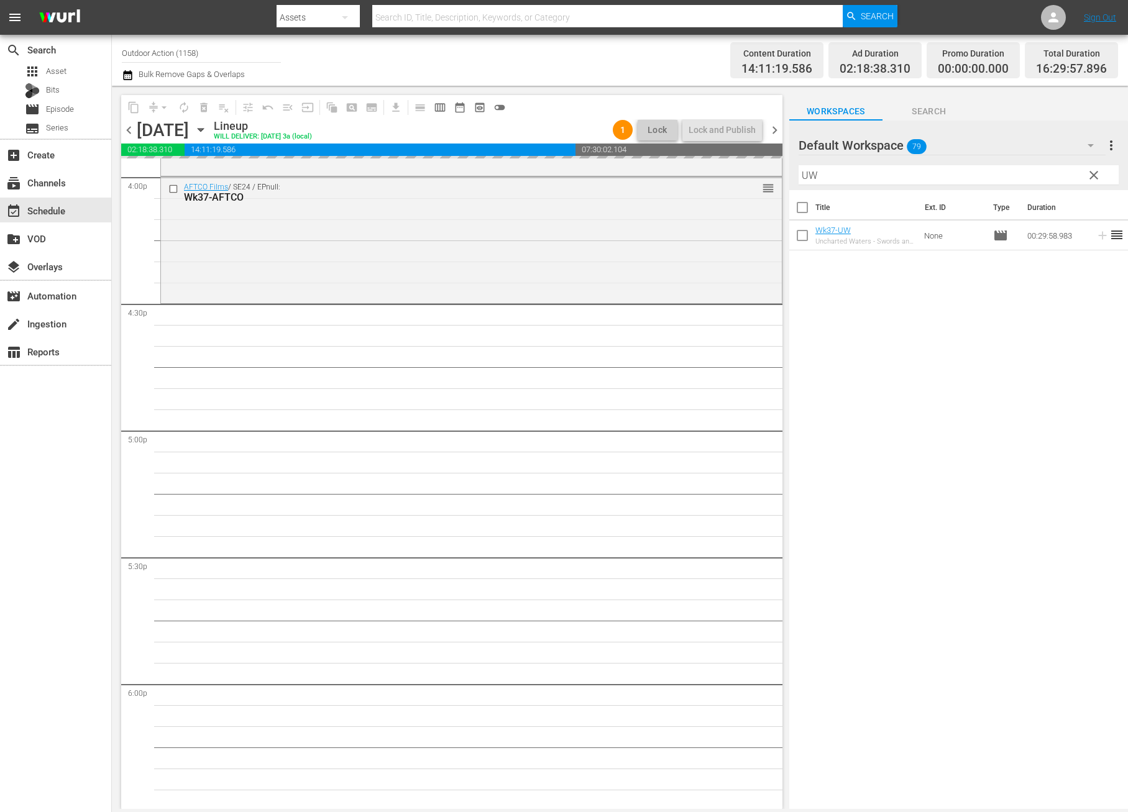
scroll to position [4041, 0]
click at [858, 176] on input "UW" at bounding box center [958, 175] width 320 height 20
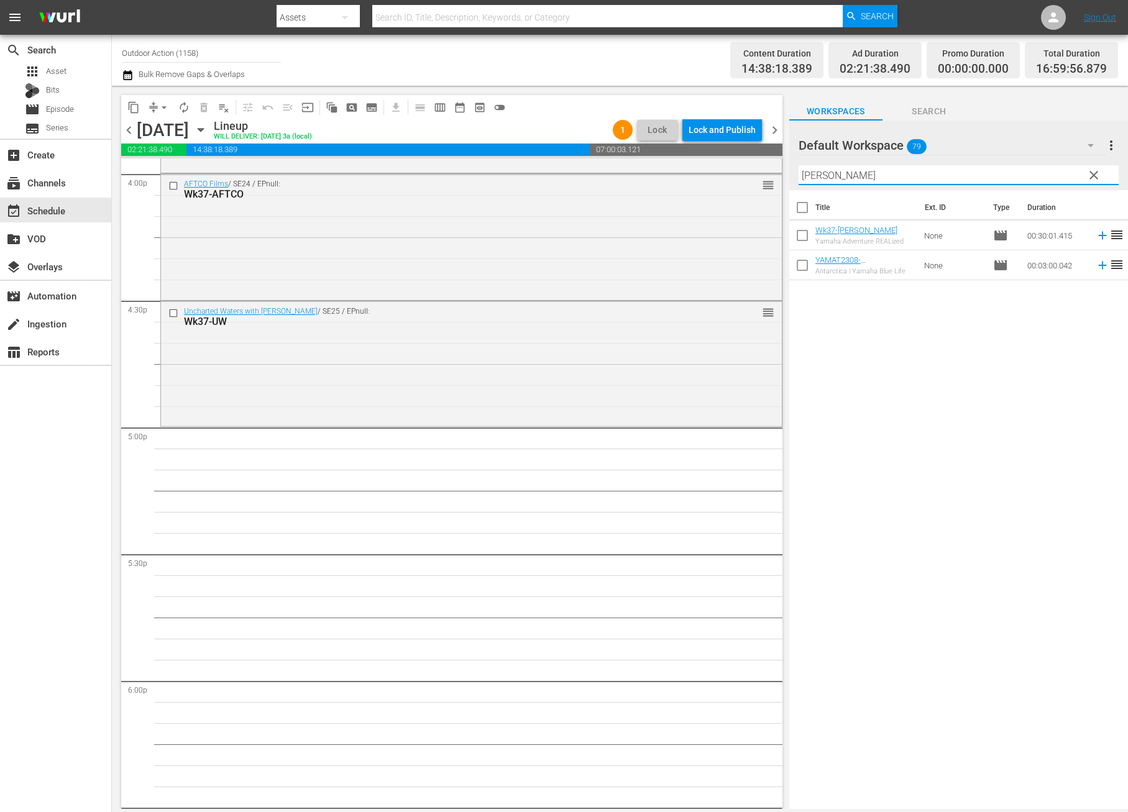
click at [1098, 236] on icon at bounding box center [1102, 236] width 8 height 8
click at [985, 174] on input "YAMAT" at bounding box center [958, 175] width 320 height 20
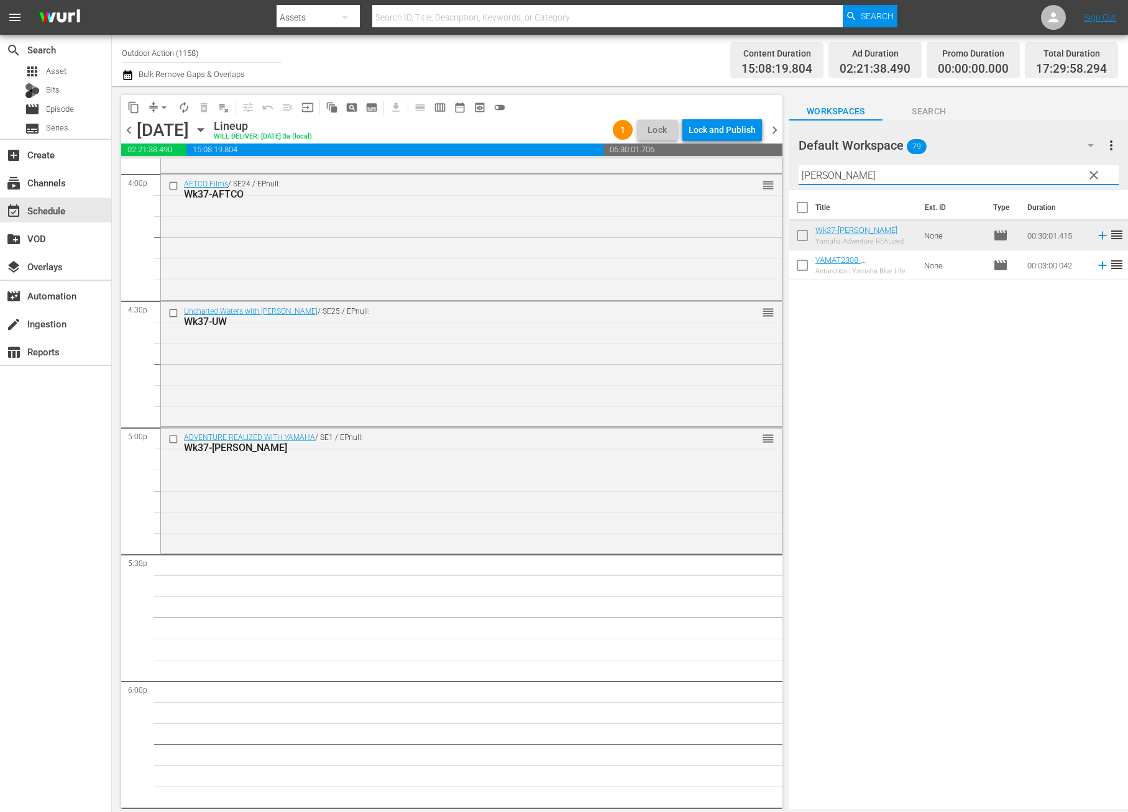
click at [857, 175] on input "YAMAT" at bounding box center [958, 175] width 320 height 20
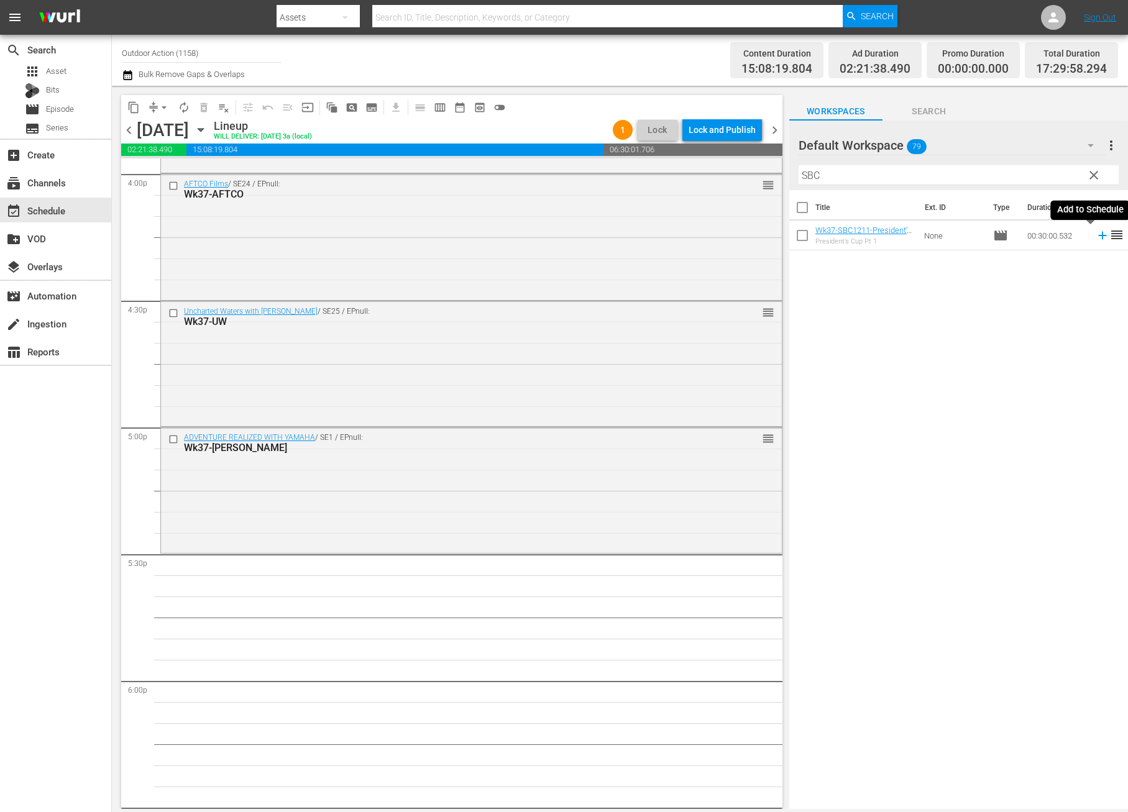
click at [1096, 239] on icon at bounding box center [1103, 236] width 14 height 14
click at [950, 177] on input "SBC" at bounding box center [958, 175] width 320 height 20
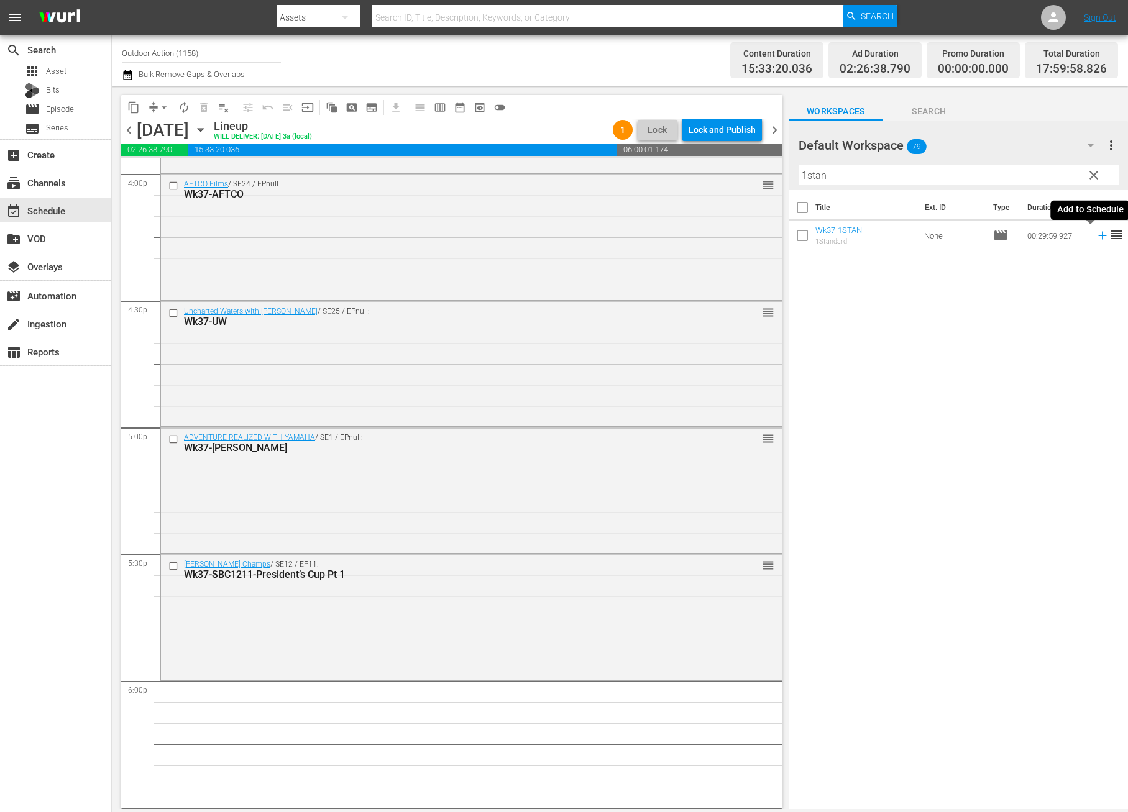
click at [1096, 236] on icon at bounding box center [1103, 236] width 14 height 14
click at [977, 166] on input "1stan" at bounding box center [958, 175] width 320 height 20
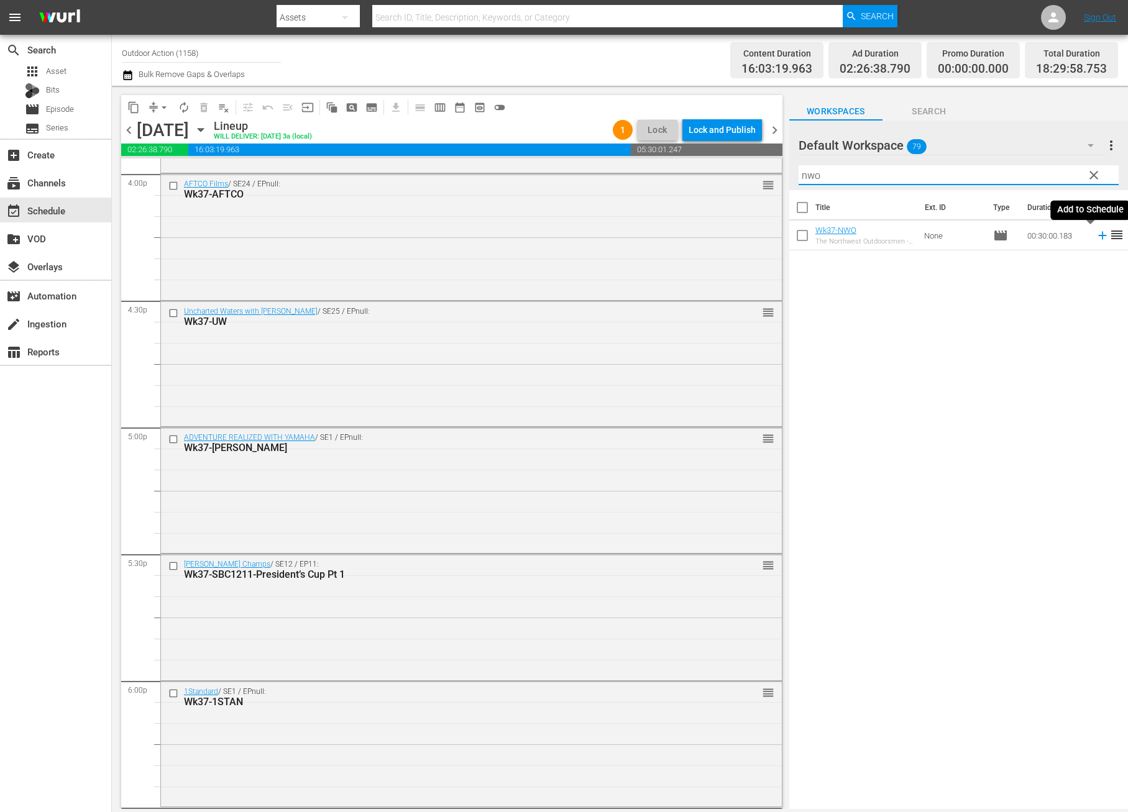
click at [1098, 237] on icon at bounding box center [1102, 236] width 8 height 8
click at [1007, 175] on input "nwo" at bounding box center [958, 175] width 320 height 20
click at [1096, 263] on icon at bounding box center [1103, 265] width 14 height 14
click at [939, 168] on input "cbfs" at bounding box center [958, 175] width 320 height 20
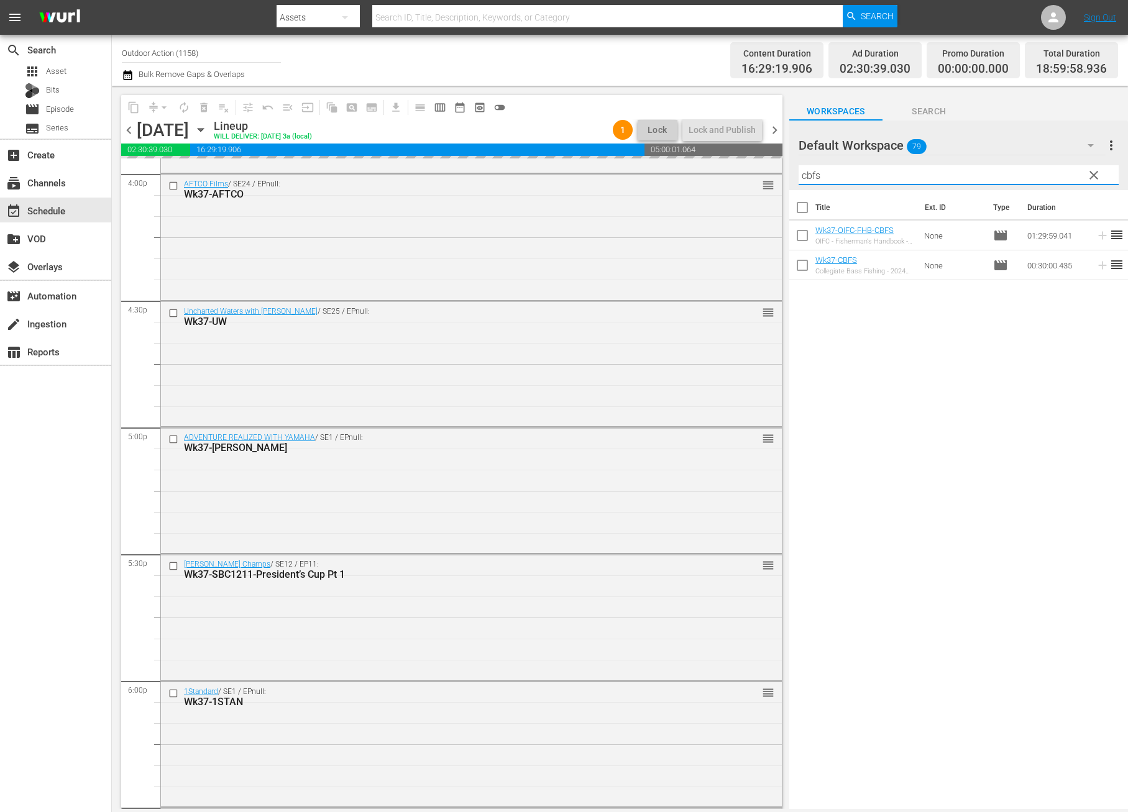
click at [939, 168] on input "cbfs" at bounding box center [958, 175] width 320 height 20
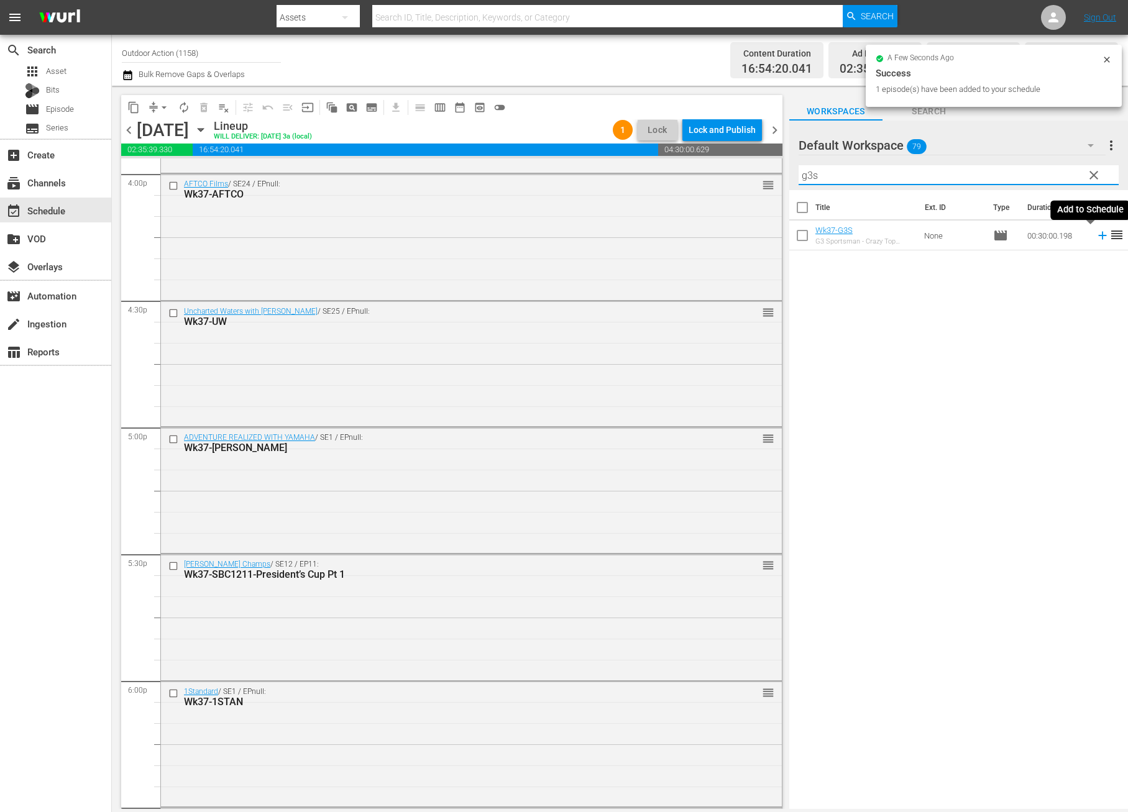
click at [1098, 237] on icon at bounding box center [1102, 236] width 8 height 8
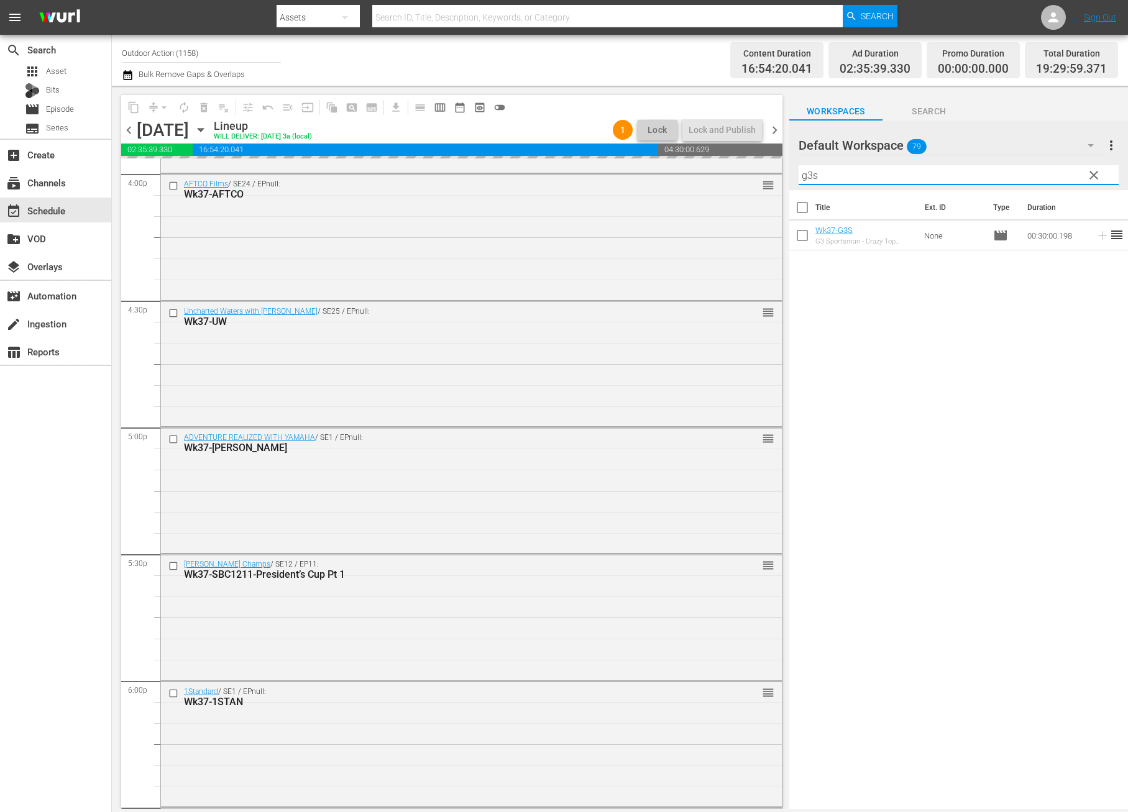
click at [1027, 172] on input "g3s" at bounding box center [958, 175] width 320 height 20
type input "10k"
click at [1096, 237] on icon at bounding box center [1103, 236] width 14 height 14
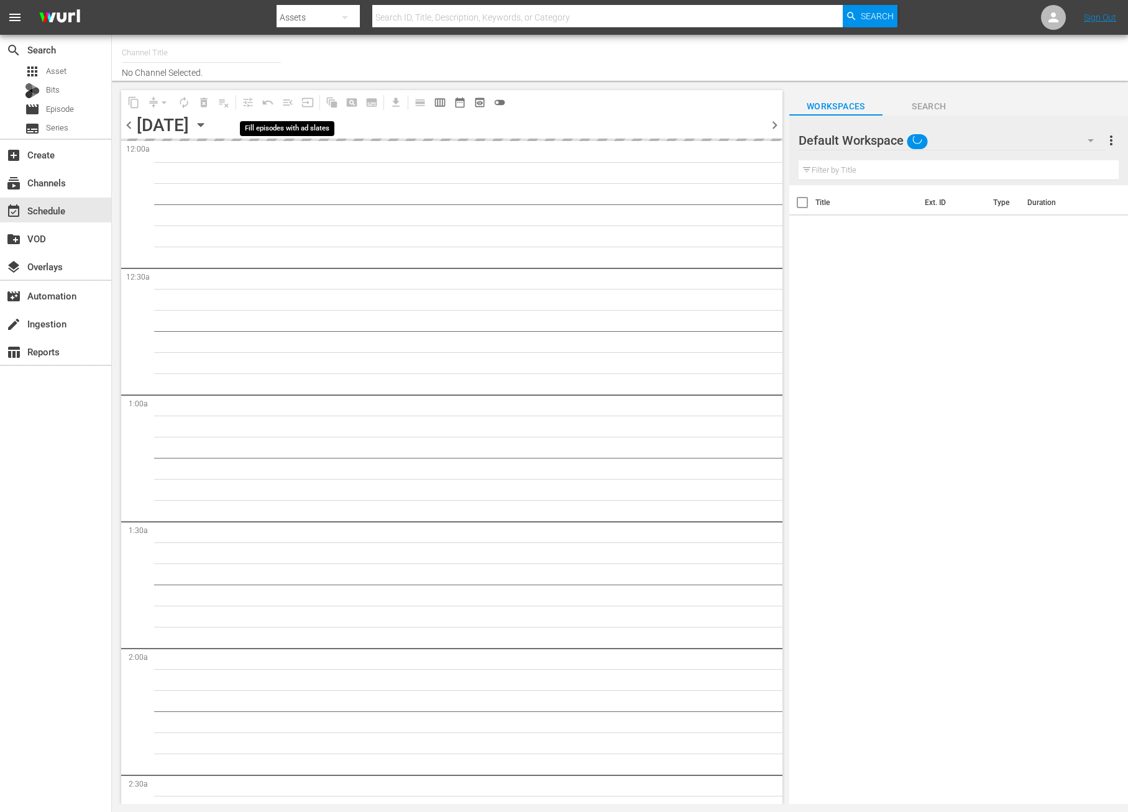
type input "Outdoor Action (1158)"
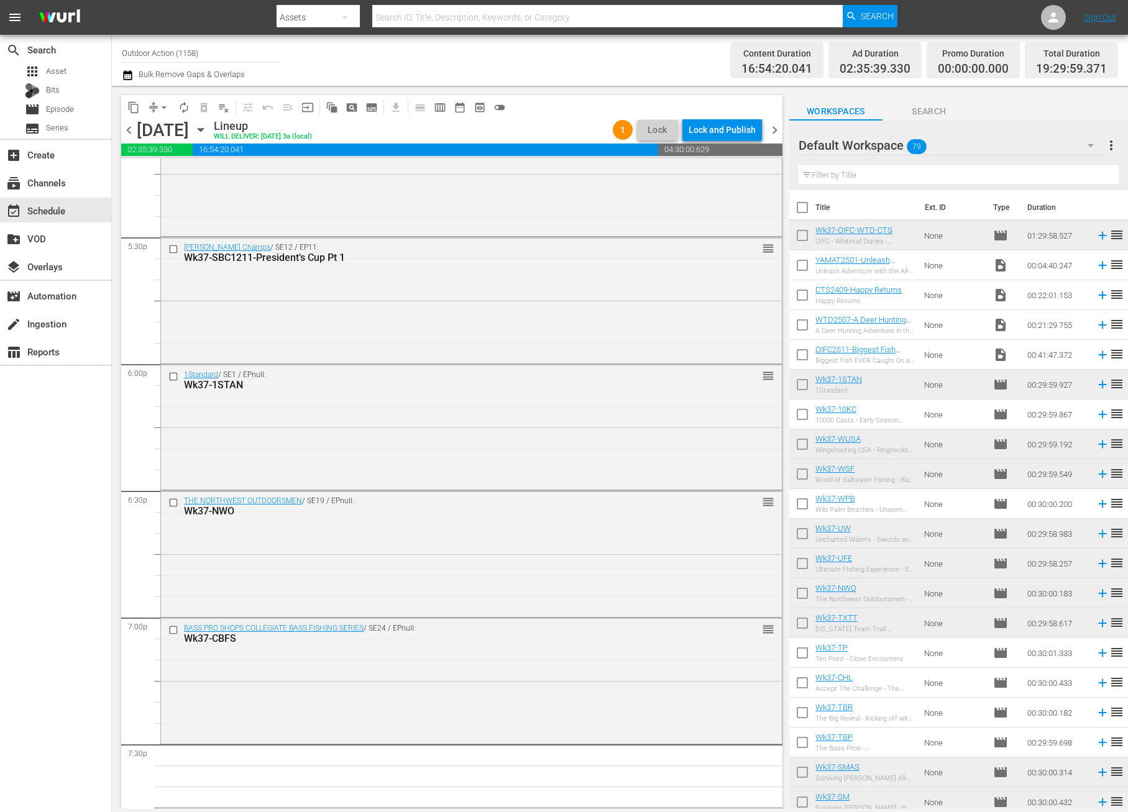
scroll to position [4362, 0]
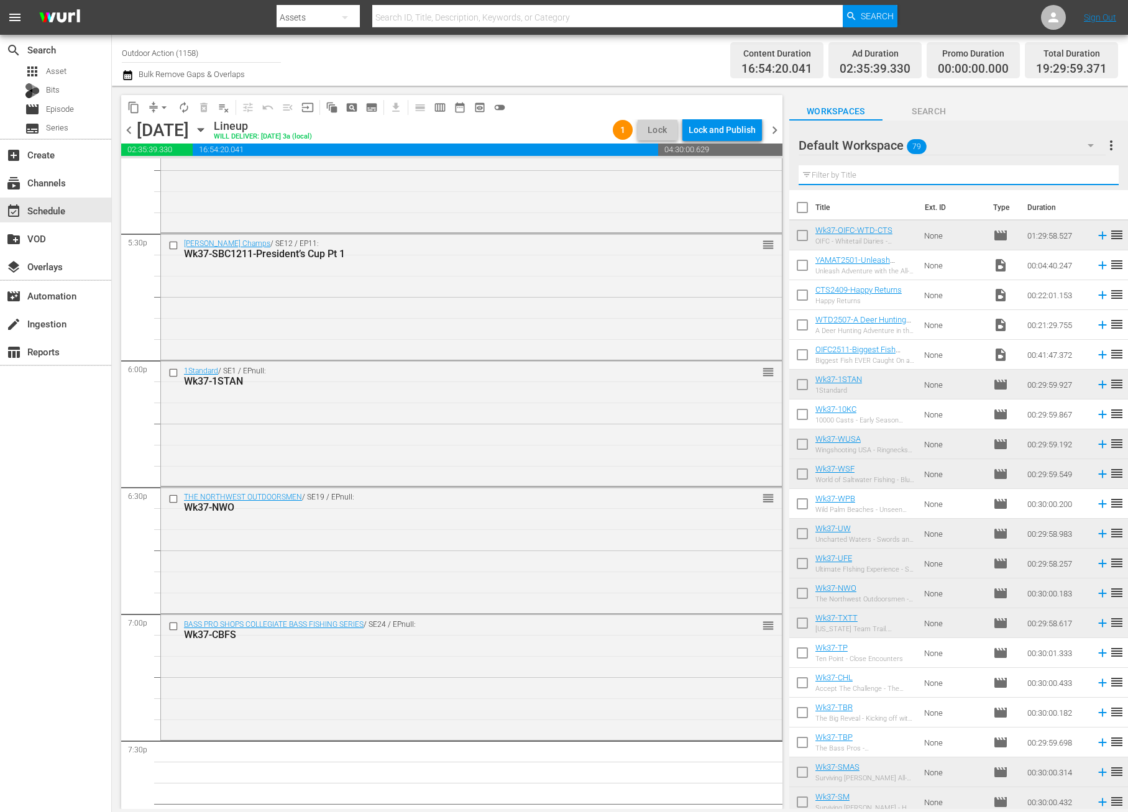
click at [866, 180] on input "text" at bounding box center [958, 175] width 320 height 20
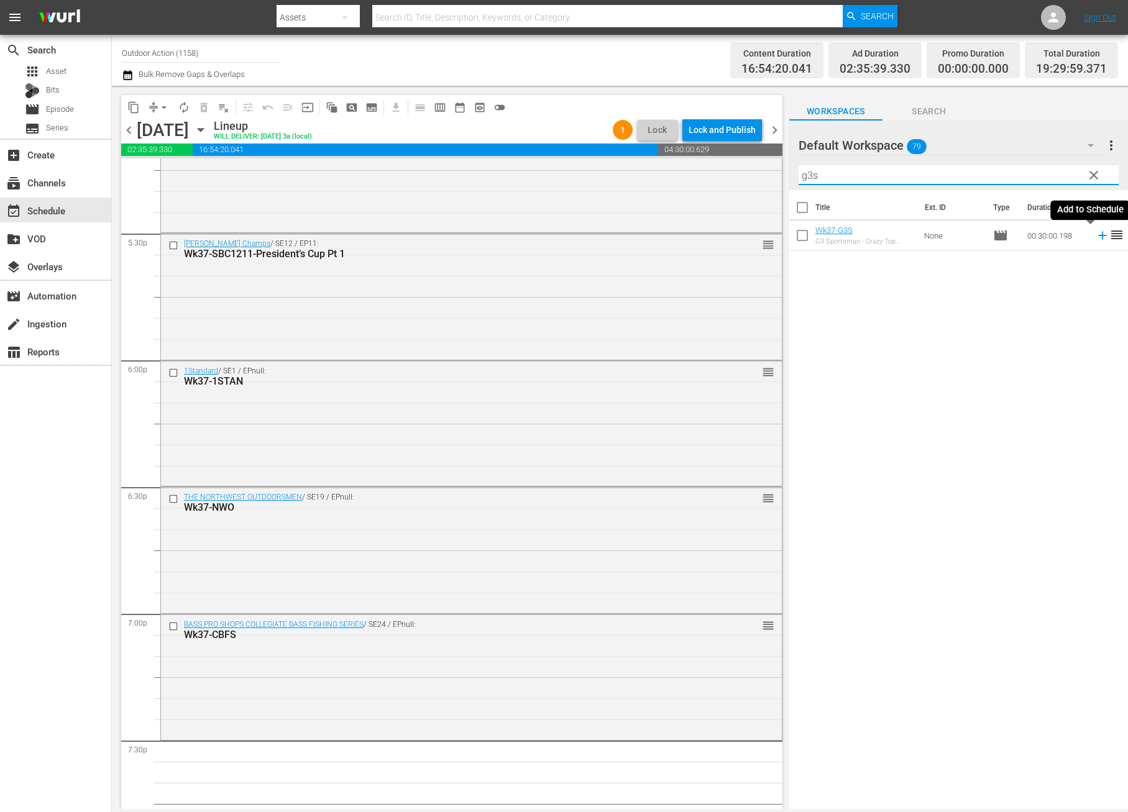
click at [1098, 235] on icon at bounding box center [1102, 236] width 8 height 8
click at [997, 168] on input "g3s" at bounding box center [958, 175] width 320 height 20
type input "10k"
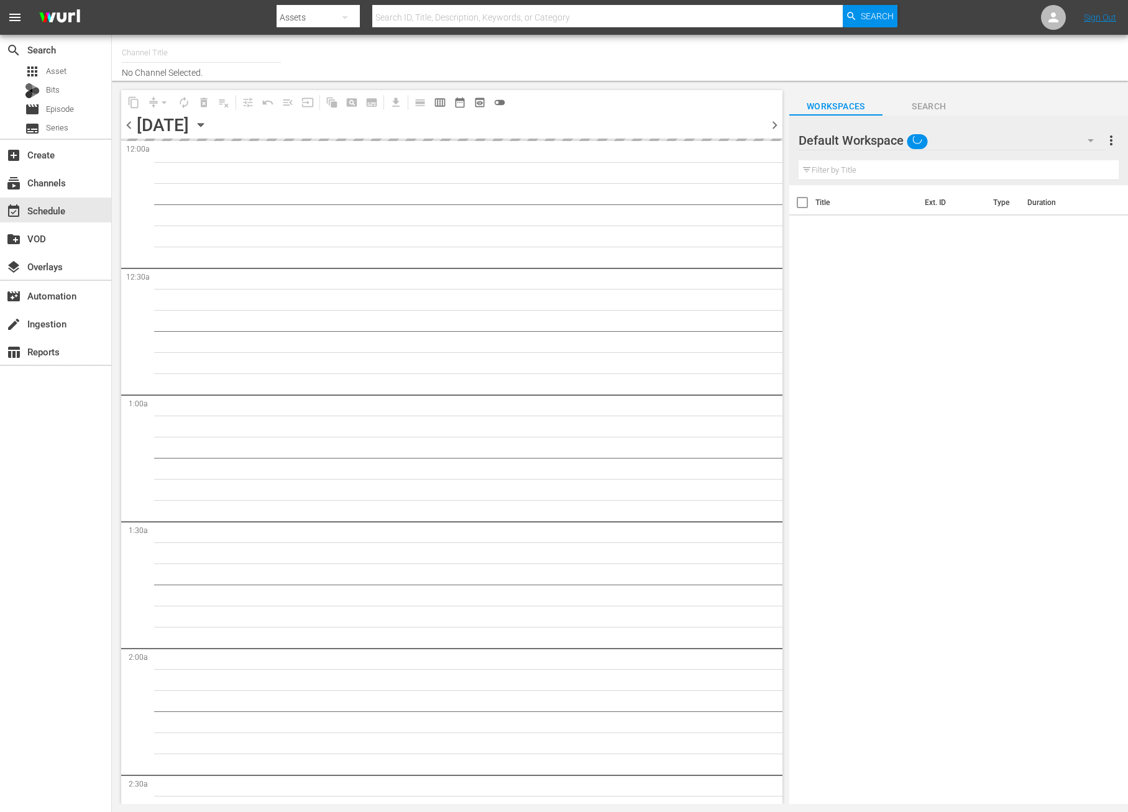
type input "Outdoor Action (1158)"
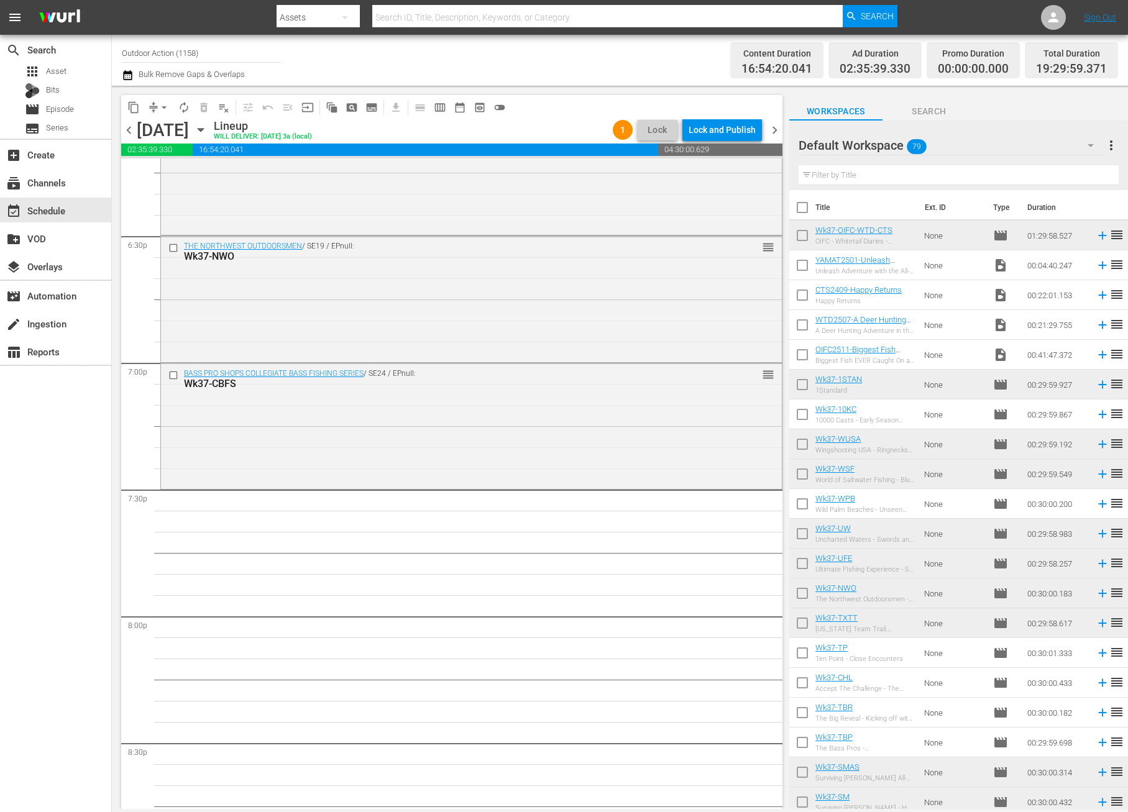
scroll to position [4620, 0]
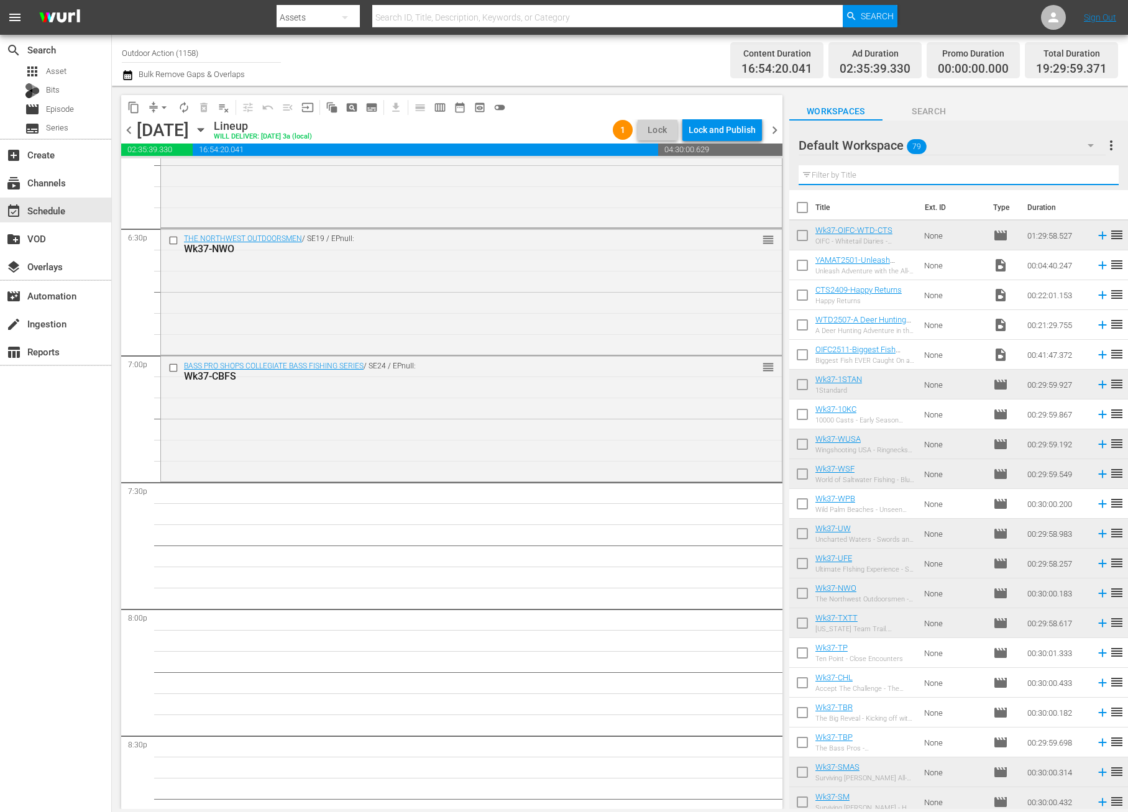
click at [941, 182] on input "text" at bounding box center [958, 175] width 320 height 20
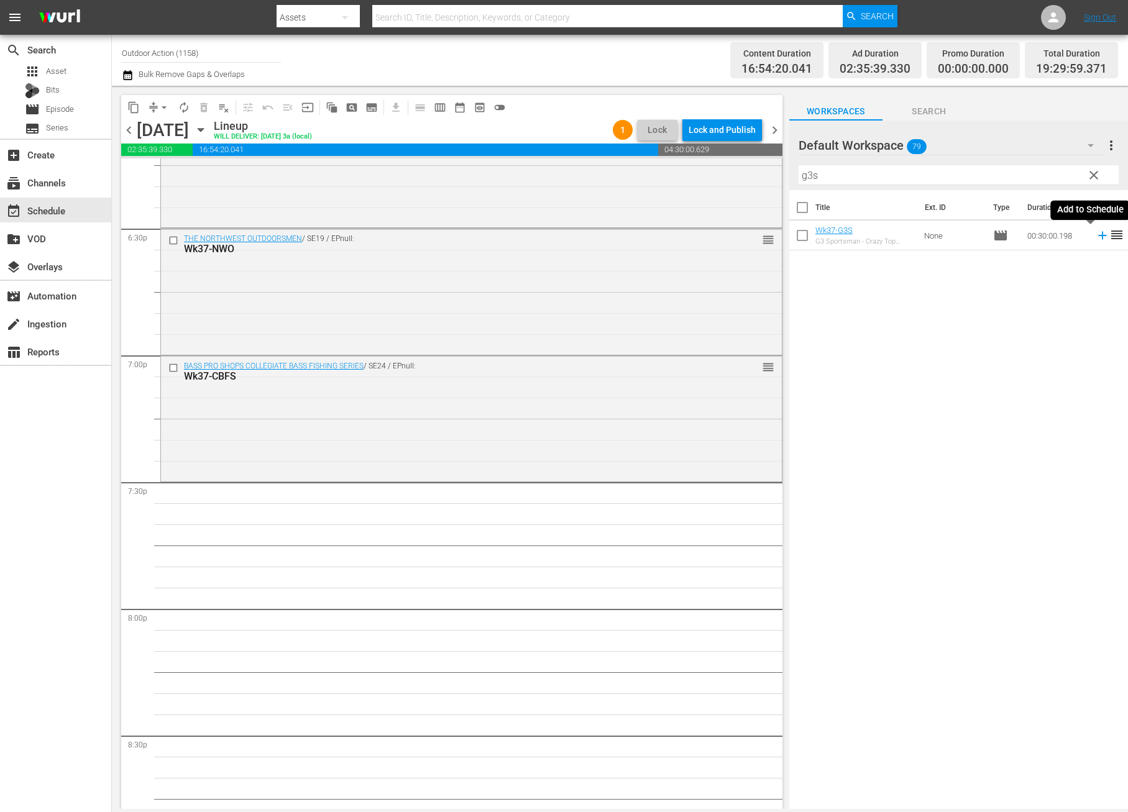
click at [1096, 237] on icon at bounding box center [1103, 236] width 14 height 14
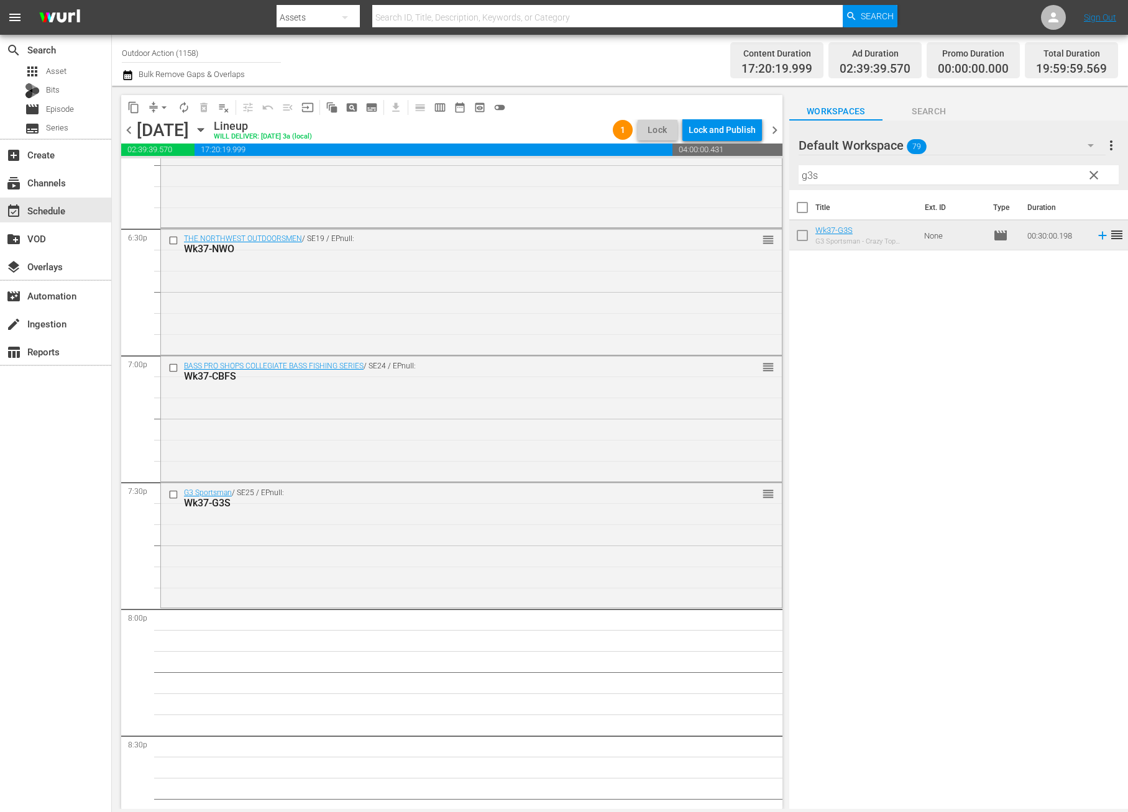
click at [952, 172] on input "g3s" at bounding box center [958, 175] width 320 height 20
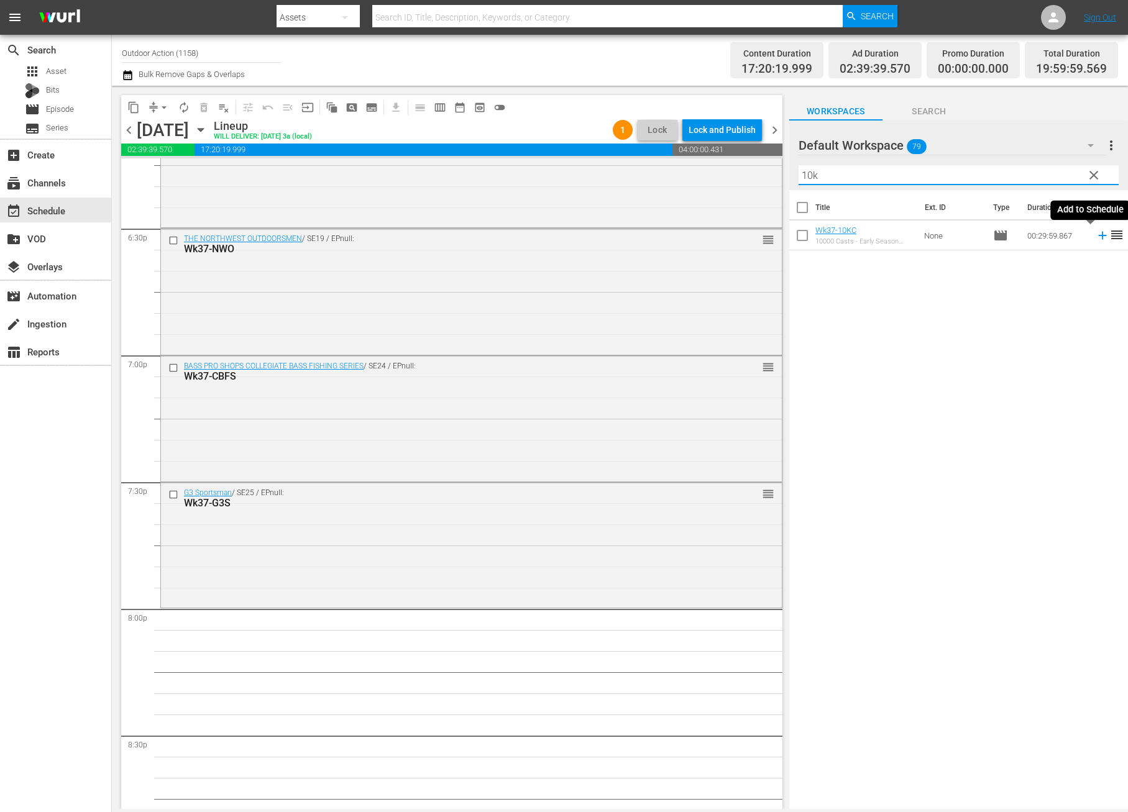
click at [1096, 237] on icon at bounding box center [1103, 236] width 14 height 14
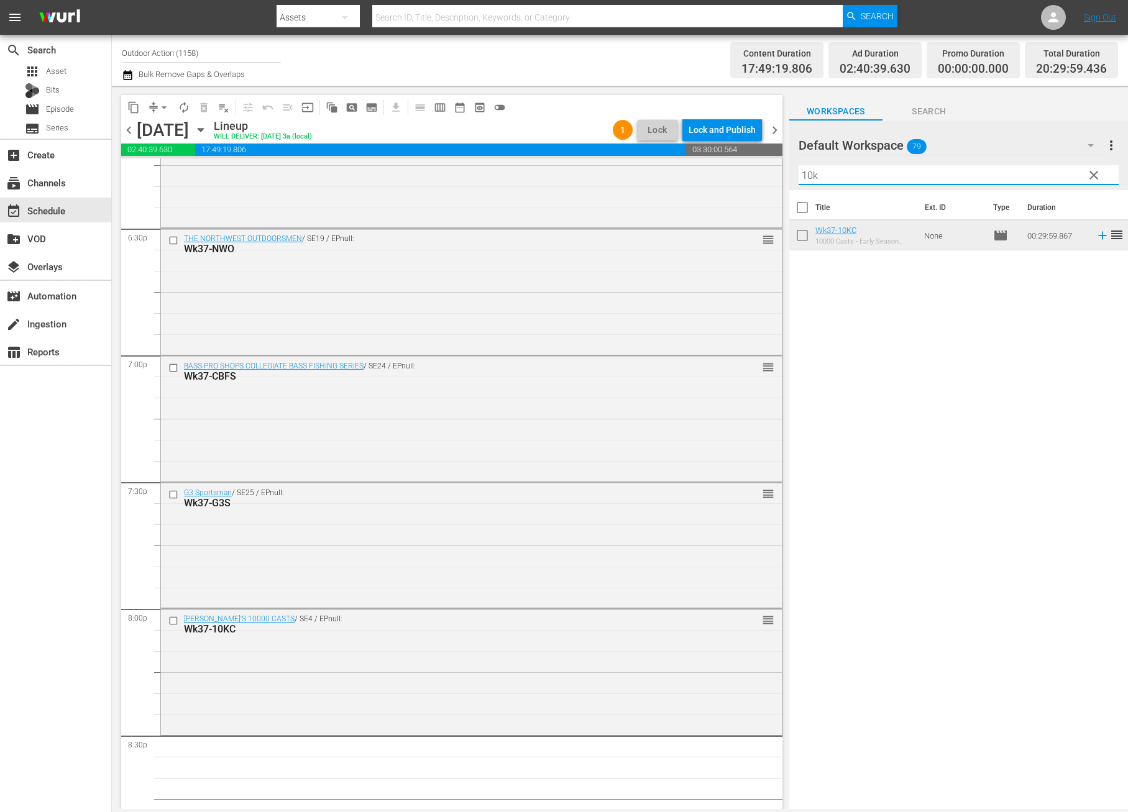
click at [893, 178] on input "10k" at bounding box center [958, 175] width 320 height 20
click at [1096, 231] on icon at bounding box center [1103, 236] width 14 height 14
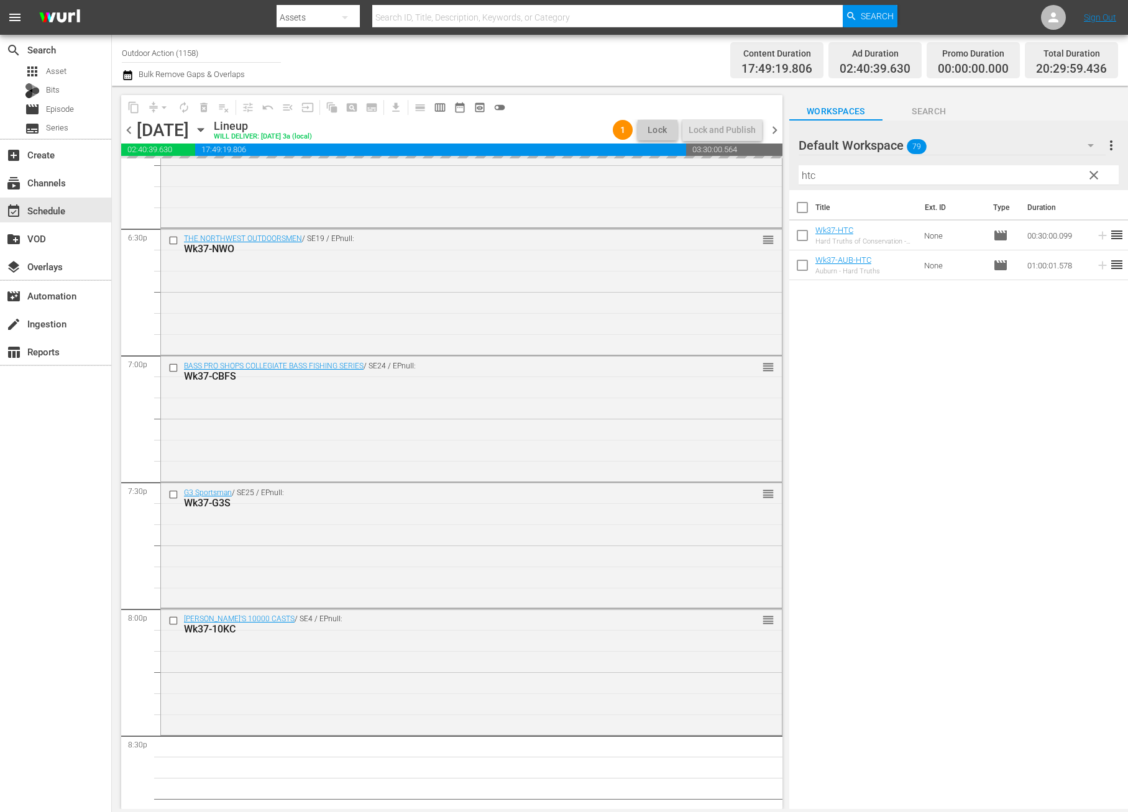
click at [987, 171] on input "htc" at bounding box center [958, 175] width 320 height 20
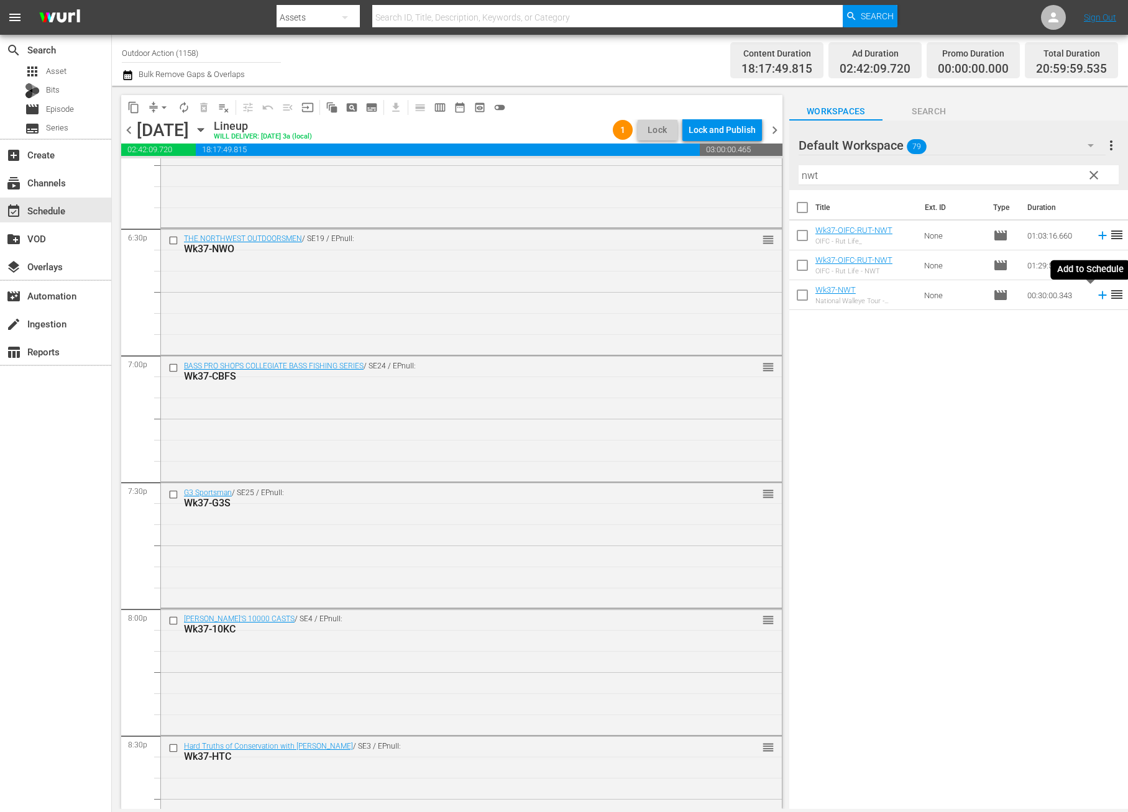
click at [1098, 295] on icon at bounding box center [1102, 295] width 8 height 8
click at [1018, 172] on input "nwt" at bounding box center [958, 175] width 320 height 20
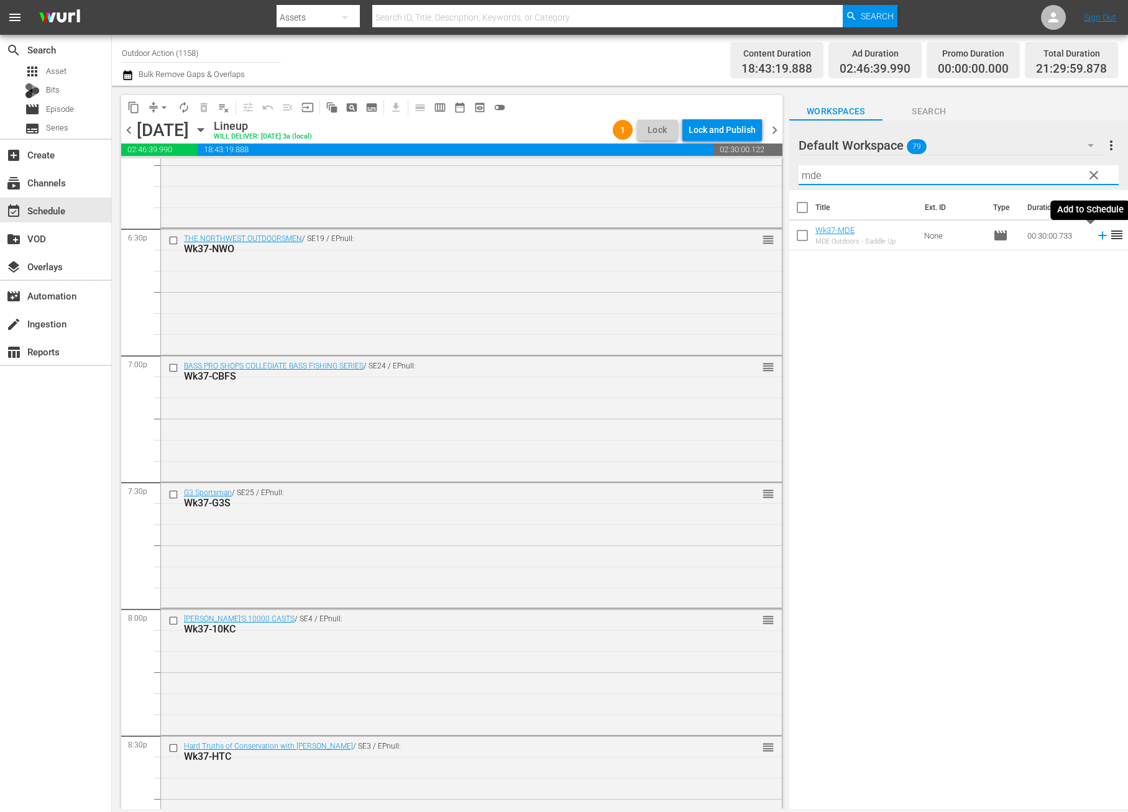
click at [1096, 233] on icon at bounding box center [1103, 236] width 14 height 14
click at [1002, 173] on input "mde" at bounding box center [958, 175] width 320 height 20
click at [1096, 234] on icon at bounding box center [1103, 236] width 14 height 14
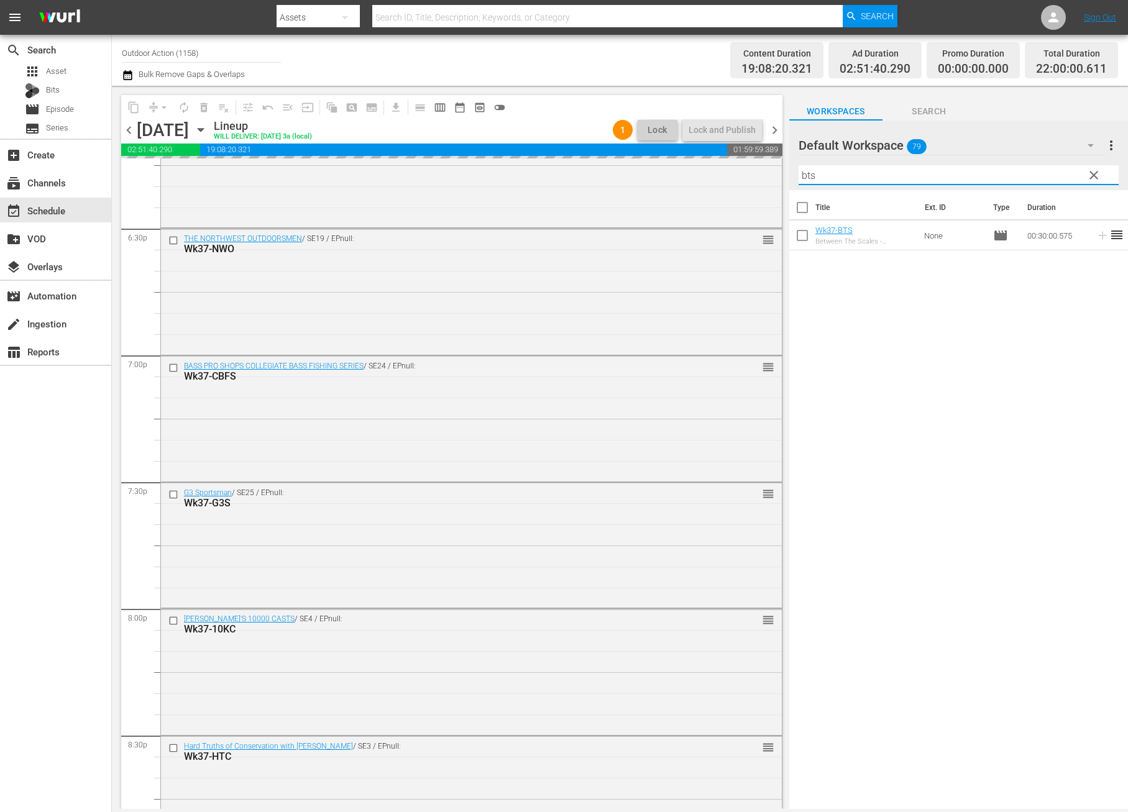
click at [1043, 173] on input "bts" at bounding box center [958, 175] width 320 height 20
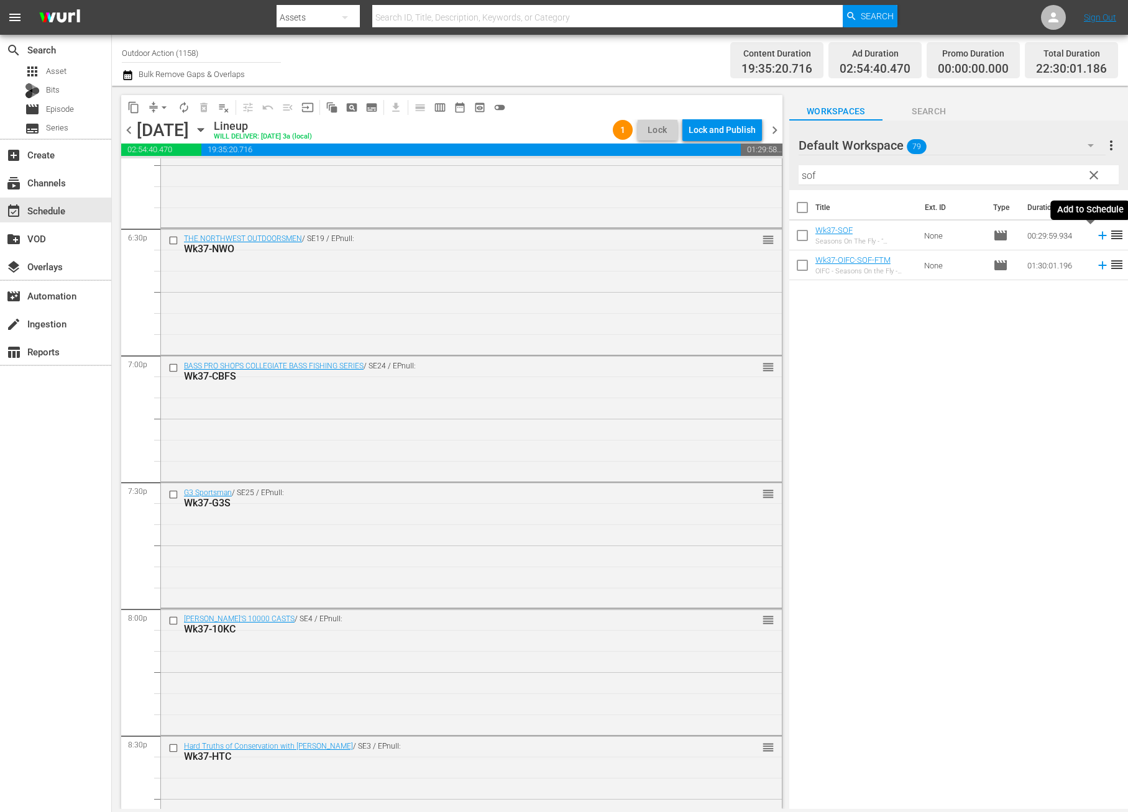
click at [1098, 234] on icon at bounding box center [1102, 236] width 8 height 8
click at [1040, 179] on input "sof" at bounding box center [958, 175] width 320 height 20
click at [1098, 236] on icon at bounding box center [1102, 236] width 8 height 8
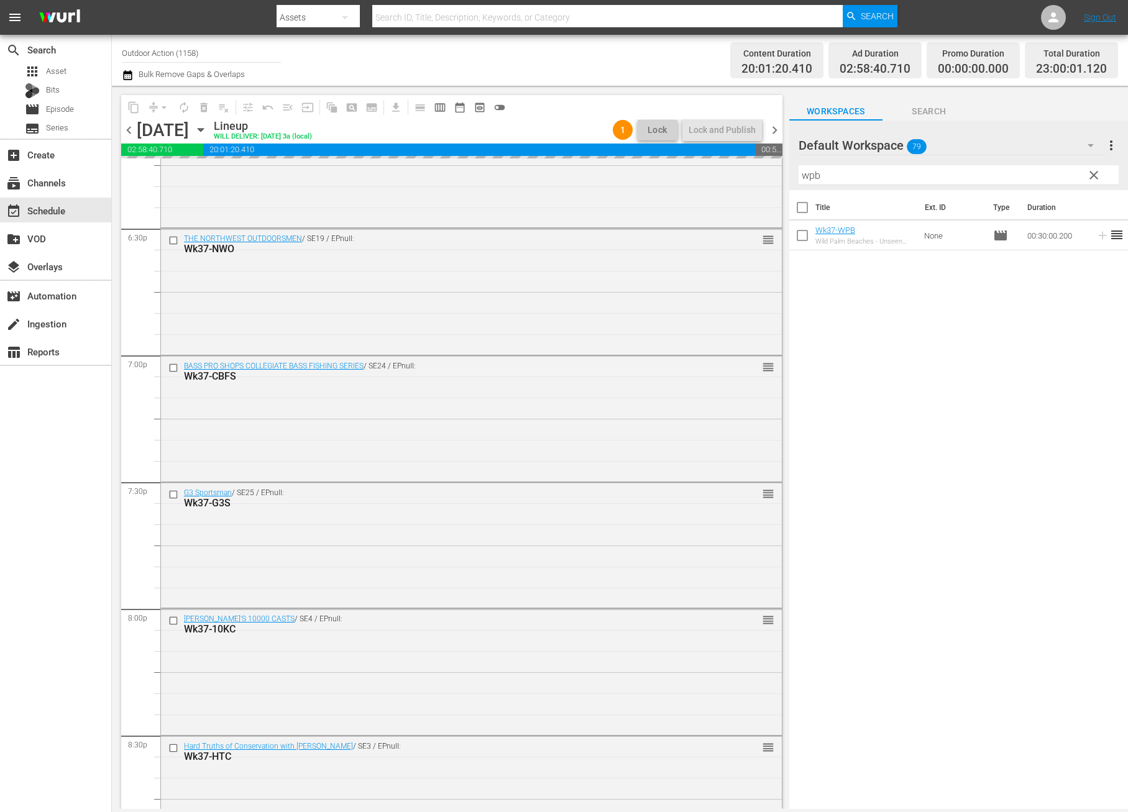
click at [1050, 176] on input "wpb" at bounding box center [958, 175] width 320 height 20
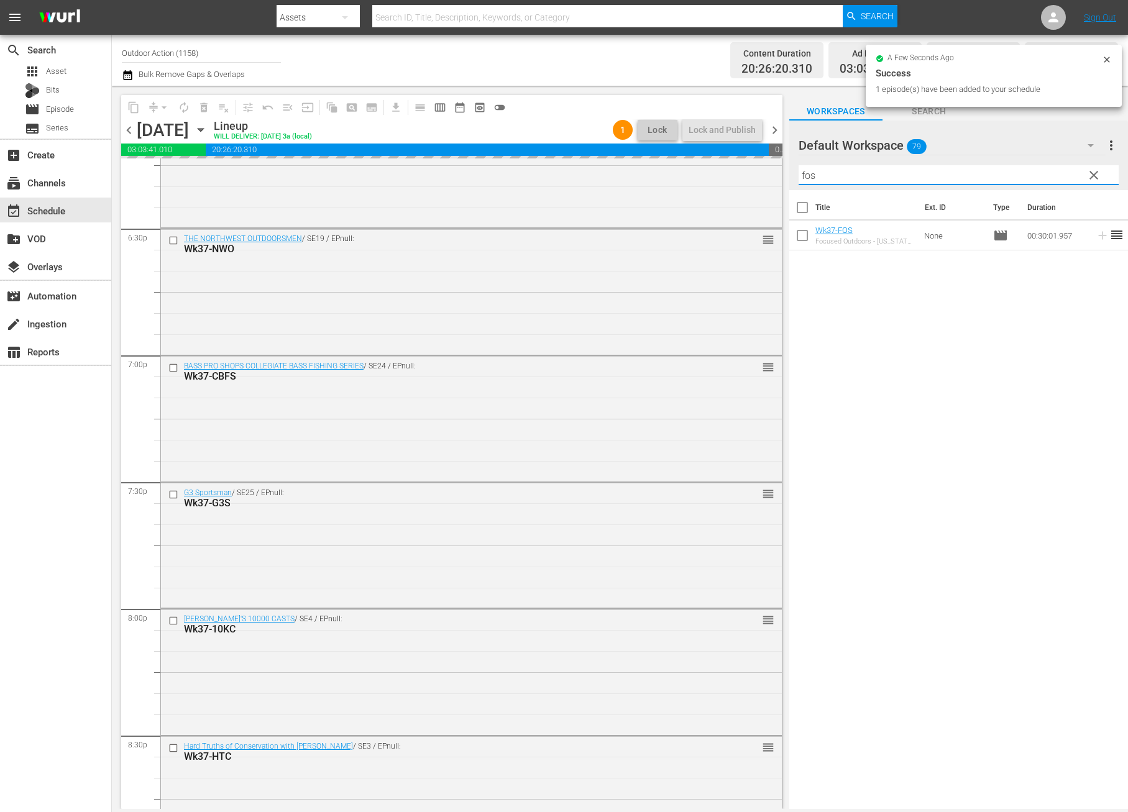
click at [1071, 280] on div "Title Ext. ID Type Duration Wk37-FOS Focused Outdoors - [US_STATE] [PERSON_NAME…" at bounding box center [958, 500] width 339 height 621
click at [1098, 235] on icon at bounding box center [1102, 236] width 8 height 8
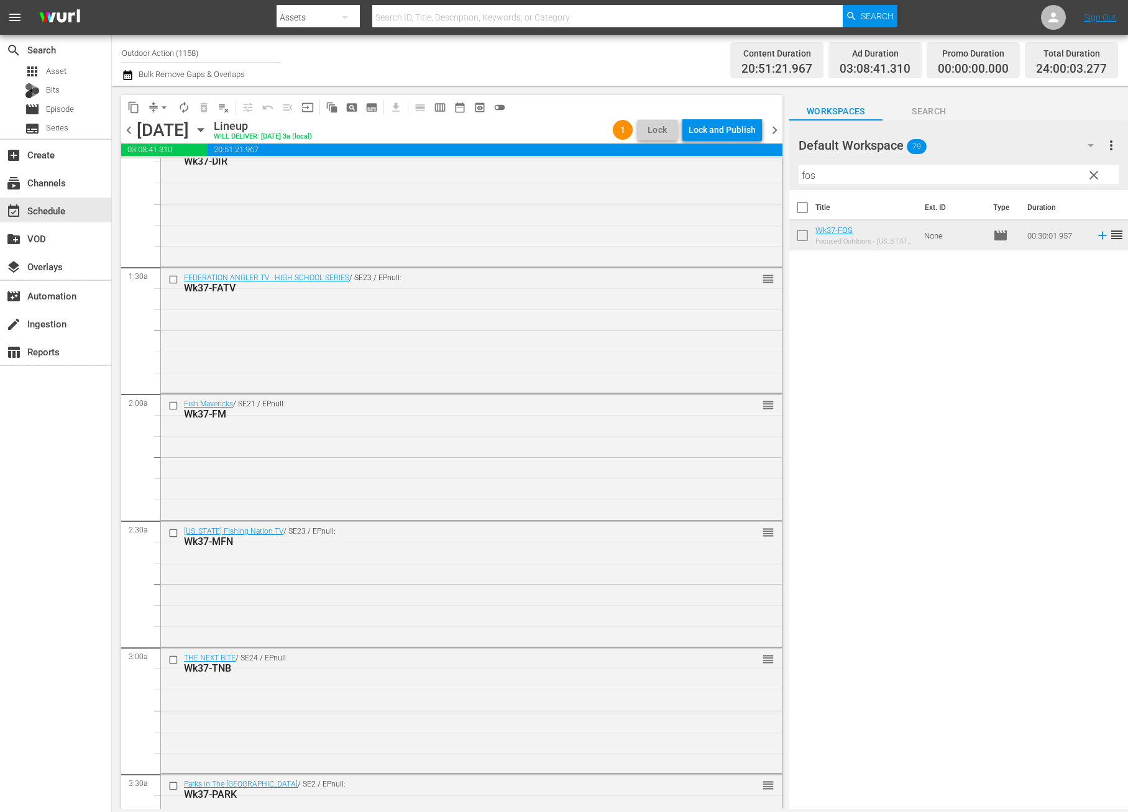
scroll to position [0, 0]
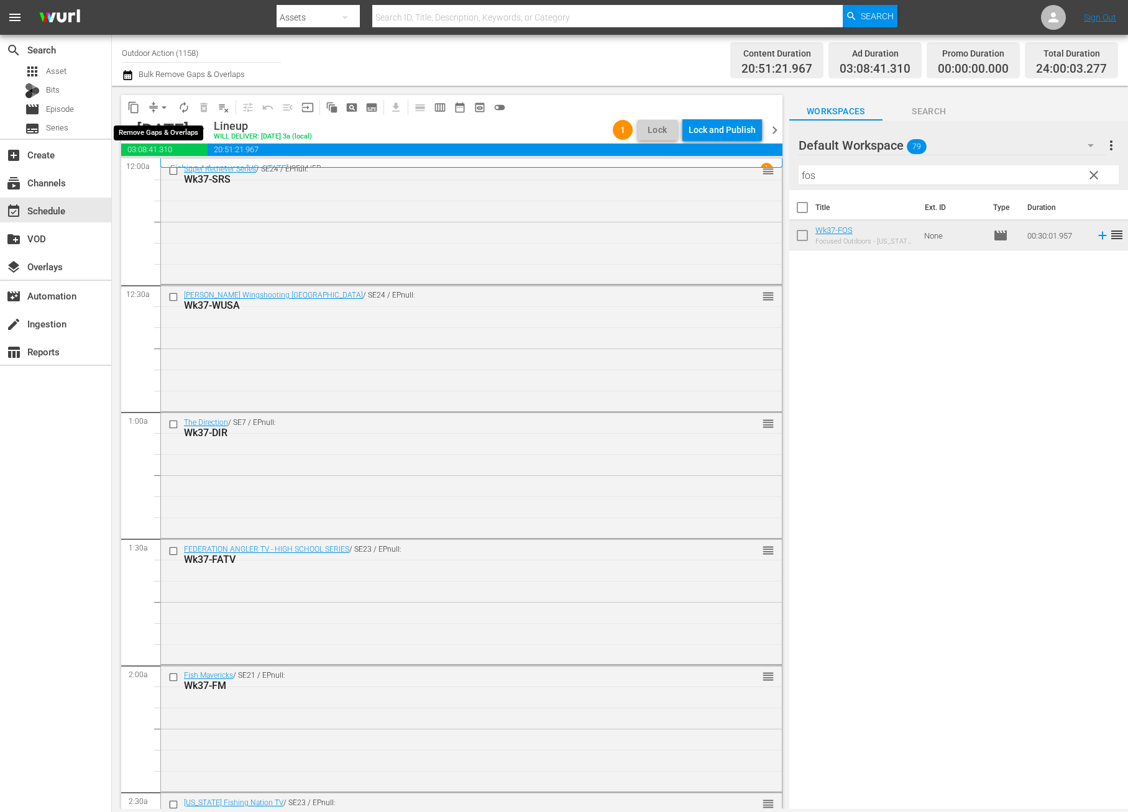
click at [158, 103] on span "arrow_drop_down" at bounding box center [164, 107] width 12 height 12
click at [165, 132] on li "Align to Midnight" at bounding box center [164, 132] width 130 height 21
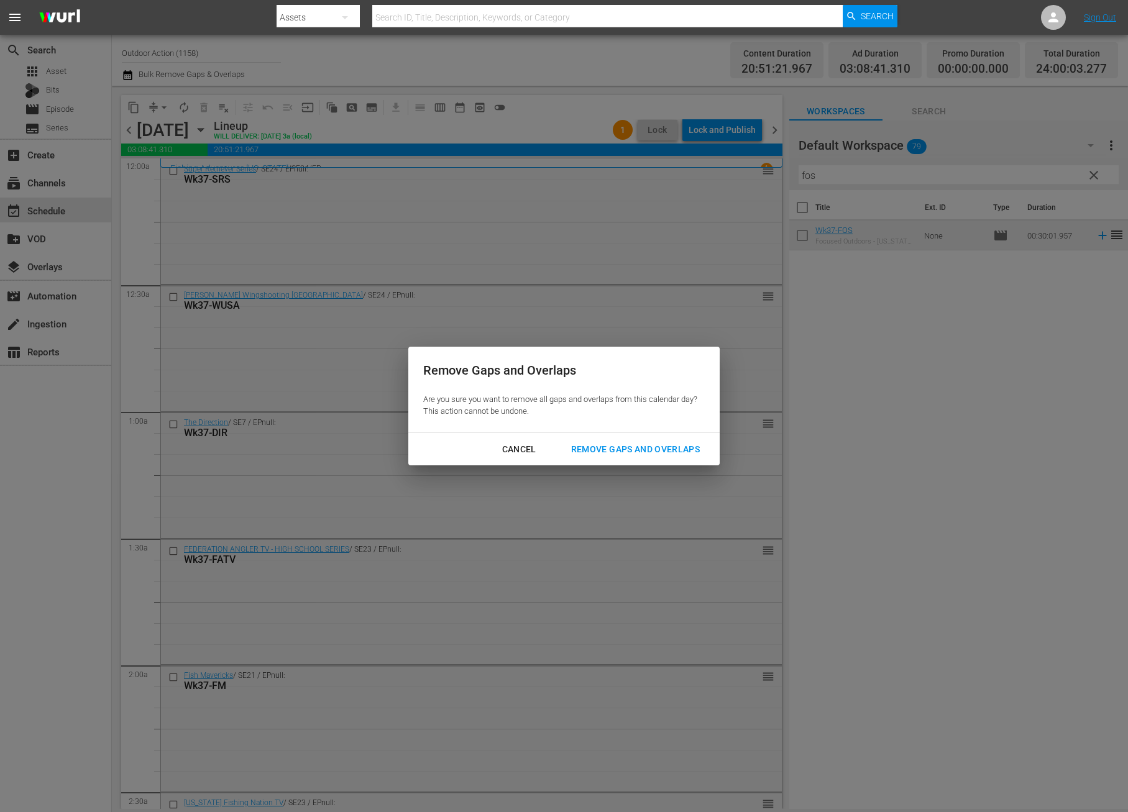
click at [620, 440] on button "Remove Gaps and Overlaps" at bounding box center [635, 449] width 158 height 23
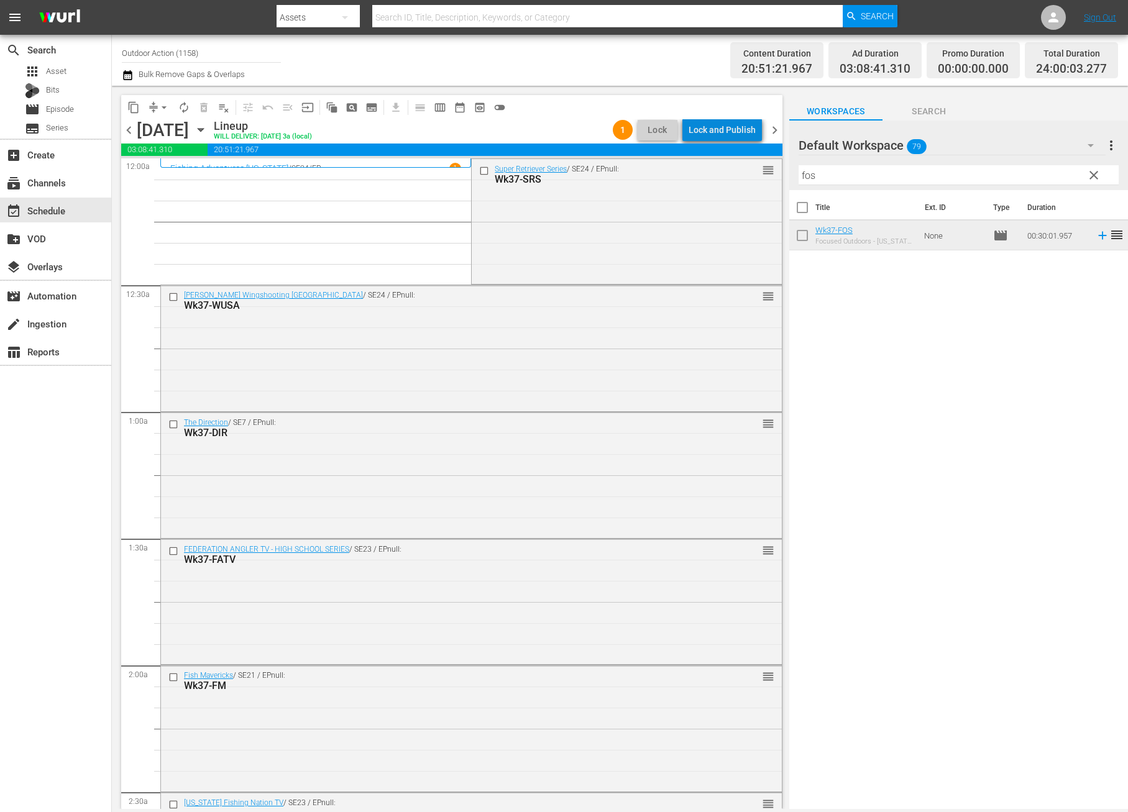
click at [740, 132] on div "Lock and Publish" at bounding box center [721, 130] width 67 height 22
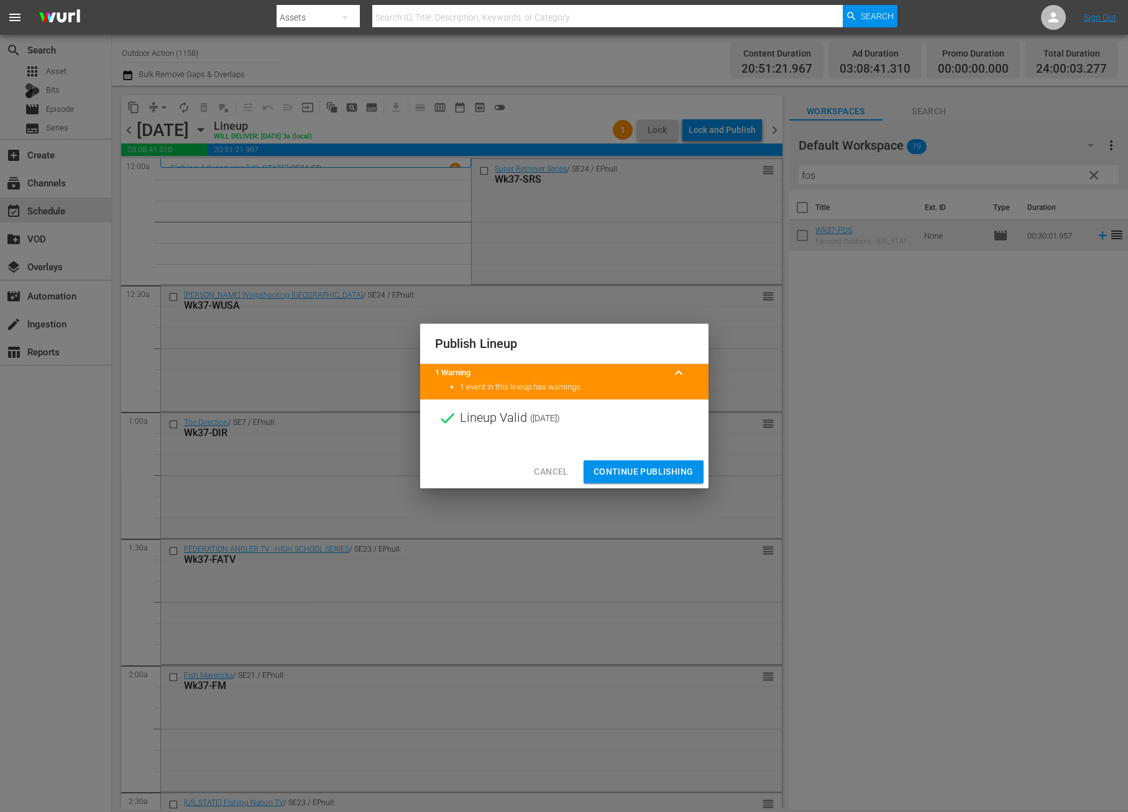
click at [626, 469] on span "Continue Publishing" at bounding box center [643, 472] width 100 height 16
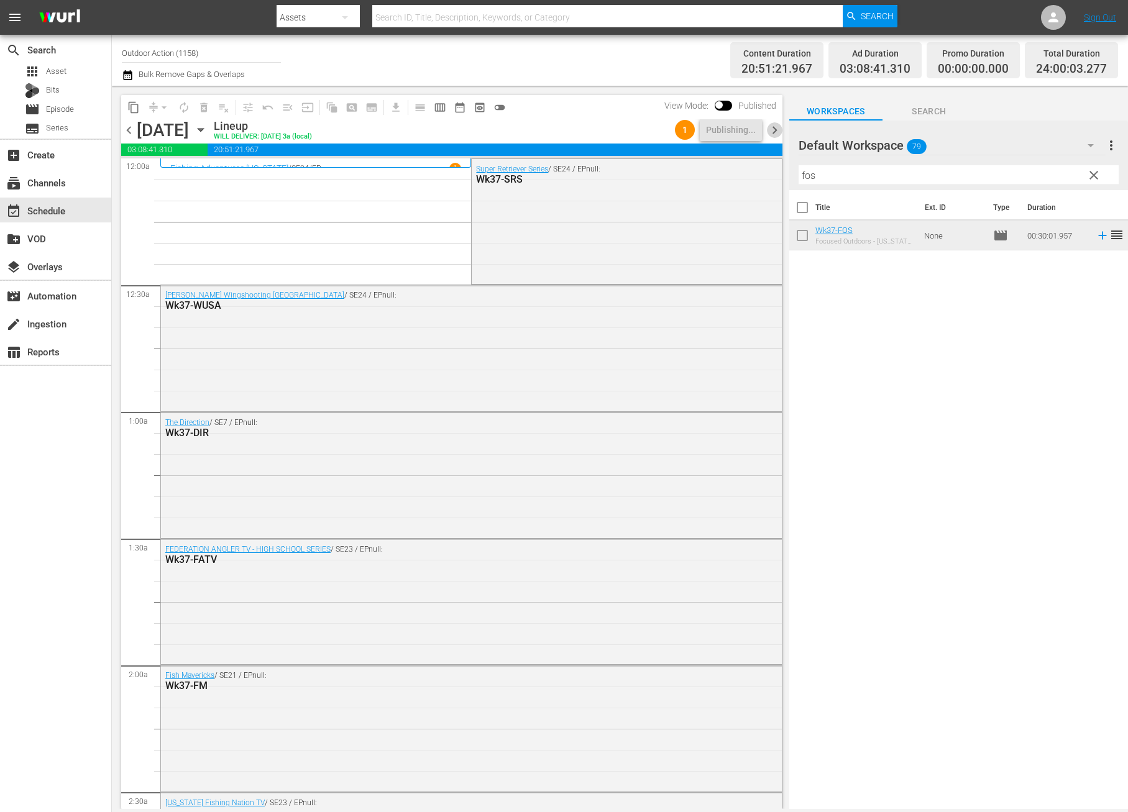
click at [774, 127] on span "chevron_right" at bounding box center [775, 130] width 16 height 16
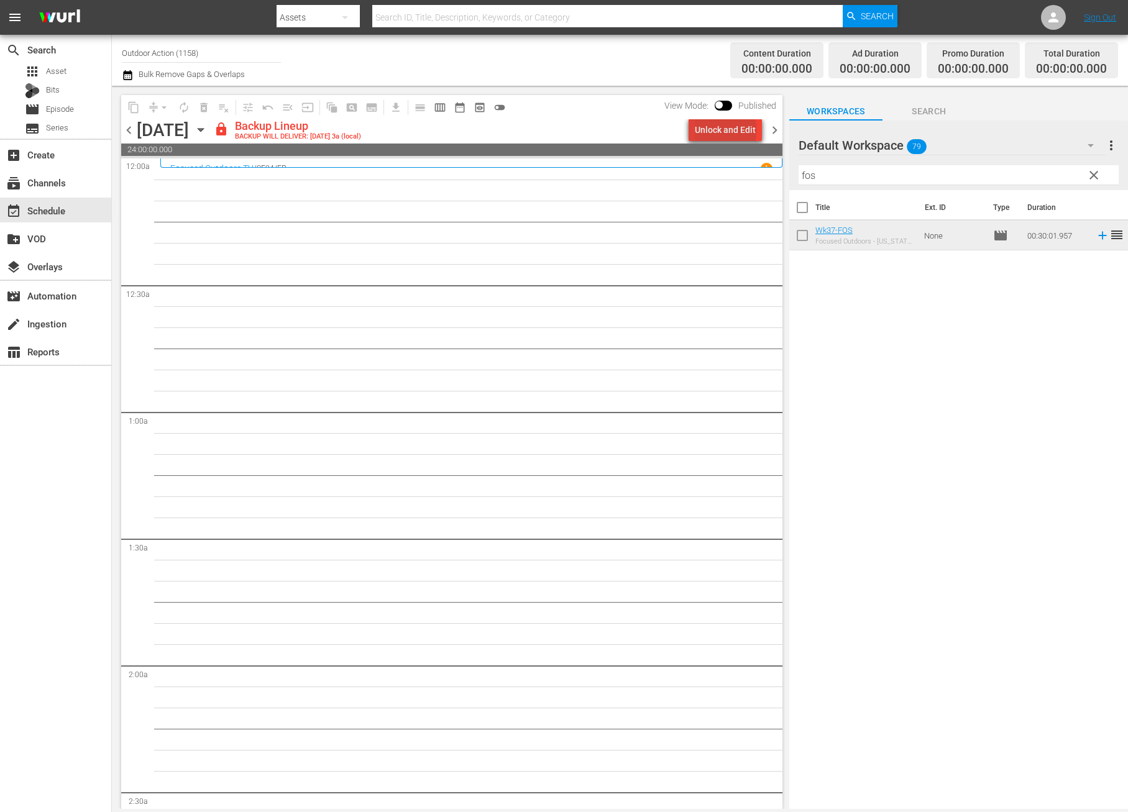
click at [728, 130] on div "Unlock and Edit" at bounding box center [725, 130] width 61 height 22
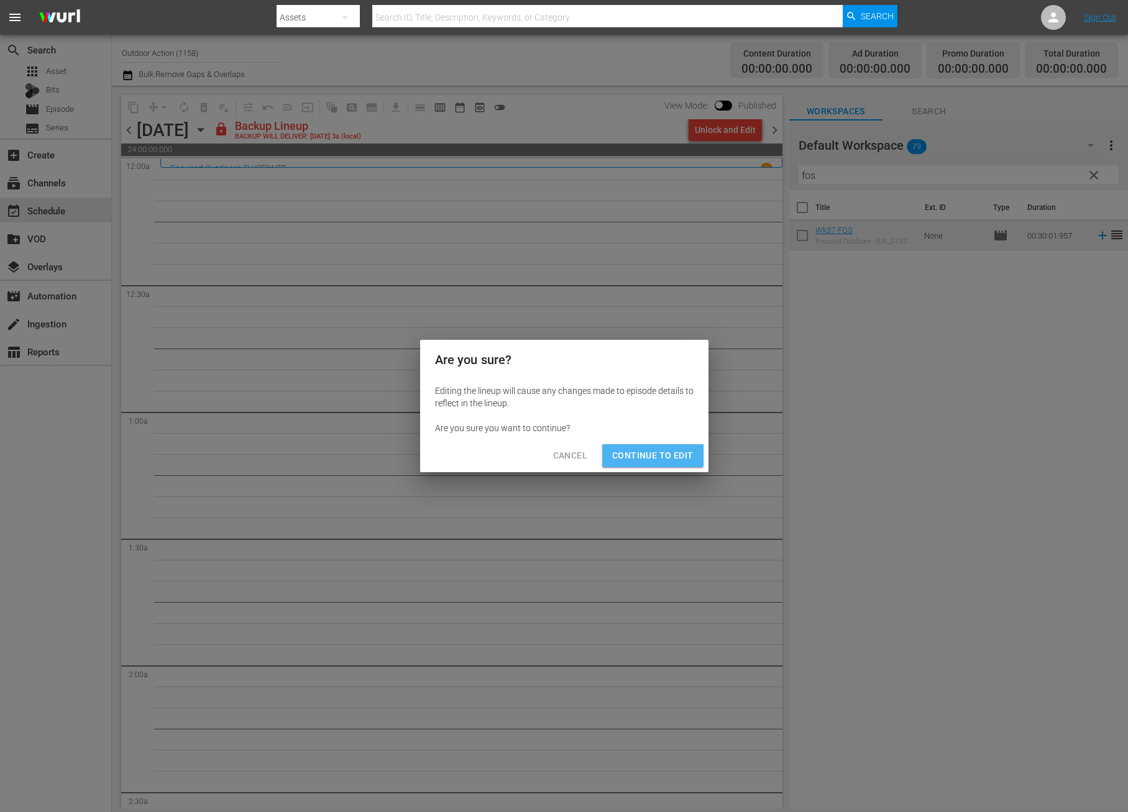
click at [652, 463] on span "Continue to Edit" at bounding box center [652, 456] width 81 height 16
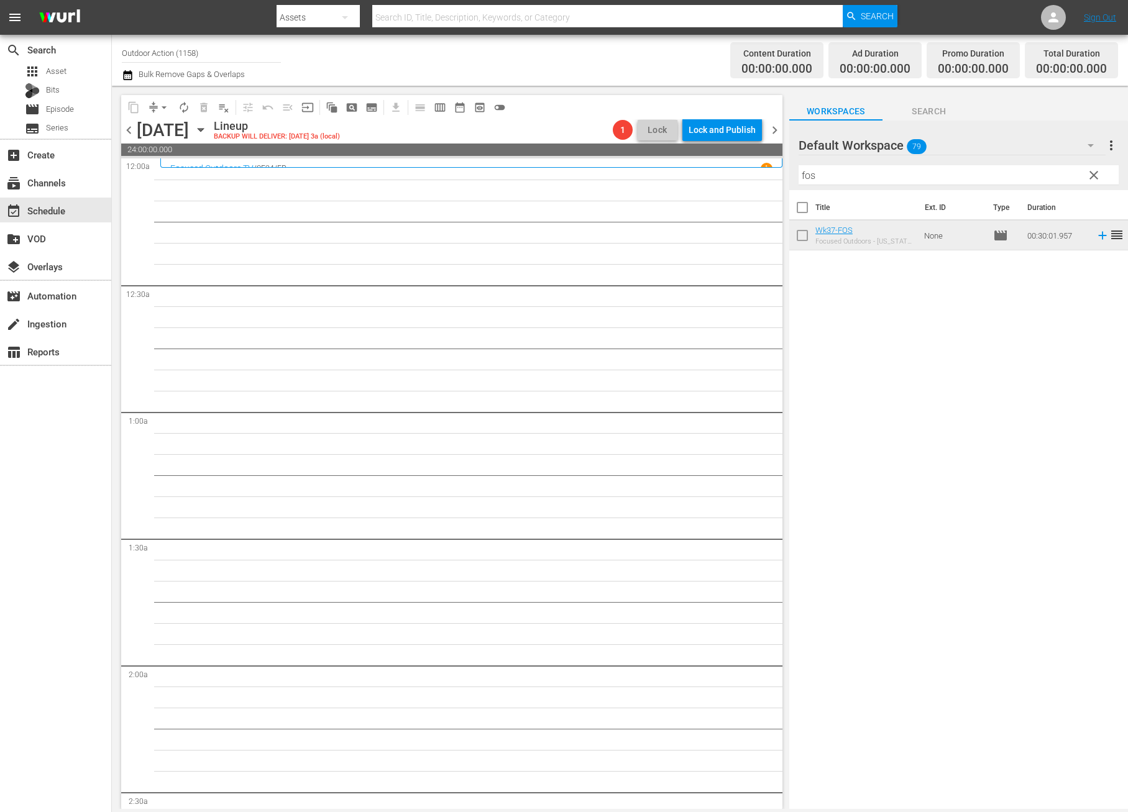
click at [862, 175] on input "fos" at bounding box center [958, 175] width 320 height 20
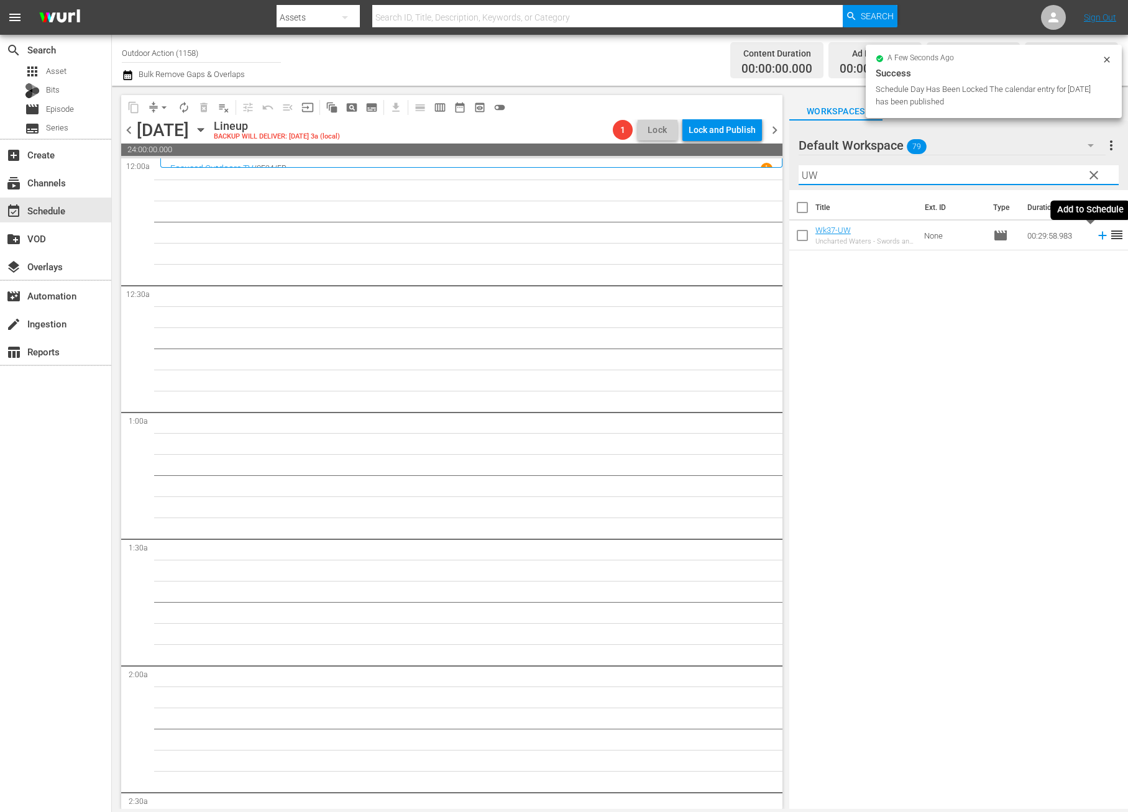
click at [1096, 233] on icon at bounding box center [1103, 236] width 14 height 14
click at [1000, 171] on input "UW" at bounding box center [958, 175] width 320 height 20
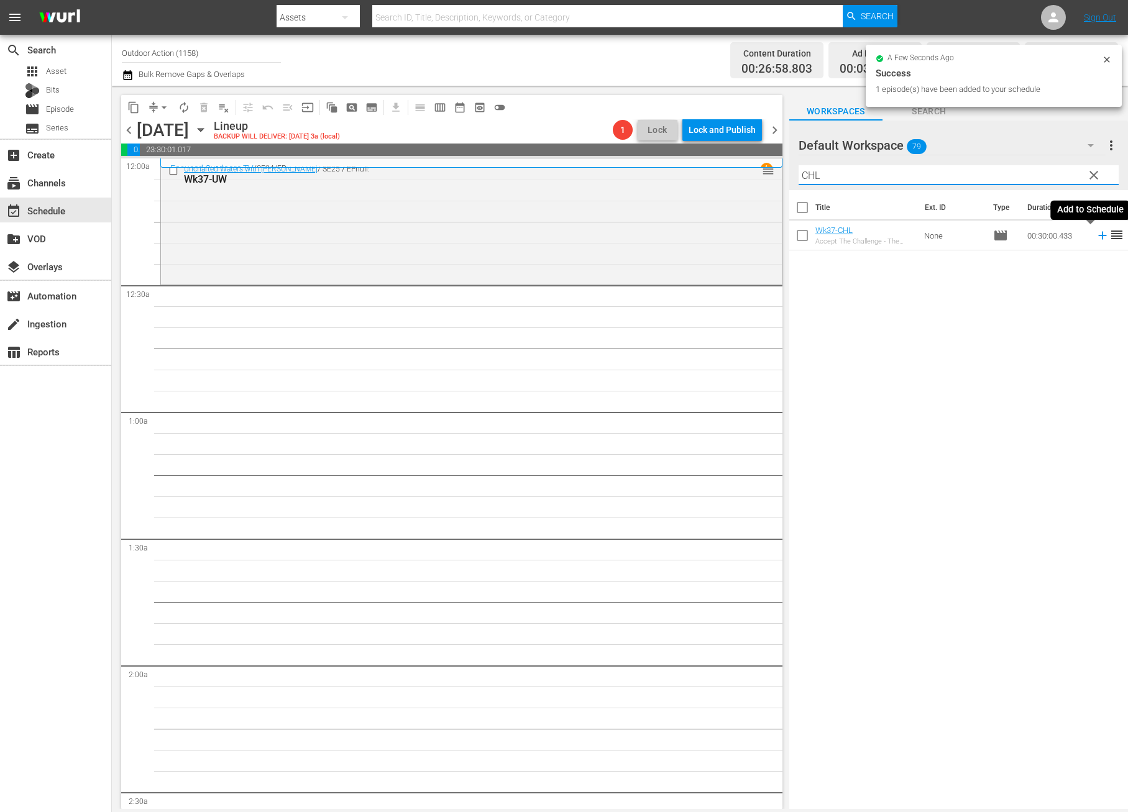
click at [1096, 236] on icon at bounding box center [1103, 236] width 14 height 14
click at [1025, 172] on input "CHL" at bounding box center [958, 175] width 320 height 20
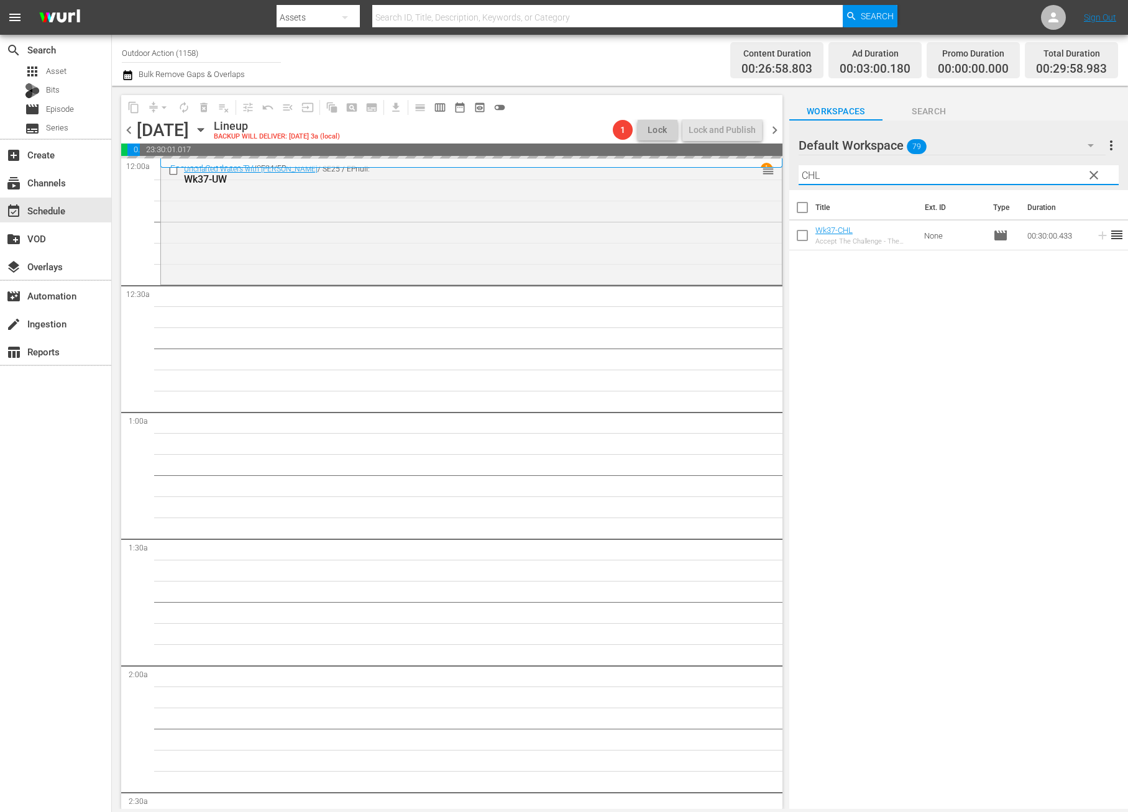
click at [1025, 172] on input "CHL" at bounding box center [958, 175] width 320 height 20
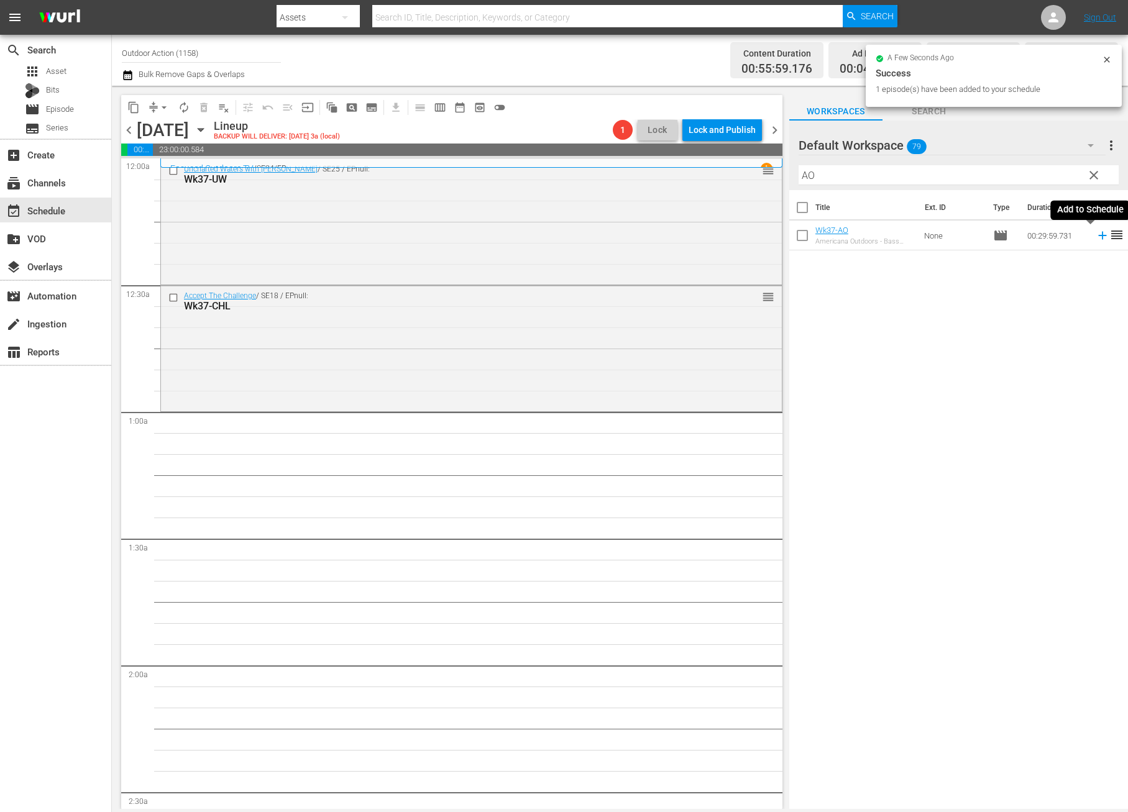
click at [1096, 237] on icon at bounding box center [1103, 236] width 14 height 14
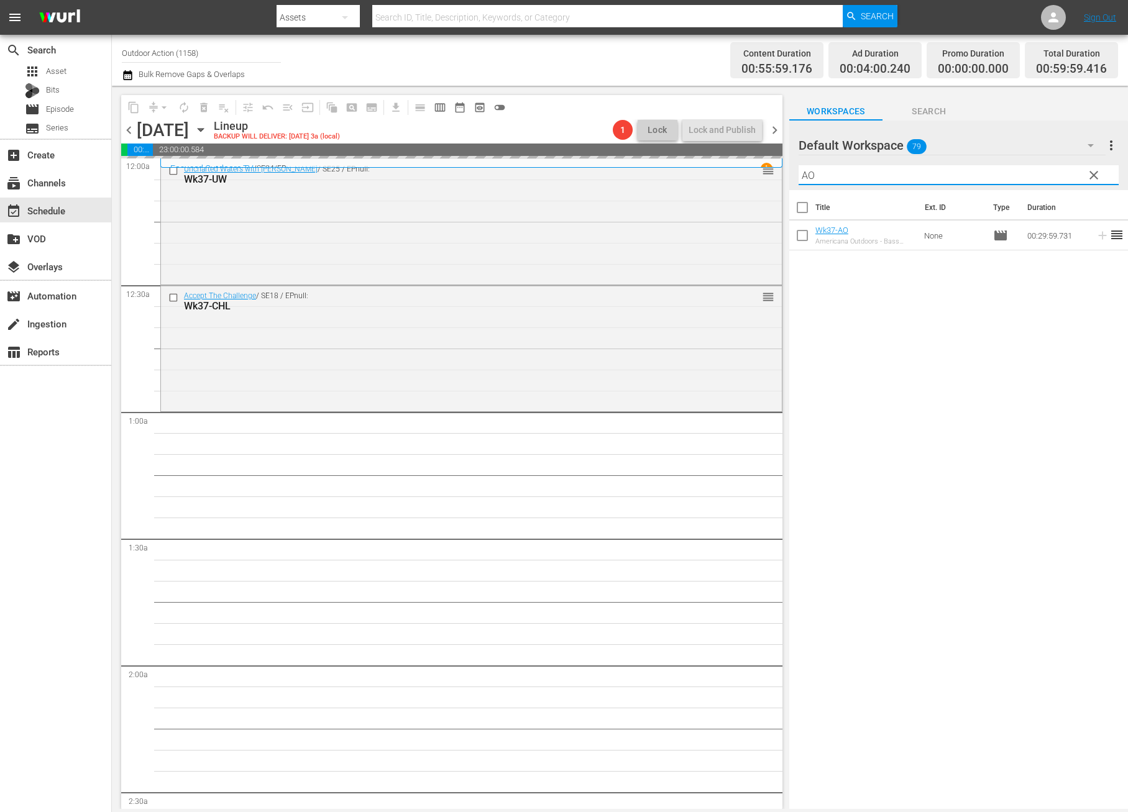
click at [1004, 172] on input "AO" at bounding box center [958, 175] width 320 height 20
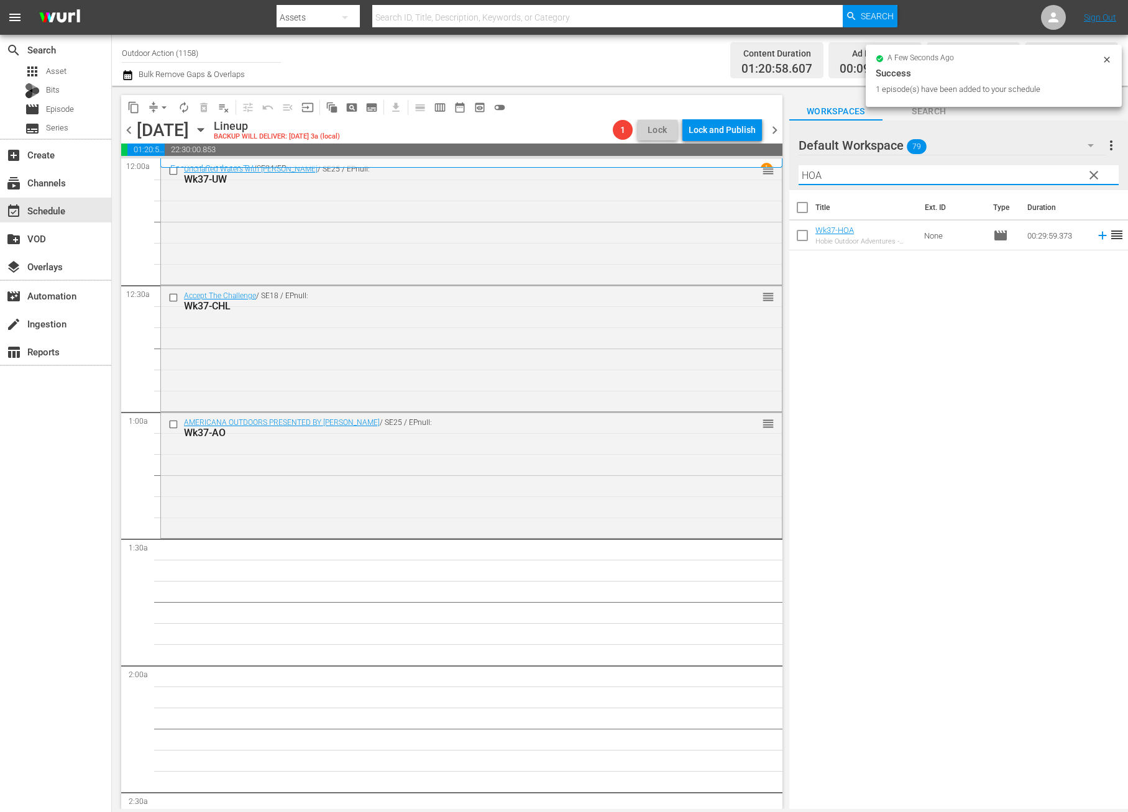
click at [1098, 236] on icon at bounding box center [1102, 236] width 8 height 8
click at [1038, 171] on input "HOA" at bounding box center [958, 175] width 320 height 20
click at [1038, 0] on div "search Search apps Asset Bits movie Episode subtitles Series add_box Create sub…" at bounding box center [620, 0] width 1016 height 0
click at [1038, 171] on input "HOA" at bounding box center [958, 175] width 320 height 20
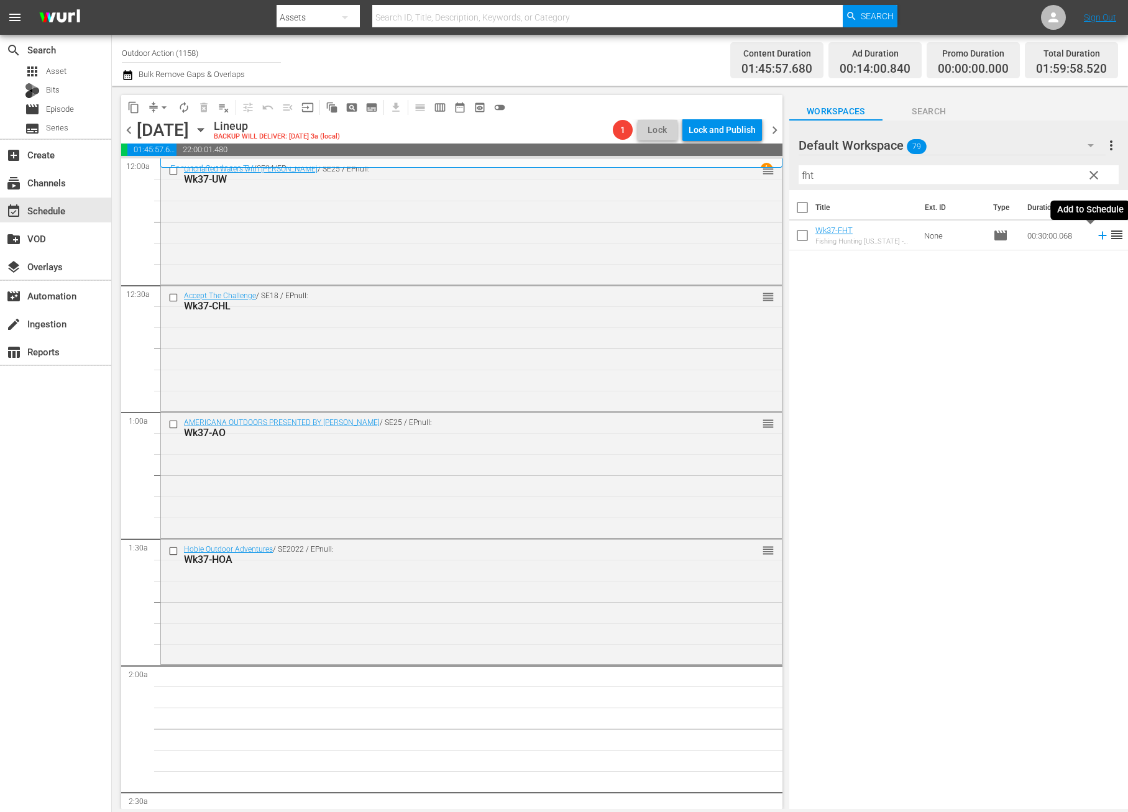
click at [1096, 234] on icon at bounding box center [1103, 236] width 14 height 14
click at [1038, 179] on input "fht" at bounding box center [958, 175] width 320 height 20
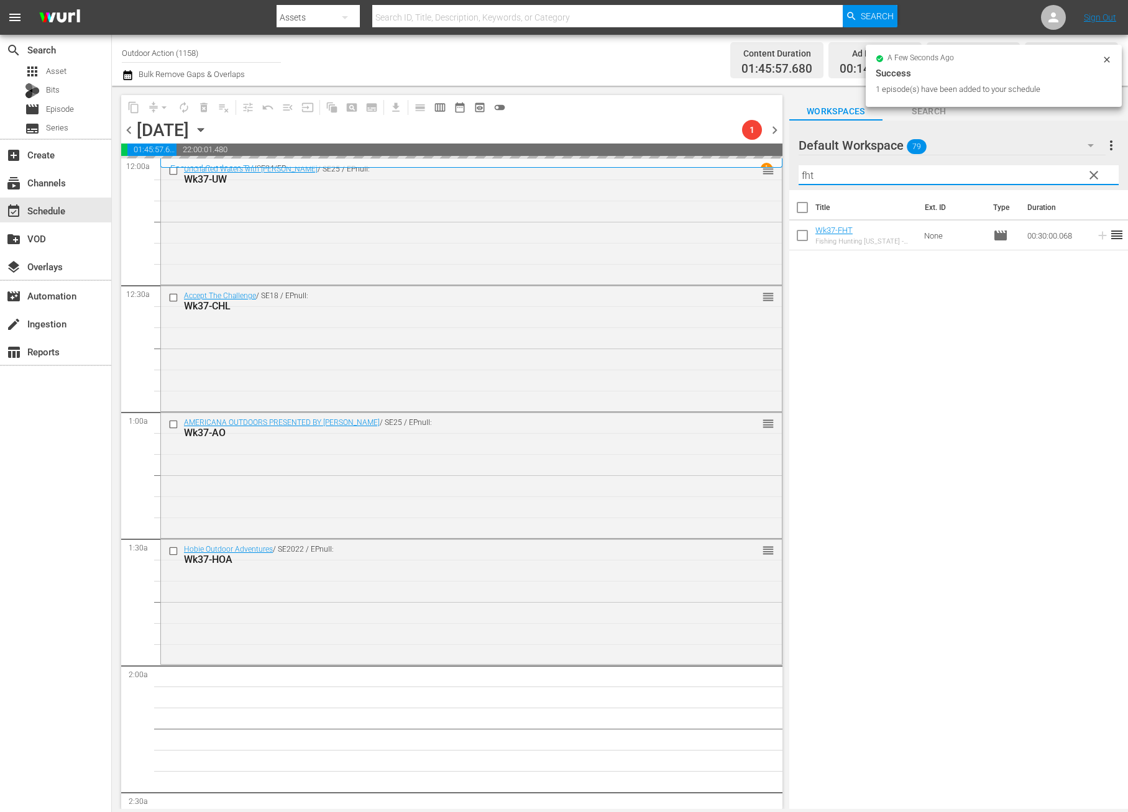
click at [1038, 179] on input "fht" at bounding box center [958, 175] width 320 height 20
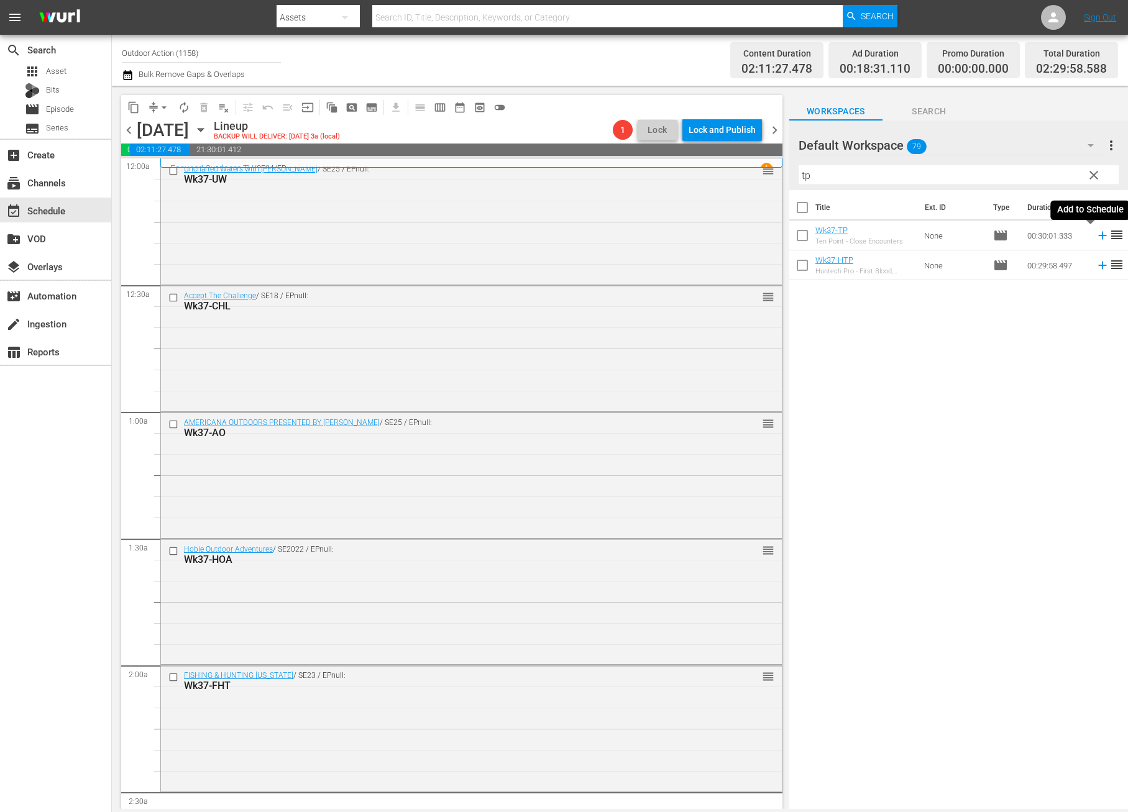
click at [1096, 236] on icon at bounding box center [1103, 236] width 14 height 14
click at [1014, 171] on input "tp" at bounding box center [958, 175] width 320 height 20
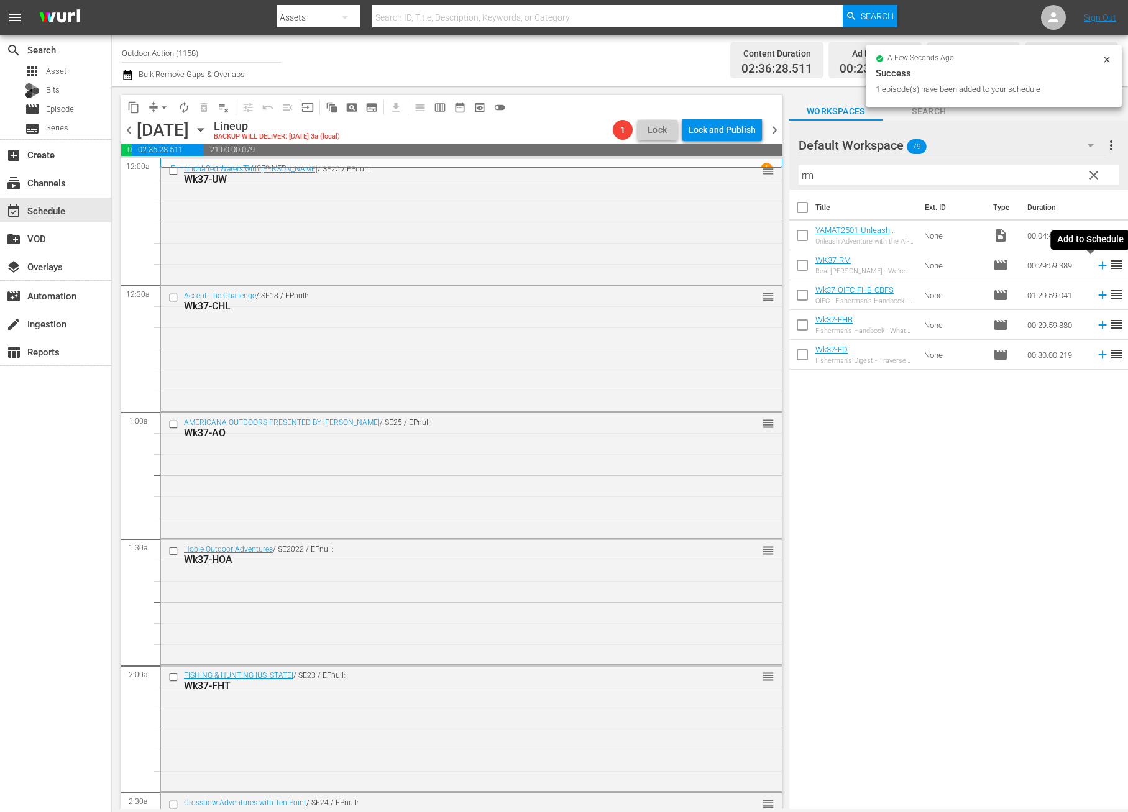
click at [1098, 265] on icon at bounding box center [1102, 266] width 8 height 8
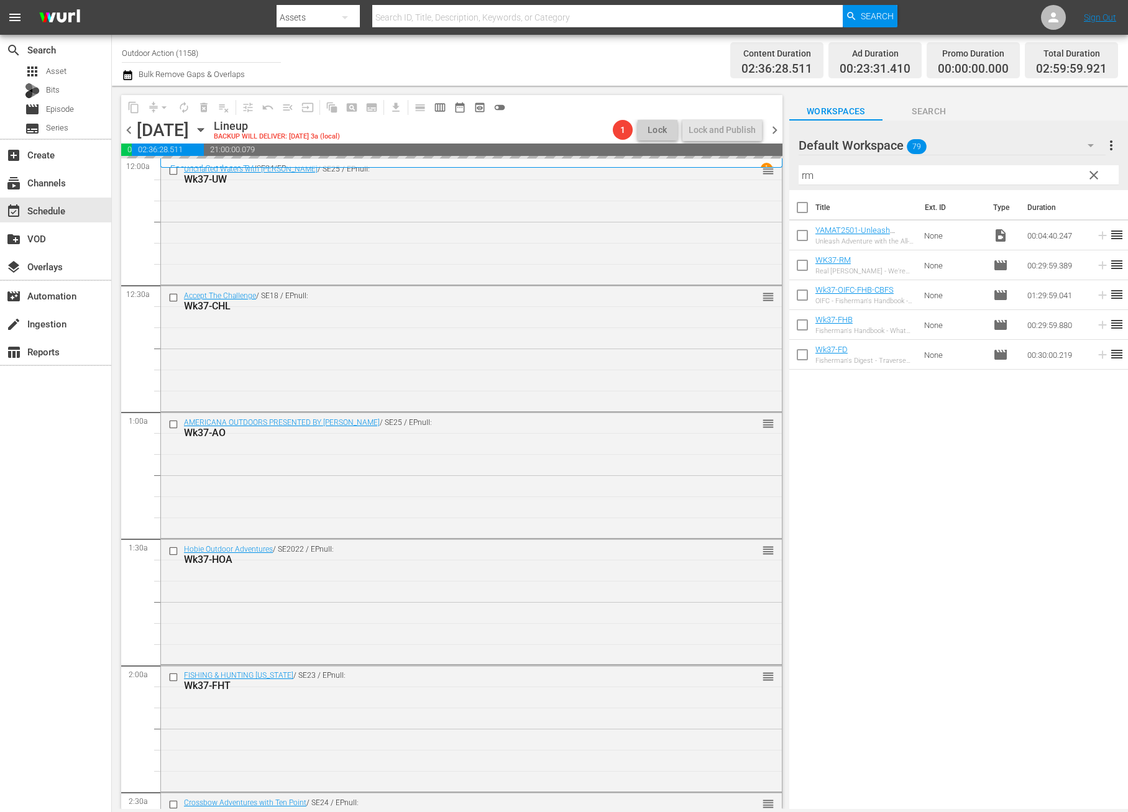
click at [1022, 173] on input "rm" at bounding box center [958, 175] width 320 height 20
click at [1096, 355] on icon at bounding box center [1103, 355] width 14 height 14
click at [994, 173] on input "rut" at bounding box center [958, 175] width 320 height 20
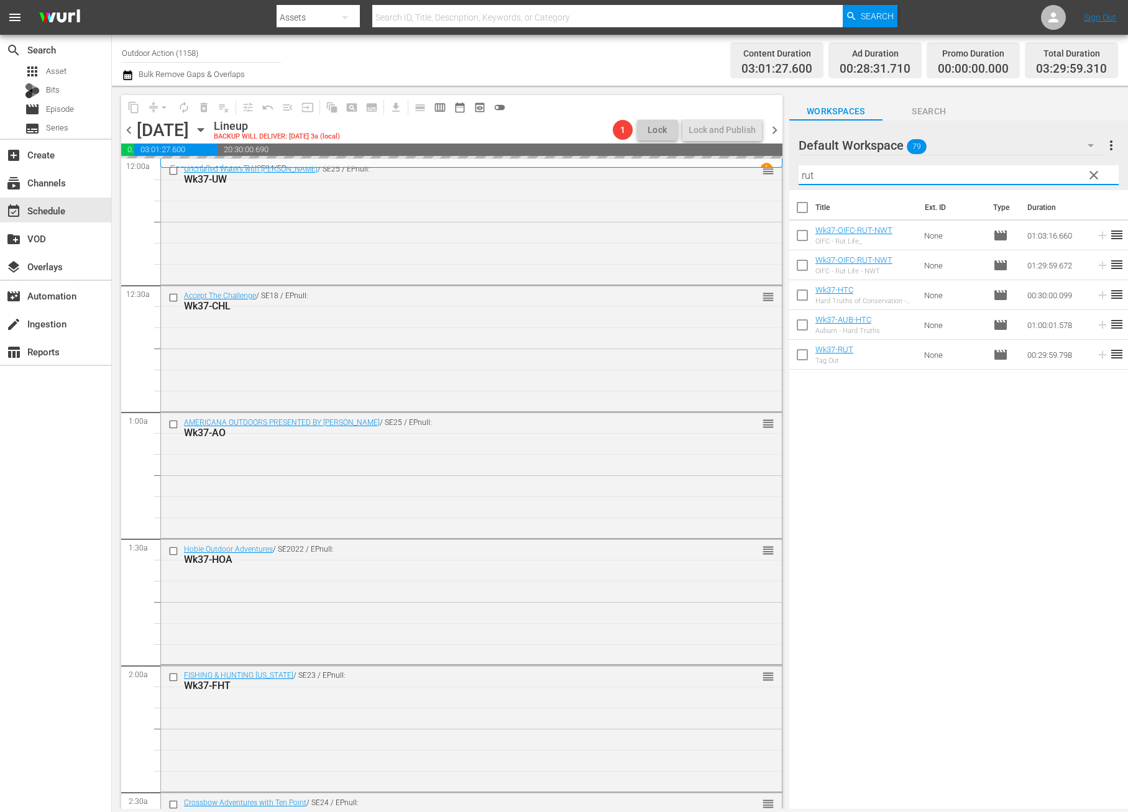
click at [994, 173] on input "rut" at bounding box center [958, 175] width 320 height 20
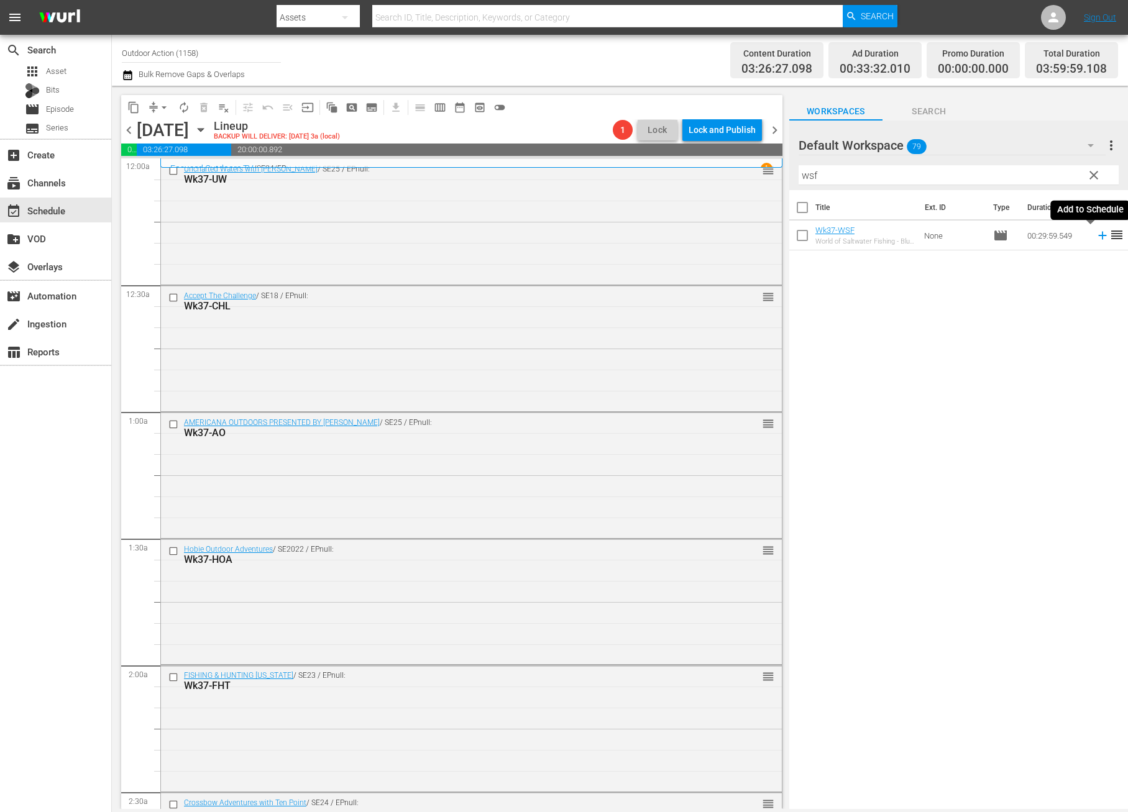
click at [1096, 239] on icon at bounding box center [1103, 236] width 14 height 14
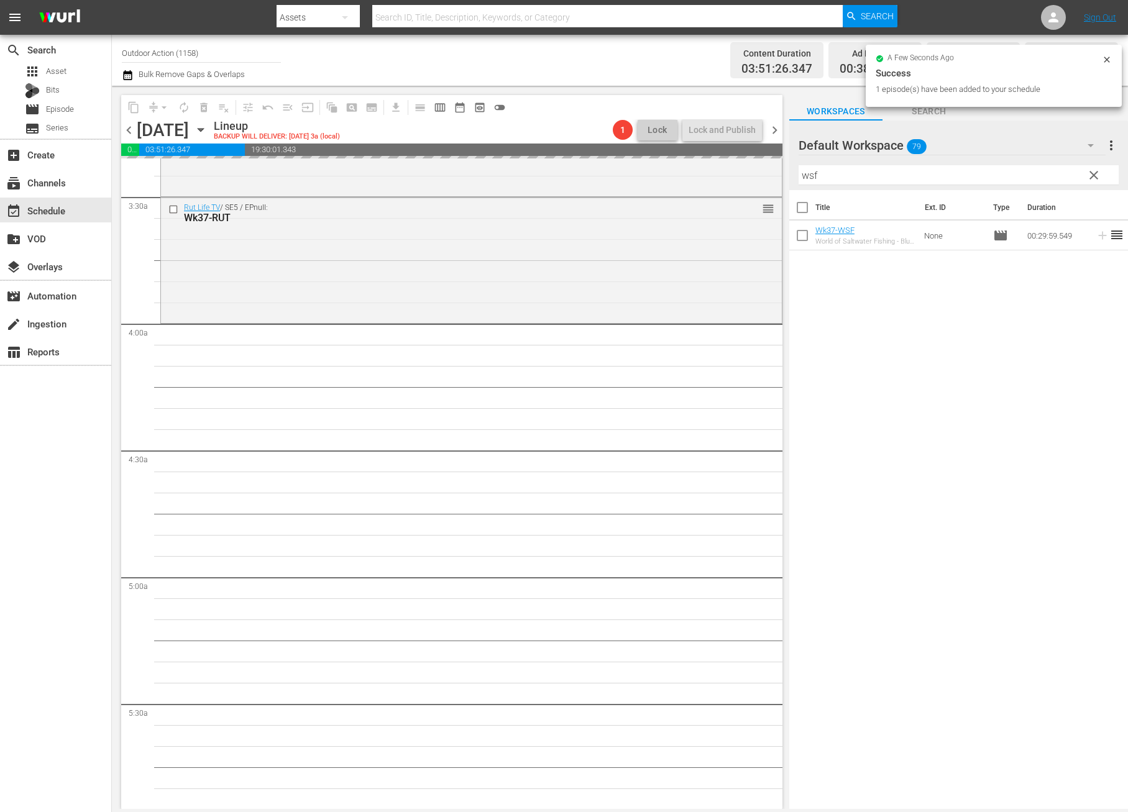
scroll to position [875, 0]
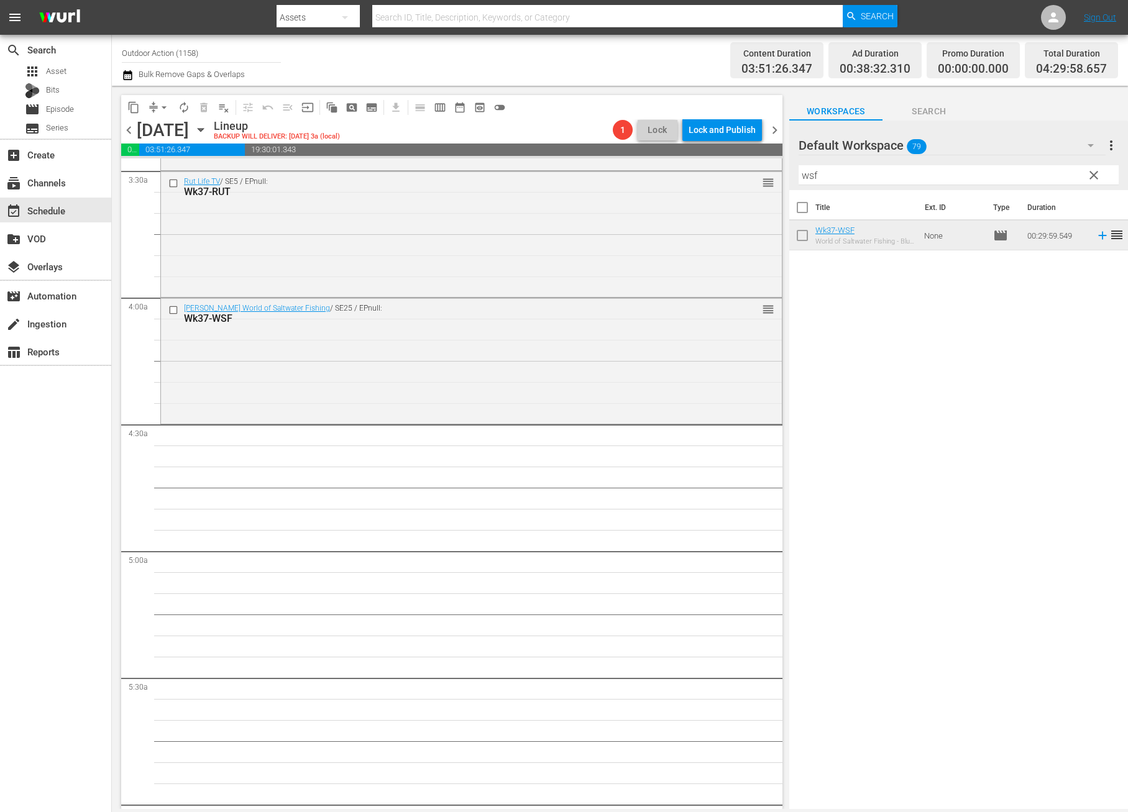
click at [898, 175] on input "wsf" at bounding box center [958, 175] width 320 height 20
click at [1098, 237] on icon at bounding box center [1102, 236] width 8 height 8
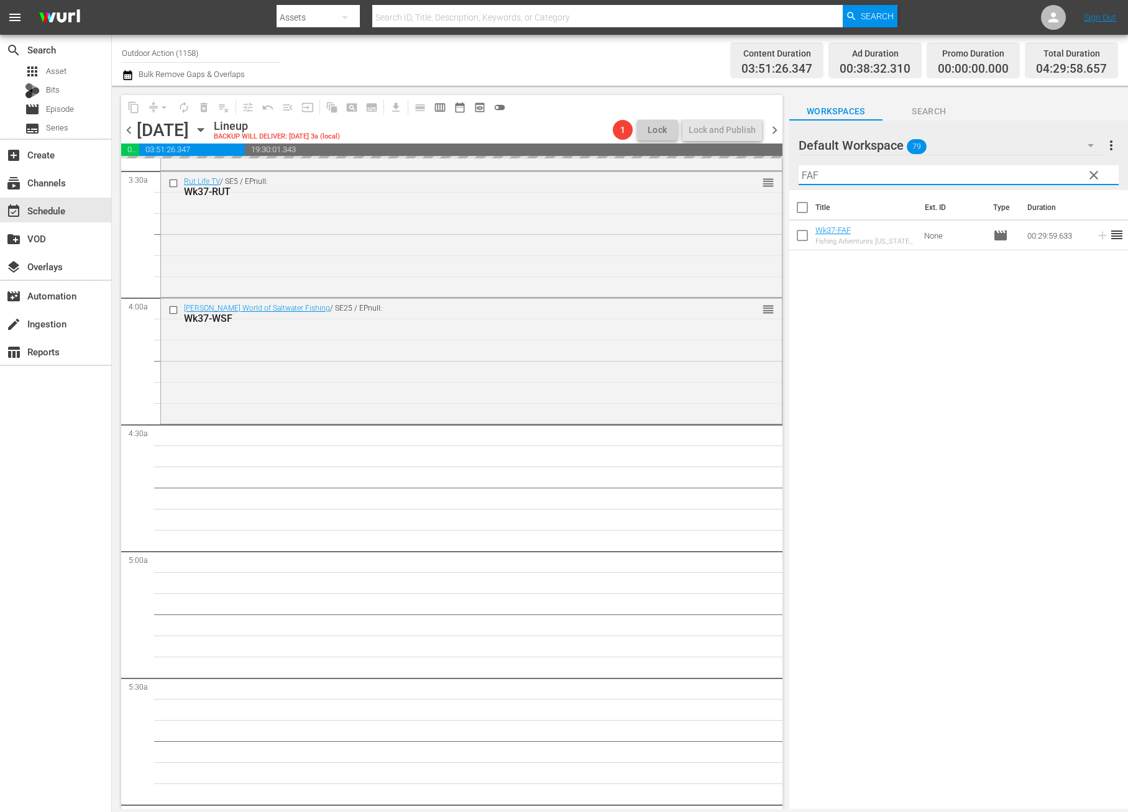
click at [1024, 177] on input "FAF" at bounding box center [958, 175] width 320 height 20
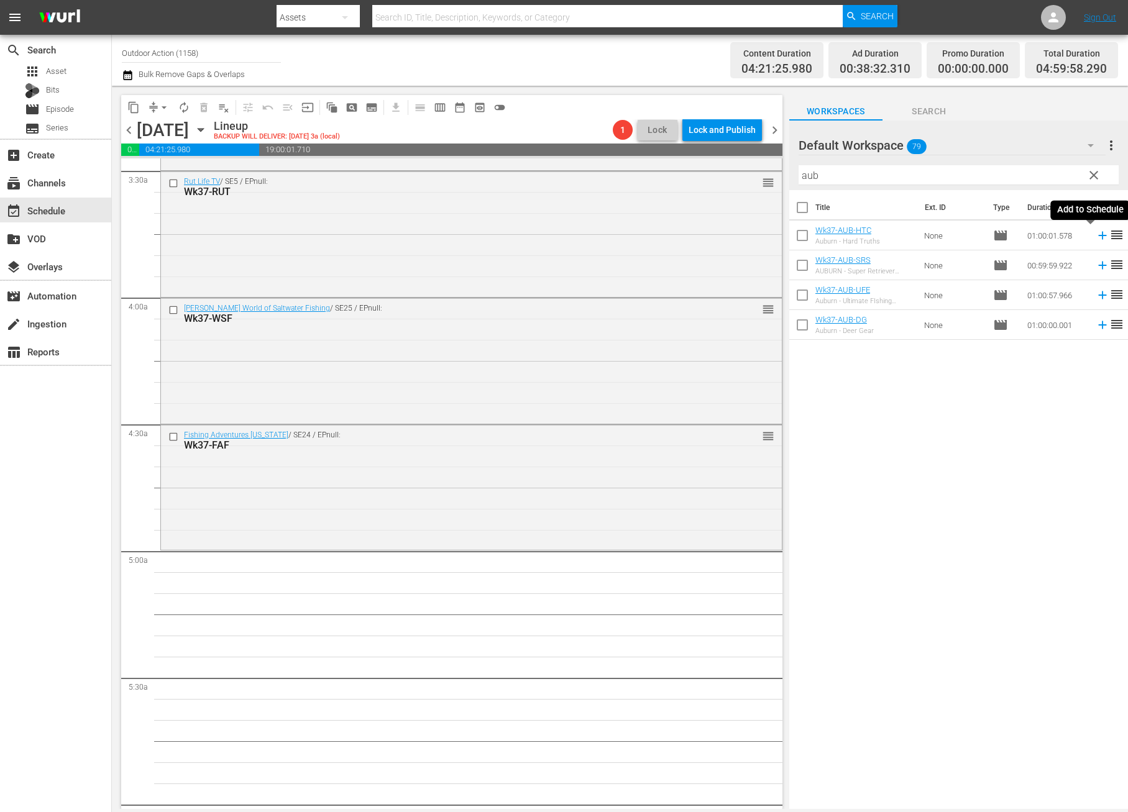
click at [1096, 237] on icon at bounding box center [1103, 236] width 14 height 14
click at [992, 170] on input "aub" at bounding box center [958, 175] width 320 height 20
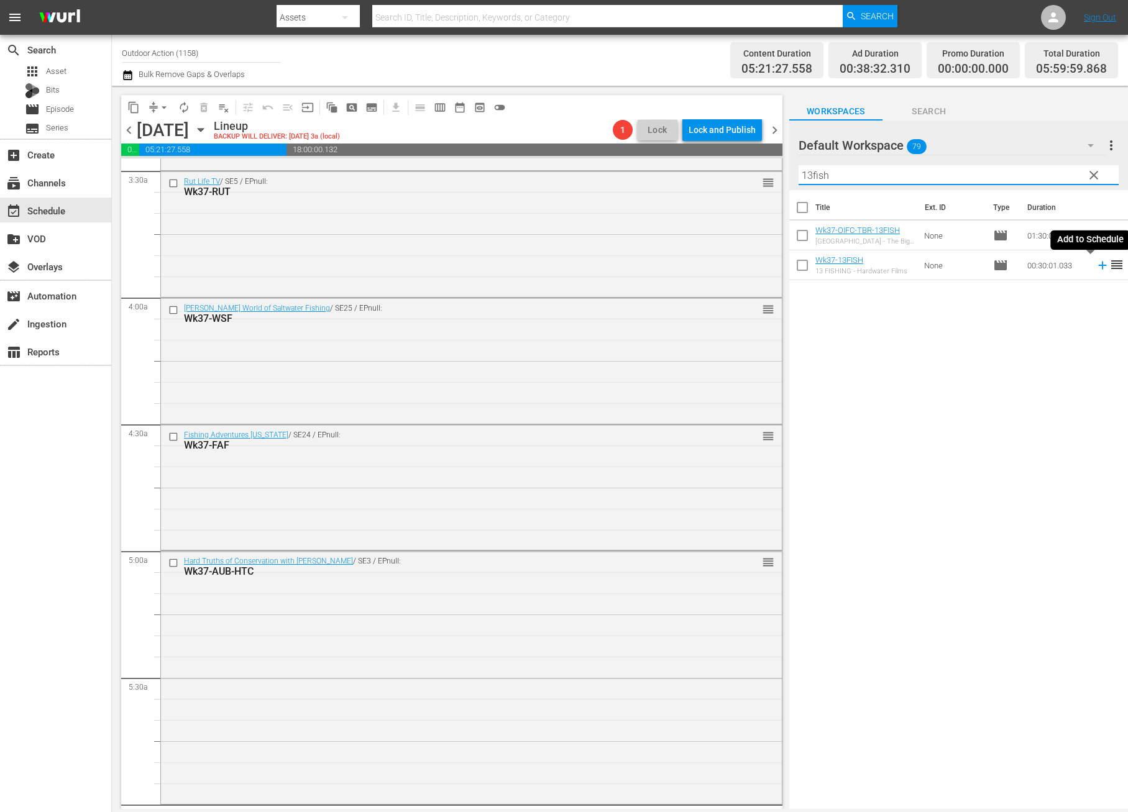
click at [1096, 269] on icon at bounding box center [1103, 265] width 14 height 14
click at [1010, 172] on input "13fish" at bounding box center [958, 175] width 320 height 20
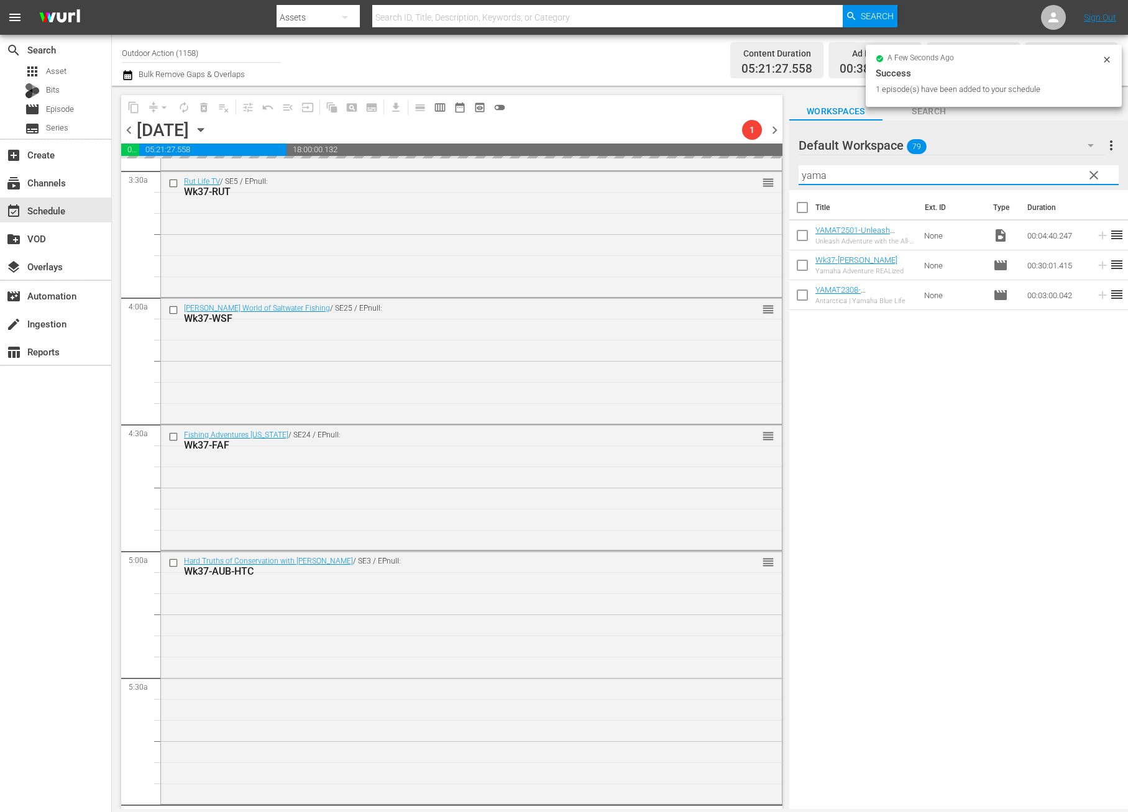
click at [1022, 395] on div "Title Ext. ID Type Duration YAMAT2501-Unleash Adventure with the All-New 2025 Y…" at bounding box center [958, 500] width 339 height 621
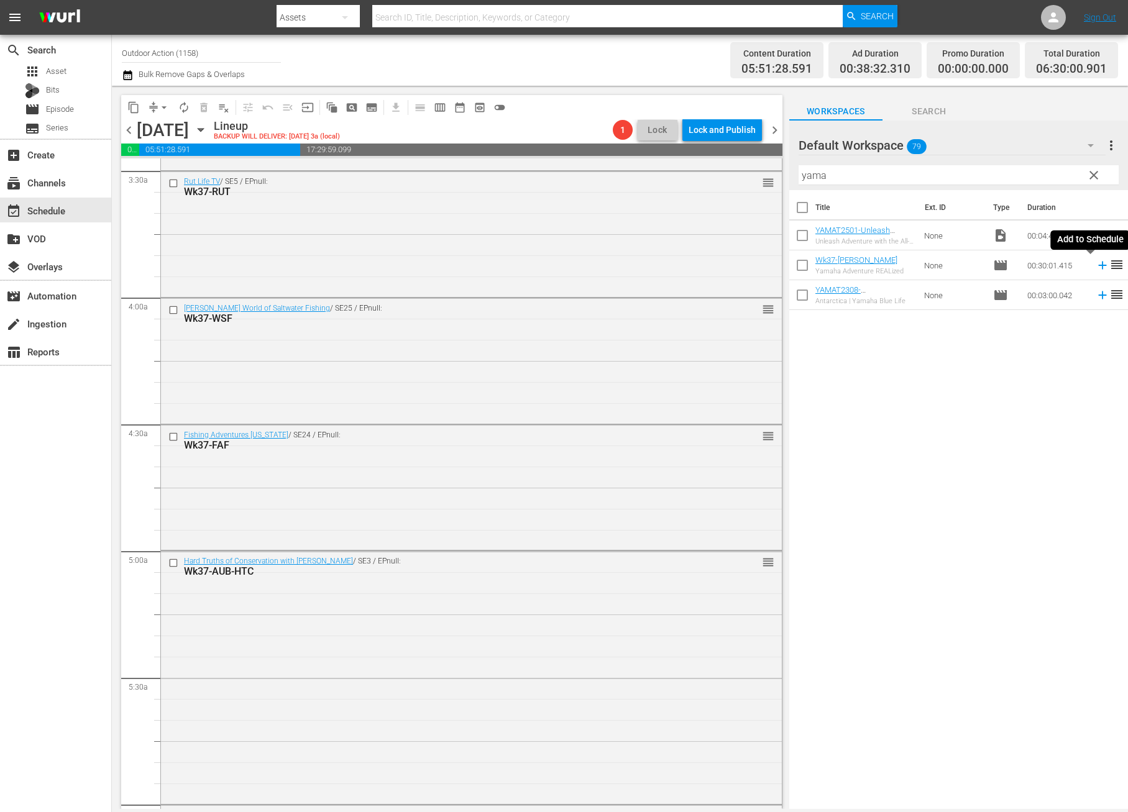
click at [1096, 260] on icon at bounding box center [1103, 265] width 14 height 14
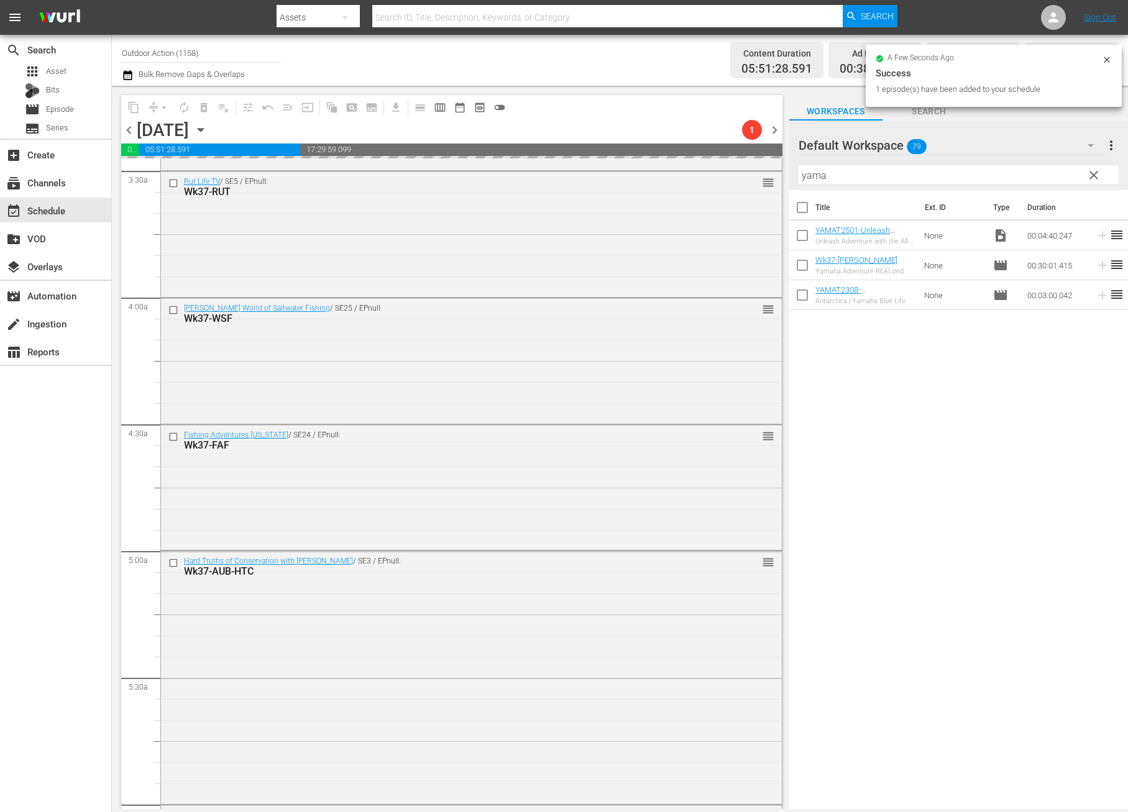
click at [941, 176] on input "yama" at bounding box center [958, 175] width 320 height 20
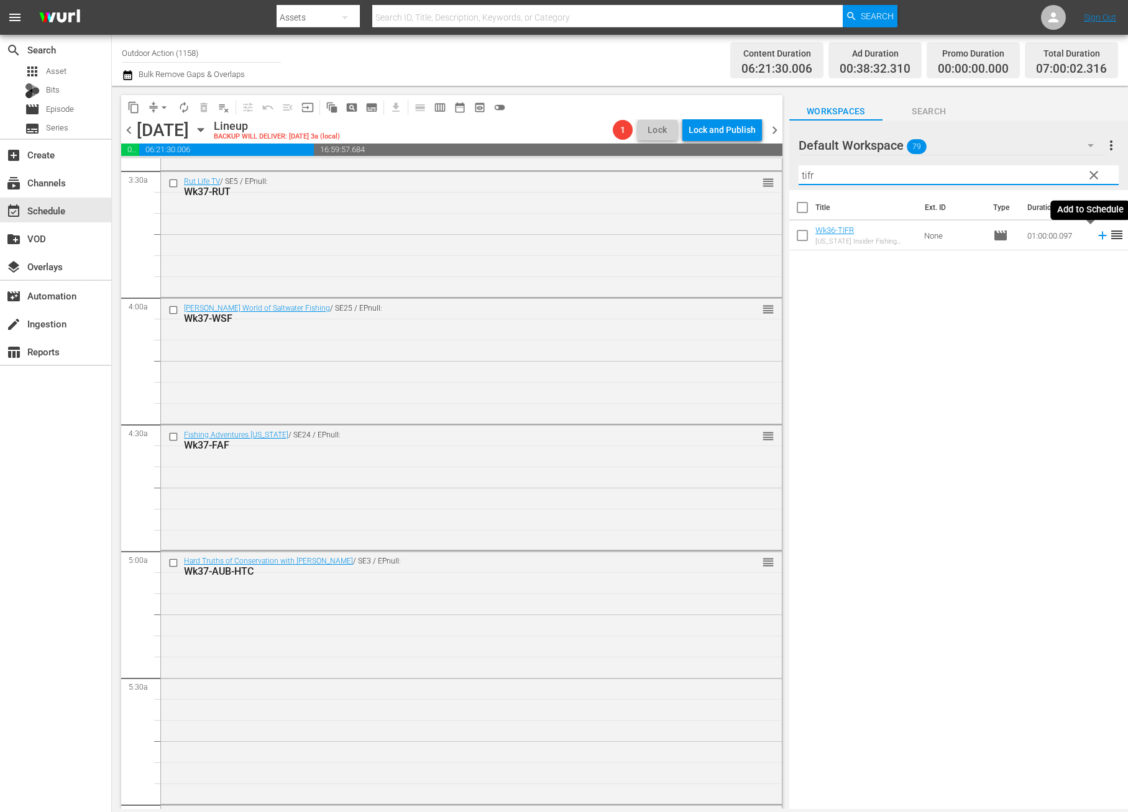
click at [1096, 234] on icon at bounding box center [1103, 236] width 14 height 14
click at [1029, 177] on input "tifr" at bounding box center [958, 175] width 320 height 20
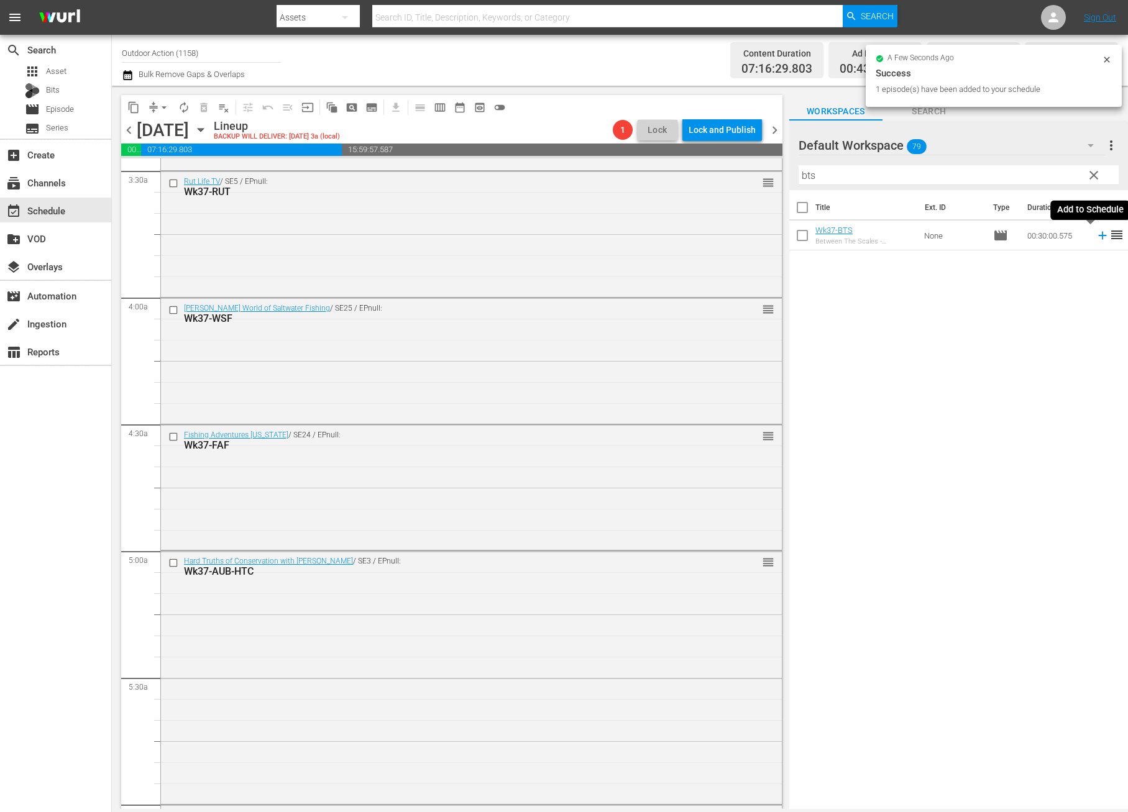
click at [1096, 236] on icon at bounding box center [1103, 236] width 14 height 14
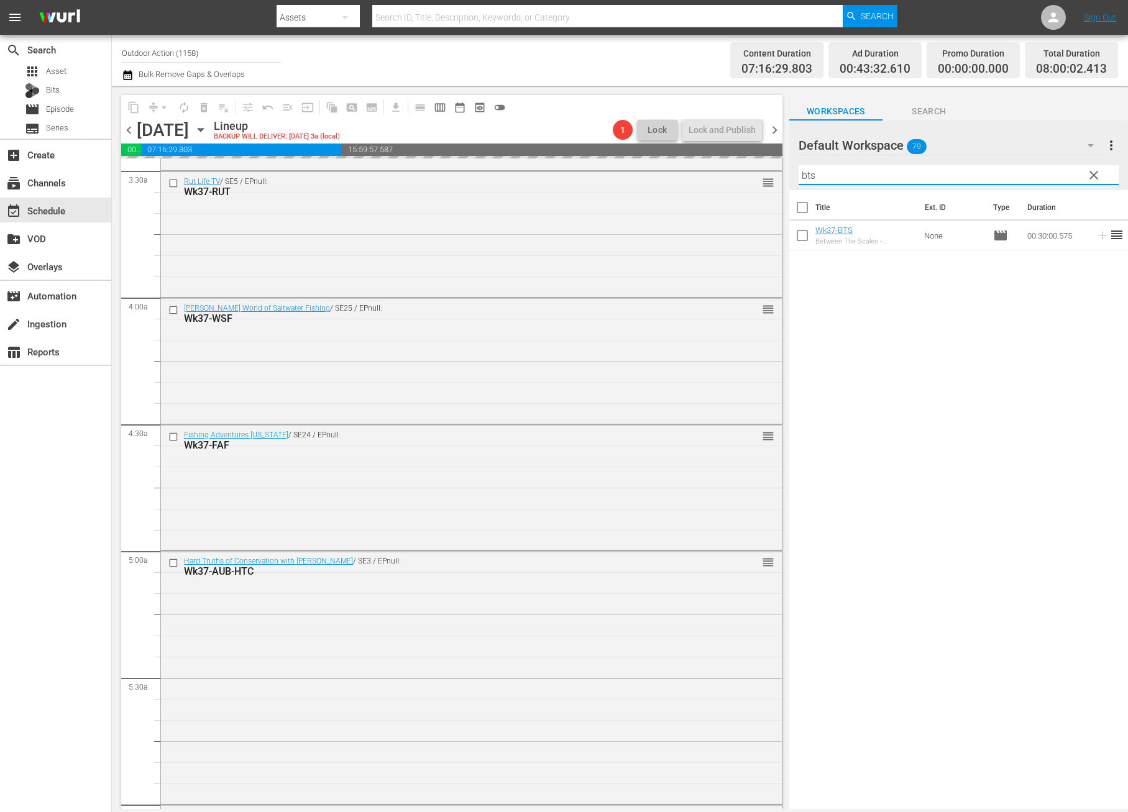
click at [1043, 173] on input "bts" at bounding box center [958, 175] width 320 height 20
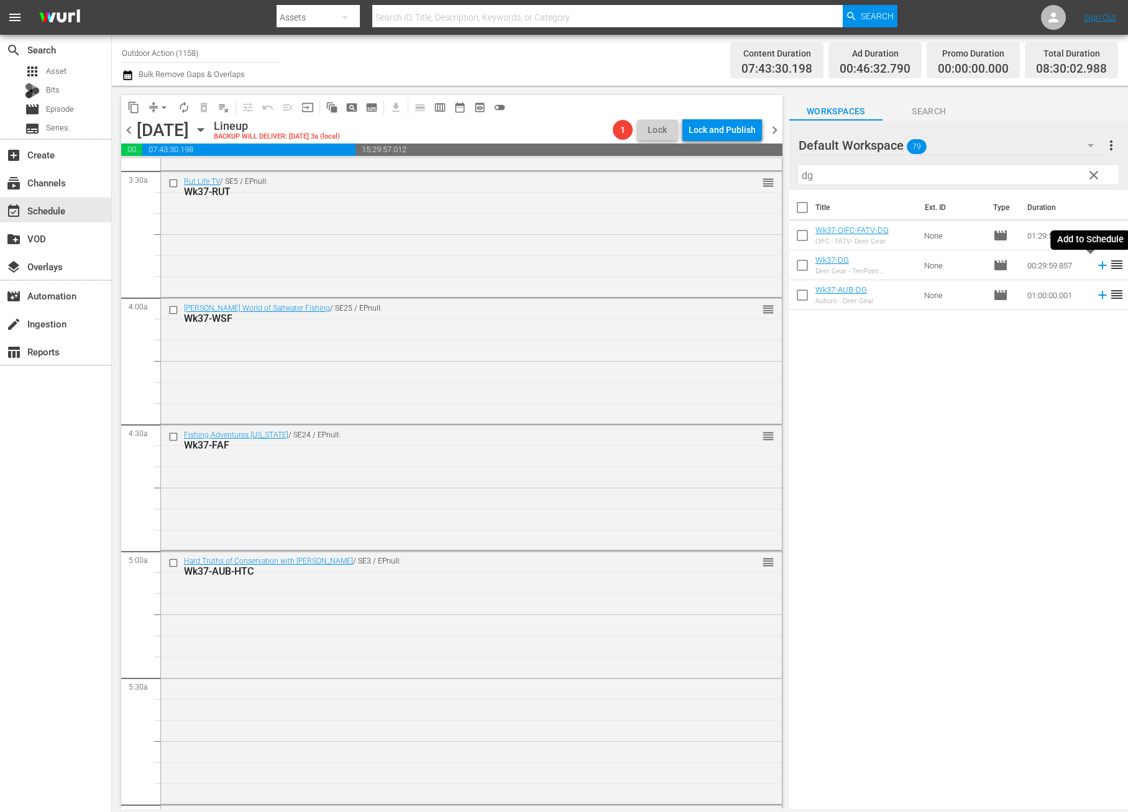
click at [1096, 263] on icon at bounding box center [1103, 265] width 14 height 14
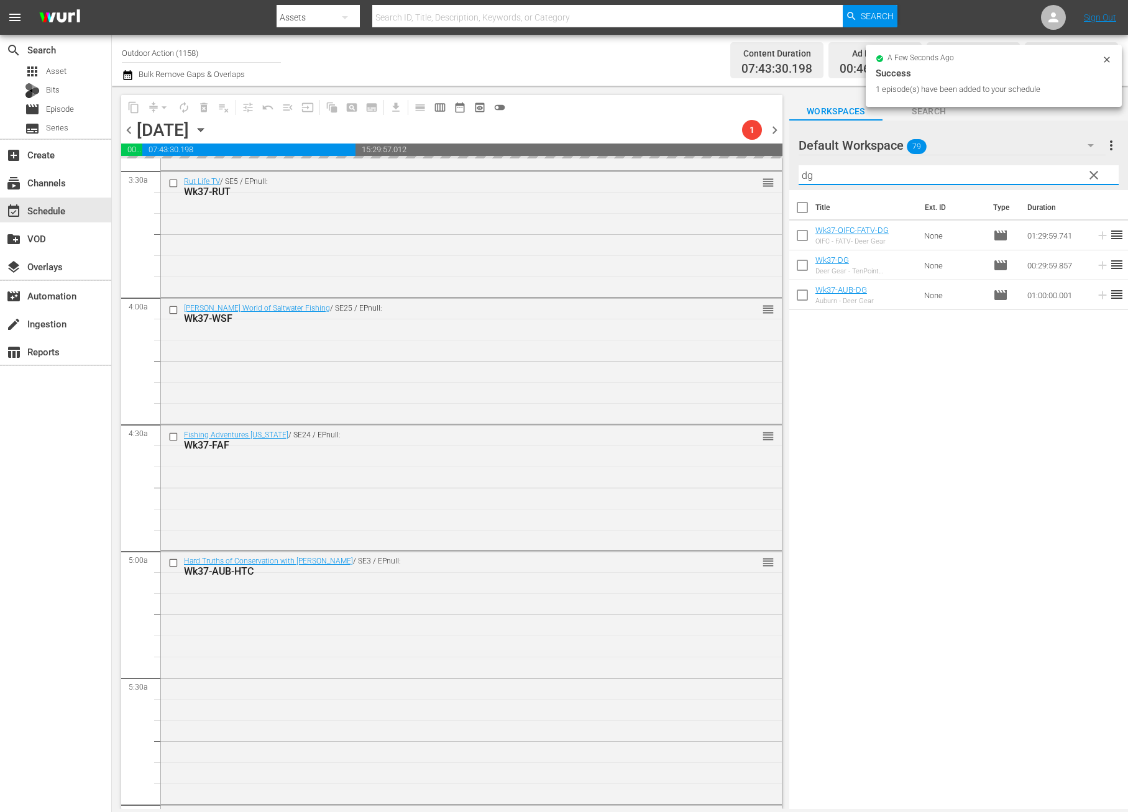
click at [1046, 180] on input "dg" at bounding box center [958, 175] width 320 height 20
click at [1044, 180] on input "dg" at bounding box center [958, 175] width 320 height 20
click at [1043, 181] on input "dg" at bounding box center [958, 175] width 320 height 20
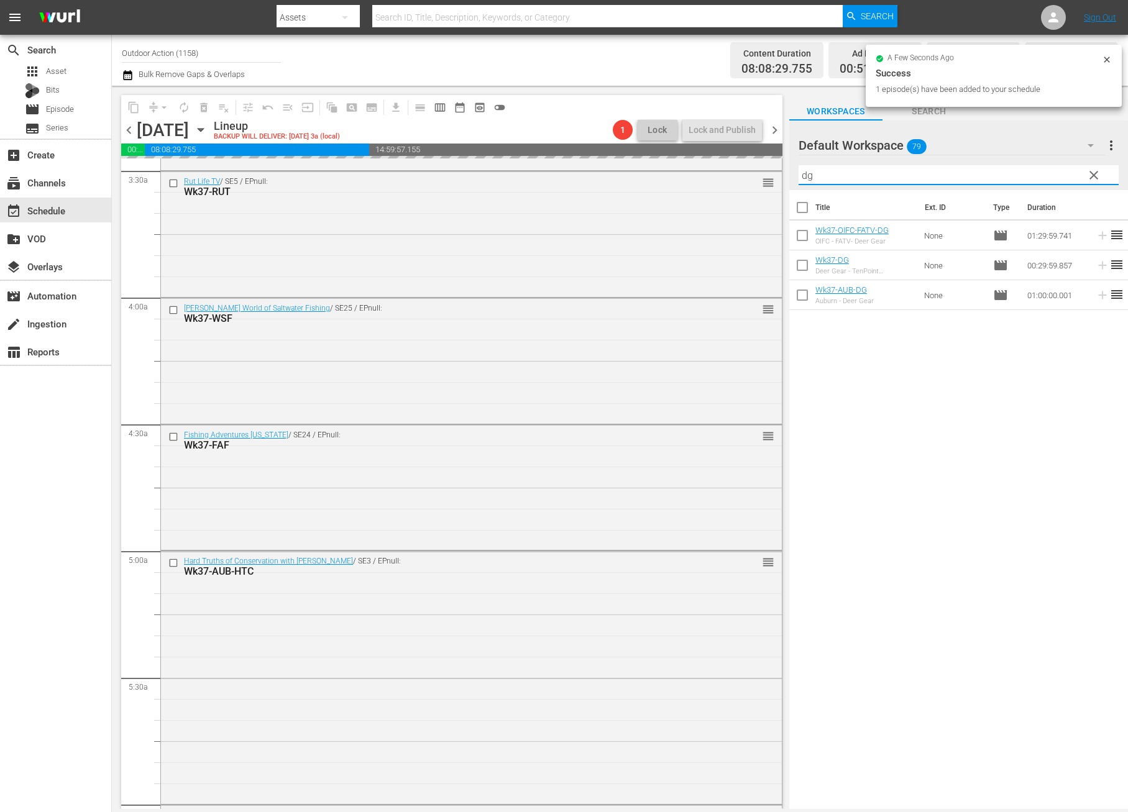
click at [1043, 181] on input "dg" at bounding box center [958, 175] width 320 height 20
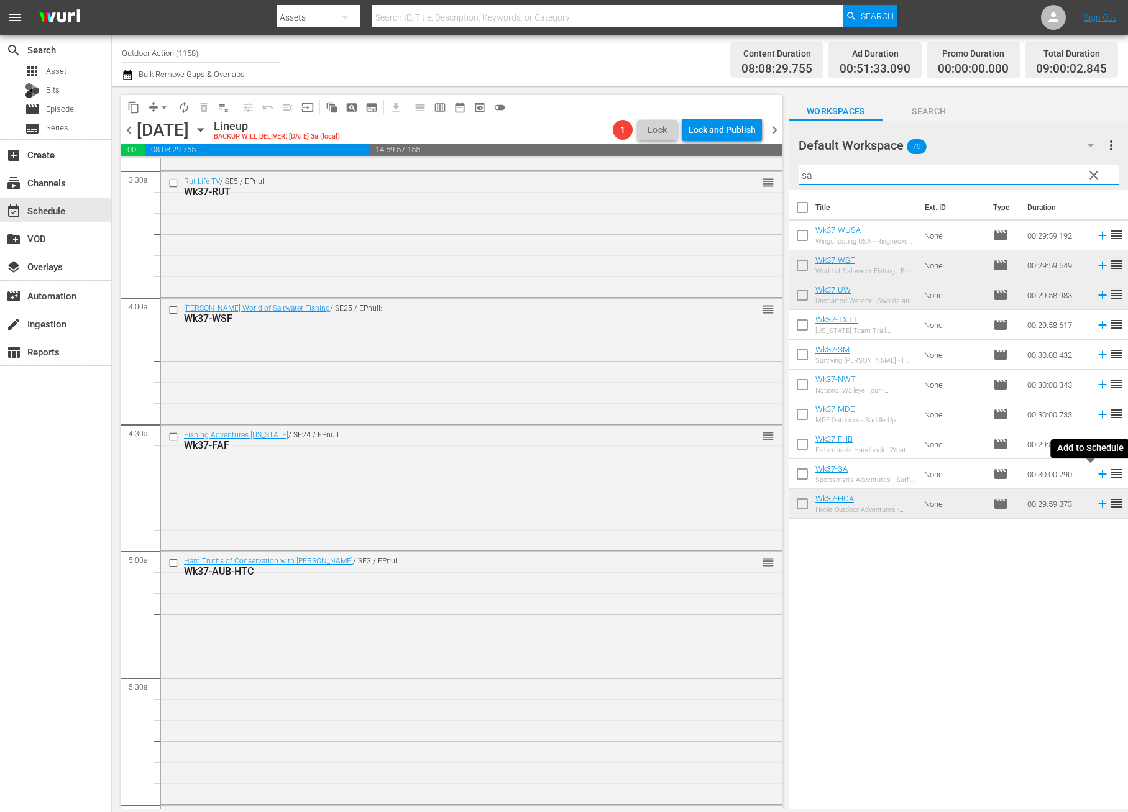
click at [1098, 473] on icon at bounding box center [1102, 474] width 8 height 8
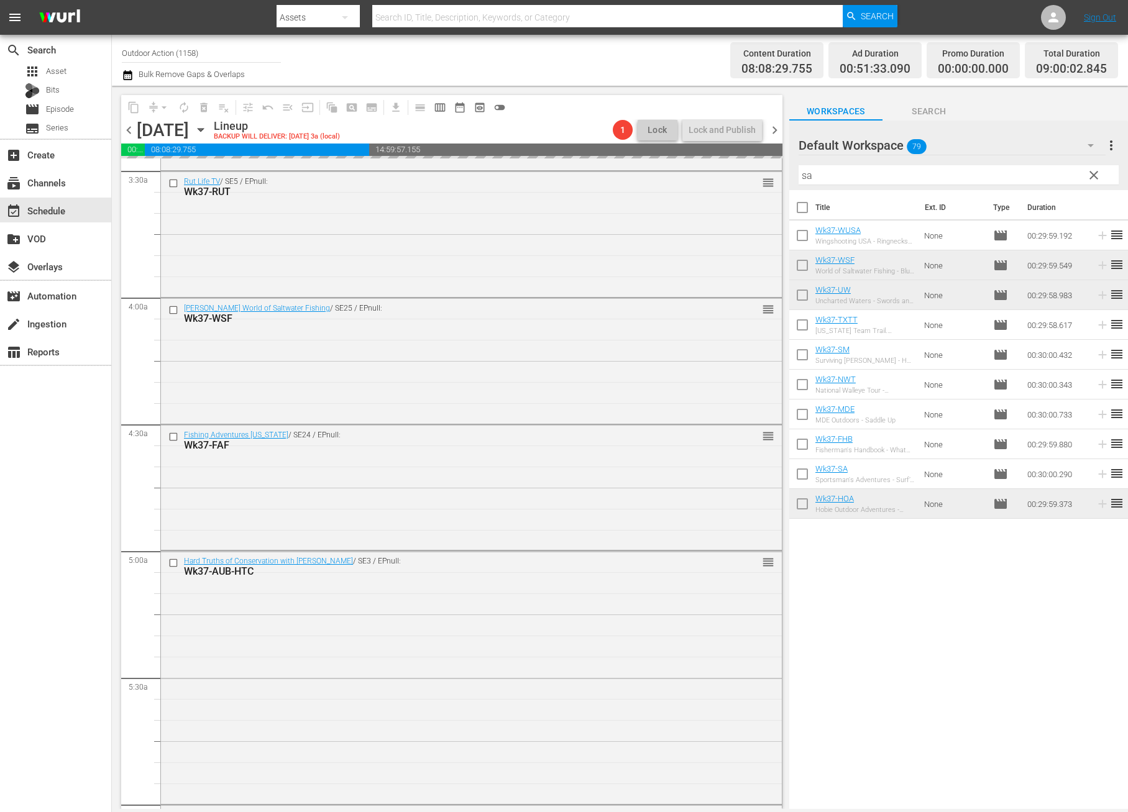
click at [947, 175] on input "sa" at bounding box center [958, 175] width 320 height 20
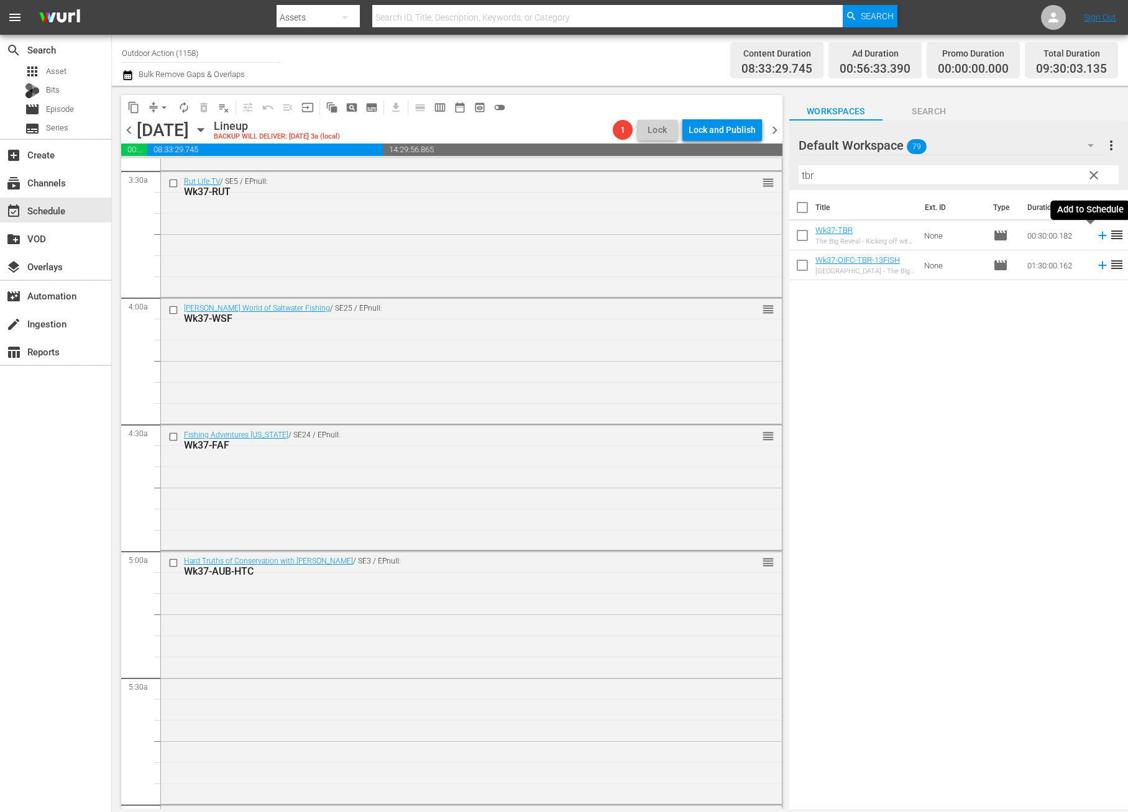
click at [1098, 236] on icon at bounding box center [1102, 236] width 8 height 8
click at [1031, 172] on input "tbr" at bounding box center [958, 175] width 320 height 20
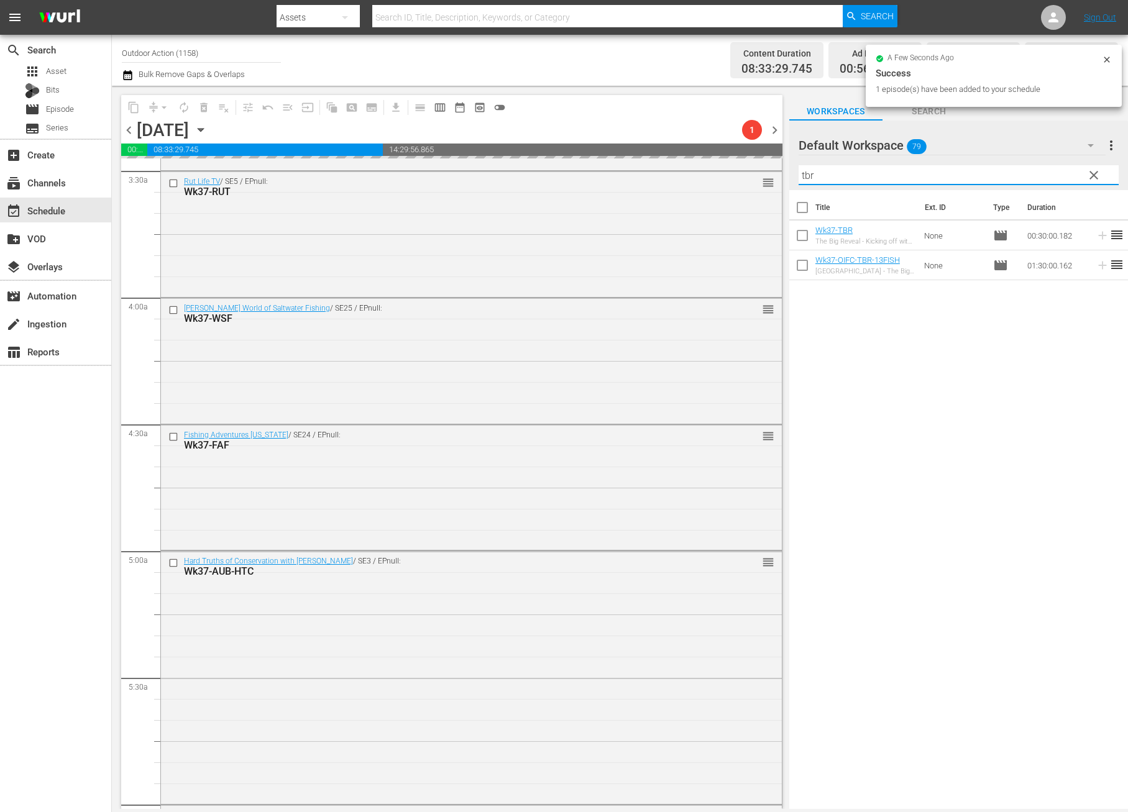
click at [1031, 172] on input "tbr" at bounding box center [958, 175] width 320 height 20
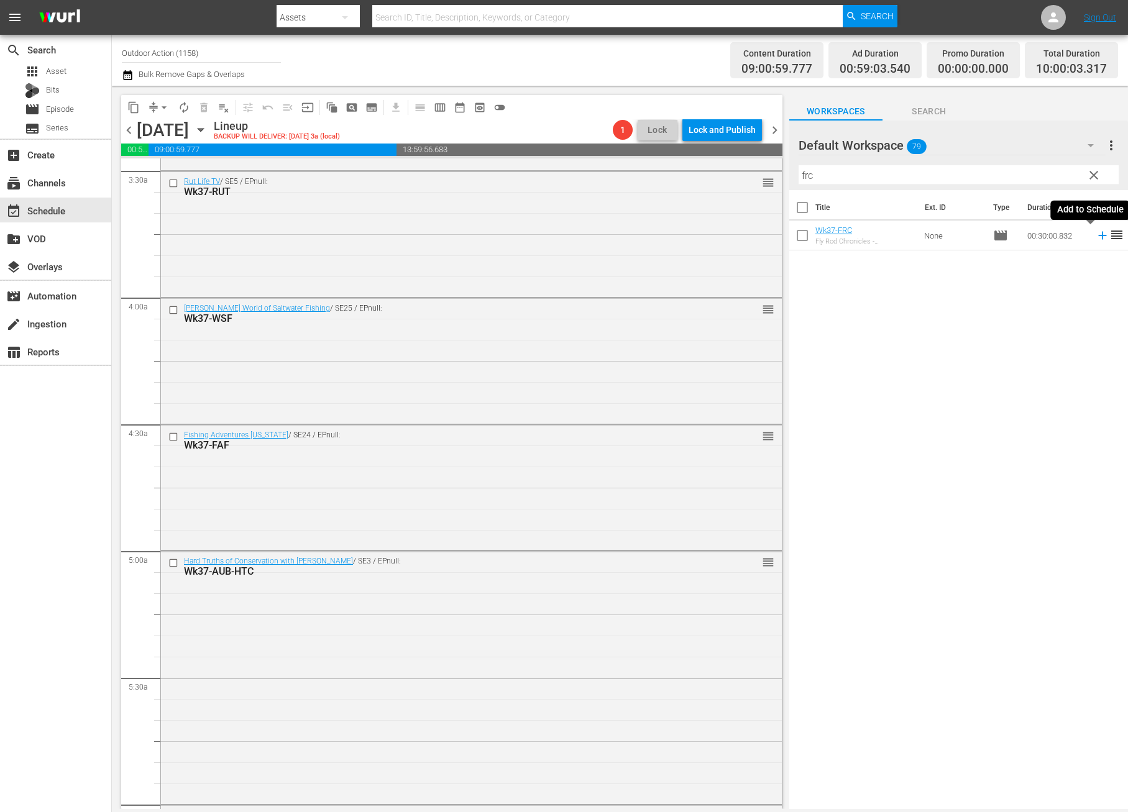
click at [1096, 236] on icon at bounding box center [1103, 236] width 14 height 14
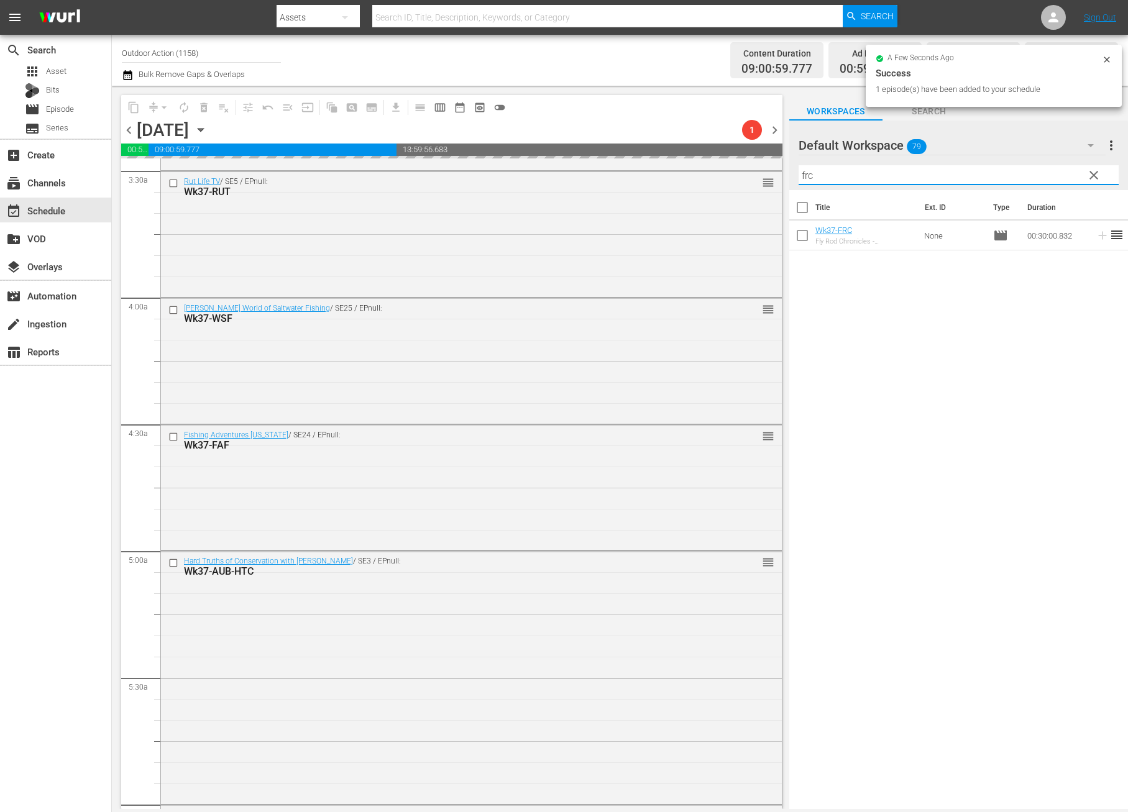
click at [1018, 170] on input "frc" at bounding box center [958, 175] width 320 height 20
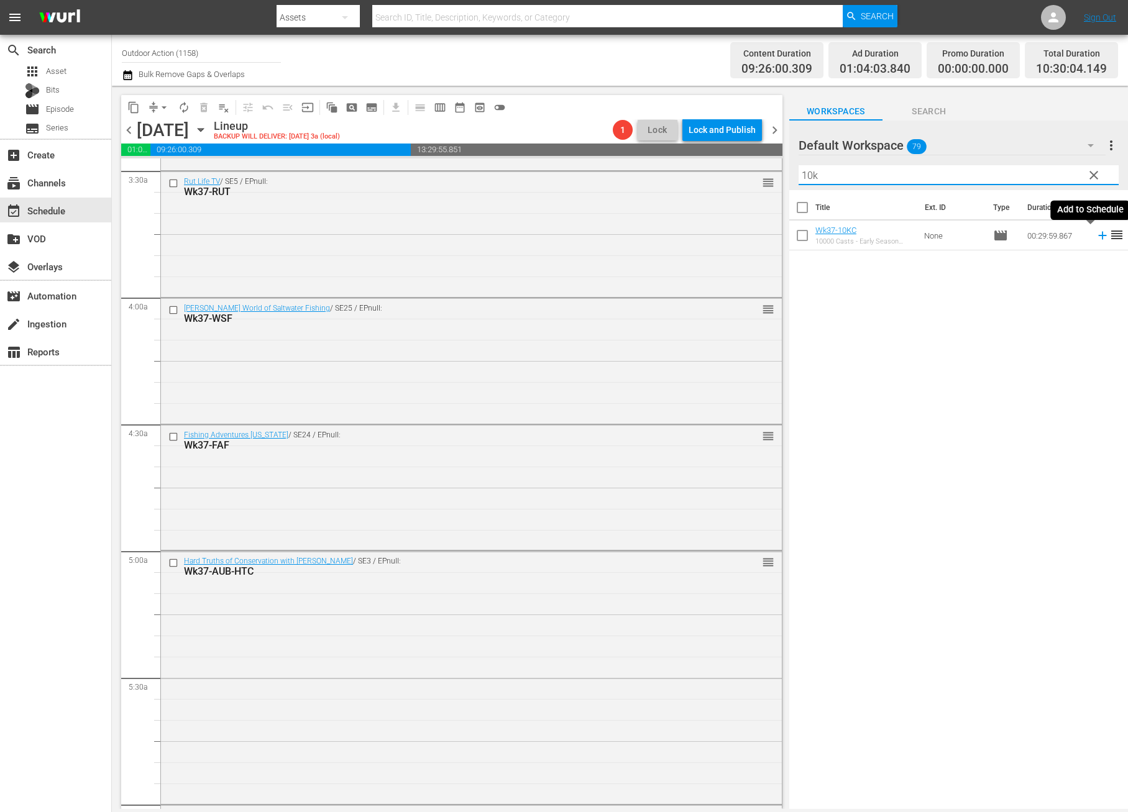
click at [1096, 236] on icon at bounding box center [1103, 236] width 14 height 14
click at [1051, 175] on input "10k" at bounding box center [958, 175] width 320 height 20
click at [1096, 267] on icon at bounding box center [1103, 265] width 14 height 14
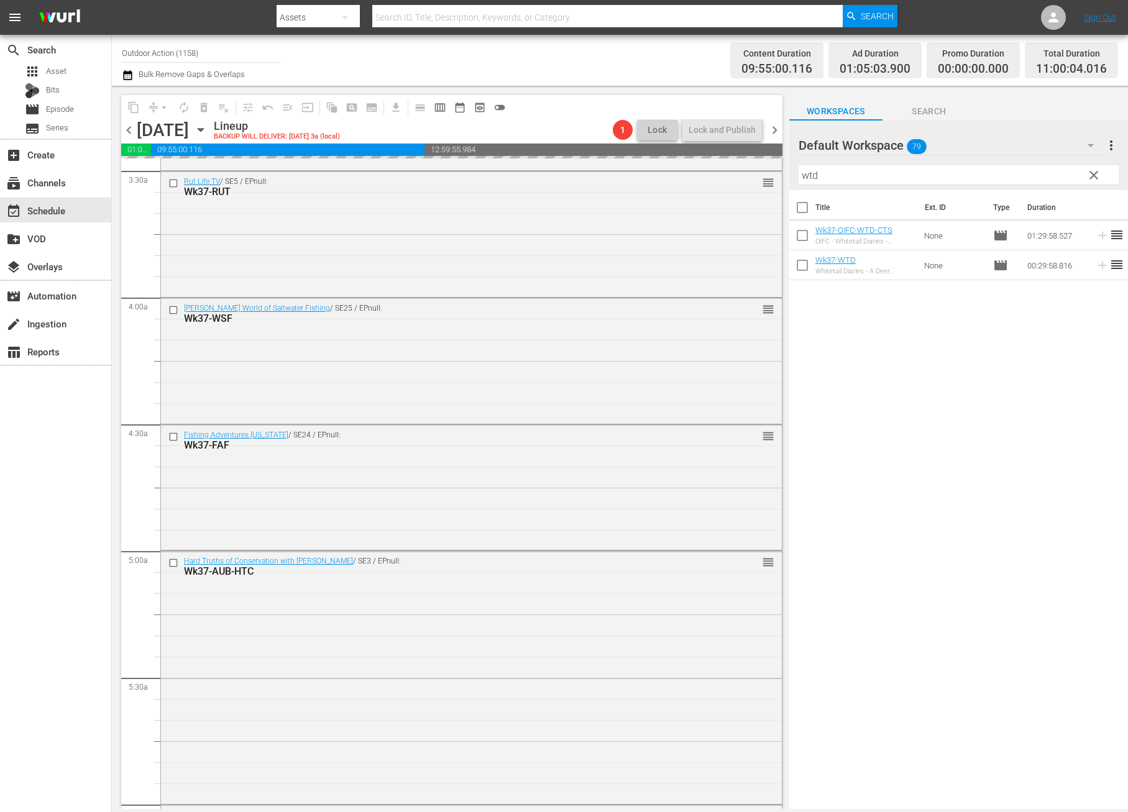
click at [1008, 178] on input "wtd" at bounding box center [958, 175] width 320 height 20
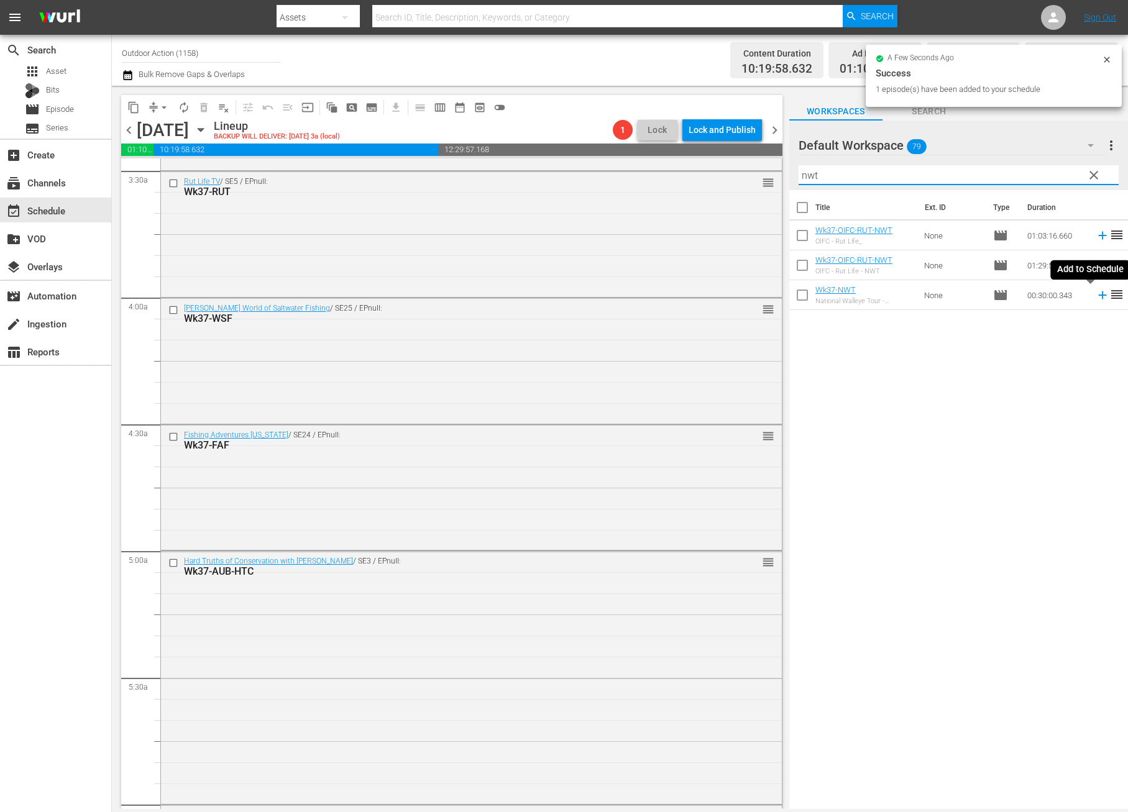
click at [1096, 296] on icon at bounding box center [1103, 295] width 14 height 14
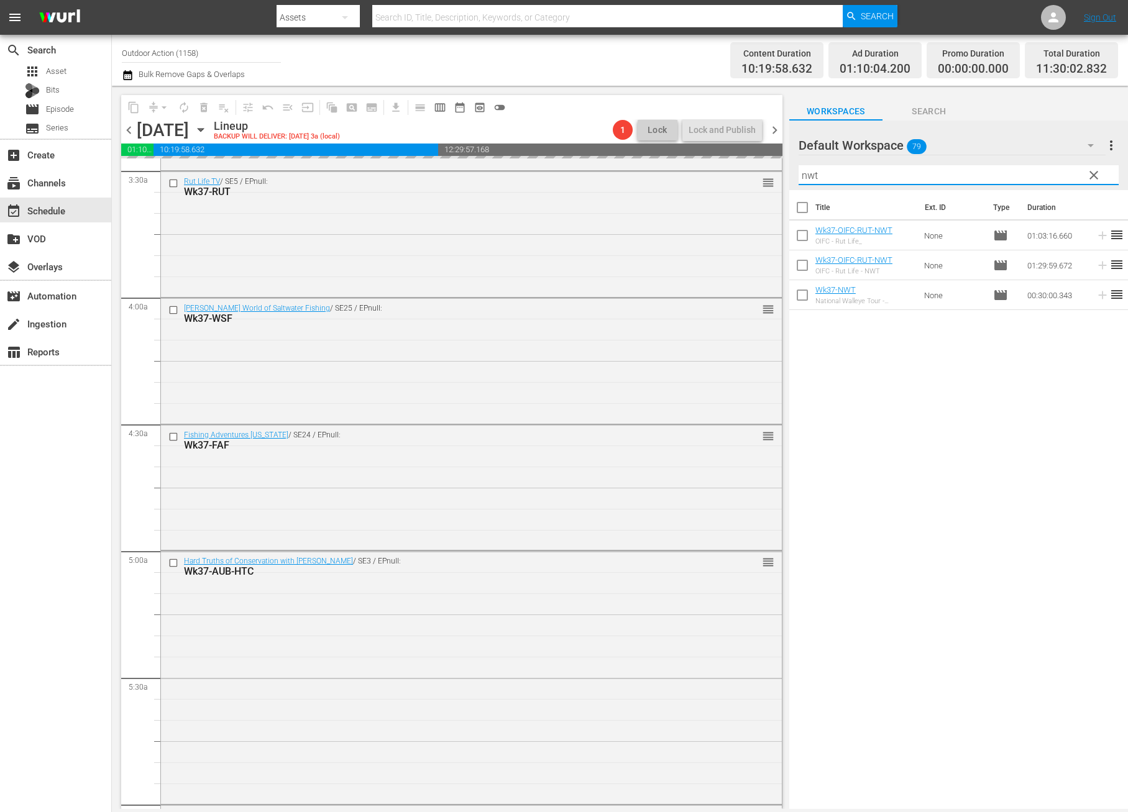
click at [984, 168] on input "nwt" at bounding box center [958, 175] width 320 height 20
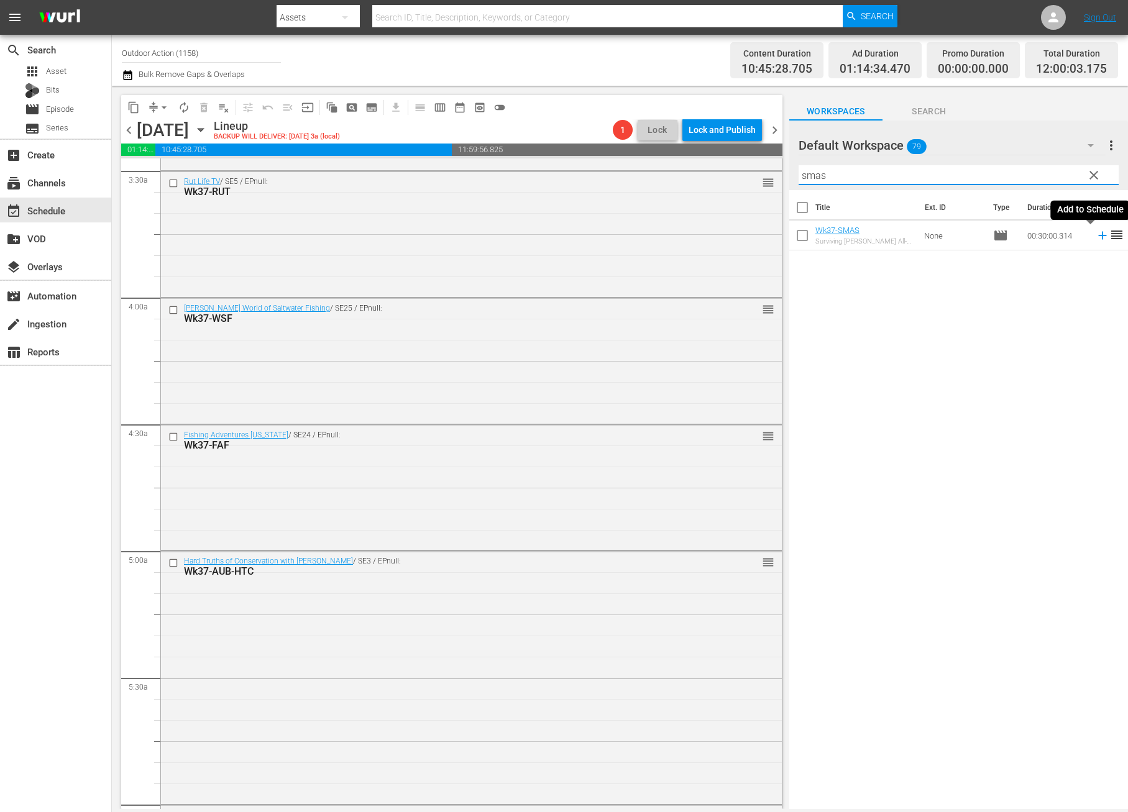
click at [1098, 236] on icon at bounding box center [1102, 236] width 8 height 8
click at [1014, 177] on input "smas" at bounding box center [958, 175] width 320 height 20
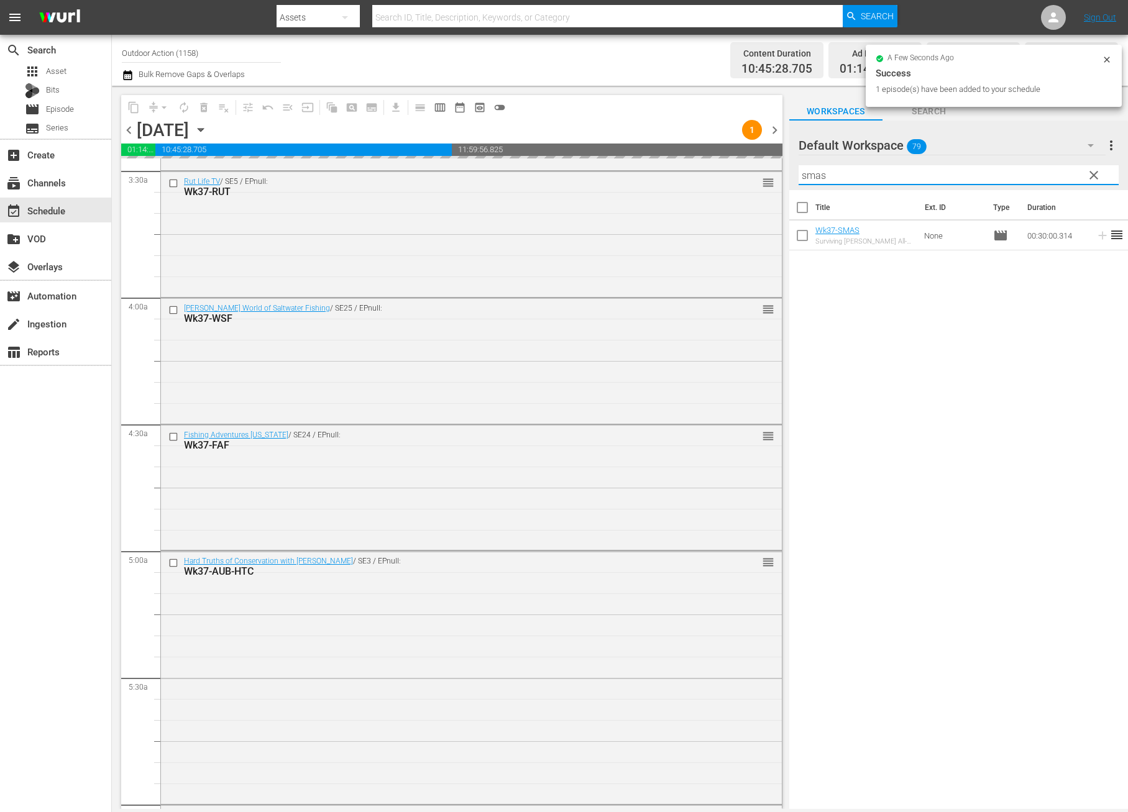
click at [1014, 177] on input "smas" at bounding box center [958, 175] width 320 height 20
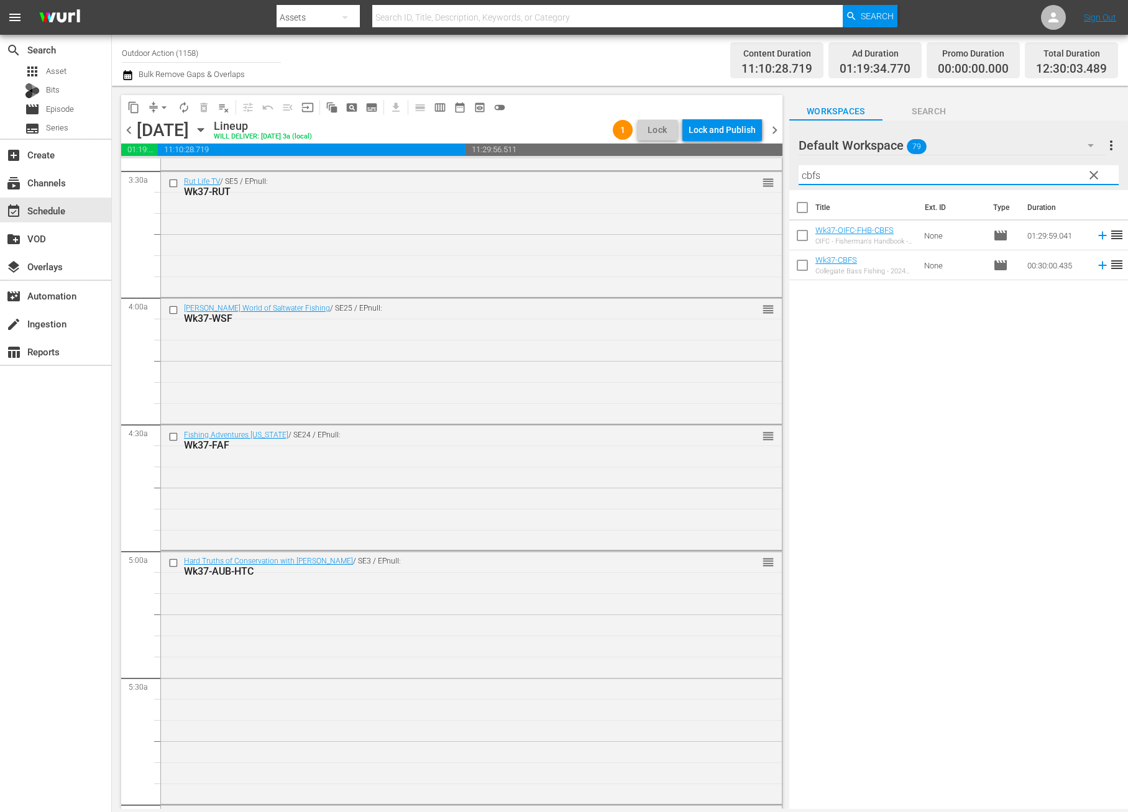
click at [1096, 268] on icon at bounding box center [1103, 265] width 14 height 14
click at [1006, 178] on input "cbfs" at bounding box center [958, 175] width 320 height 20
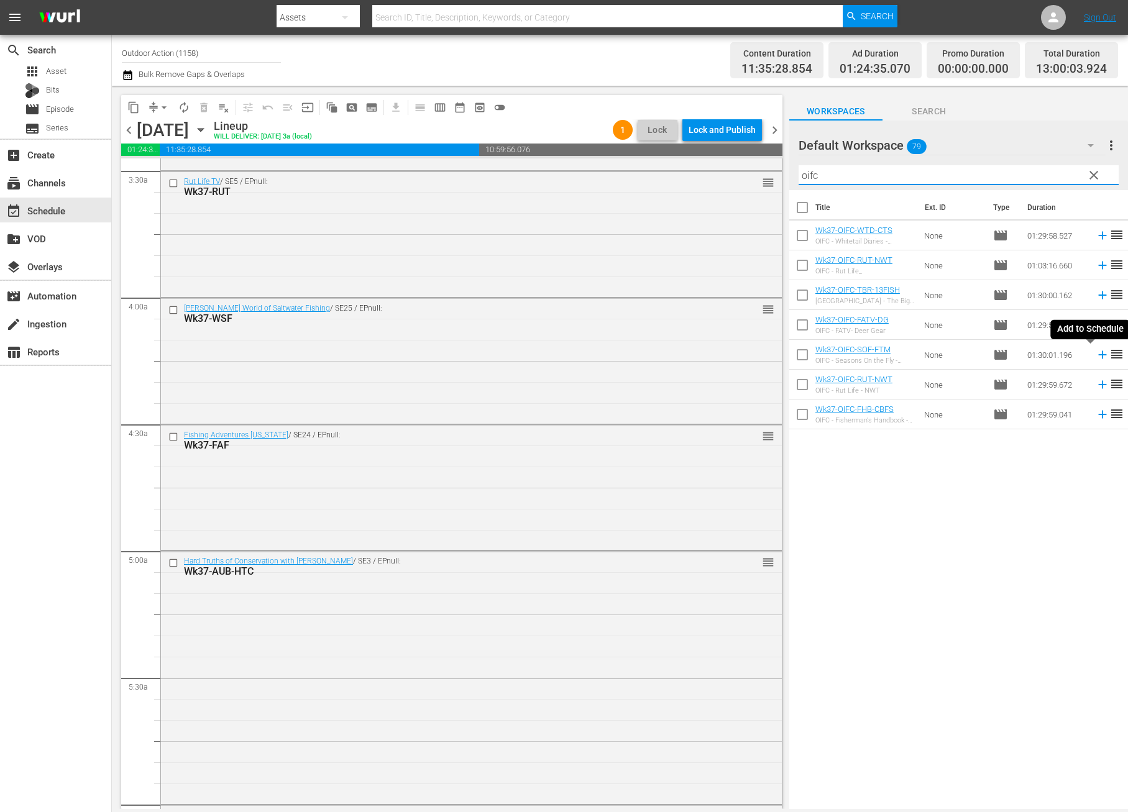
click at [1098, 355] on icon at bounding box center [1102, 355] width 8 height 8
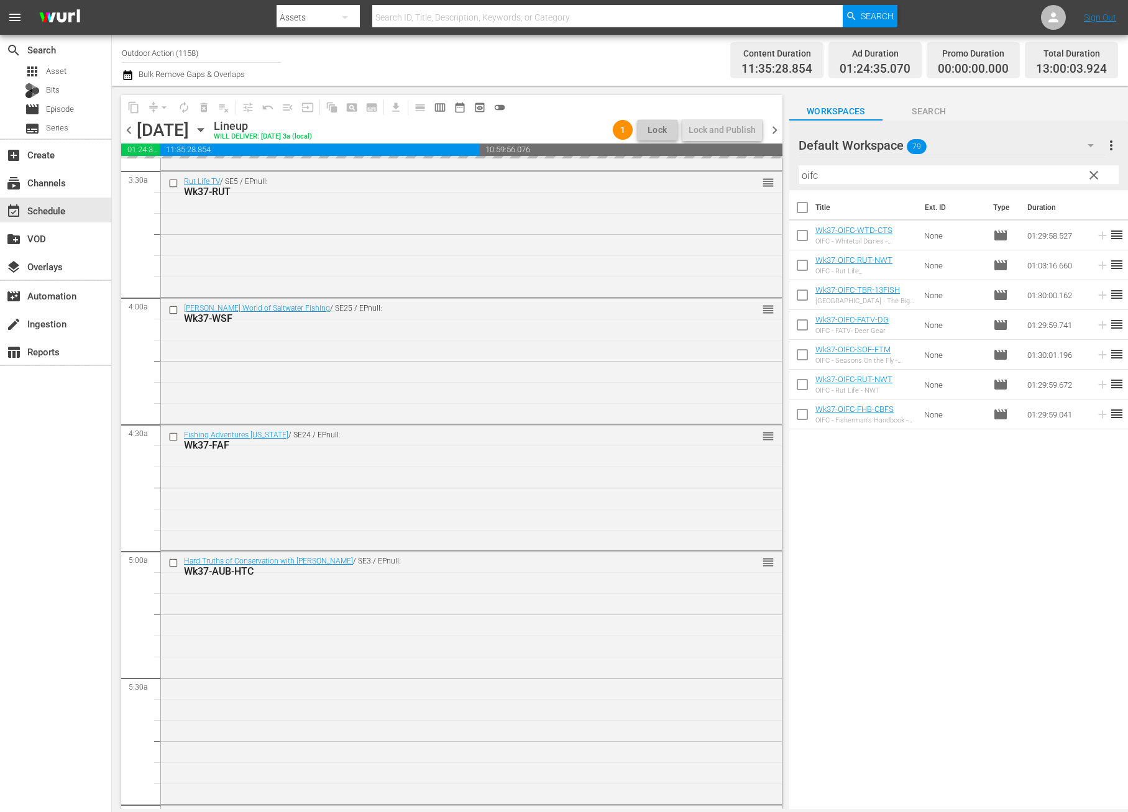
click at [921, 176] on input "oifc" at bounding box center [958, 175] width 320 height 20
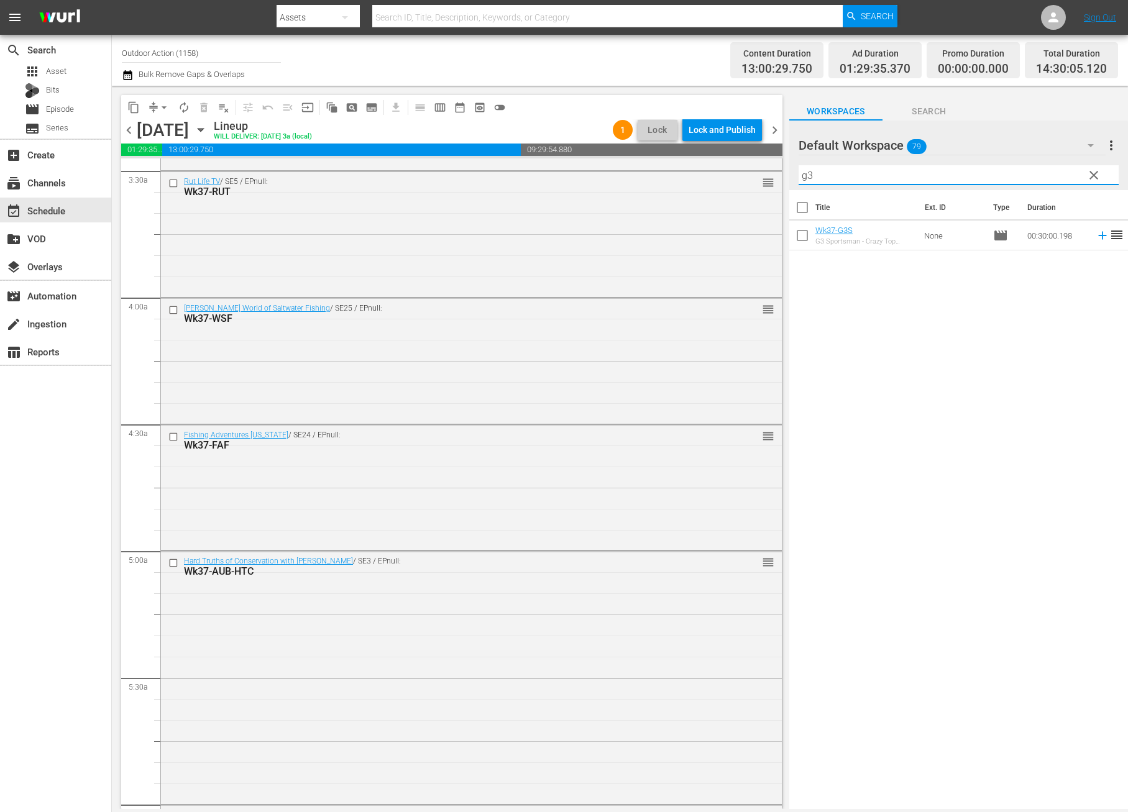
click at [1096, 237] on icon at bounding box center [1103, 236] width 14 height 14
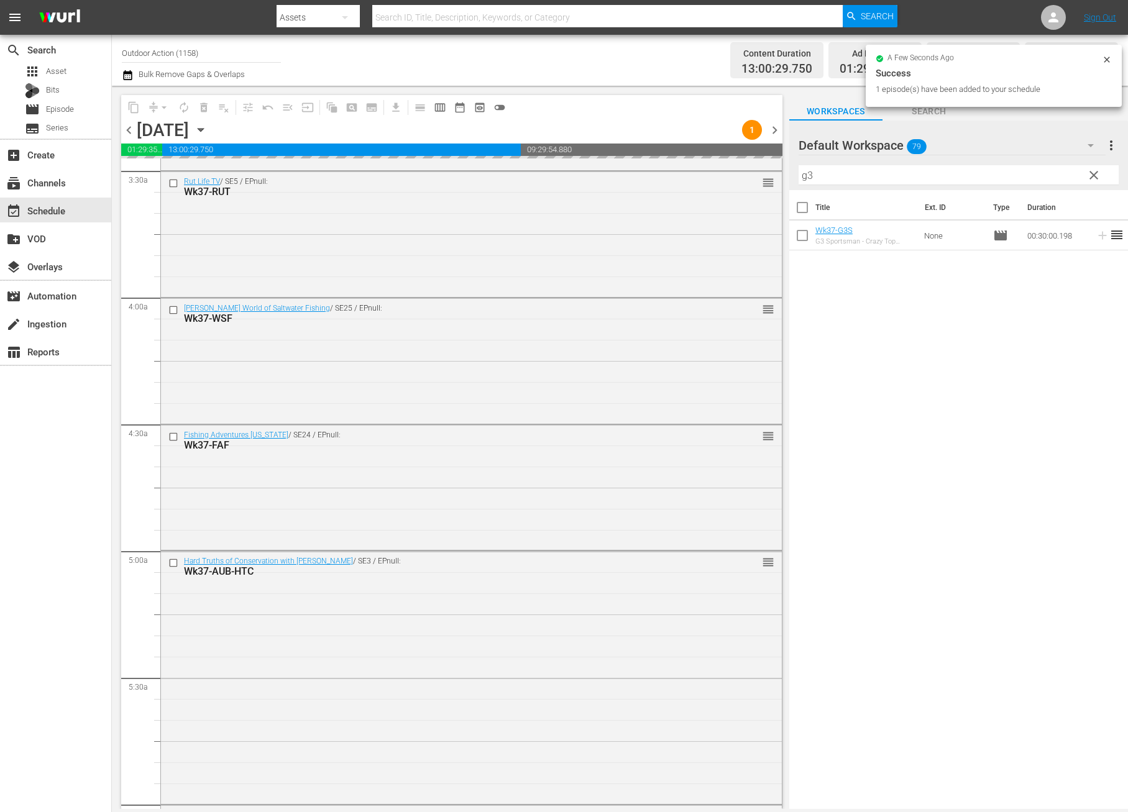
click at [969, 175] on input "g3" at bounding box center [958, 175] width 320 height 20
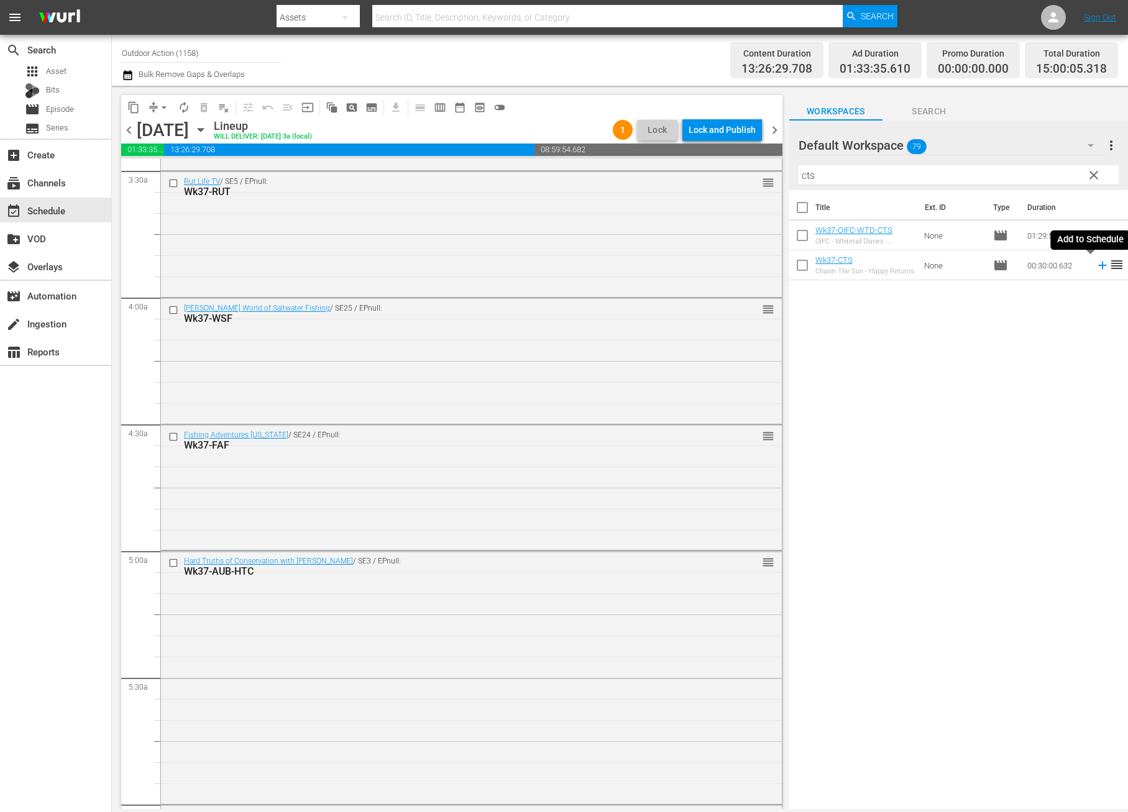
click at [1096, 263] on icon at bounding box center [1103, 265] width 14 height 14
click at [938, 173] on input "cts" at bounding box center [958, 175] width 320 height 20
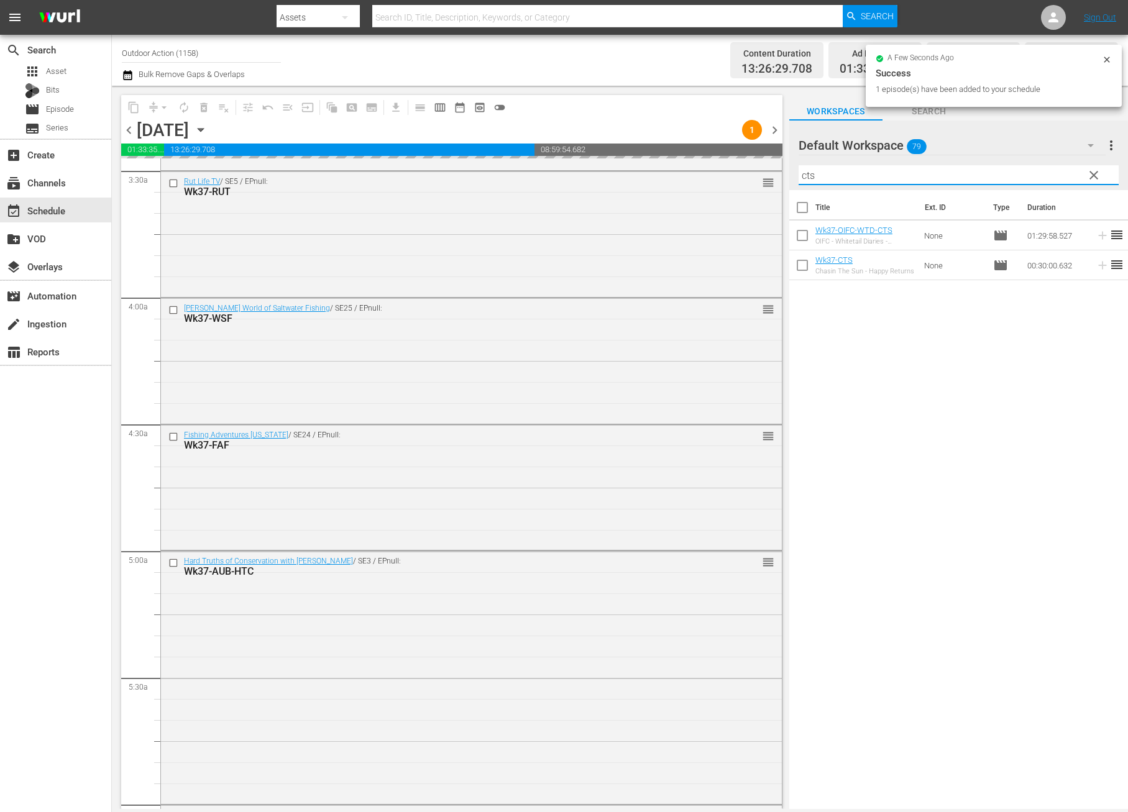
click at [938, 173] on input "cts" at bounding box center [958, 175] width 320 height 20
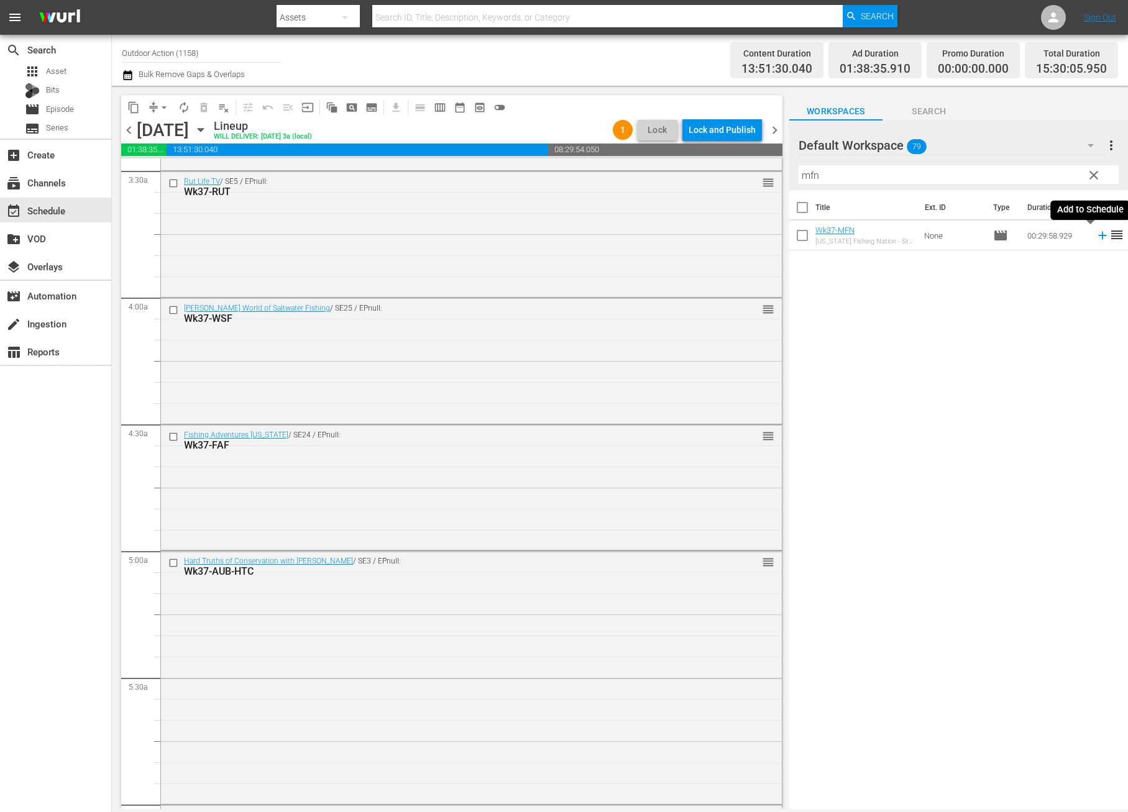
click at [1096, 234] on icon at bounding box center [1103, 236] width 14 height 14
click at [1027, 176] on input "mfn" at bounding box center [958, 175] width 320 height 20
click at [1025, 176] on input "mfn" at bounding box center [958, 175] width 320 height 20
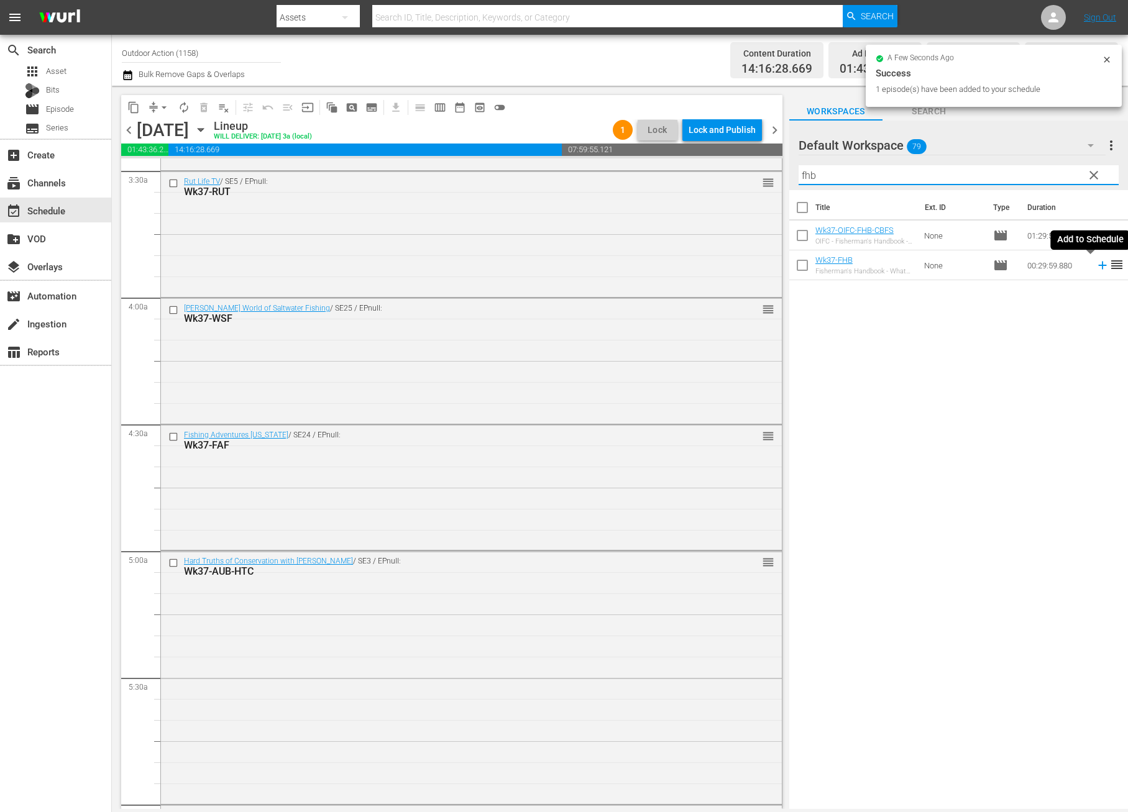
click at [1096, 266] on icon at bounding box center [1103, 265] width 14 height 14
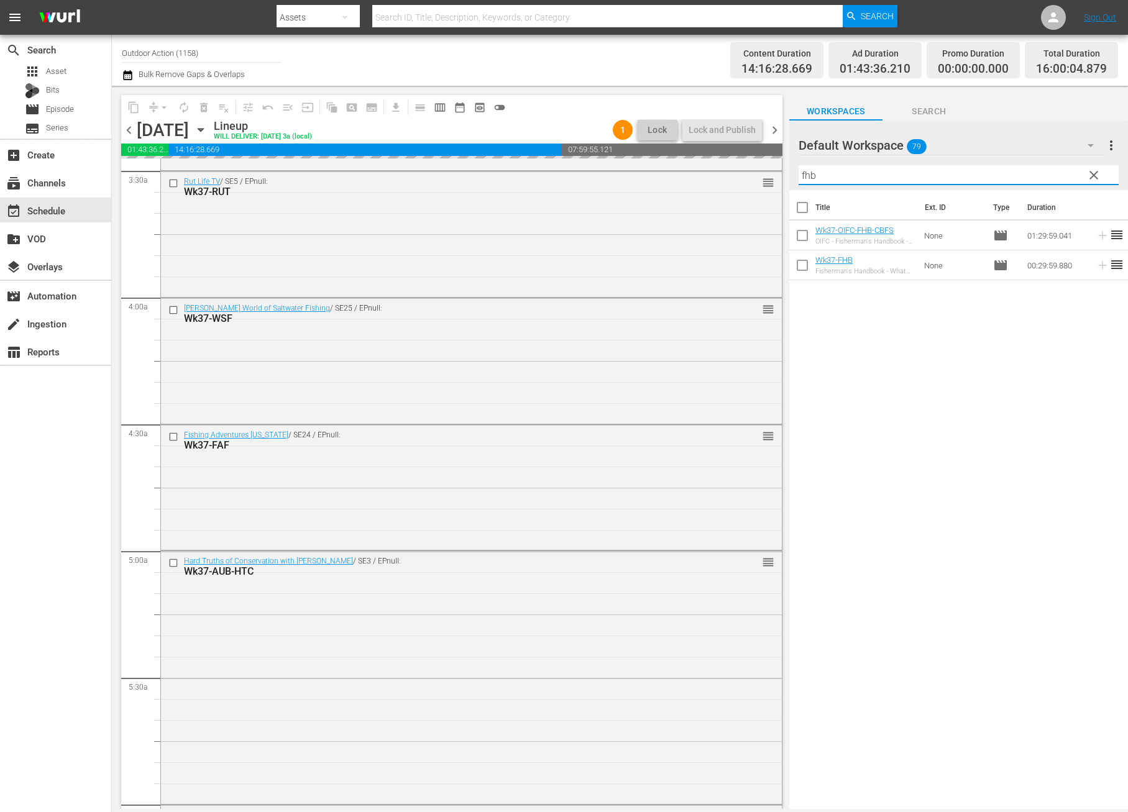
click at [1028, 169] on input "fhb" at bounding box center [958, 175] width 320 height 20
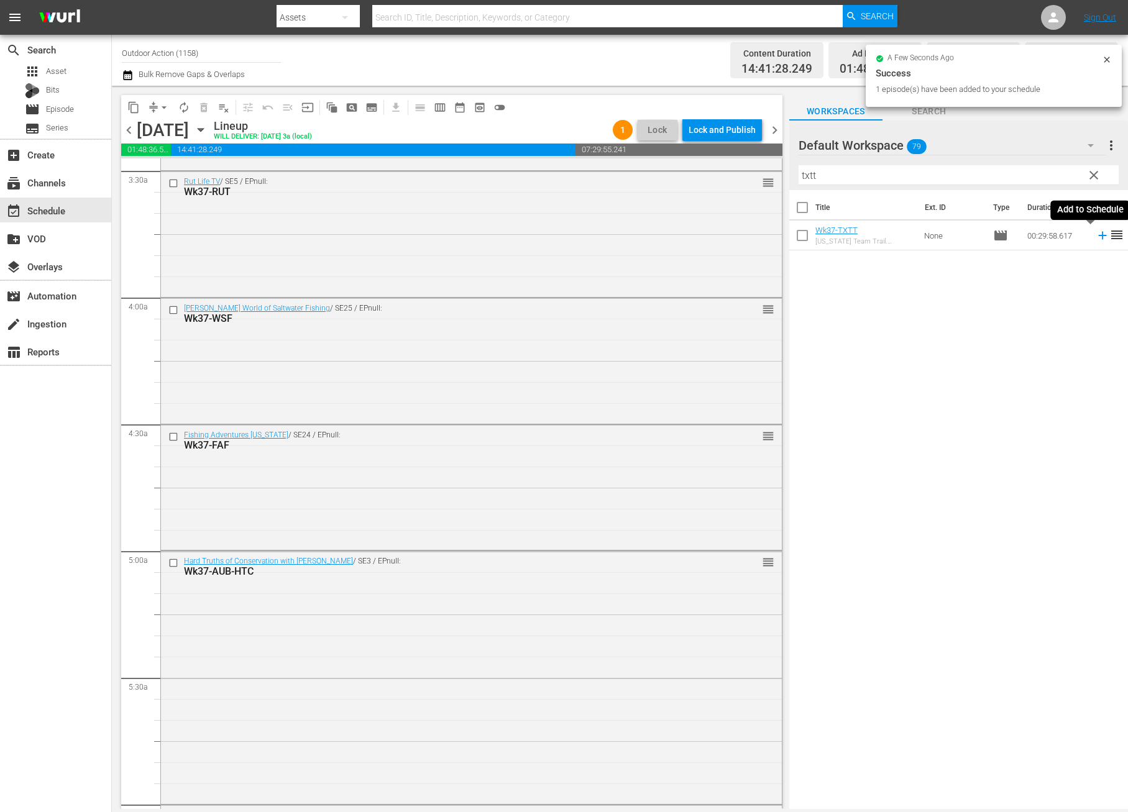
click at [1096, 234] on icon at bounding box center [1103, 236] width 14 height 14
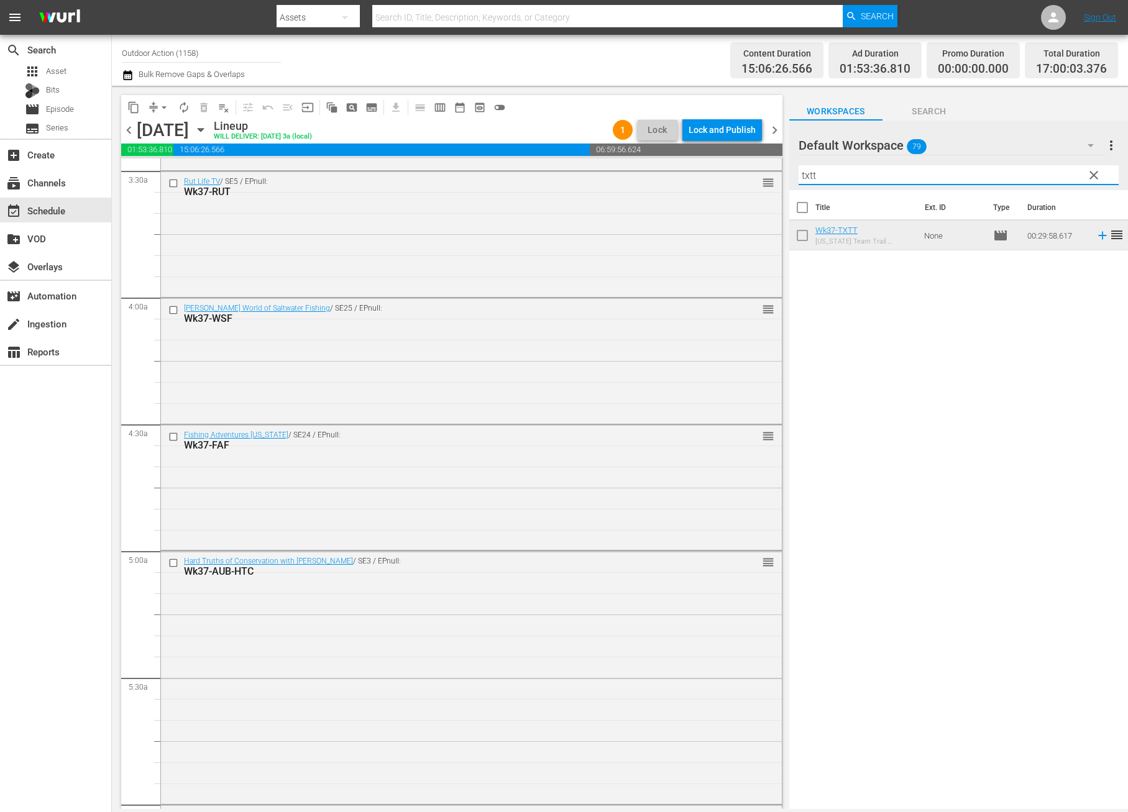
click at [862, 172] on input "txtt" at bounding box center [958, 175] width 320 height 20
type input "m"
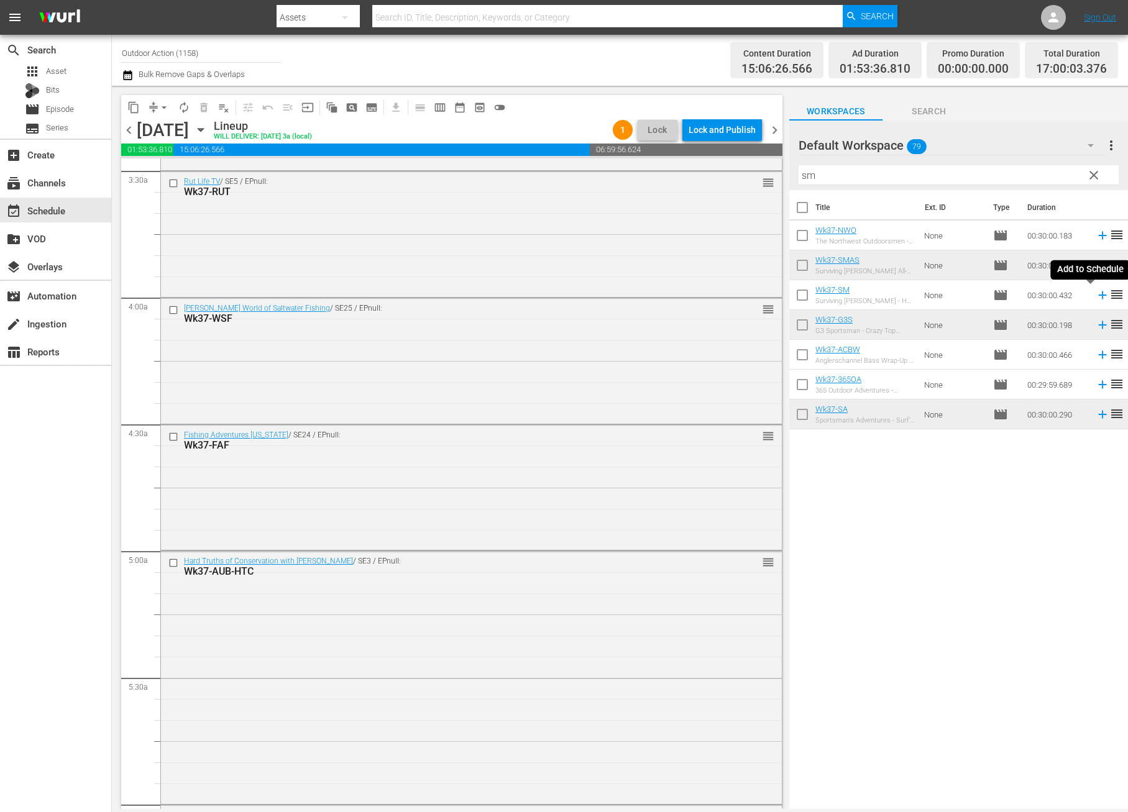
click at [1096, 296] on icon at bounding box center [1103, 295] width 14 height 14
click at [970, 173] on input "sm" at bounding box center [958, 175] width 320 height 20
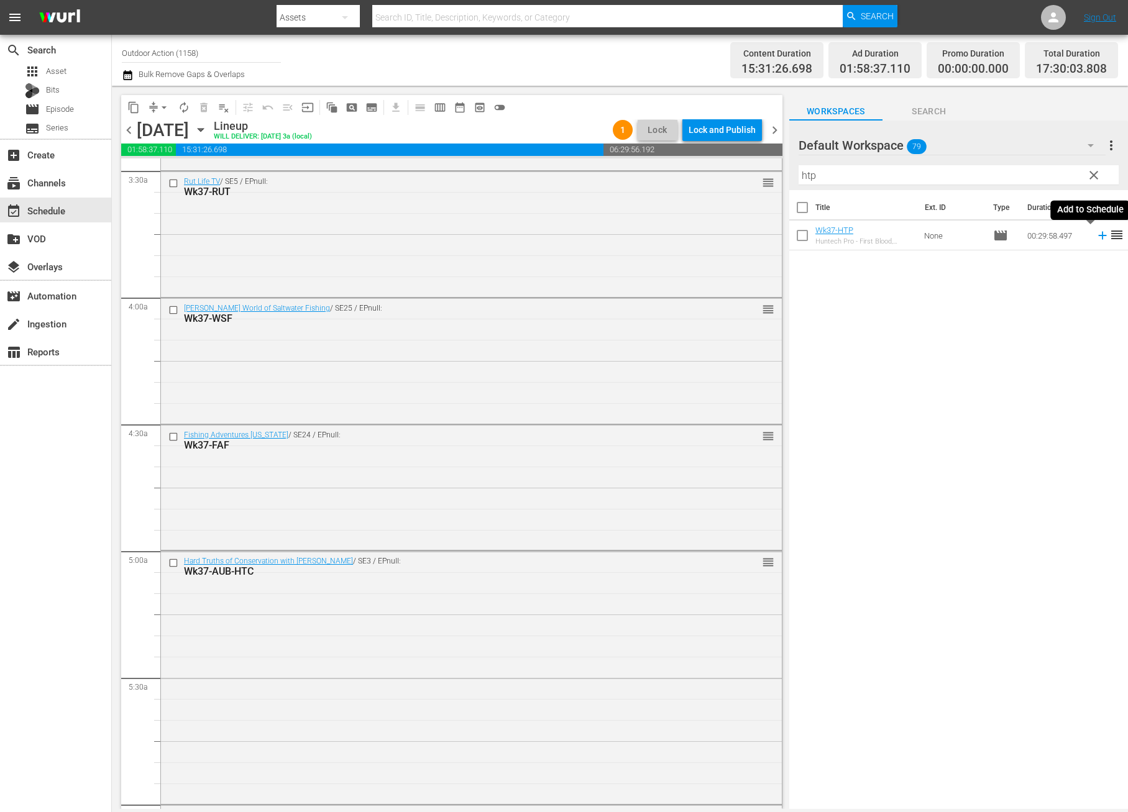
click at [1096, 236] on icon at bounding box center [1103, 236] width 14 height 14
click at [994, 179] on input "htp" at bounding box center [958, 175] width 320 height 20
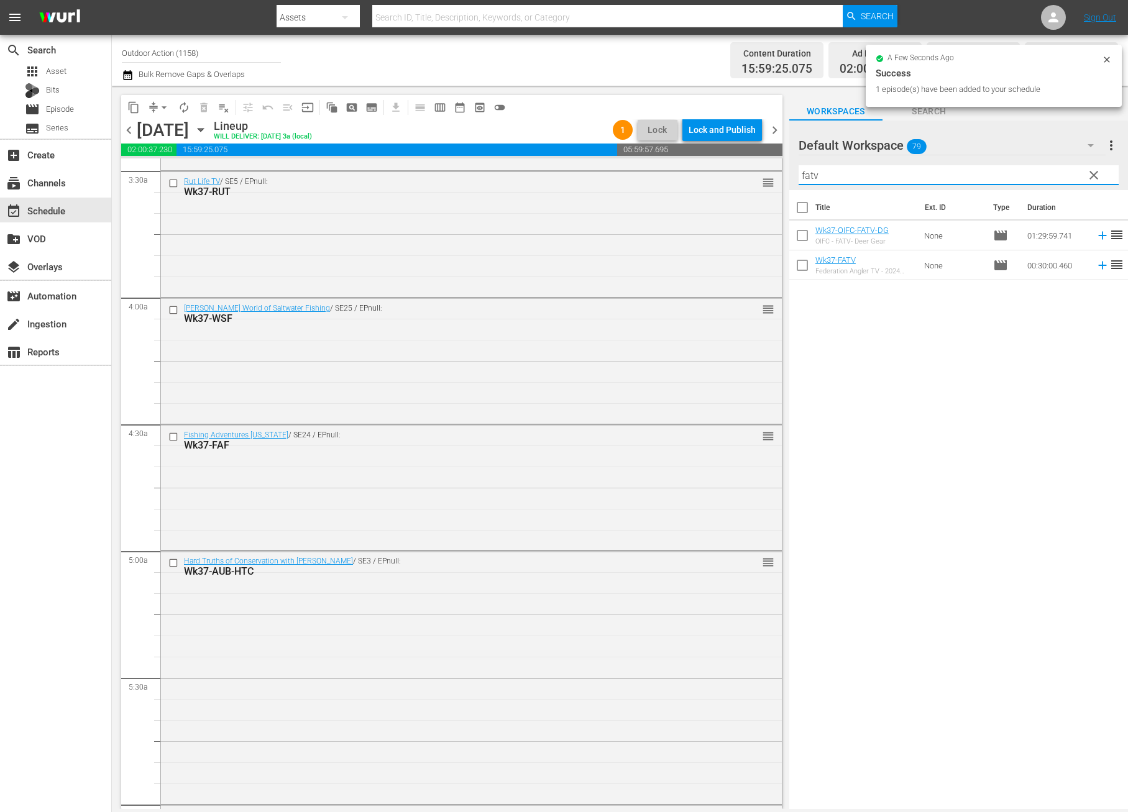
click at [1096, 264] on icon at bounding box center [1103, 265] width 14 height 14
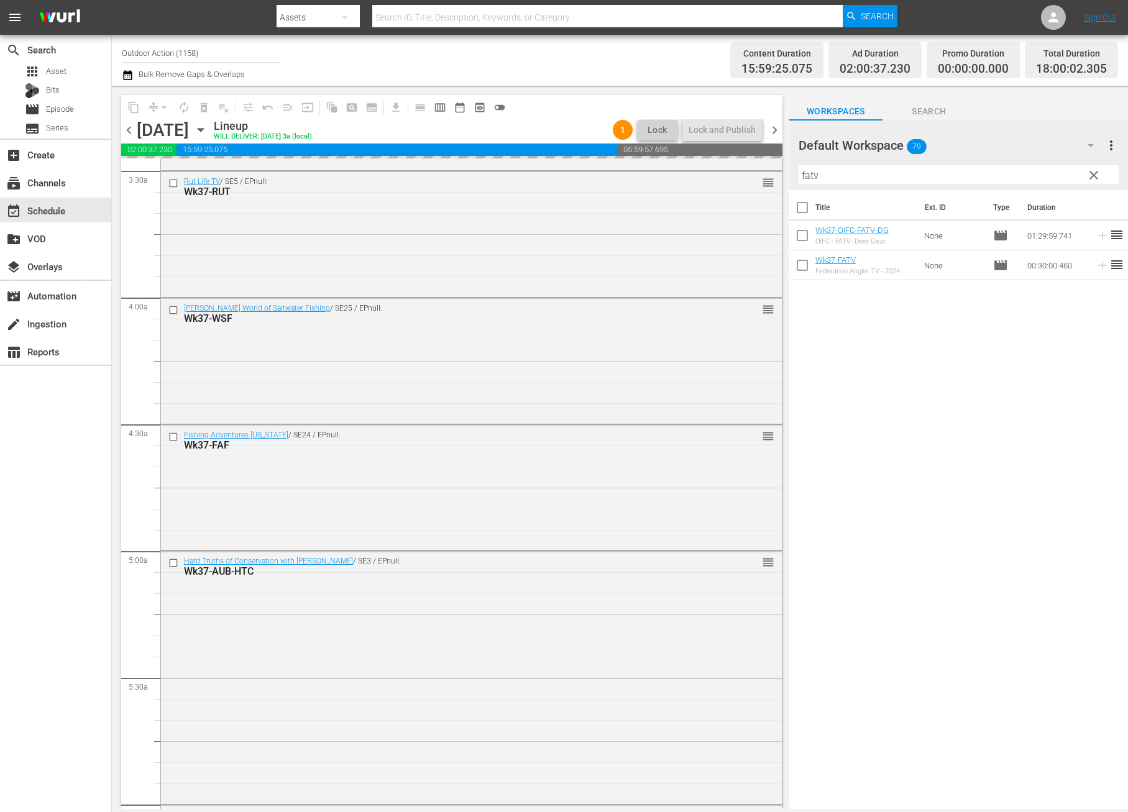
click at [1028, 175] on input "fatv" at bounding box center [958, 175] width 320 height 20
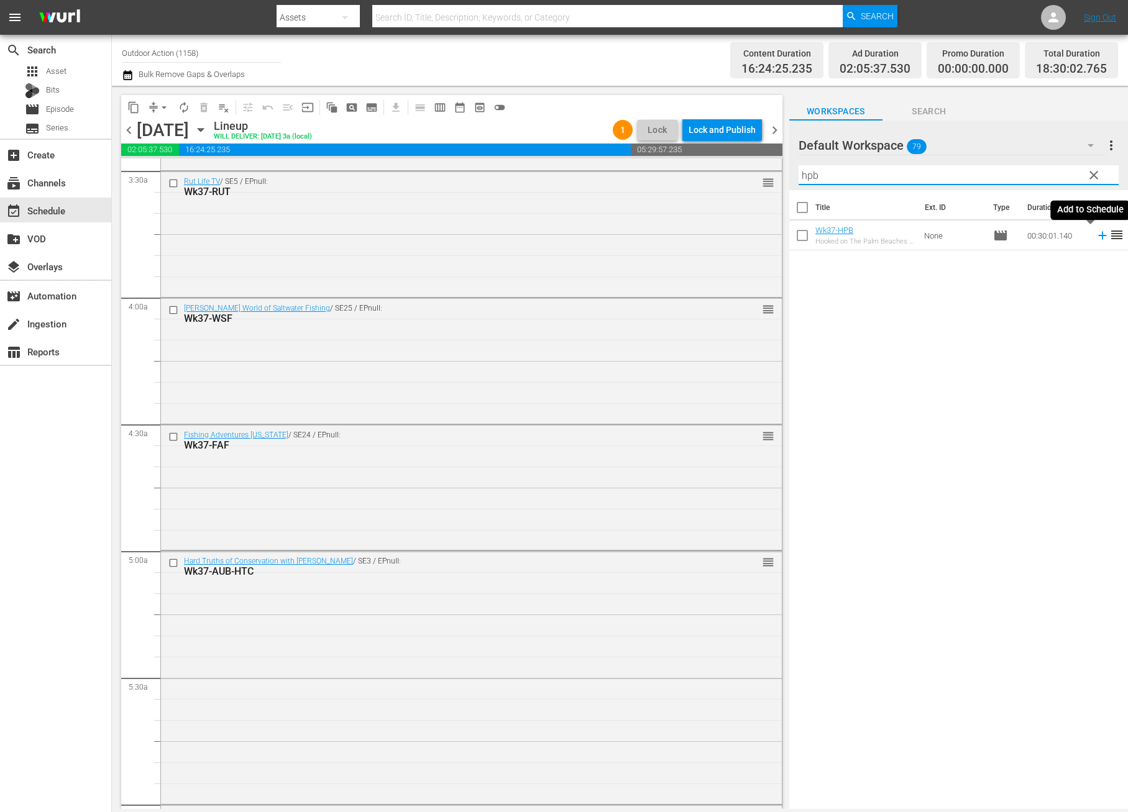
click at [1098, 234] on icon at bounding box center [1102, 236] width 8 height 8
click at [1005, 173] on input "hpb" at bounding box center [958, 175] width 320 height 20
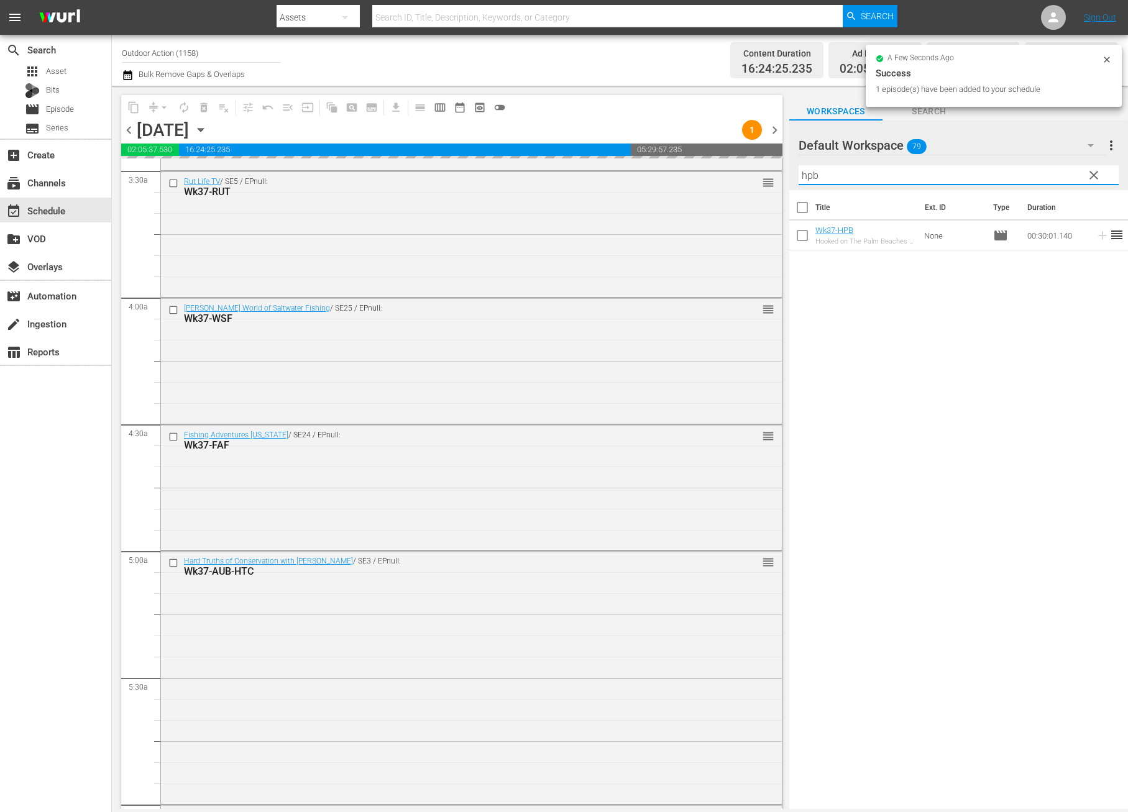
click at [1005, 173] on input "hpb" at bounding box center [958, 175] width 320 height 20
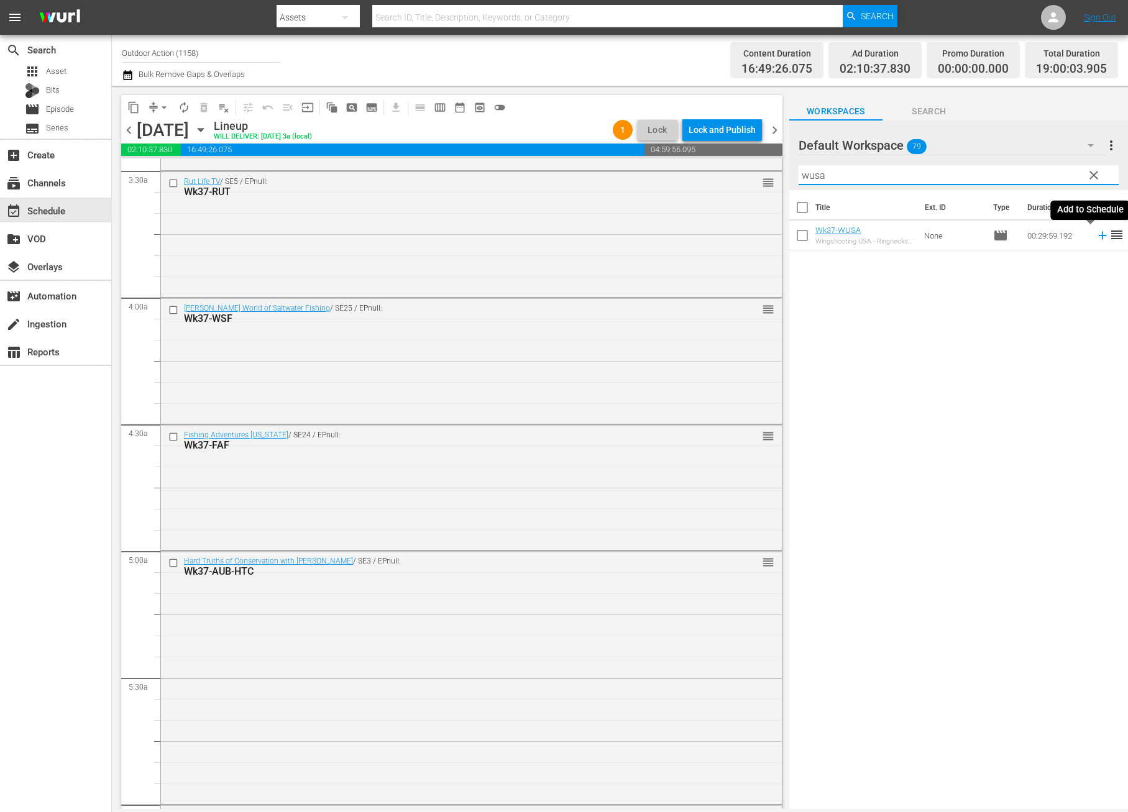
click at [1098, 233] on icon at bounding box center [1102, 236] width 8 height 8
click at [1030, 176] on input "wusa" at bounding box center [958, 175] width 320 height 20
click at [1096, 234] on icon at bounding box center [1103, 236] width 14 height 14
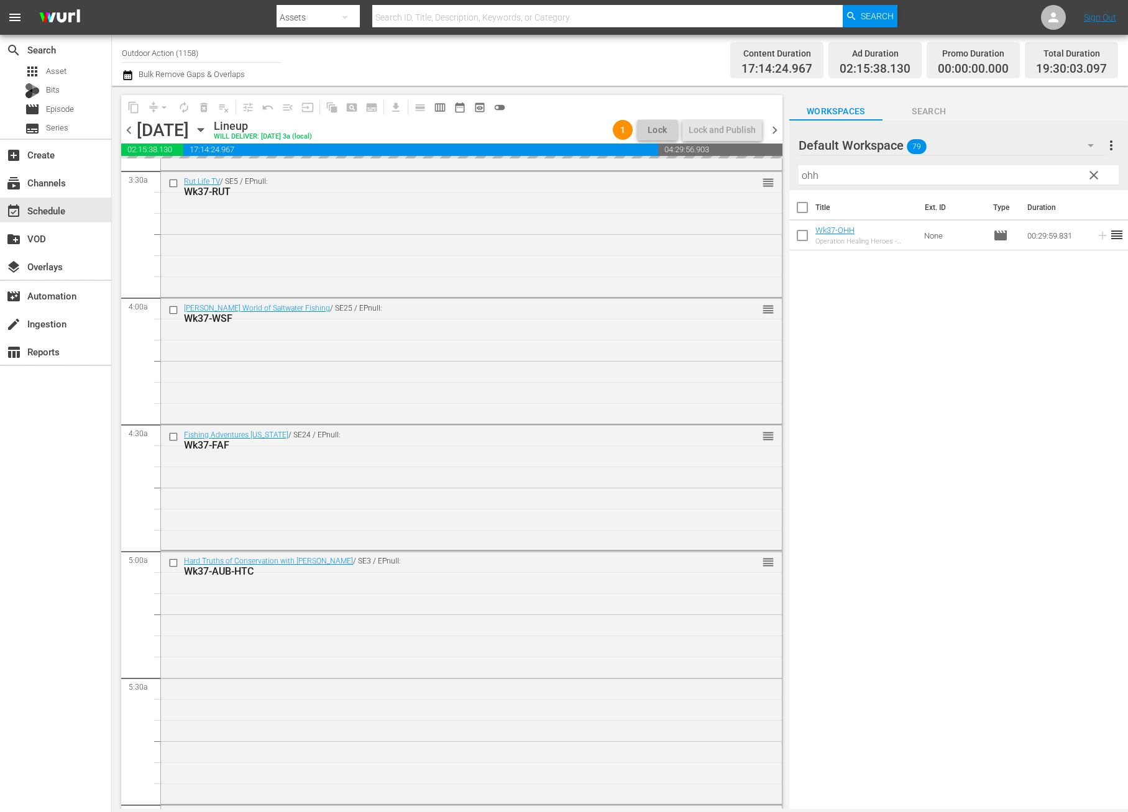
click at [1048, 180] on input "ohh" at bounding box center [958, 175] width 320 height 20
click at [1096, 239] on icon at bounding box center [1103, 236] width 14 height 14
click at [1023, 180] on input "gol" at bounding box center [958, 175] width 320 height 20
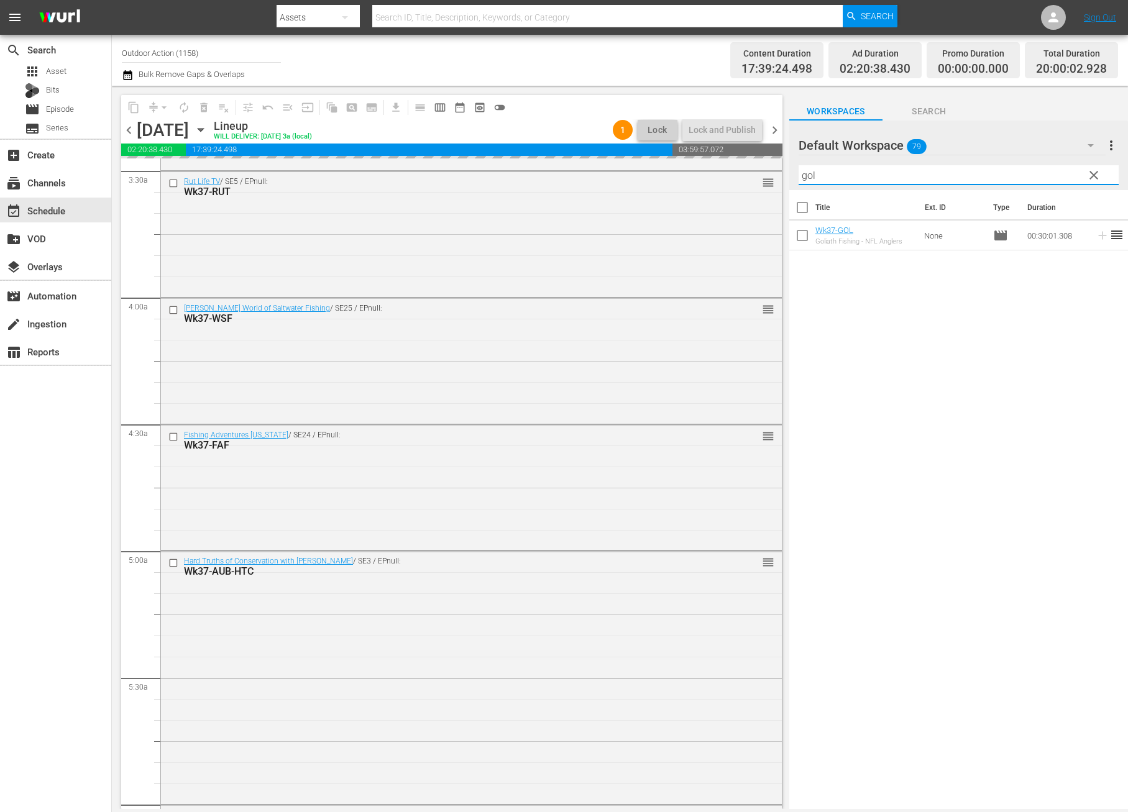
click at [1023, 180] on input "gol" at bounding box center [958, 175] width 320 height 20
click at [1098, 236] on icon at bounding box center [1102, 236] width 8 height 8
click at [1048, 177] on input "fd" at bounding box center [958, 175] width 320 height 20
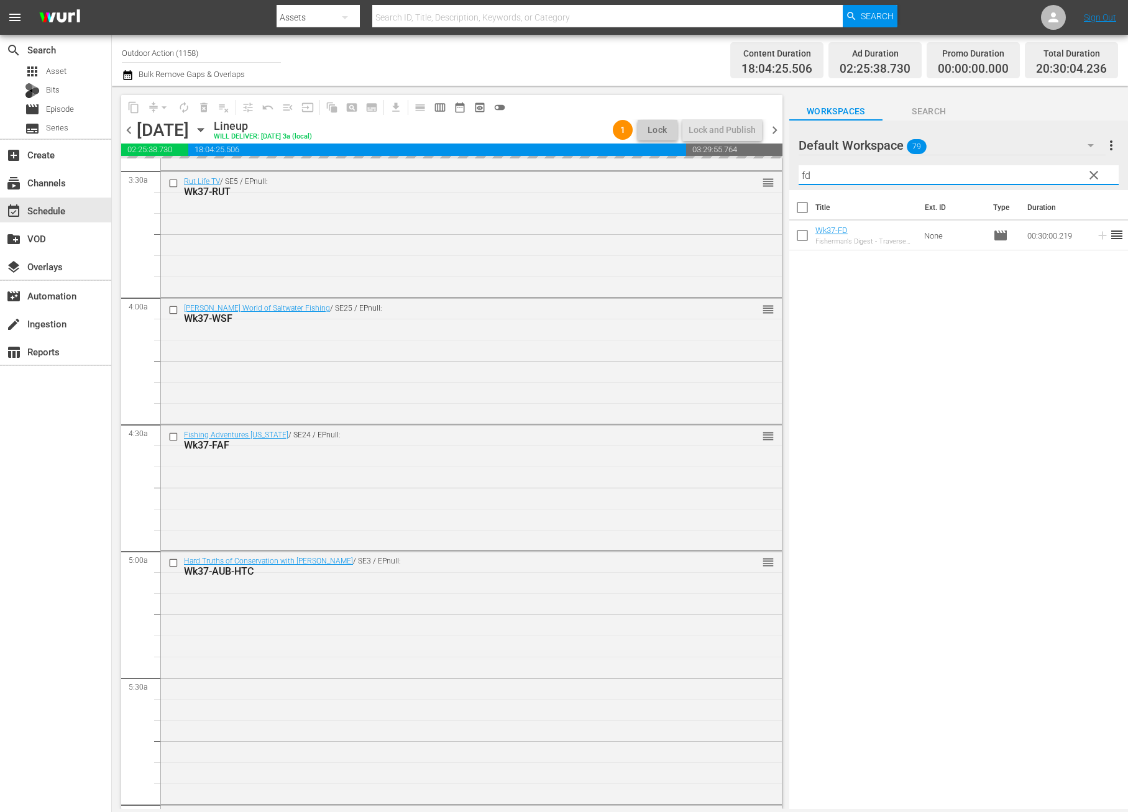
click at [1048, 177] on input "fd" at bounding box center [958, 175] width 320 height 20
click at [1096, 231] on icon at bounding box center [1103, 236] width 14 height 14
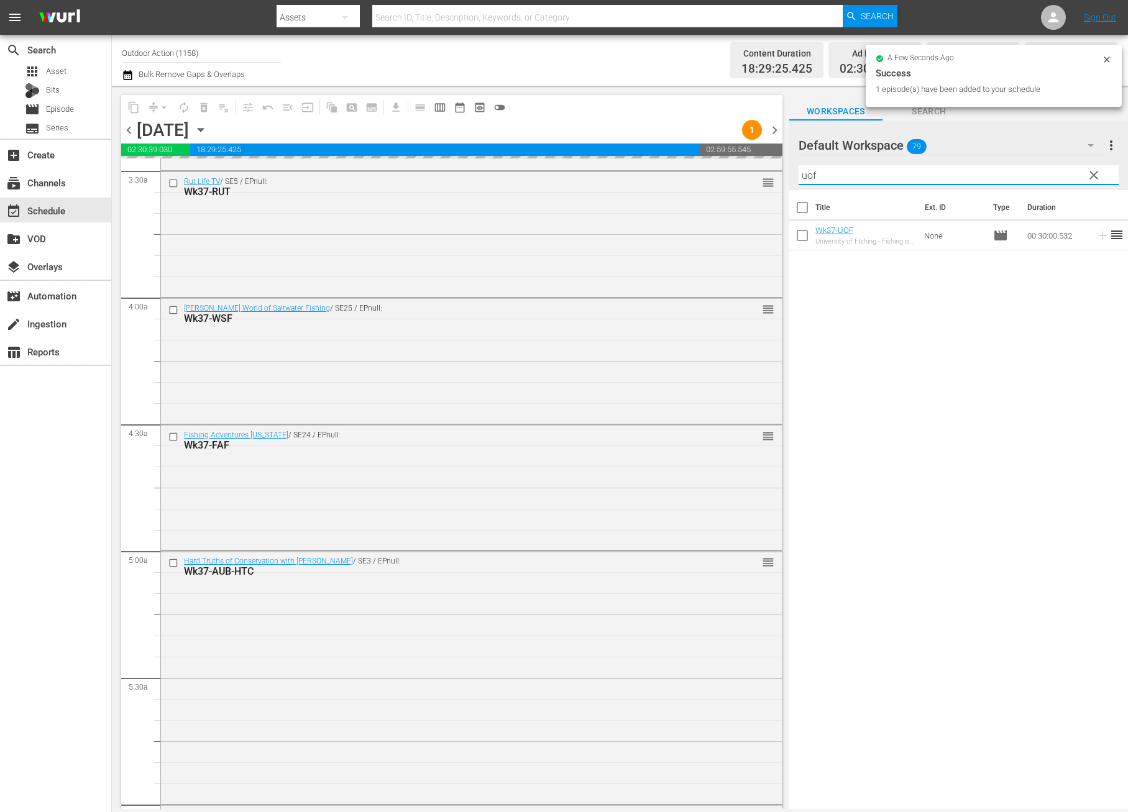
click at [1040, 180] on input "uof" at bounding box center [958, 175] width 320 height 20
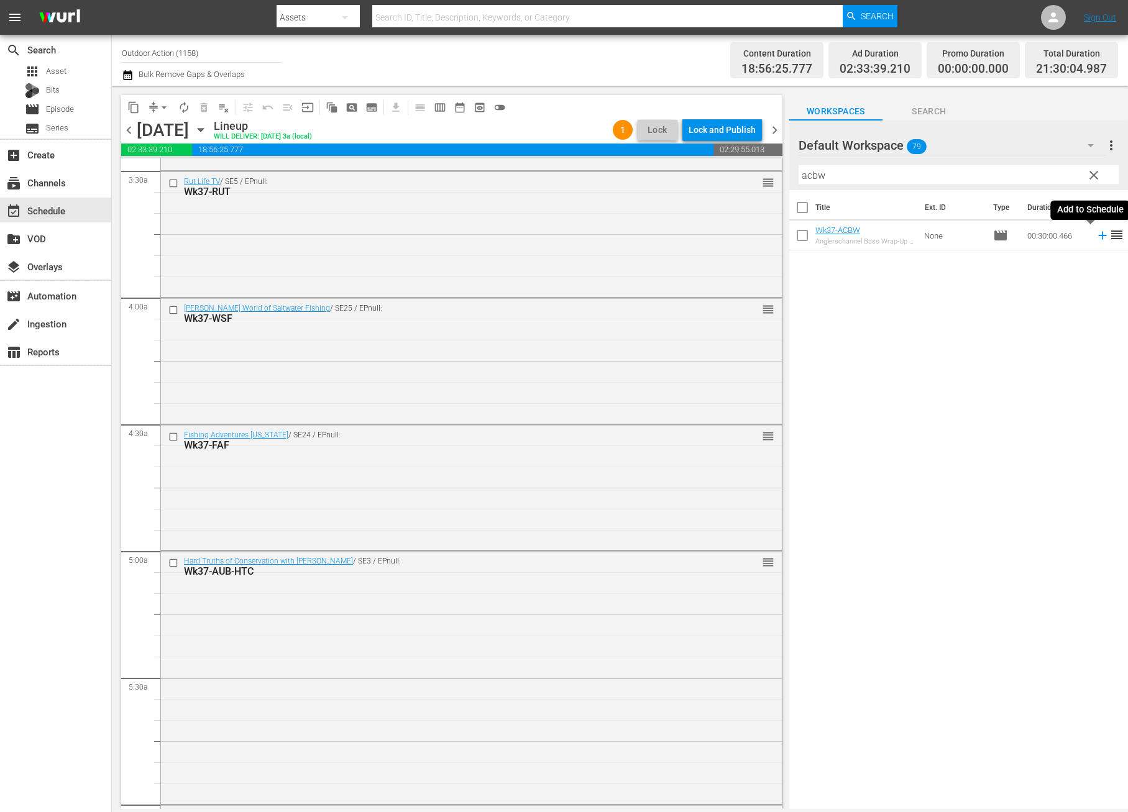
click at [1096, 236] on icon at bounding box center [1103, 236] width 14 height 14
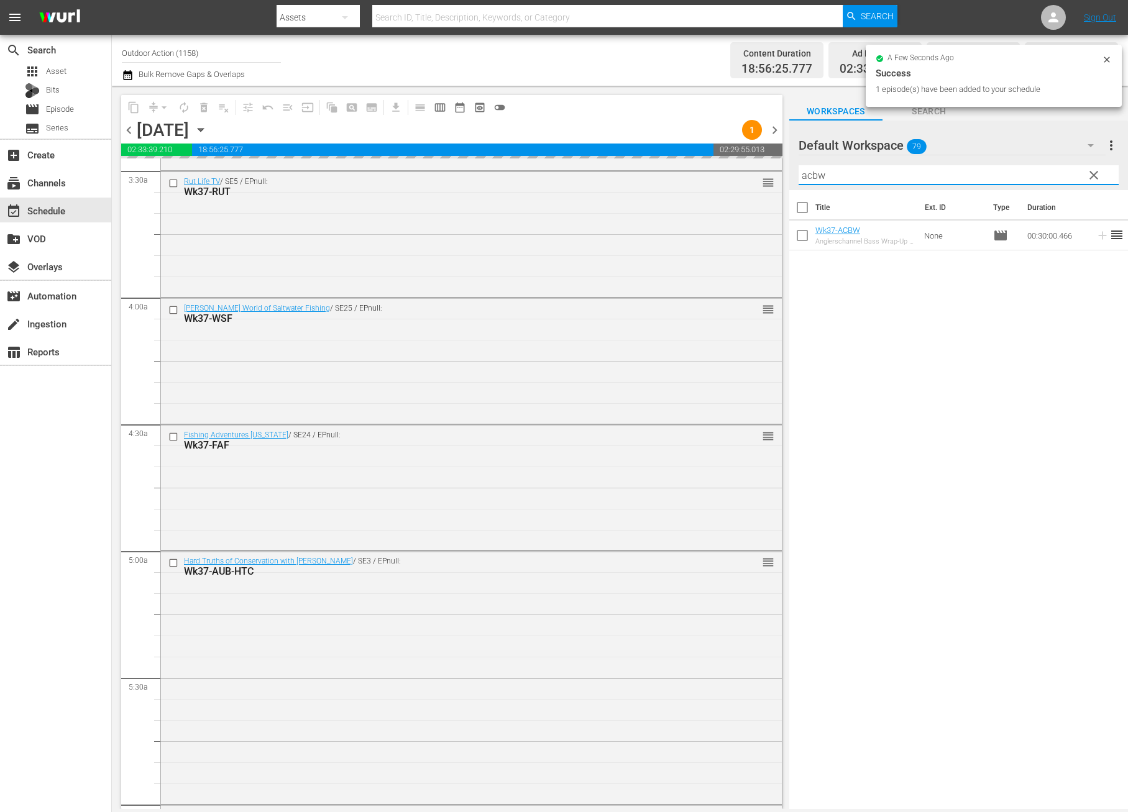
click at [1037, 171] on input "acbw" at bounding box center [958, 175] width 320 height 20
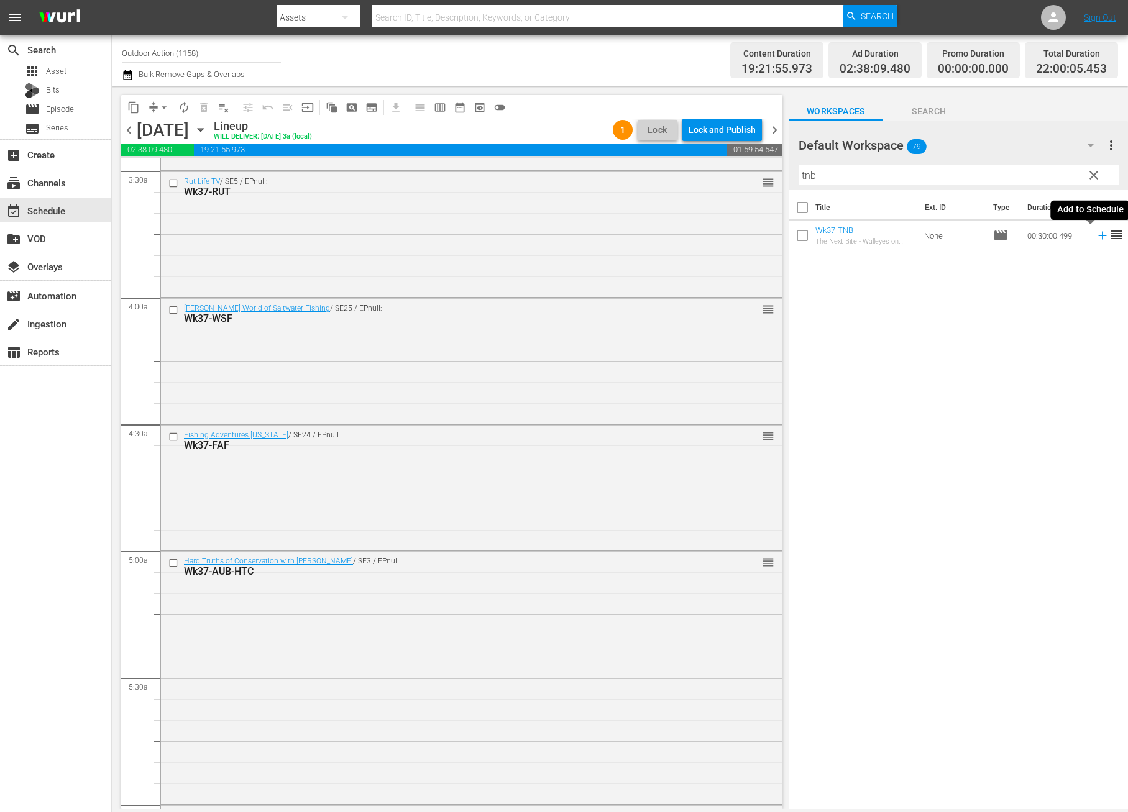
click at [1096, 240] on icon at bounding box center [1103, 236] width 14 height 14
click at [1047, 175] on input "tnb" at bounding box center [958, 175] width 320 height 20
click at [1098, 233] on icon at bounding box center [1102, 236] width 8 height 8
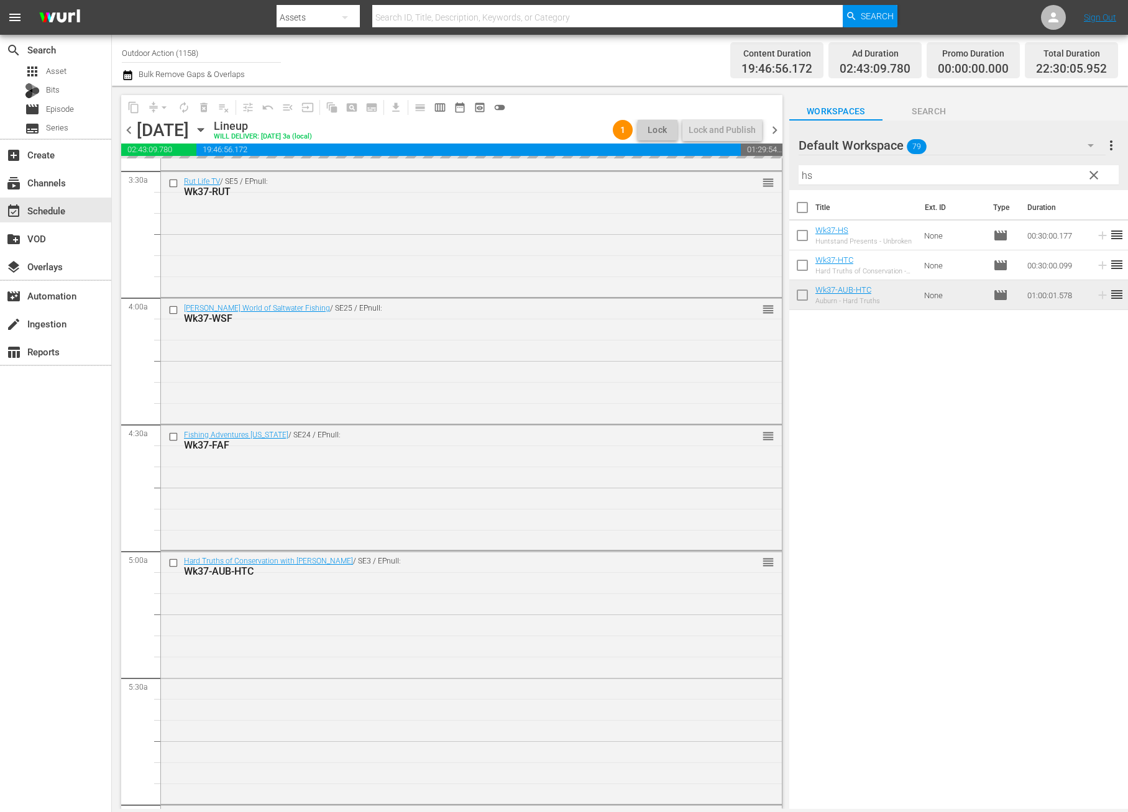
click at [1041, 177] on input "hs" at bounding box center [958, 175] width 320 height 20
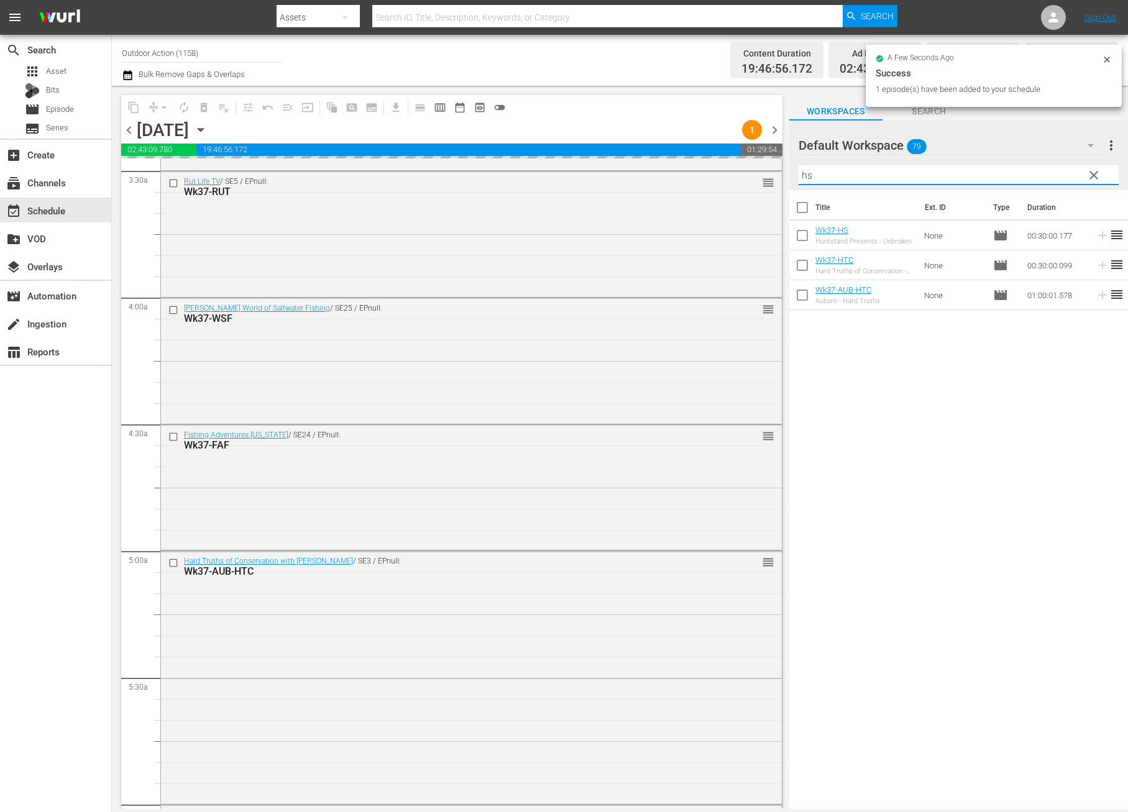
click at [1041, 177] on input "hs" at bounding box center [958, 175] width 320 height 20
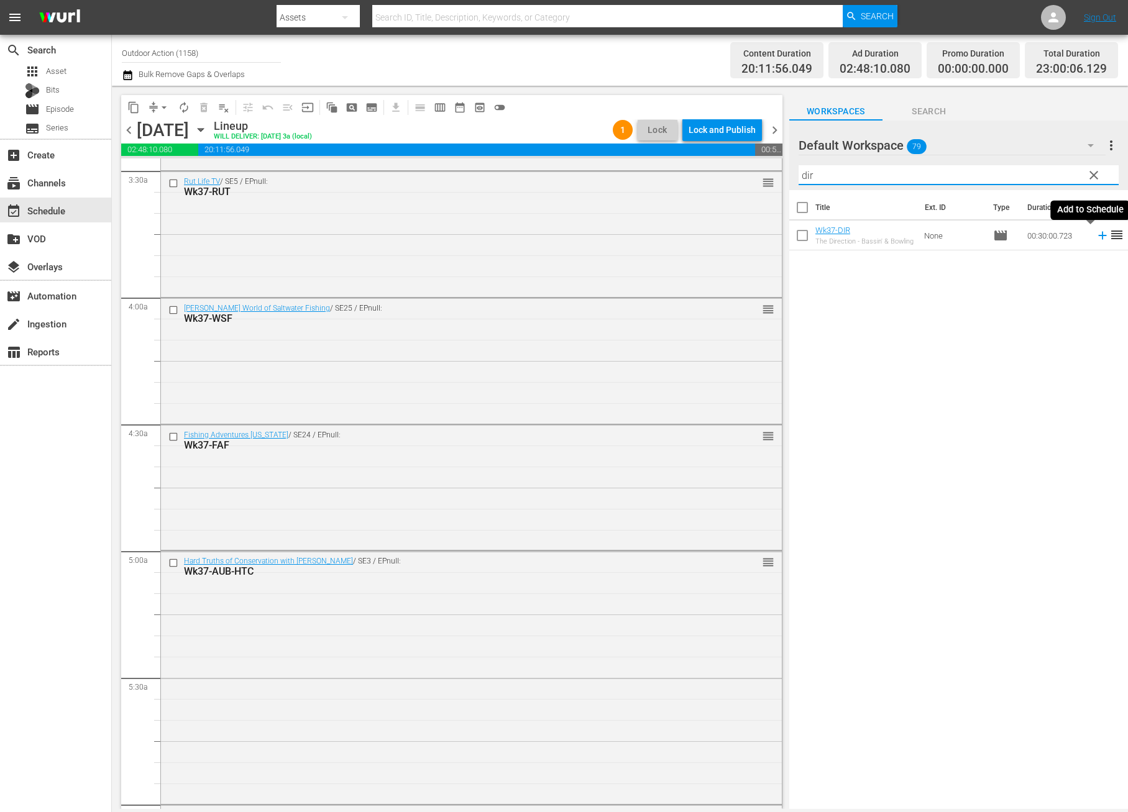
click at [1096, 237] on icon at bounding box center [1103, 236] width 14 height 14
click at [1043, 175] on input "dir" at bounding box center [958, 175] width 320 height 20
click at [1098, 235] on icon at bounding box center [1102, 236] width 8 height 8
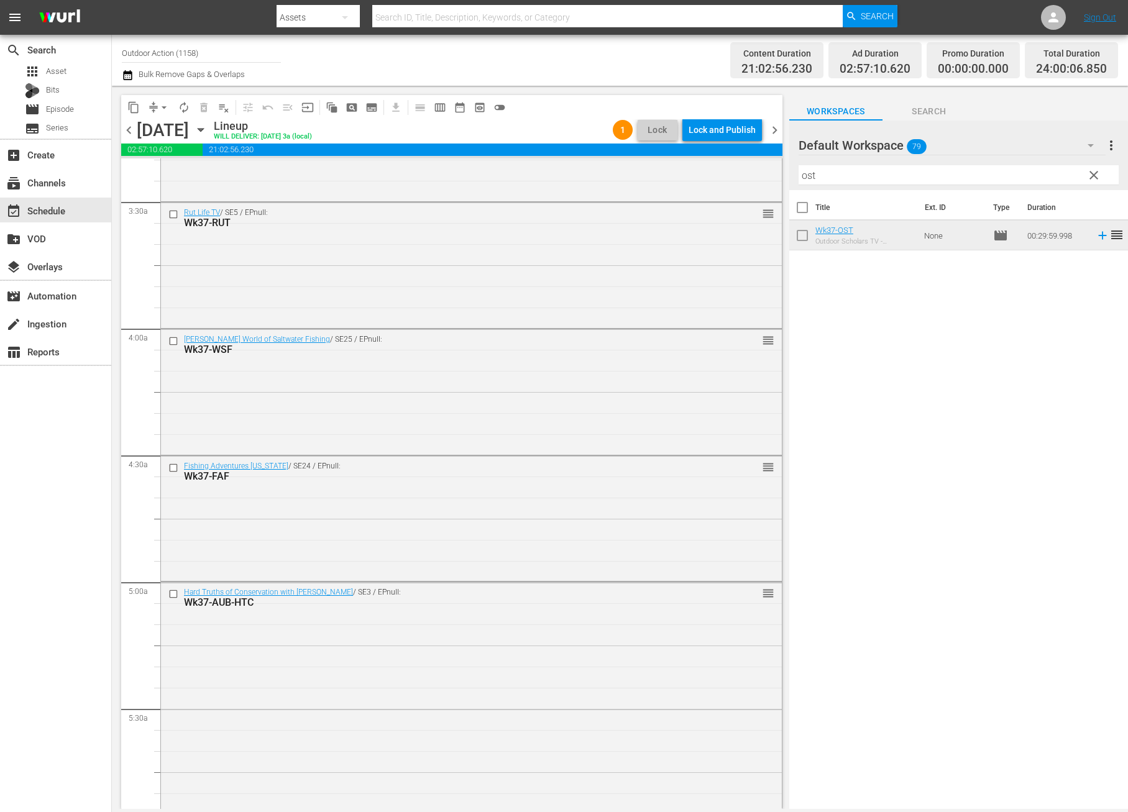
scroll to position [0, 0]
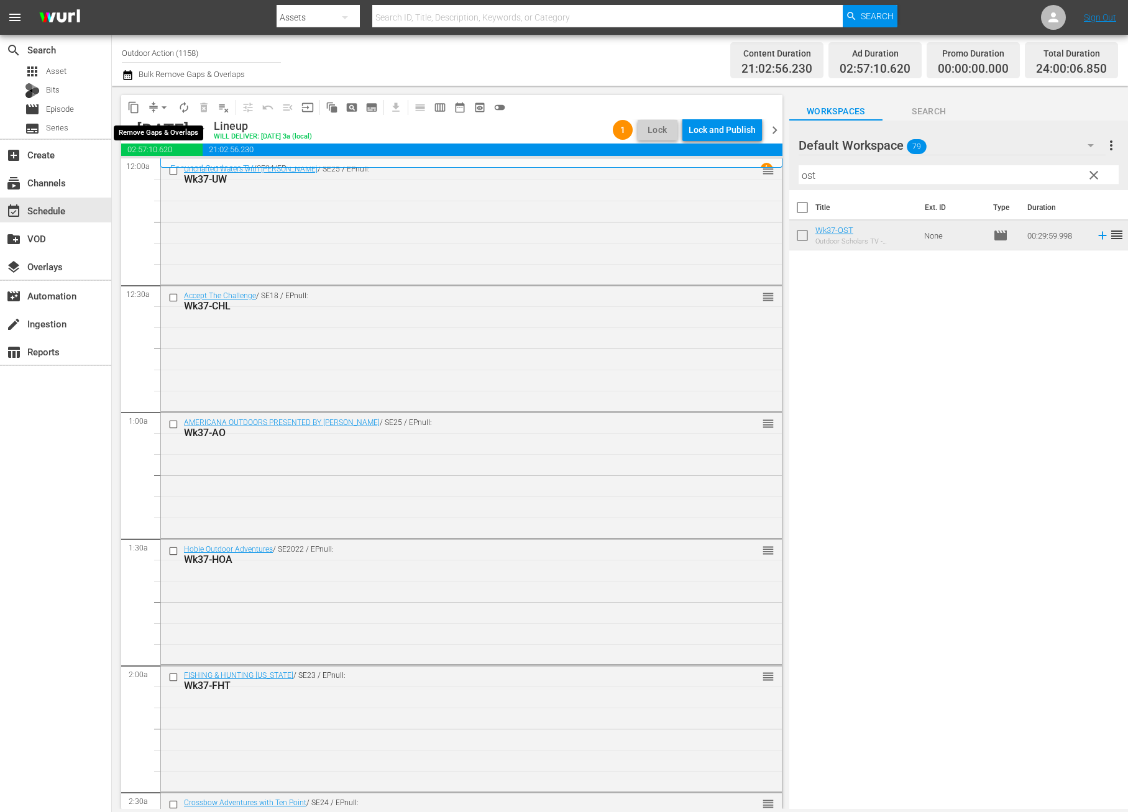
click at [154, 111] on button "arrow_drop_down" at bounding box center [164, 108] width 20 height 20
click at [165, 137] on li "Align to Midnight" at bounding box center [164, 132] width 130 height 21
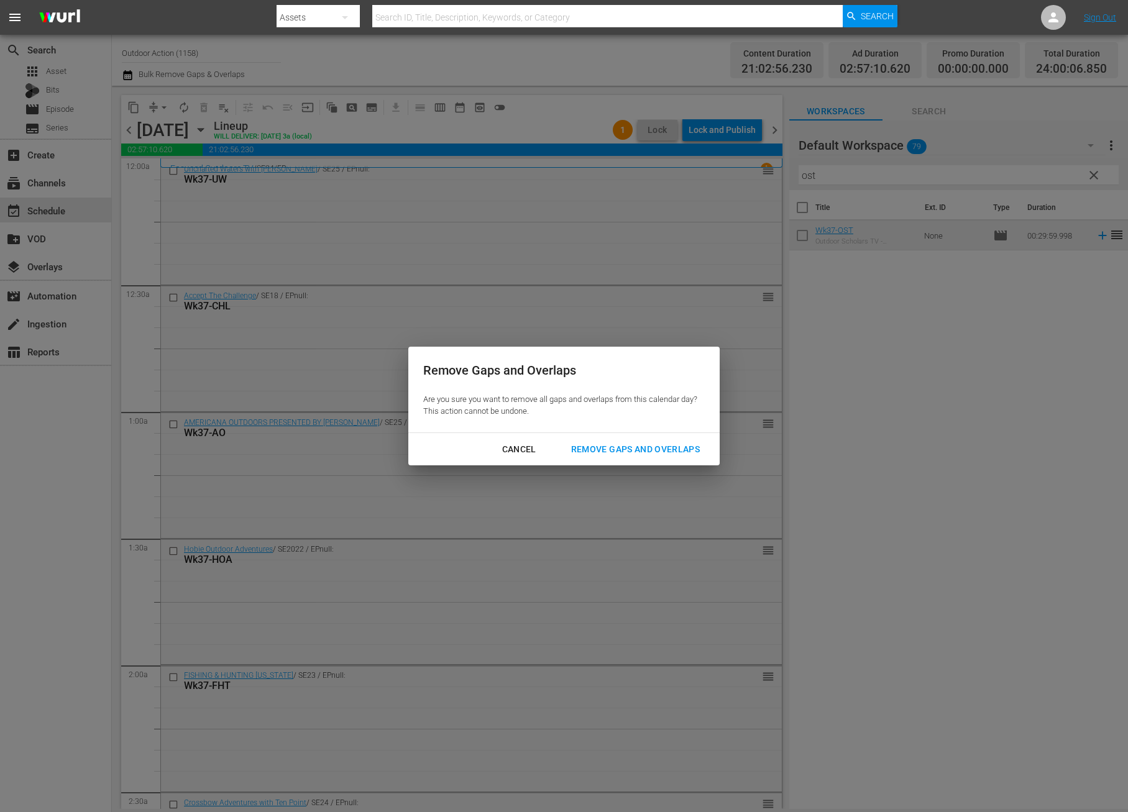
click at [627, 446] on div "Remove Gaps and Overlaps" at bounding box center [635, 450] width 149 height 16
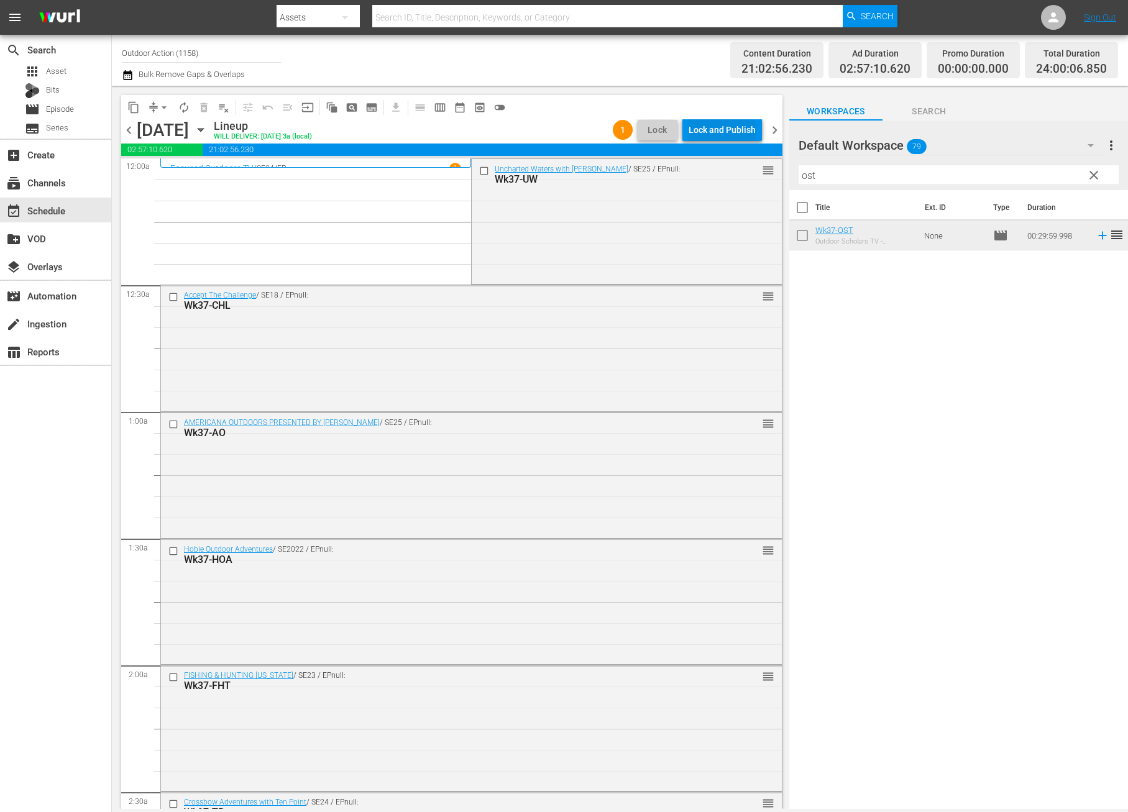
click at [717, 130] on div "Lock and Publish" at bounding box center [721, 130] width 67 height 22
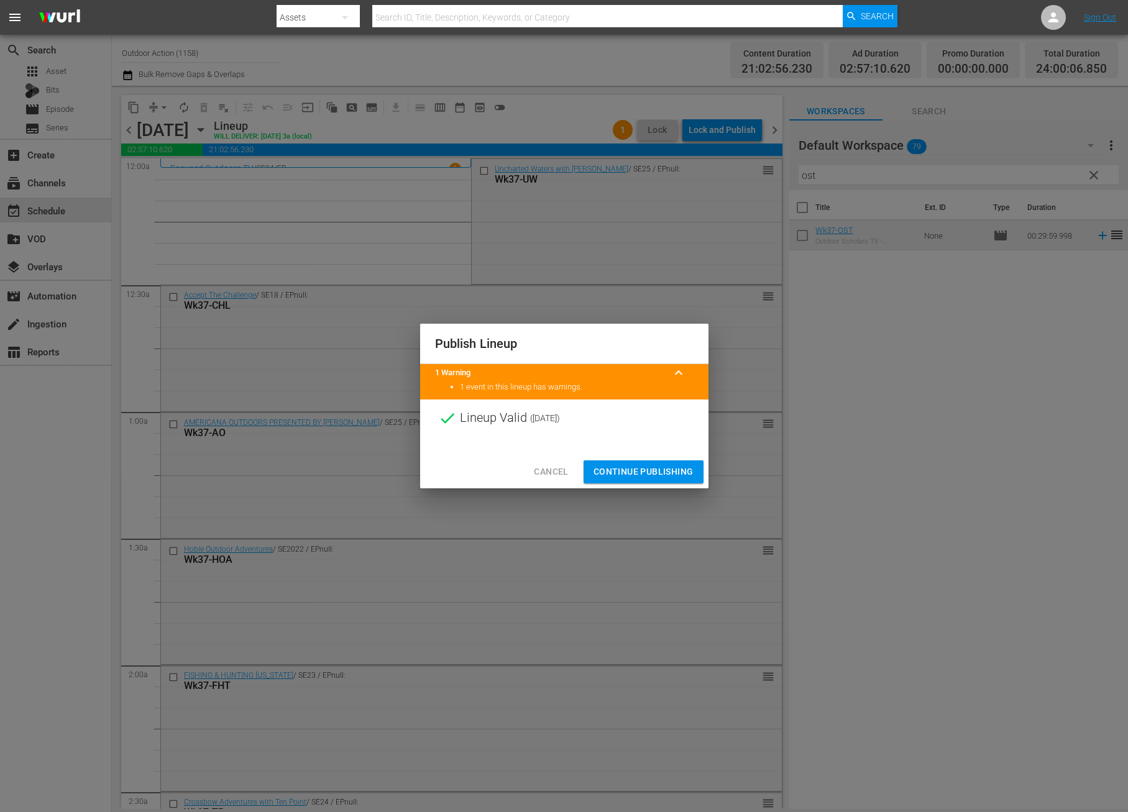
click at [648, 471] on span "Continue Publishing" at bounding box center [643, 472] width 100 height 16
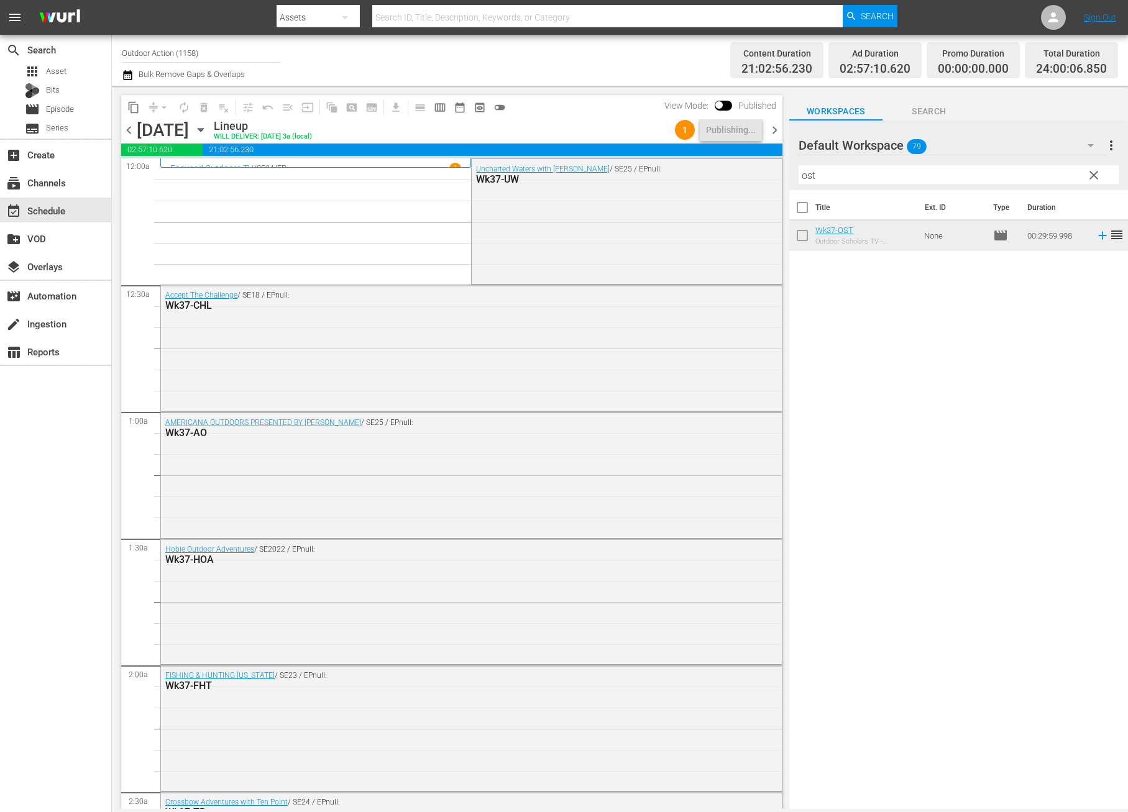
click at [772, 129] on span "chevron_right" at bounding box center [775, 130] width 16 height 16
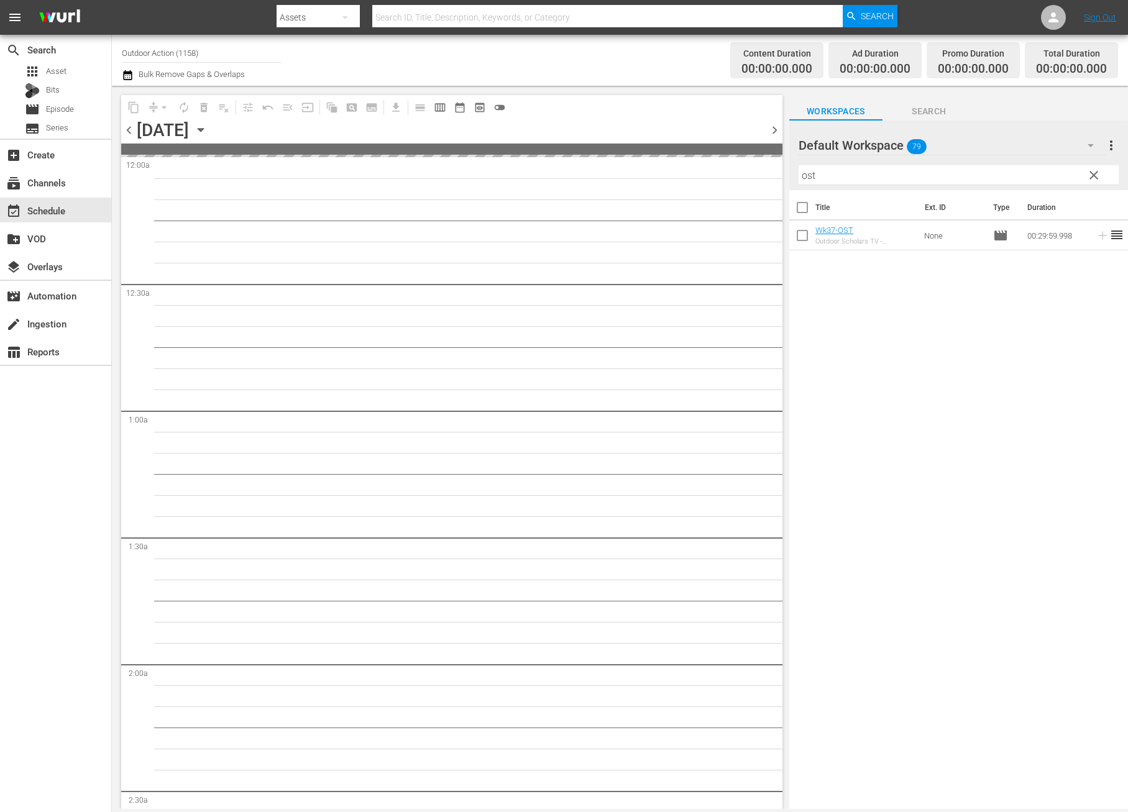
click at [837, 175] on input "ost" at bounding box center [958, 175] width 320 height 20
click at [720, 125] on div "Unlock and Edit" at bounding box center [725, 130] width 61 height 22
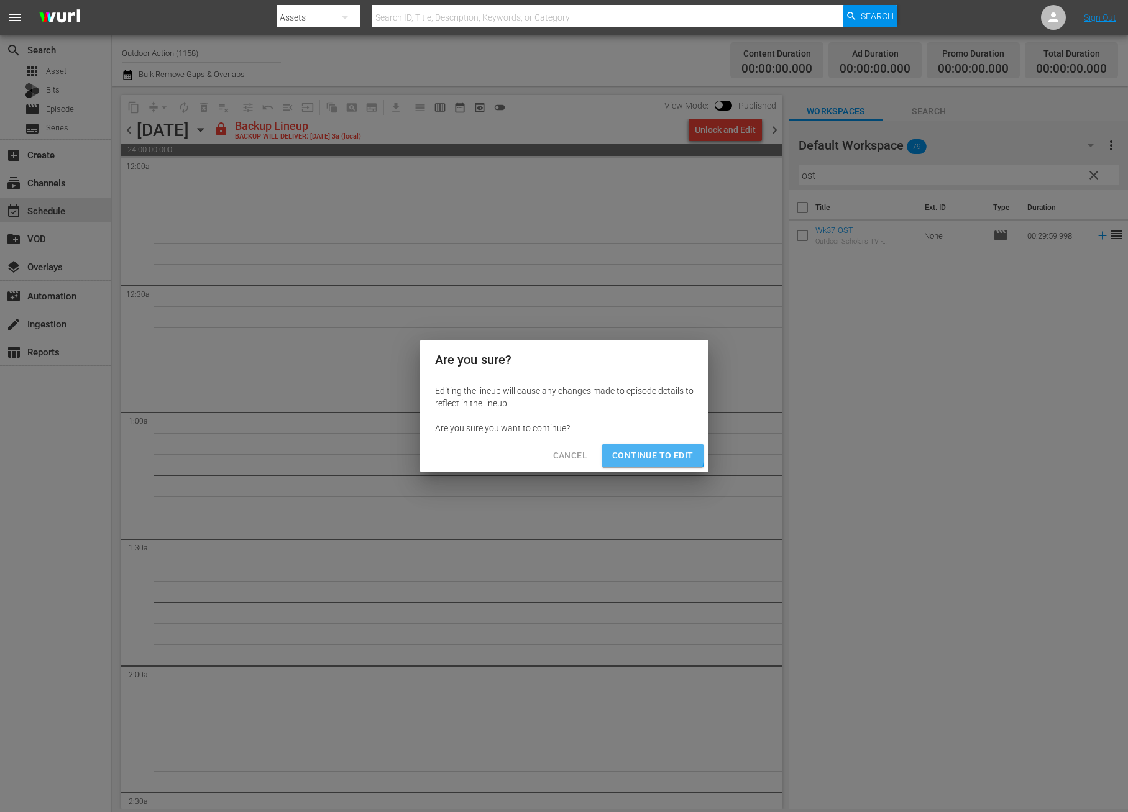
click at [650, 454] on span "Continue to Edit" at bounding box center [652, 456] width 81 height 16
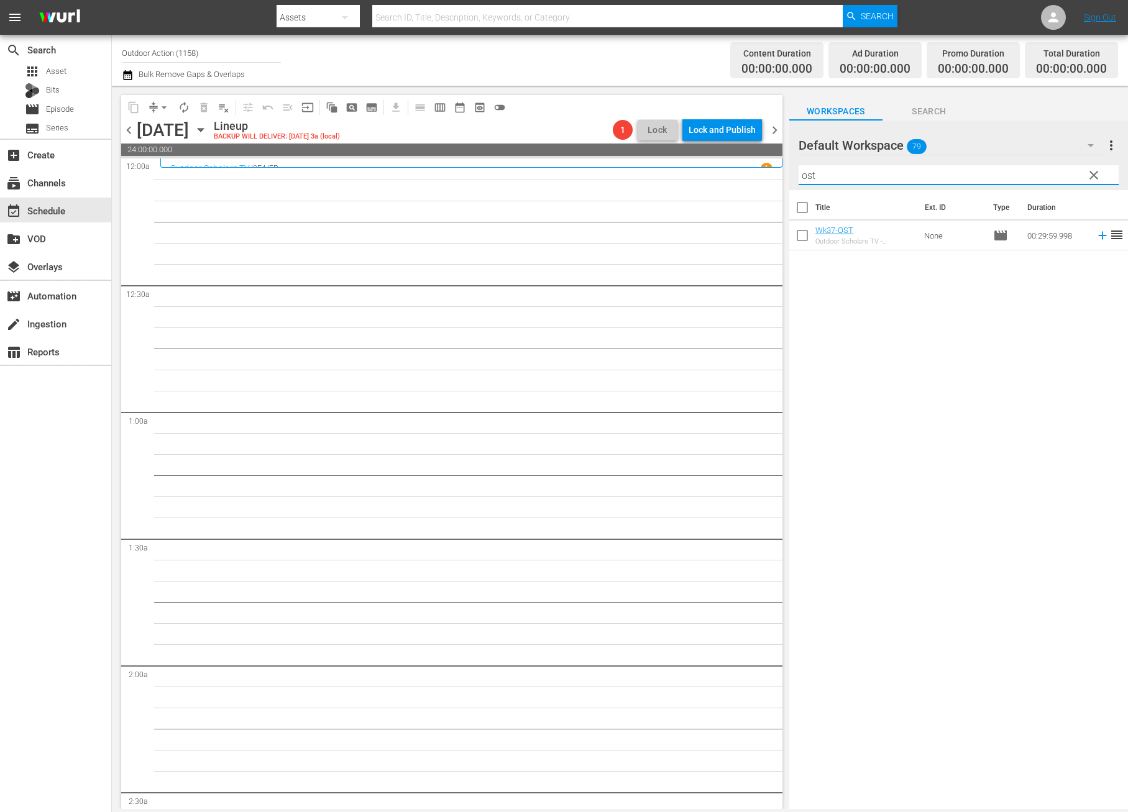
click at [839, 165] on input "ost" at bounding box center [958, 175] width 320 height 20
click at [1096, 237] on icon at bounding box center [1103, 236] width 14 height 14
click at [992, 174] on input "1sta" at bounding box center [958, 175] width 320 height 20
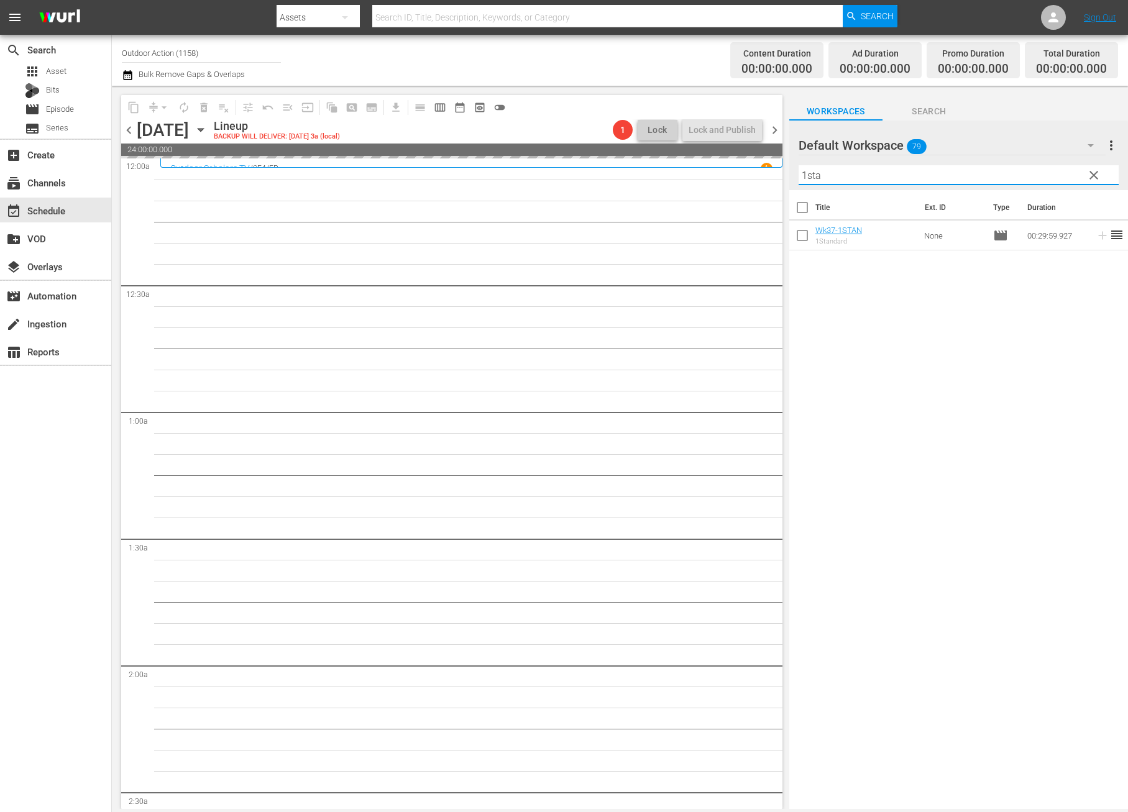
click at [992, 174] on input "1sta" at bounding box center [958, 175] width 320 height 20
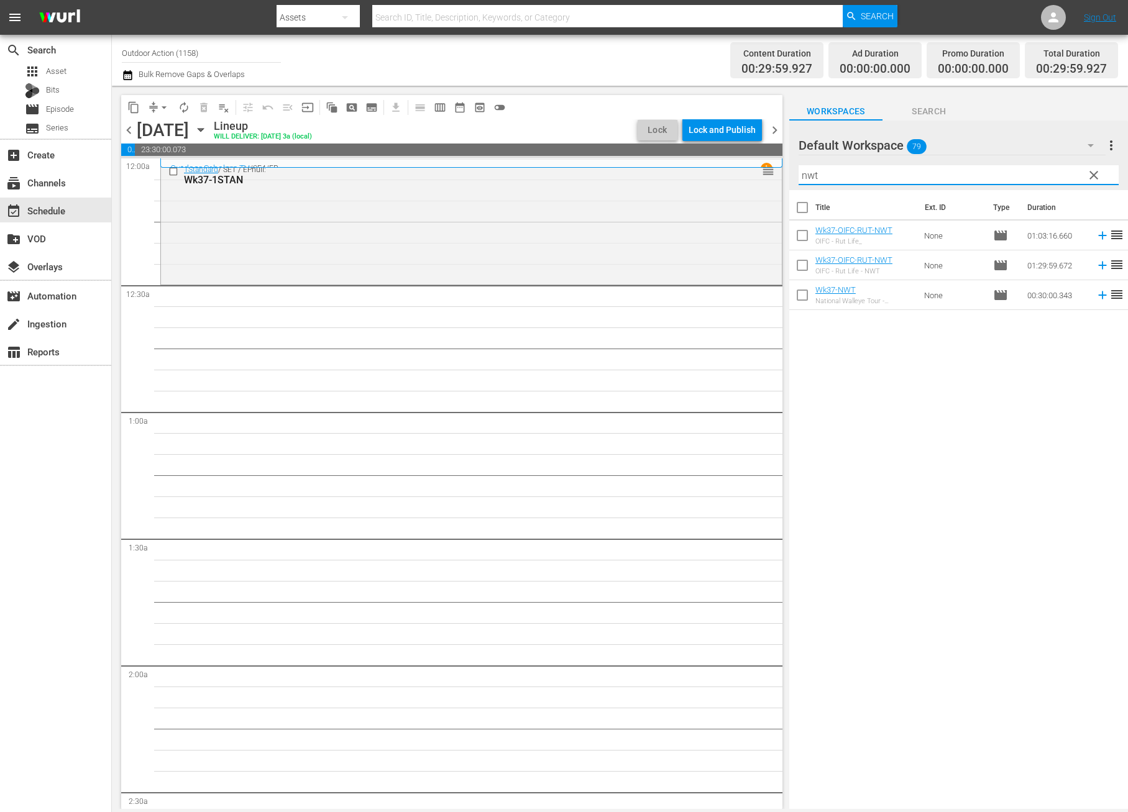
click at [1096, 300] on icon at bounding box center [1103, 295] width 14 height 14
click at [1043, 170] on input "nwt" at bounding box center [958, 175] width 320 height 20
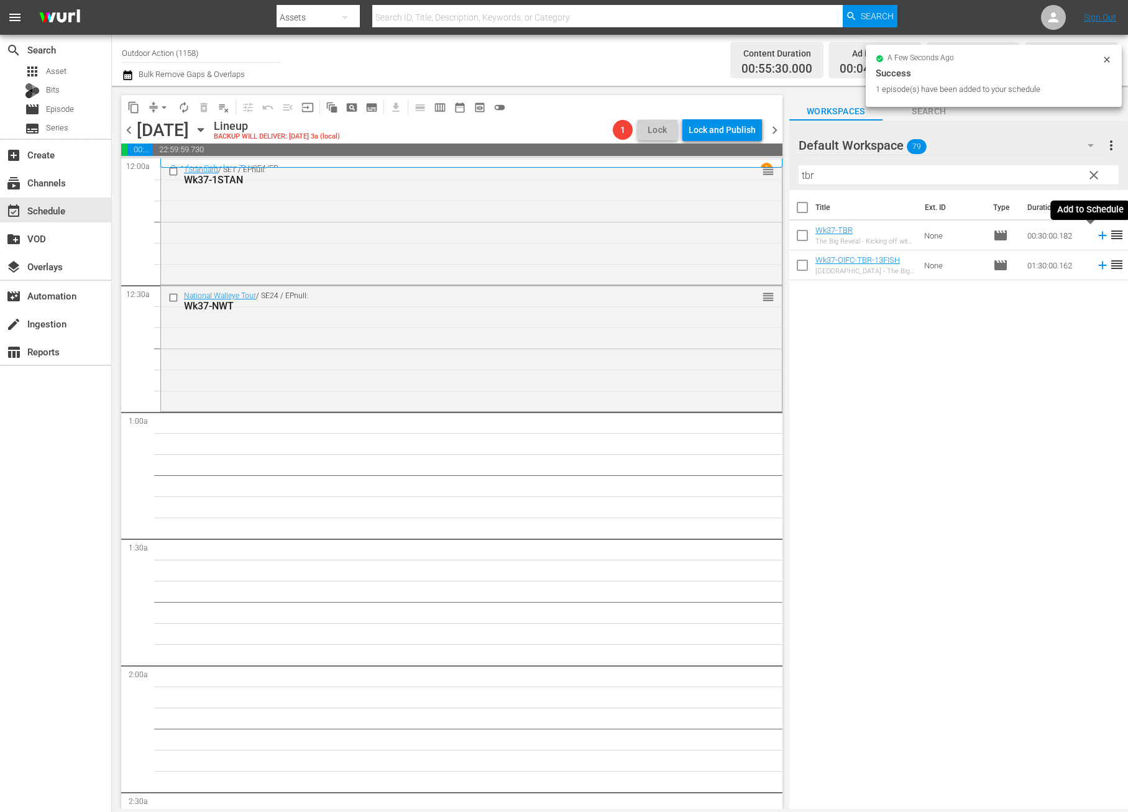
click at [1096, 237] on icon at bounding box center [1103, 236] width 14 height 14
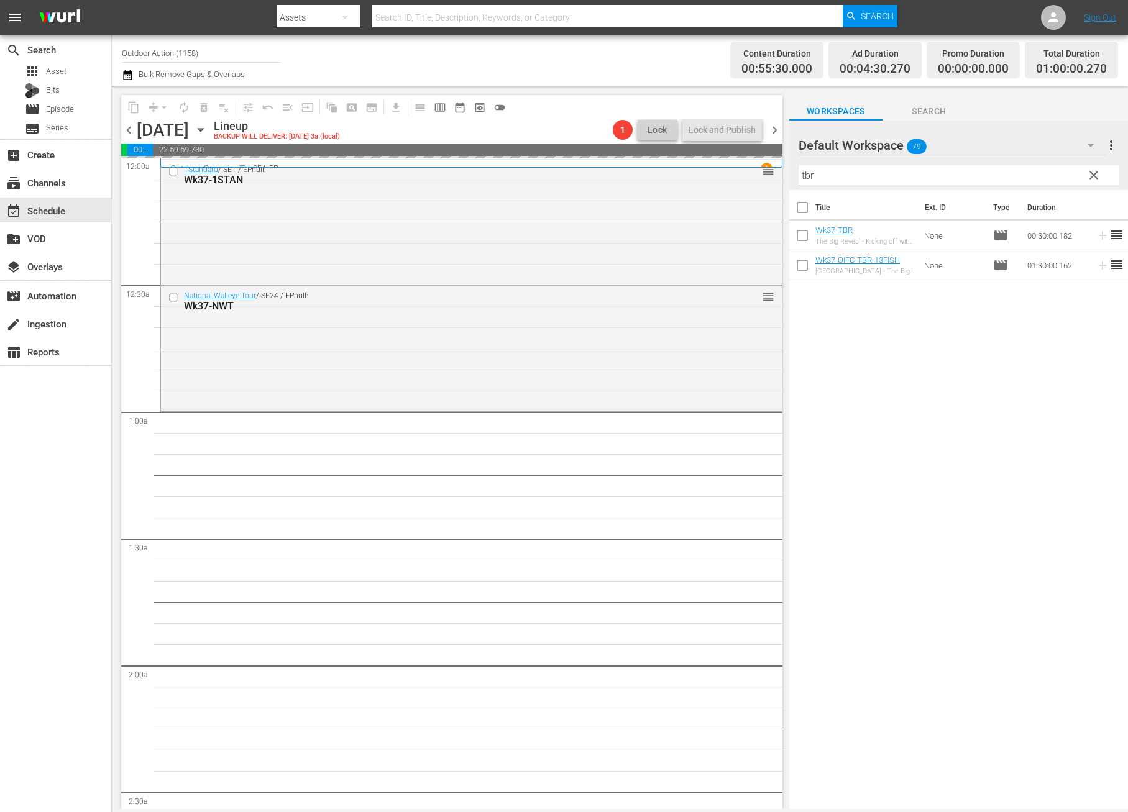
click at [1040, 170] on input "tbr" at bounding box center [958, 175] width 320 height 20
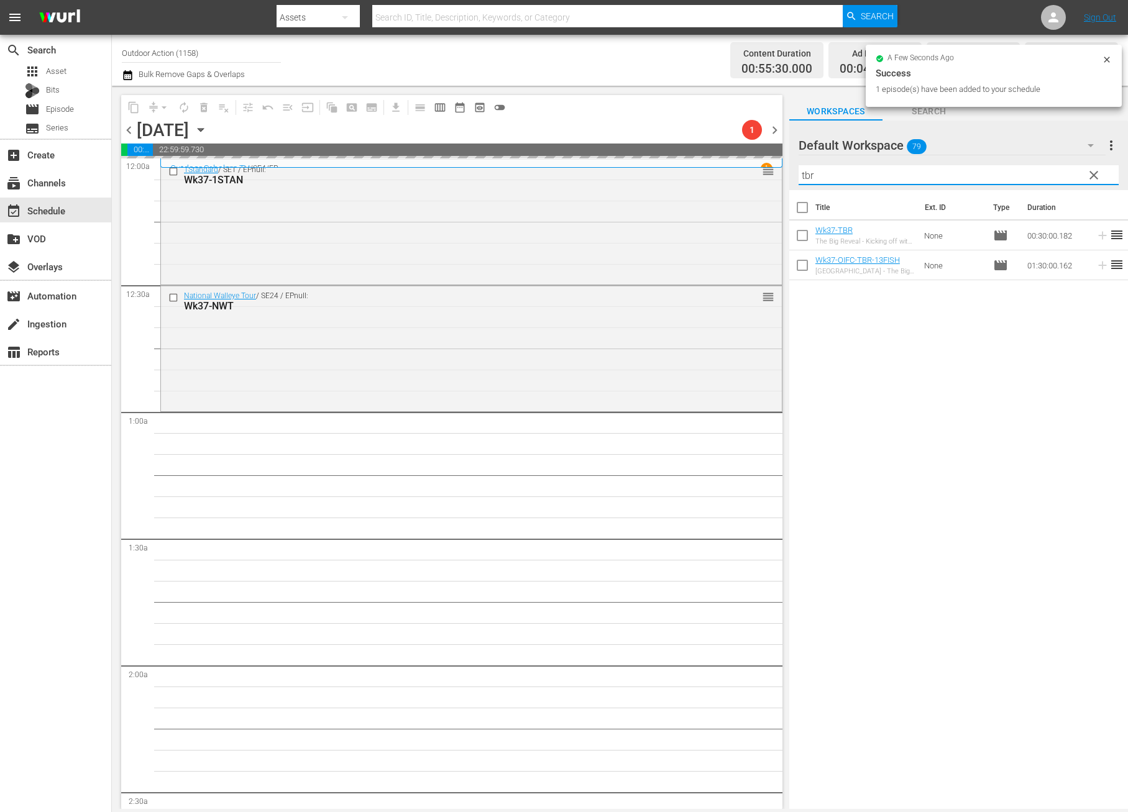
click at [1040, 170] on input "tbr" at bounding box center [958, 175] width 320 height 20
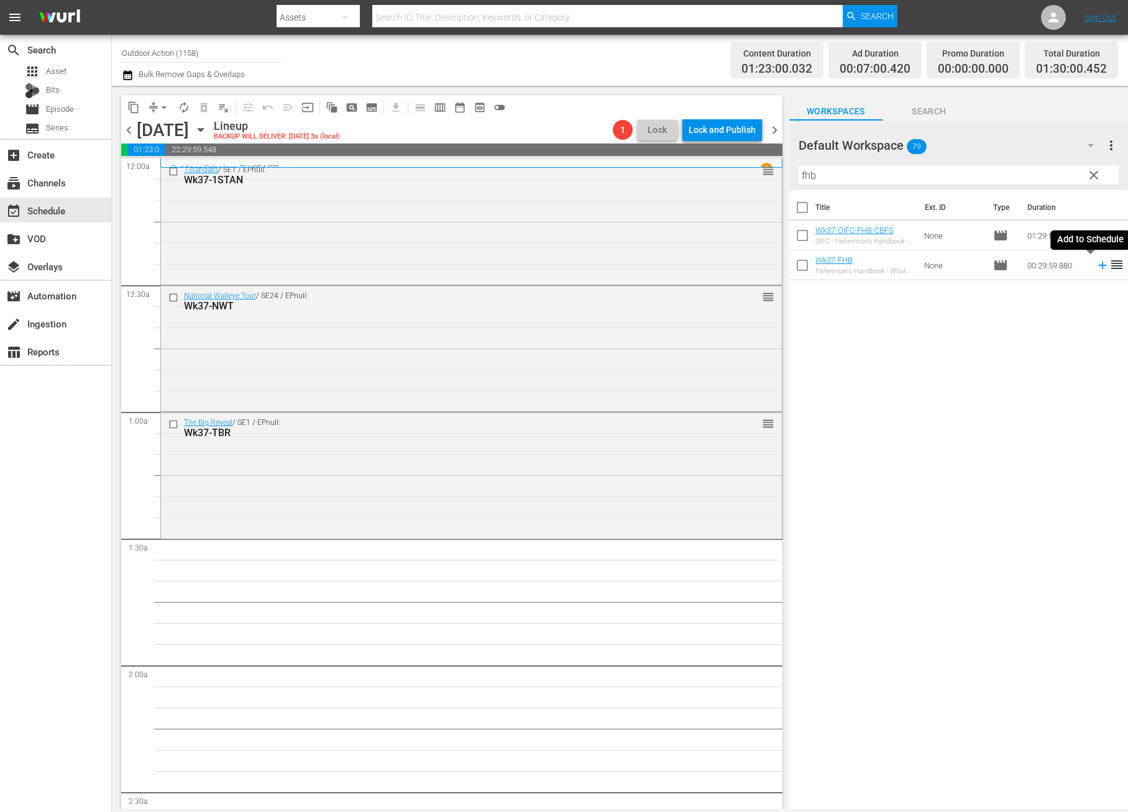
click at [1096, 268] on icon at bounding box center [1103, 265] width 14 height 14
click at [1034, 175] on input "fhb" at bounding box center [958, 175] width 320 height 20
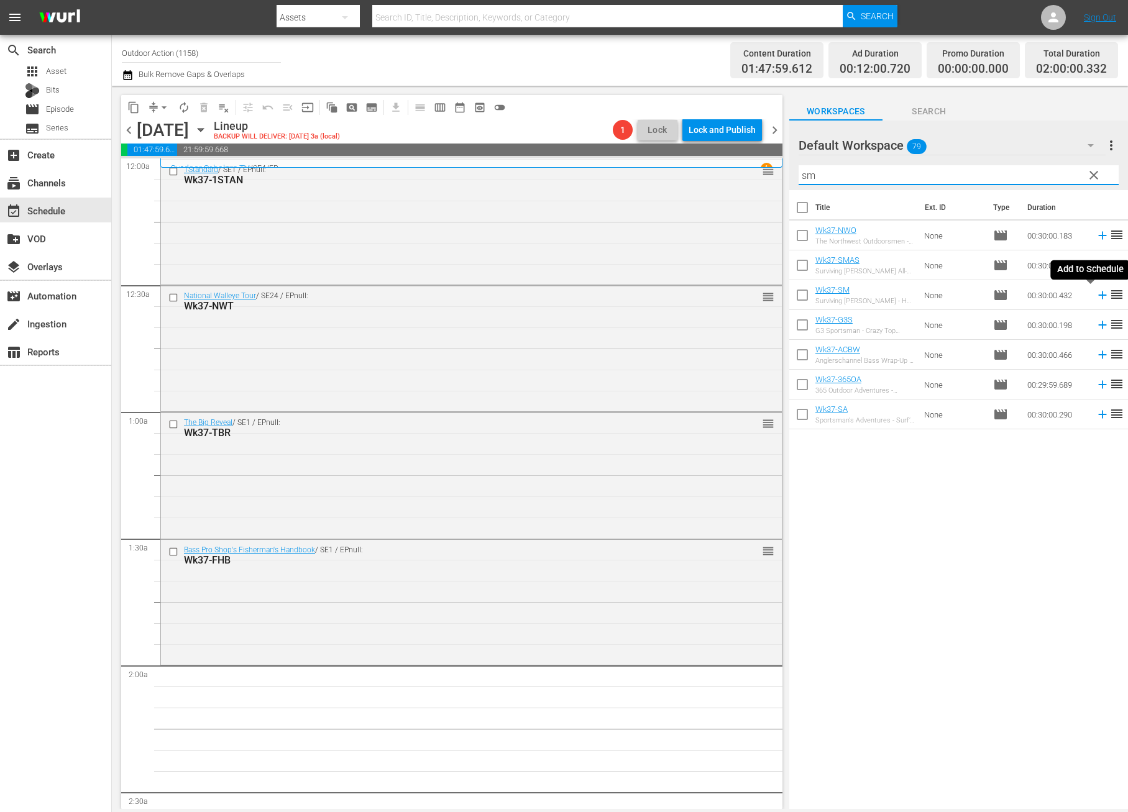
click at [1098, 295] on icon at bounding box center [1102, 295] width 8 height 8
click at [1012, 165] on div "Filter by Title sm" at bounding box center [958, 175] width 320 height 30
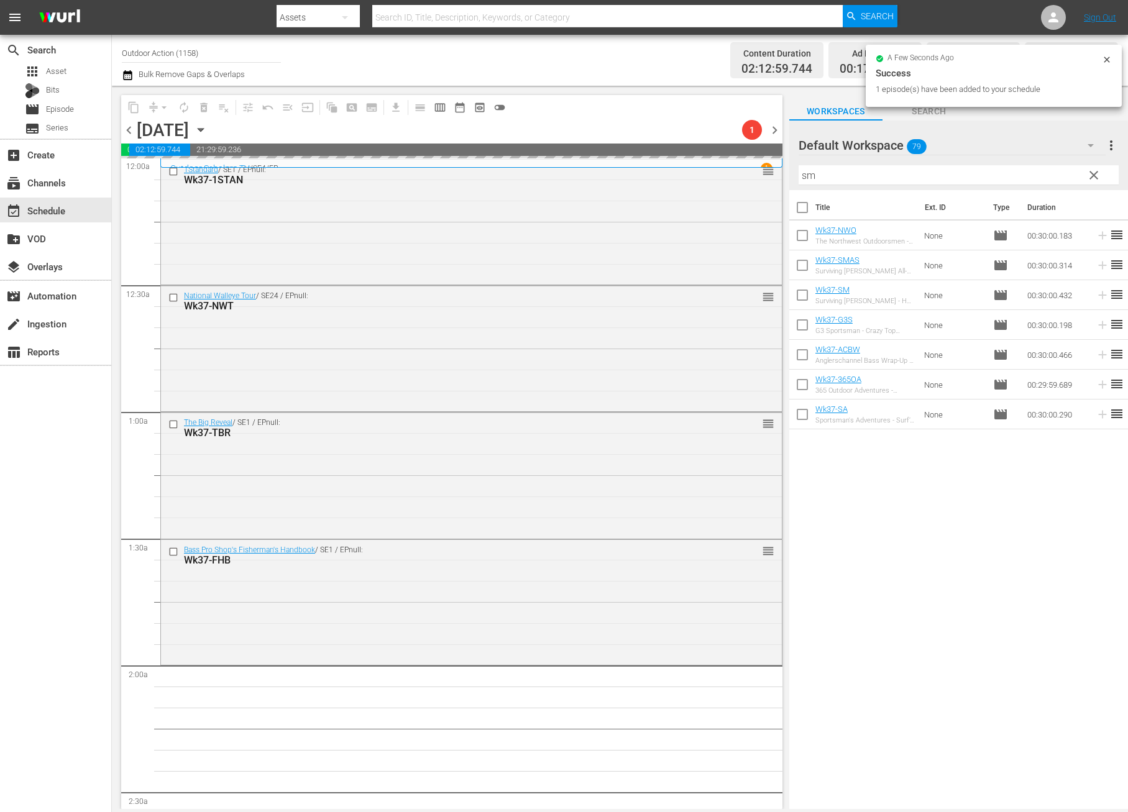
click at [1000, 180] on input "sm" at bounding box center [958, 175] width 320 height 20
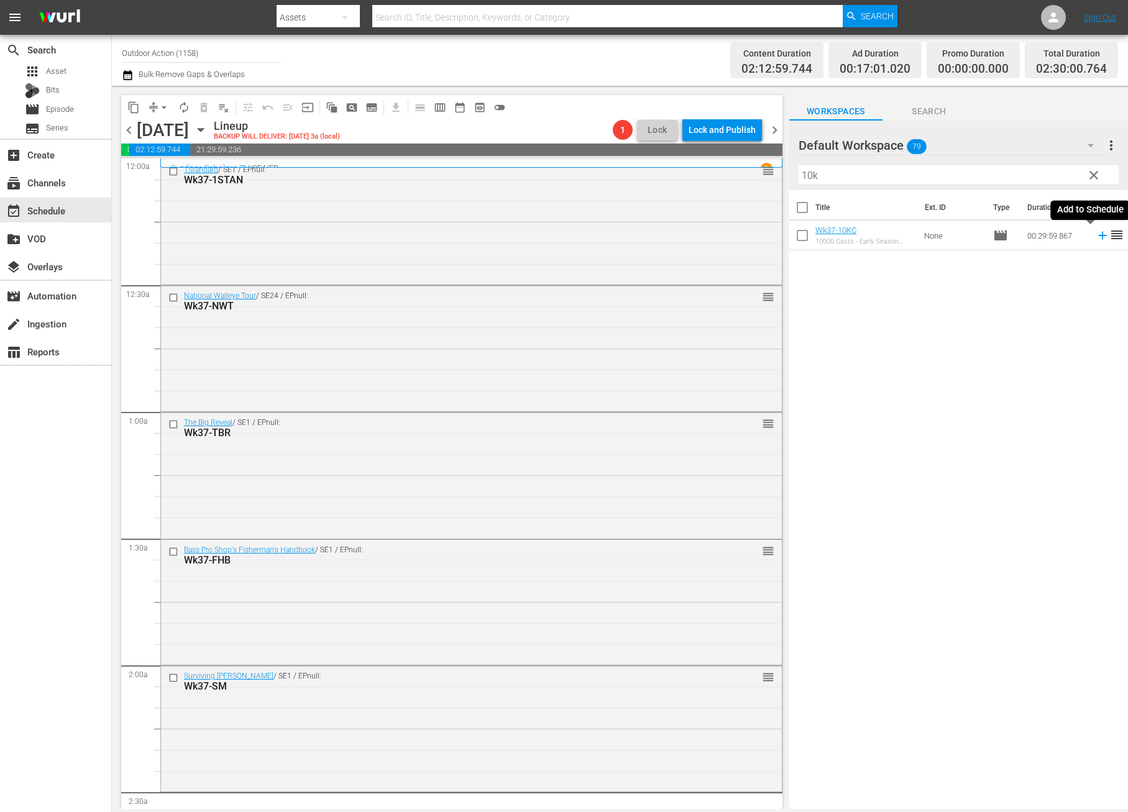
click at [1096, 237] on icon at bounding box center [1103, 236] width 14 height 14
click at [1028, 173] on input "10k" at bounding box center [958, 175] width 320 height 20
click at [1096, 234] on icon at bounding box center [1103, 236] width 14 height 14
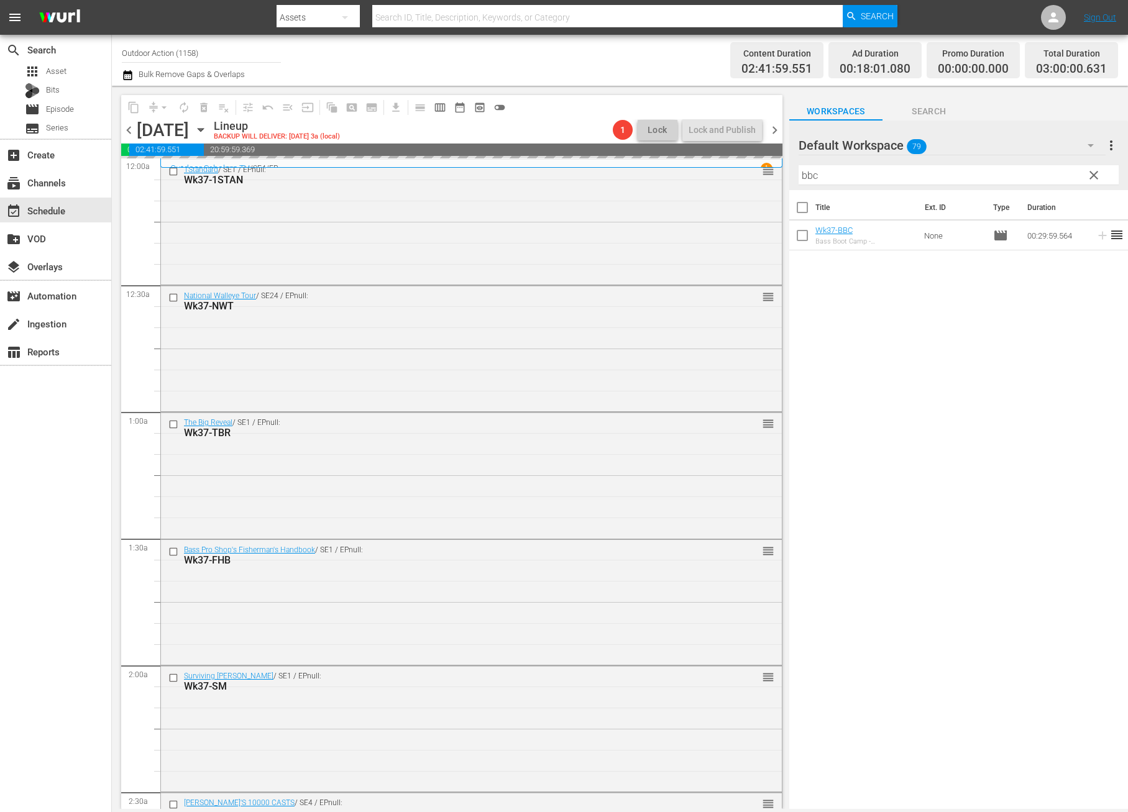
click at [1050, 175] on input "bbc" at bounding box center [958, 175] width 320 height 20
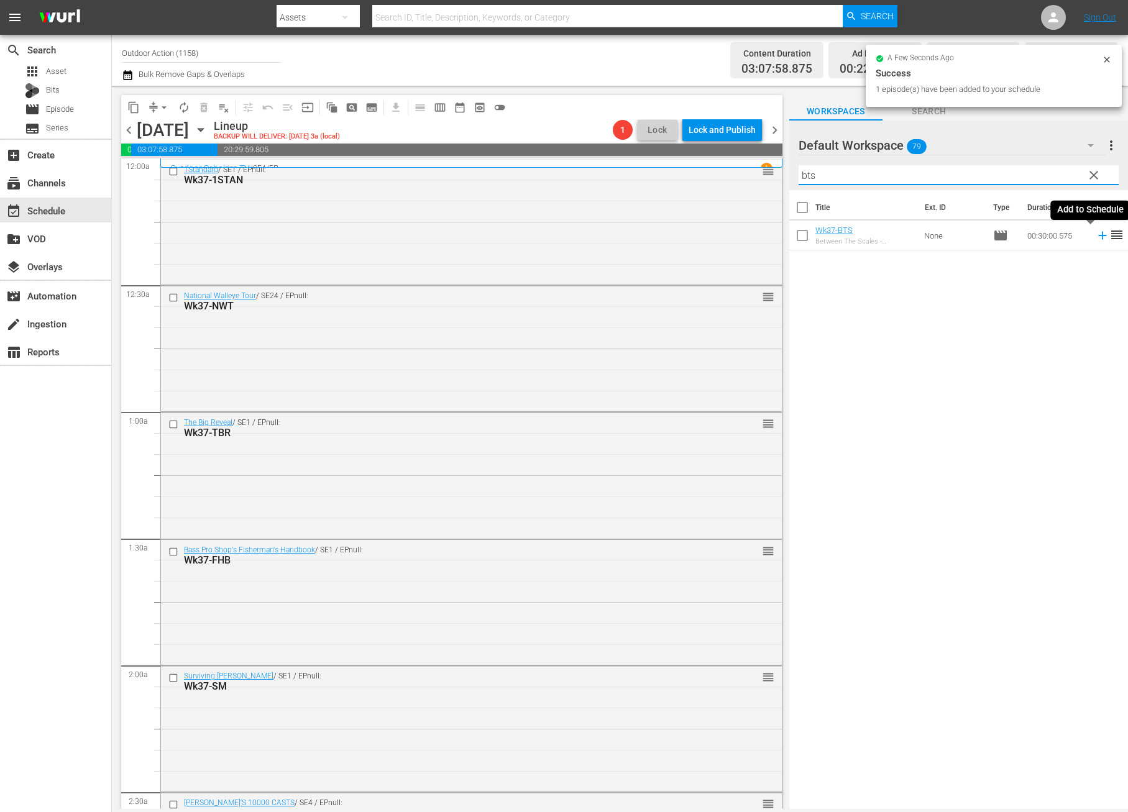
click at [1096, 236] on icon at bounding box center [1103, 236] width 14 height 14
click at [1021, 168] on input "bts" at bounding box center [958, 175] width 320 height 20
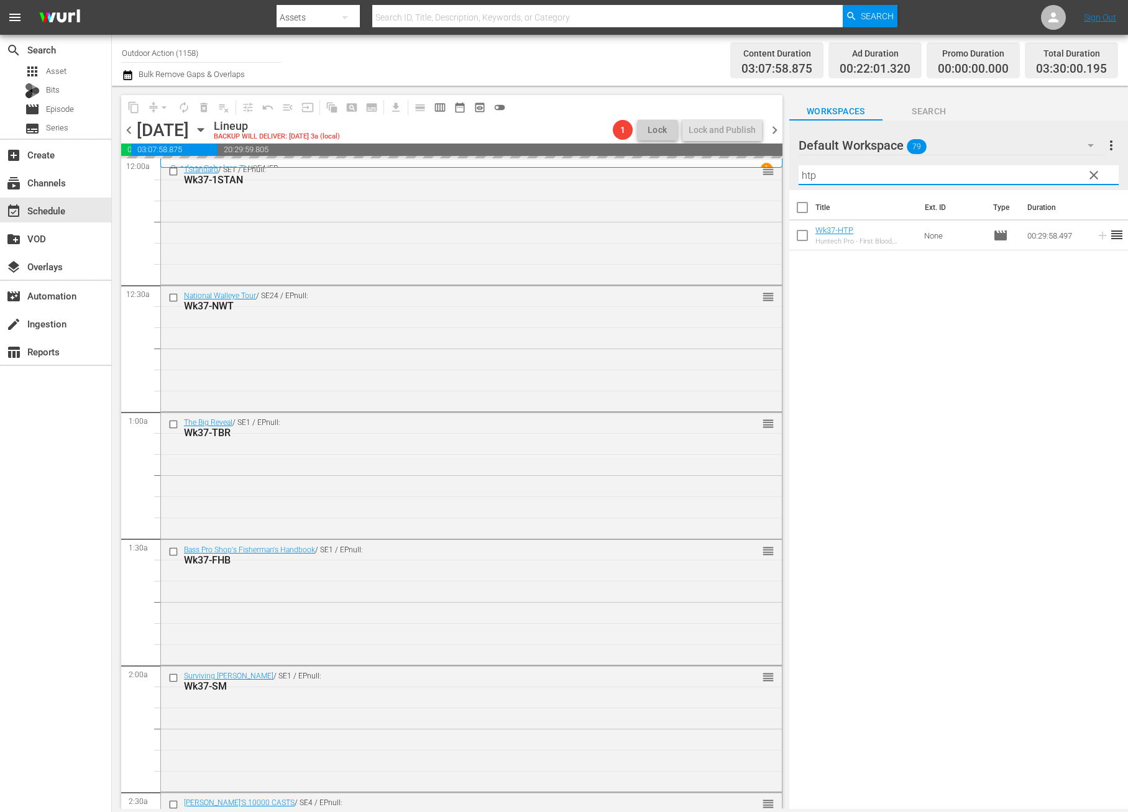
click at [1059, 299] on div "Title Ext. ID Type Duration Wk37-HTP Huntech Pro - First Blood, Forever Changed…" at bounding box center [958, 500] width 339 height 621
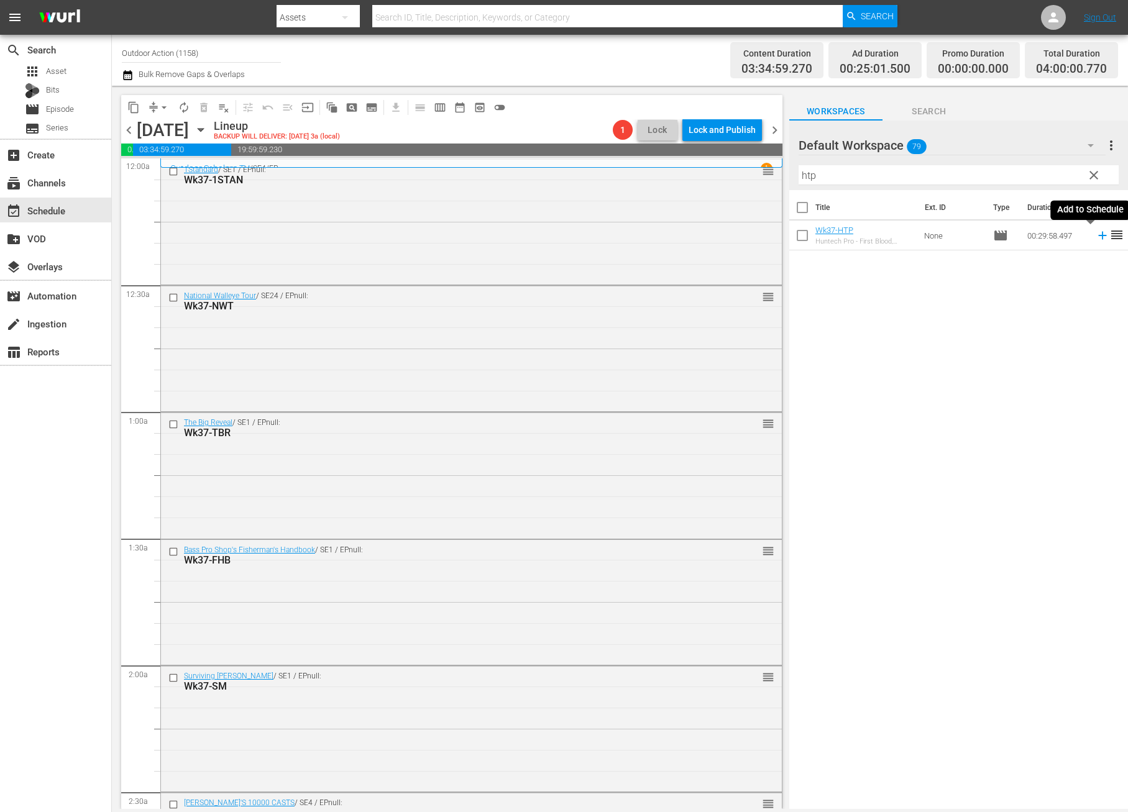
click at [1098, 235] on icon at bounding box center [1102, 236] width 8 height 8
click at [1010, 173] on input "htp" at bounding box center [958, 175] width 320 height 20
click at [1096, 237] on icon at bounding box center [1103, 236] width 14 height 14
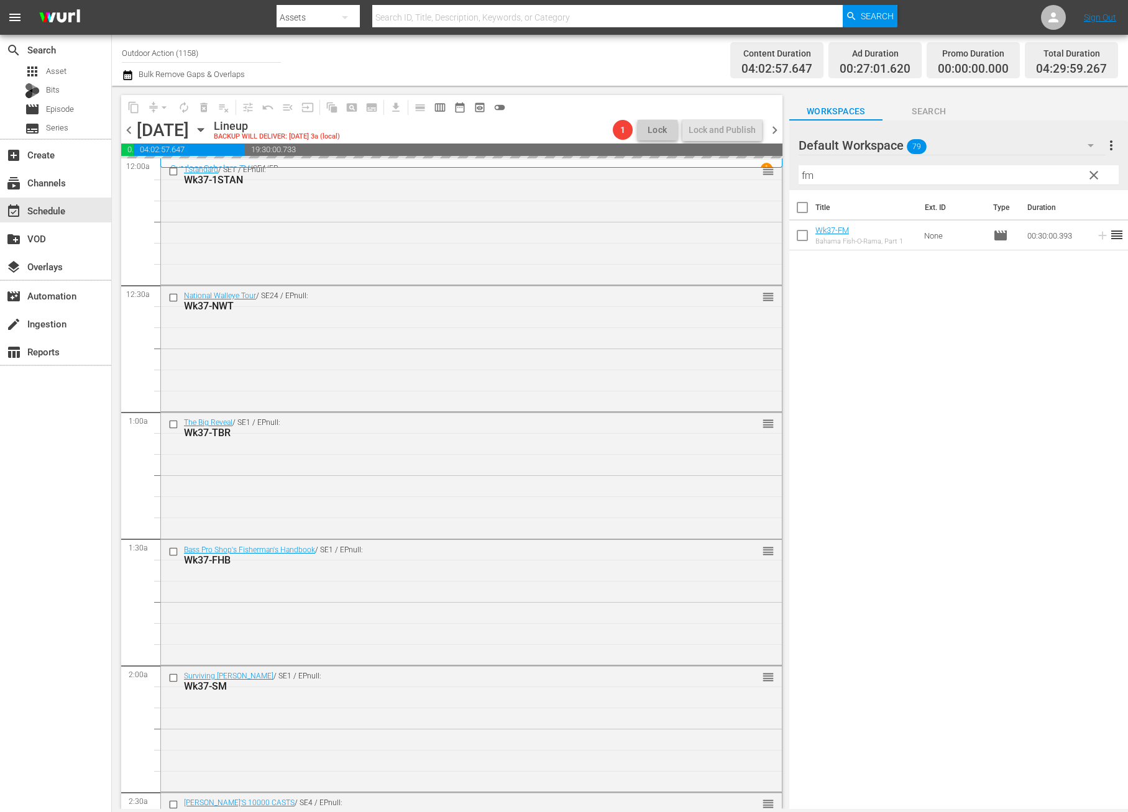
click at [1035, 174] on input "fm" at bounding box center [958, 175] width 320 height 20
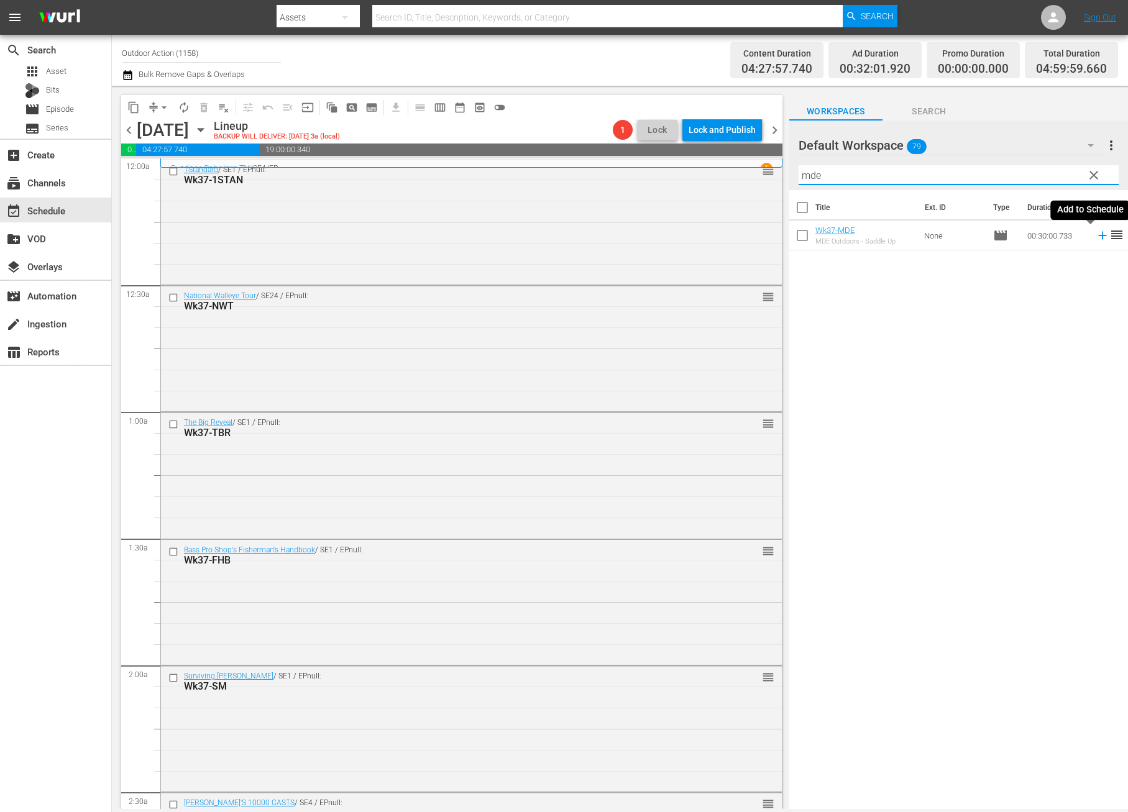
click at [1096, 237] on icon at bounding box center [1103, 236] width 14 height 14
click at [1047, 175] on input "mde" at bounding box center [958, 175] width 320 height 20
click at [1098, 236] on icon at bounding box center [1102, 236] width 8 height 8
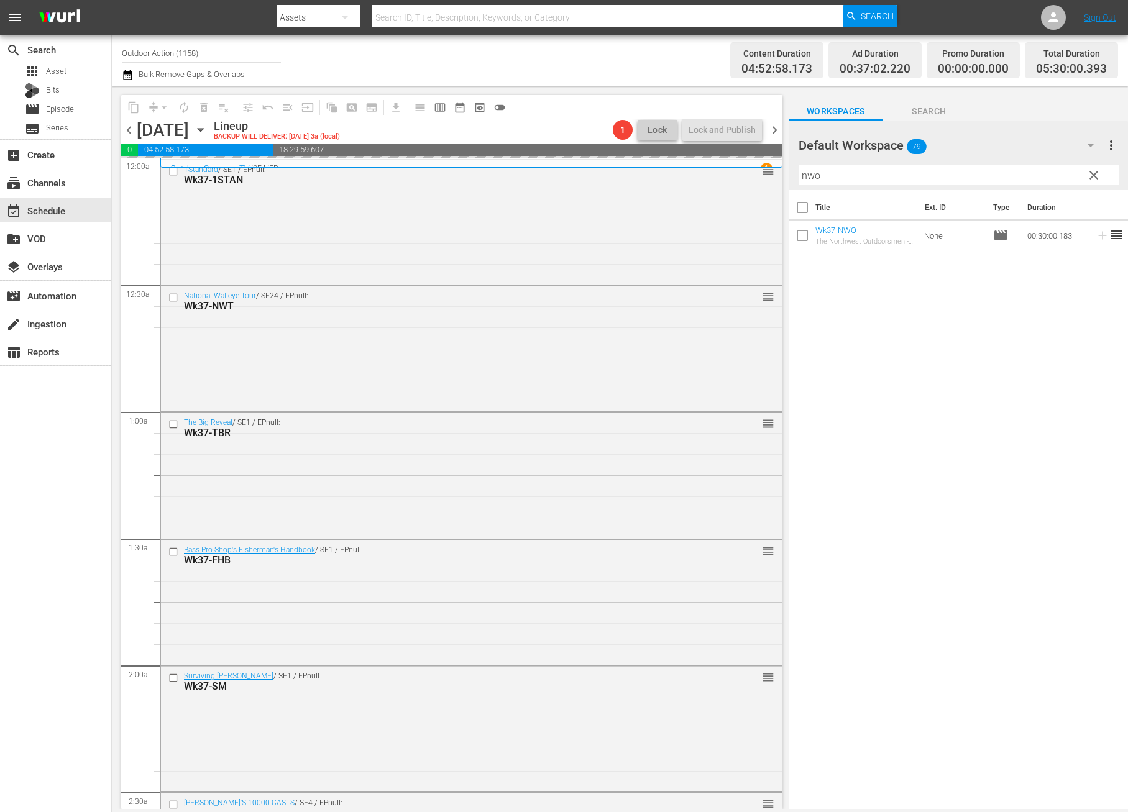
click at [1037, 180] on input "nwo" at bounding box center [958, 175] width 320 height 20
click at [1096, 237] on icon at bounding box center [1103, 236] width 14 height 14
click at [1042, 173] on input "soq" at bounding box center [958, 175] width 320 height 20
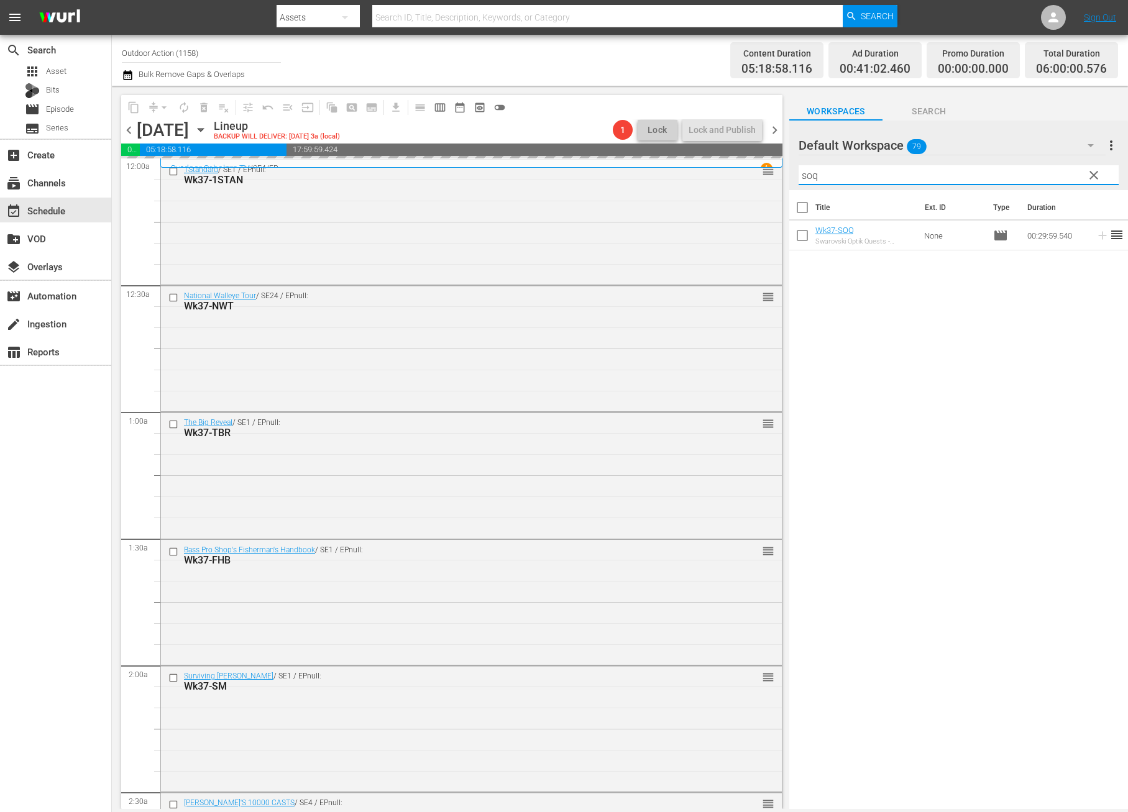
click at [1042, 173] on input "soq" at bounding box center [958, 175] width 320 height 20
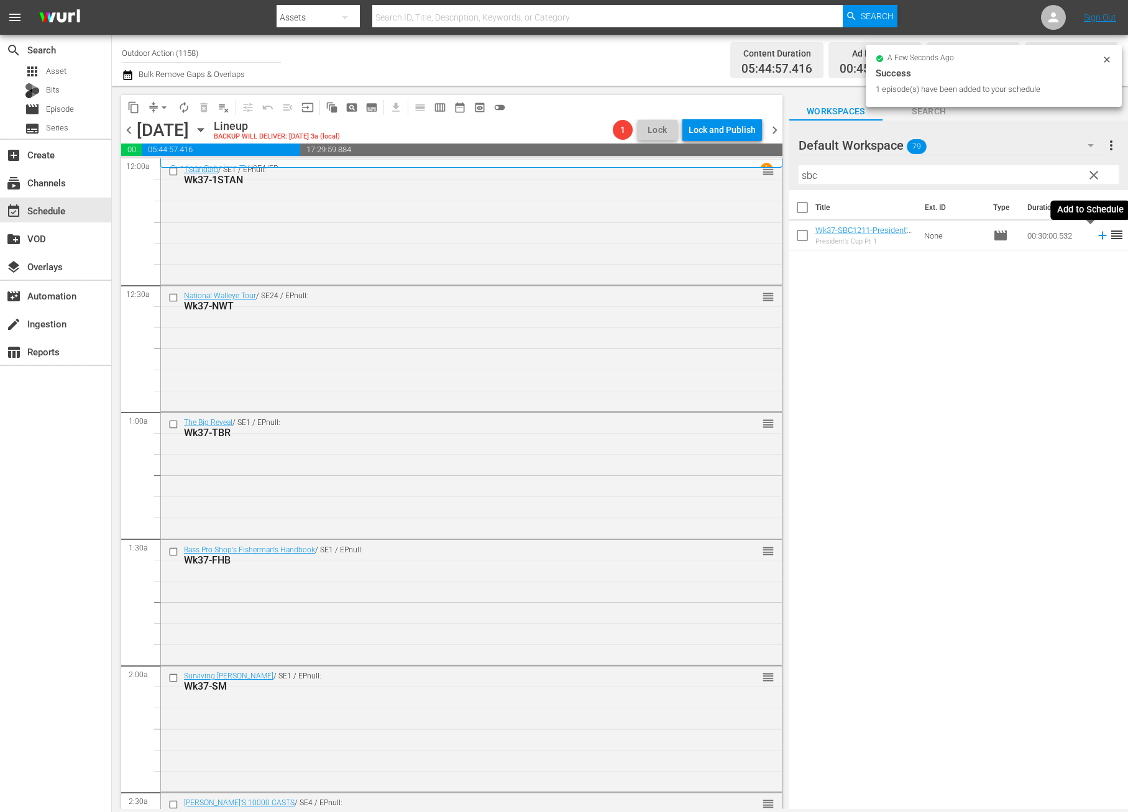
click at [1096, 233] on icon at bounding box center [1103, 236] width 14 height 14
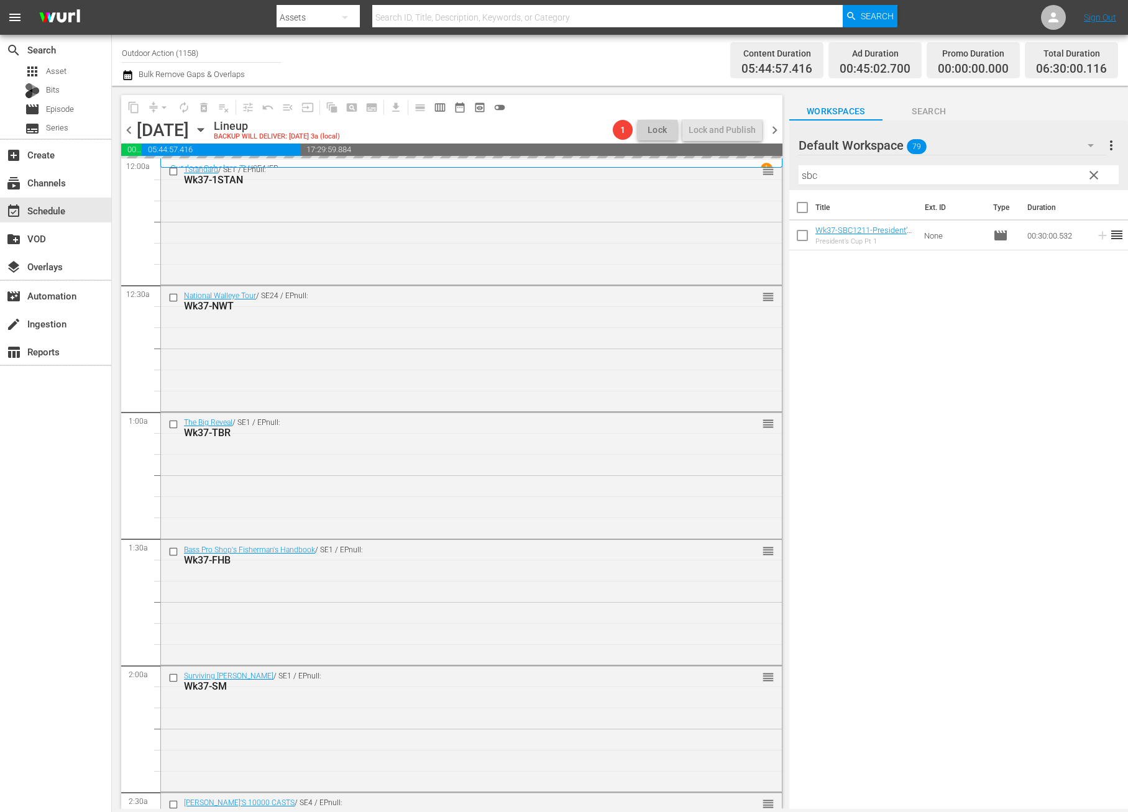
click at [1052, 178] on input "sbc" at bounding box center [958, 175] width 320 height 20
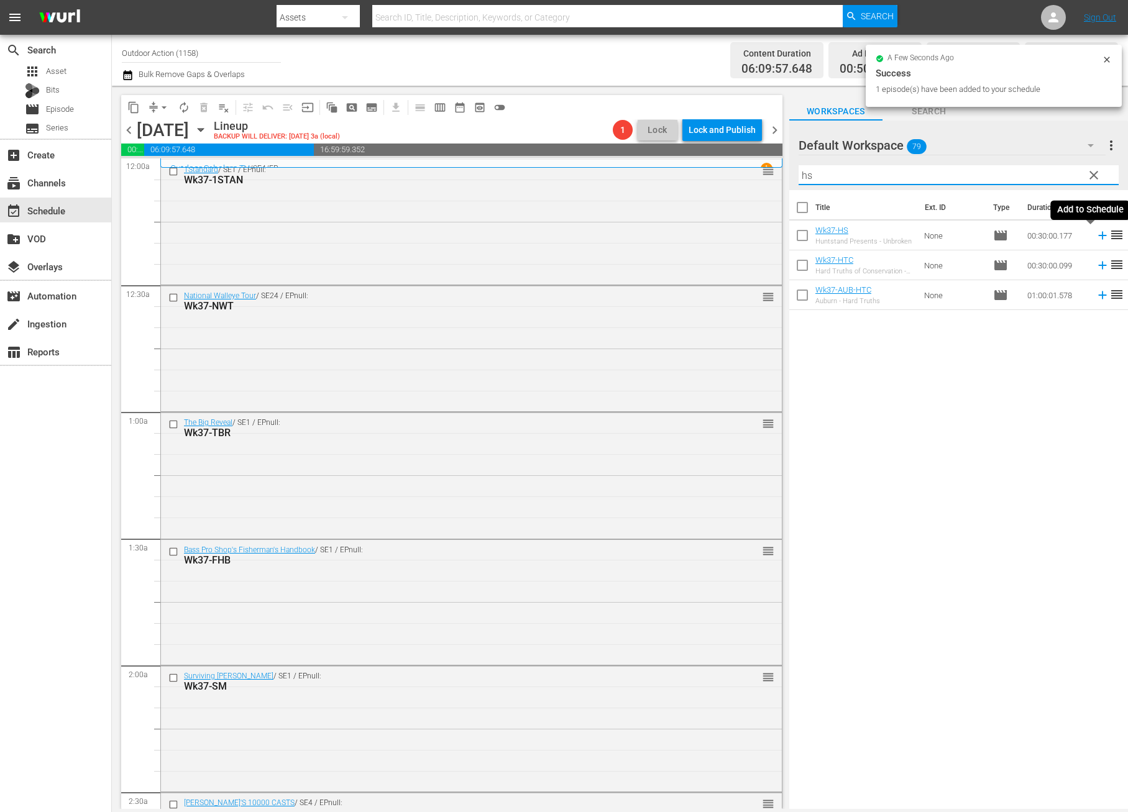
click at [1096, 234] on icon at bounding box center [1103, 236] width 14 height 14
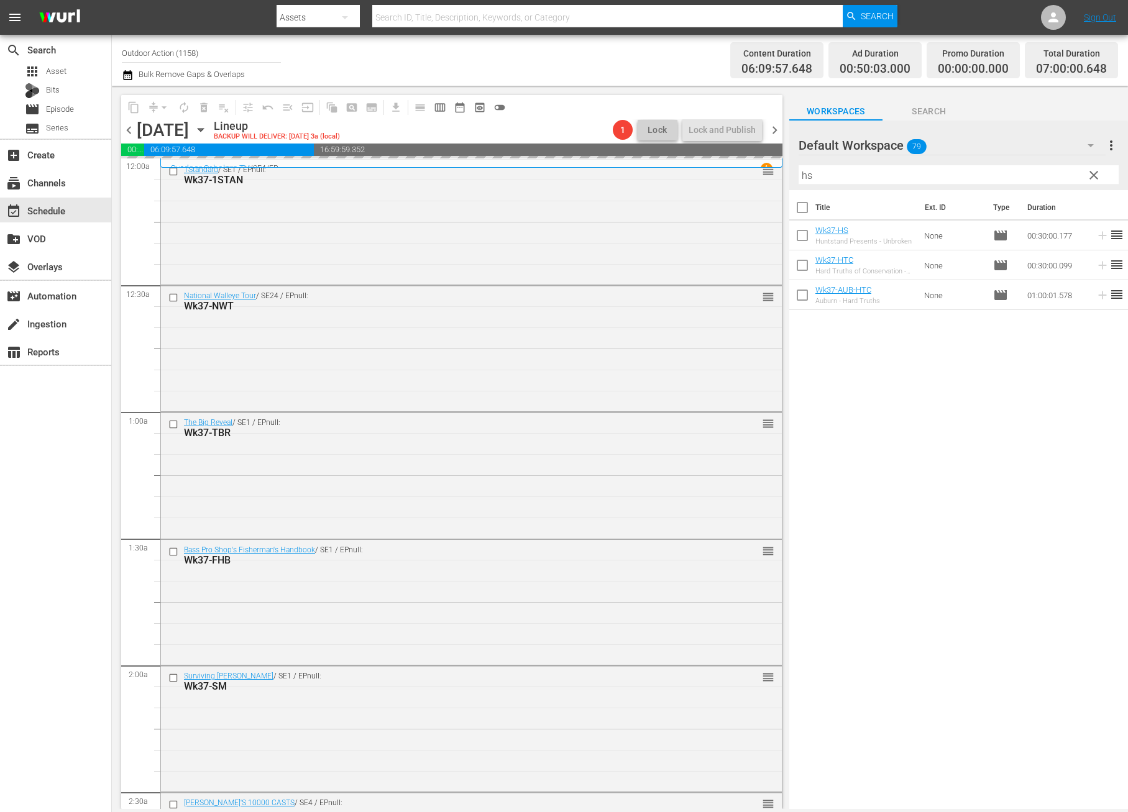
click at [1067, 176] on input "hs" at bounding box center [958, 175] width 320 height 20
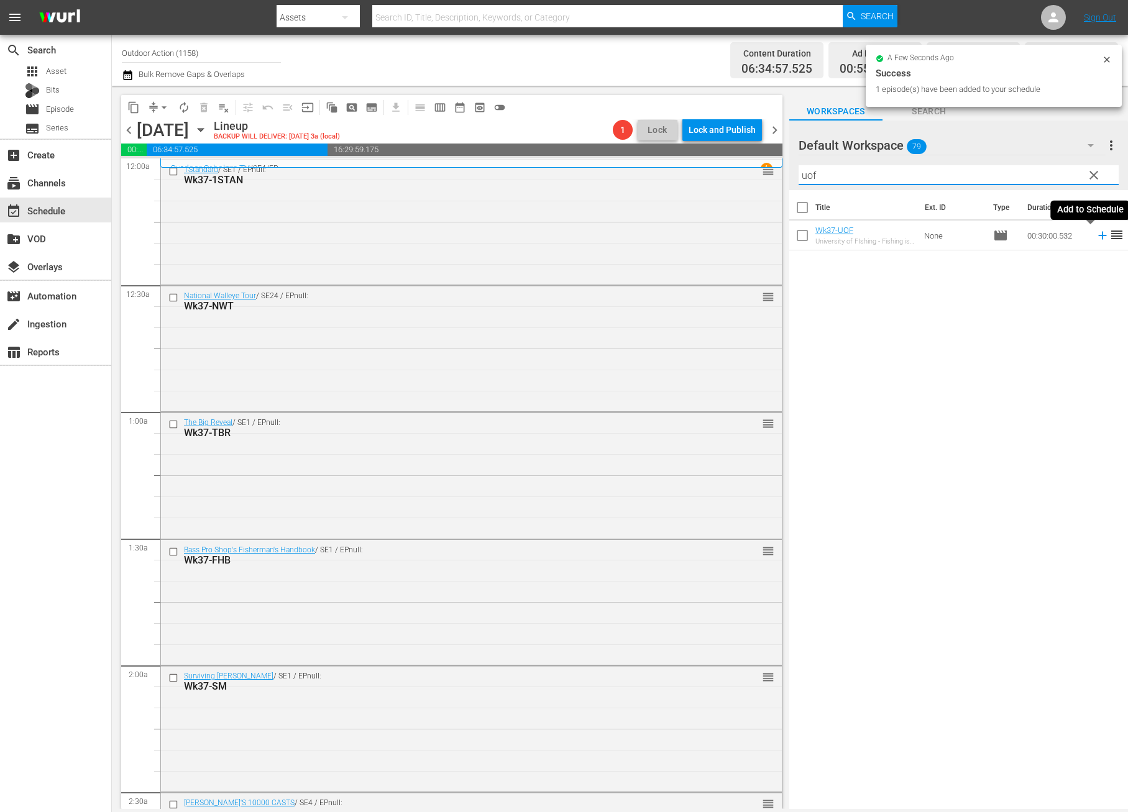
click at [1098, 234] on icon at bounding box center [1102, 236] width 8 height 8
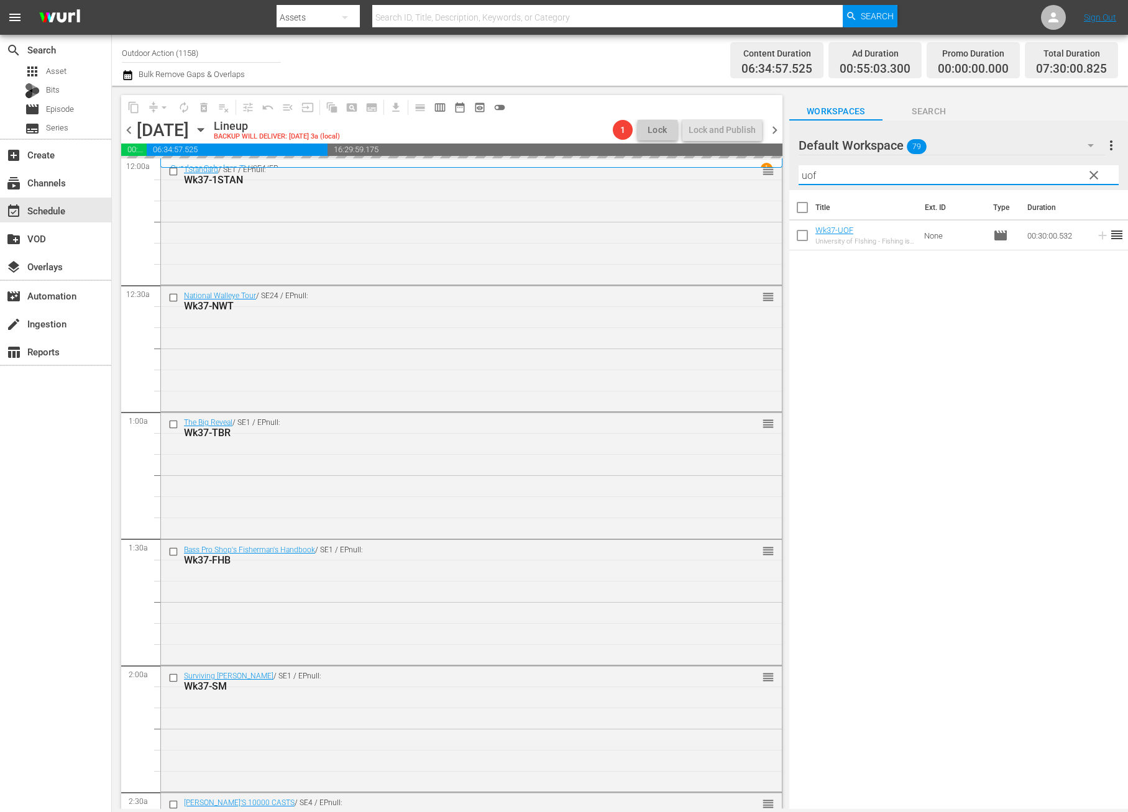
click at [1046, 178] on input "uof" at bounding box center [958, 175] width 320 height 20
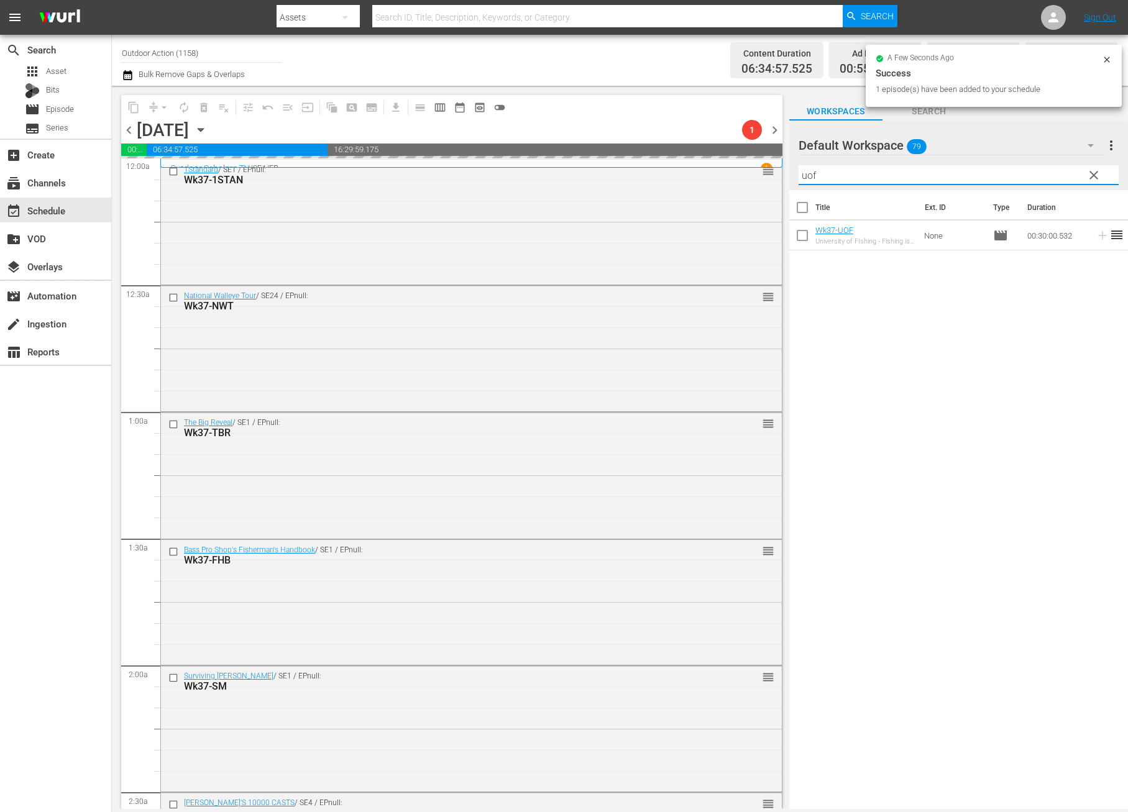
click at [1046, 178] on input "uof" at bounding box center [958, 175] width 320 height 20
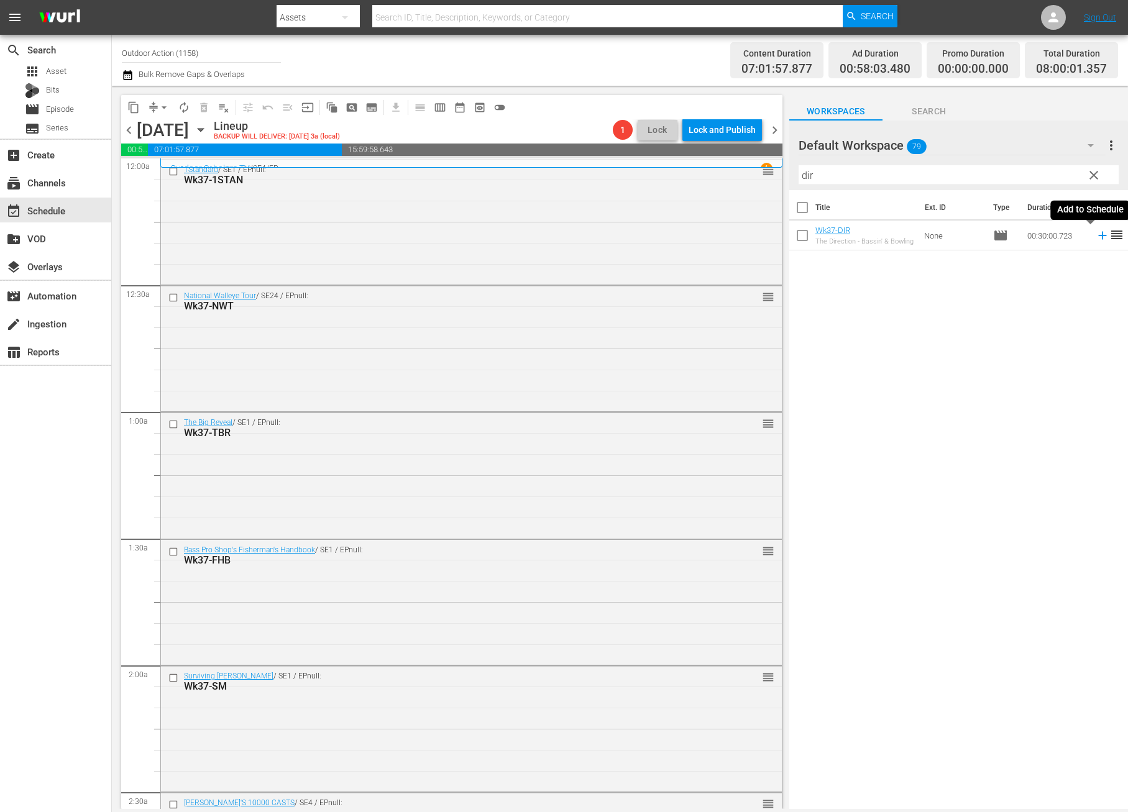
click at [1096, 237] on icon at bounding box center [1103, 236] width 14 height 14
click at [1044, 178] on input "dir" at bounding box center [958, 175] width 320 height 20
click at [1096, 264] on icon at bounding box center [1103, 265] width 14 height 14
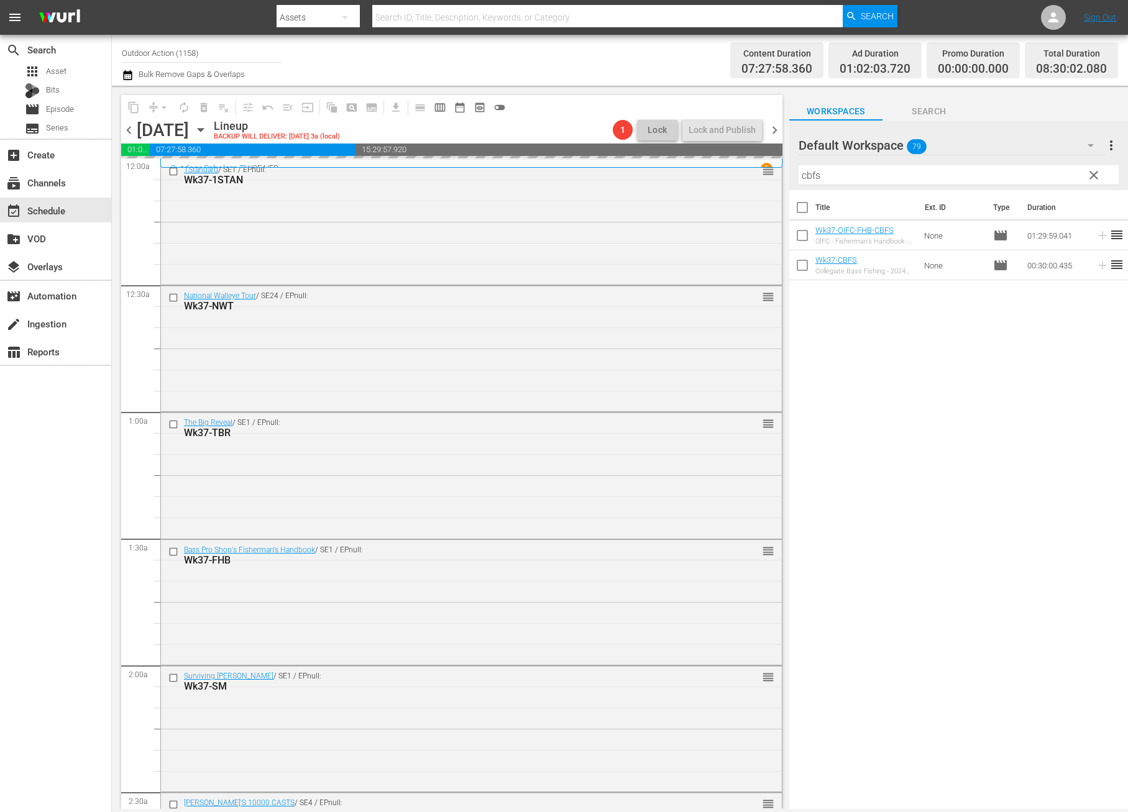
click at [1050, 176] on input "cbfs" at bounding box center [958, 175] width 320 height 20
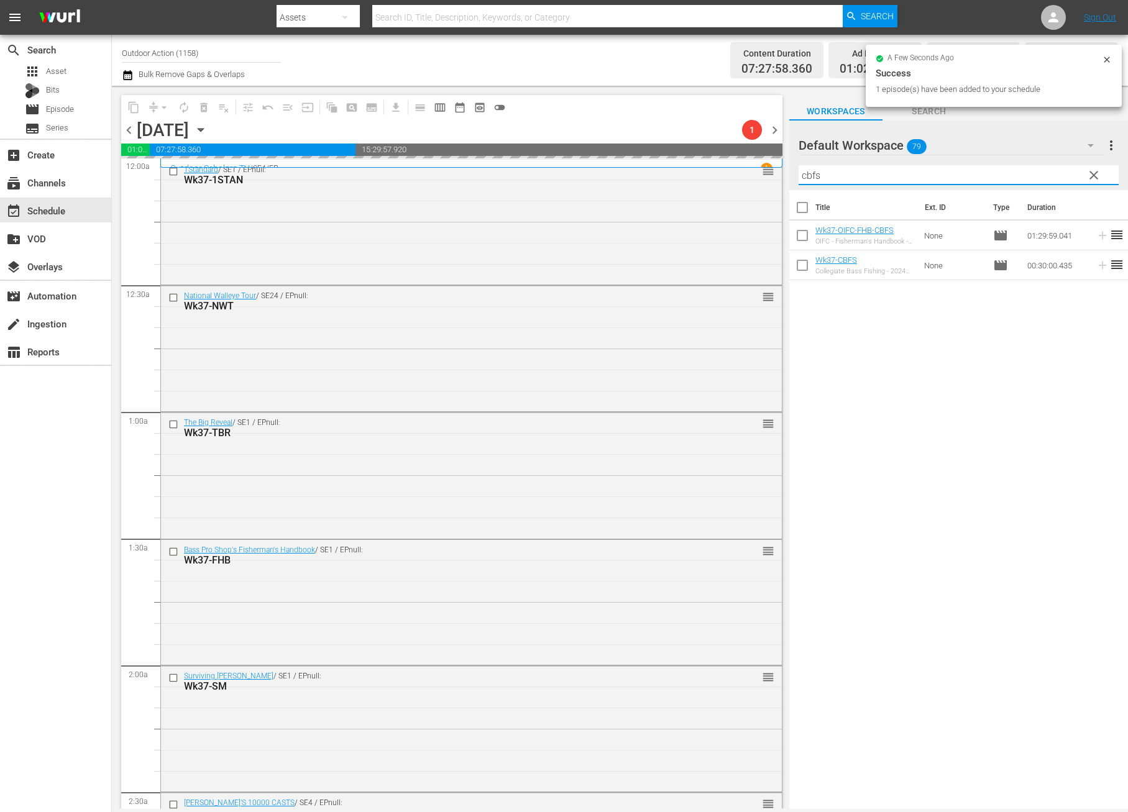
click at [1050, 176] on input "cbfs" at bounding box center [958, 175] width 320 height 20
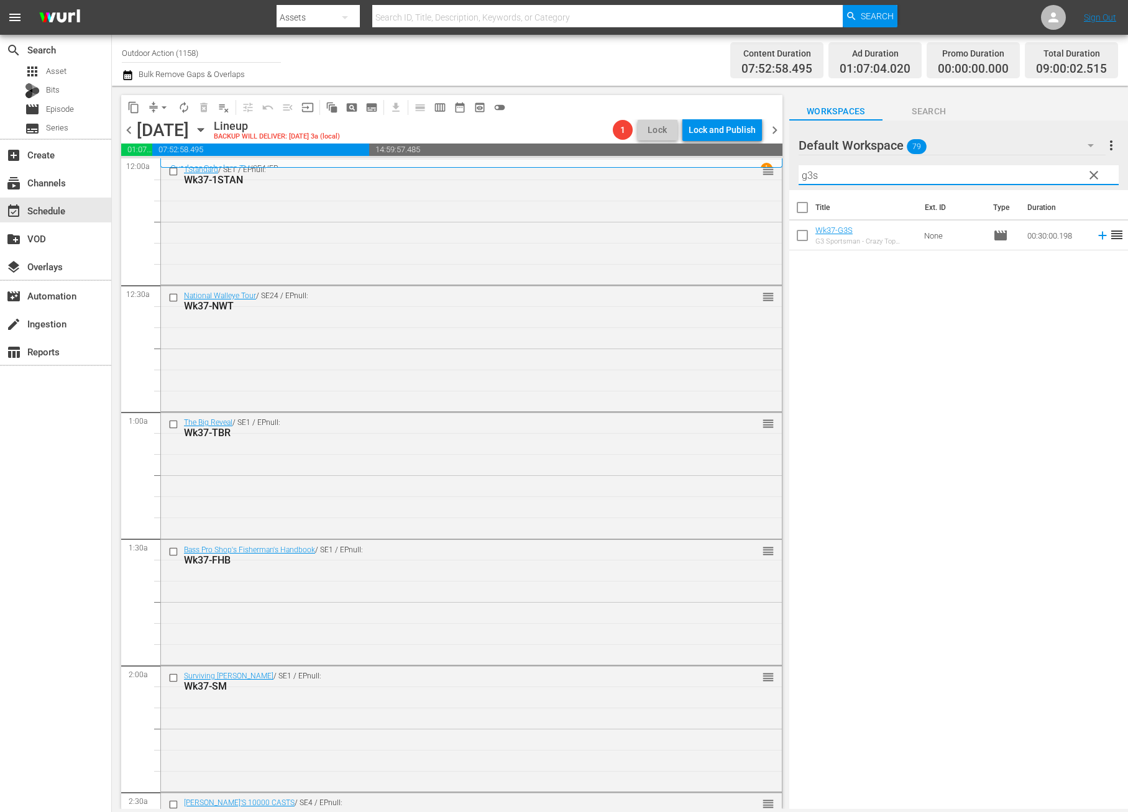
click at [1096, 232] on icon at bounding box center [1103, 236] width 14 height 14
click at [1048, 179] on input "g3s" at bounding box center [958, 175] width 320 height 20
click at [1096, 237] on icon at bounding box center [1103, 236] width 14 height 14
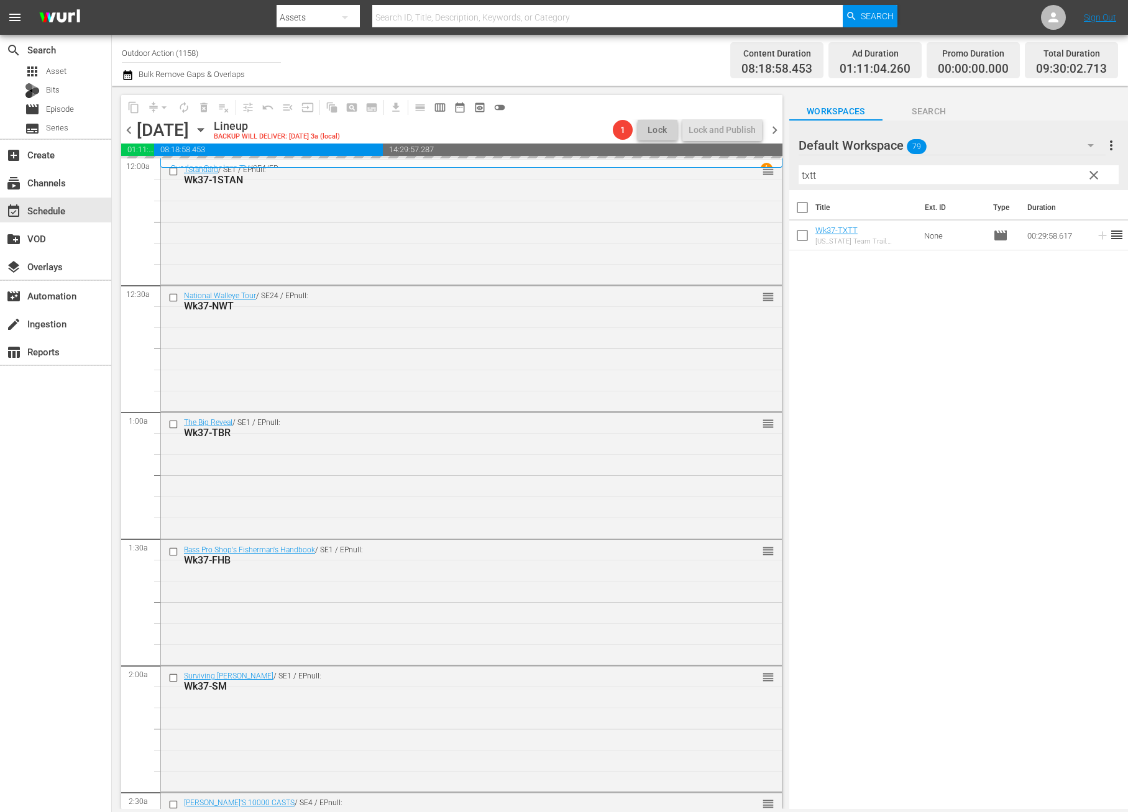
click at [1059, 173] on input "txtt" at bounding box center [958, 175] width 320 height 20
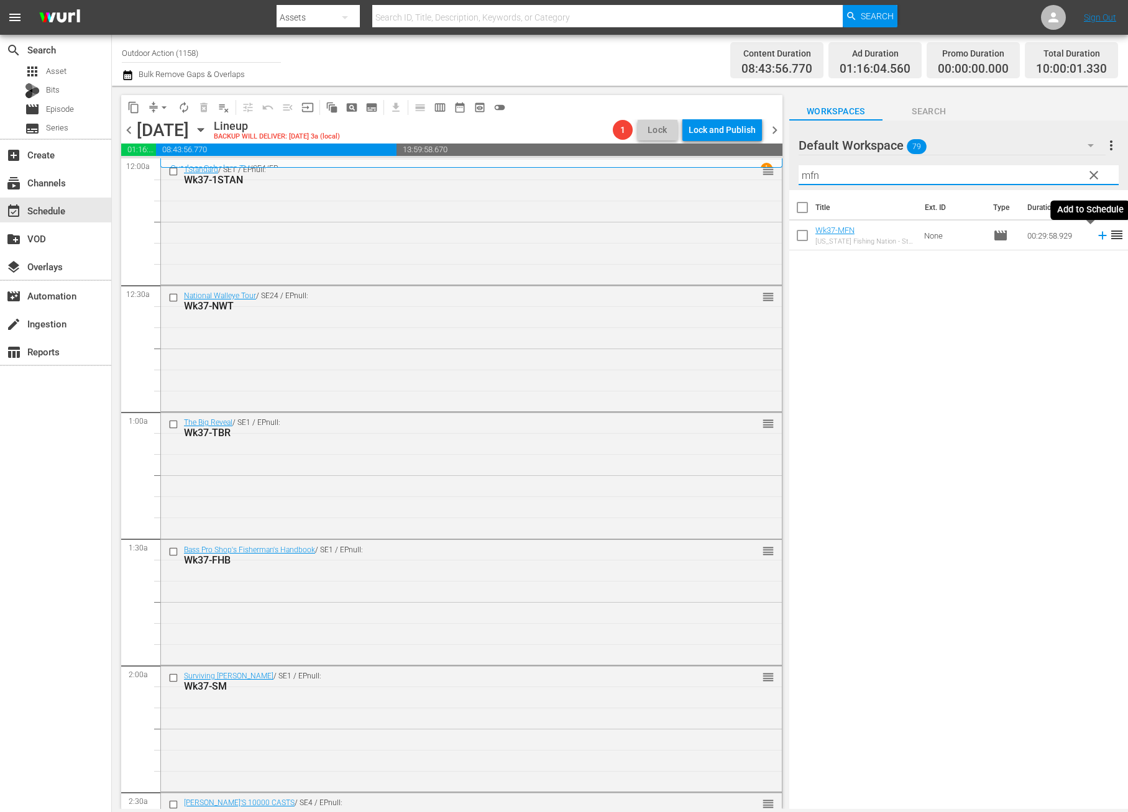
click at [1096, 239] on icon at bounding box center [1103, 236] width 14 height 14
click at [1017, 170] on input "mfn" at bounding box center [958, 175] width 320 height 20
click at [1096, 264] on icon at bounding box center [1103, 265] width 14 height 14
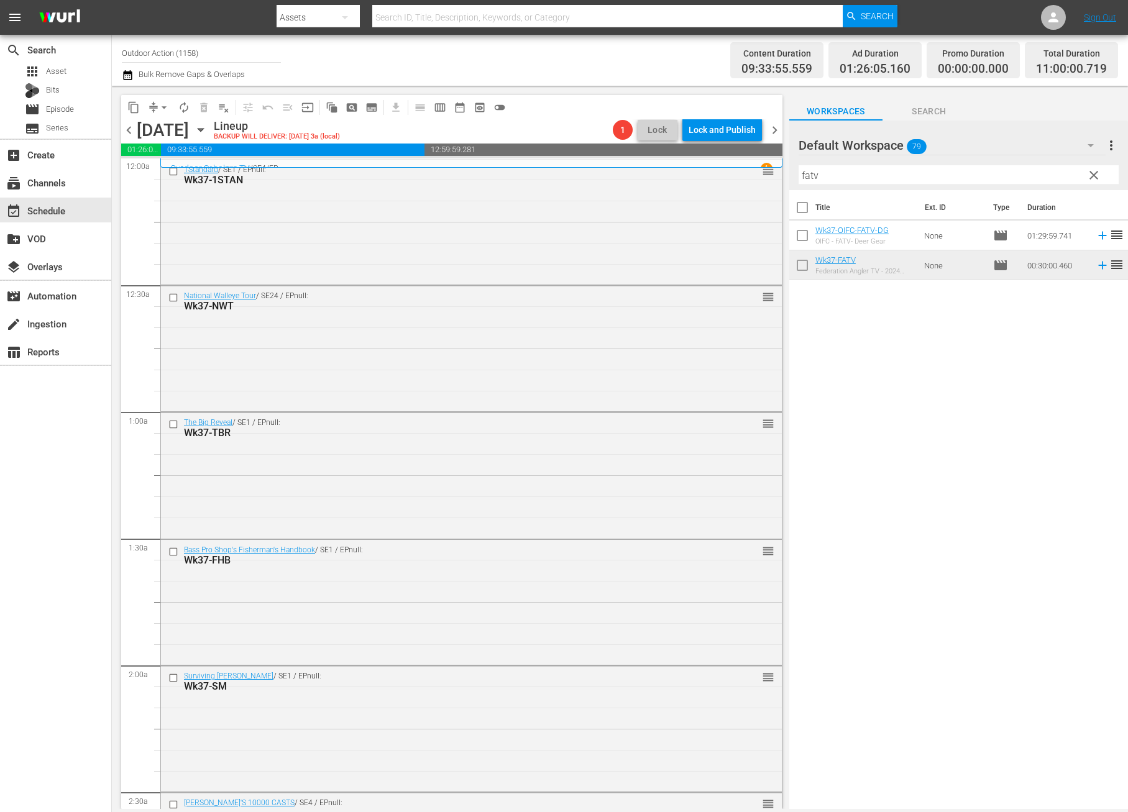
click at [845, 177] on input "fatv" at bounding box center [958, 175] width 320 height 20
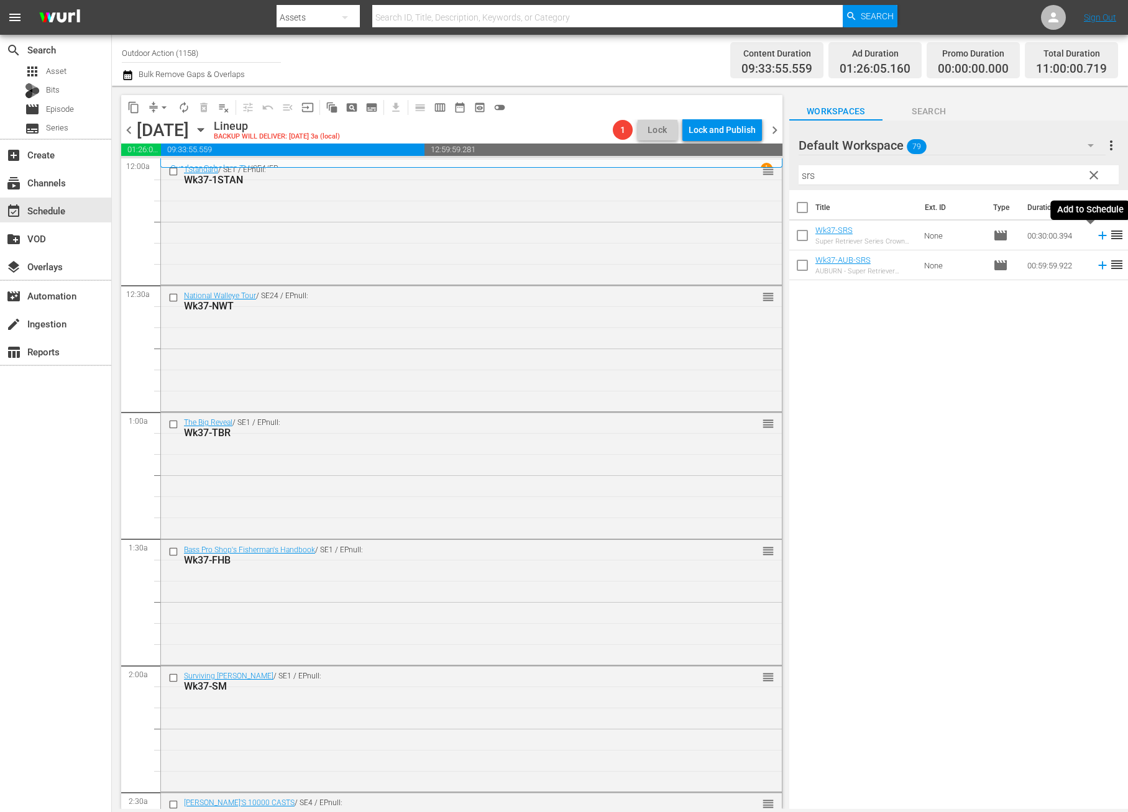
click at [1098, 236] on icon at bounding box center [1102, 236] width 8 height 8
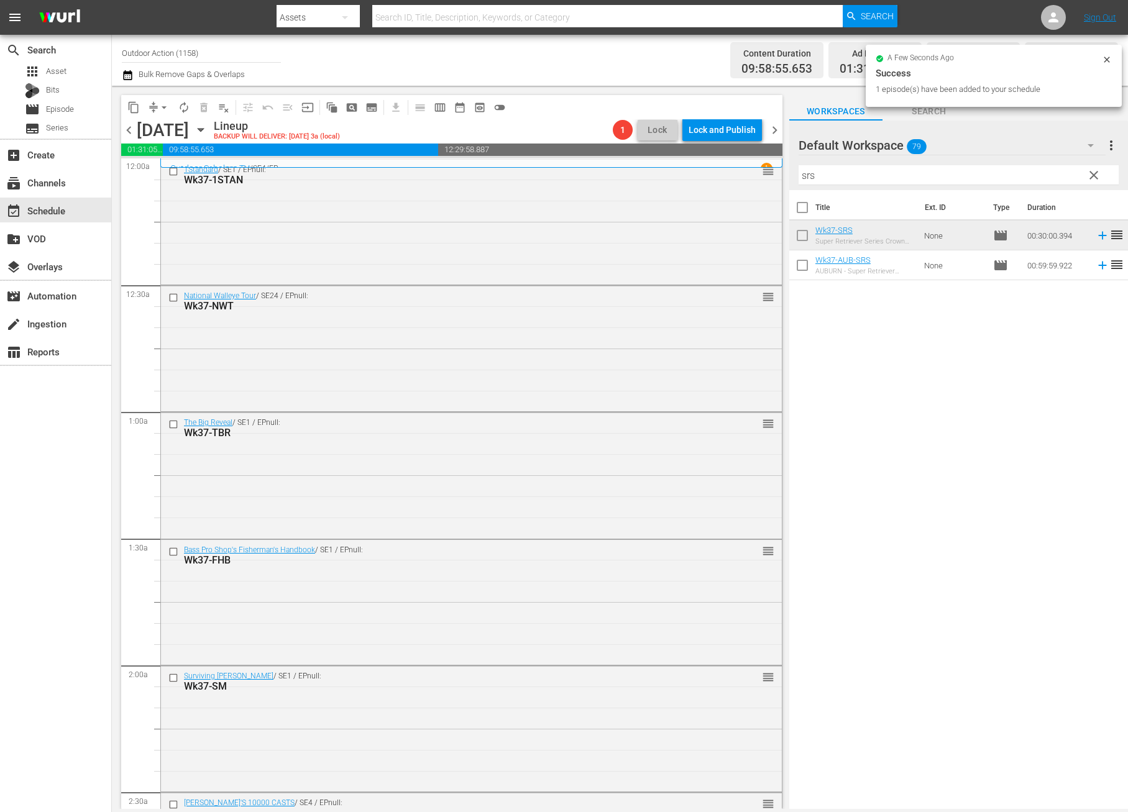
click at [957, 174] on input "srs" at bounding box center [958, 175] width 320 height 20
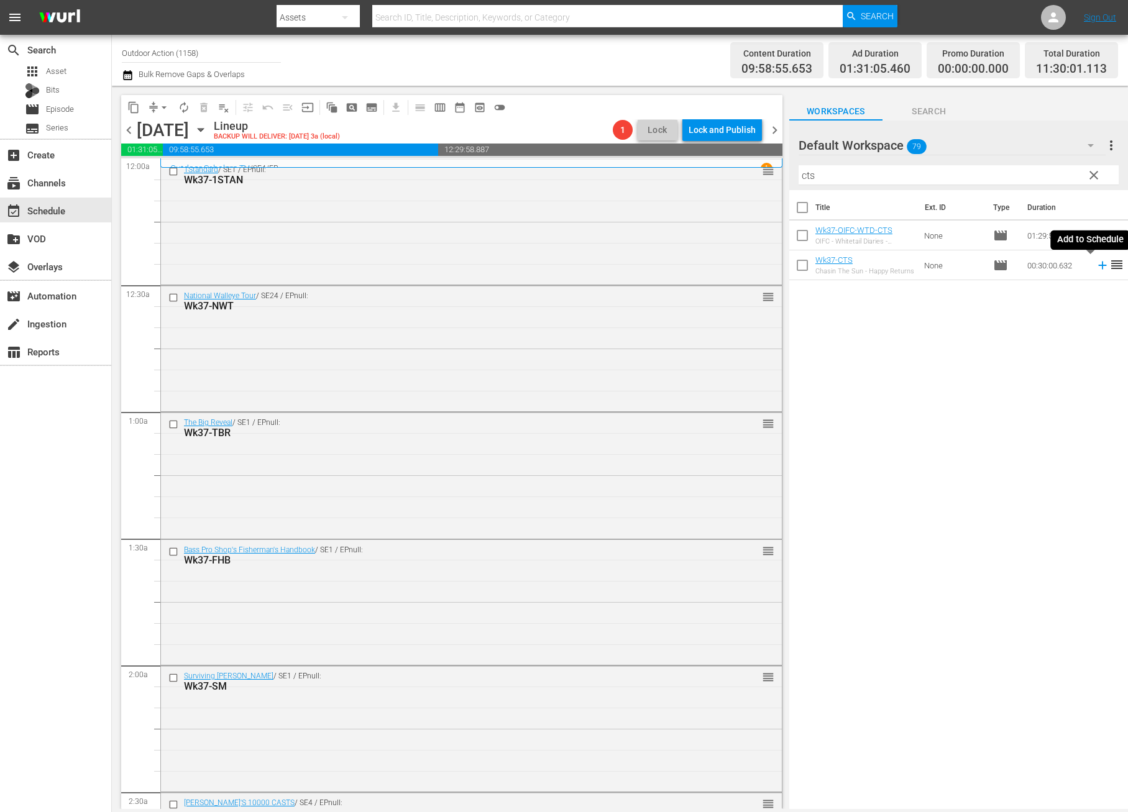
click at [1096, 265] on icon at bounding box center [1103, 265] width 14 height 14
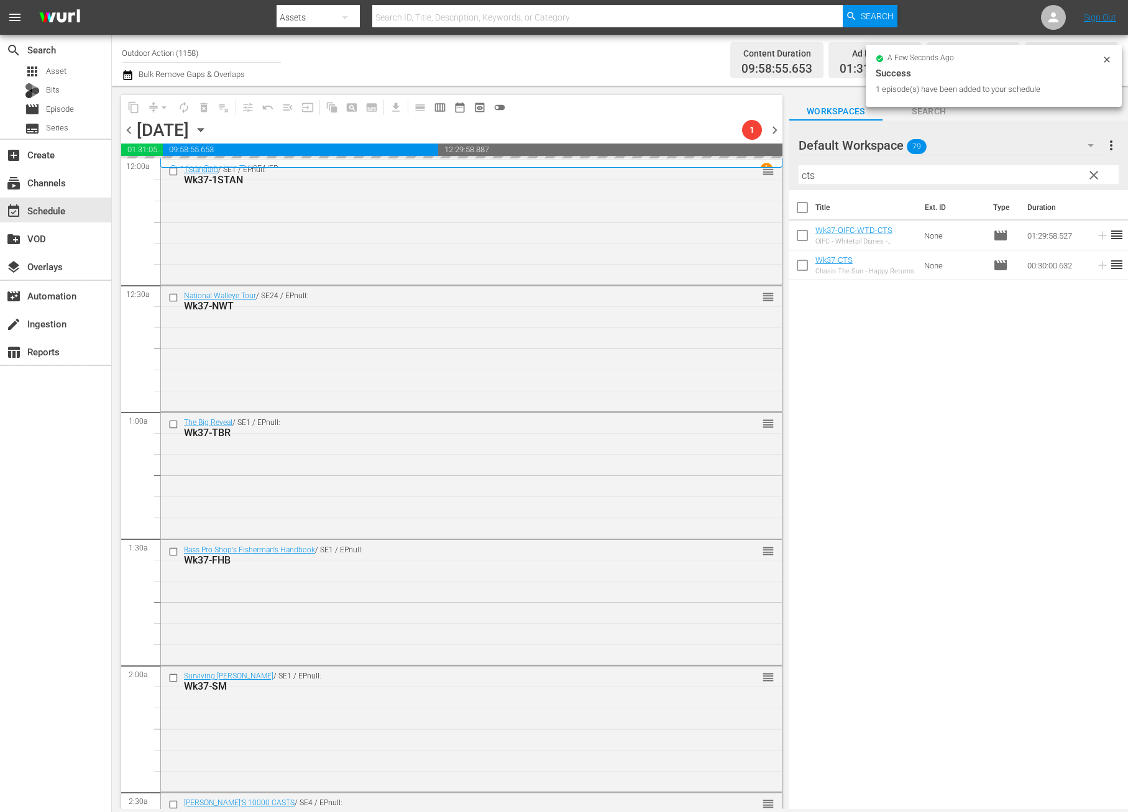
click at [1028, 174] on input "cts" at bounding box center [958, 175] width 320 height 20
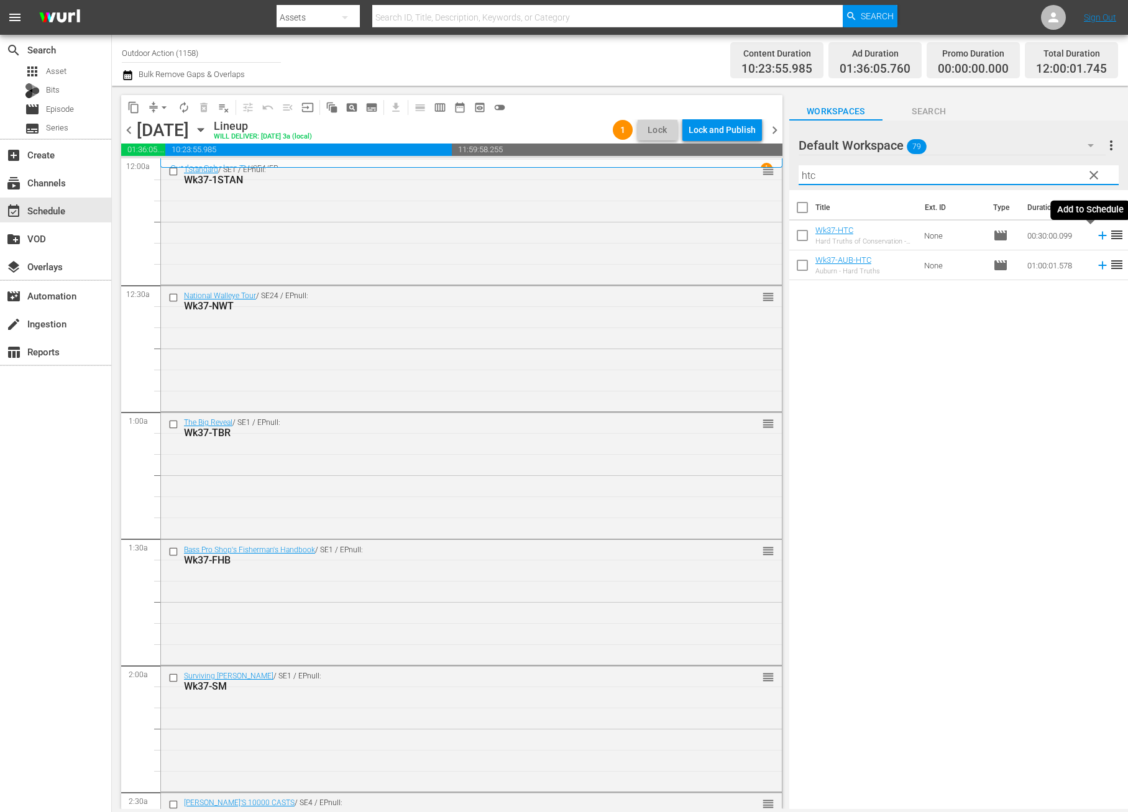
click at [1096, 240] on icon at bounding box center [1103, 236] width 14 height 14
click at [1032, 174] on input "htc" at bounding box center [958, 175] width 320 height 20
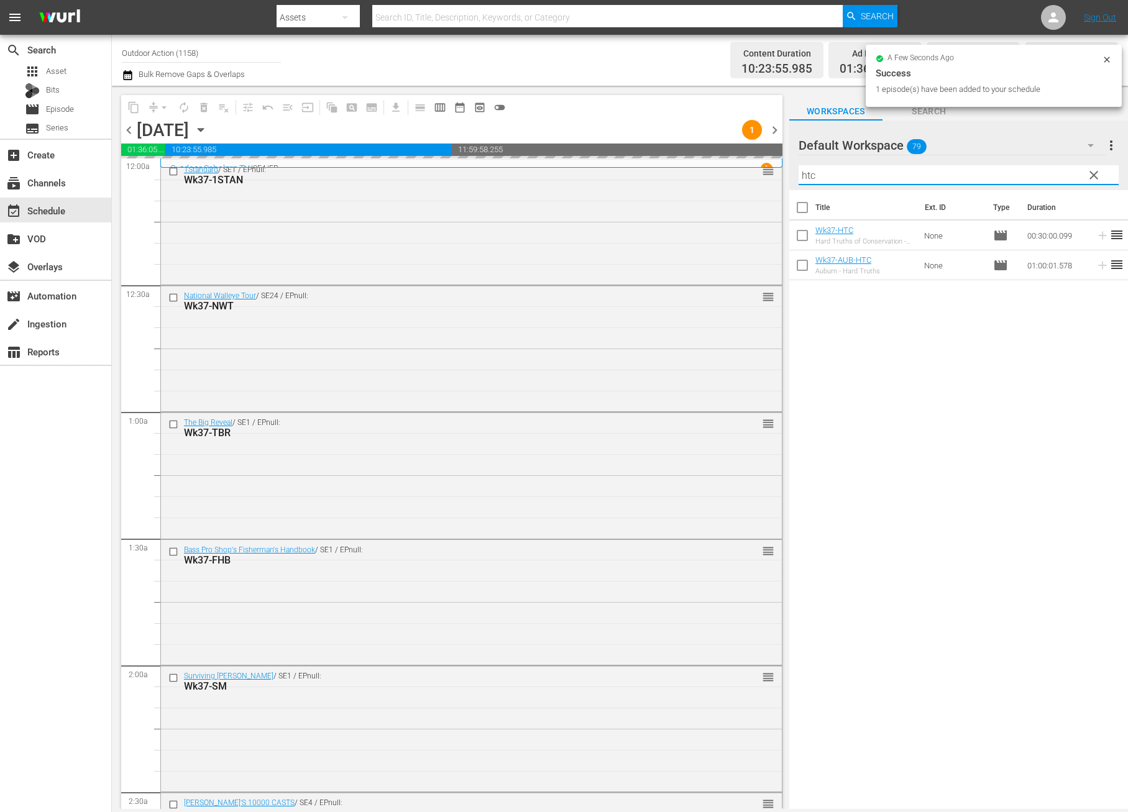
click at [1032, 174] on input "htc" at bounding box center [958, 175] width 320 height 20
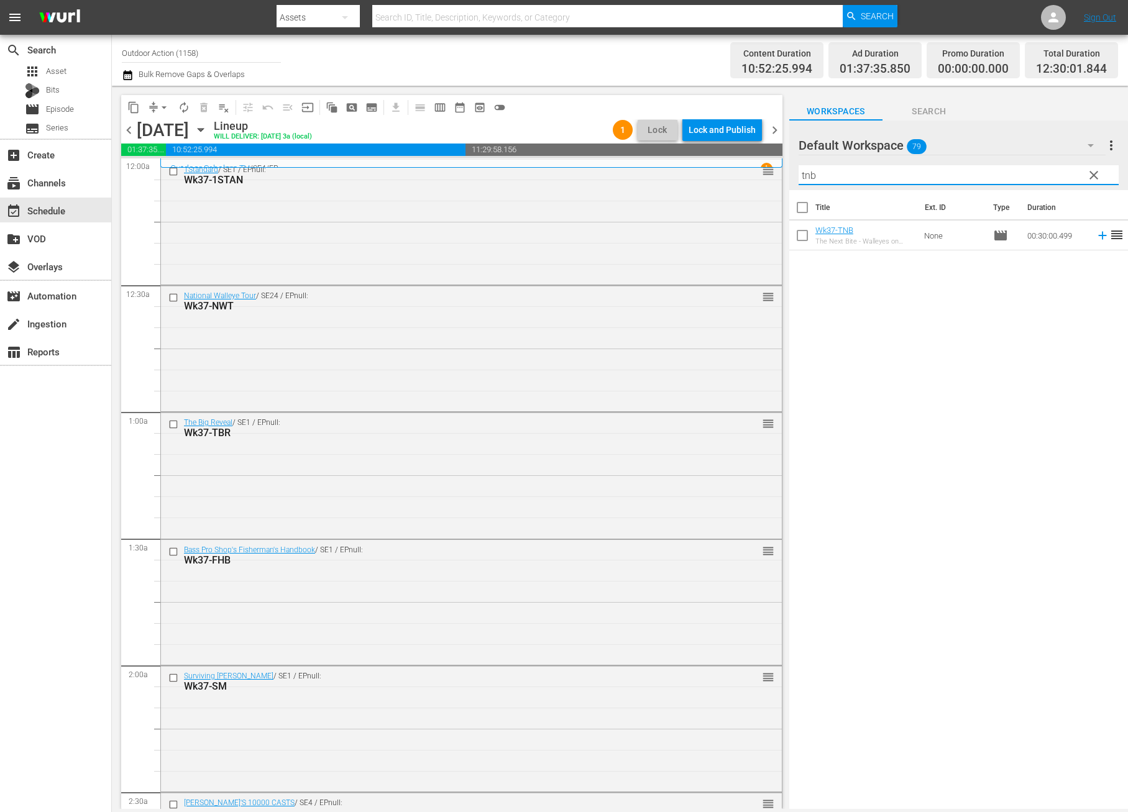
click at [1096, 238] on icon at bounding box center [1103, 236] width 14 height 14
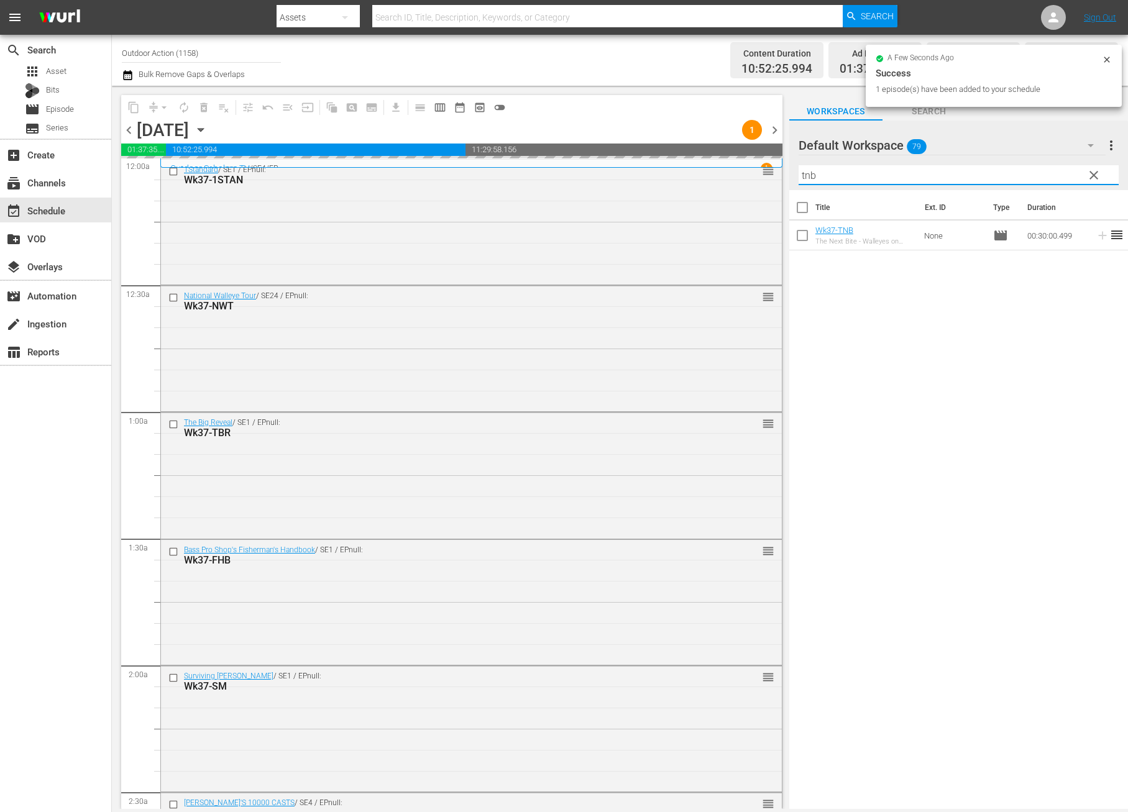
click at [1022, 168] on input "tnb" at bounding box center [958, 175] width 320 height 20
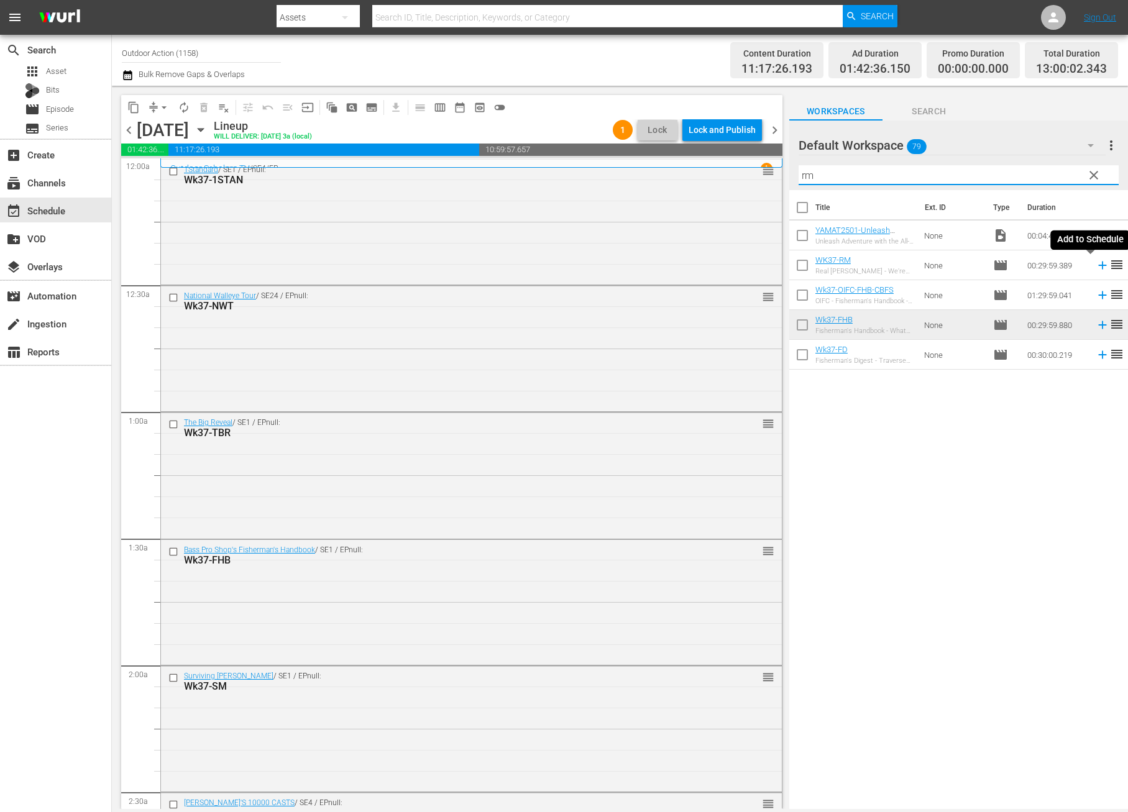
click at [1098, 265] on icon at bounding box center [1102, 266] width 8 height 8
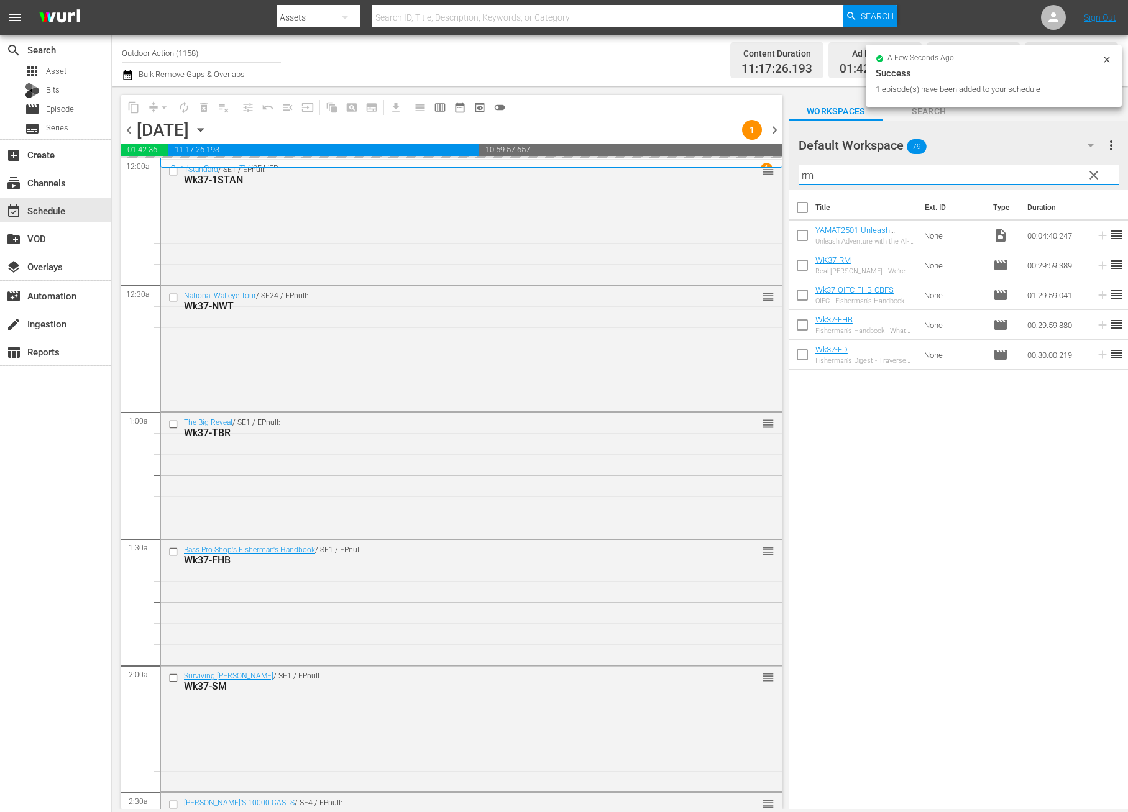
click at [1037, 173] on input "rm" at bounding box center [958, 175] width 320 height 20
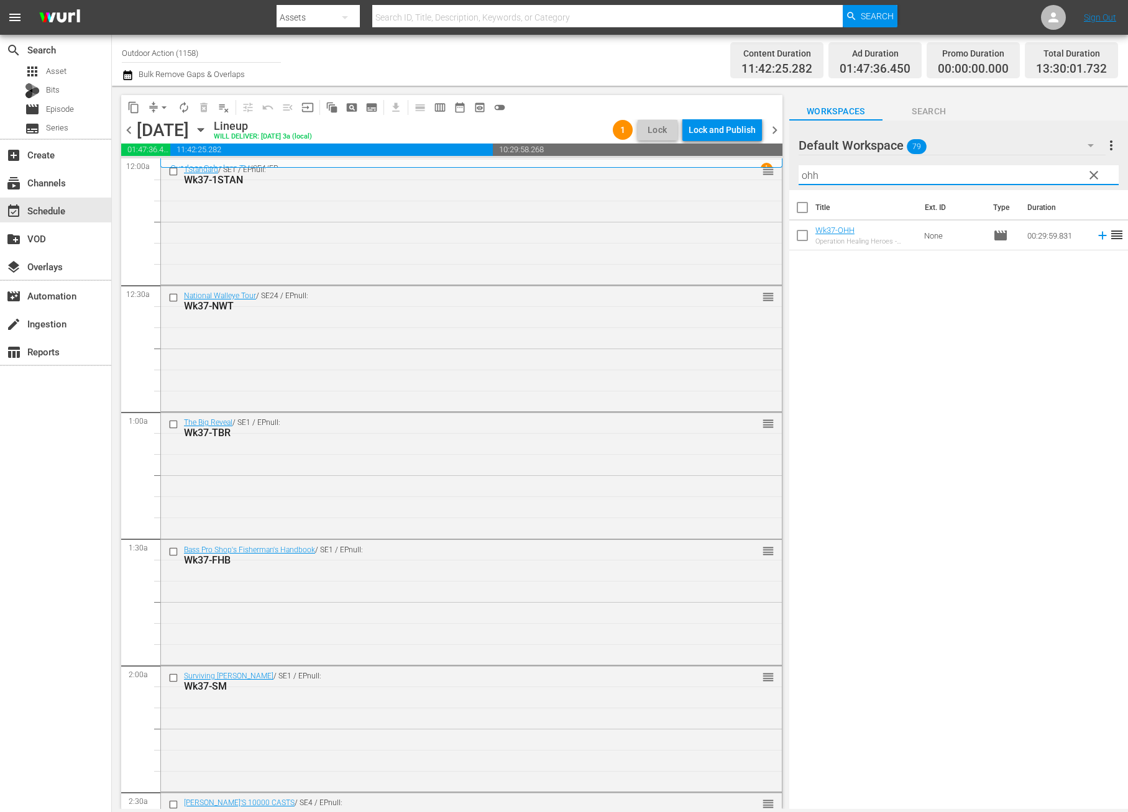
click at [1096, 236] on icon at bounding box center [1103, 236] width 14 height 14
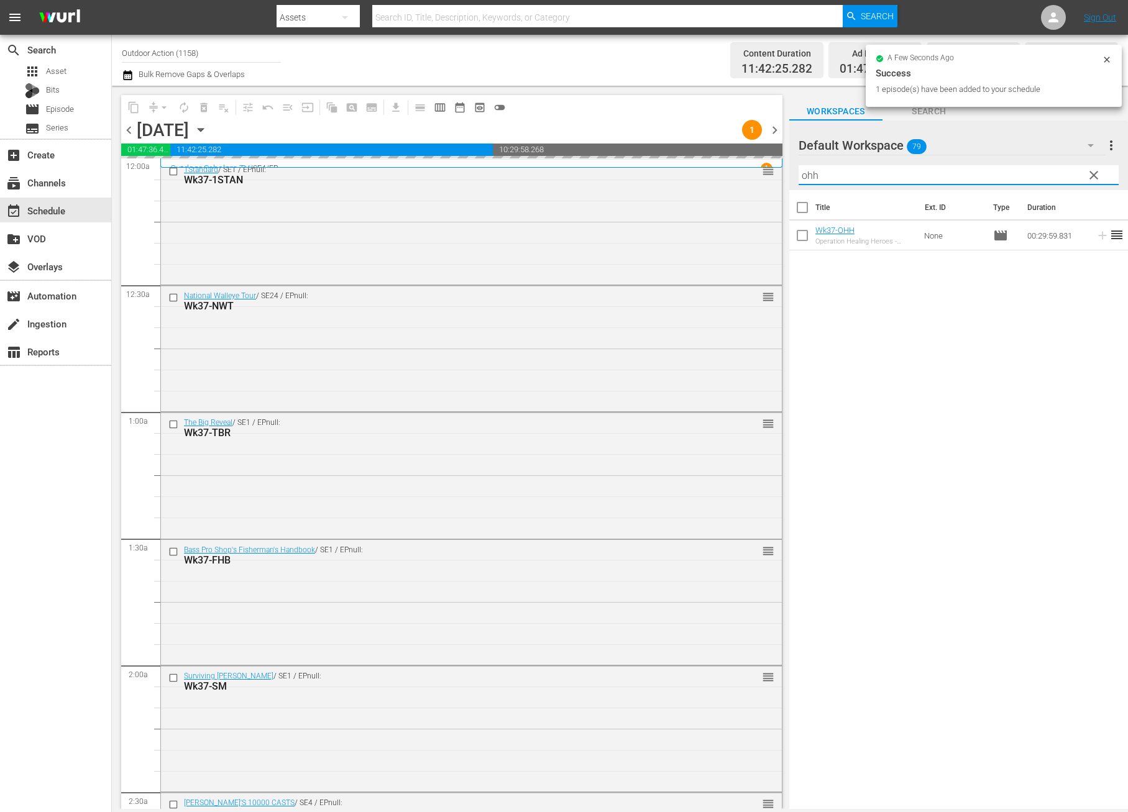
click at [1044, 171] on input "ohh" at bounding box center [958, 175] width 320 height 20
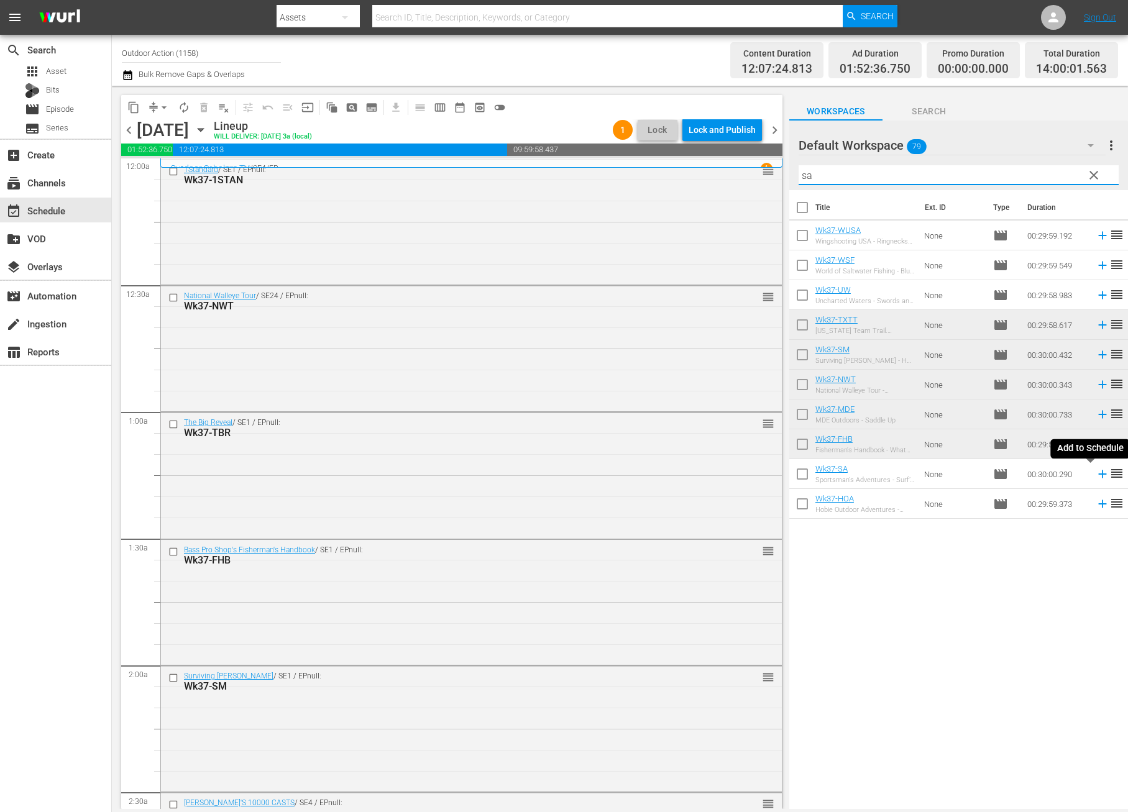
click at [1098, 474] on icon at bounding box center [1102, 474] width 8 height 8
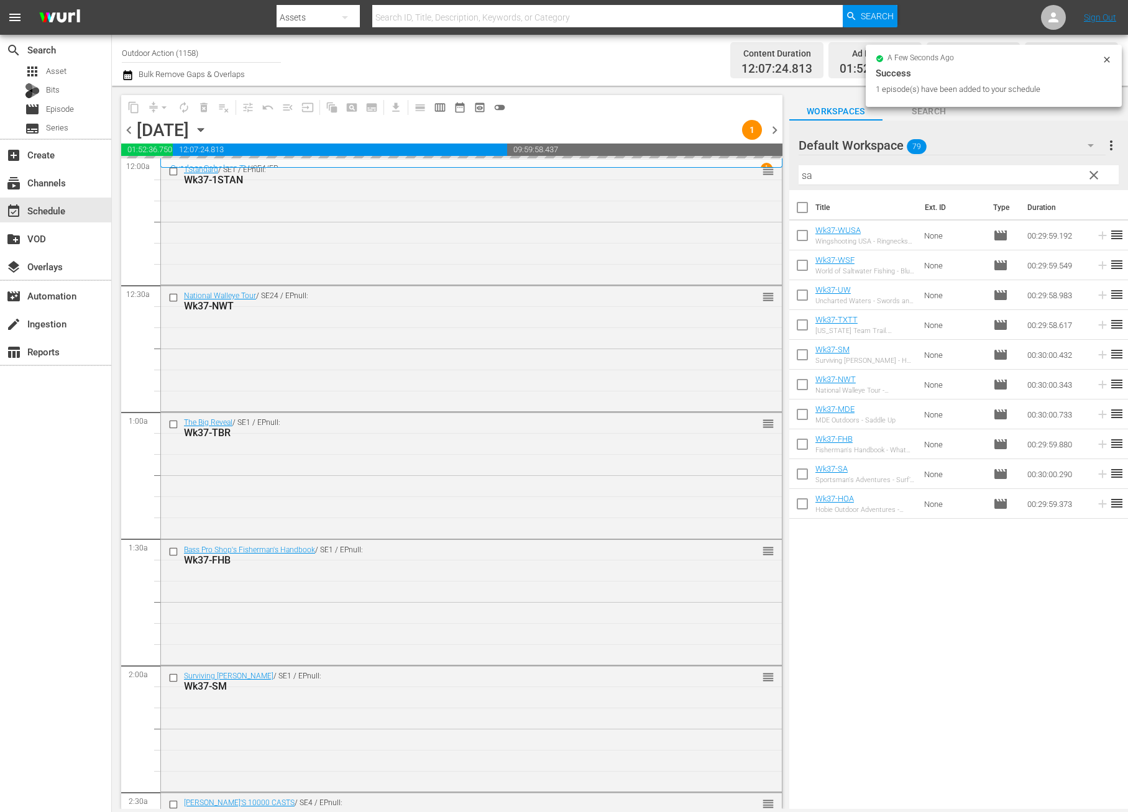
click at [1002, 172] on input "sa" at bounding box center [958, 175] width 320 height 20
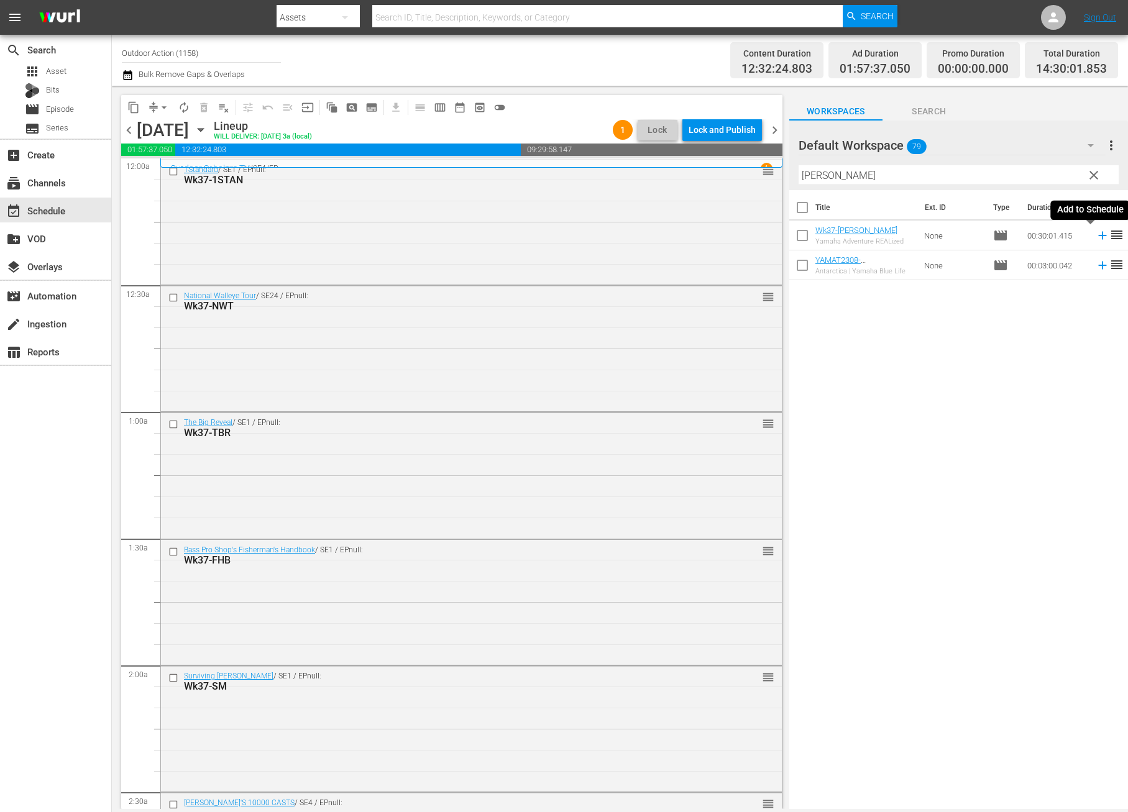
click at [1096, 240] on icon at bounding box center [1103, 236] width 14 height 14
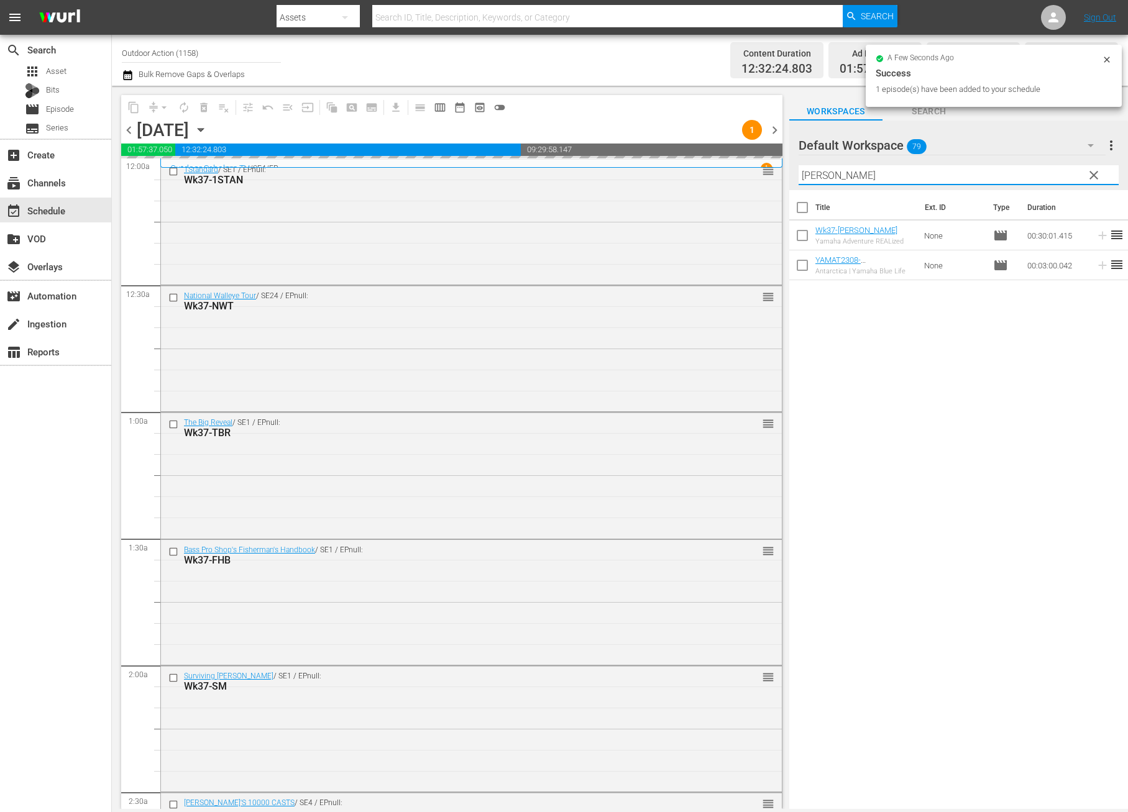
click at [1003, 170] on input "yamat" at bounding box center [958, 175] width 320 height 20
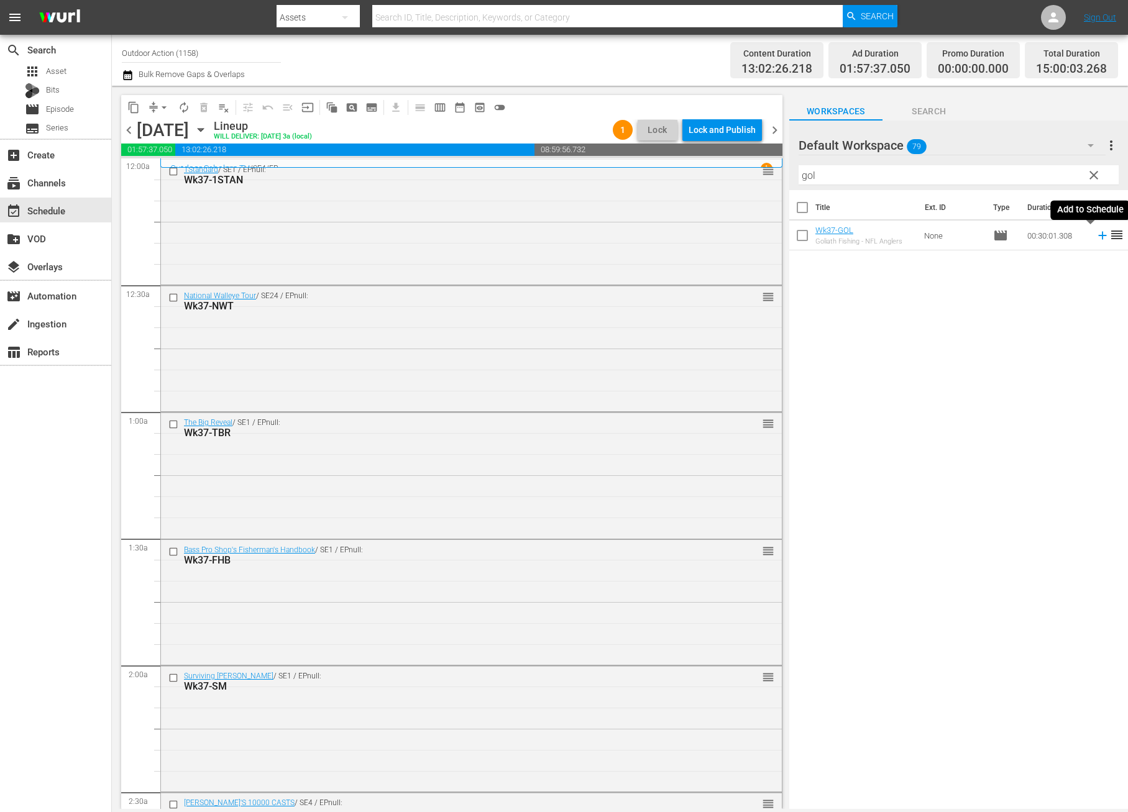
click at [1096, 237] on icon at bounding box center [1103, 236] width 14 height 14
click at [1014, 176] on input "gol" at bounding box center [958, 175] width 320 height 20
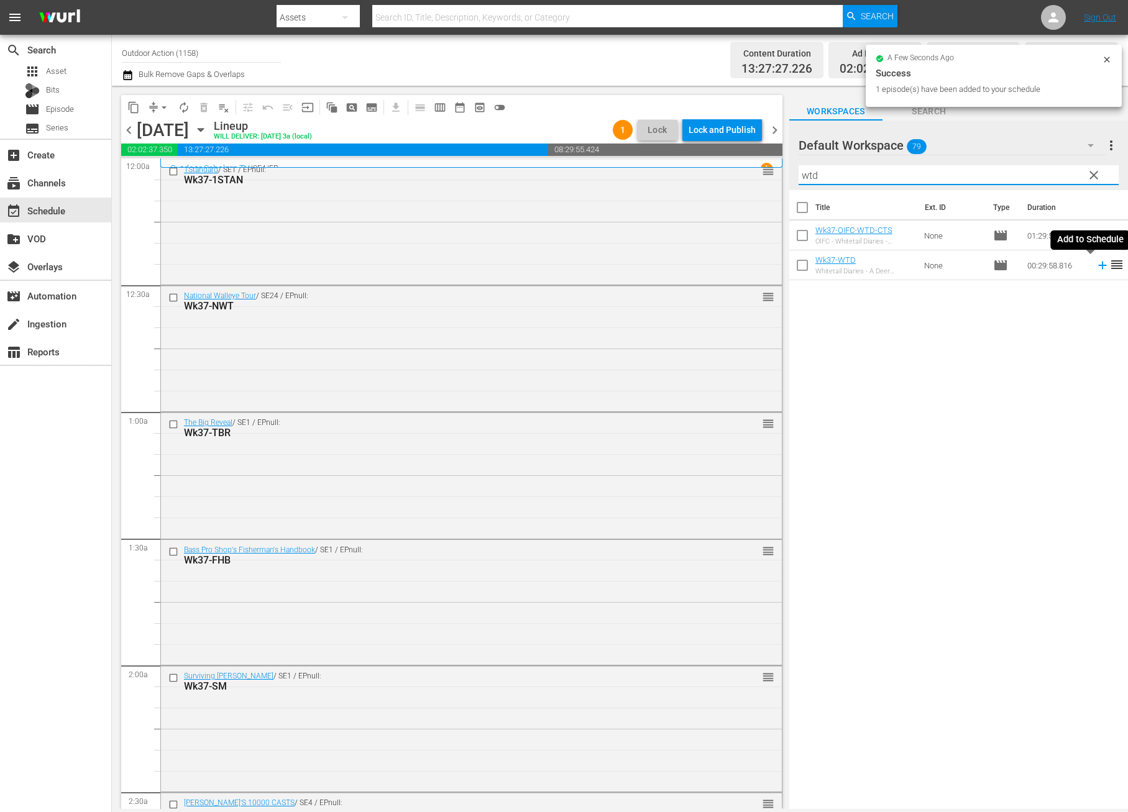
click at [1096, 270] on icon at bounding box center [1103, 265] width 14 height 14
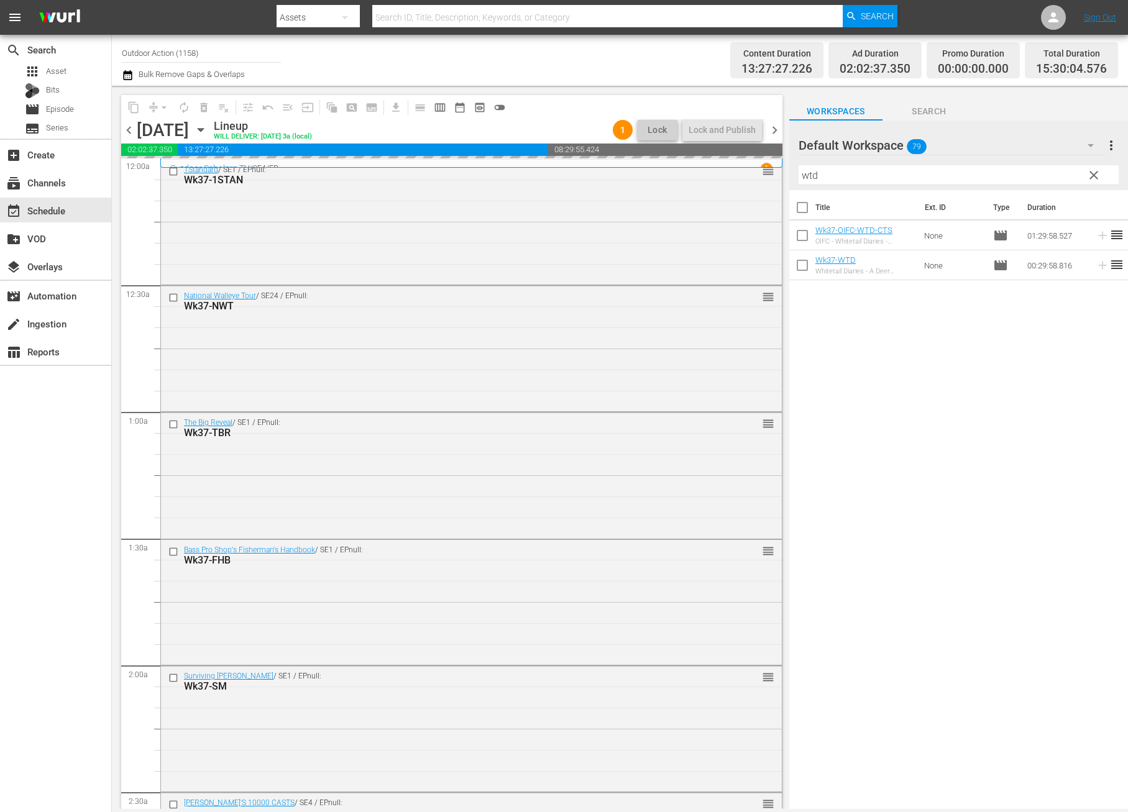
click at [1043, 170] on input "wtd" at bounding box center [958, 175] width 320 height 20
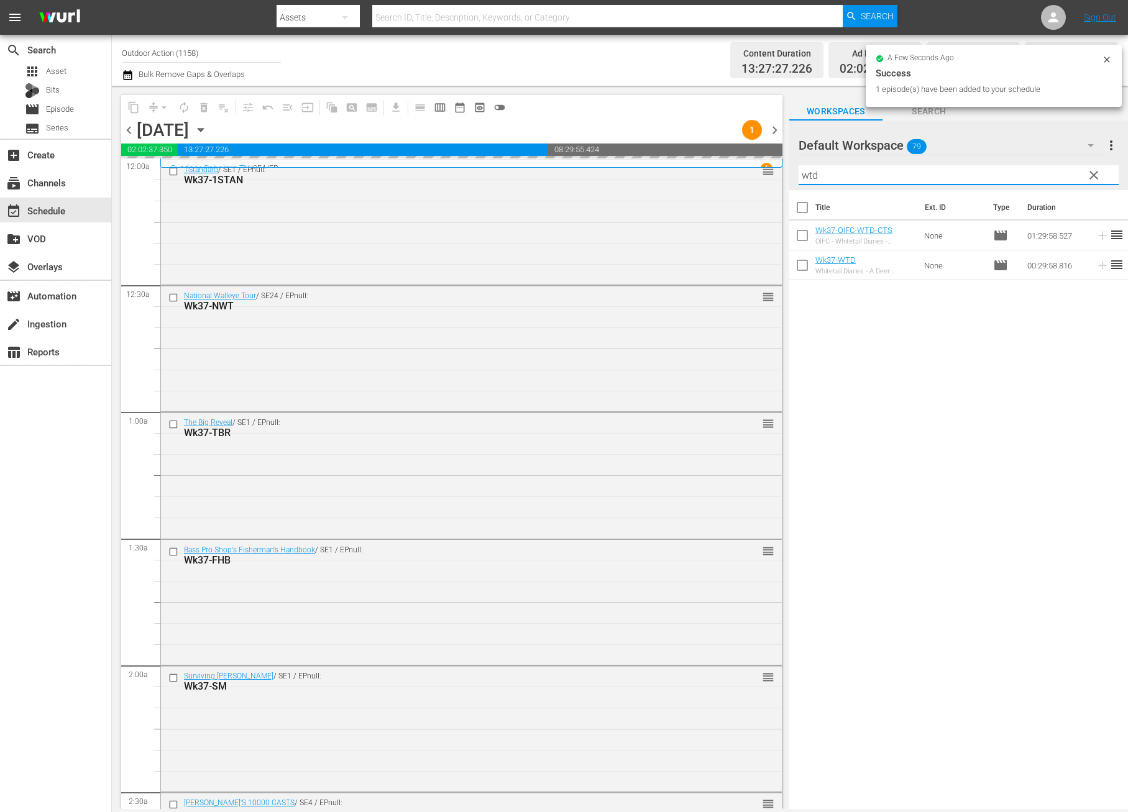
click at [1043, 170] on input "wtd" at bounding box center [958, 175] width 320 height 20
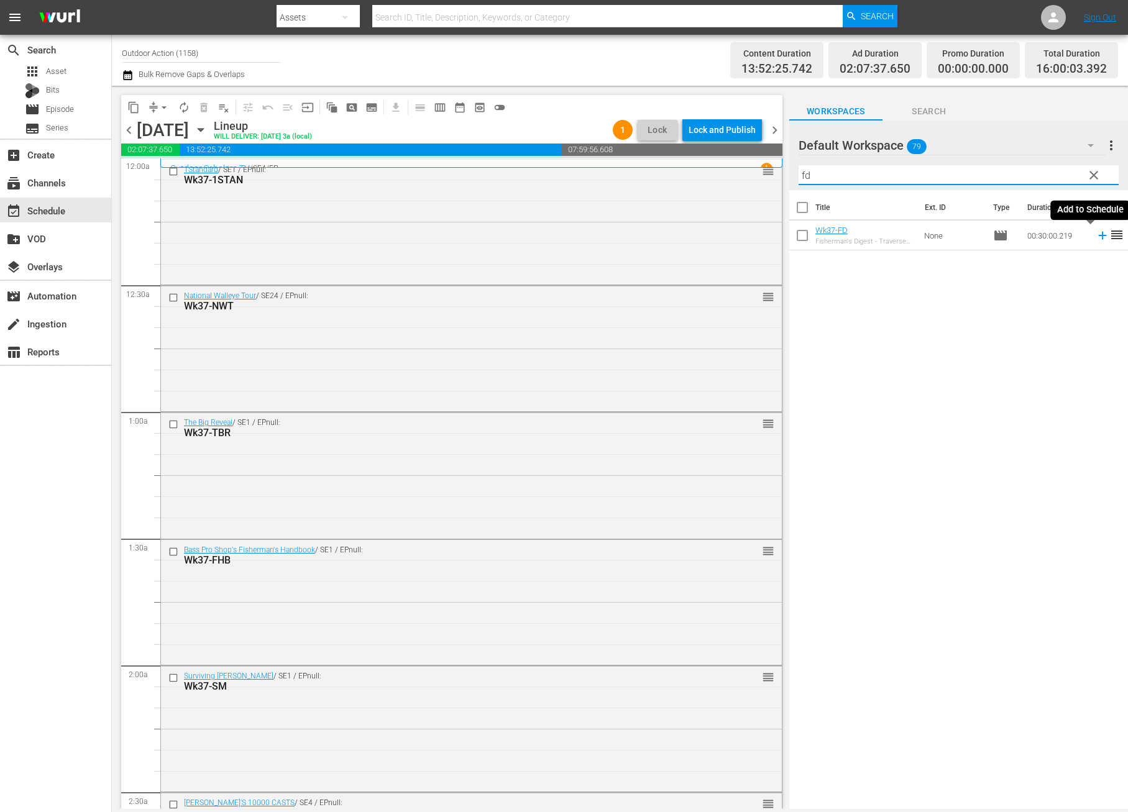
click at [1096, 241] on icon at bounding box center [1103, 236] width 14 height 14
click at [1050, 175] on input "fd" at bounding box center [958, 175] width 320 height 20
click at [1096, 238] on icon at bounding box center [1103, 236] width 14 height 14
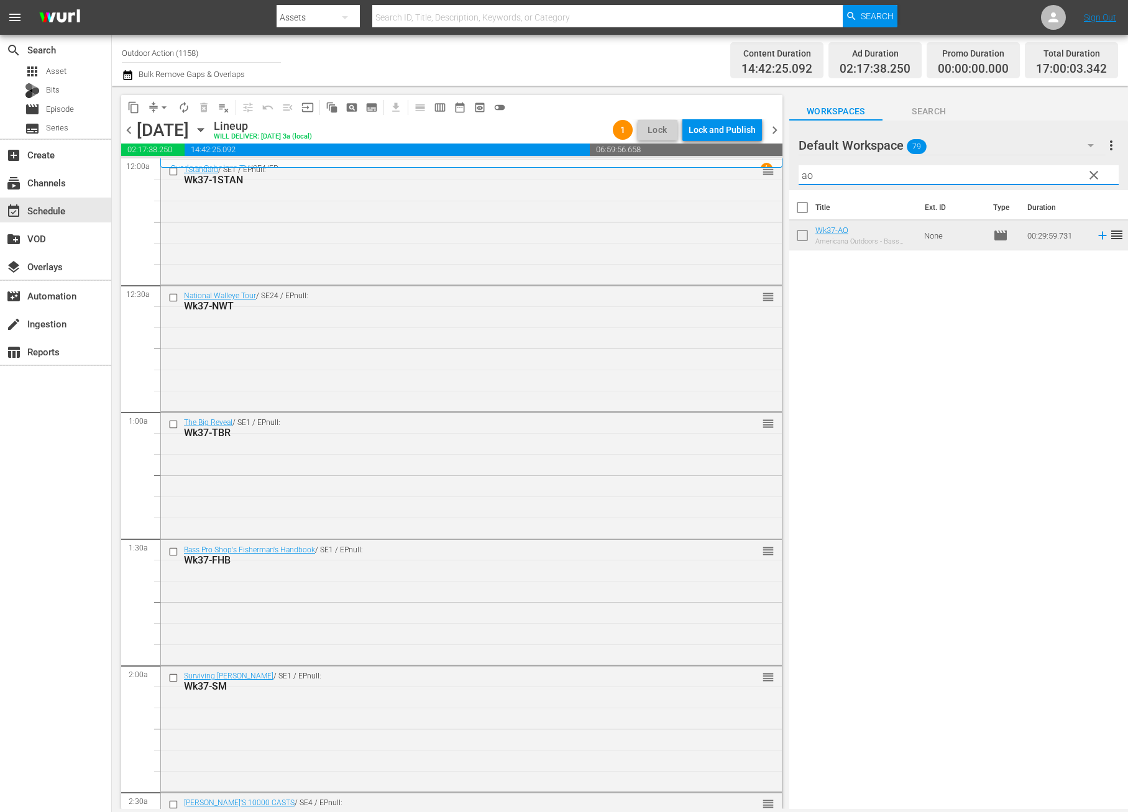
click at [907, 178] on input "ao" at bounding box center [958, 175] width 320 height 20
click at [1096, 240] on icon at bounding box center [1103, 236] width 14 height 14
click at [1025, 172] on input "wpb" at bounding box center [958, 175] width 320 height 20
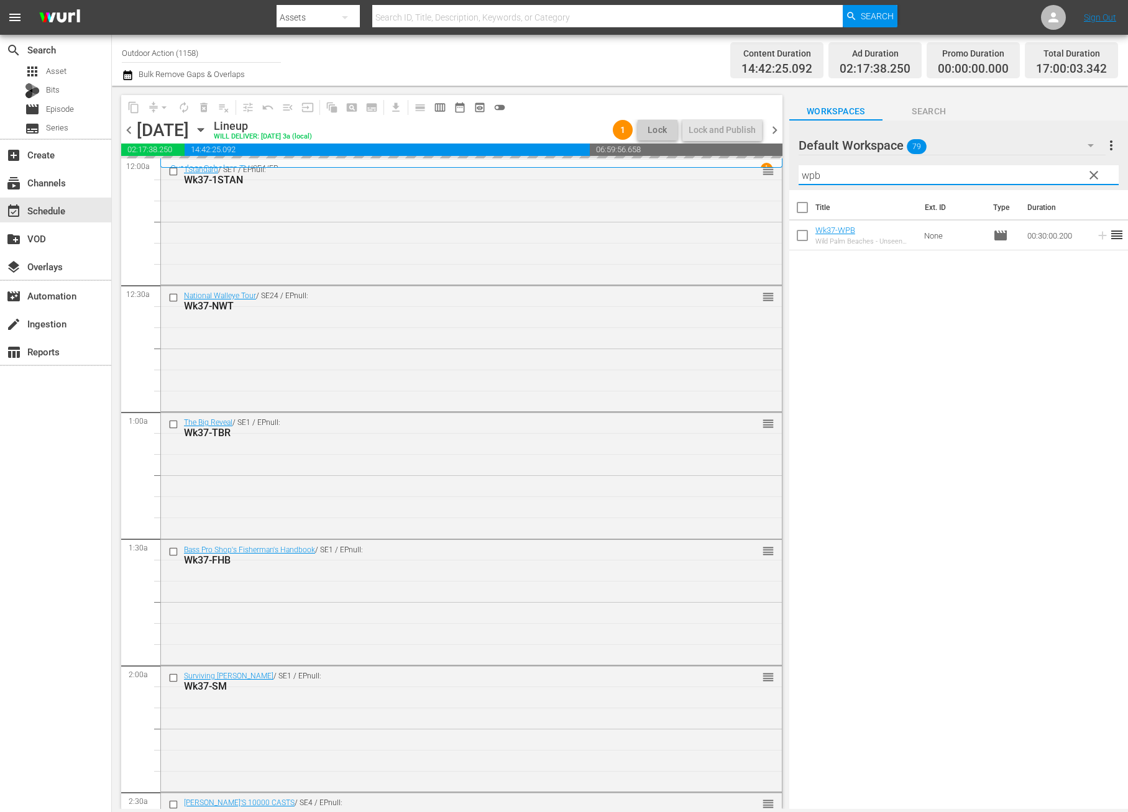
click at [1025, 172] on input "wpb" at bounding box center [958, 175] width 320 height 20
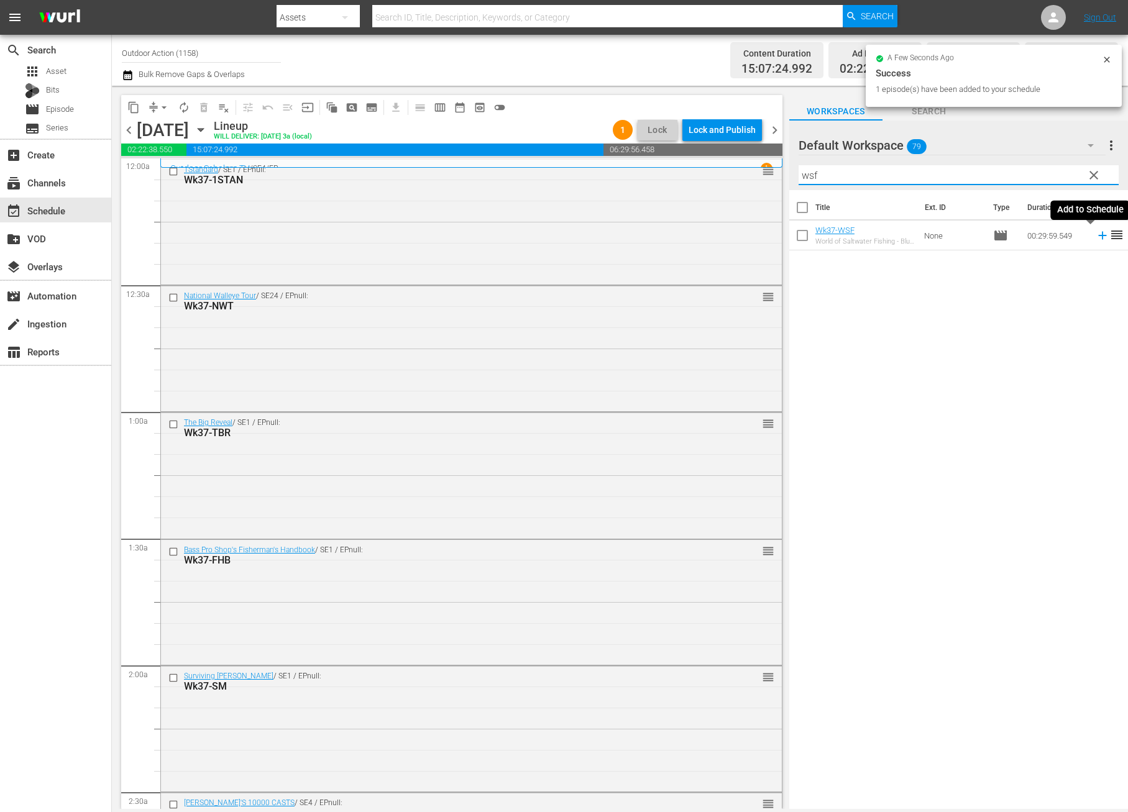
click at [1096, 234] on icon at bounding box center [1103, 236] width 14 height 14
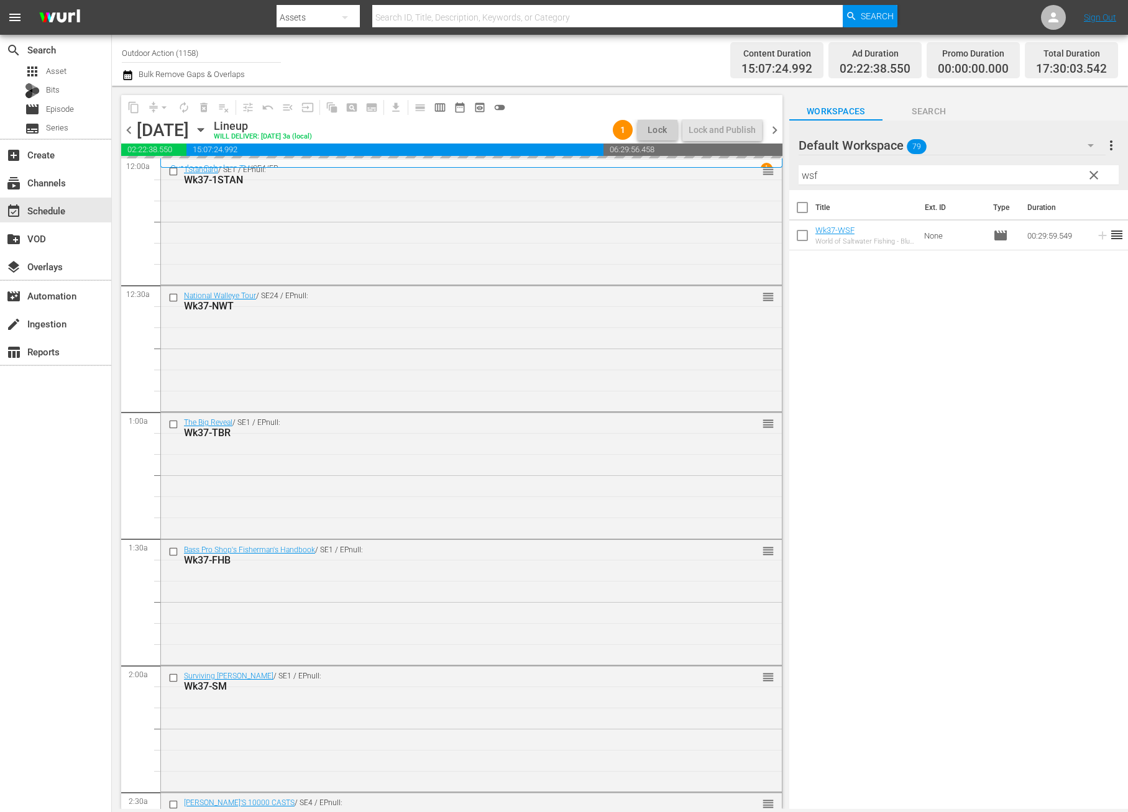
click at [1051, 178] on input "wsf" at bounding box center [958, 175] width 320 height 20
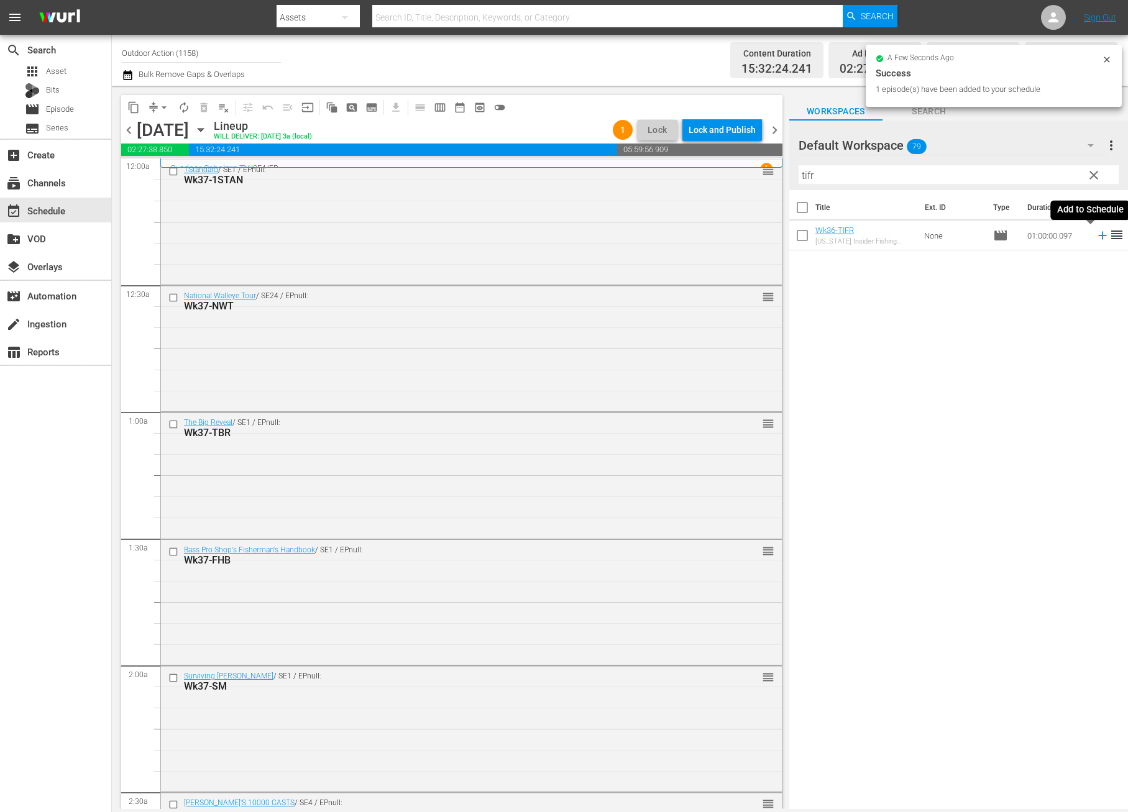
click at [1096, 236] on icon at bounding box center [1103, 236] width 14 height 14
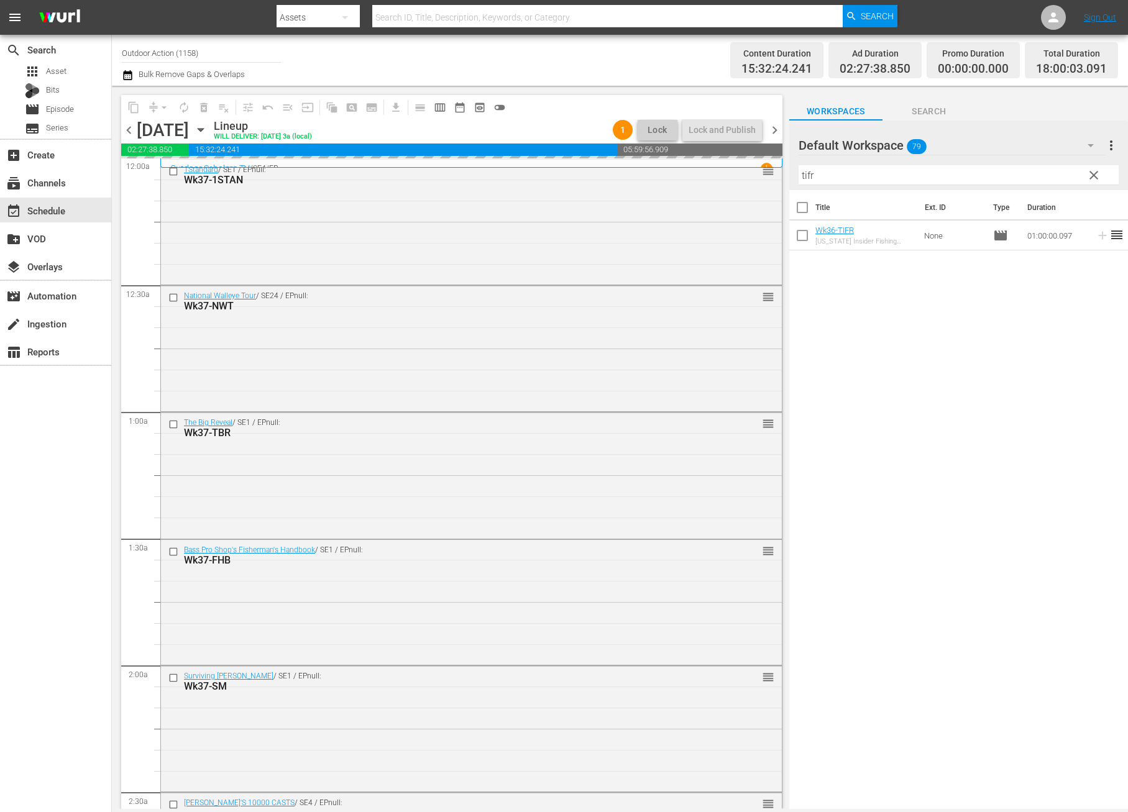
click at [1059, 175] on input "tifr" at bounding box center [958, 175] width 320 height 20
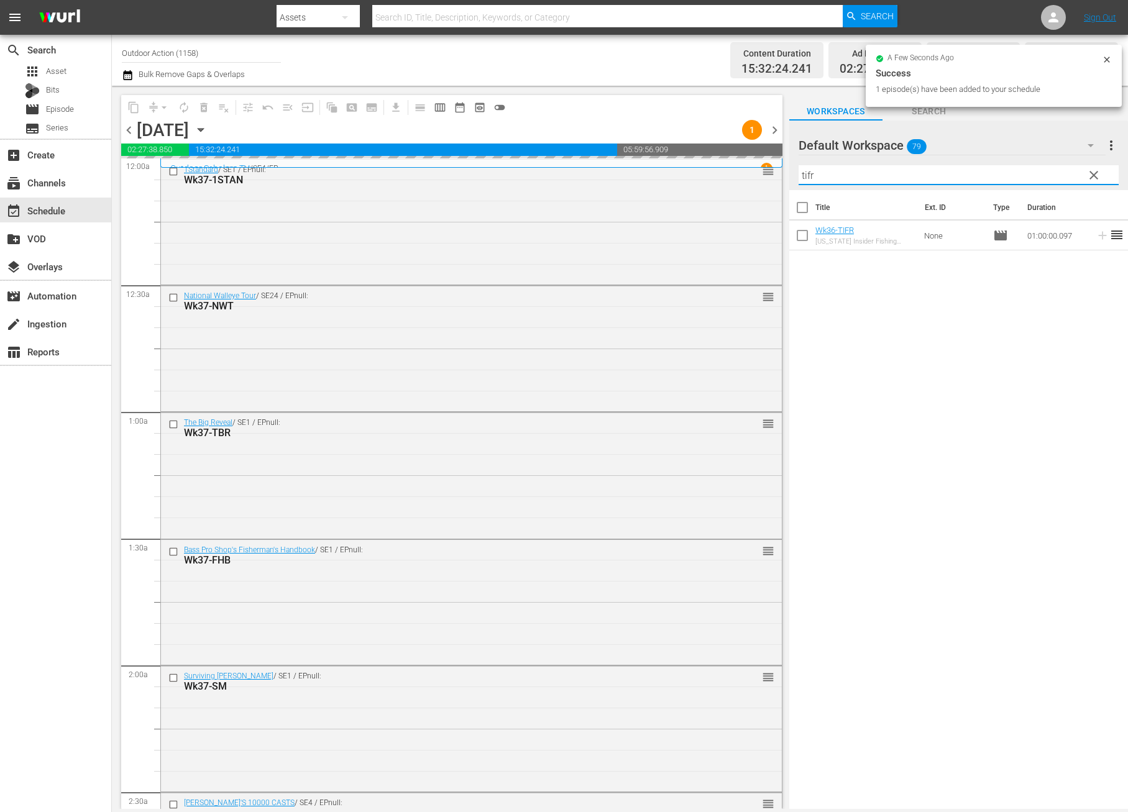
click at [1059, 175] on input "tifr" at bounding box center [958, 175] width 320 height 20
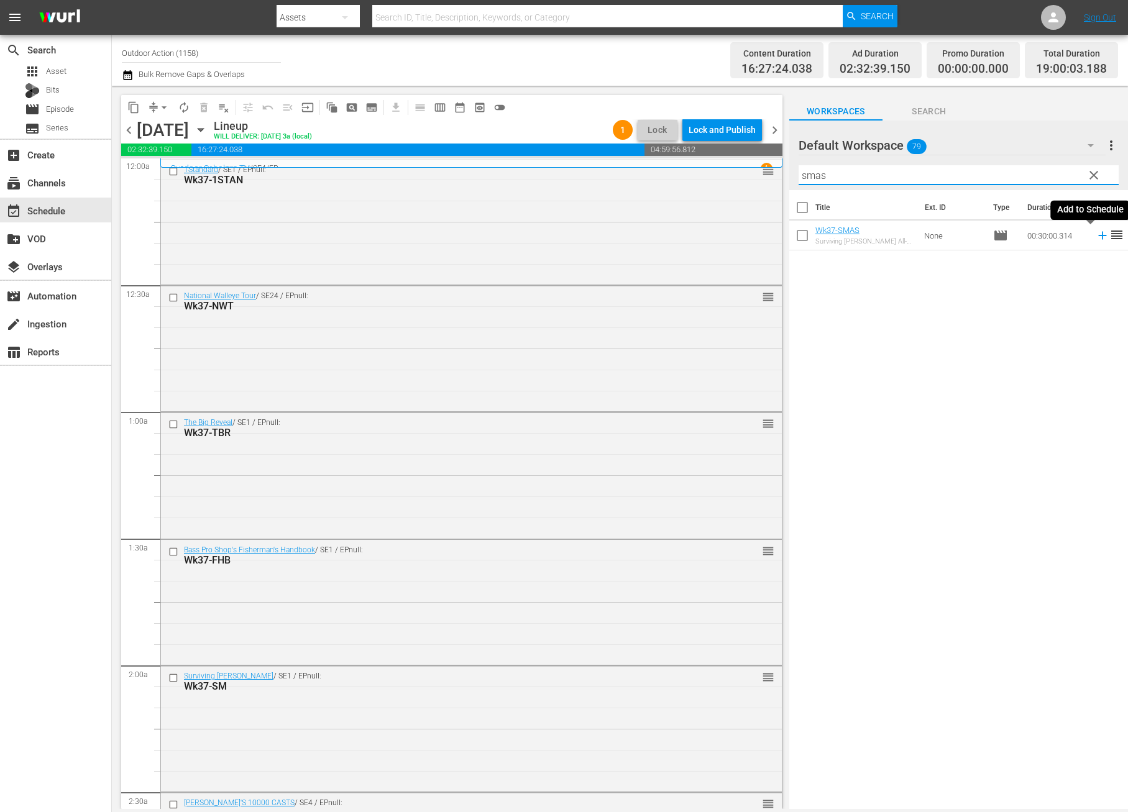
click at [1096, 239] on icon at bounding box center [1103, 236] width 14 height 14
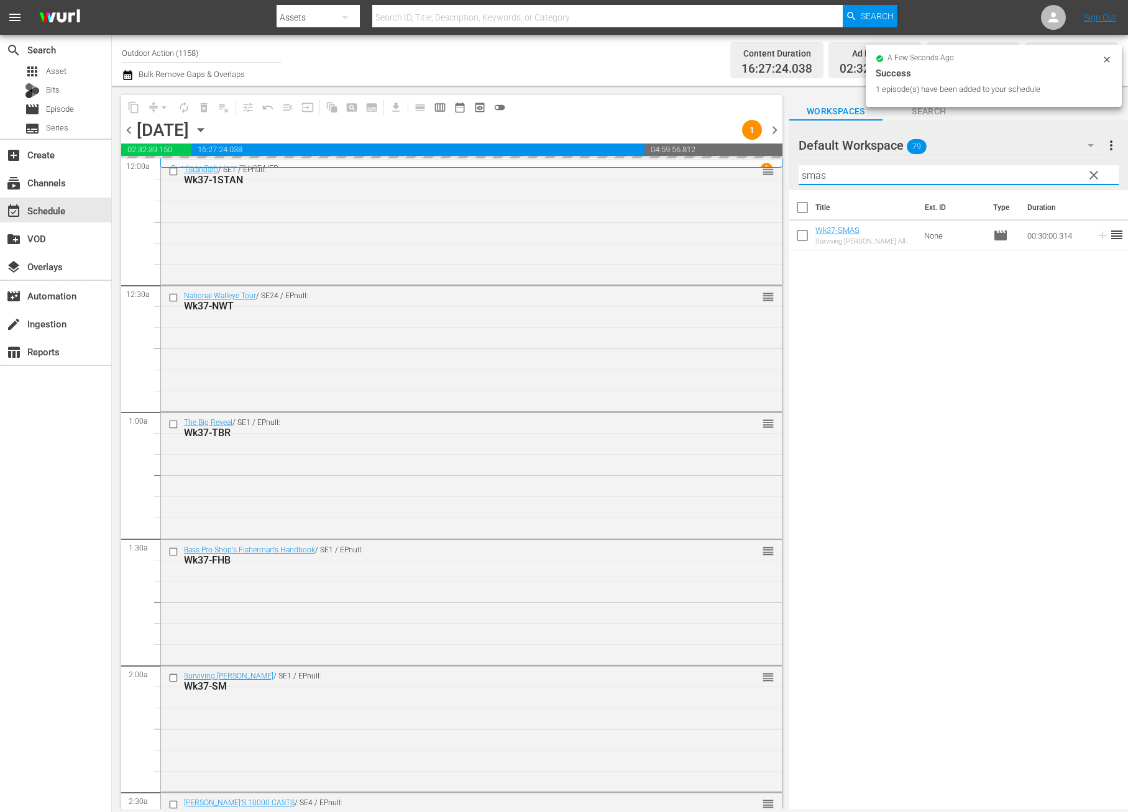
click at [1028, 173] on input "smas" at bounding box center [958, 175] width 320 height 20
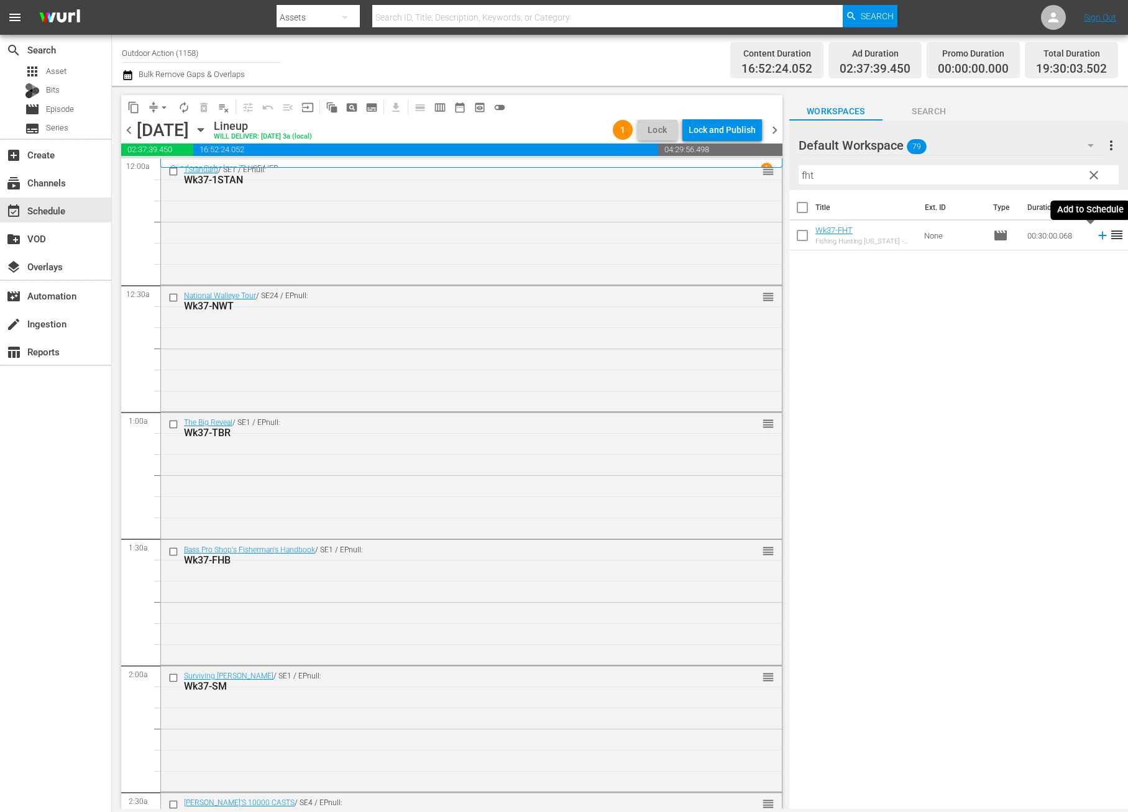
click at [1096, 237] on icon at bounding box center [1103, 236] width 14 height 14
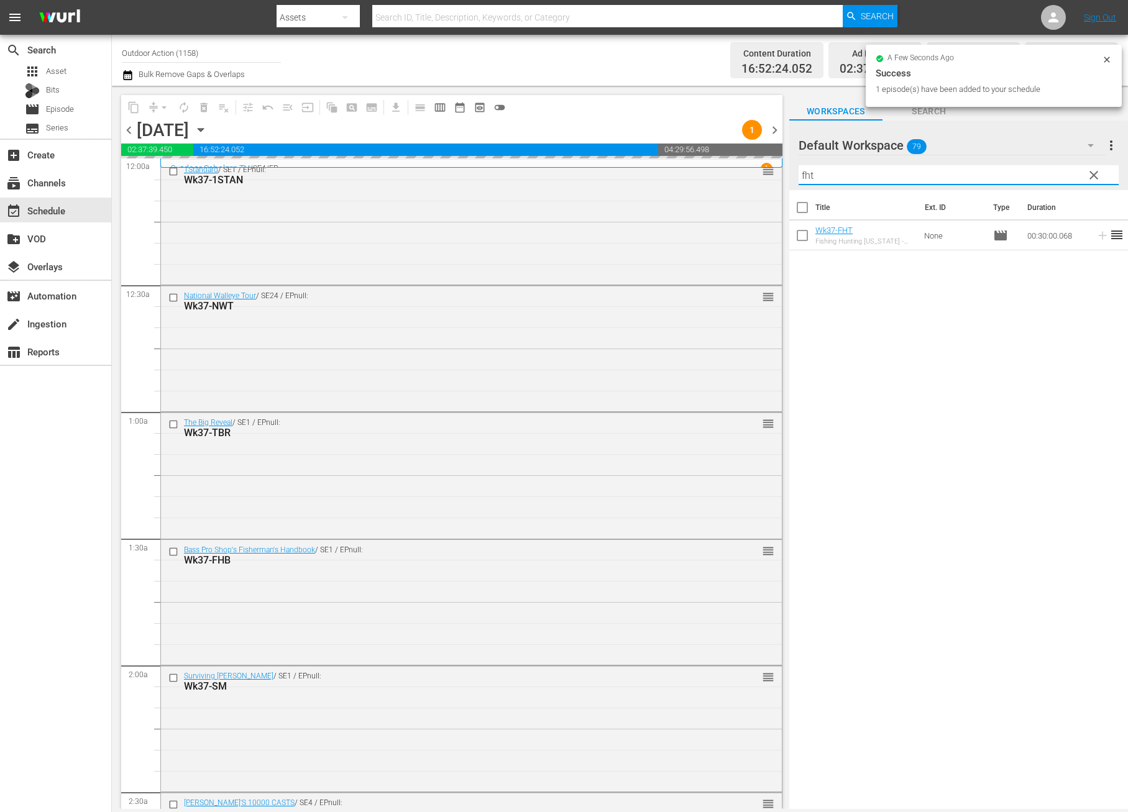
click at [1056, 179] on input "fht" at bounding box center [958, 175] width 320 height 20
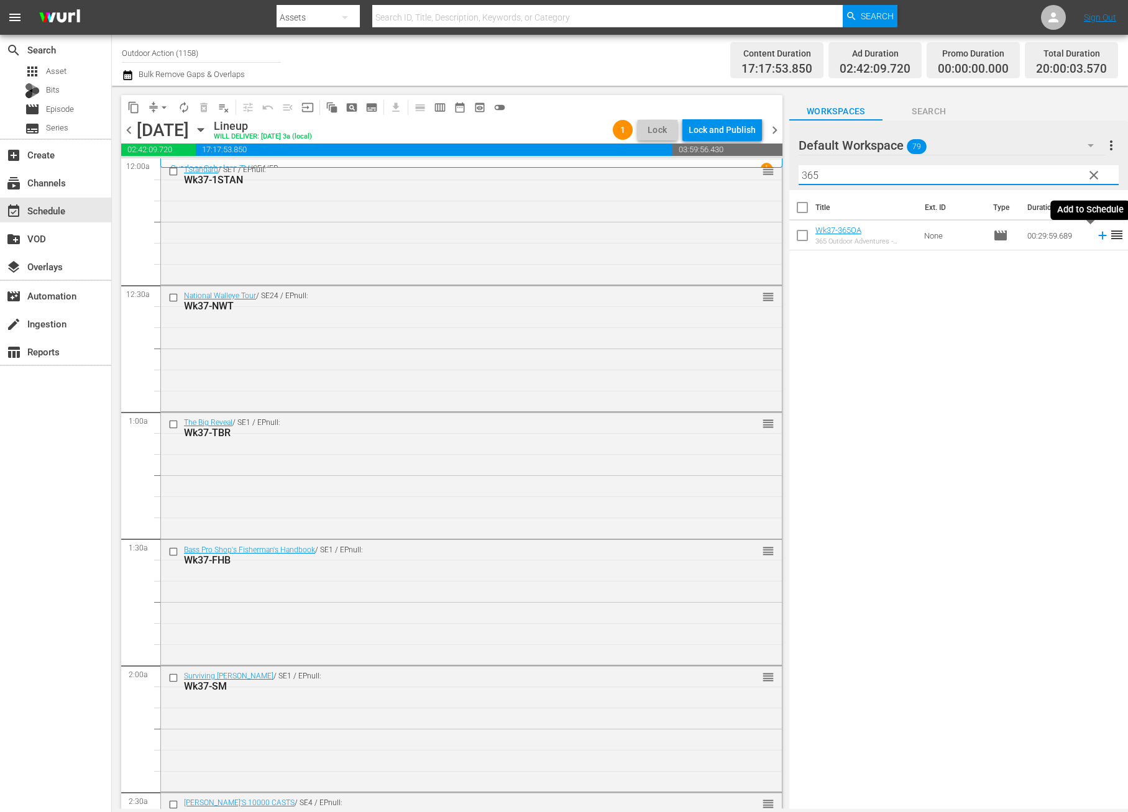
click at [1096, 231] on icon at bounding box center [1103, 236] width 14 height 14
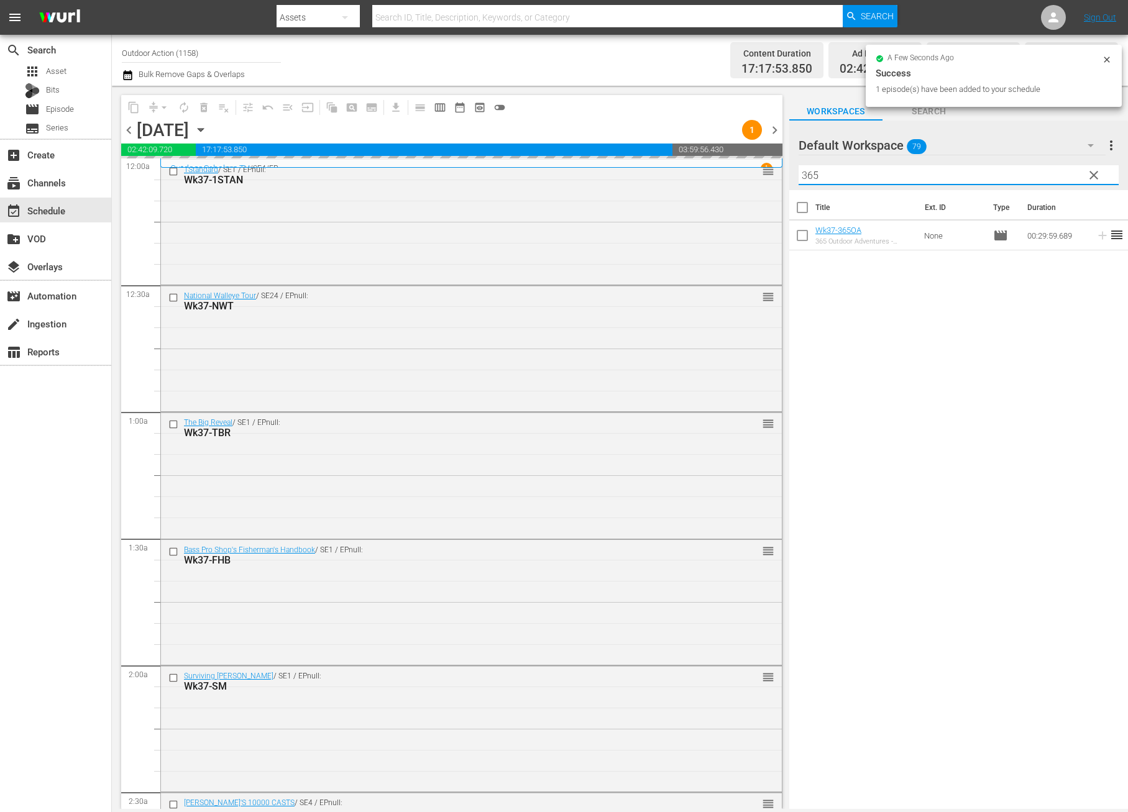
click at [1009, 174] on input "365" at bounding box center [958, 175] width 320 height 20
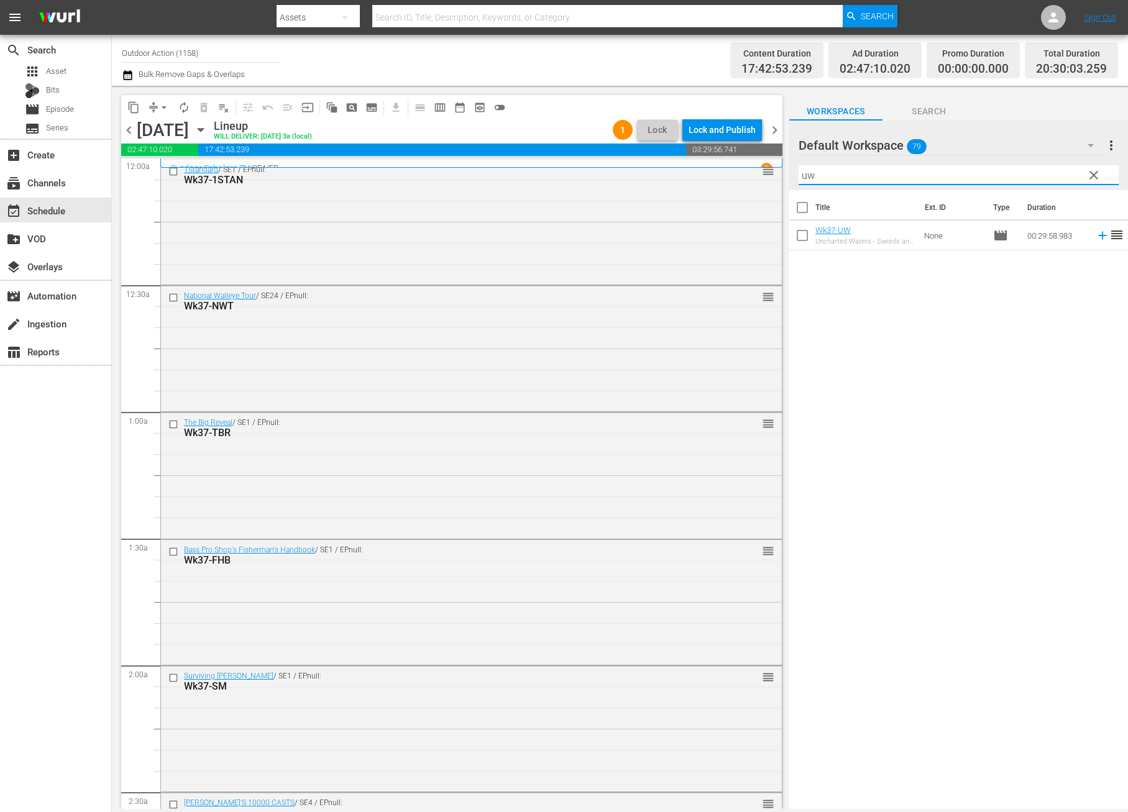
click at [1096, 236] on icon at bounding box center [1103, 236] width 14 height 14
click at [1056, 179] on input "uw" at bounding box center [958, 175] width 320 height 20
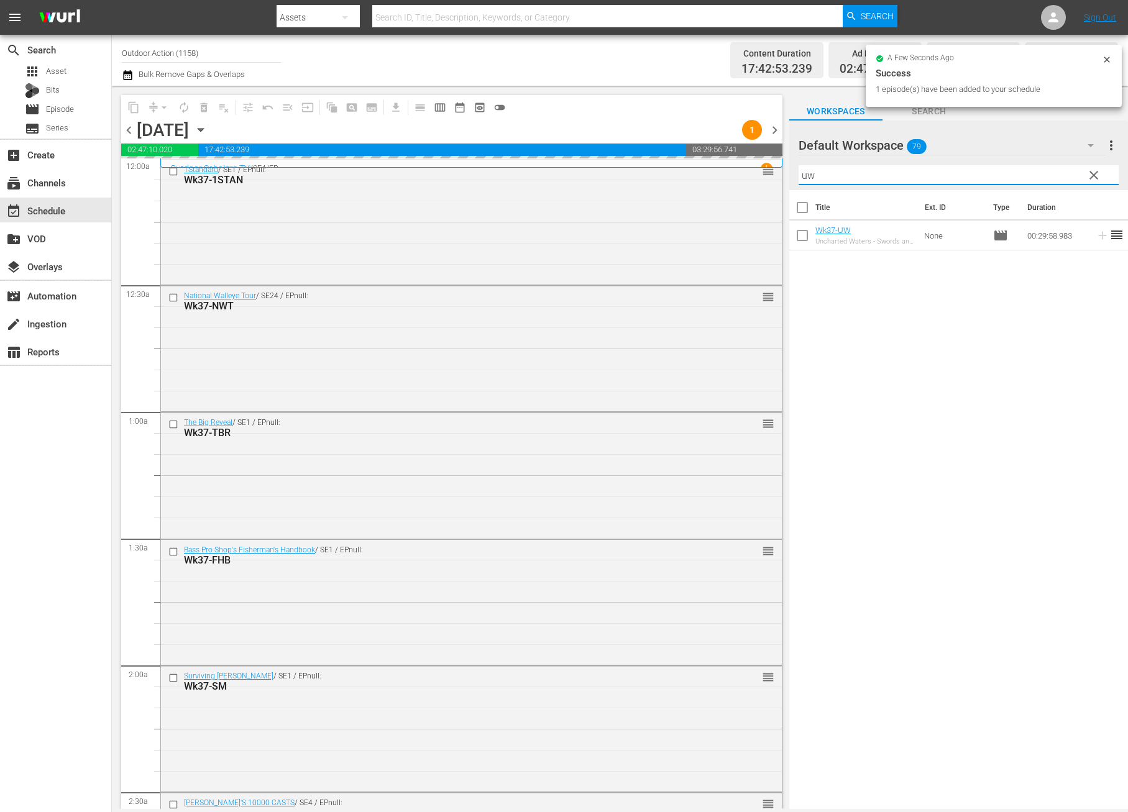
click at [1056, 179] on input "uw" at bounding box center [958, 175] width 320 height 20
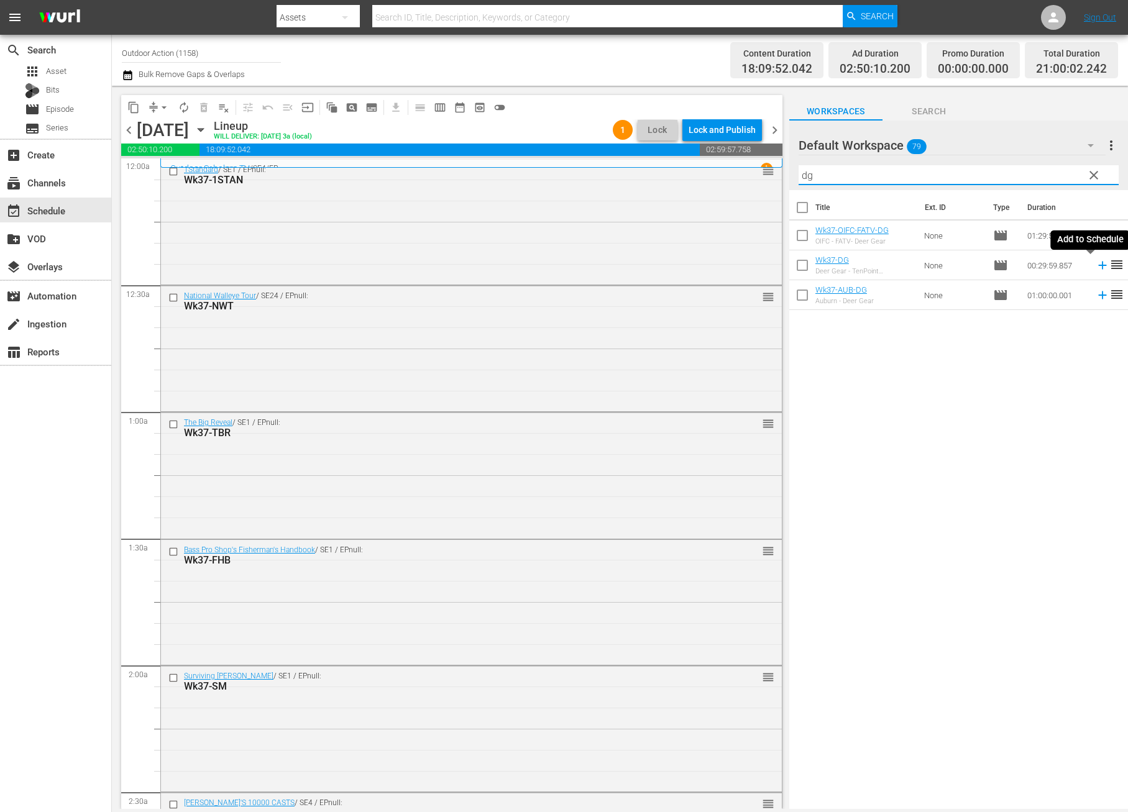
click at [1096, 264] on icon at bounding box center [1103, 265] width 14 height 14
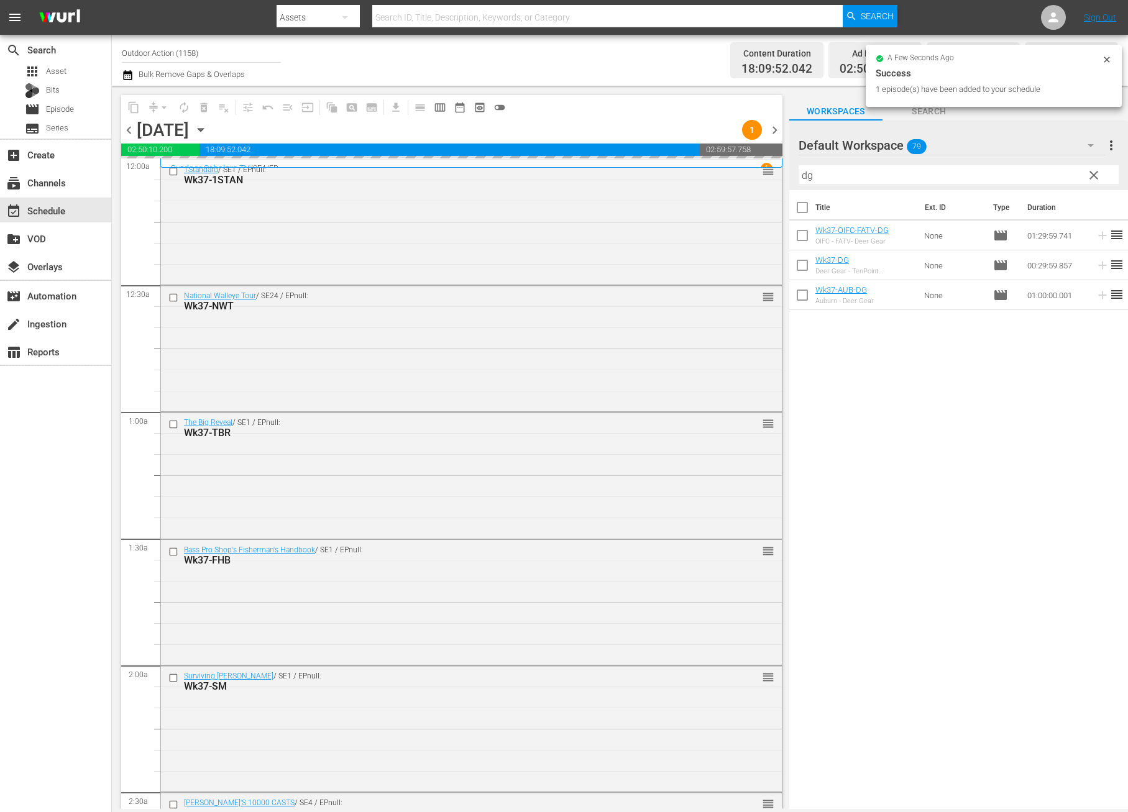
click at [1006, 178] on input "dg" at bounding box center [958, 175] width 320 height 20
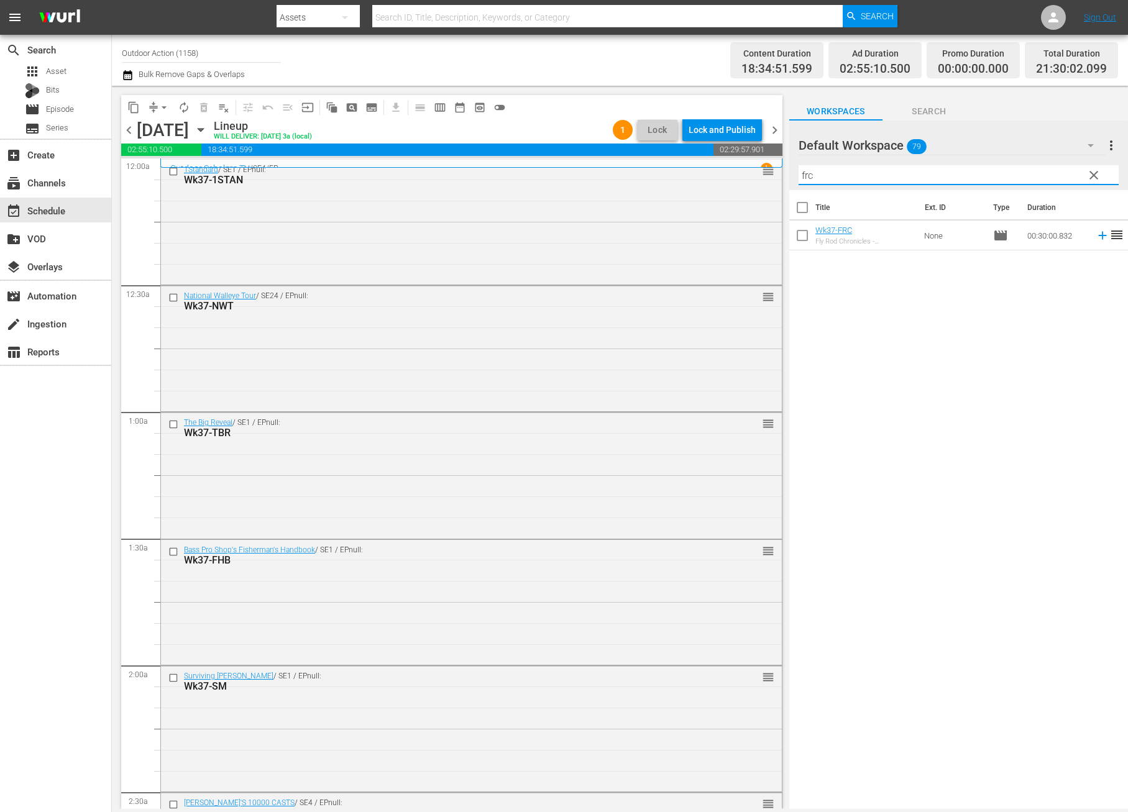
click at [1096, 236] on icon at bounding box center [1103, 236] width 14 height 14
click at [1040, 174] on input "frc" at bounding box center [958, 175] width 320 height 20
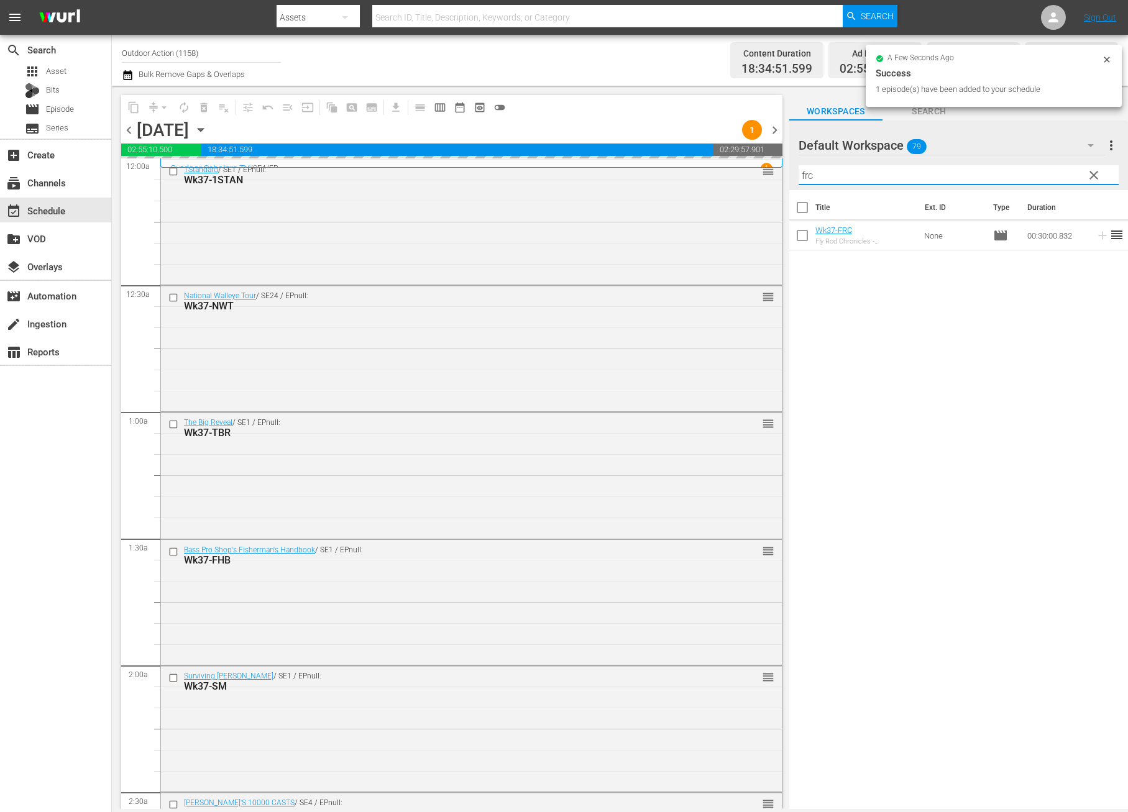
click at [1040, 174] on input "frc" at bounding box center [958, 175] width 320 height 20
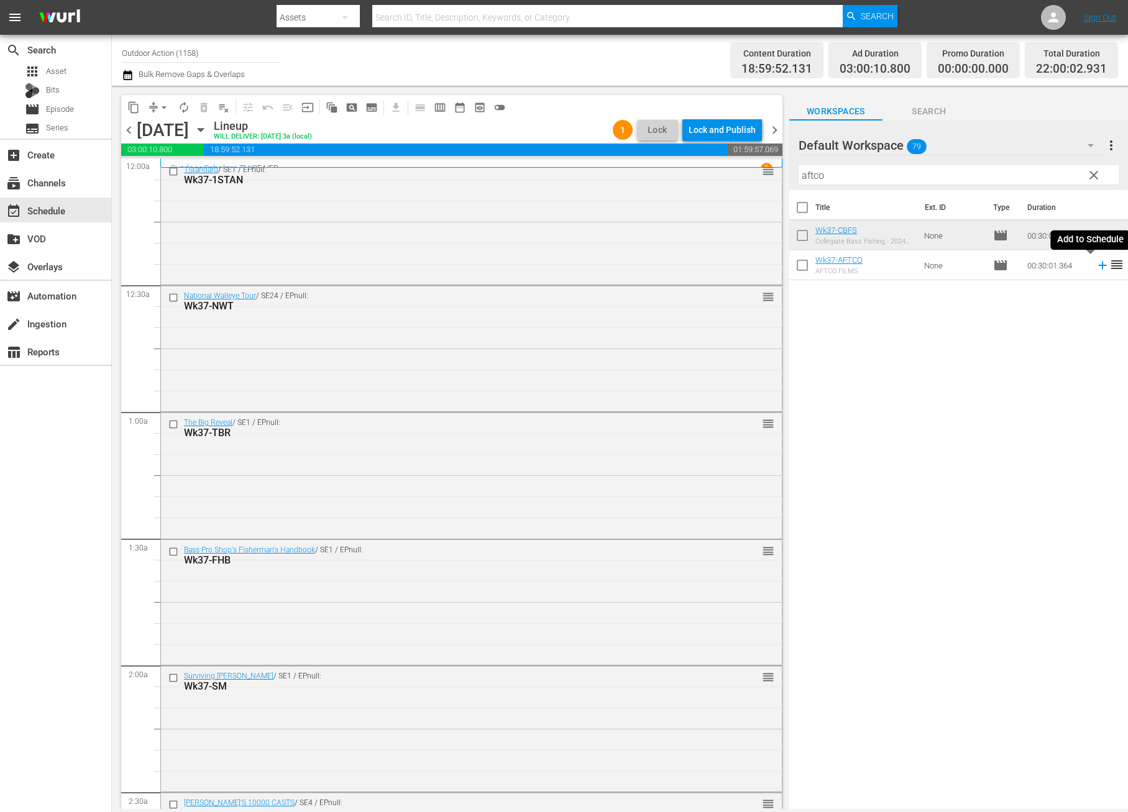
click at [1096, 268] on icon at bounding box center [1103, 265] width 14 height 14
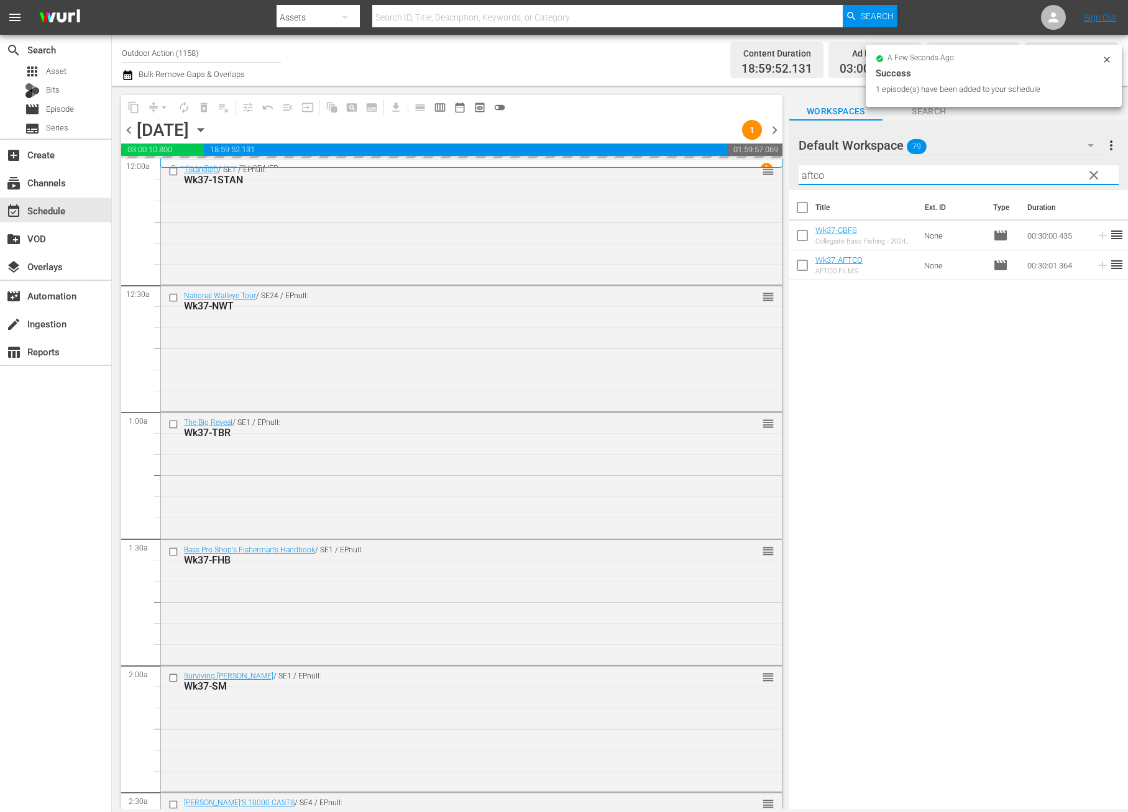
click at [1051, 170] on input "aftco" at bounding box center [958, 175] width 320 height 20
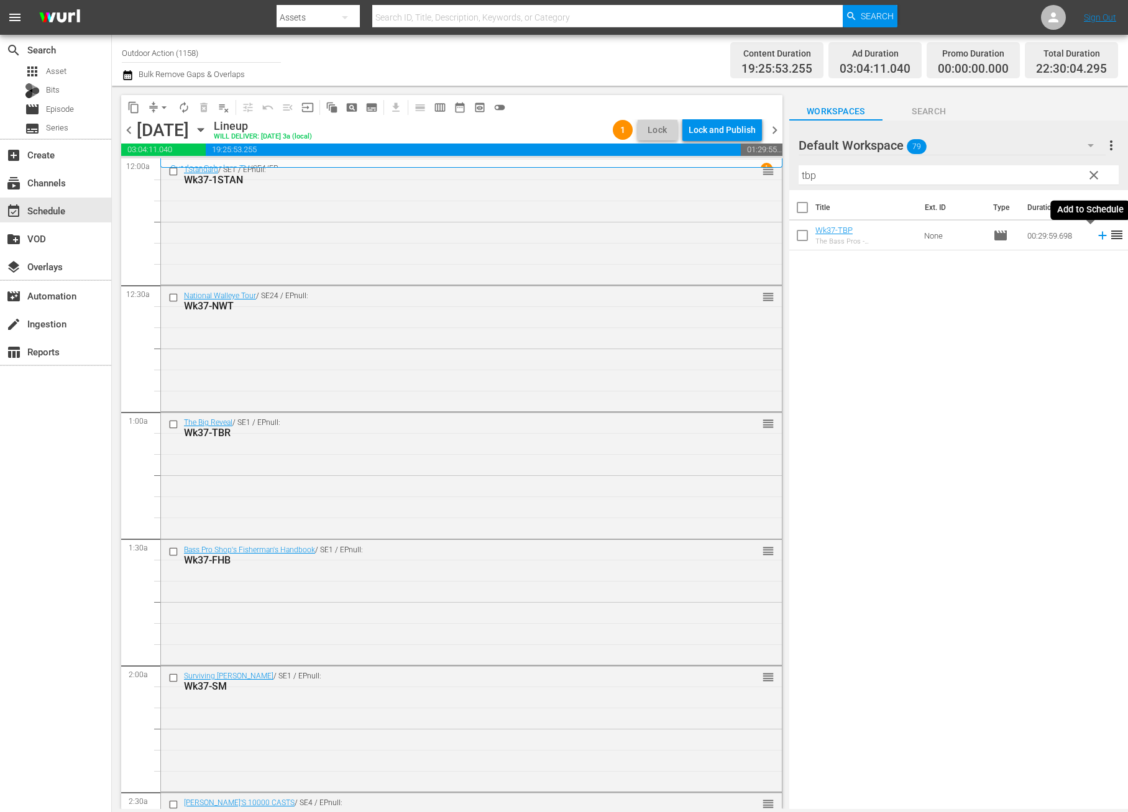
click at [1096, 239] on icon at bounding box center [1103, 236] width 14 height 14
click at [1052, 175] on input "tbp" at bounding box center [958, 175] width 320 height 20
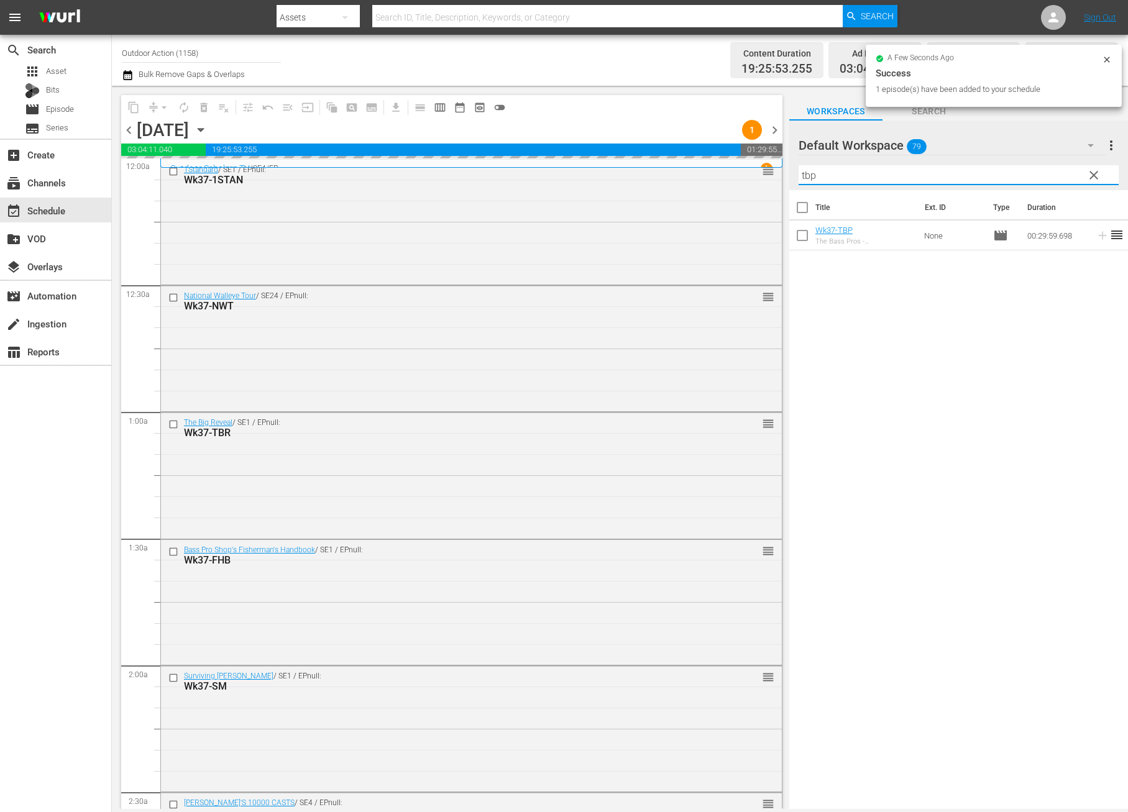
click at [1052, 175] on input "tbp" at bounding box center [958, 175] width 320 height 20
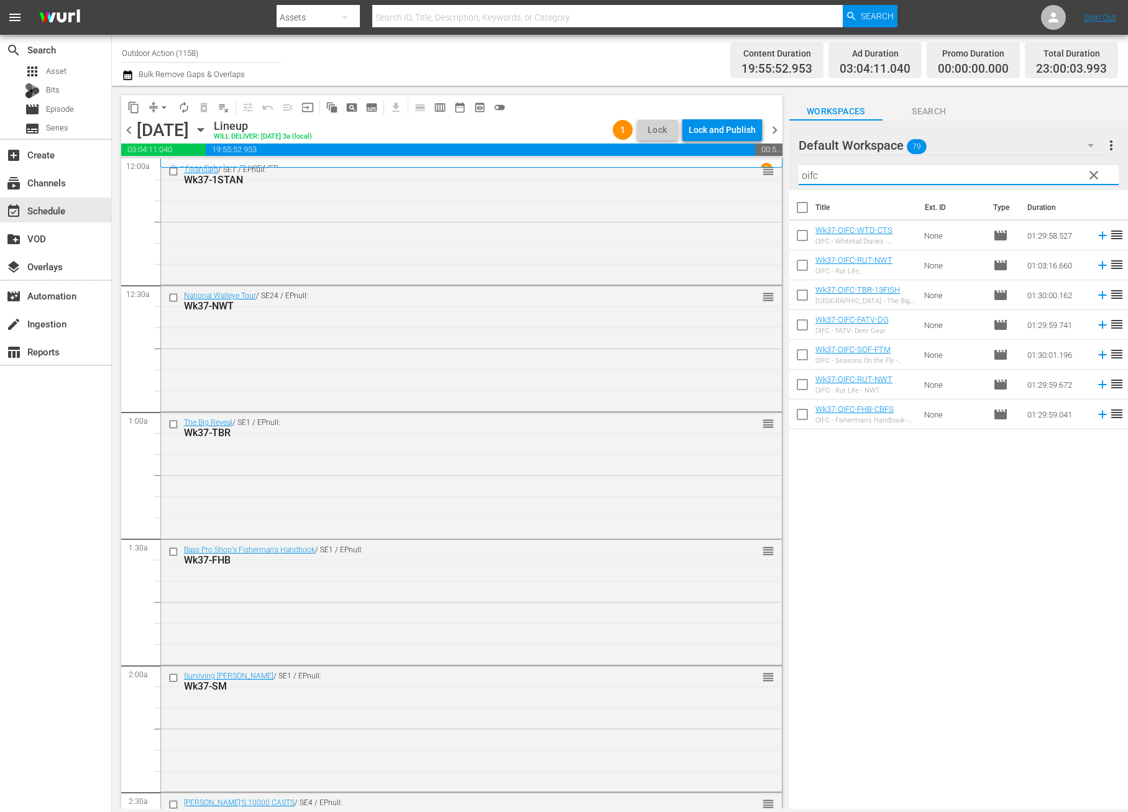
type input "oifc"
click at [994, 459] on div "Title Ext. ID Type Duration Wk37-OIFC-WTD-CTS OIFC - Whitetail Diaries - Chasin…" at bounding box center [958, 500] width 339 height 621
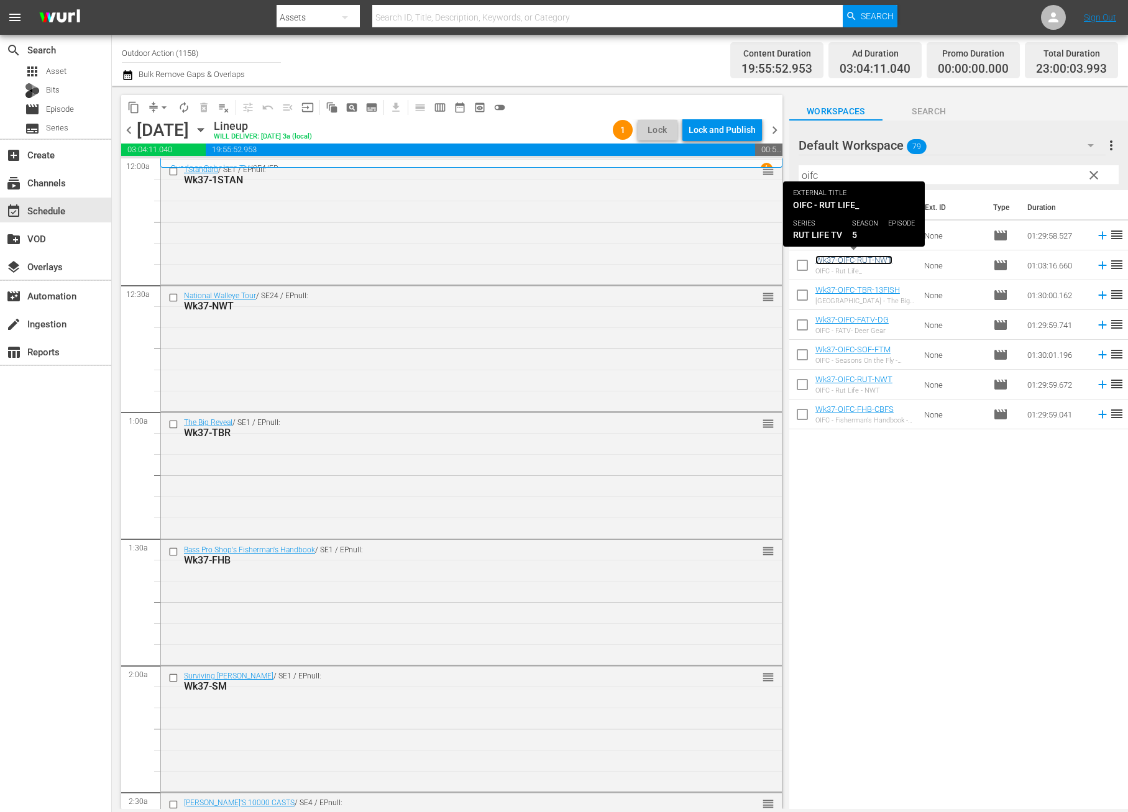
click at [884, 261] on link "Wk37-OIFC-RUT-NWT" at bounding box center [853, 259] width 77 height 9
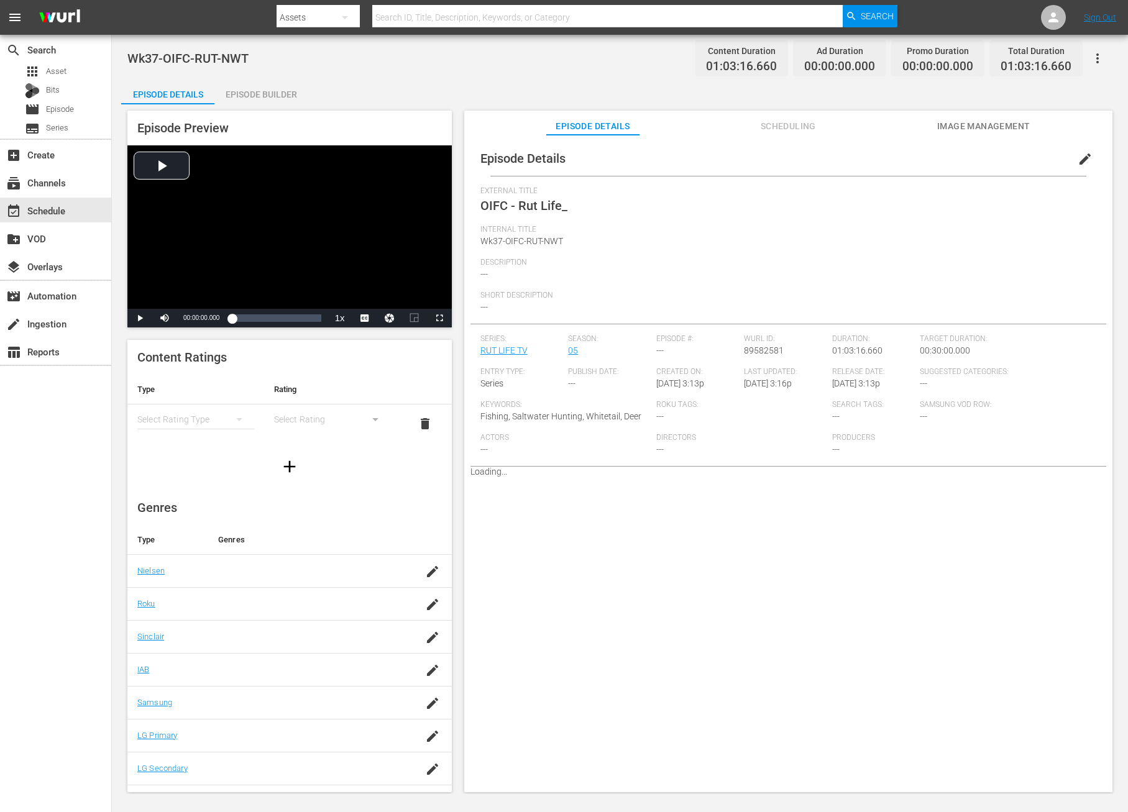
click at [1078, 153] on span "edit" at bounding box center [1084, 159] width 15 height 15
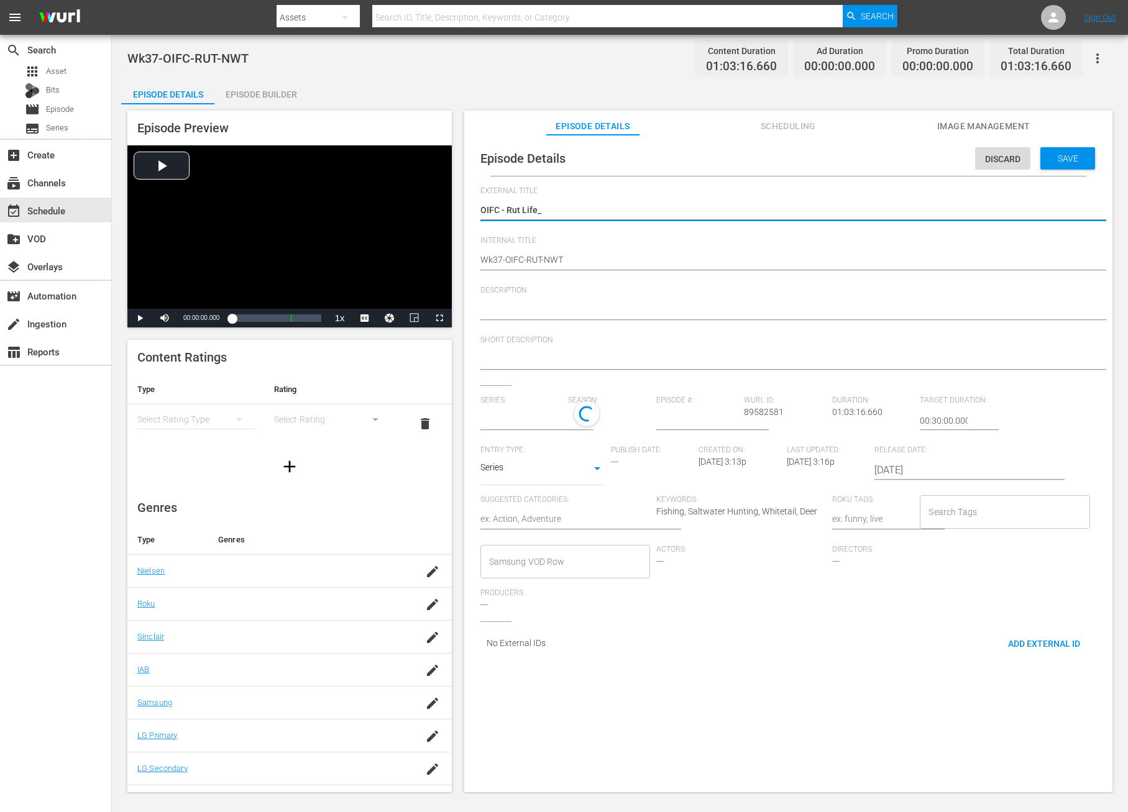
type input "RUT LIFE TV"
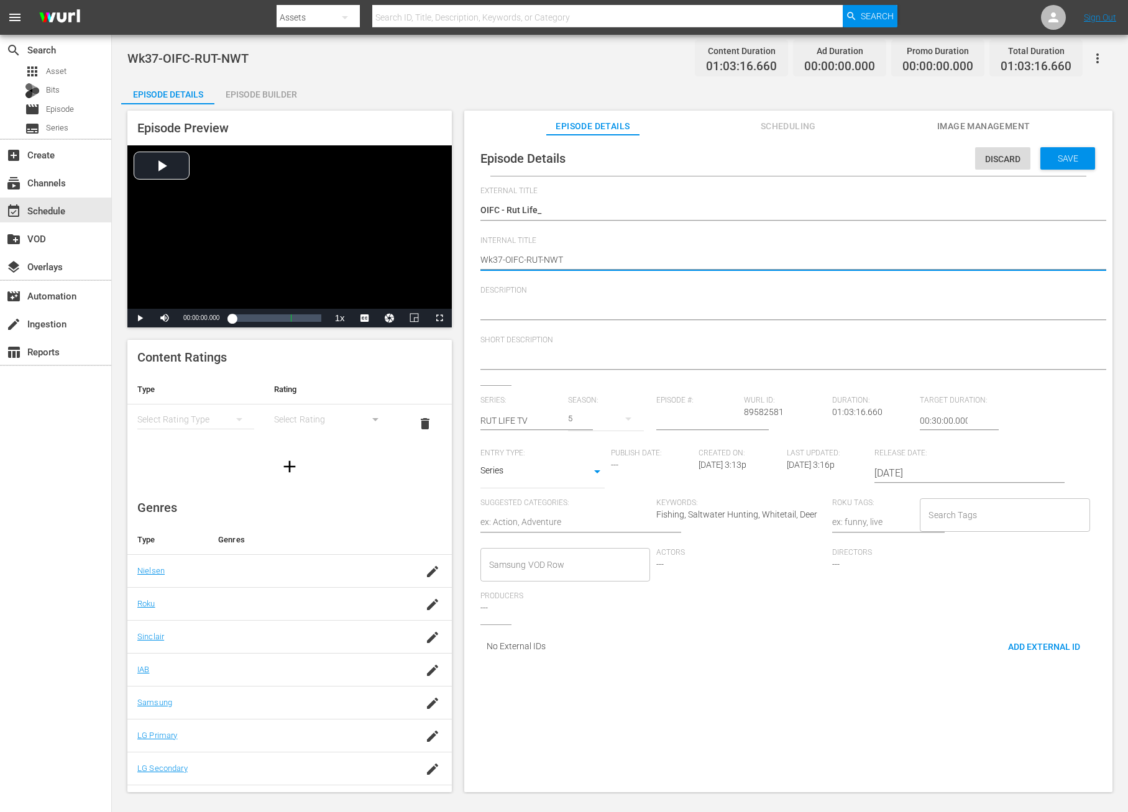
type textarea "Wk37-OIFC-RUT-NW"
type textarea "Wk37-OIFC-RUT-N"
type textarea "Wk37-OIFC-RUT-"
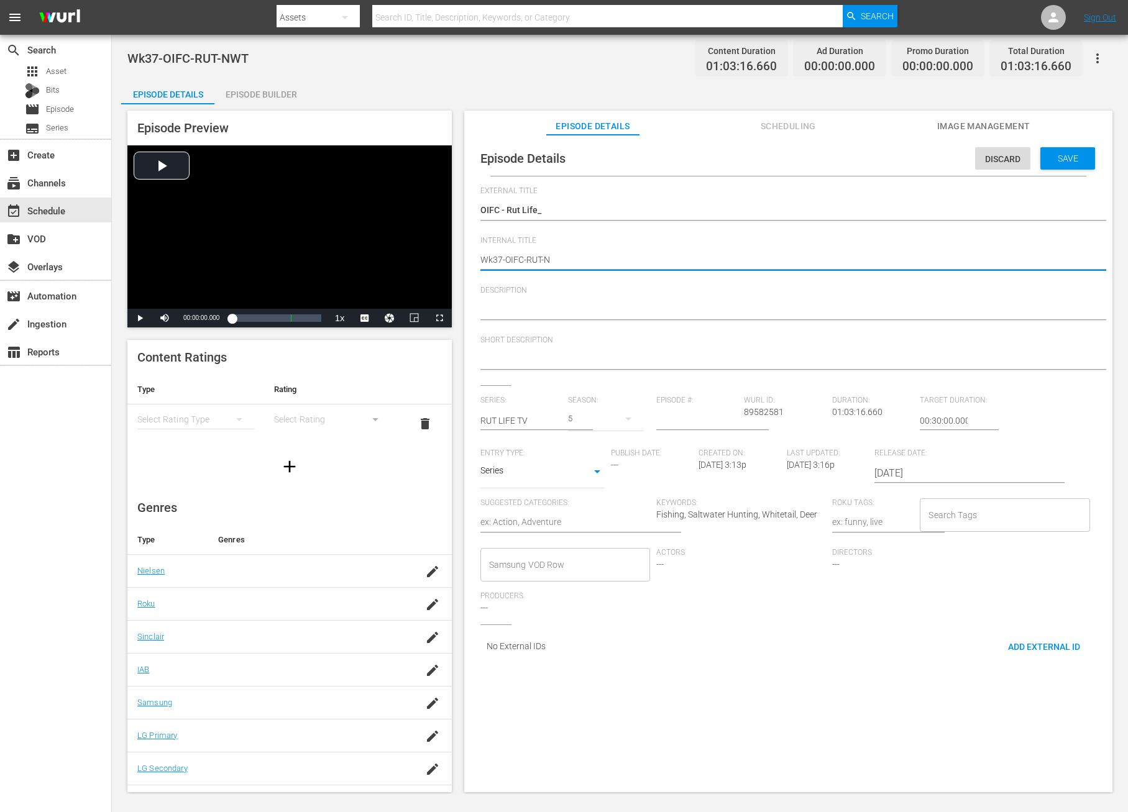
type textarea "Wk37-OIFC-RUT-"
type textarea "Wk37-OIFC-RUT"
click at [1048, 158] on span "Save" at bounding box center [1068, 158] width 40 height 10
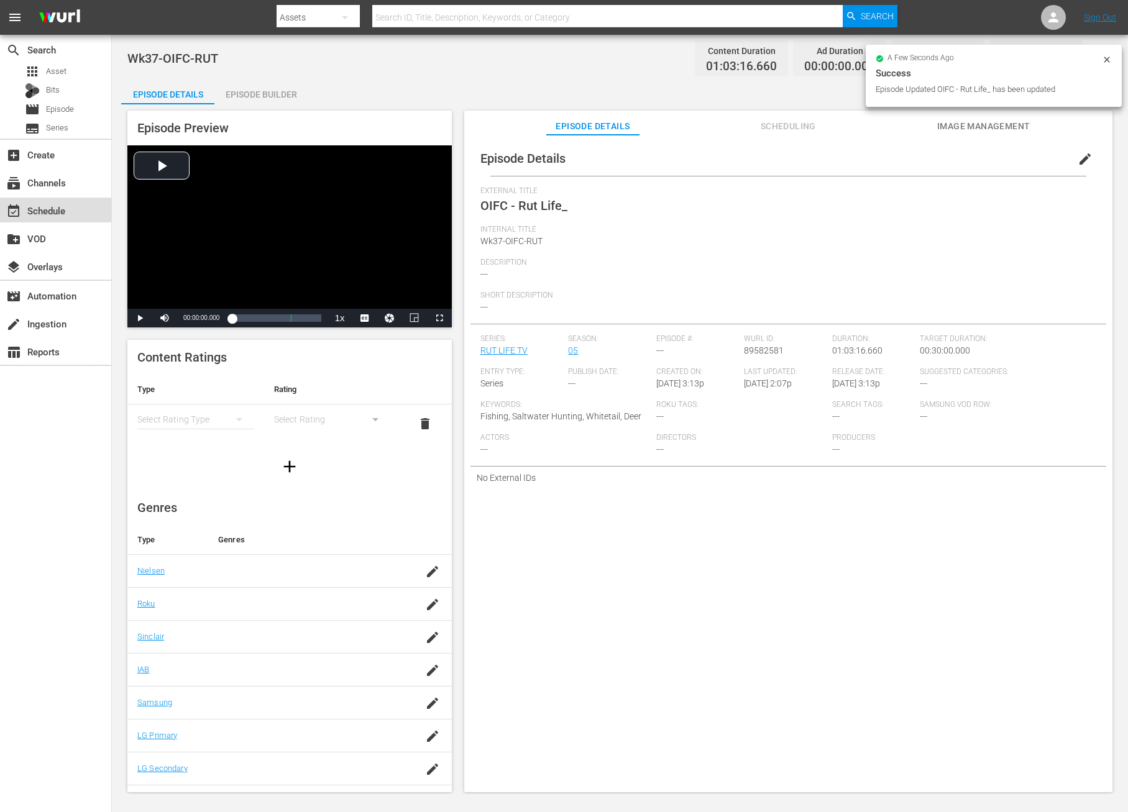
click at [58, 211] on div "event_available Schedule" at bounding box center [35, 208] width 70 height 11
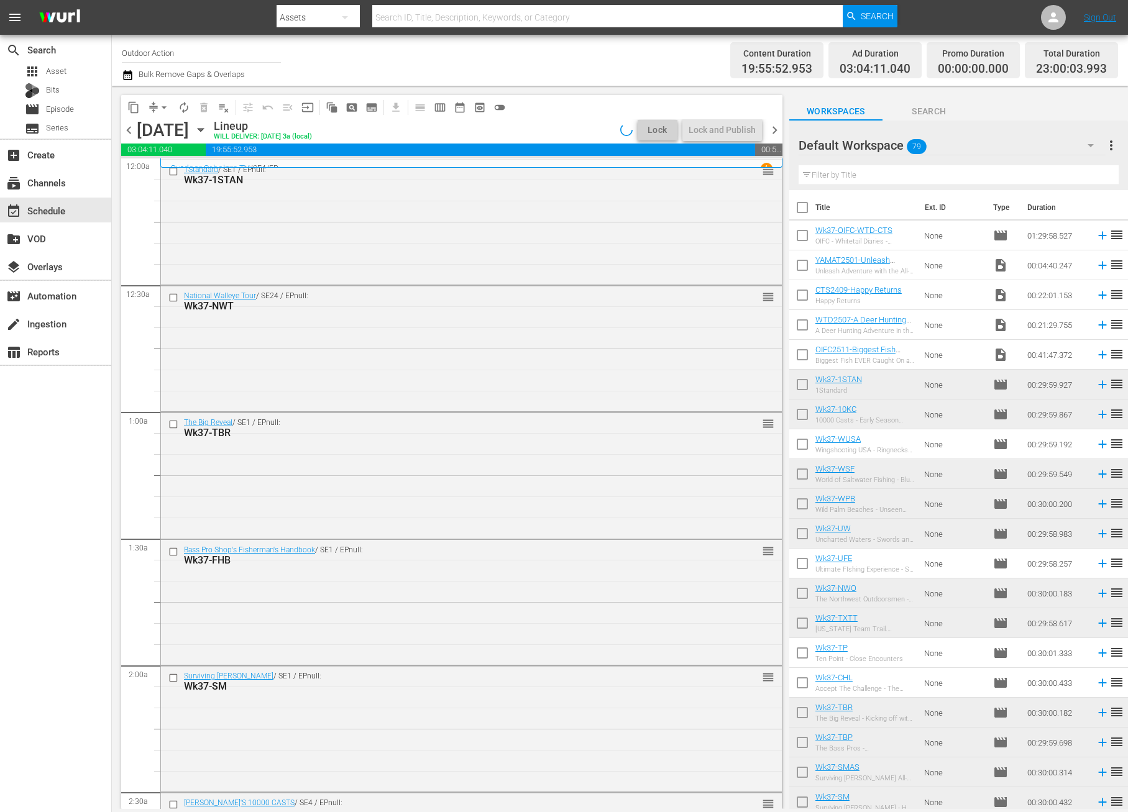
click at [1044, 176] on input "text" at bounding box center [958, 175] width 320 height 20
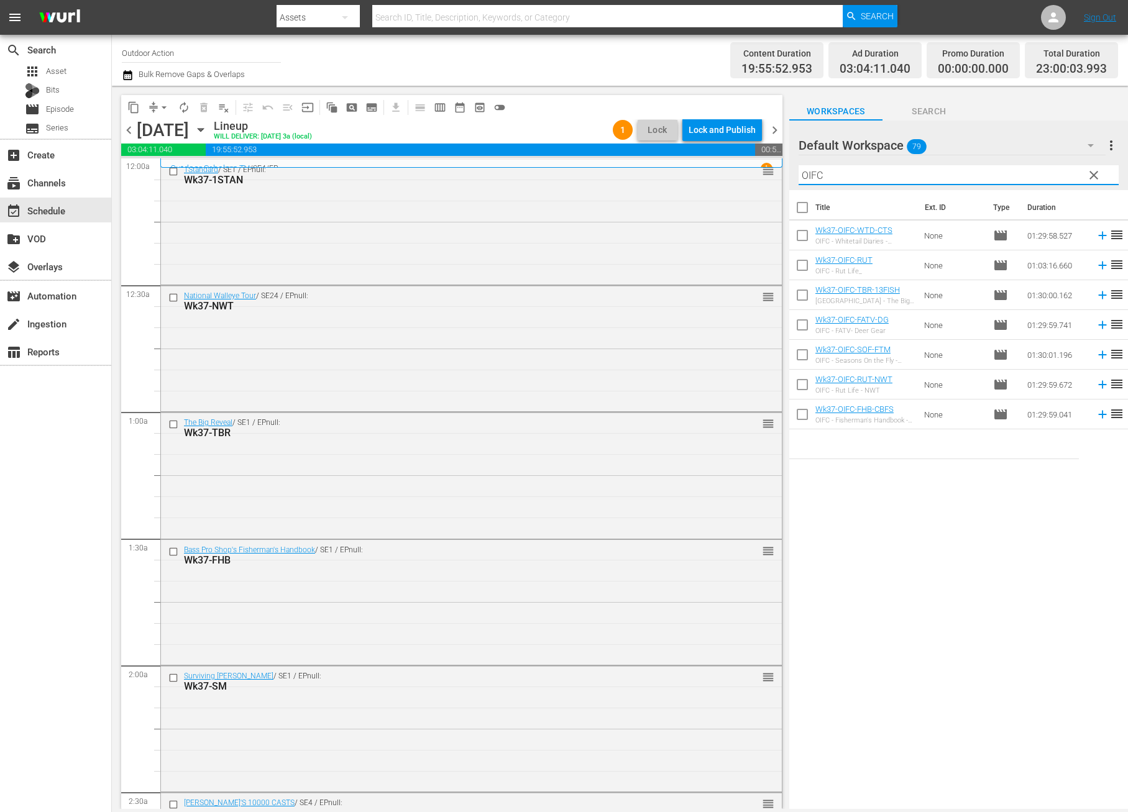
type input "OIFC"
click at [1055, 466] on div "Title Ext. ID Type Duration Wk37-OIFC-WTD-CTS OIFC - Whitetail Diaries - Chasin…" at bounding box center [958, 500] width 339 height 621
click at [1096, 266] on icon at bounding box center [1103, 265] width 14 height 14
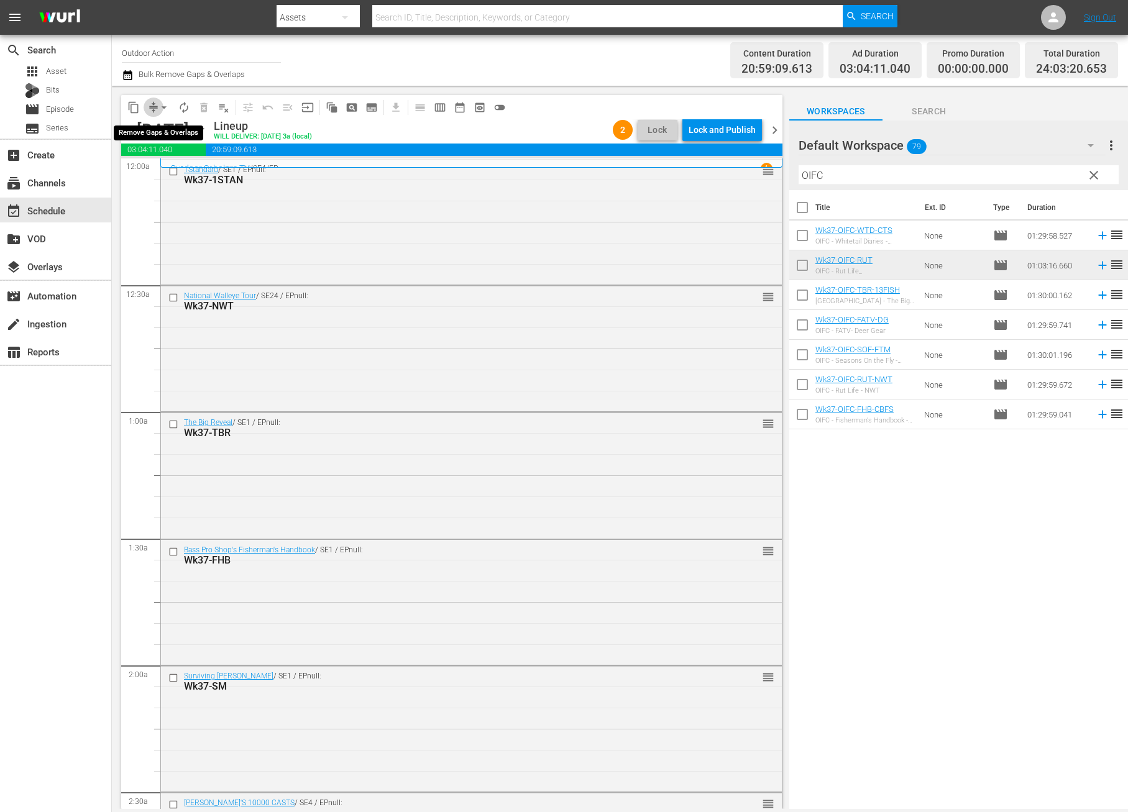
click at [153, 101] on span "compress" at bounding box center [153, 107] width 12 height 12
click at [157, 107] on button "arrow_drop_down" at bounding box center [164, 108] width 20 height 20
click at [162, 130] on li "Align to Midnight" at bounding box center [164, 132] width 130 height 21
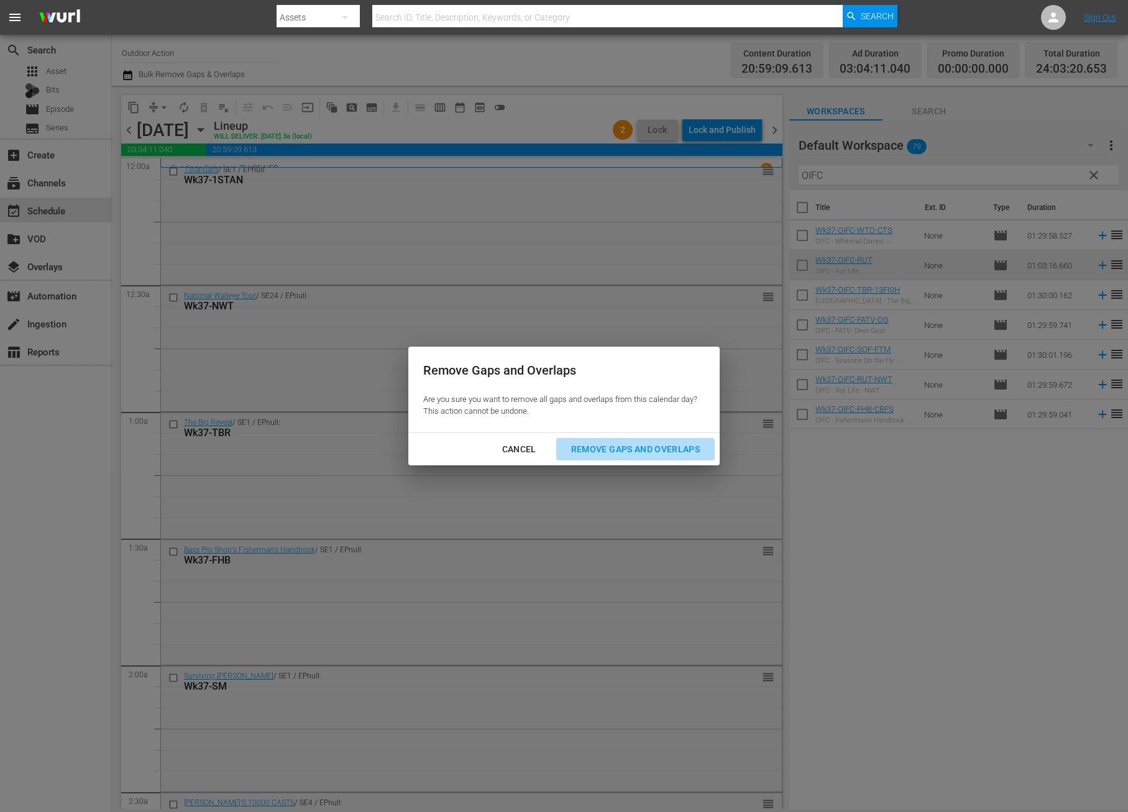
click at [606, 452] on div "Remove Gaps and Overlaps" at bounding box center [635, 450] width 149 height 16
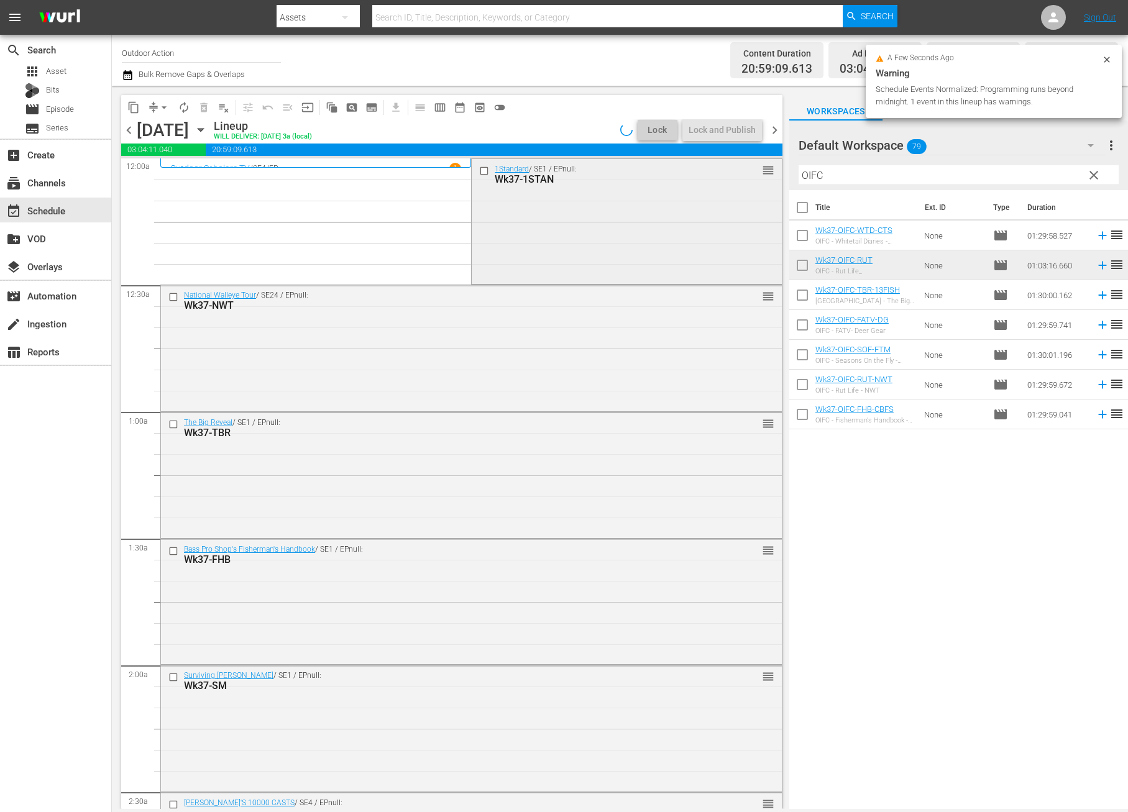
scroll to position [11, 0]
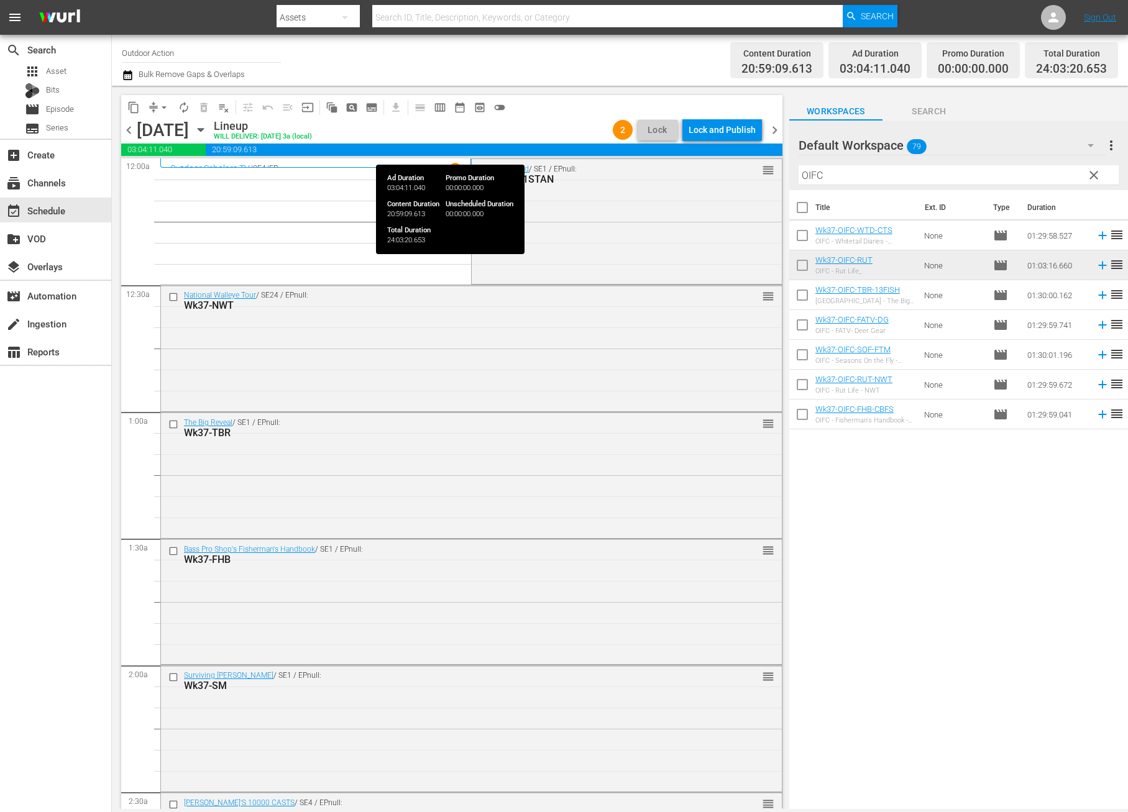
scroll to position [11, 0]
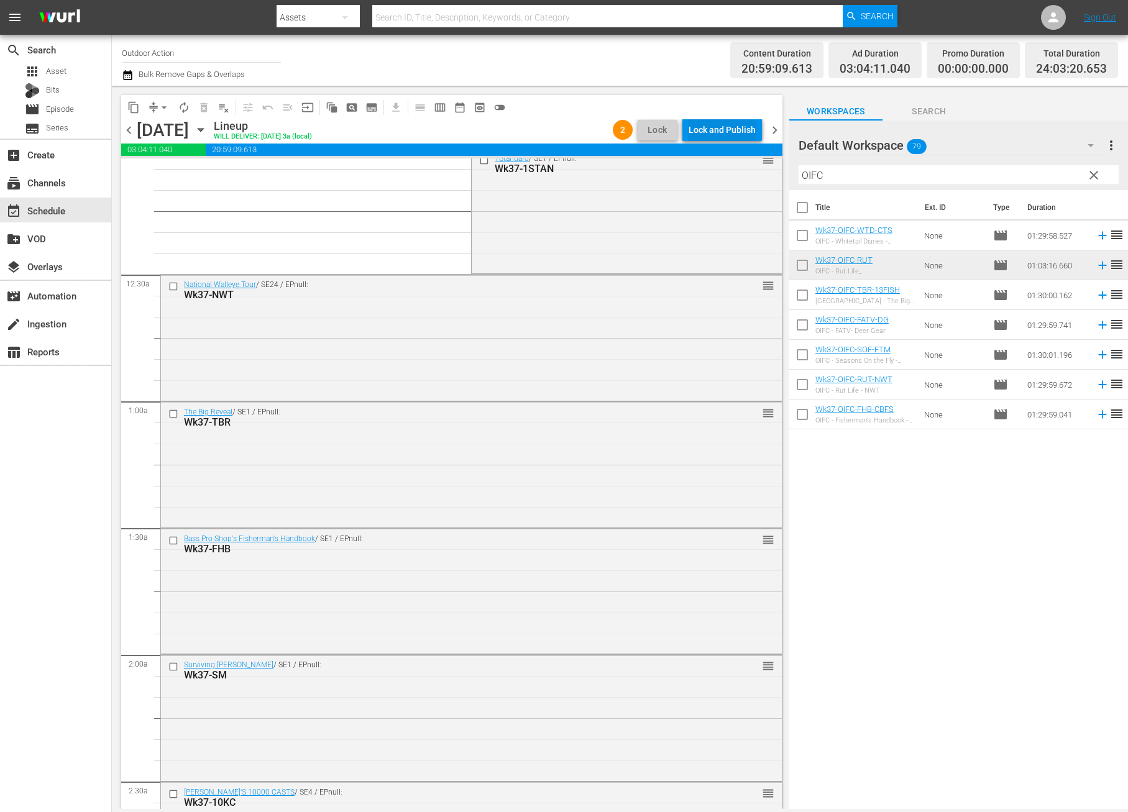
click at [727, 129] on div "Lock and Publish" at bounding box center [721, 130] width 67 height 22
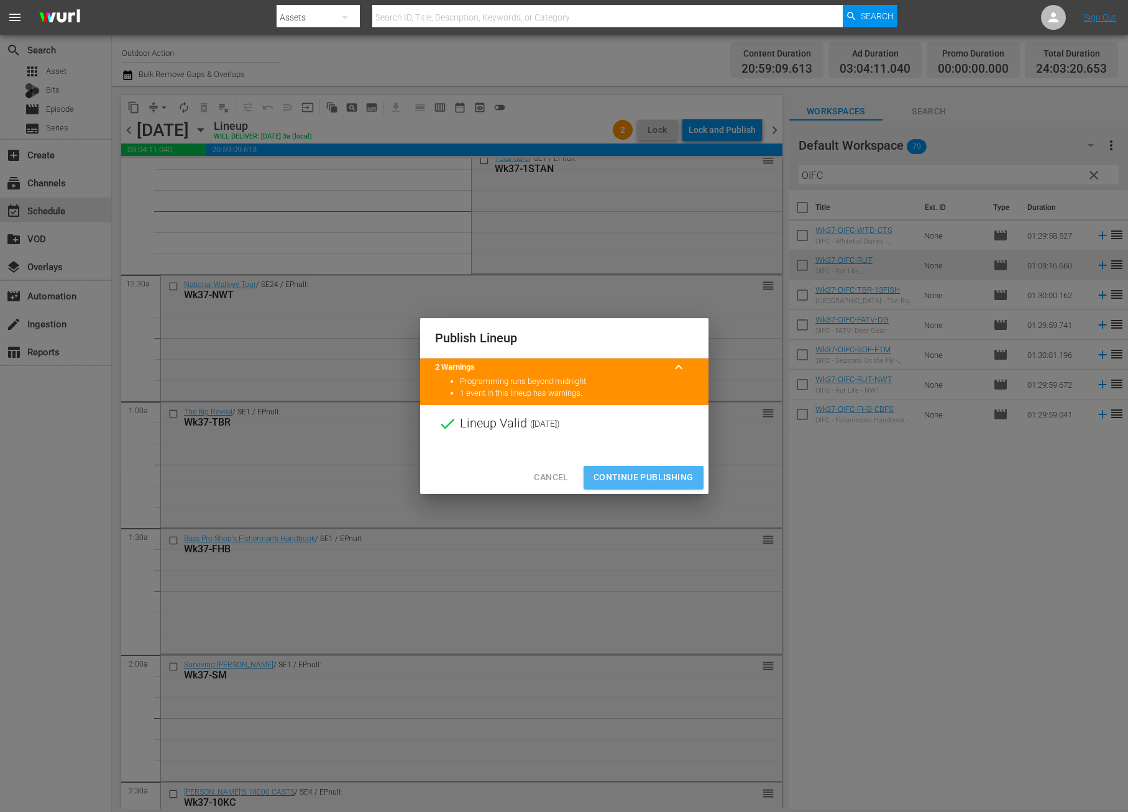
click at [639, 472] on span "Continue Publishing" at bounding box center [643, 478] width 100 height 16
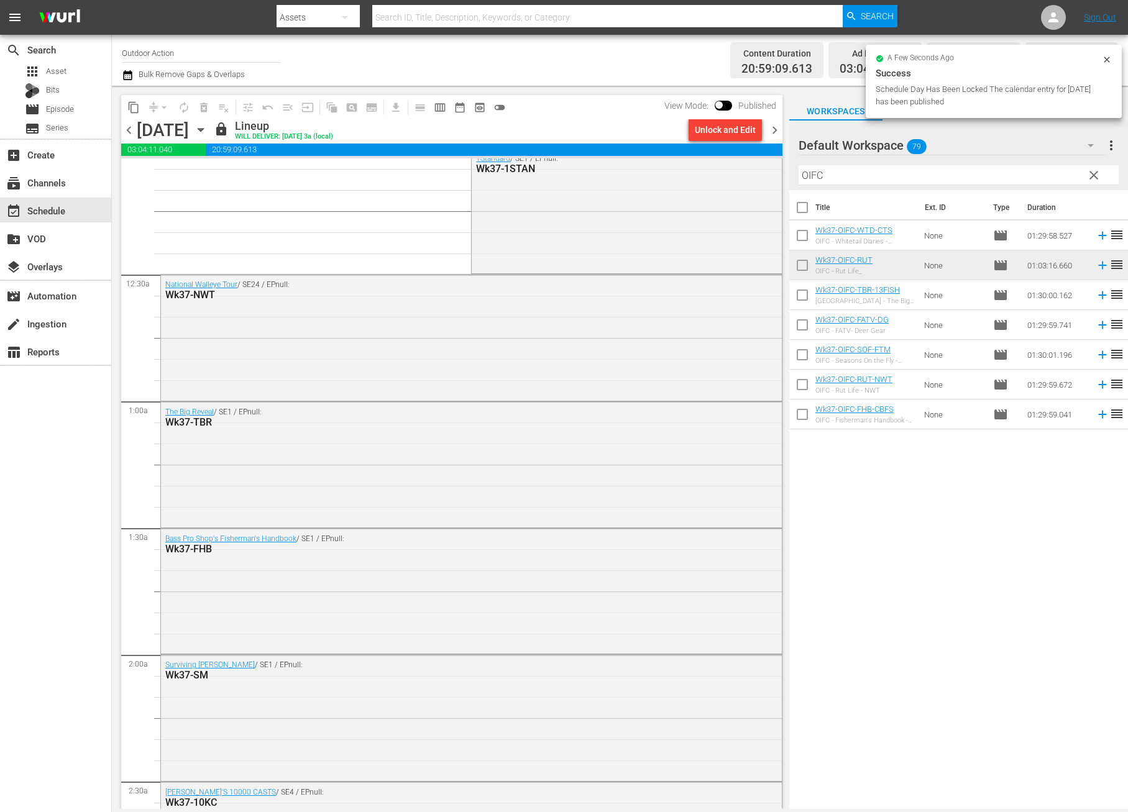
click at [773, 129] on span "chevron_right" at bounding box center [775, 130] width 16 height 16
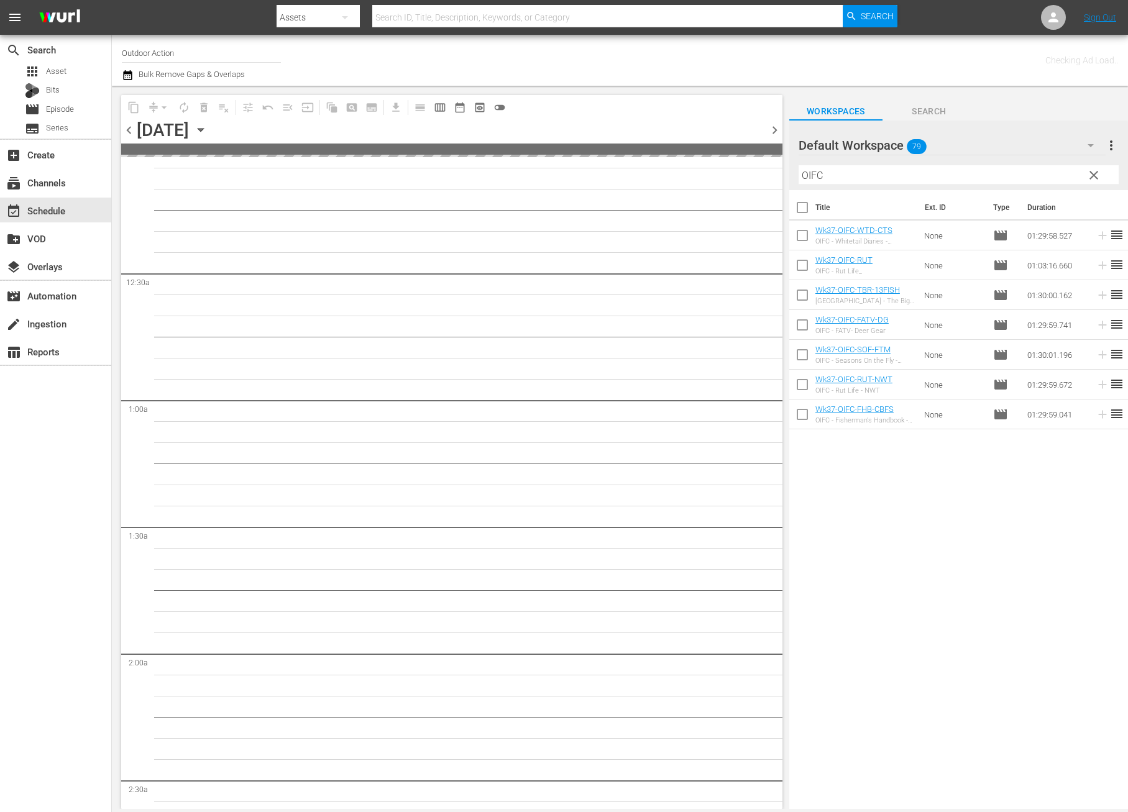
click at [849, 179] on input "OIFC" at bounding box center [958, 175] width 320 height 20
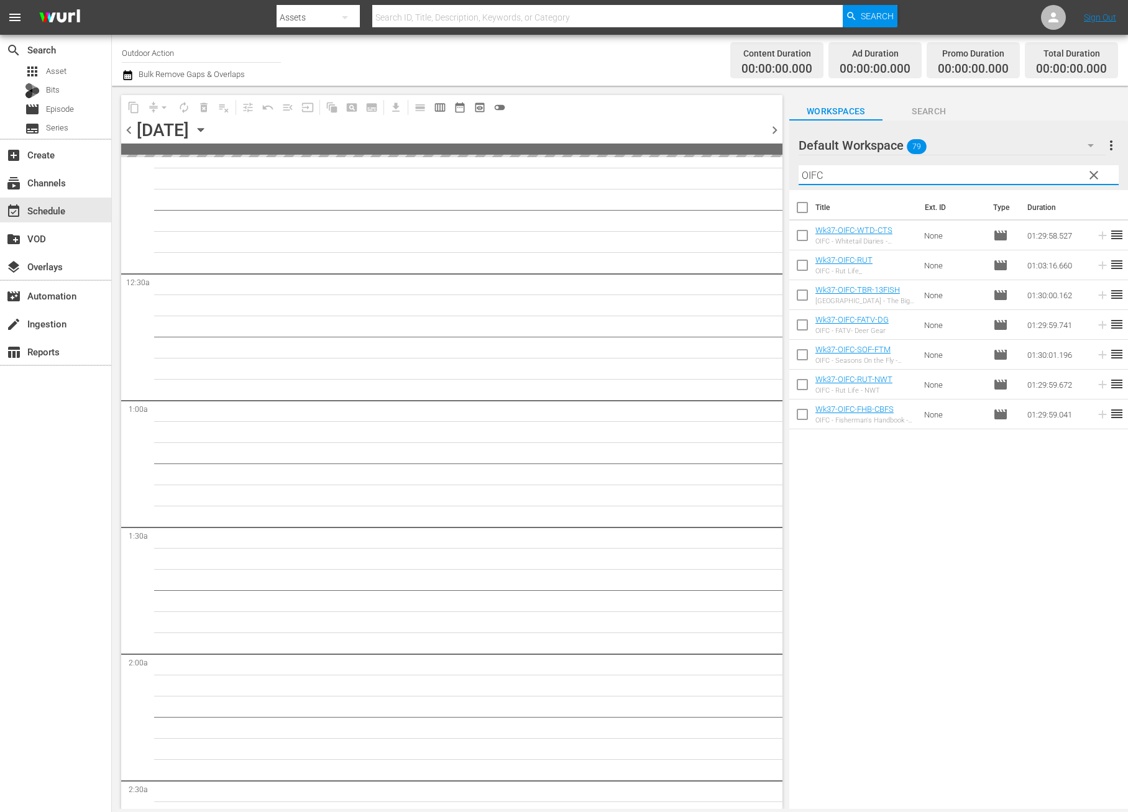
click at [849, 179] on input "OIFC" at bounding box center [958, 175] width 320 height 20
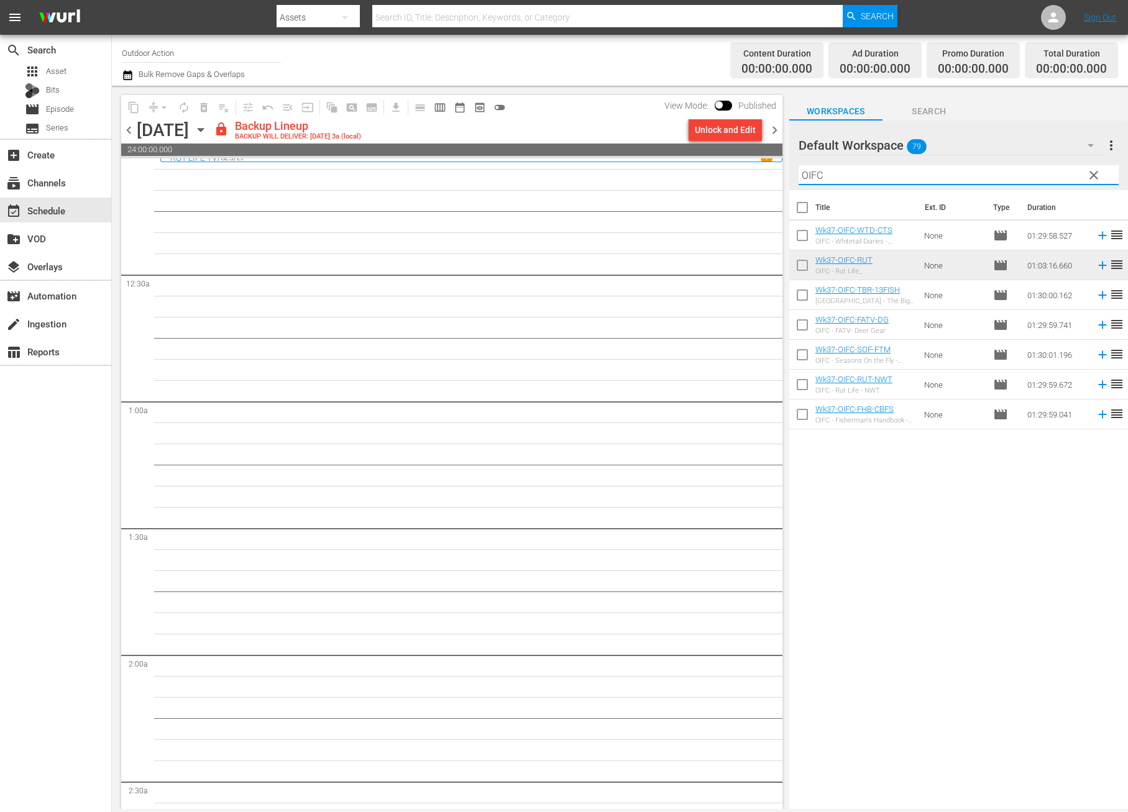
type input "U"
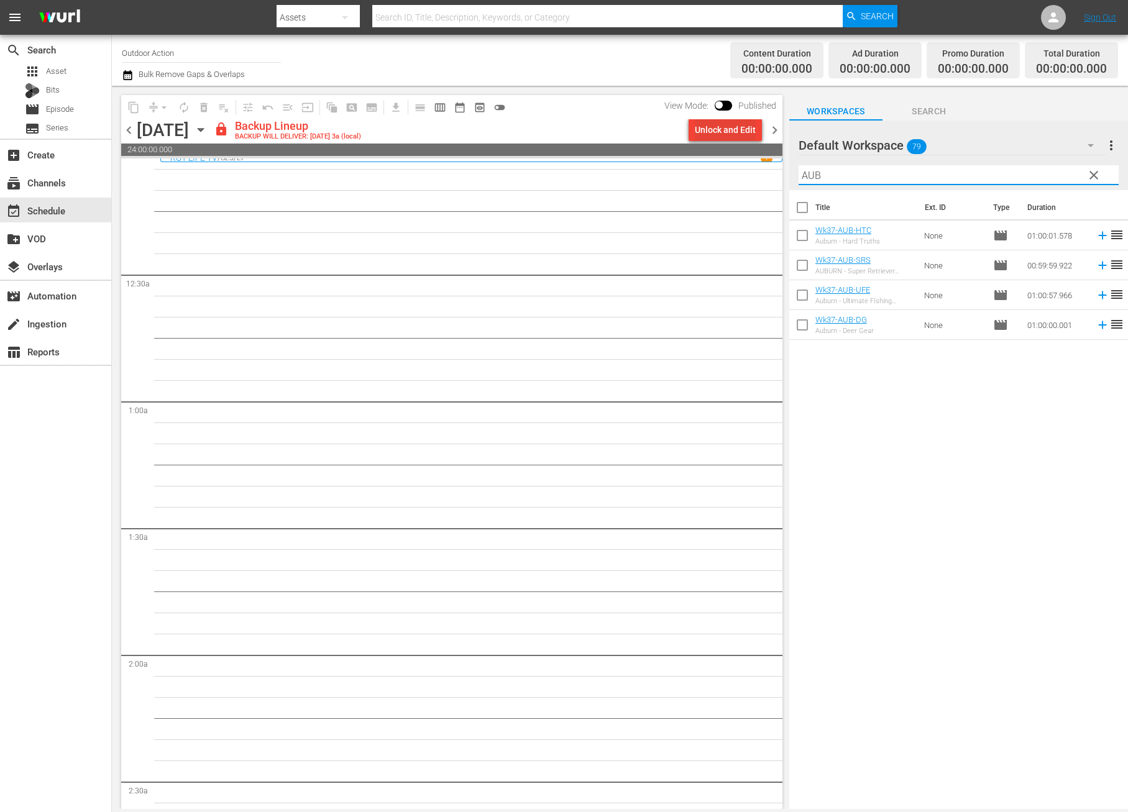
click at [712, 130] on div "Unlock and Edit" at bounding box center [725, 130] width 61 height 22
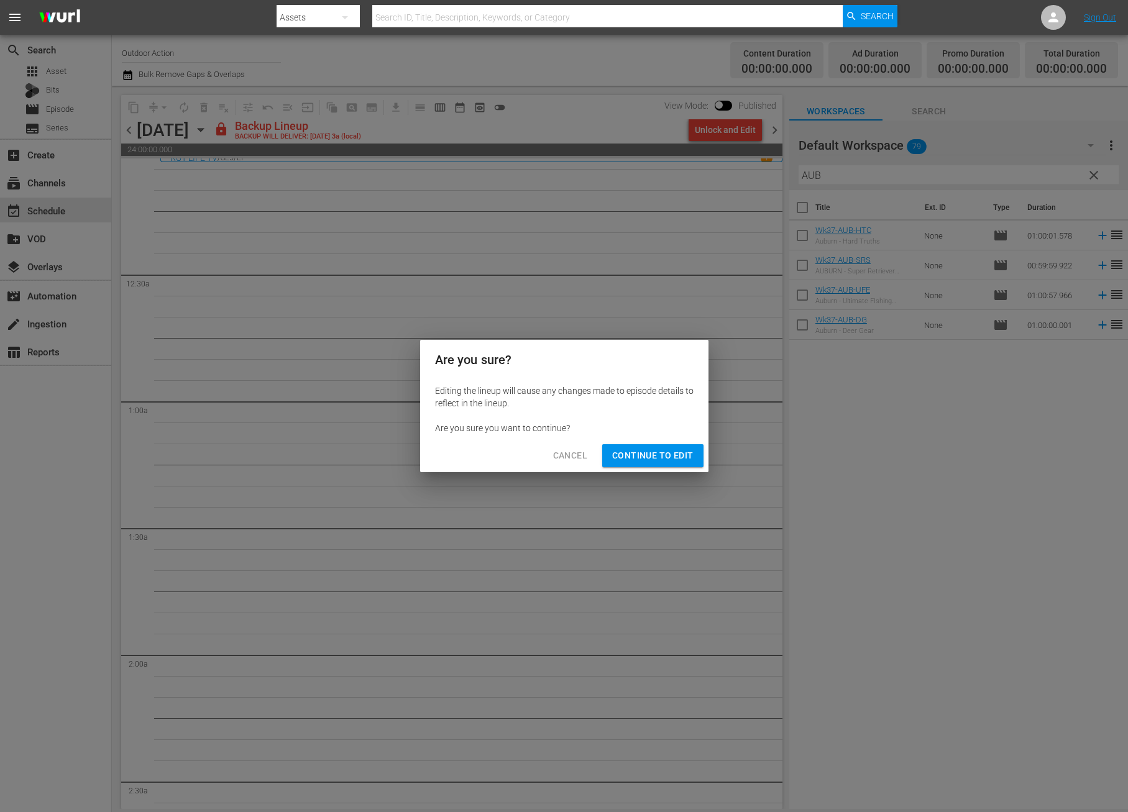
click at [658, 446] on button "Continue to Edit" at bounding box center [652, 455] width 101 height 23
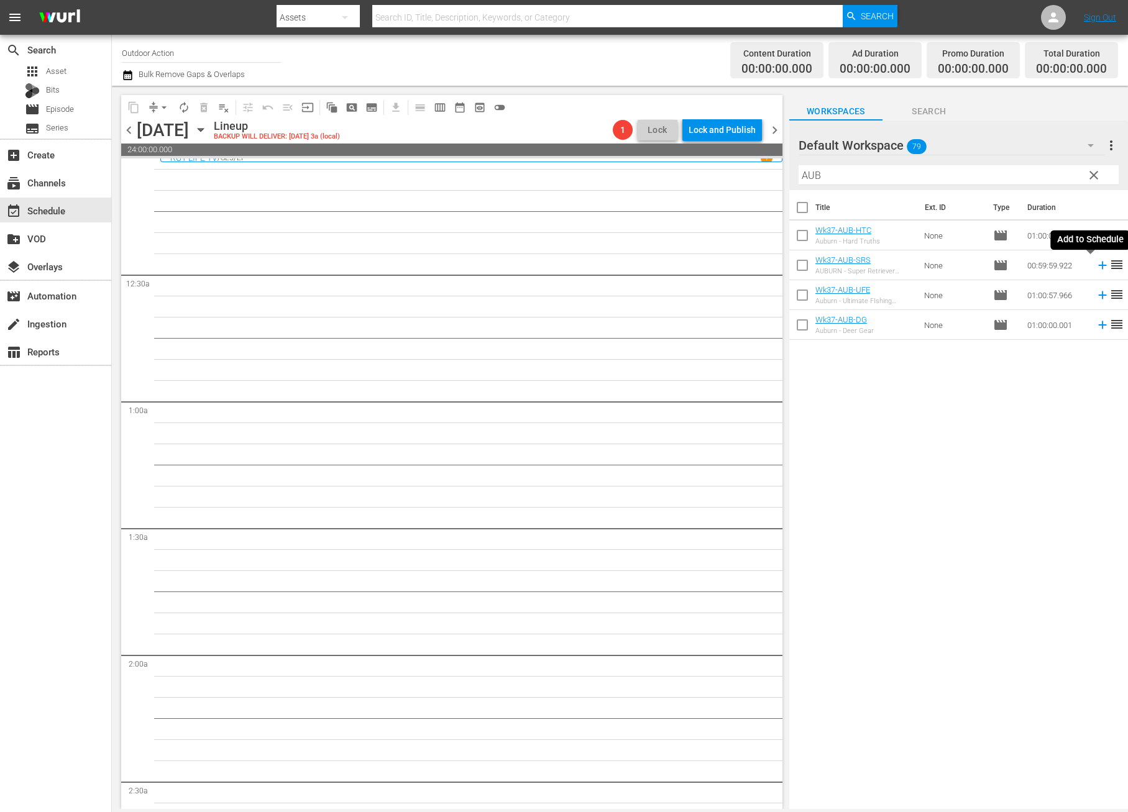
click at [1096, 265] on icon at bounding box center [1103, 265] width 14 height 14
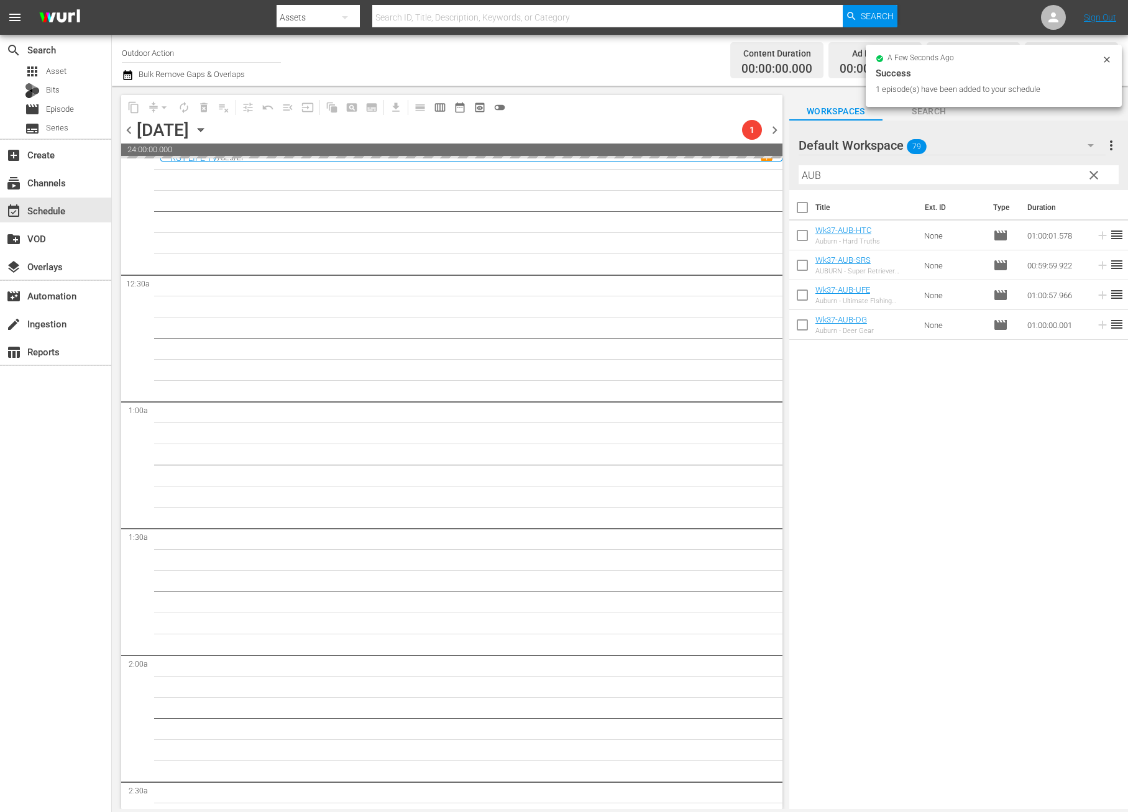
click at [851, 178] on input "AUB" at bounding box center [958, 175] width 320 height 20
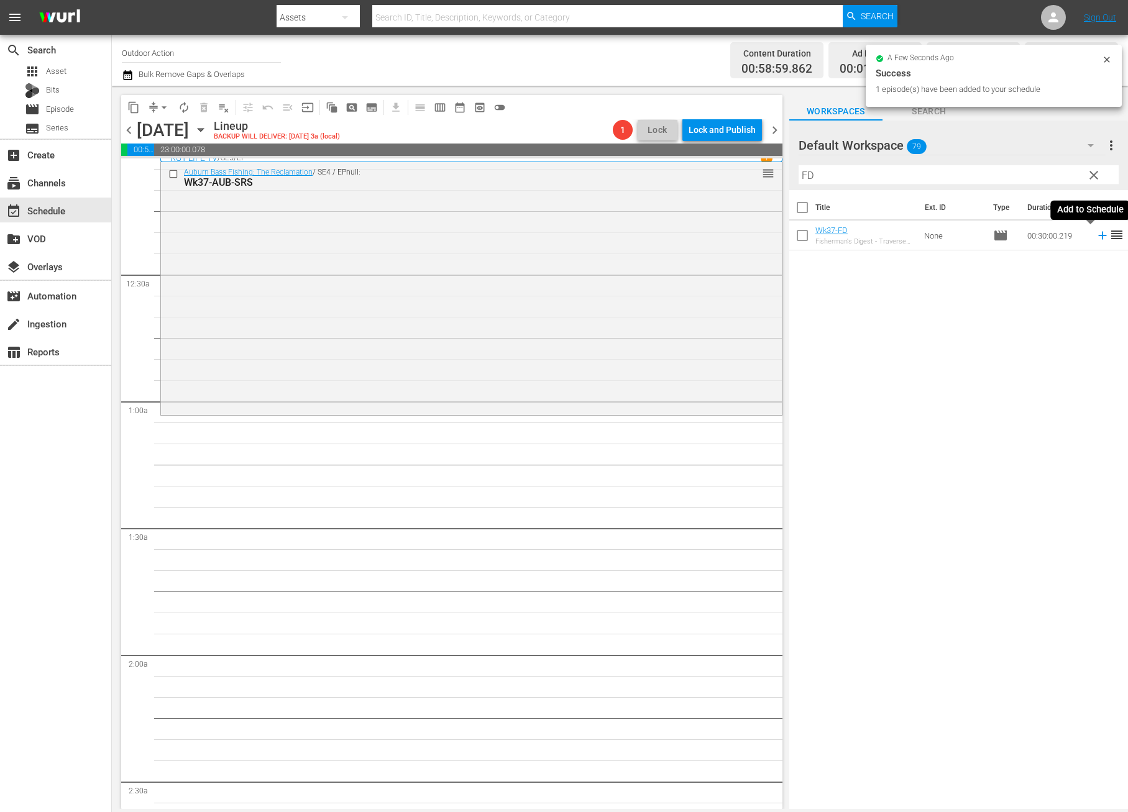
click at [1096, 241] on icon at bounding box center [1103, 236] width 14 height 14
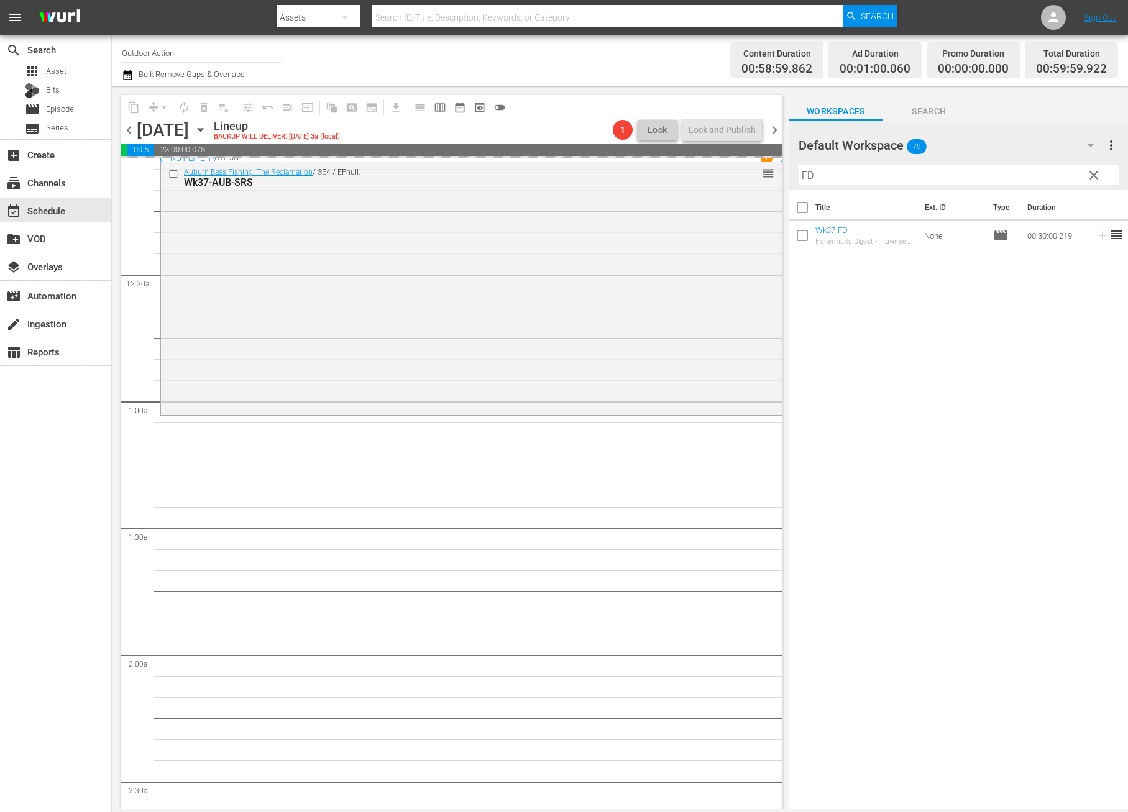
click at [939, 176] on input "FD" at bounding box center [958, 175] width 320 height 20
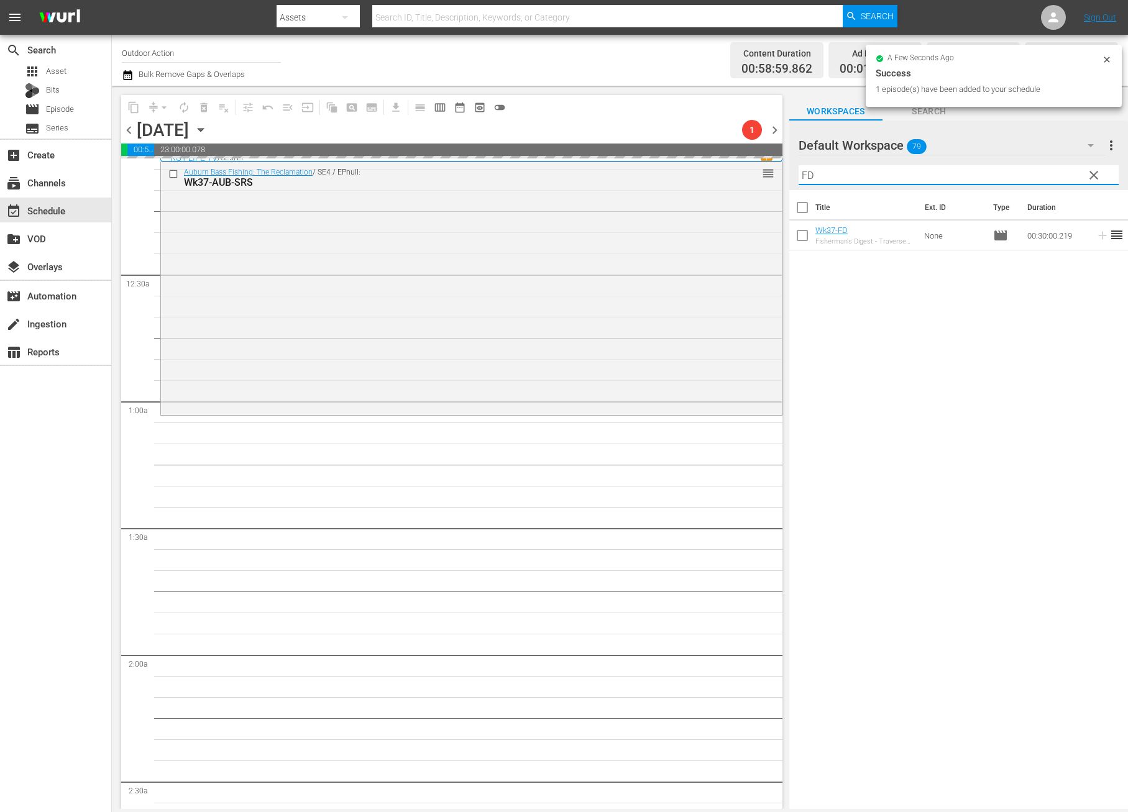
click at [939, 176] on input "FD" at bounding box center [958, 175] width 320 height 20
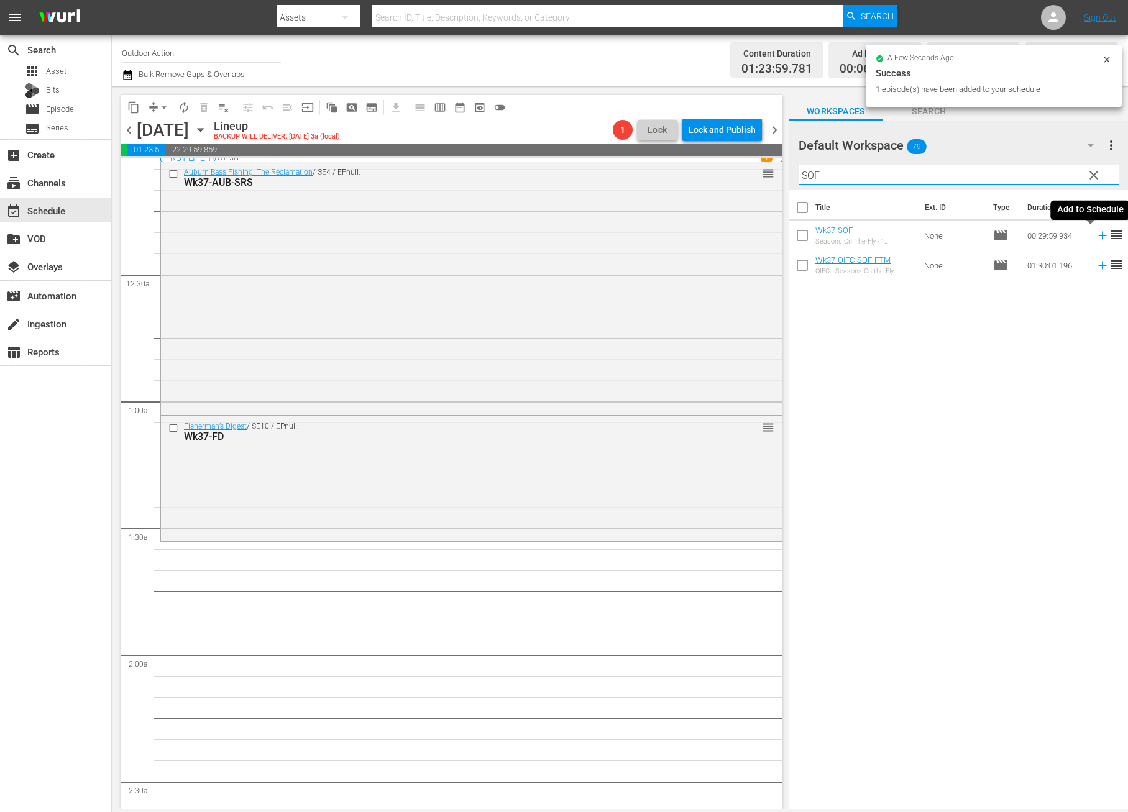
click at [1096, 234] on icon at bounding box center [1103, 236] width 14 height 14
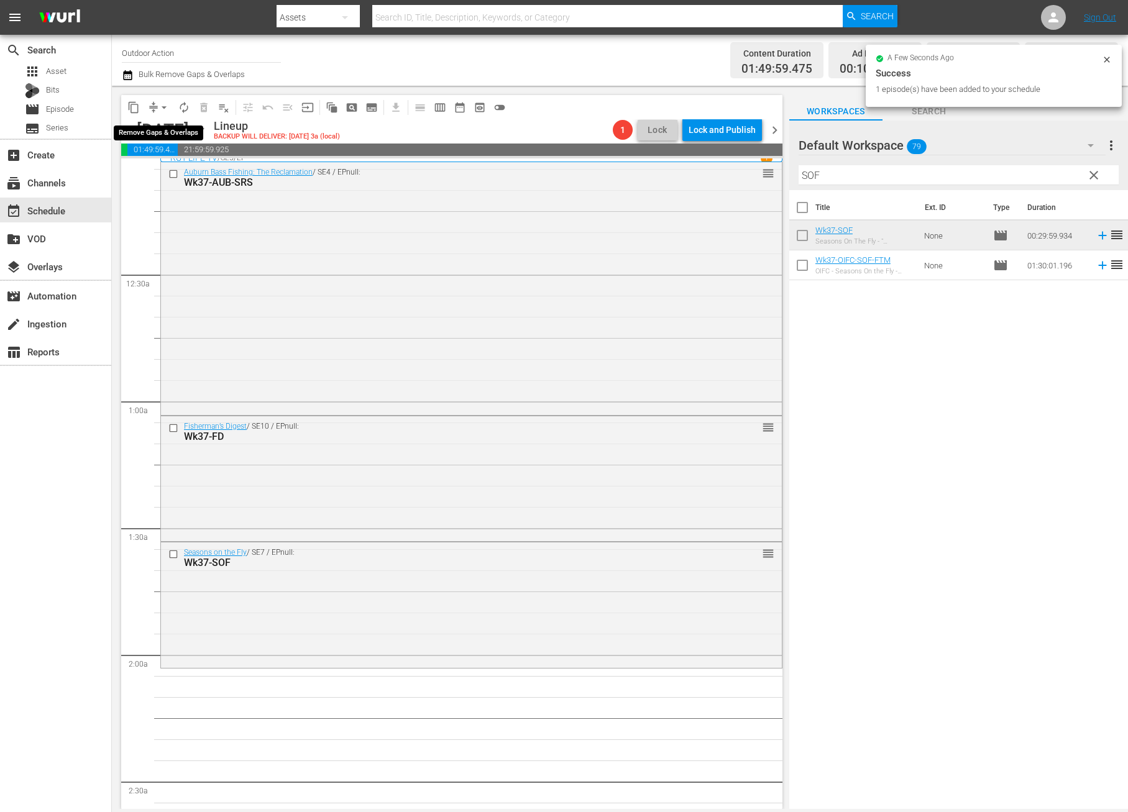
click at [153, 105] on span "compress" at bounding box center [153, 107] width 12 height 12
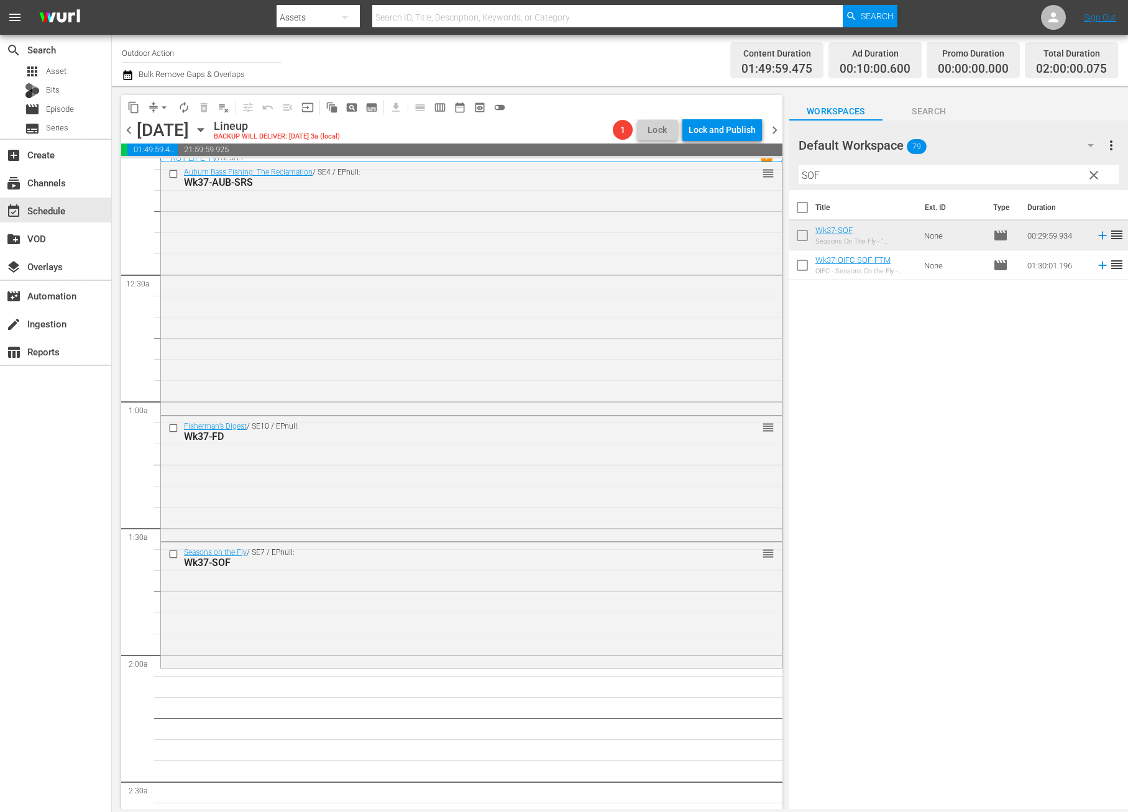
click at [156, 105] on button "arrow_drop_down" at bounding box center [164, 108] width 20 height 20
click at [162, 128] on li "Align to Midnight" at bounding box center [164, 132] width 130 height 21
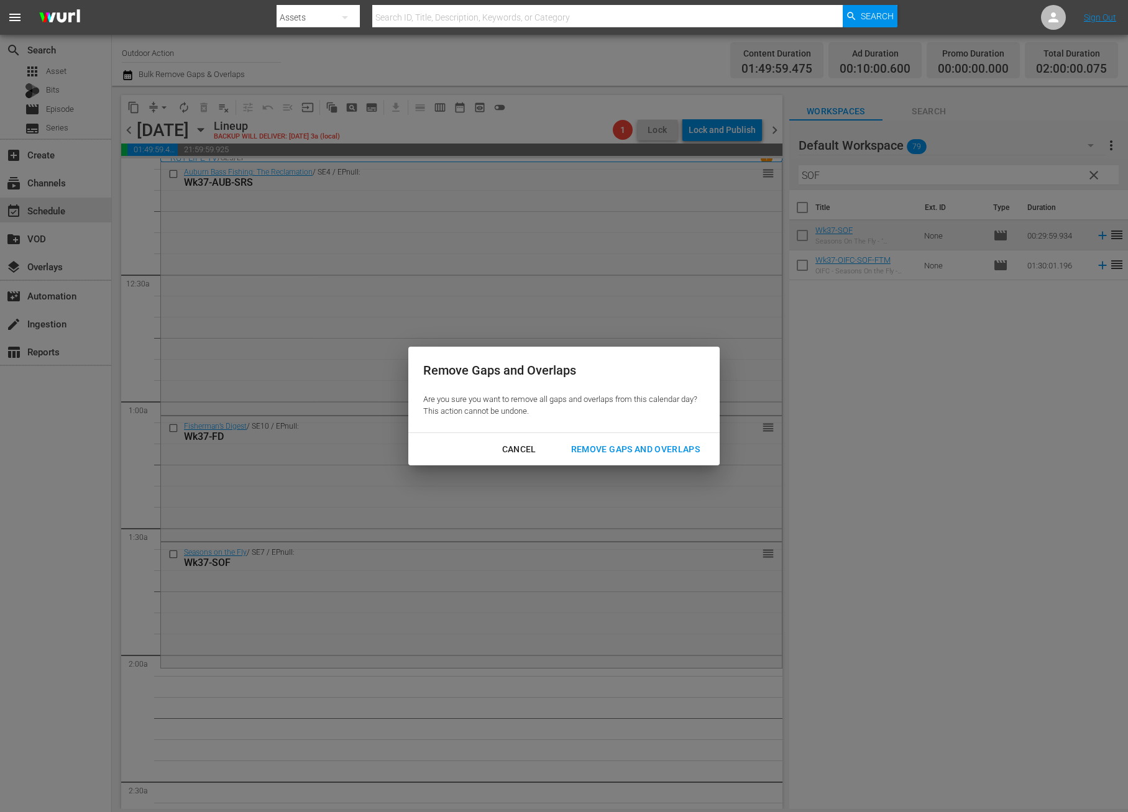
click at [658, 446] on div "Remove Gaps and Overlaps" at bounding box center [635, 450] width 149 height 16
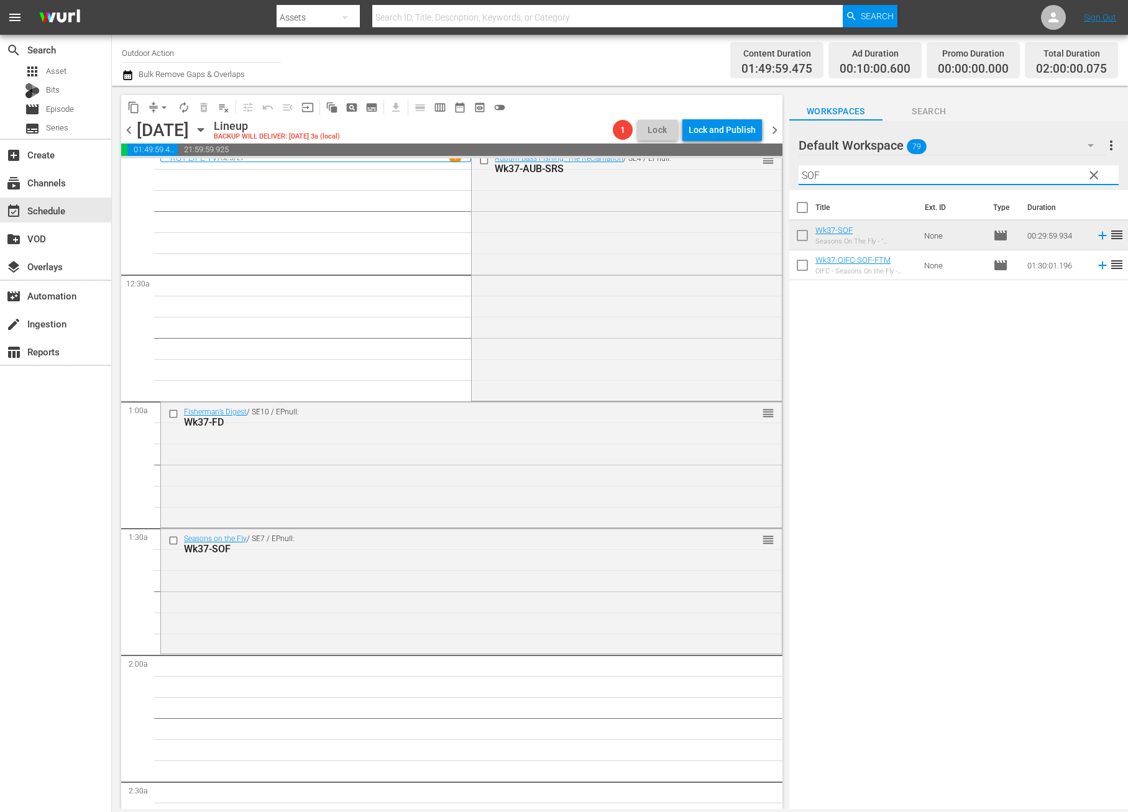
click at [851, 180] on input "SOF" at bounding box center [958, 175] width 320 height 20
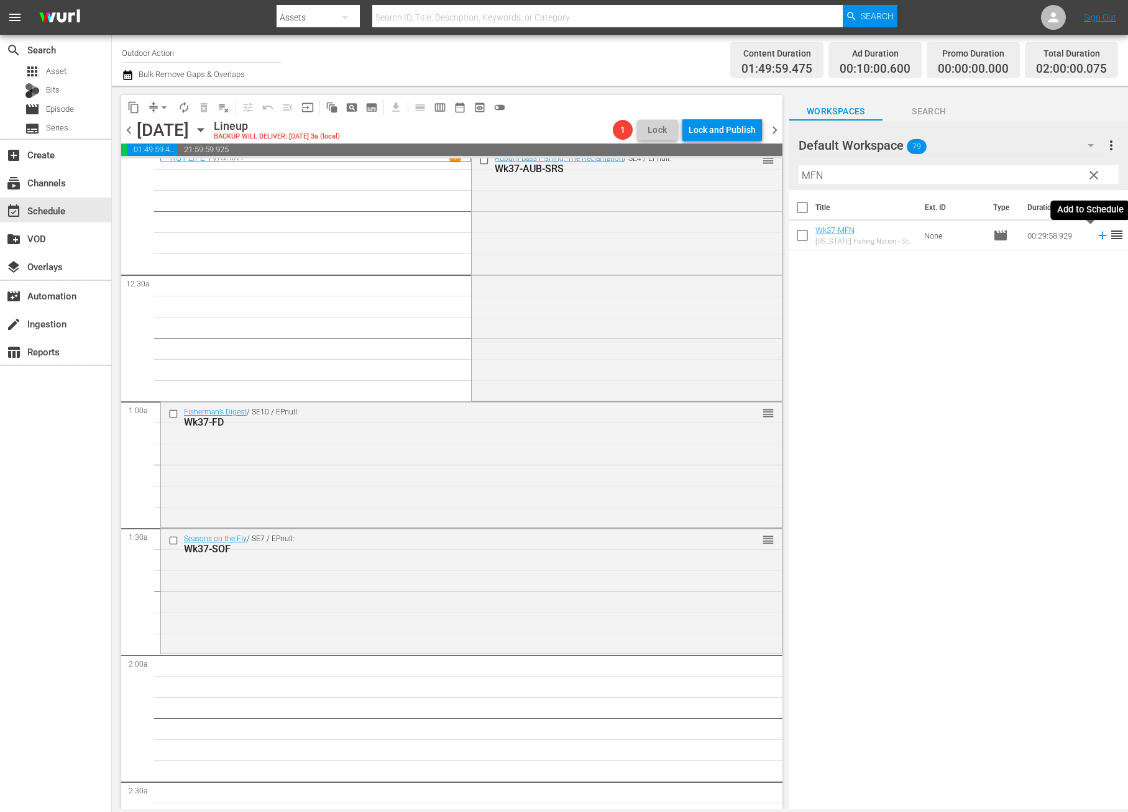
click at [1096, 237] on icon at bounding box center [1103, 236] width 14 height 14
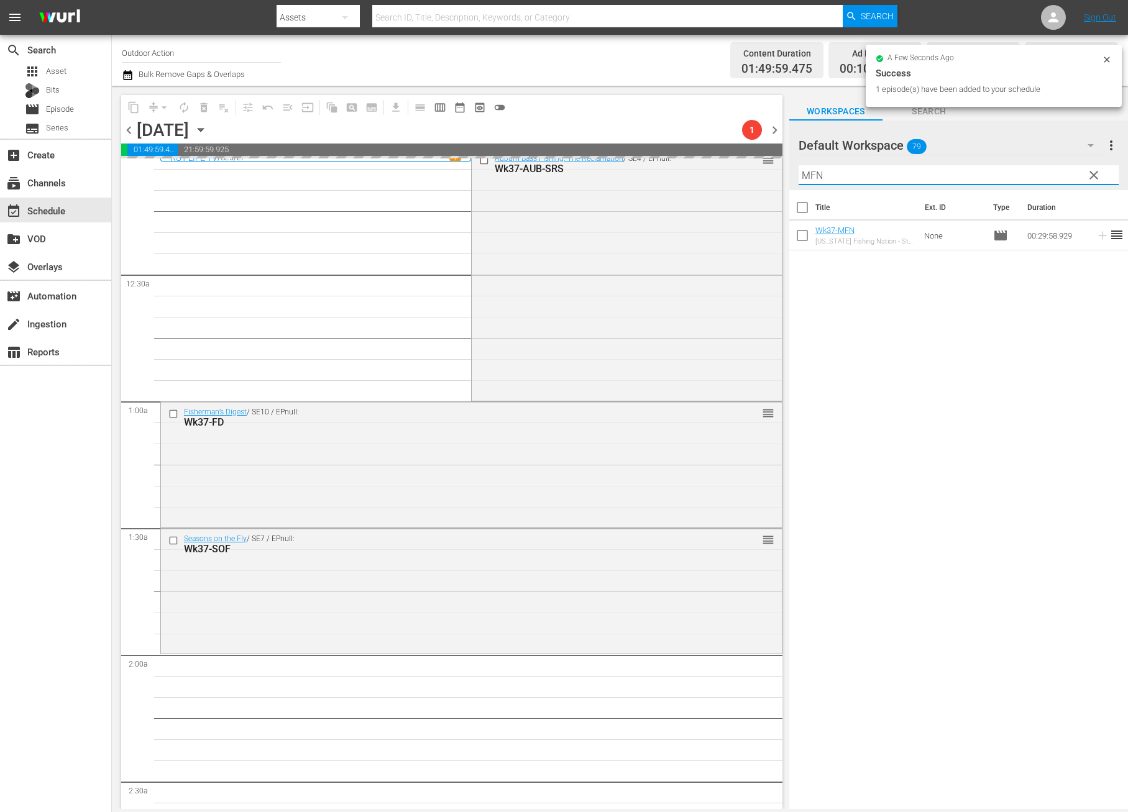
click at [1012, 169] on input "MFN" at bounding box center [958, 175] width 320 height 20
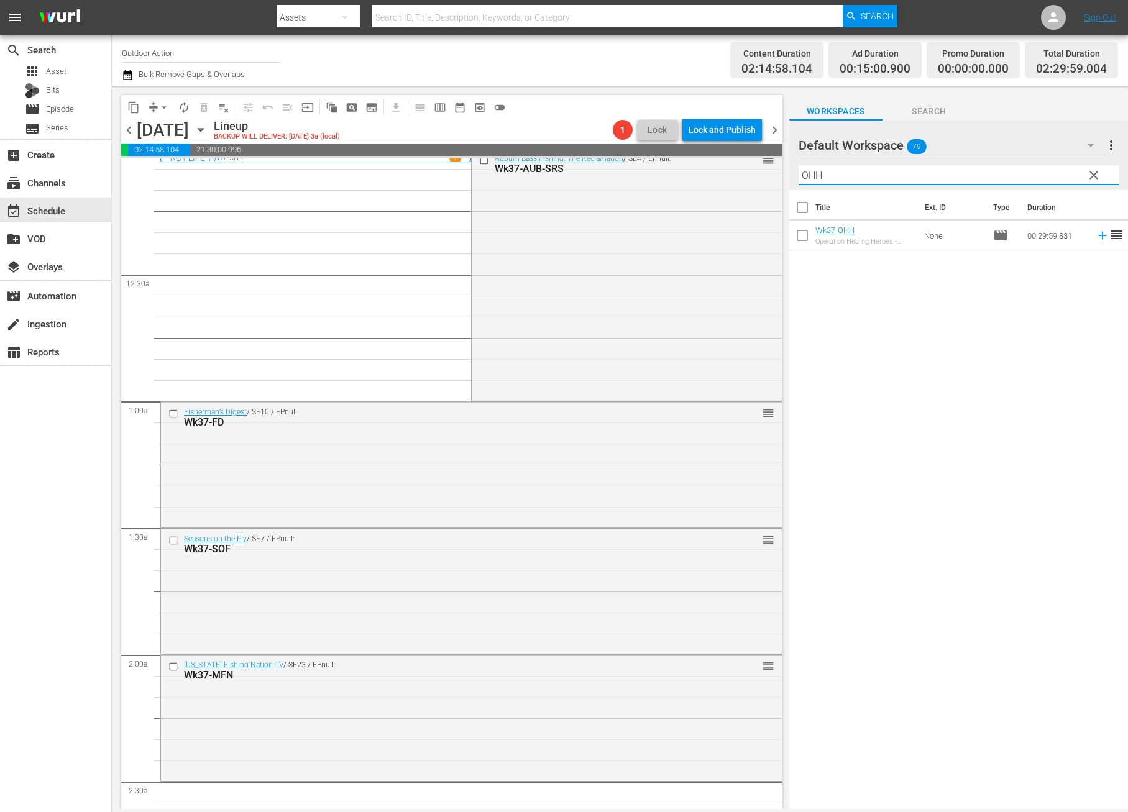
click at [1096, 233] on icon at bounding box center [1103, 236] width 14 height 14
click at [1052, 175] on input "OHH" at bounding box center [958, 175] width 320 height 20
click at [1096, 237] on icon at bounding box center [1103, 236] width 14 height 14
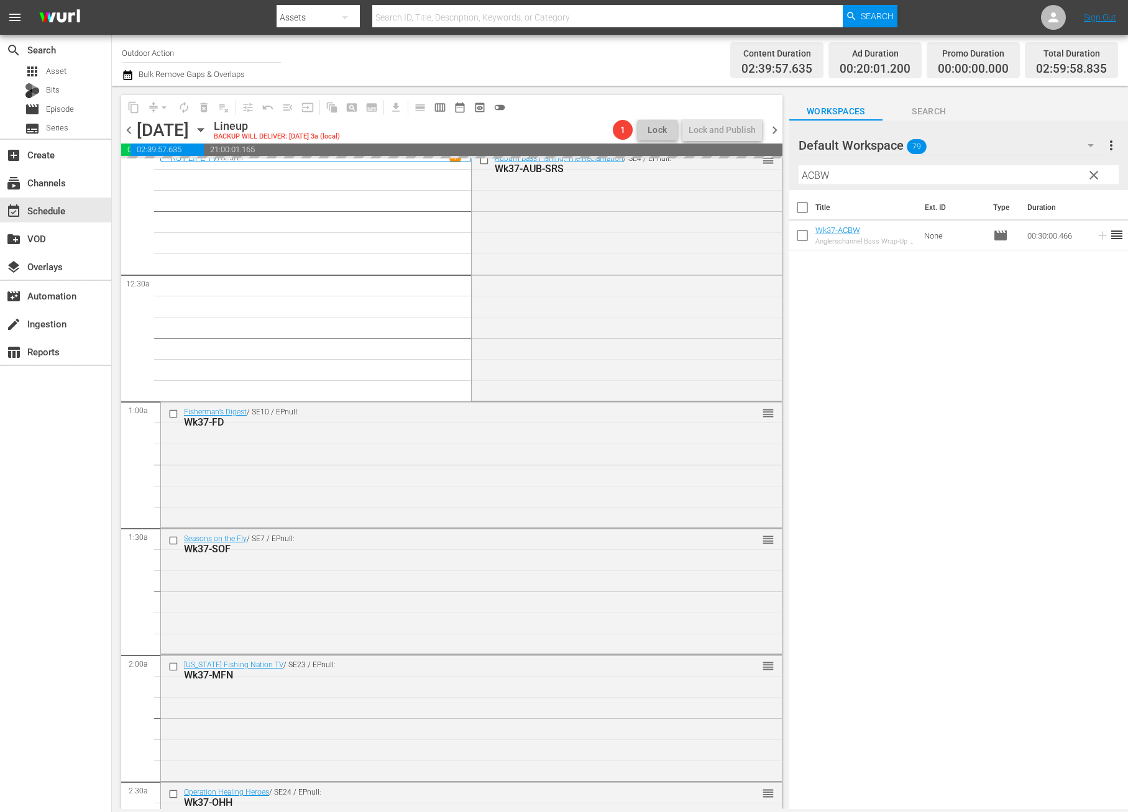
click at [1024, 173] on input "ACBW" at bounding box center [958, 175] width 320 height 20
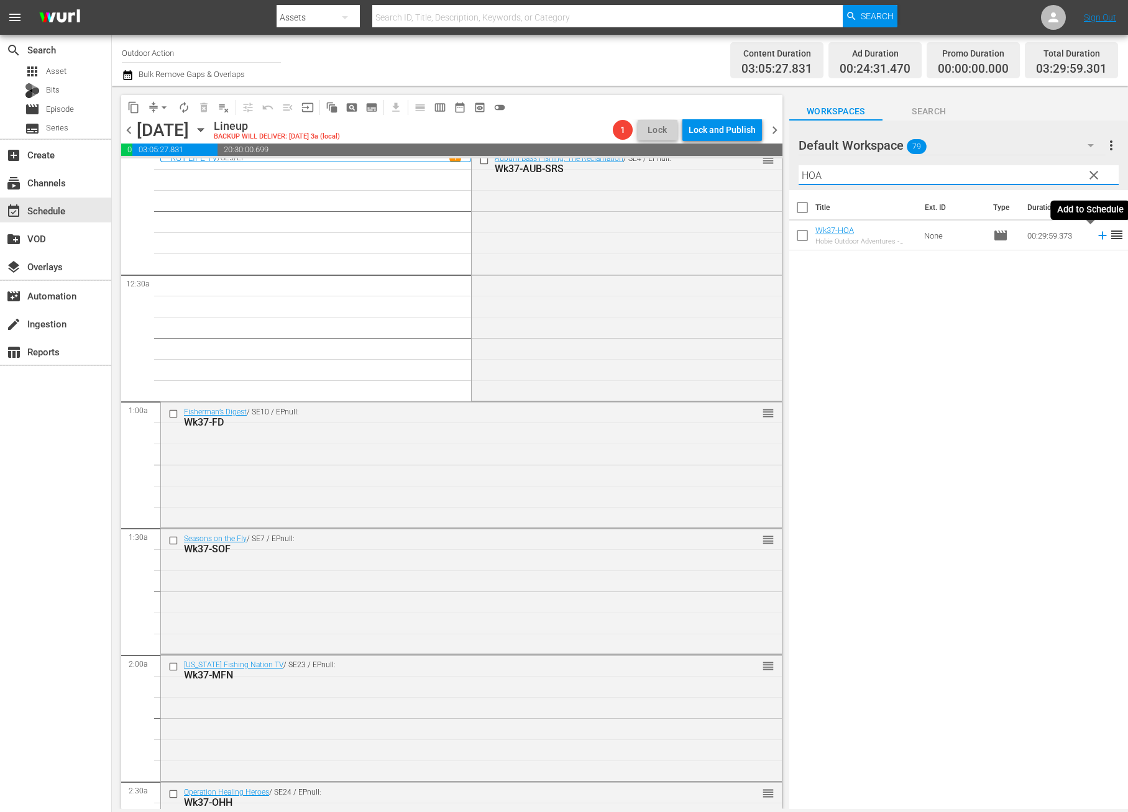
click at [1096, 232] on icon at bounding box center [1103, 236] width 14 height 14
click at [1038, 170] on input "HOA" at bounding box center [958, 175] width 320 height 20
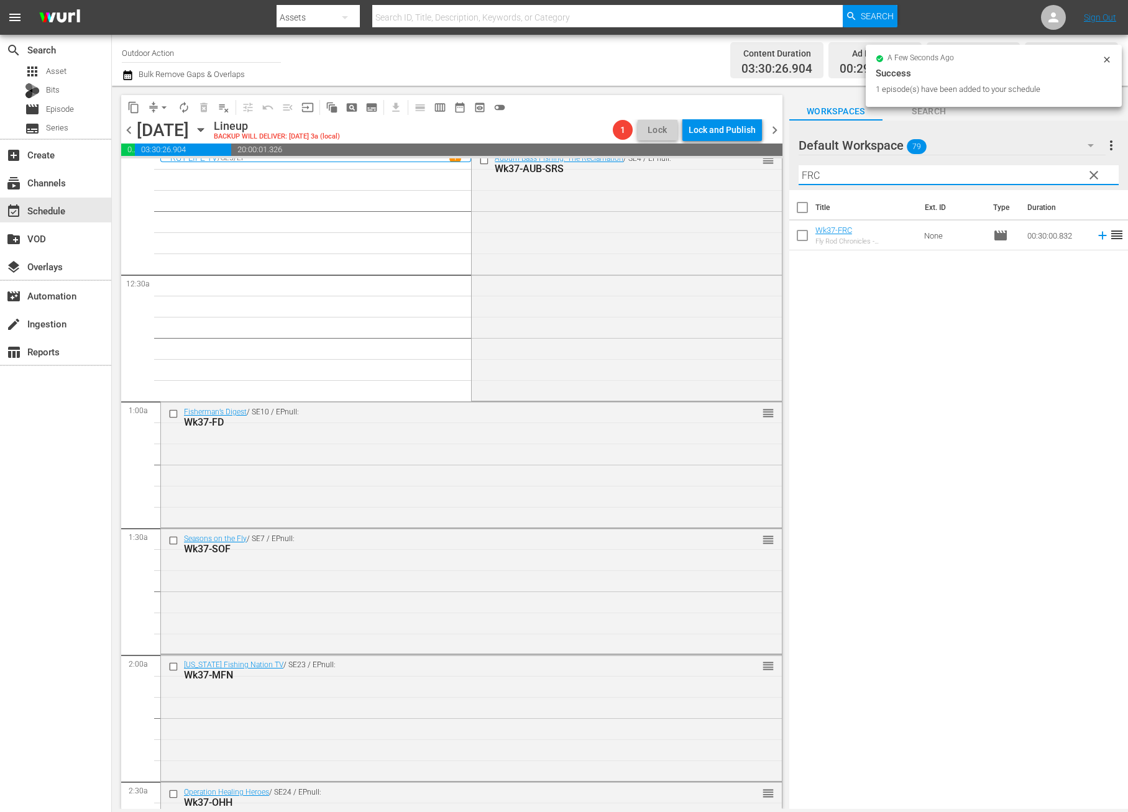
click at [1098, 236] on icon at bounding box center [1102, 236] width 8 height 8
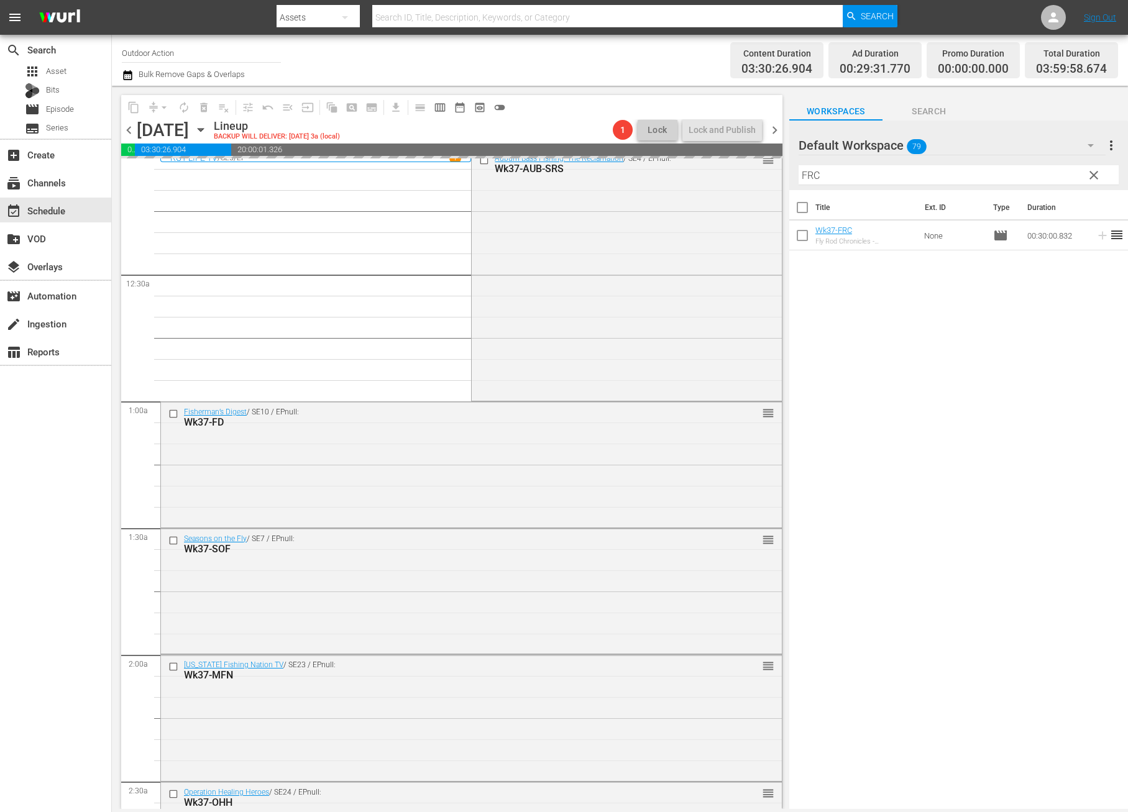
click at [1026, 174] on input "FRC" at bounding box center [958, 175] width 320 height 20
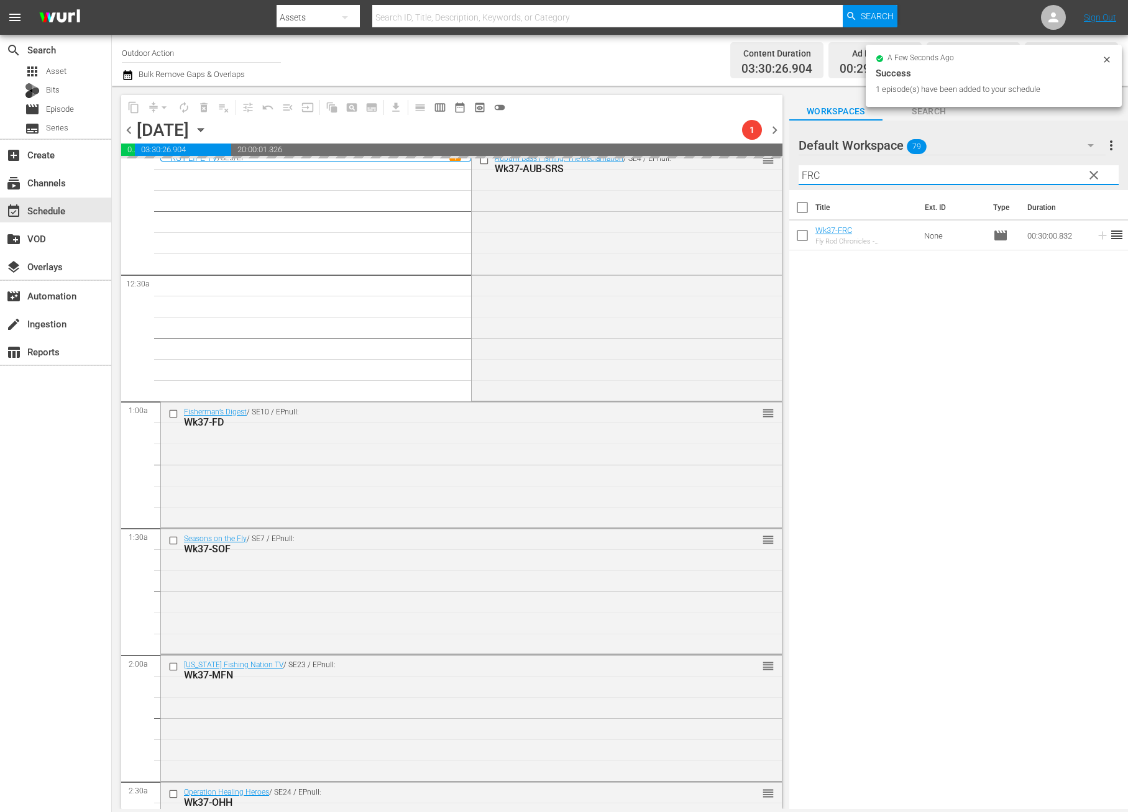
click at [1026, 174] on input "FRC" at bounding box center [958, 175] width 320 height 20
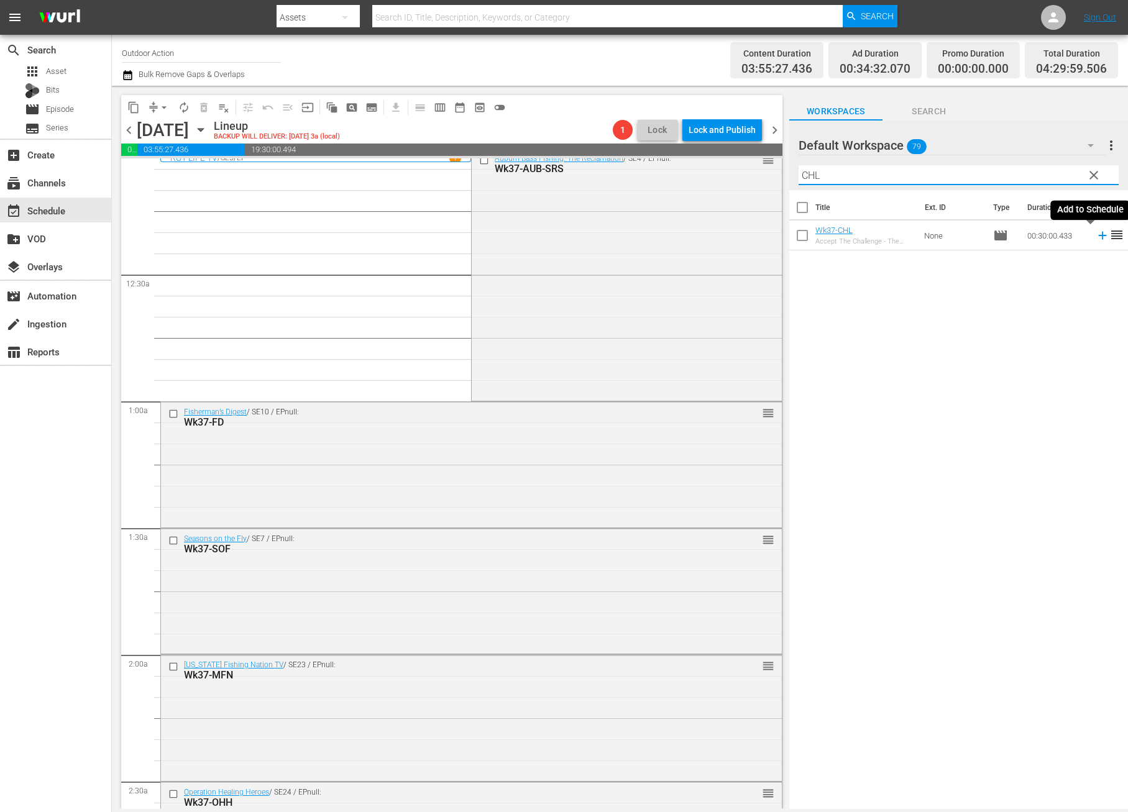
click at [1096, 240] on icon at bounding box center [1103, 236] width 14 height 14
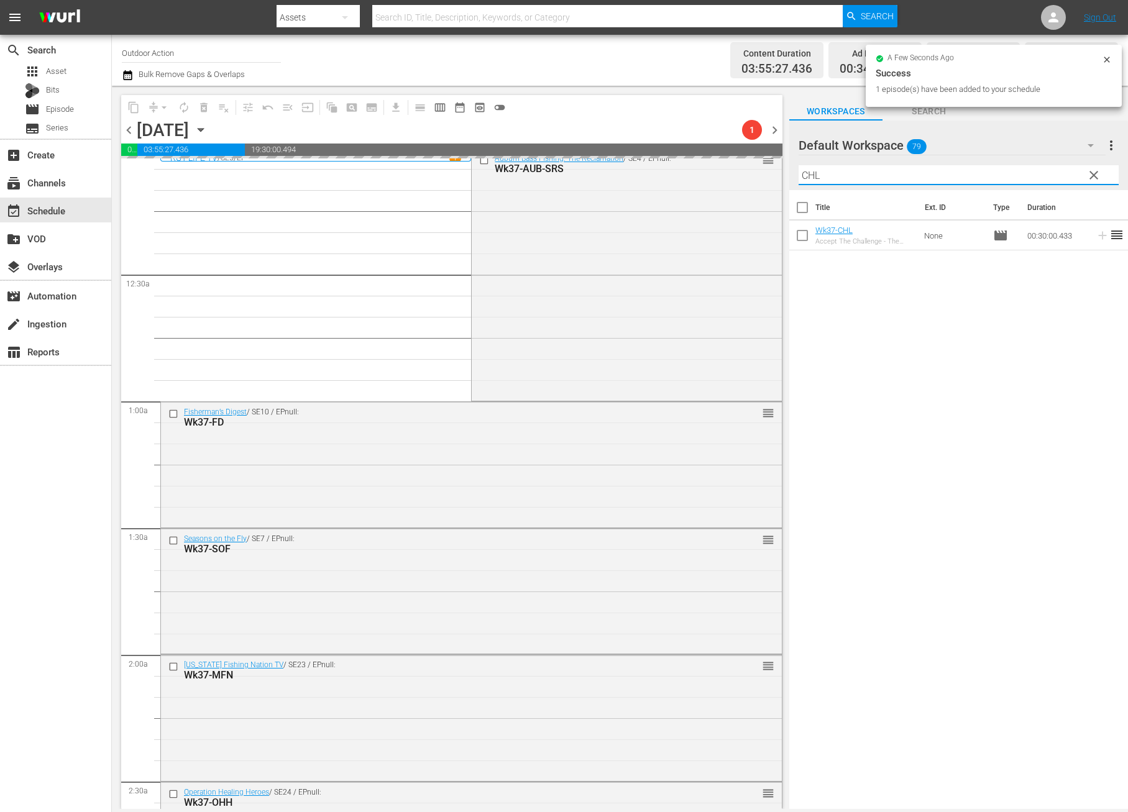
click at [1034, 172] on input "CHL" at bounding box center [958, 175] width 320 height 20
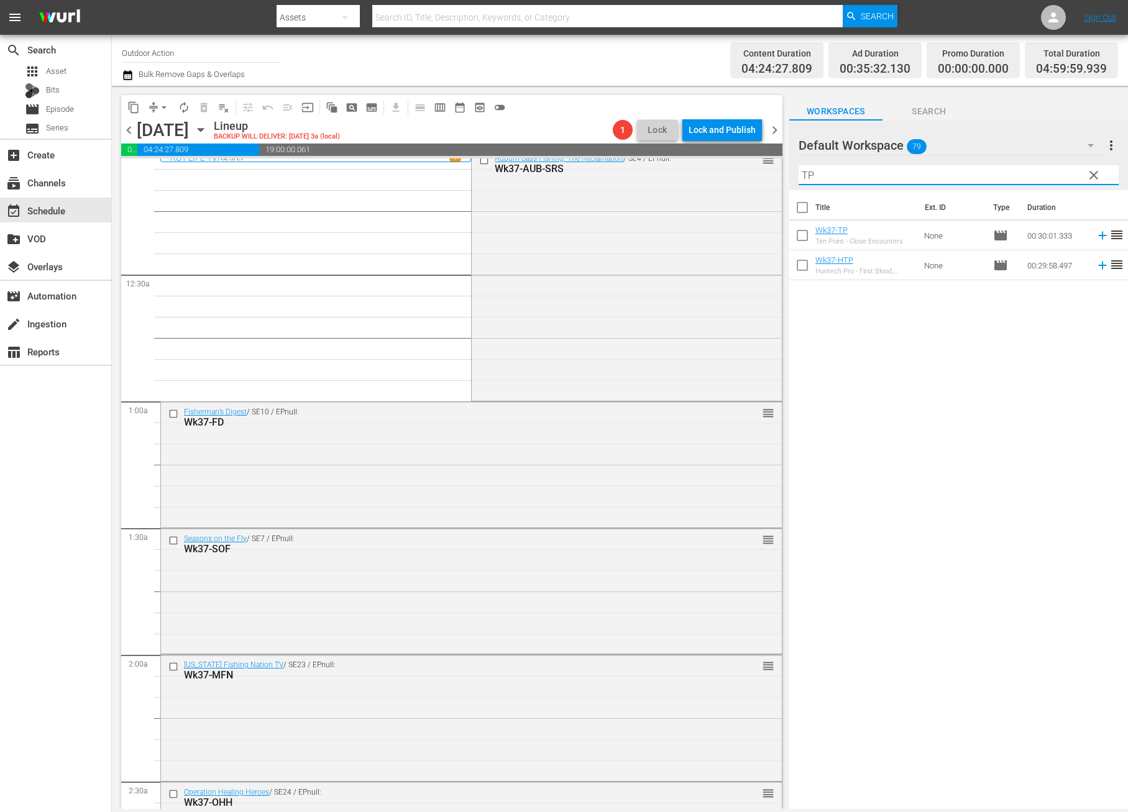
click at [1098, 236] on icon at bounding box center [1102, 236] width 8 height 8
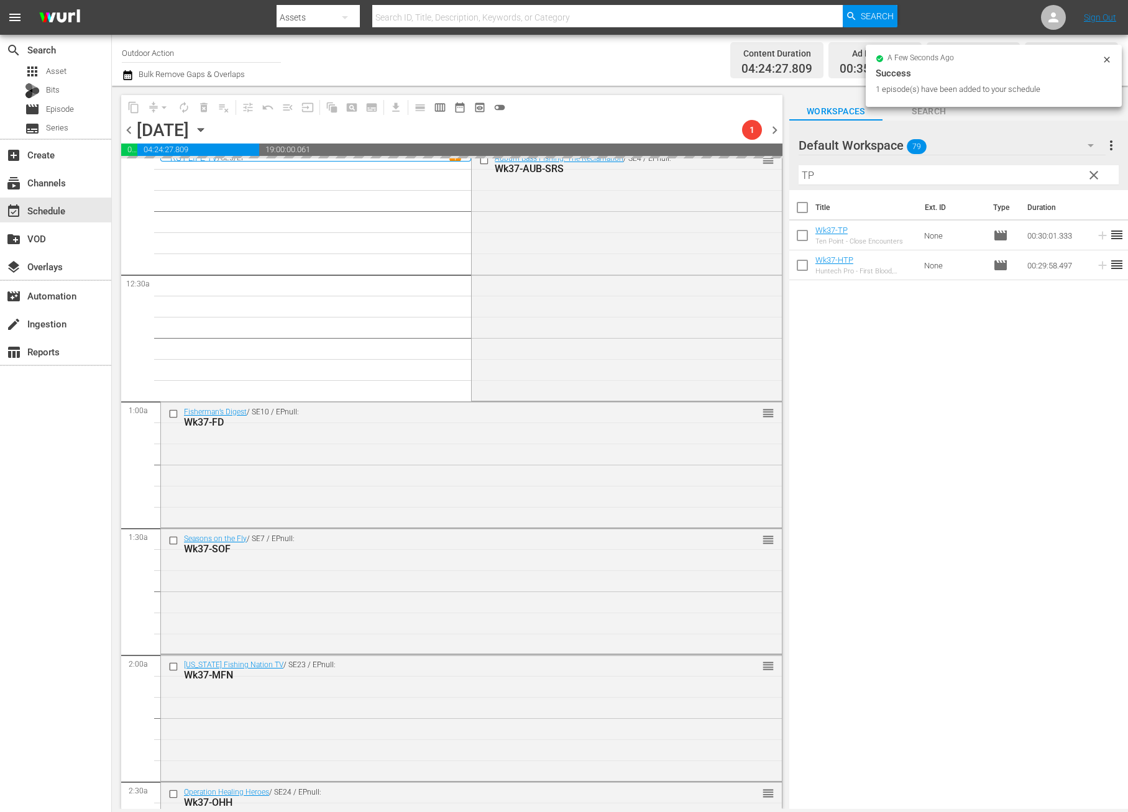
click at [1030, 177] on input "TP" at bounding box center [958, 175] width 320 height 20
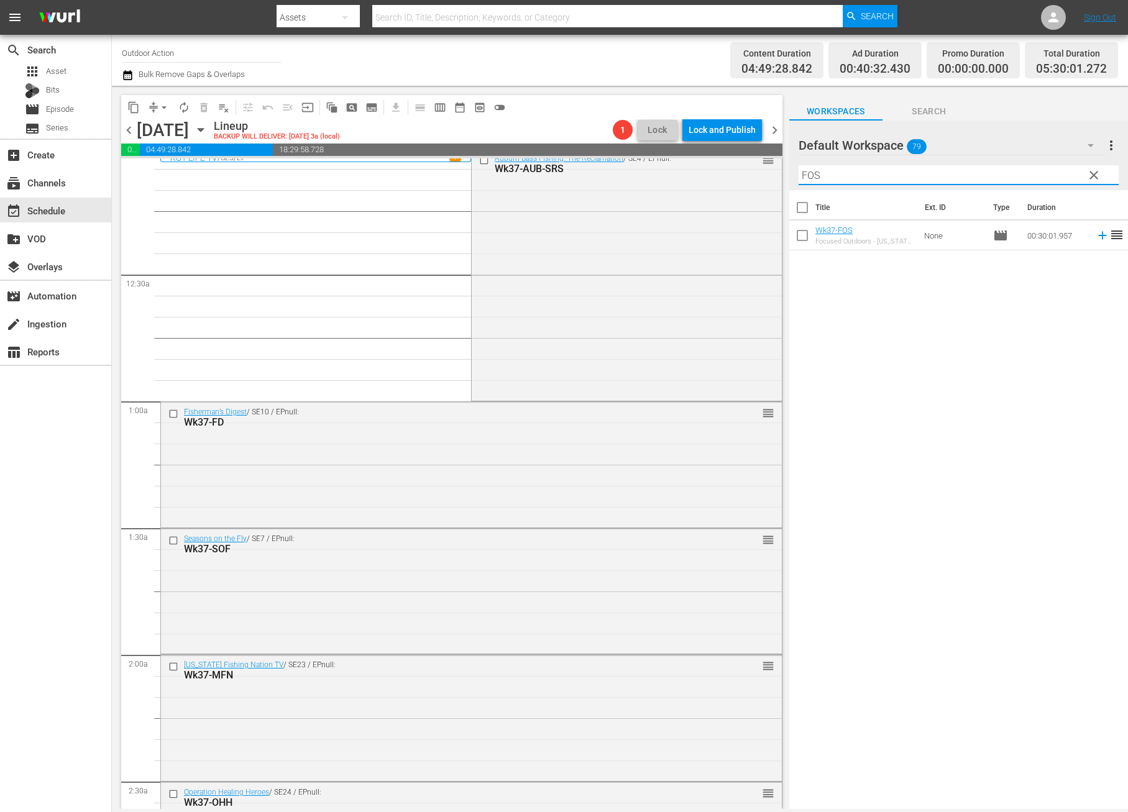
click at [1096, 236] on icon at bounding box center [1103, 236] width 14 height 14
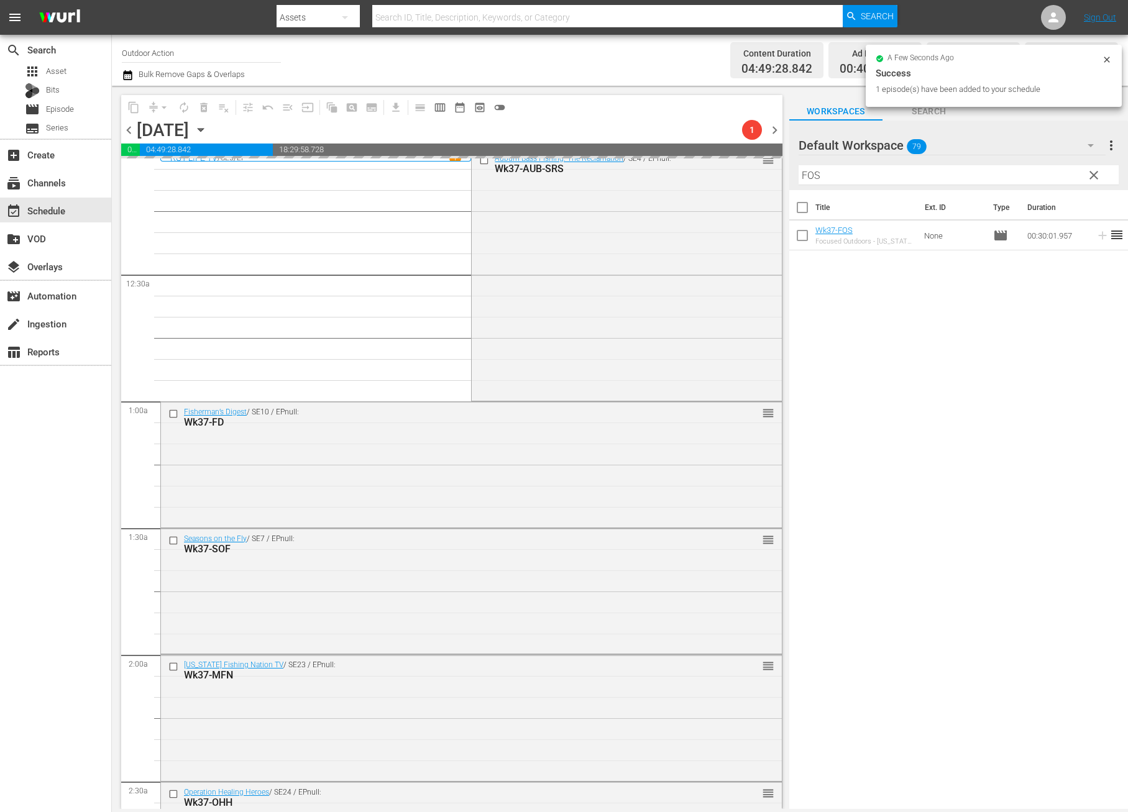
click at [1043, 177] on input "FOS" at bounding box center [958, 175] width 320 height 20
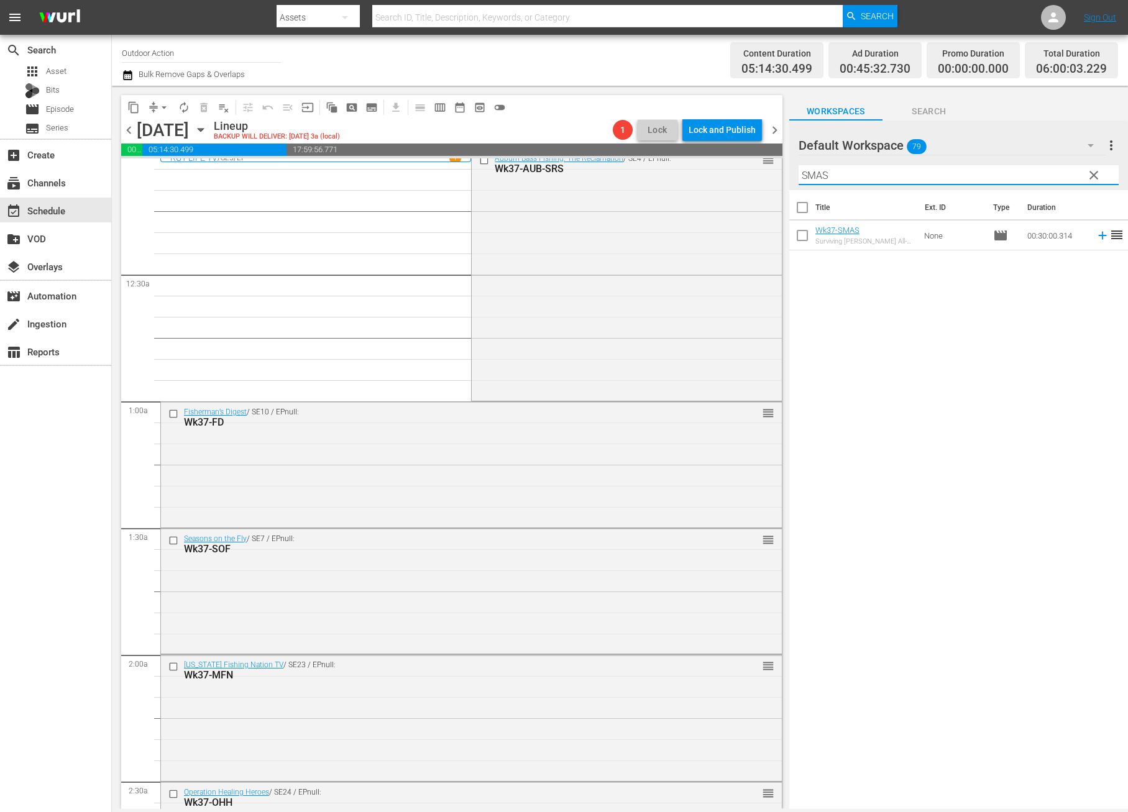
click at [1096, 237] on icon at bounding box center [1103, 236] width 14 height 14
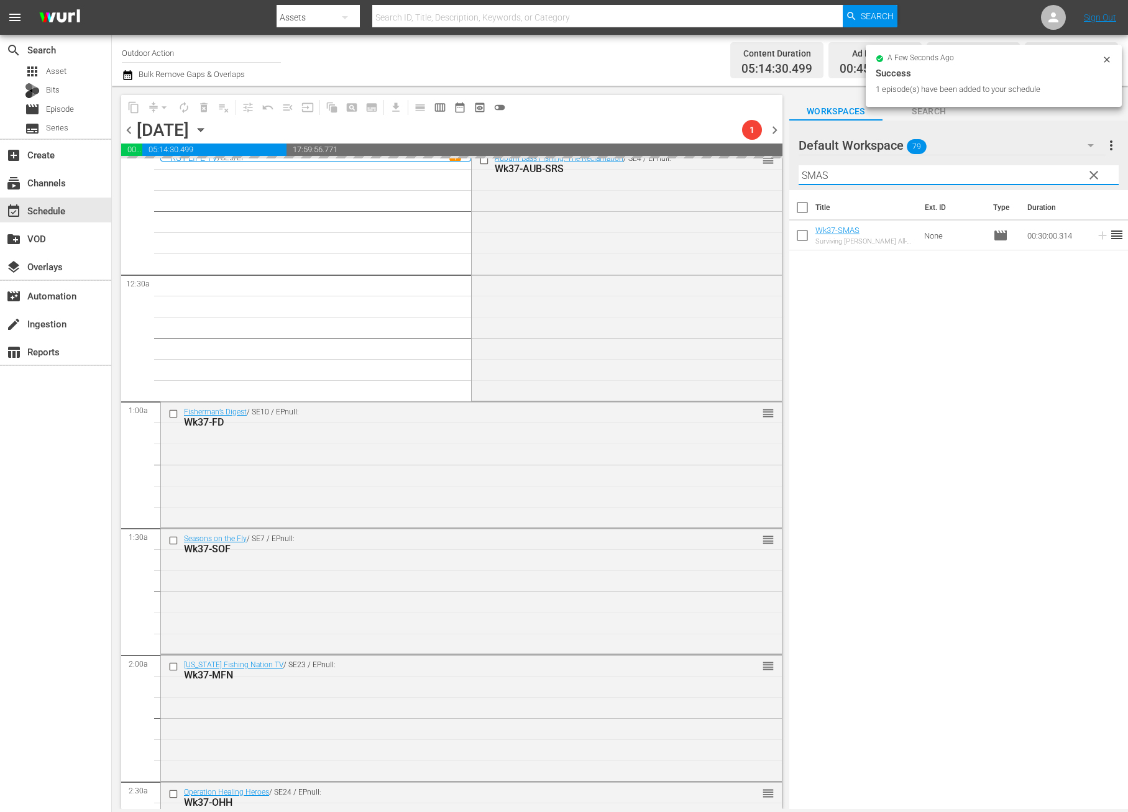
click at [1033, 169] on input "SMAS" at bounding box center [958, 175] width 320 height 20
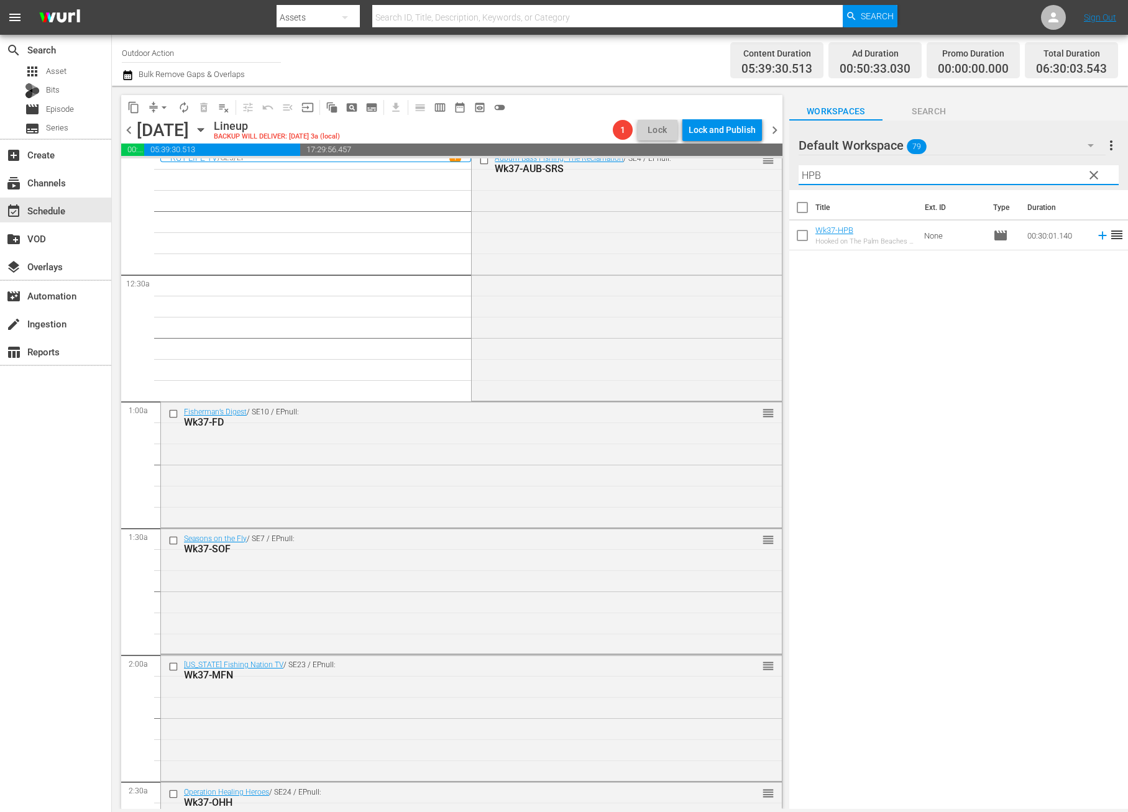
click at [1096, 237] on icon at bounding box center [1103, 236] width 14 height 14
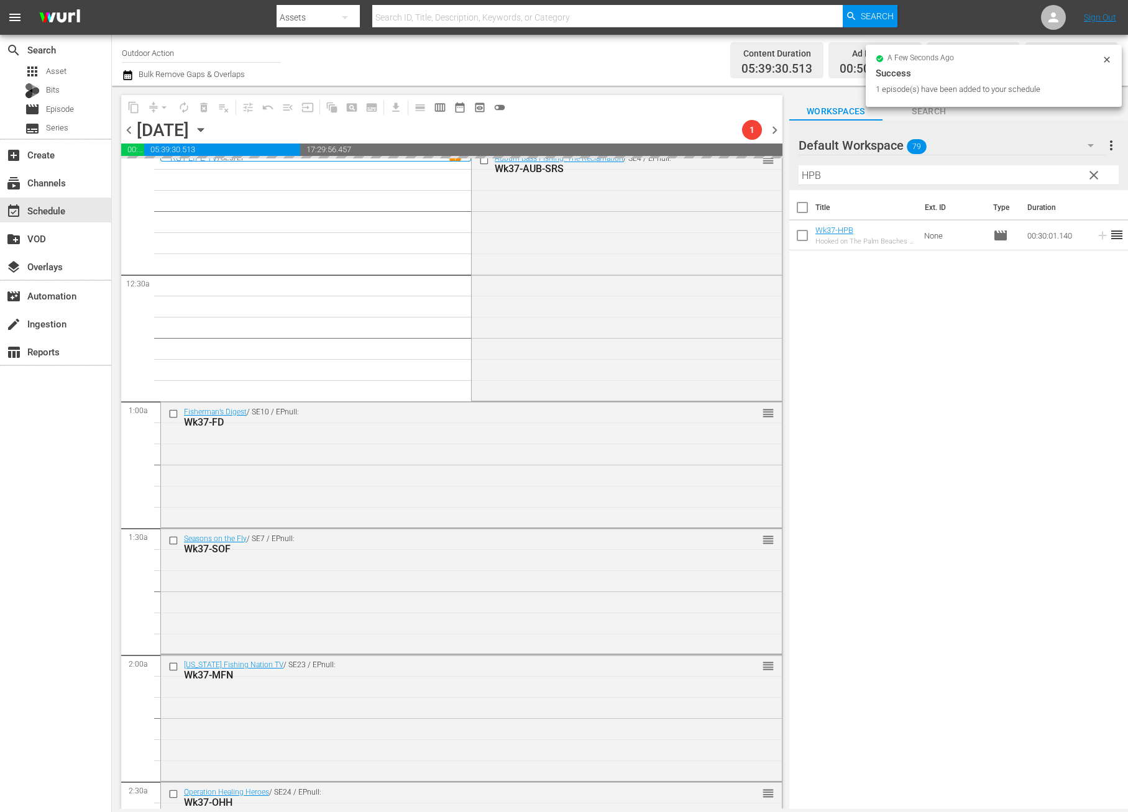
click at [1017, 181] on input "HPB" at bounding box center [958, 175] width 320 height 20
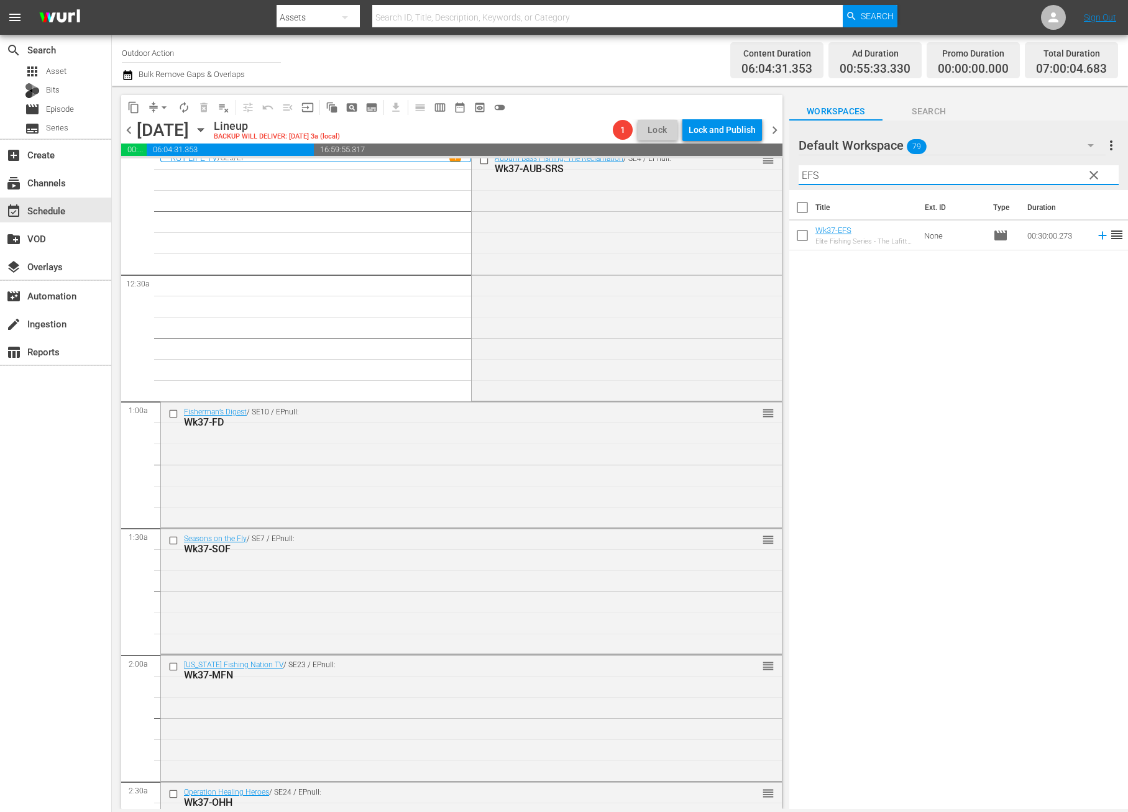
click at [1096, 237] on icon at bounding box center [1103, 236] width 14 height 14
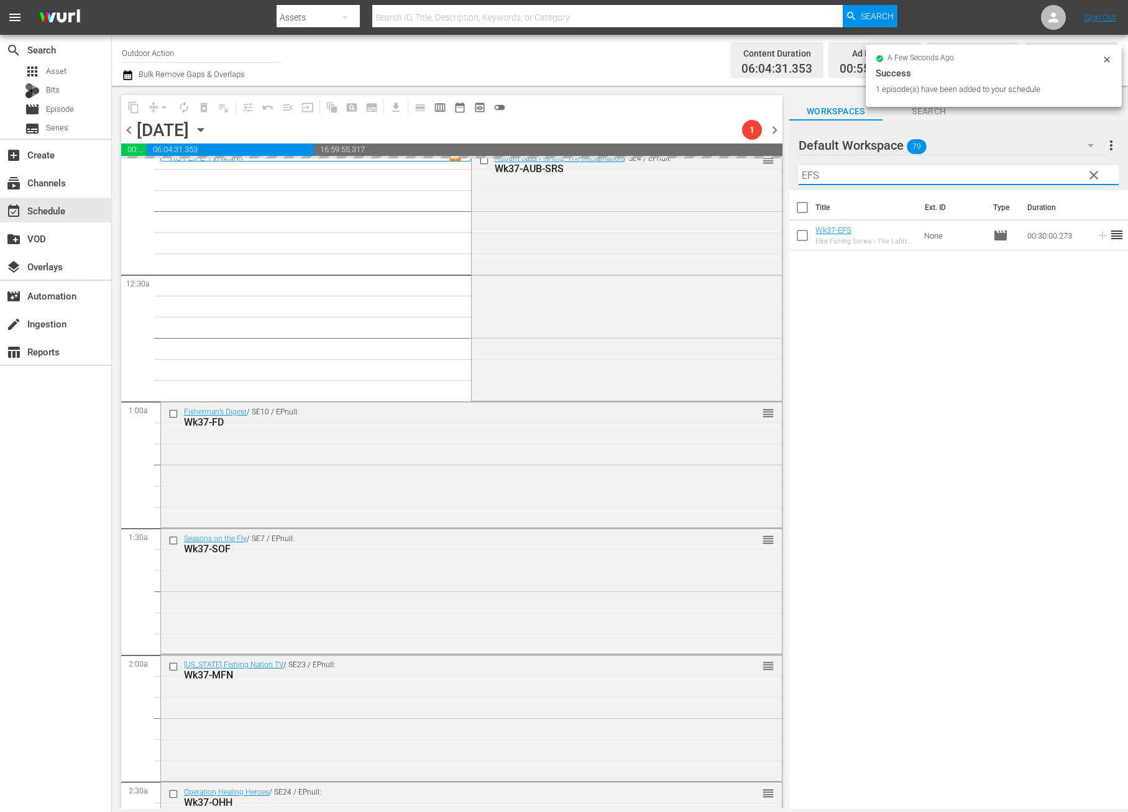
click at [1025, 176] on input "EFS" at bounding box center [958, 175] width 320 height 20
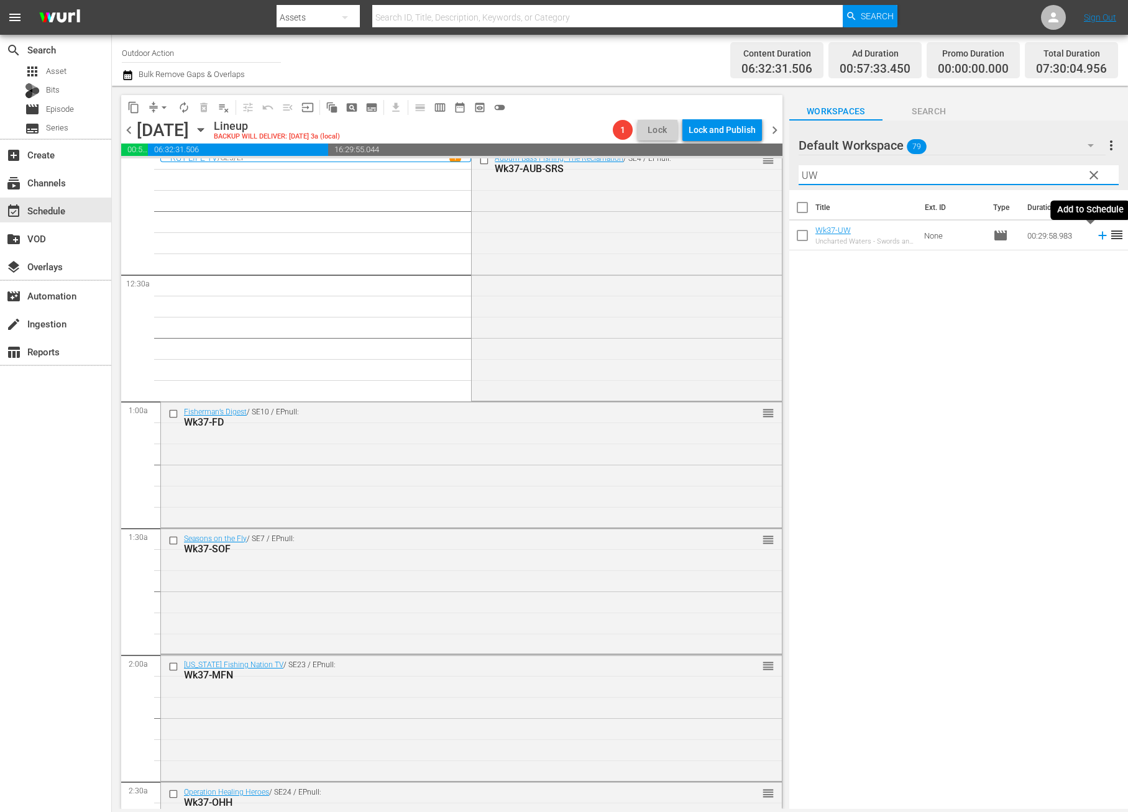
click at [1098, 236] on icon at bounding box center [1102, 236] width 8 height 8
click at [843, 177] on input "UW" at bounding box center [958, 175] width 320 height 20
click at [1096, 263] on icon at bounding box center [1103, 265] width 14 height 14
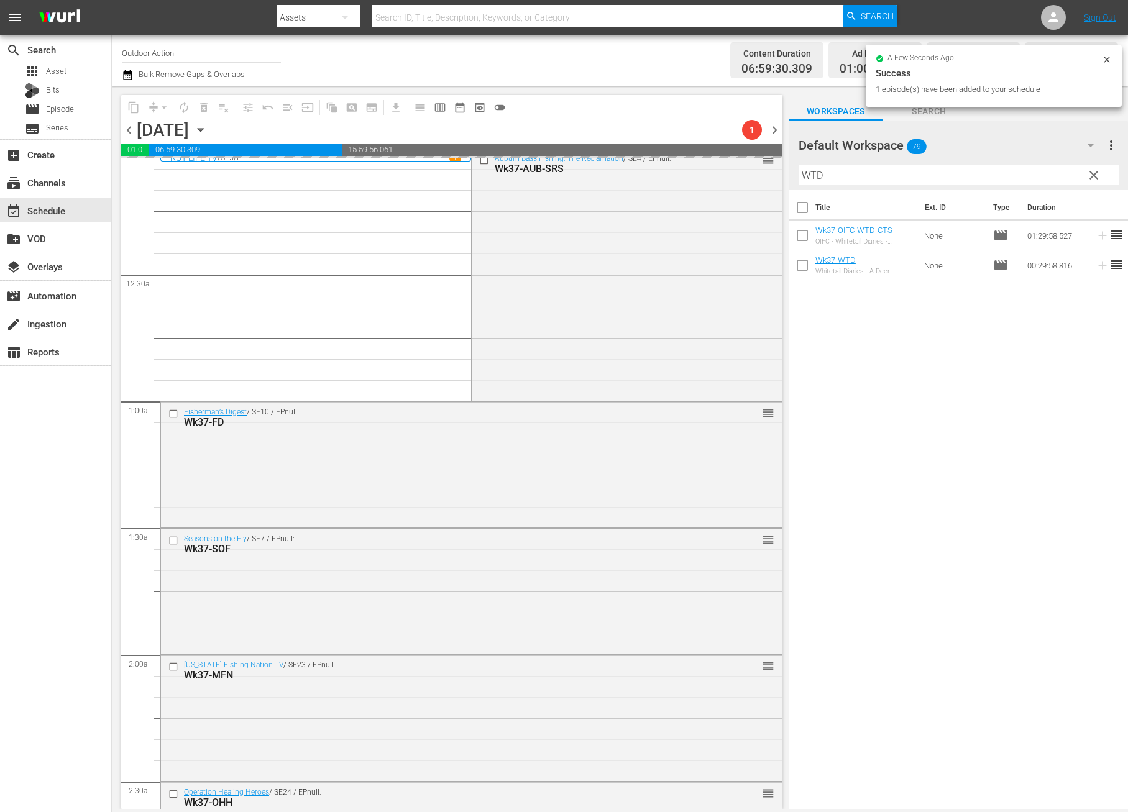
click at [979, 177] on input "WTD" at bounding box center [958, 175] width 320 height 20
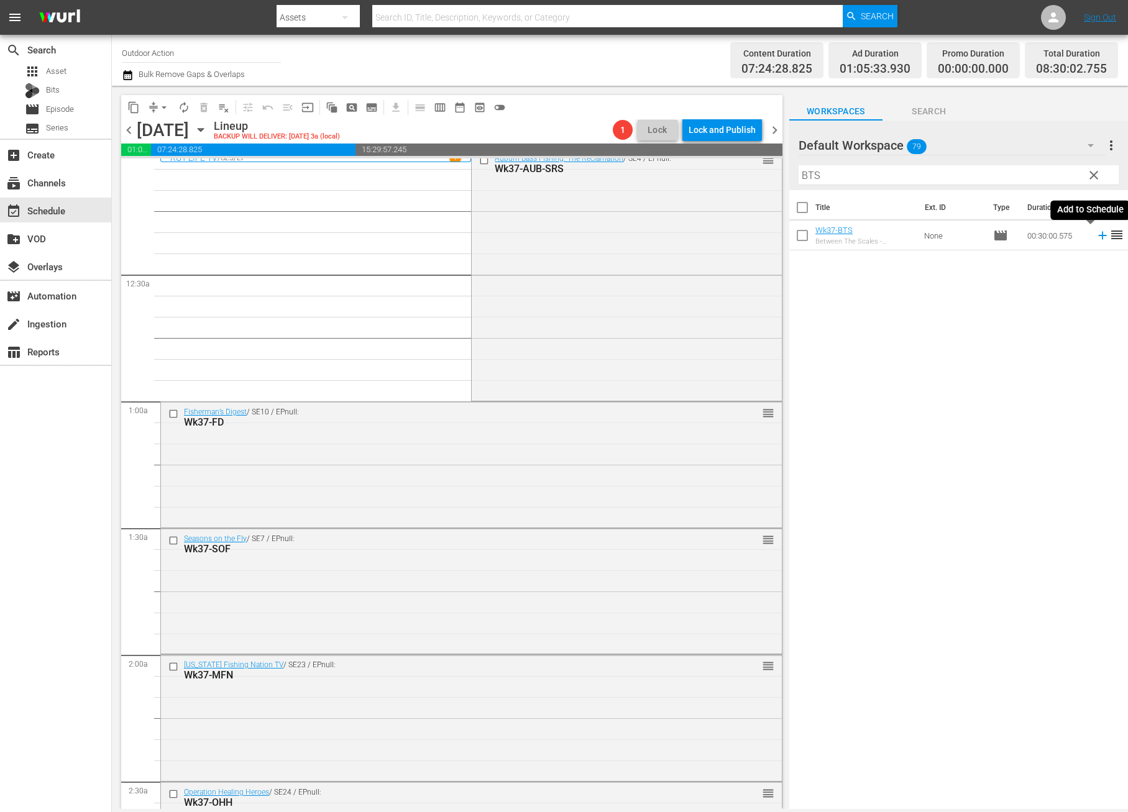
click at [1096, 234] on icon at bounding box center [1103, 236] width 14 height 14
click at [1013, 173] on input "BTS" at bounding box center [958, 175] width 320 height 20
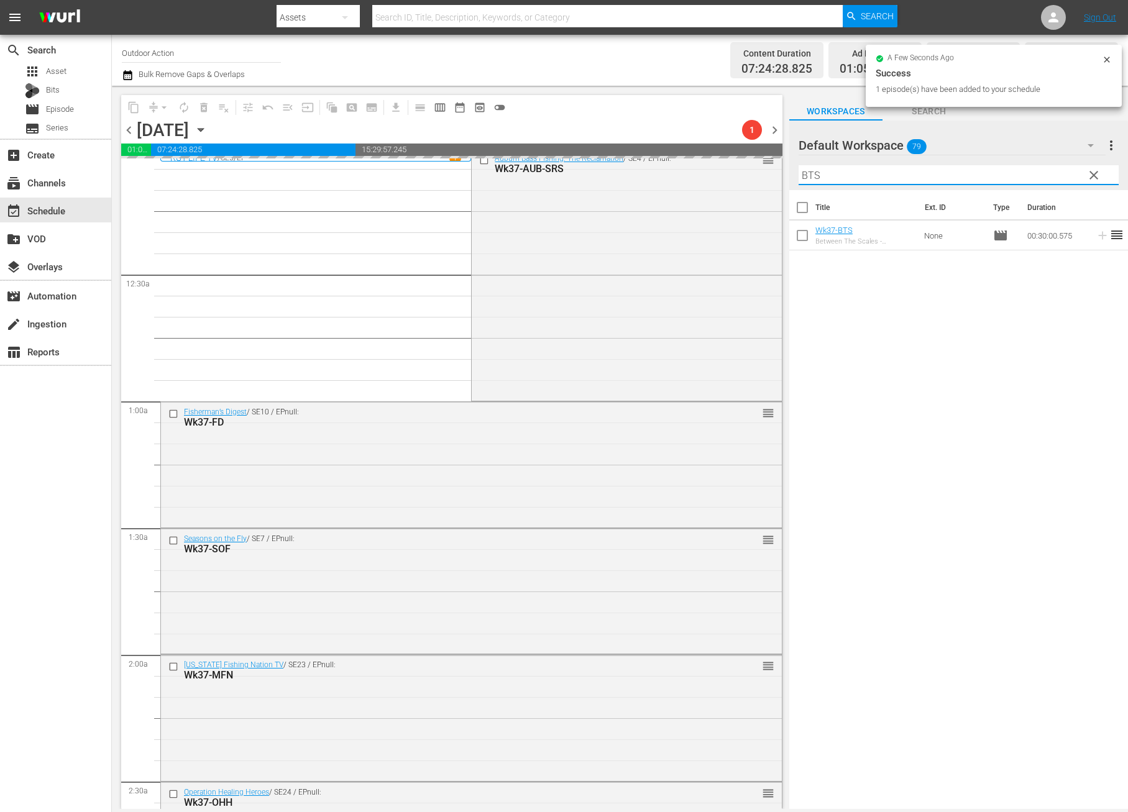
click at [1013, 173] on input "BTS" at bounding box center [958, 175] width 320 height 20
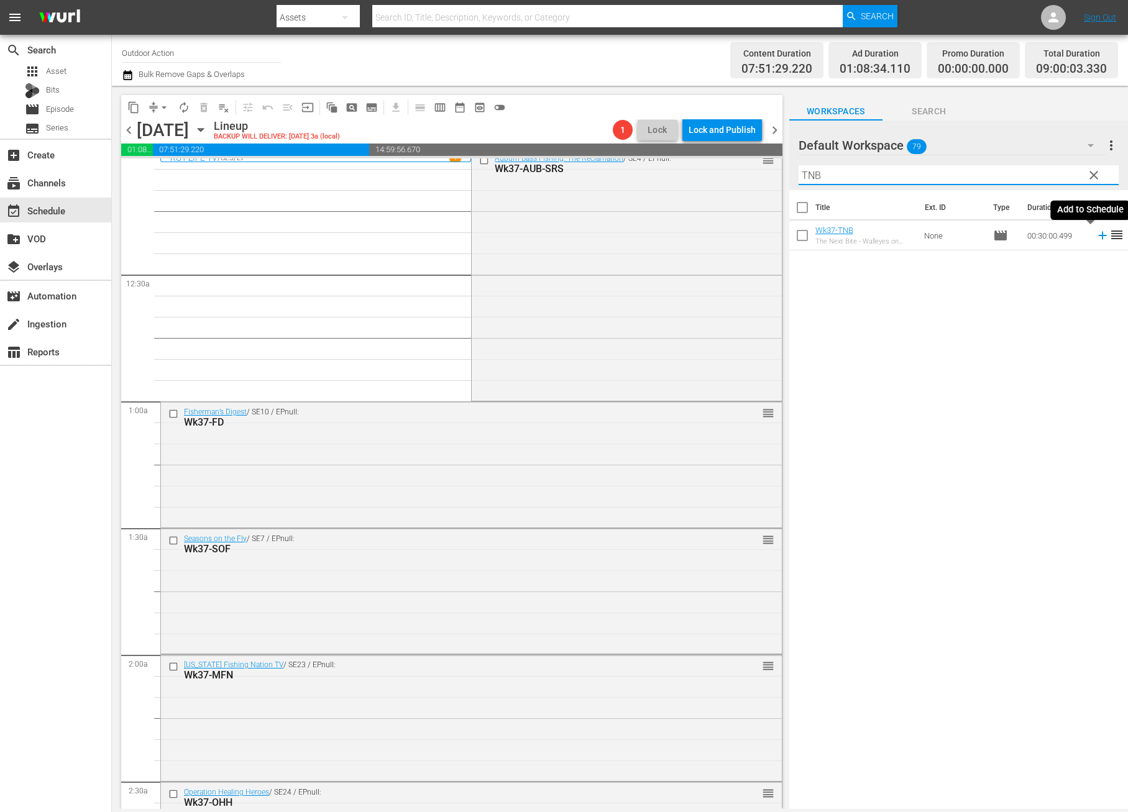
click at [1096, 239] on icon at bounding box center [1103, 236] width 14 height 14
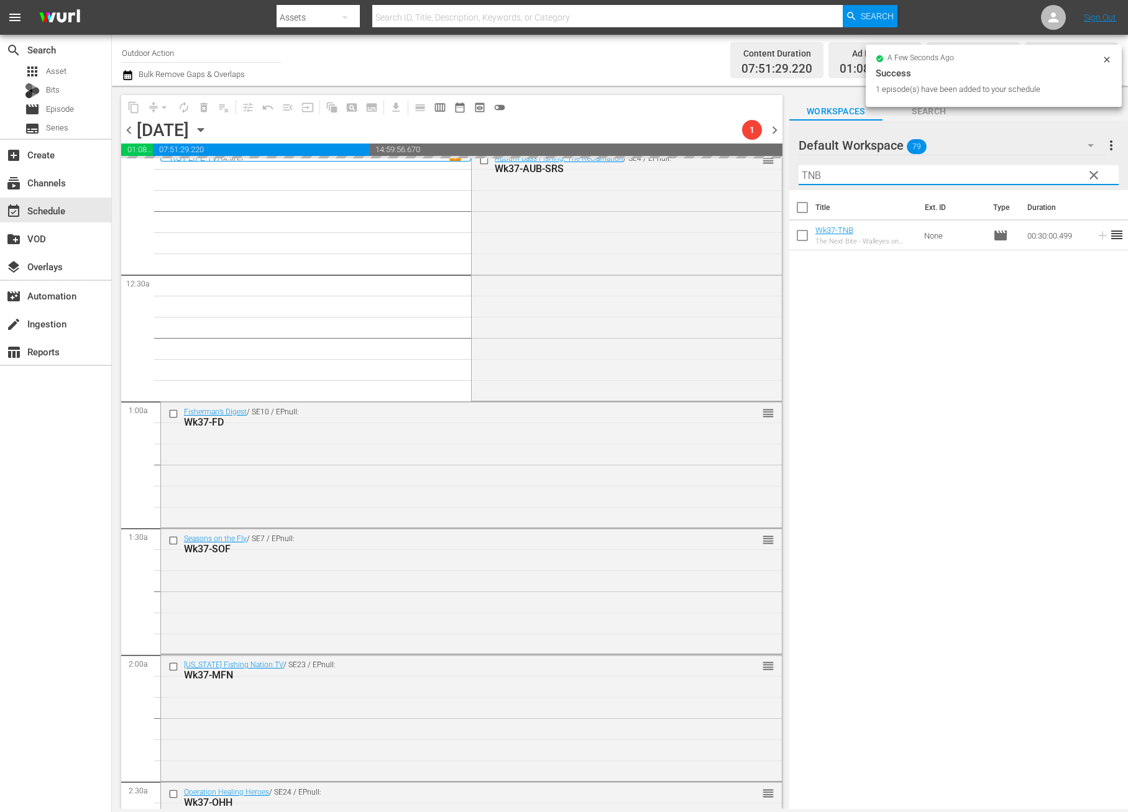
click at [989, 172] on input "TNB" at bounding box center [958, 175] width 320 height 20
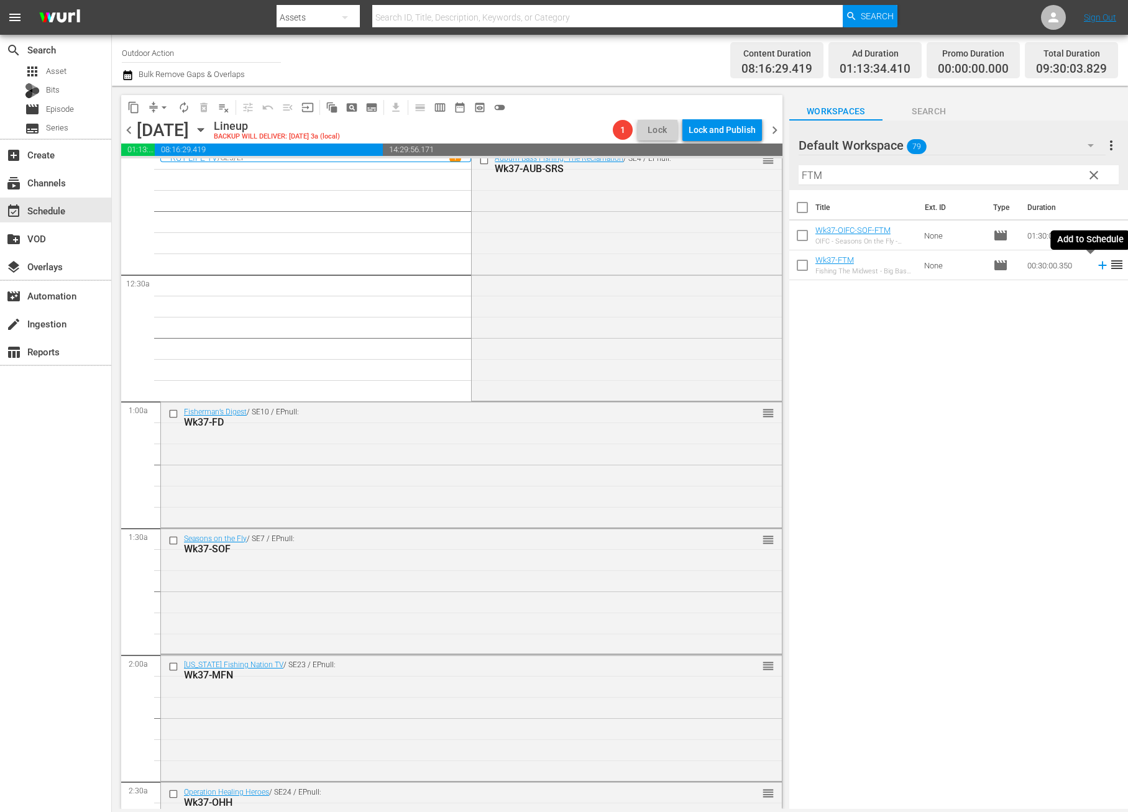
click at [1096, 267] on icon at bounding box center [1103, 265] width 14 height 14
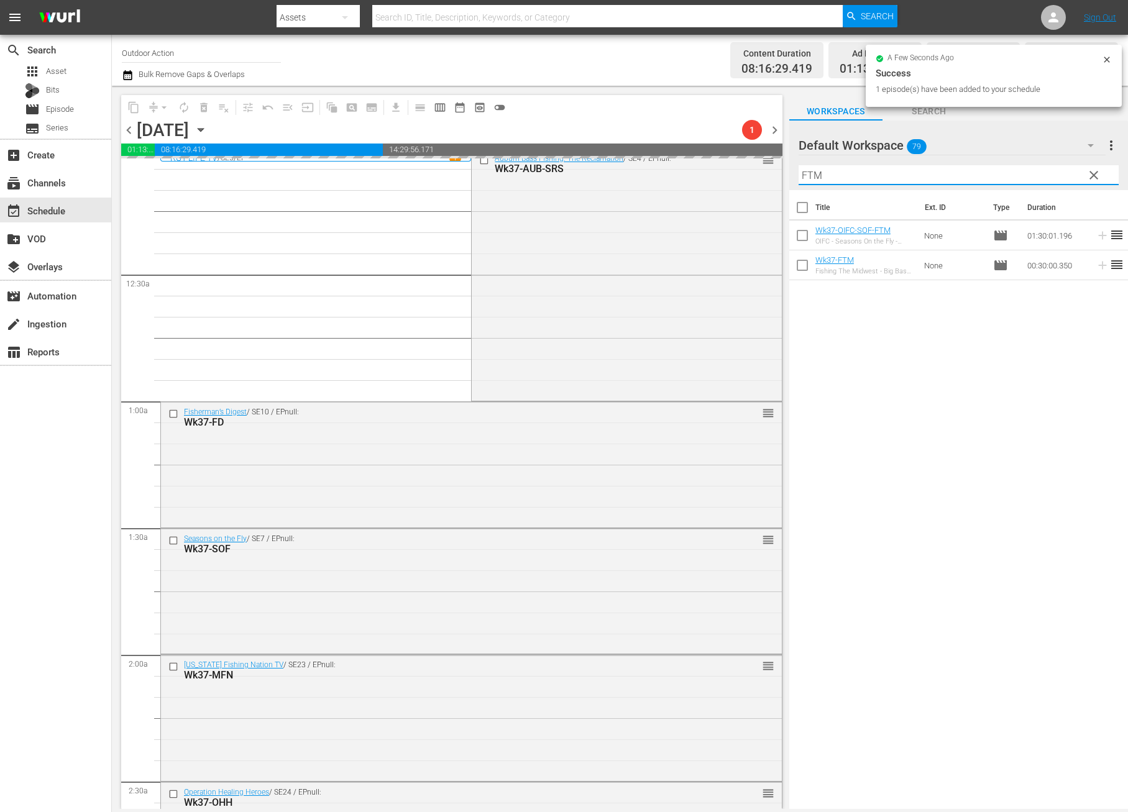
click at [1032, 170] on input "FTM" at bounding box center [958, 175] width 320 height 20
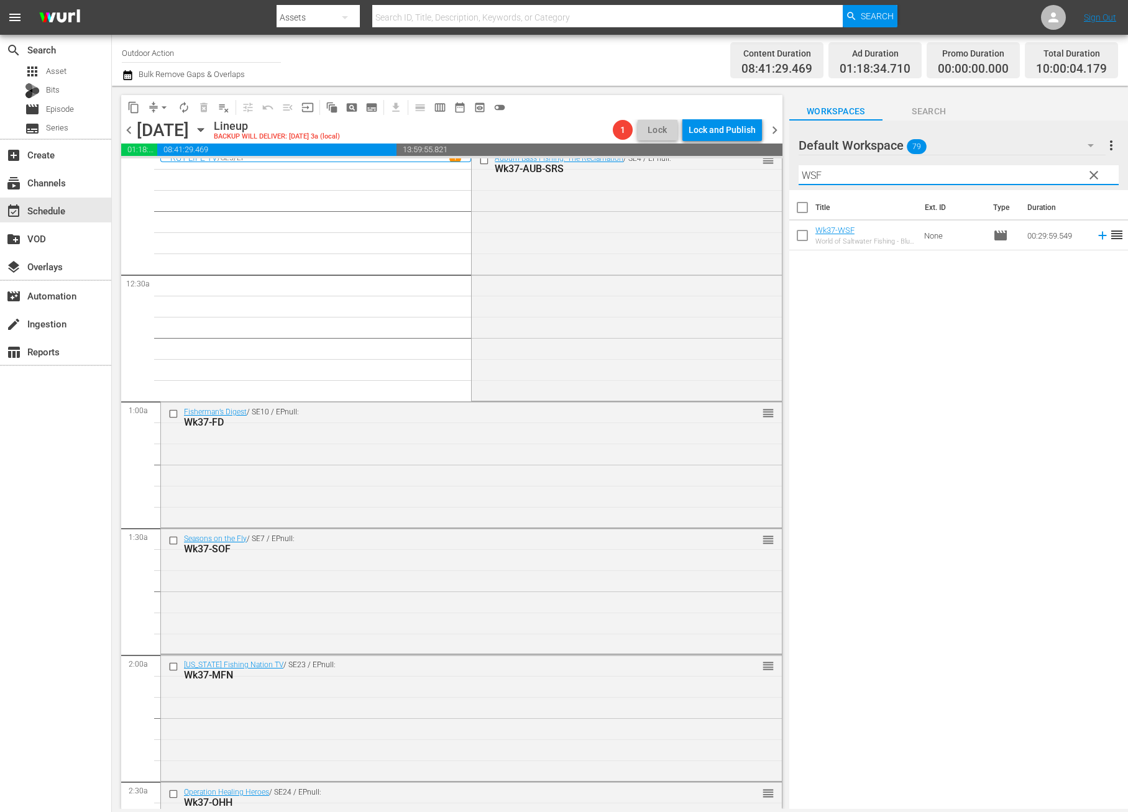
click at [1096, 234] on icon at bounding box center [1103, 236] width 14 height 14
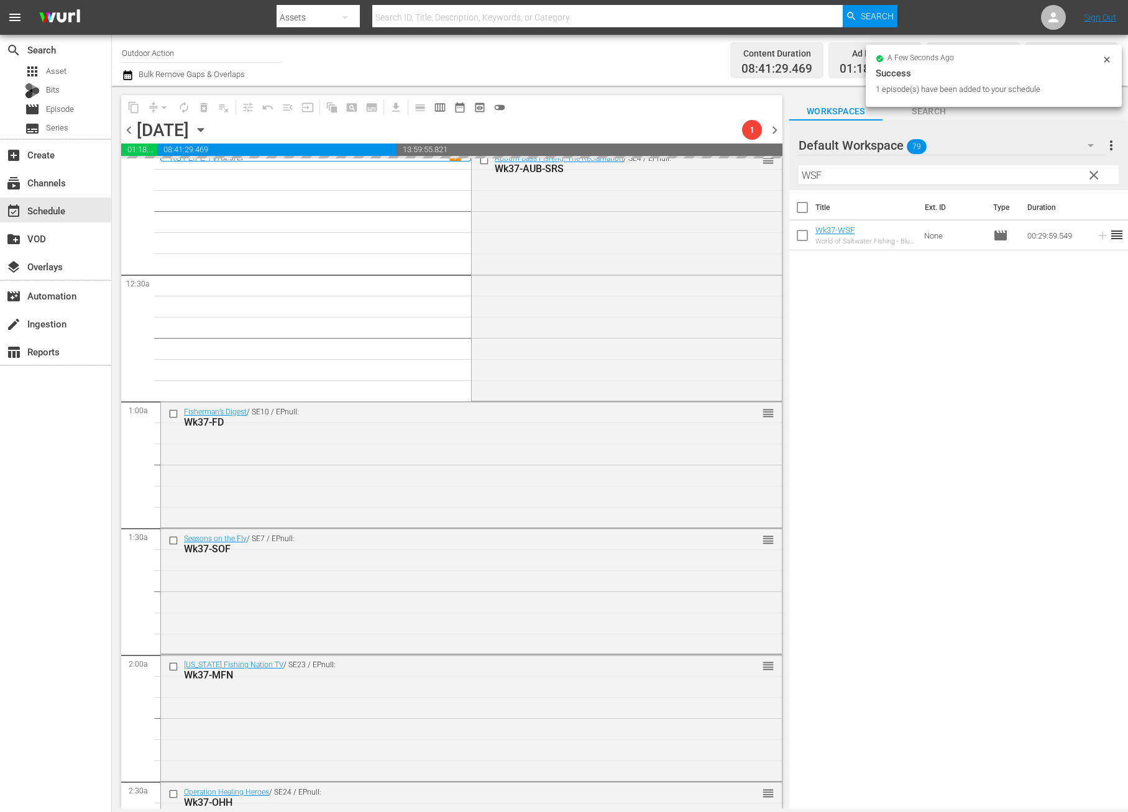
click at [1040, 169] on input "WSF" at bounding box center [958, 175] width 320 height 20
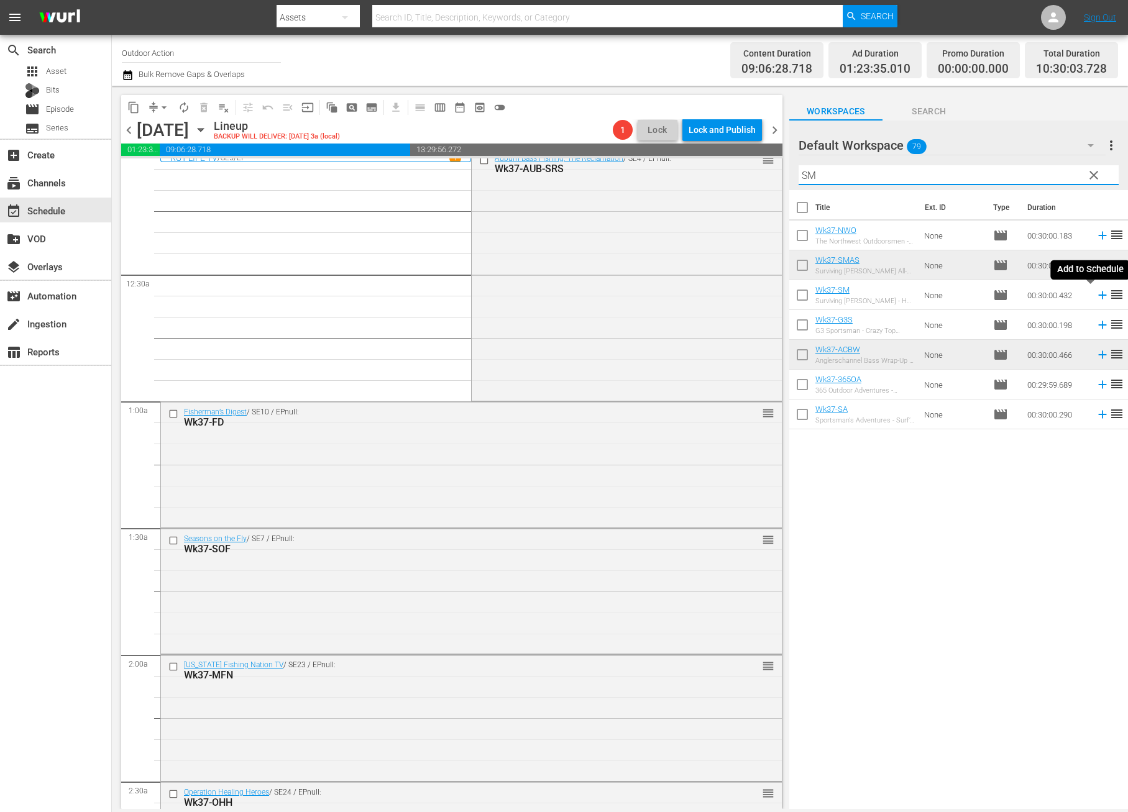
click at [1096, 296] on icon at bounding box center [1103, 295] width 14 height 14
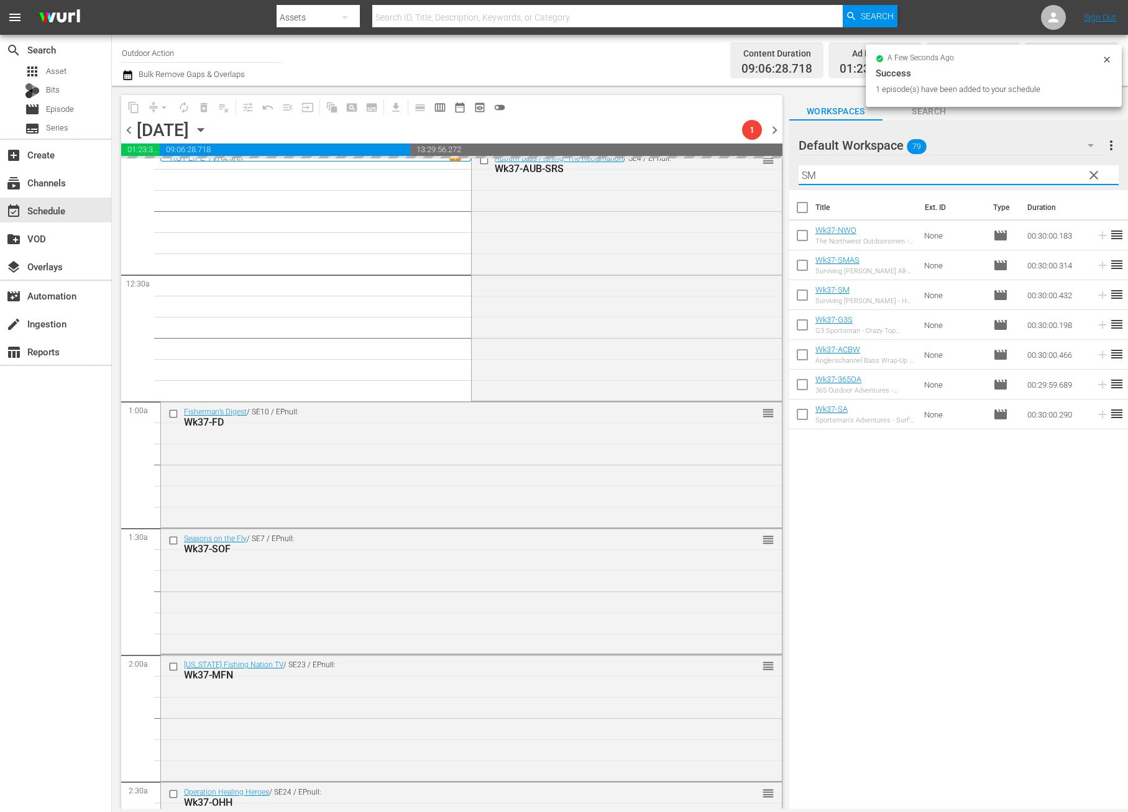
click at [1024, 169] on input "SM" at bounding box center [958, 175] width 320 height 20
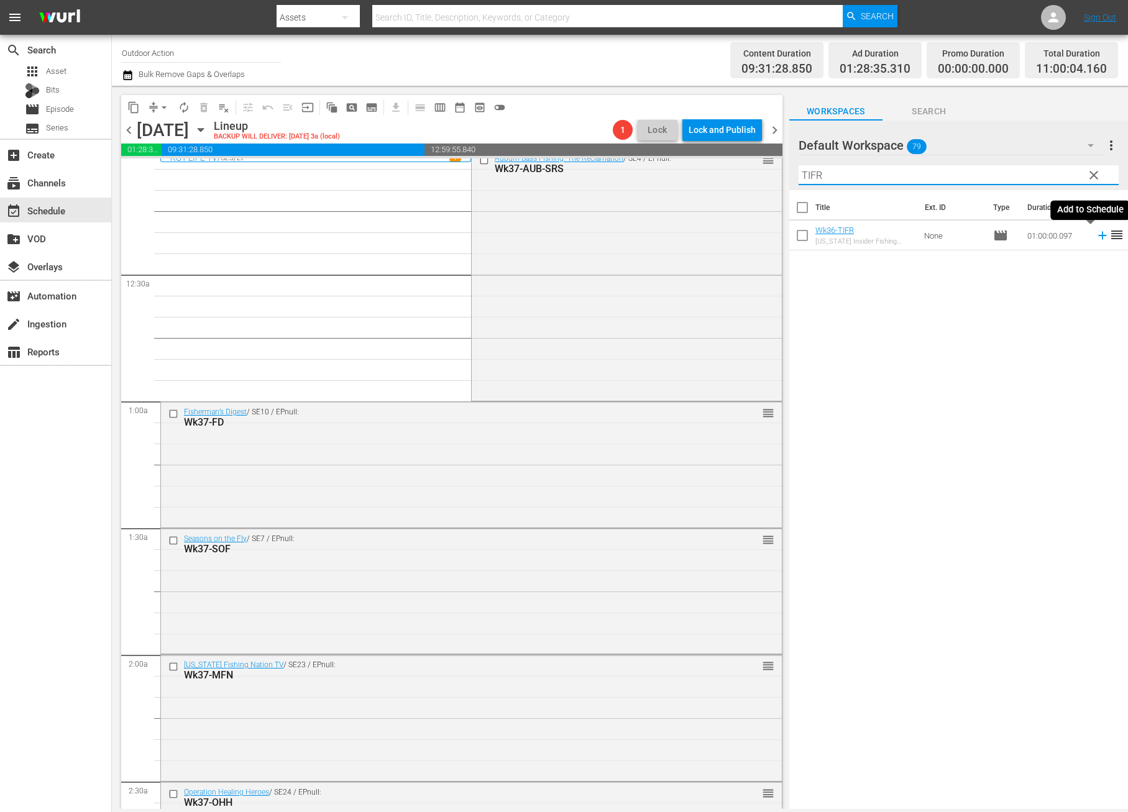
click at [1098, 236] on icon at bounding box center [1102, 236] width 8 height 8
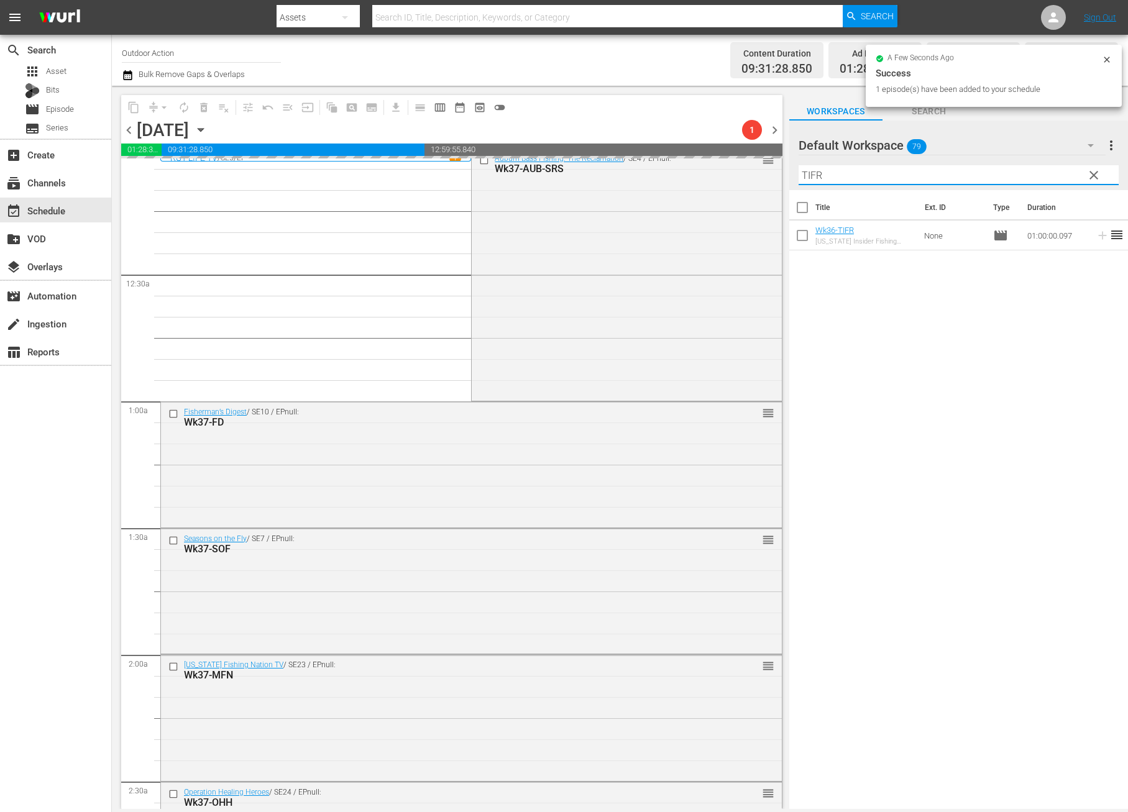
click at [1024, 175] on input "TIFR" at bounding box center [958, 175] width 320 height 20
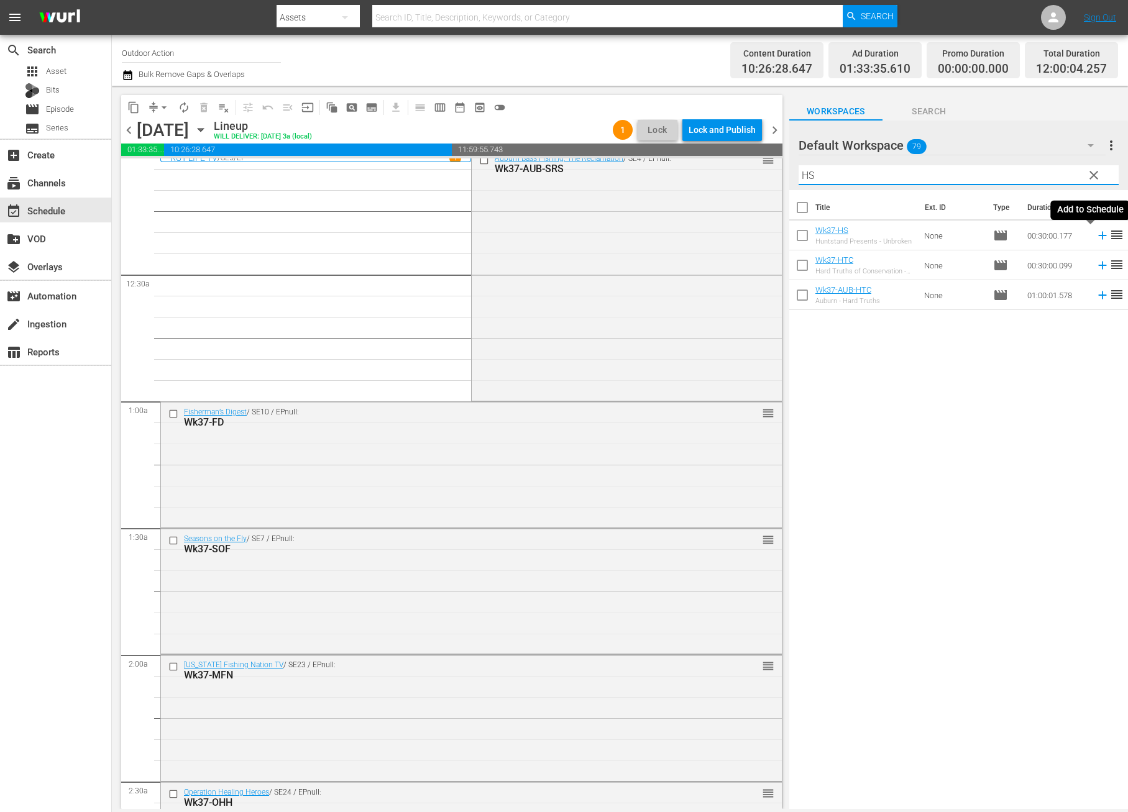
click at [1098, 236] on icon at bounding box center [1102, 236] width 8 height 8
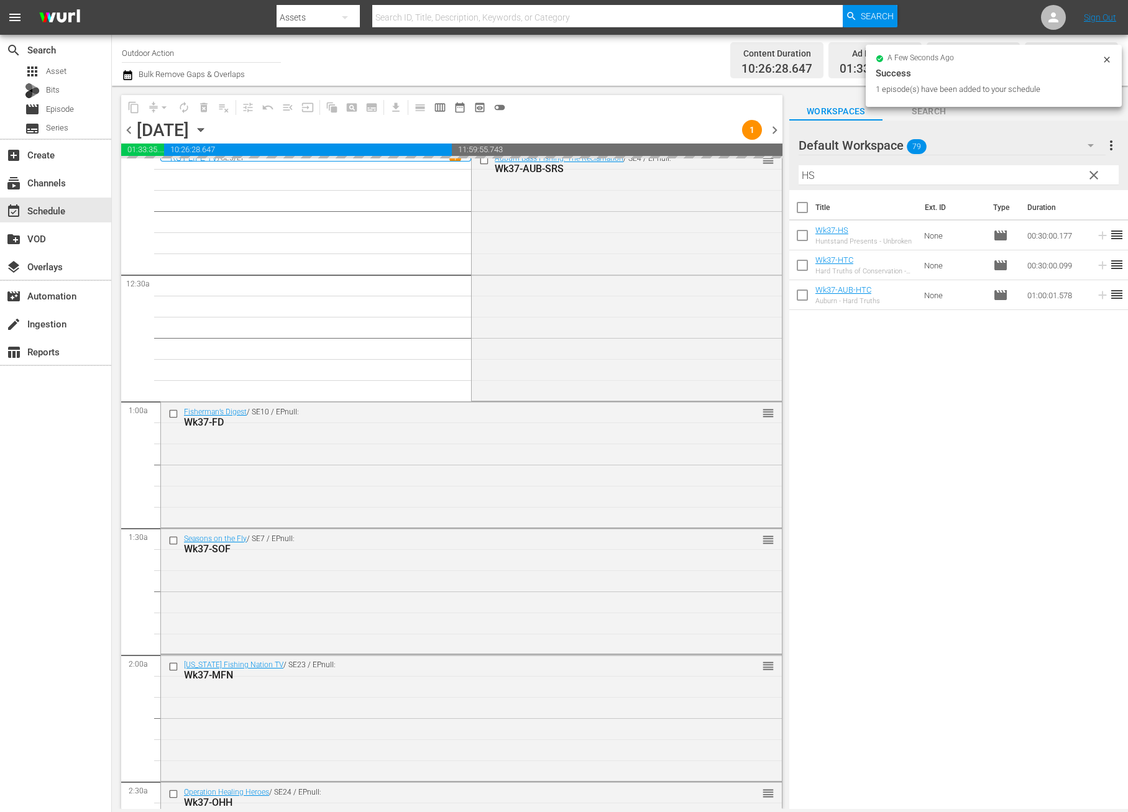
click at [1052, 179] on input "HS" at bounding box center [958, 175] width 320 height 20
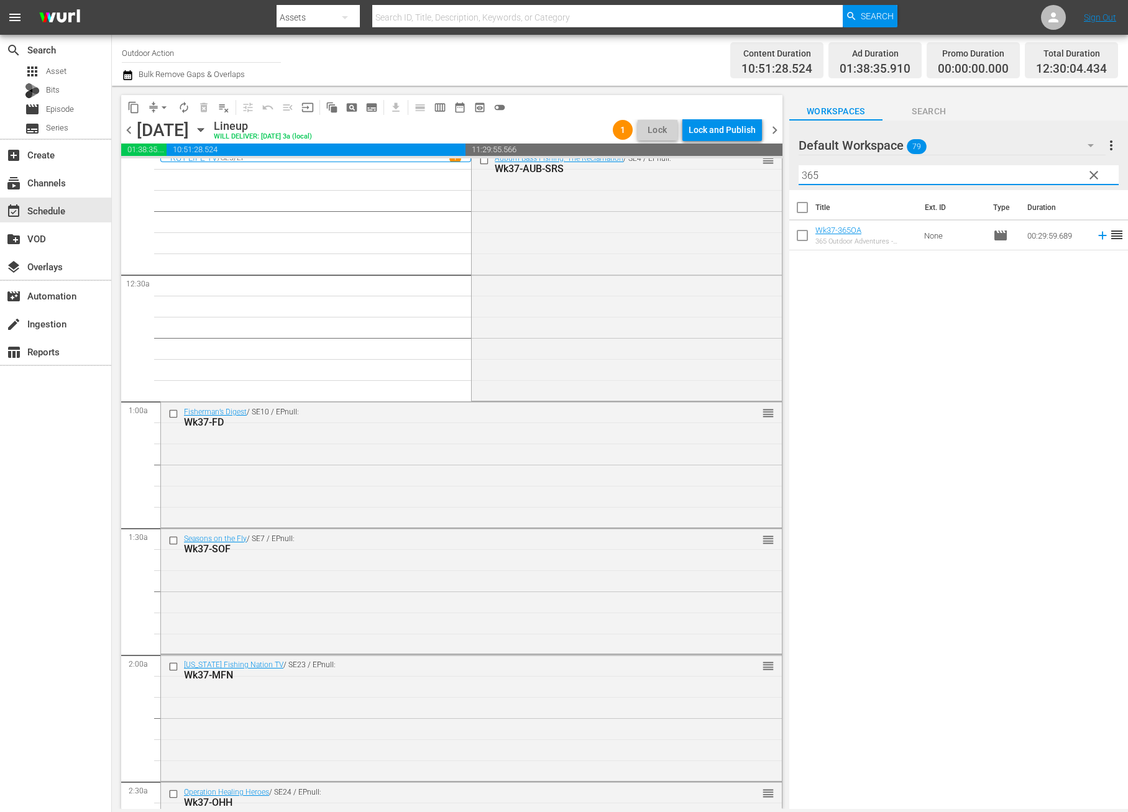
click at [1098, 236] on icon at bounding box center [1102, 236] width 8 height 8
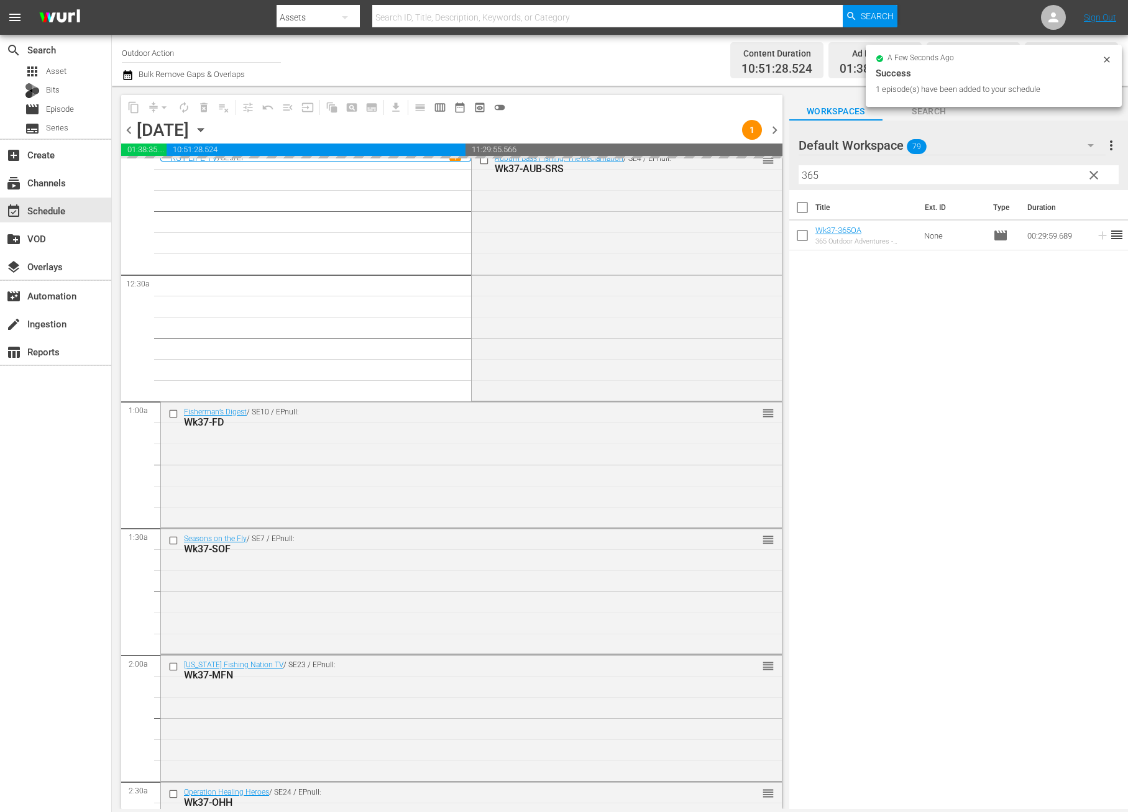
click at [1041, 176] on input "365" at bounding box center [958, 175] width 320 height 20
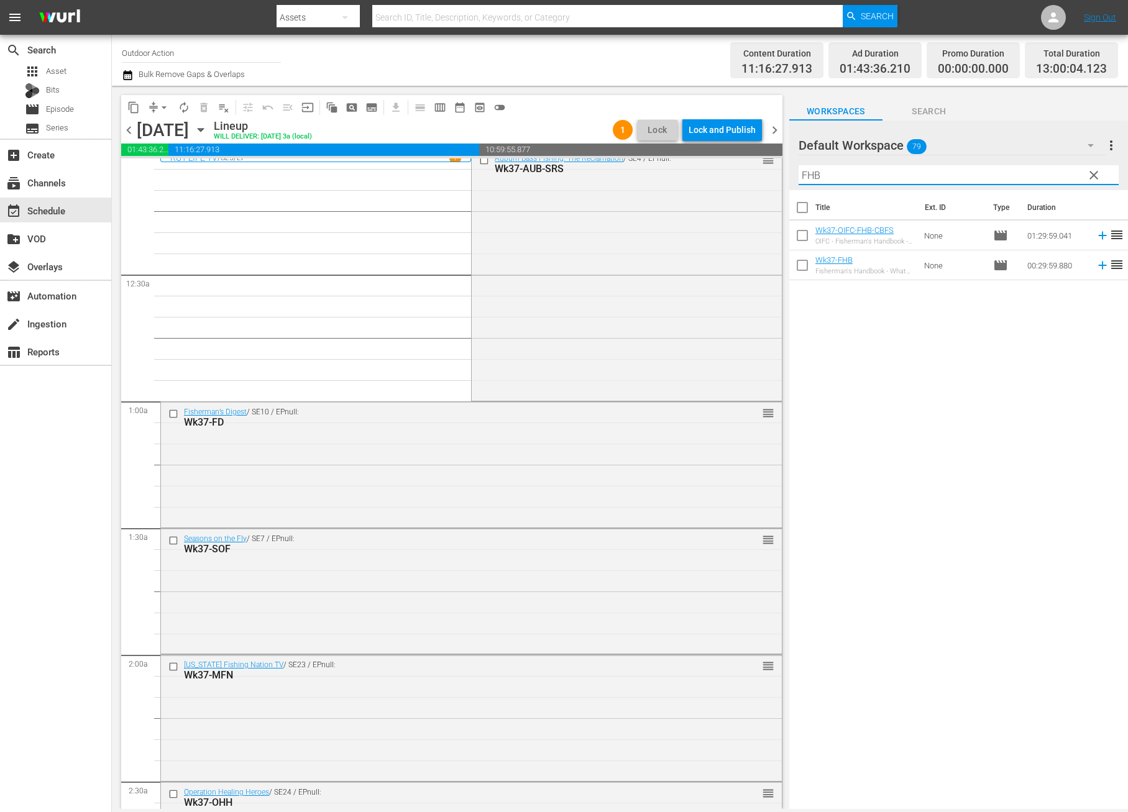
click at [1098, 265] on icon at bounding box center [1102, 266] width 8 height 8
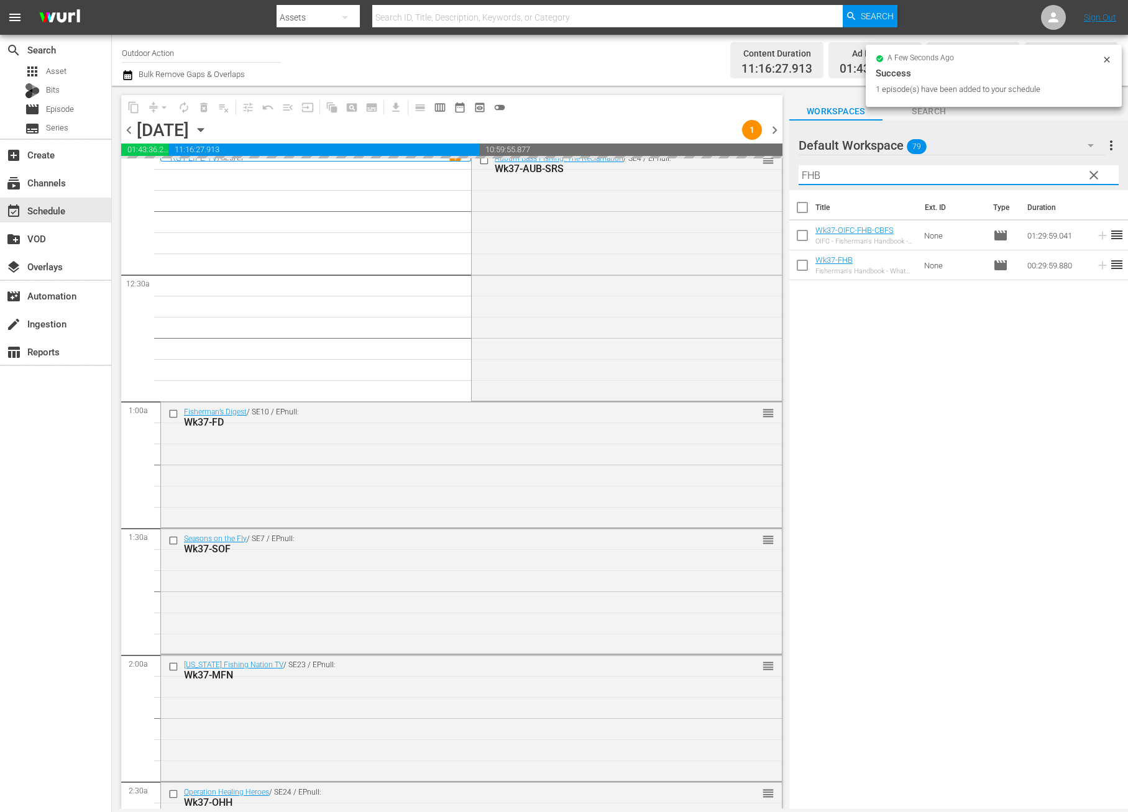
click at [1038, 175] on input "FHB" at bounding box center [958, 175] width 320 height 20
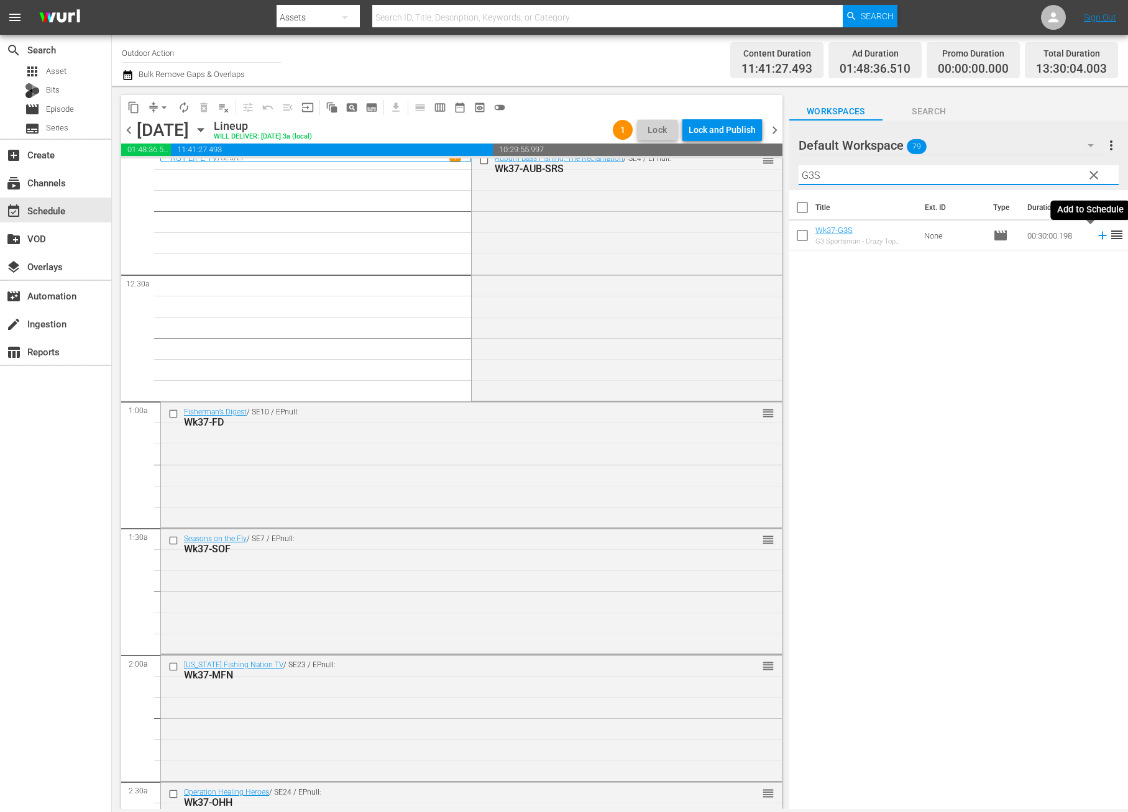
click at [1096, 242] on icon at bounding box center [1103, 236] width 14 height 14
click at [1033, 168] on input "G3S" at bounding box center [958, 175] width 320 height 20
click at [1098, 234] on icon at bounding box center [1102, 236] width 8 height 8
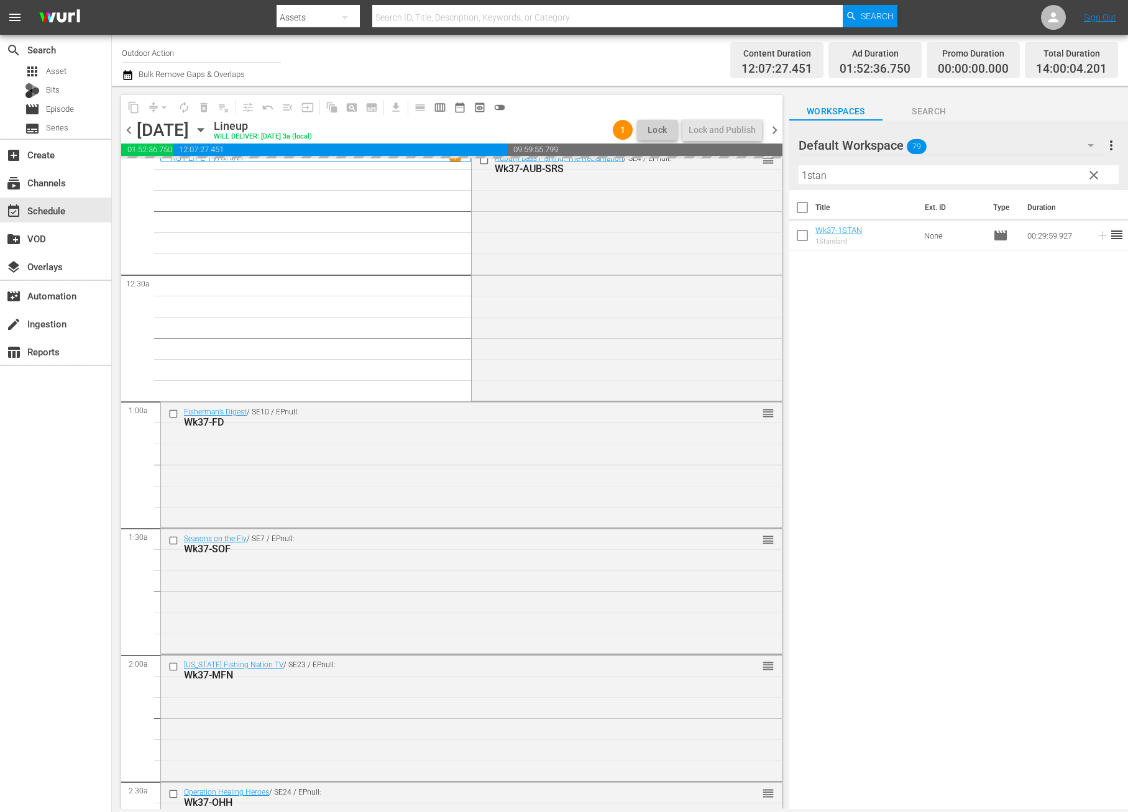
click at [1028, 171] on input "1stan" at bounding box center [958, 175] width 320 height 20
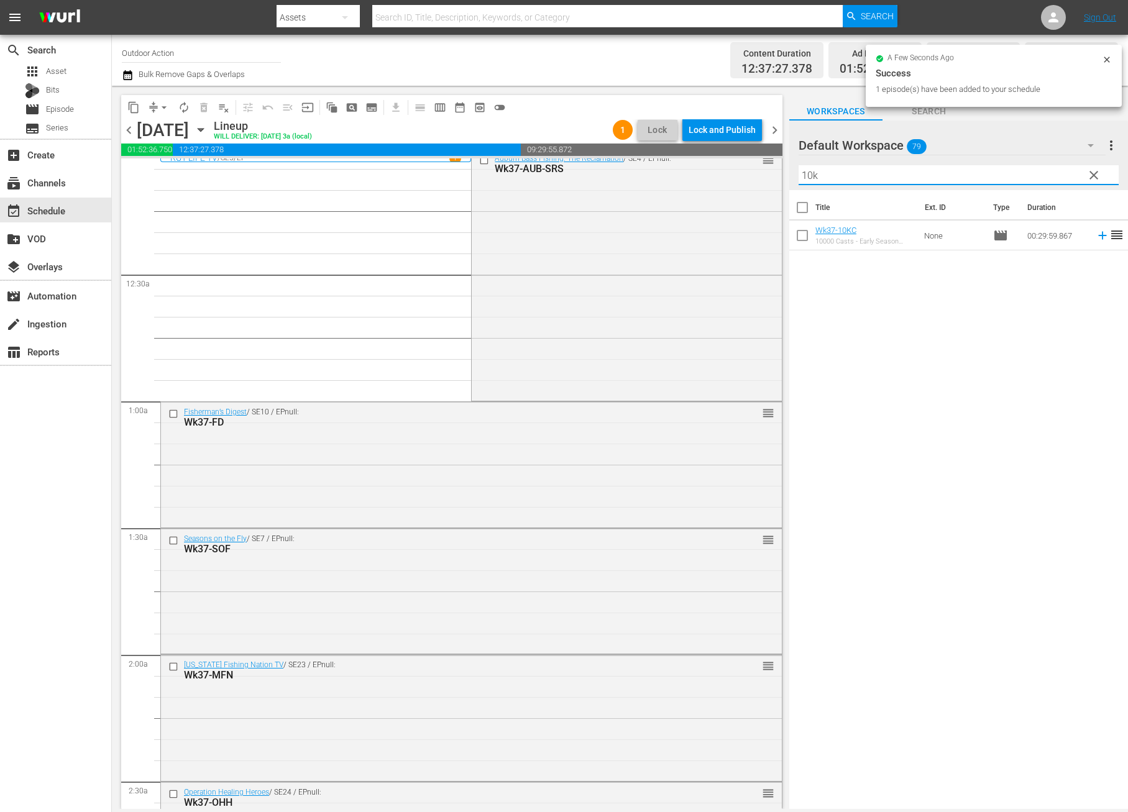
click at [1096, 242] on icon at bounding box center [1103, 236] width 14 height 14
click at [1013, 176] on input "10k" at bounding box center [958, 175] width 320 height 20
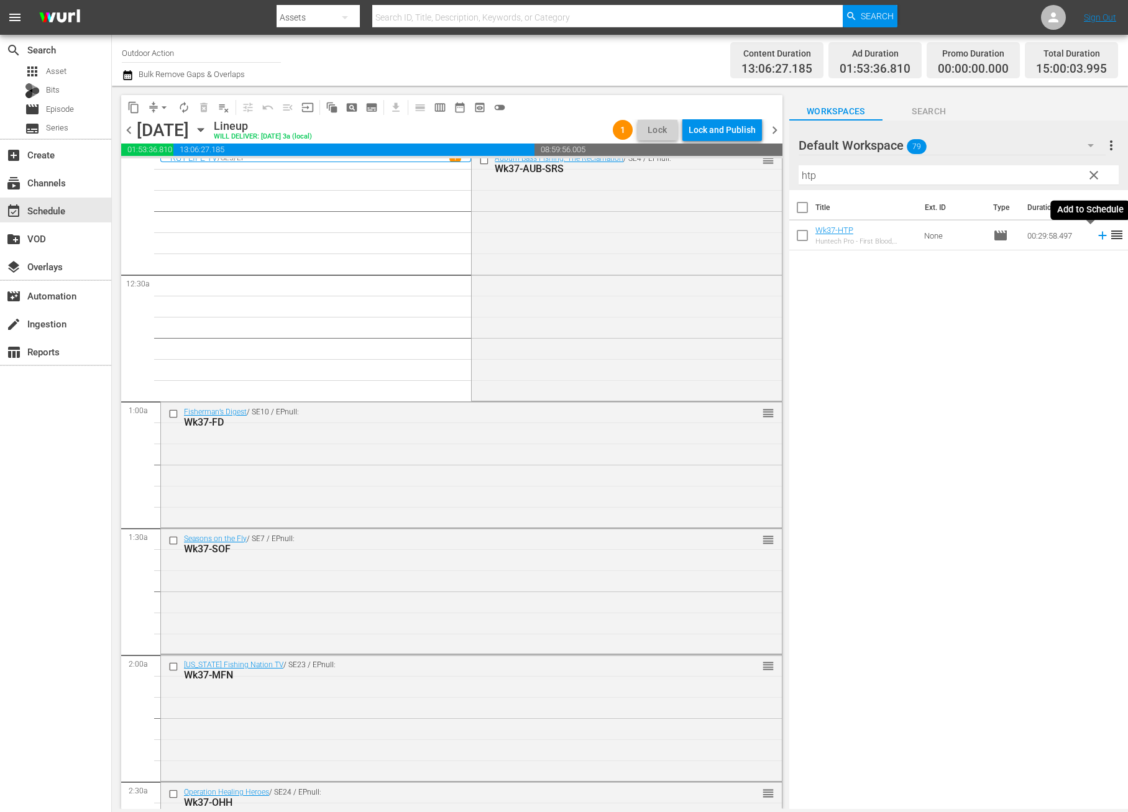
click at [1096, 236] on icon at bounding box center [1103, 236] width 14 height 14
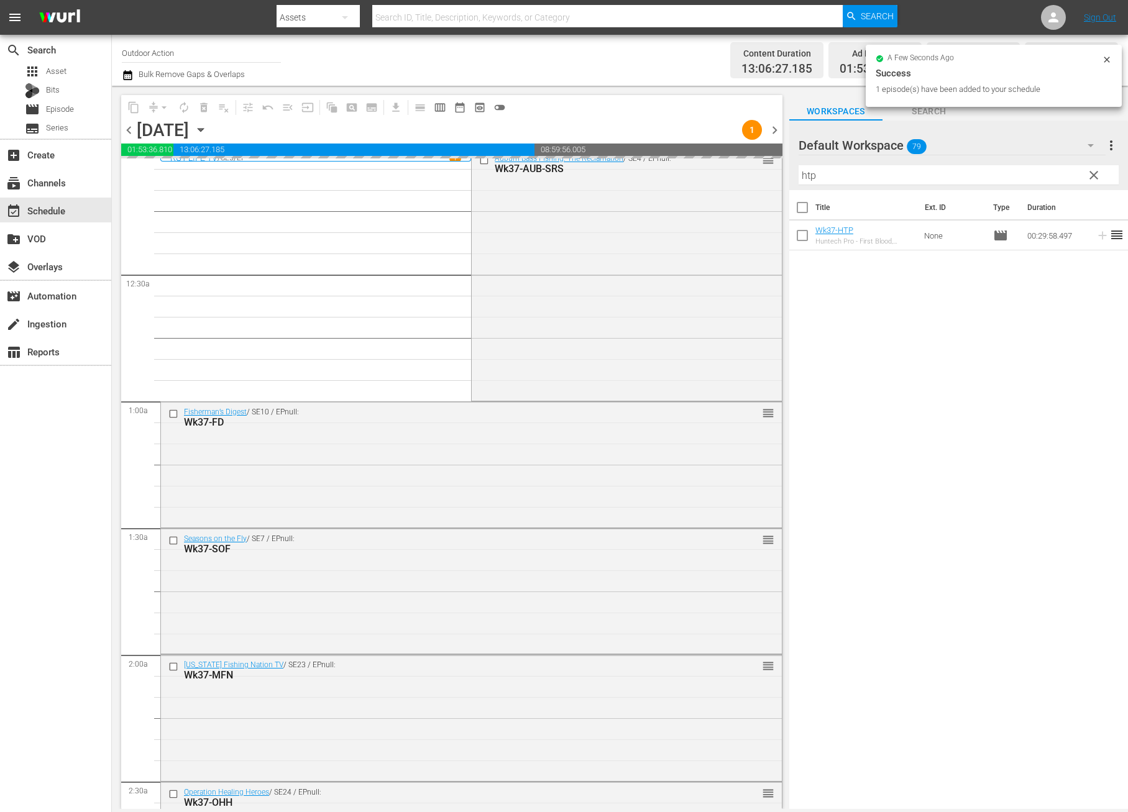
click at [1045, 177] on input "htp" at bounding box center [958, 175] width 320 height 20
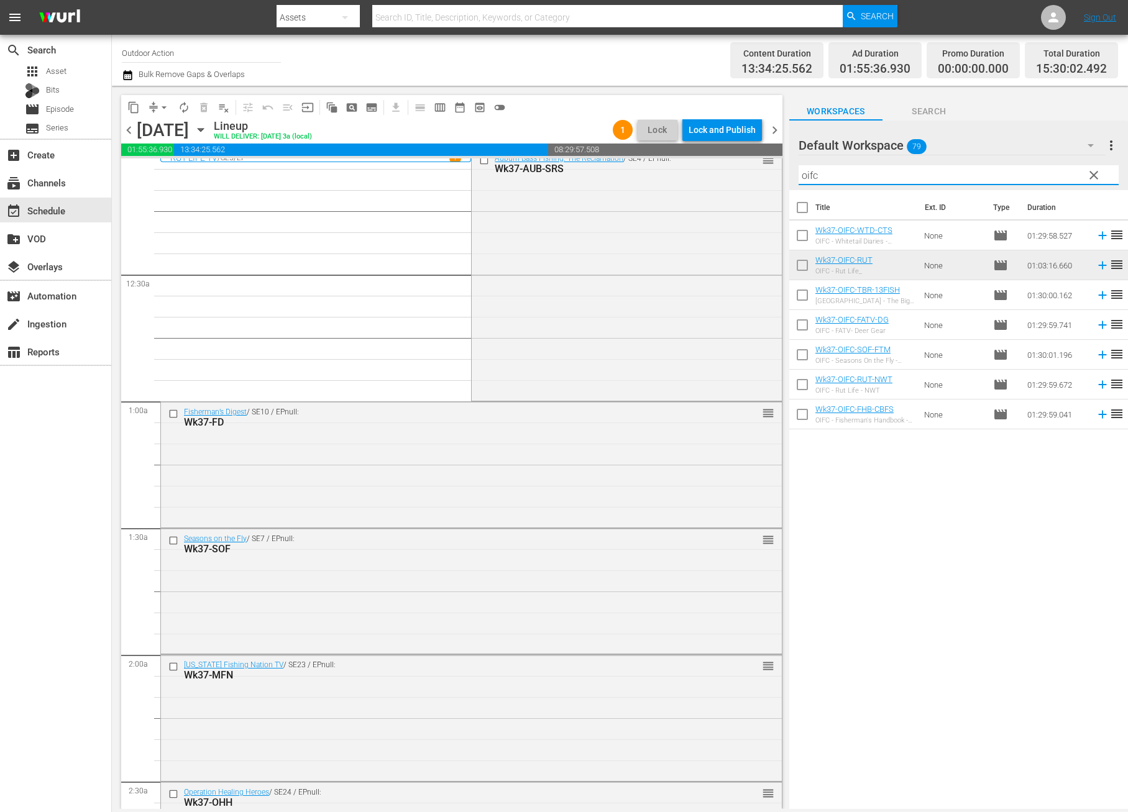
click at [960, 528] on div "Title Ext. ID Type Duration Wk37-OIFC-WTD-CTS OIFC - Whitetail Diaries - Chasin…" at bounding box center [958, 500] width 339 height 621
click at [1098, 324] on icon at bounding box center [1102, 325] width 8 height 8
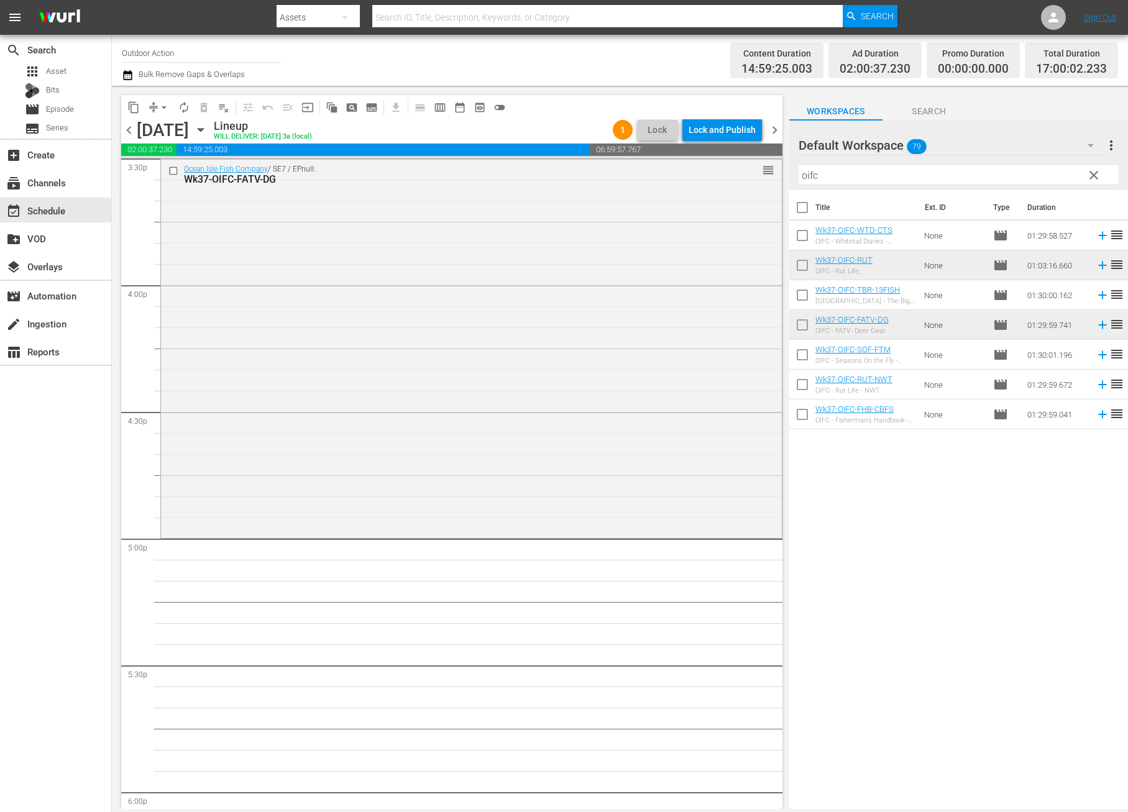
scroll to position [3926, 0]
click at [849, 179] on input "oifc" at bounding box center [958, 175] width 320 height 20
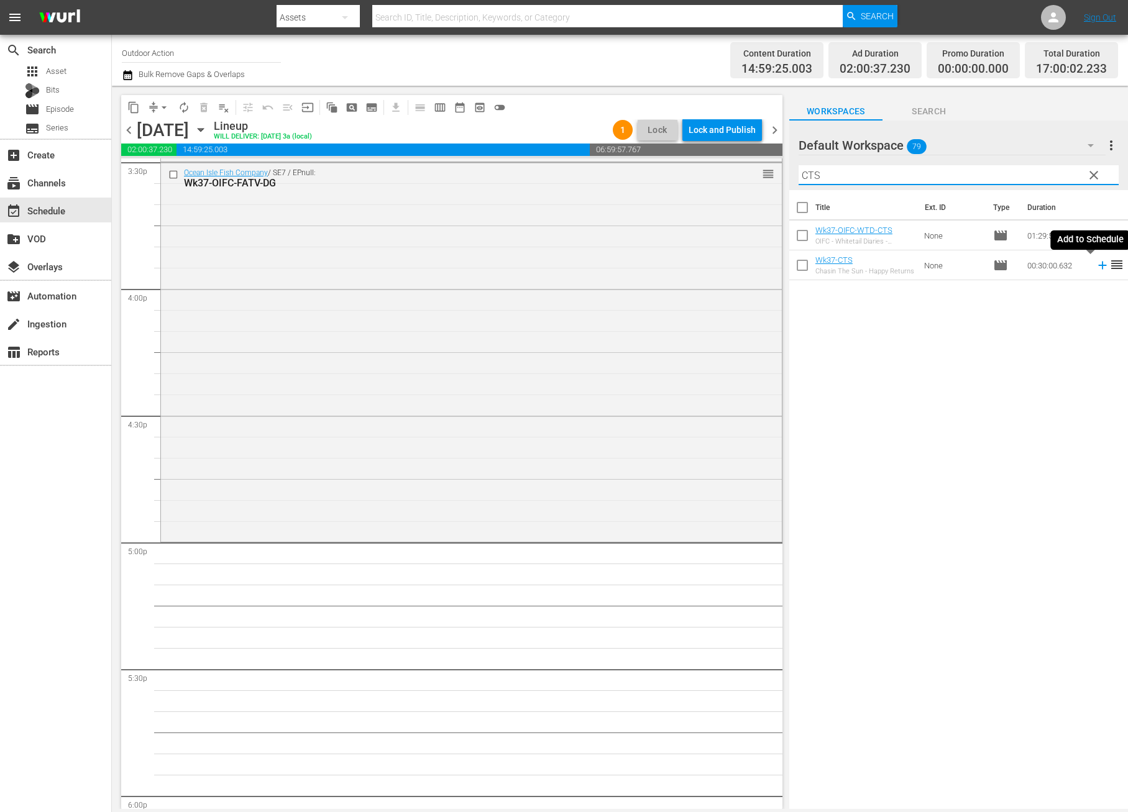
click at [1096, 266] on icon at bounding box center [1103, 265] width 14 height 14
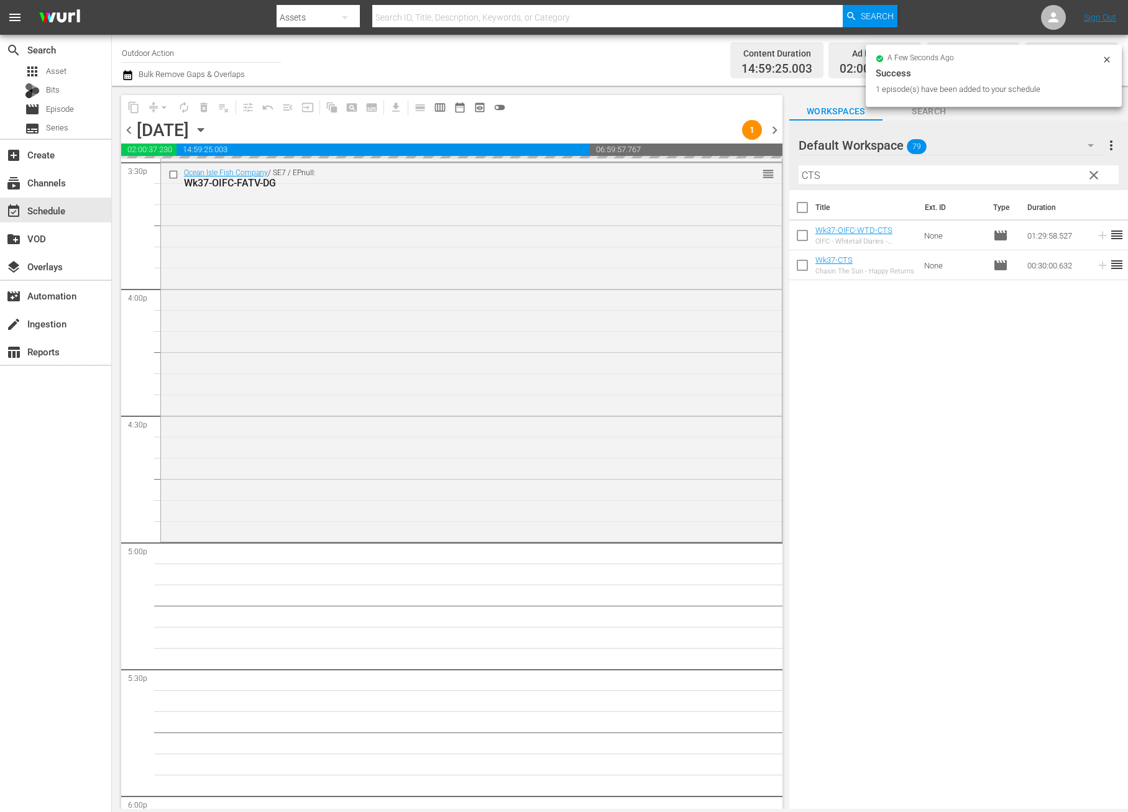
click at [985, 170] on input "CTS" at bounding box center [958, 175] width 320 height 20
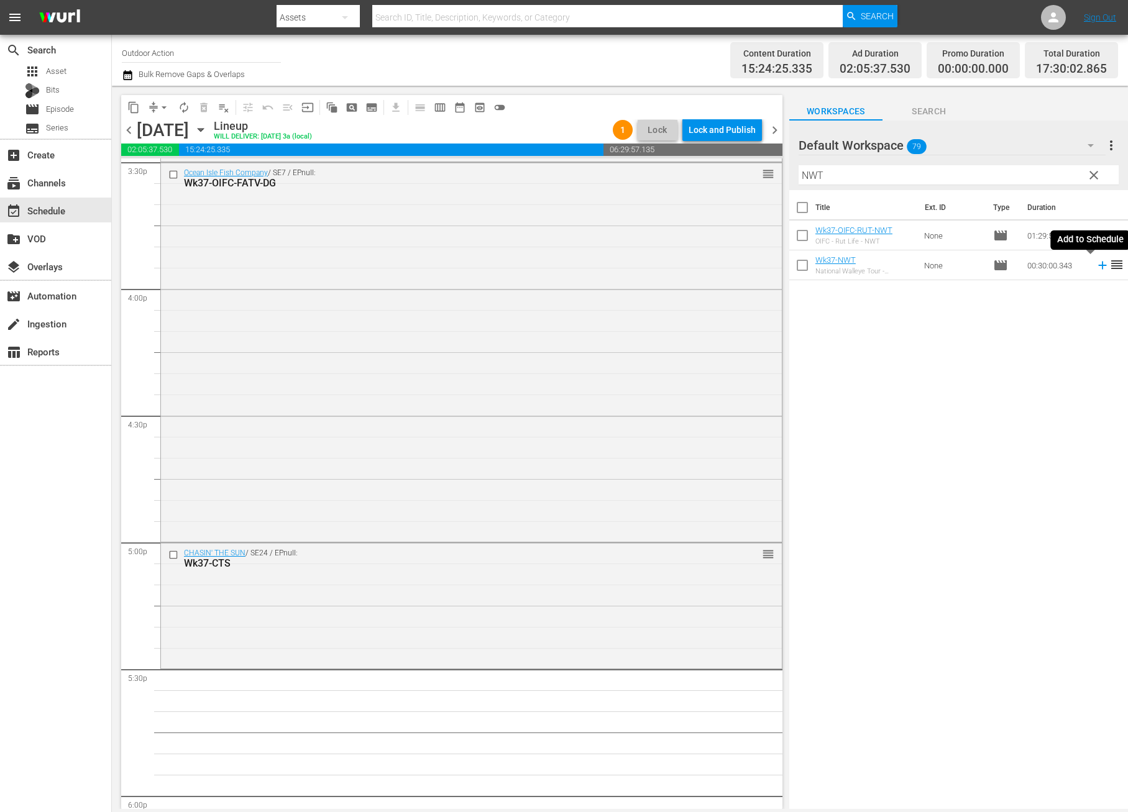
click at [1096, 262] on icon at bounding box center [1103, 265] width 14 height 14
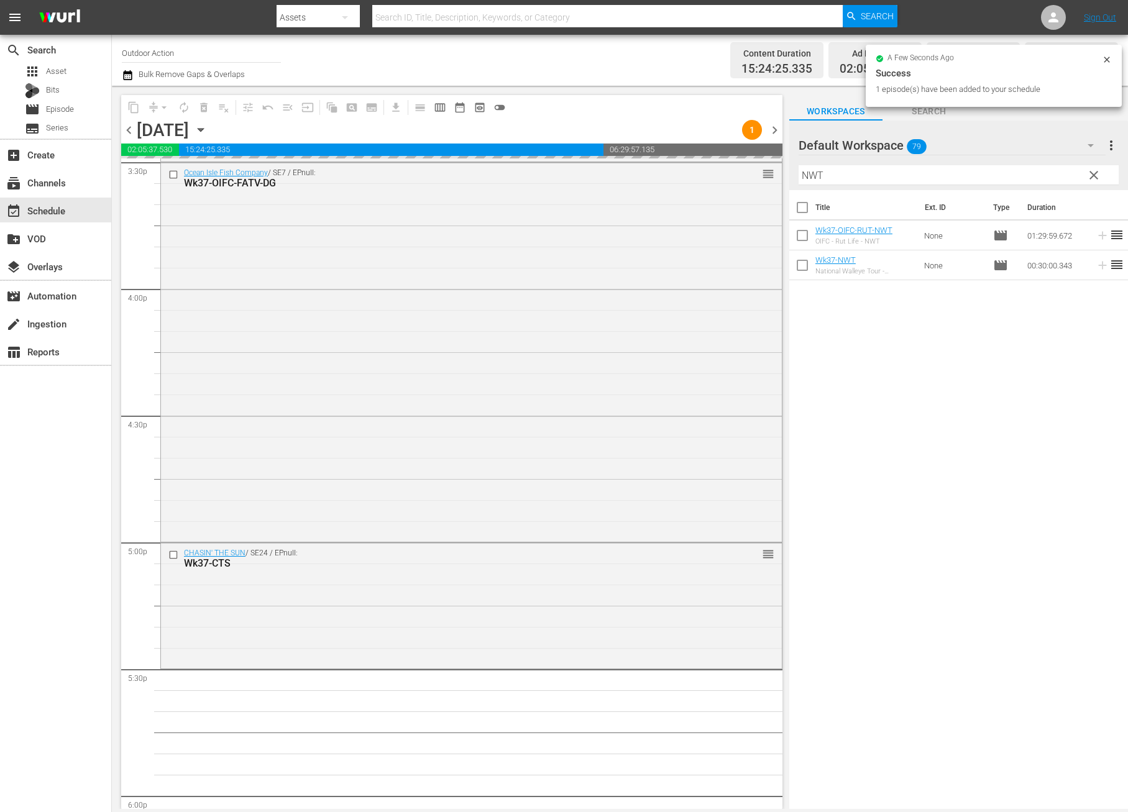
click at [975, 175] on input "NWT" at bounding box center [958, 175] width 320 height 20
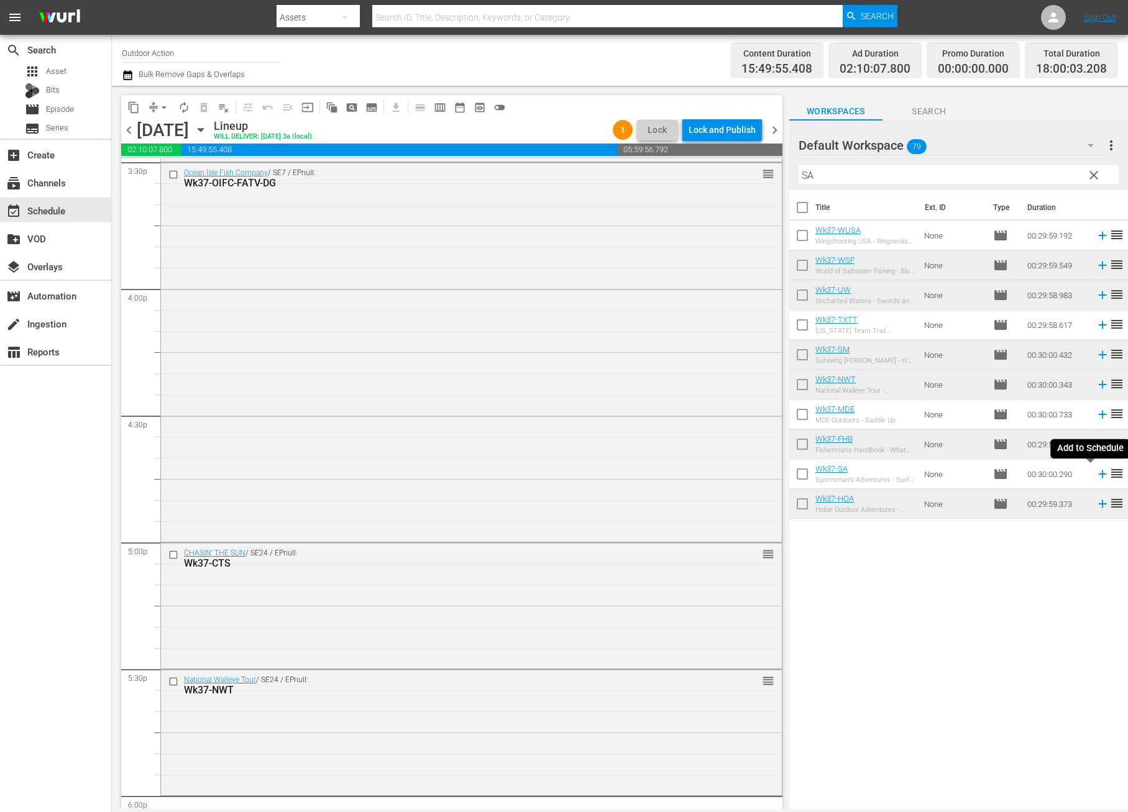
click at [1098, 473] on icon at bounding box center [1102, 474] width 8 height 8
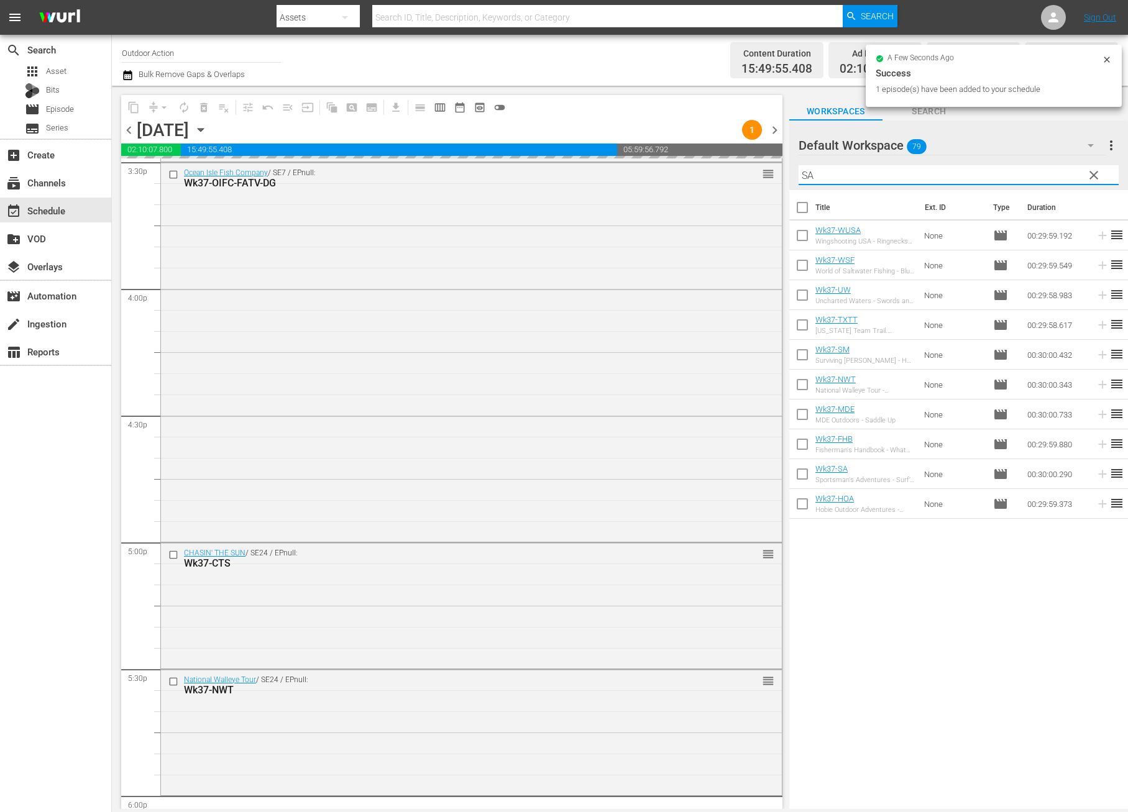
click at [962, 175] on input "SA" at bounding box center [958, 175] width 320 height 20
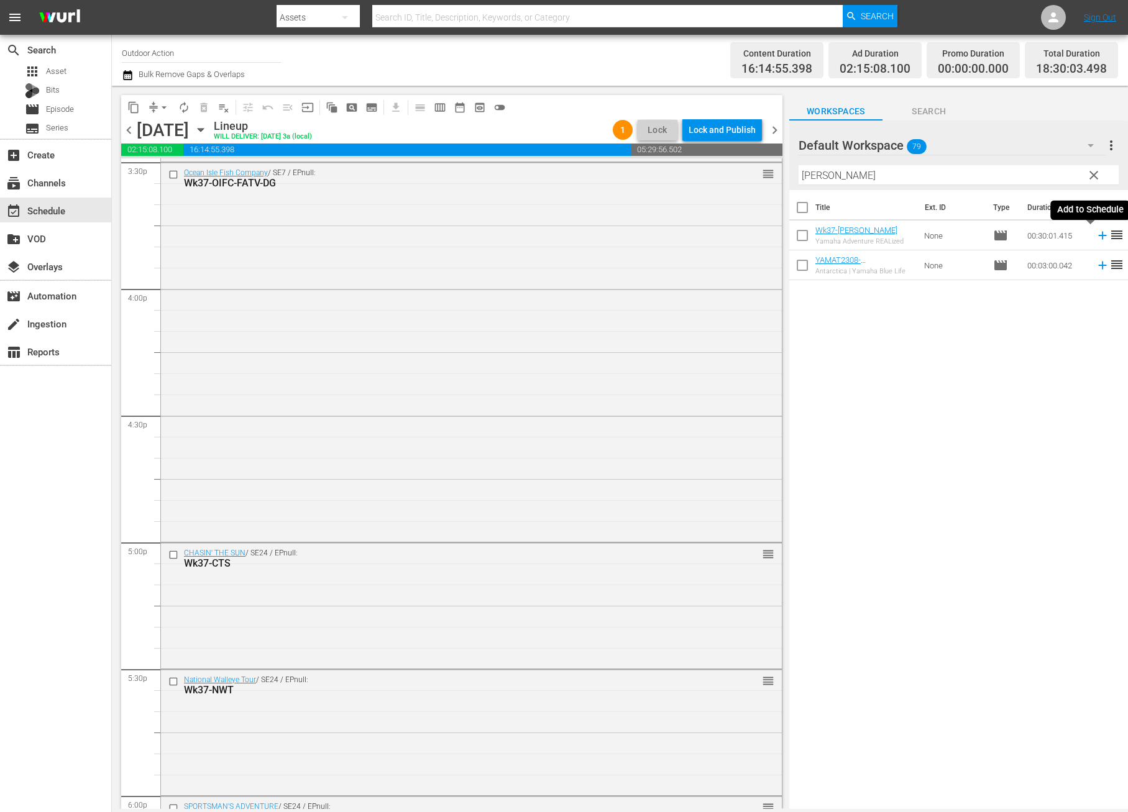
click at [1096, 238] on icon at bounding box center [1103, 236] width 14 height 14
click at [1017, 175] on input "[PERSON_NAME]" at bounding box center [958, 175] width 320 height 20
click at [1096, 236] on icon at bounding box center [1103, 236] width 14 height 14
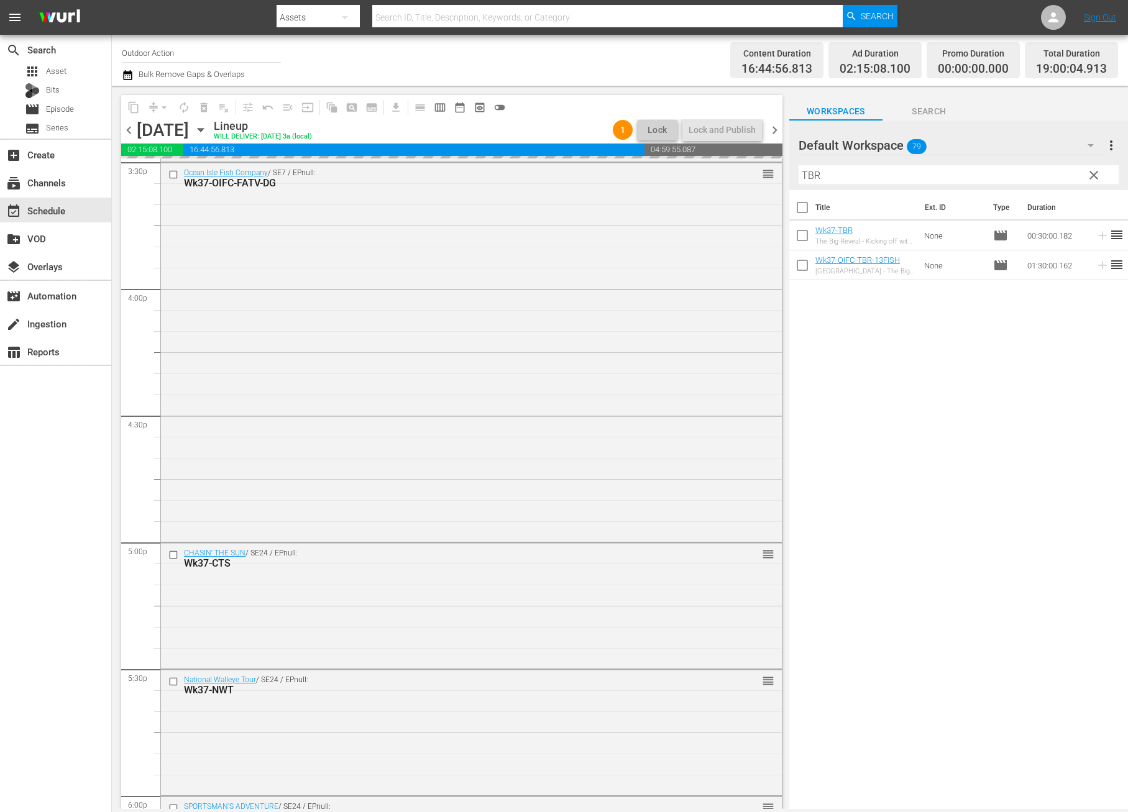
click at [1024, 174] on input "TBR" at bounding box center [958, 175] width 320 height 20
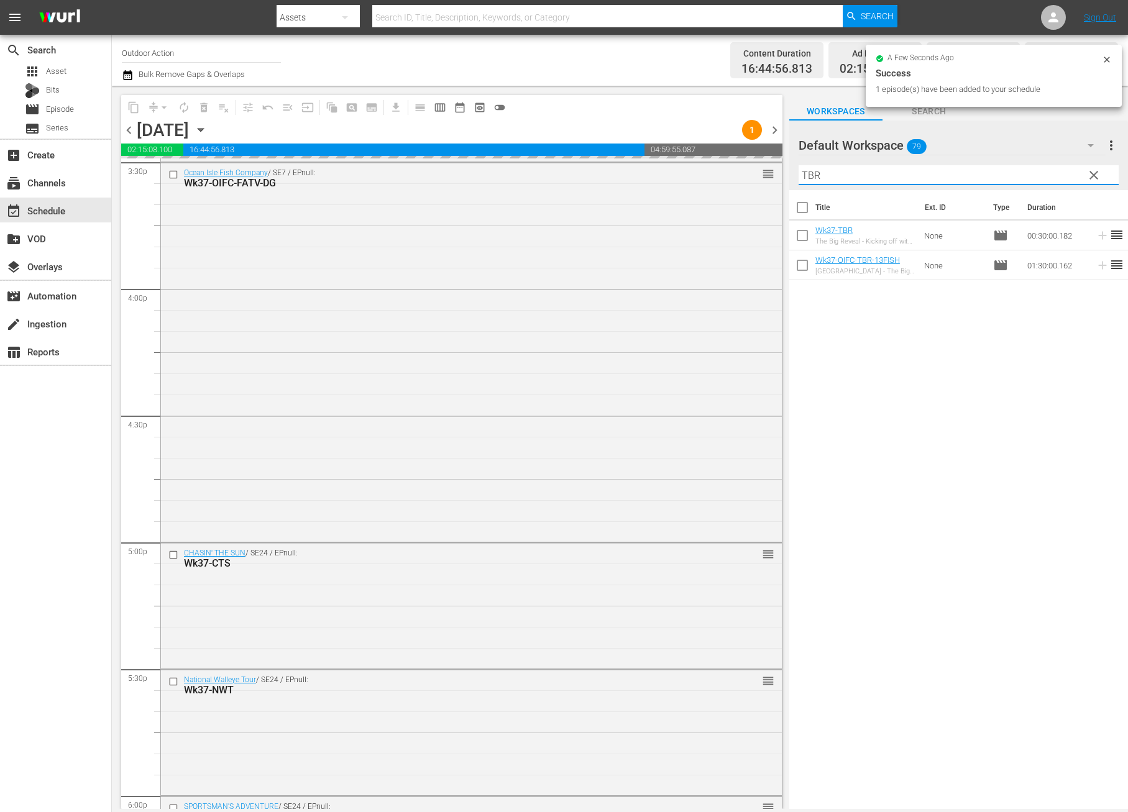
click at [1024, 174] on input "TBR" at bounding box center [958, 175] width 320 height 20
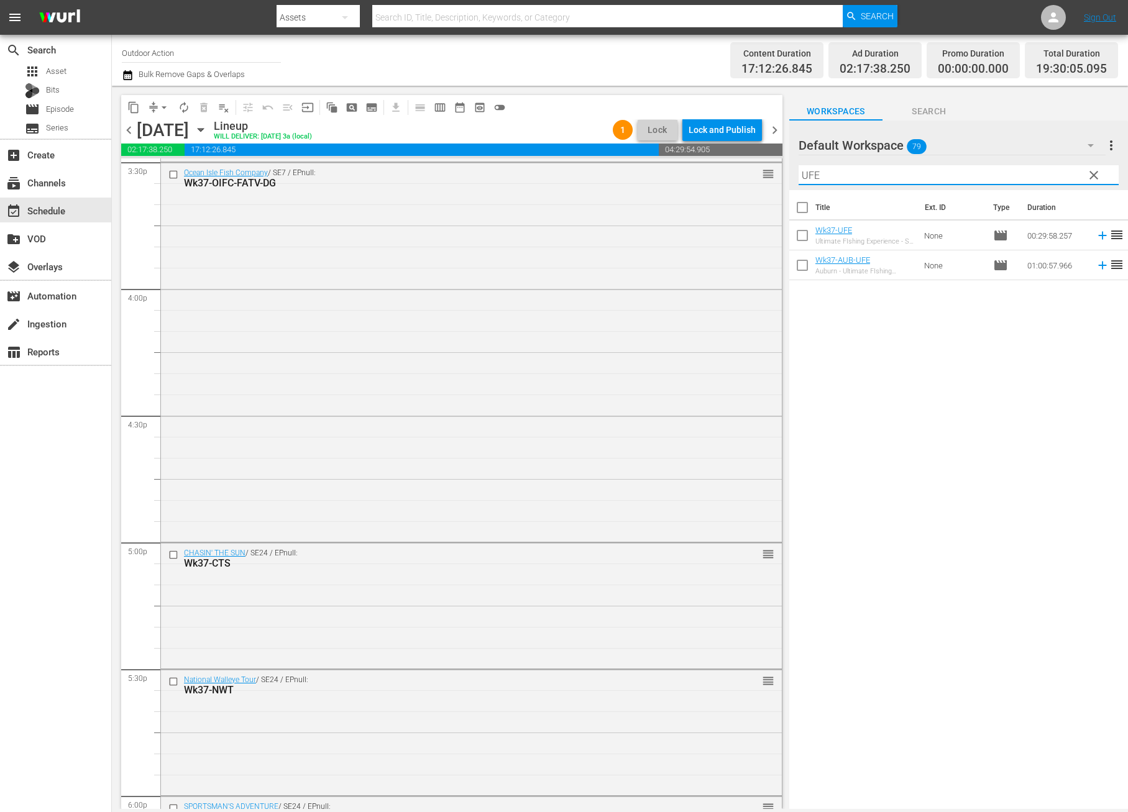
click at [1098, 237] on icon at bounding box center [1102, 236] width 8 height 8
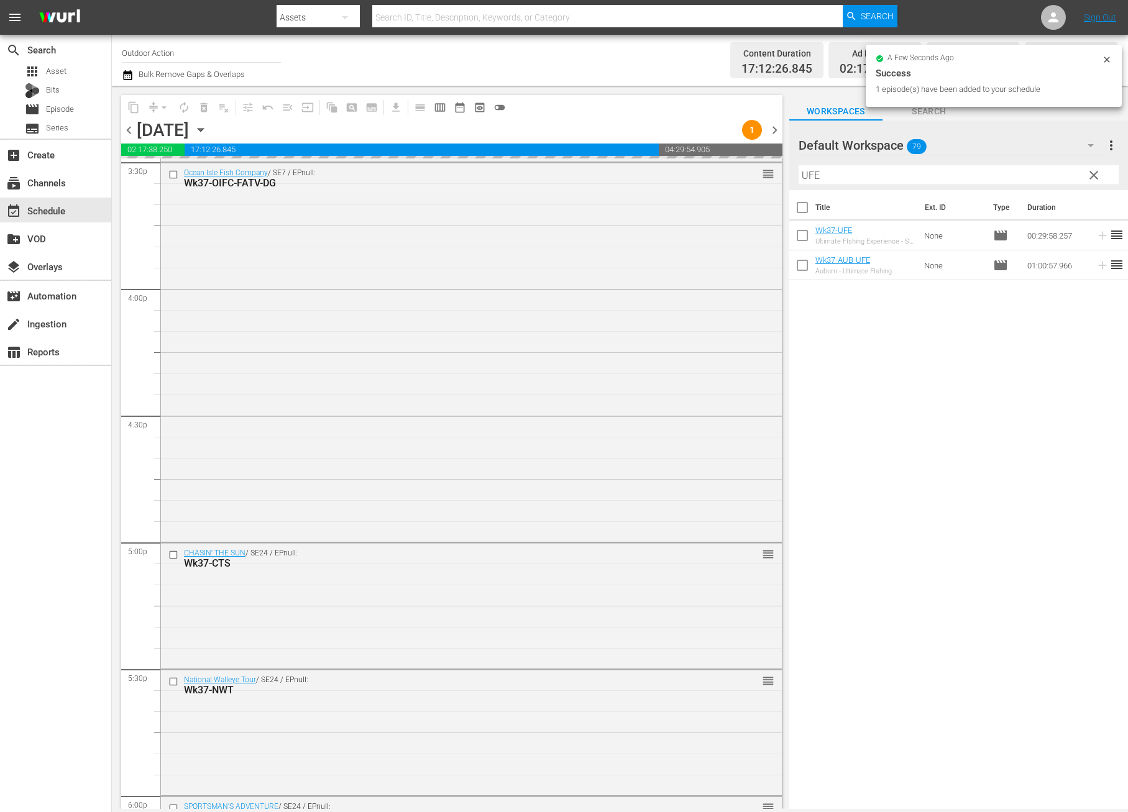
click at [1008, 173] on input "UFE" at bounding box center [958, 175] width 320 height 20
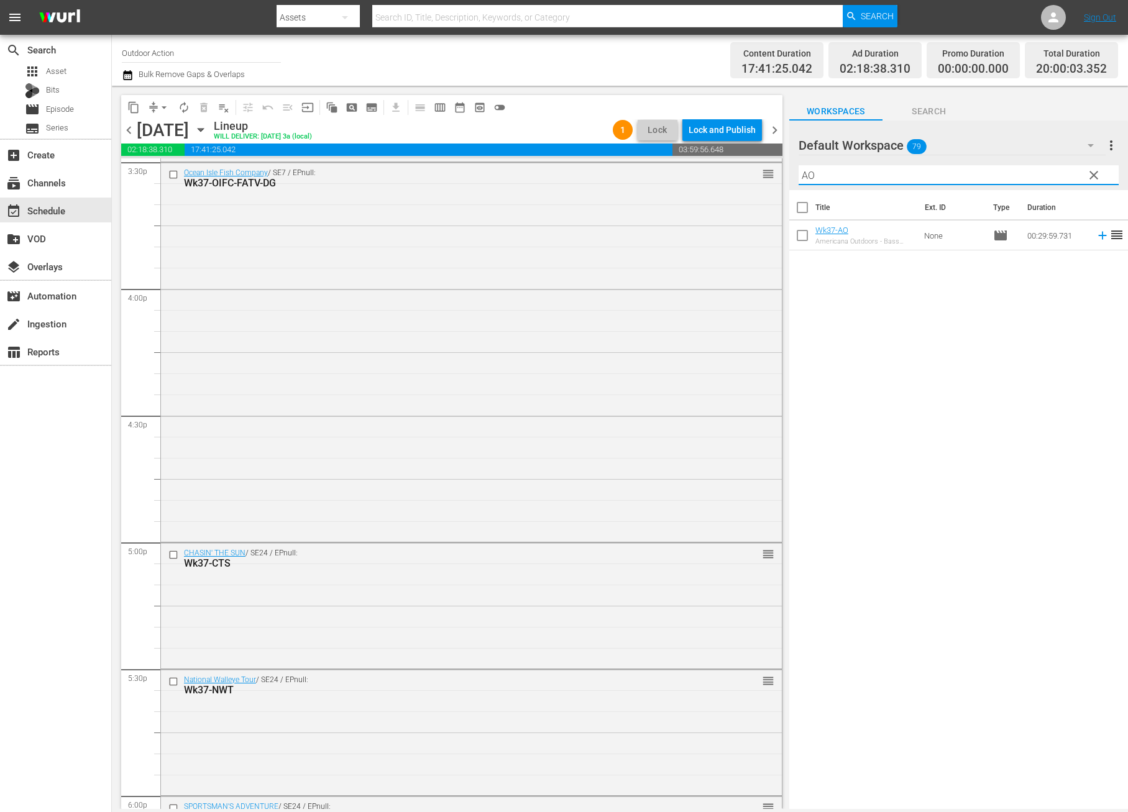
click at [1096, 236] on icon at bounding box center [1103, 236] width 14 height 14
click at [1004, 170] on input "AO" at bounding box center [958, 175] width 320 height 20
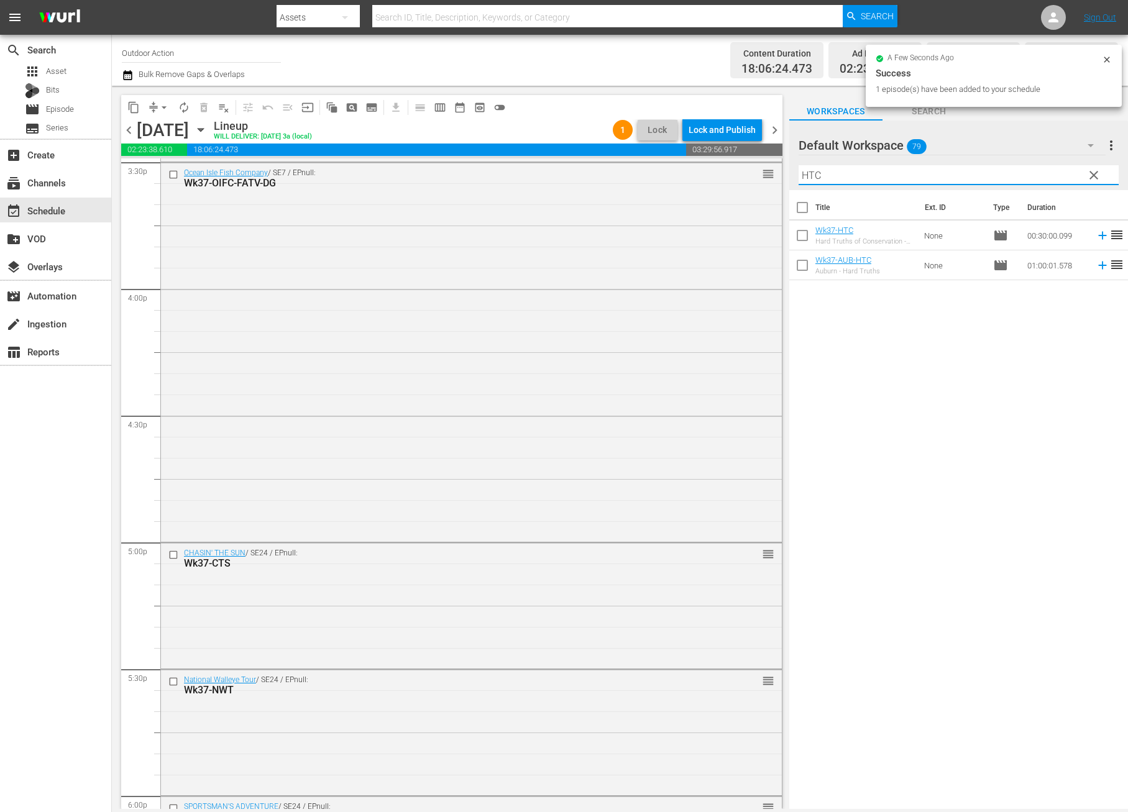
click at [1098, 234] on icon at bounding box center [1102, 236] width 8 height 8
click at [1044, 172] on input "HTC" at bounding box center [958, 175] width 320 height 20
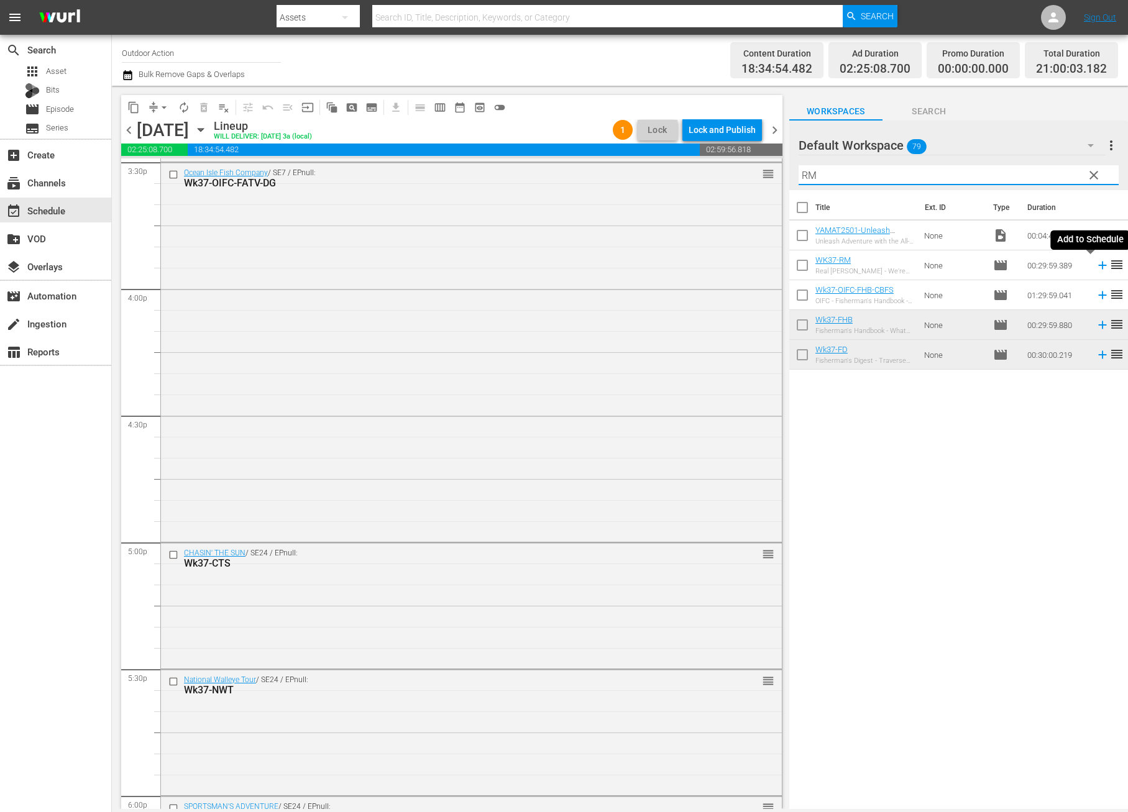
click at [1096, 267] on icon at bounding box center [1103, 265] width 14 height 14
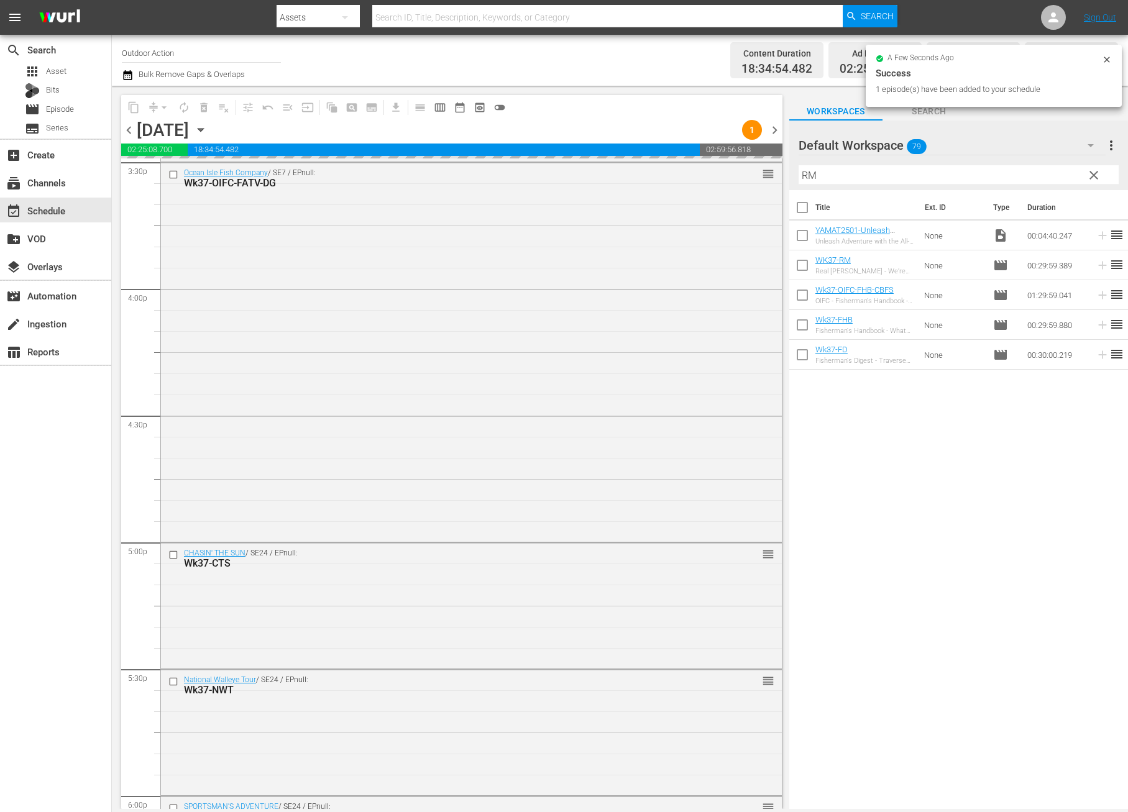
click at [996, 173] on input "RM" at bounding box center [958, 175] width 320 height 20
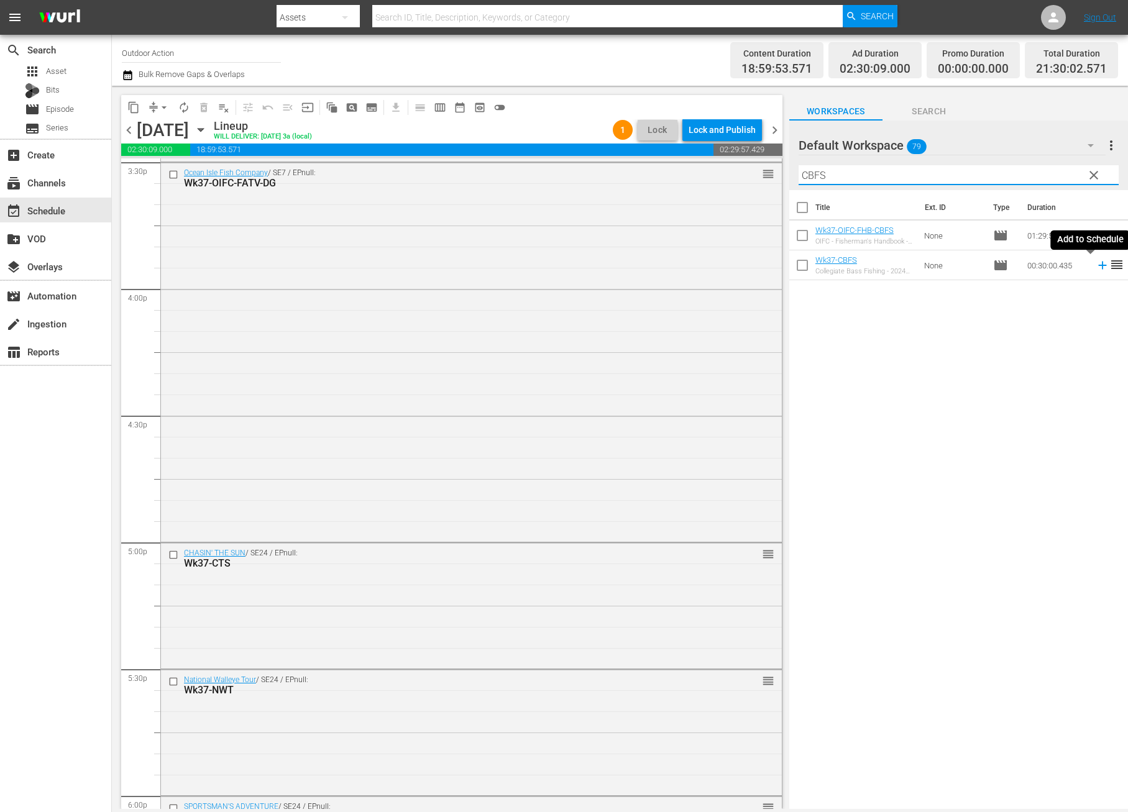
click at [1096, 265] on icon at bounding box center [1103, 265] width 14 height 14
click at [1038, 172] on input "CBFS" at bounding box center [958, 175] width 320 height 20
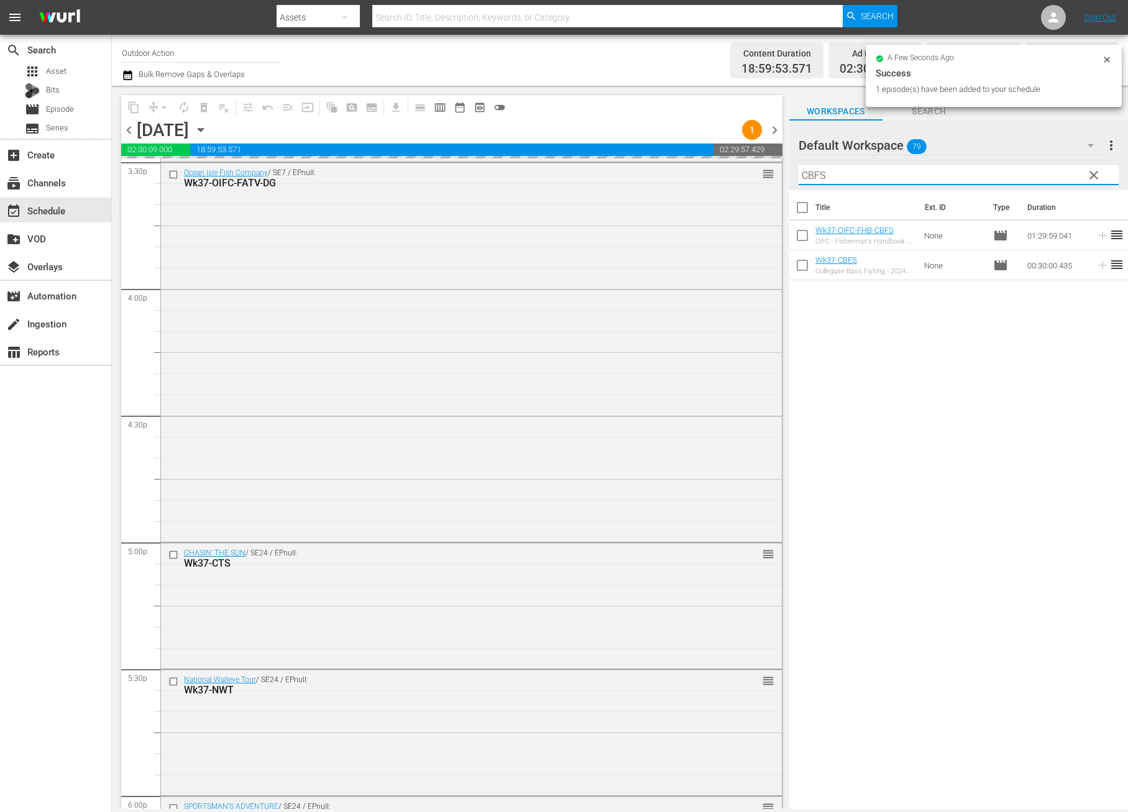
click at [1038, 172] on input "CBFS" at bounding box center [958, 175] width 320 height 20
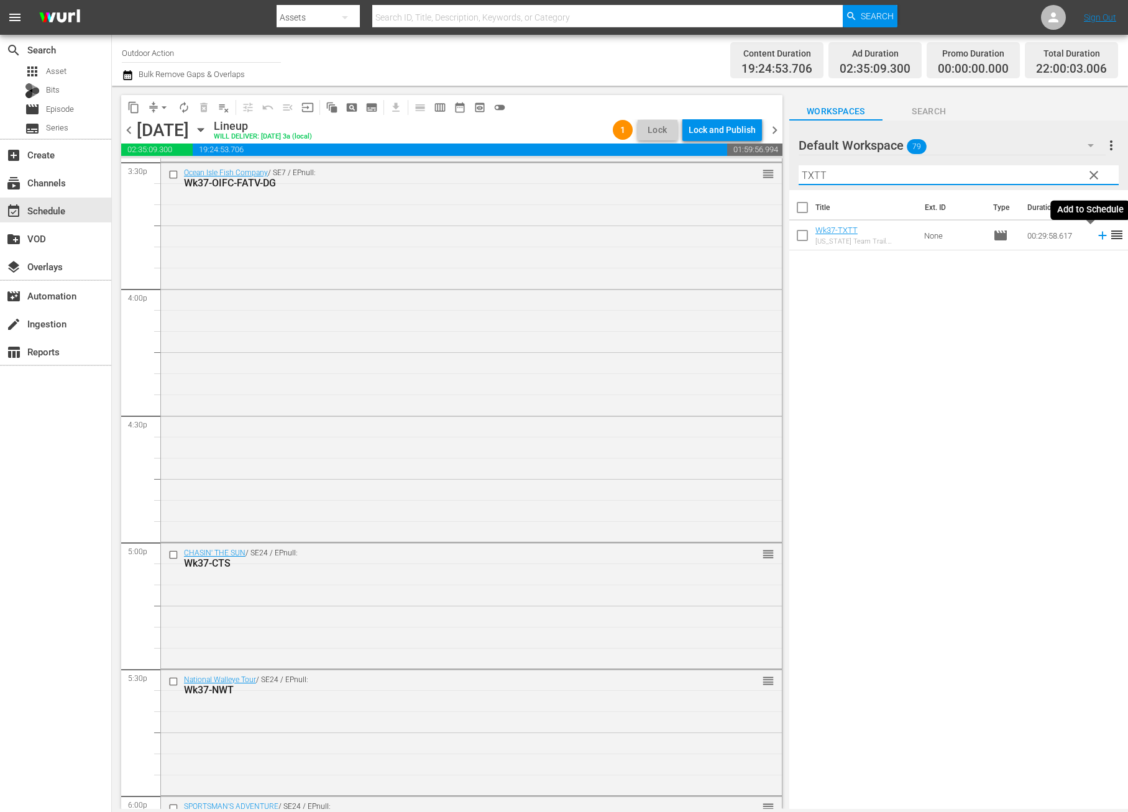
click at [1096, 237] on icon at bounding box center [1103, 236] width 14 height 14
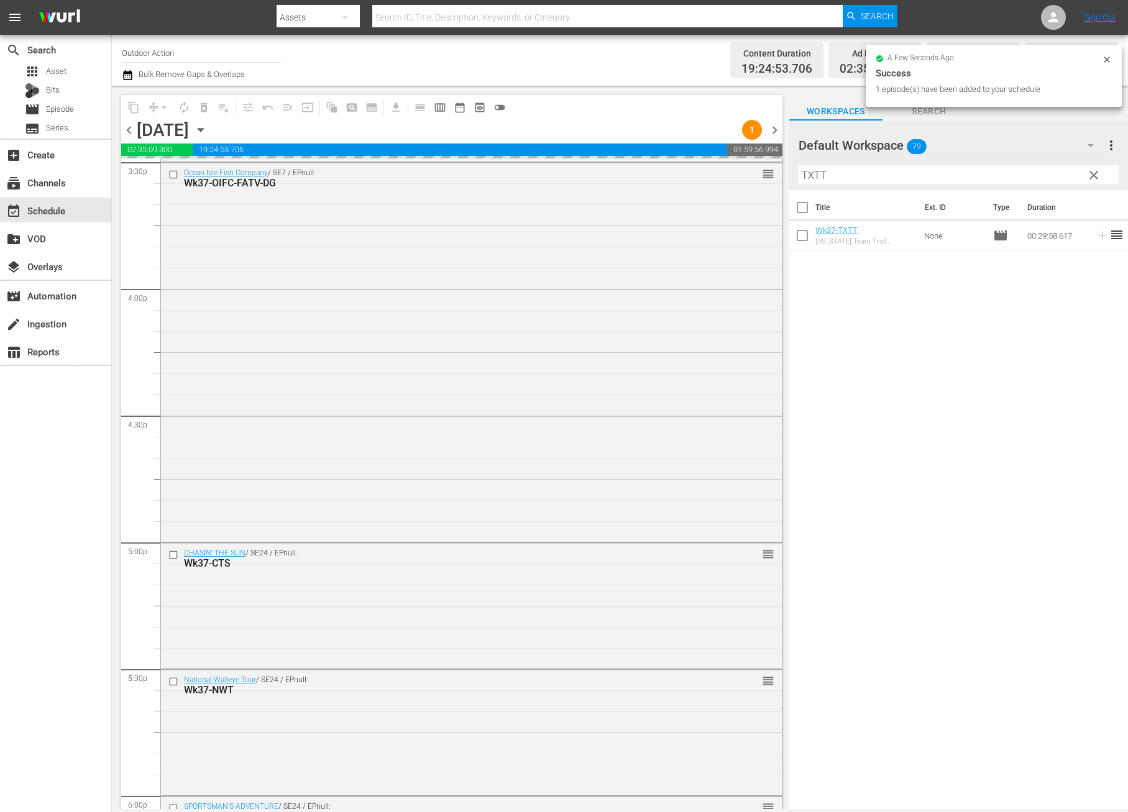
click at [1051, 173] on input "TXTT" at bounding box center [958, 175] width 320 height 20
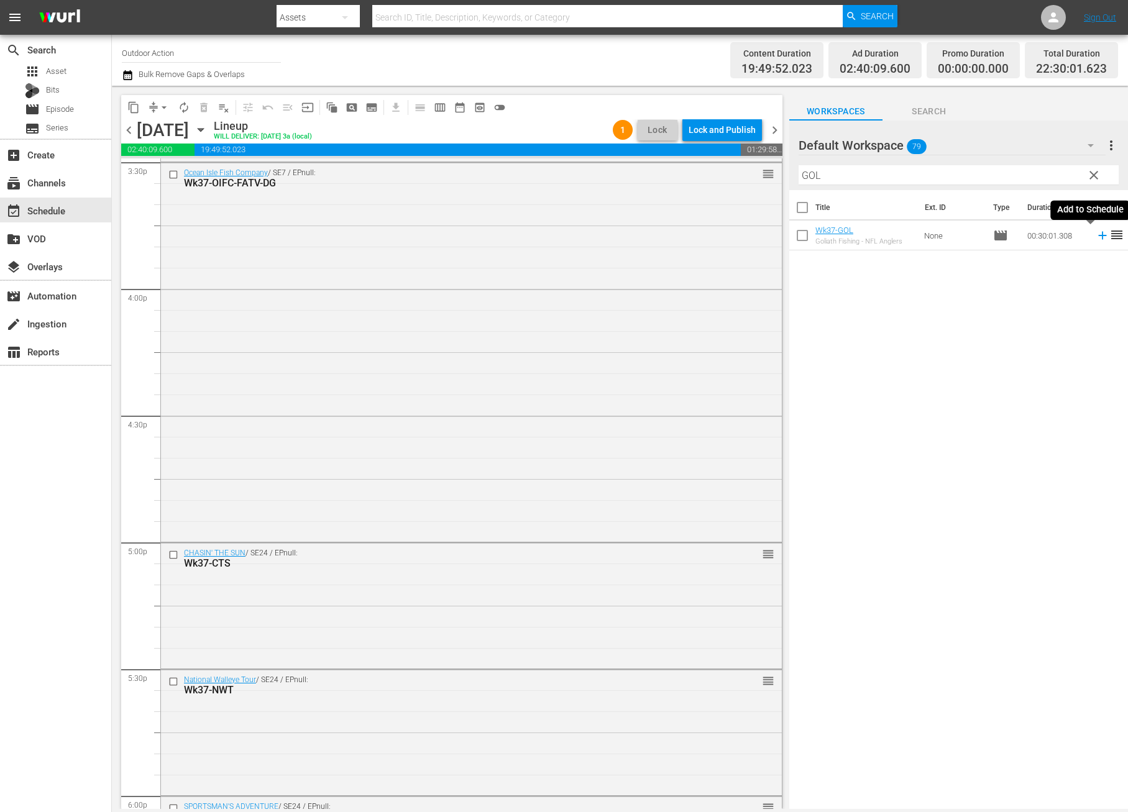
click at [1096, 241] on icon at bounding box center [1103, 236] width 14 height 14
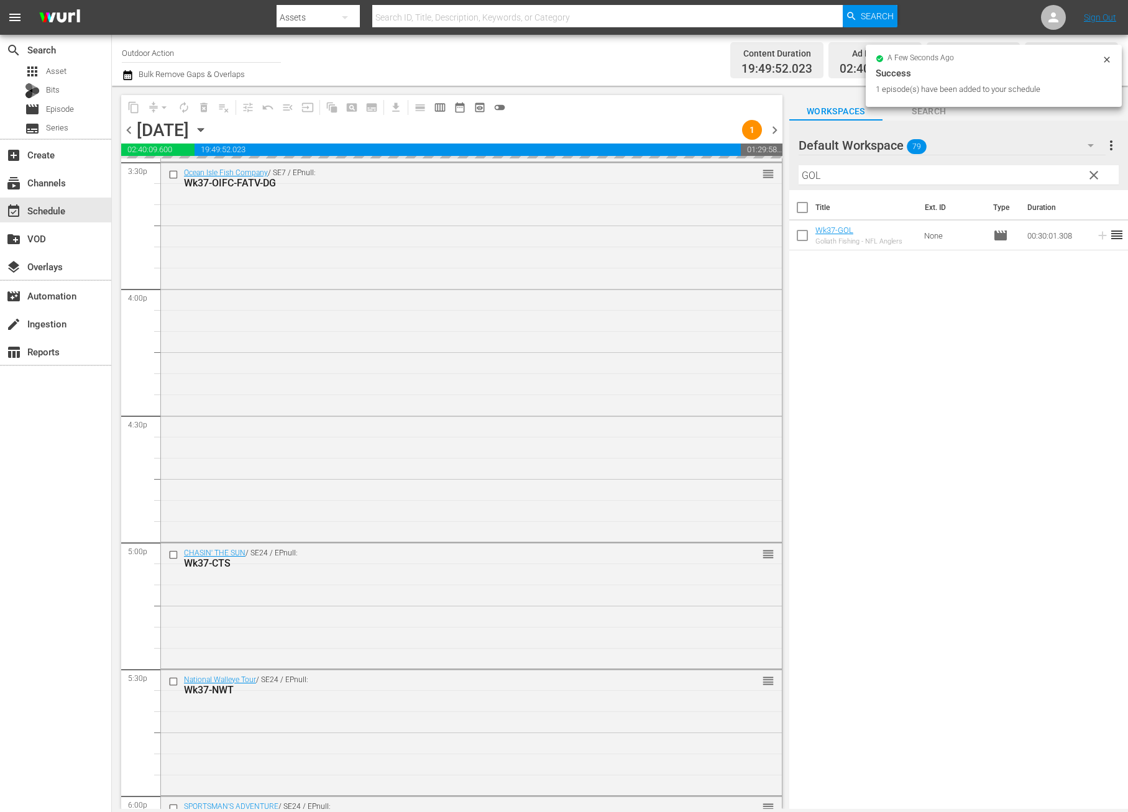
click at [1004, 175] on input "GOL" at bounding box center [958, 175] width 320 height 20
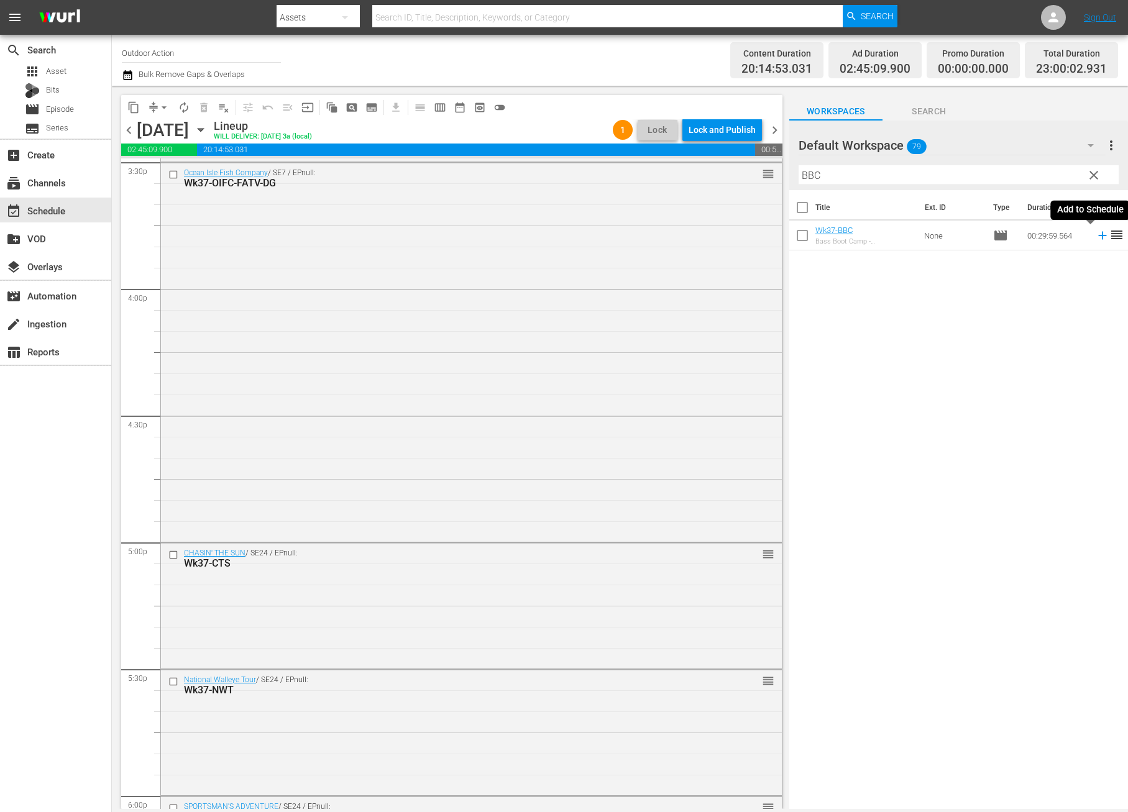
click at [1096, 237] on icon at bounding box center [1103, 236] width 14 height 14
click at [1025, 175] on input "BBC" at bounding box center [958, 175] width 320 height 20
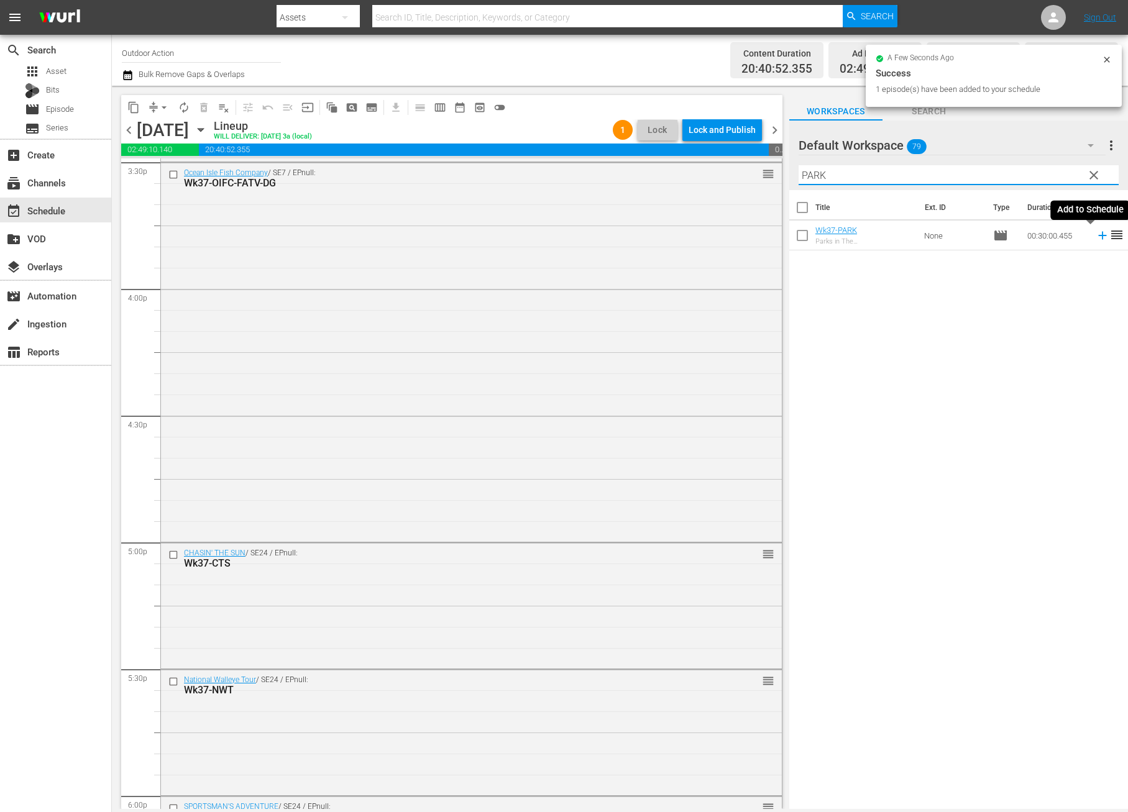
type input "PARK"
click at [1098, 235] on icon at bounding box center [1102, 236] width 8 height 8
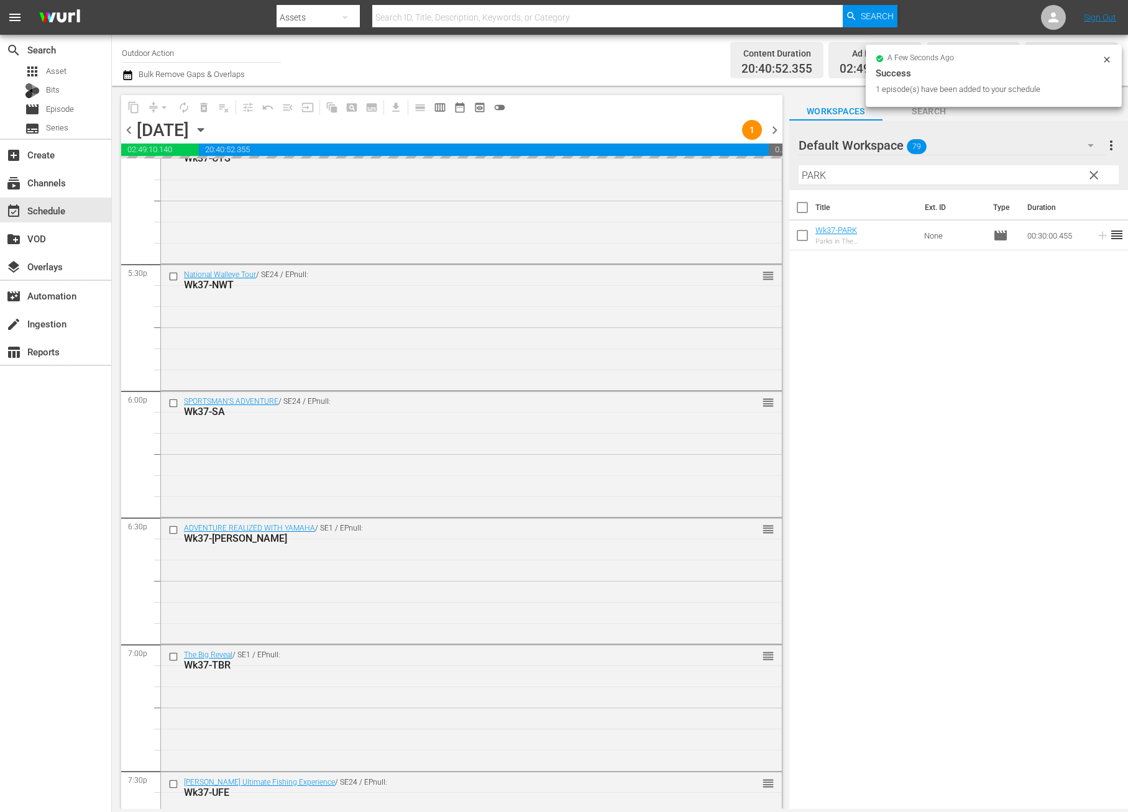
scroll to position [5433, 0]
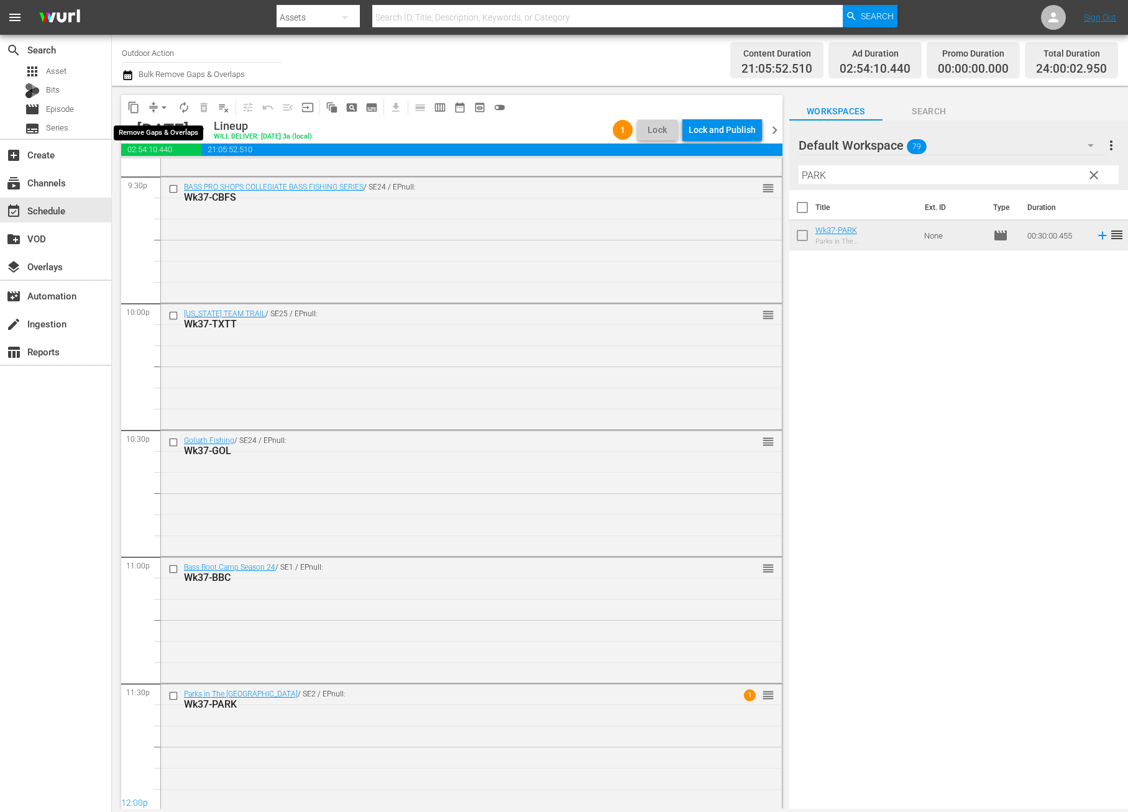
click at [158, 104] on span "arrow_drop_down" at bounding box center [164, 107] width 12 height 12
click at [170, 129] on li "Align to Midnight" at bounding box center [164, 132] width 130 height 21
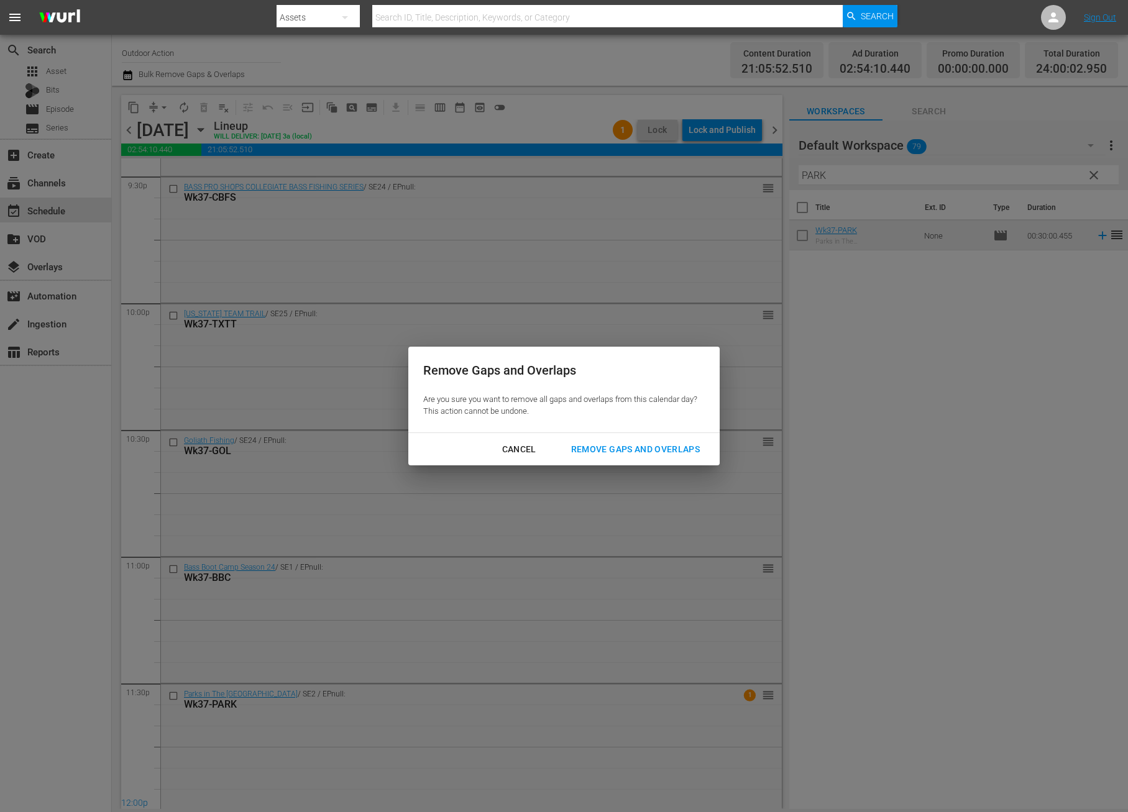
click at [611, 448] on div "Remove Gaps and Overlaps" at bounding box center [635, 450] width 149 height 16
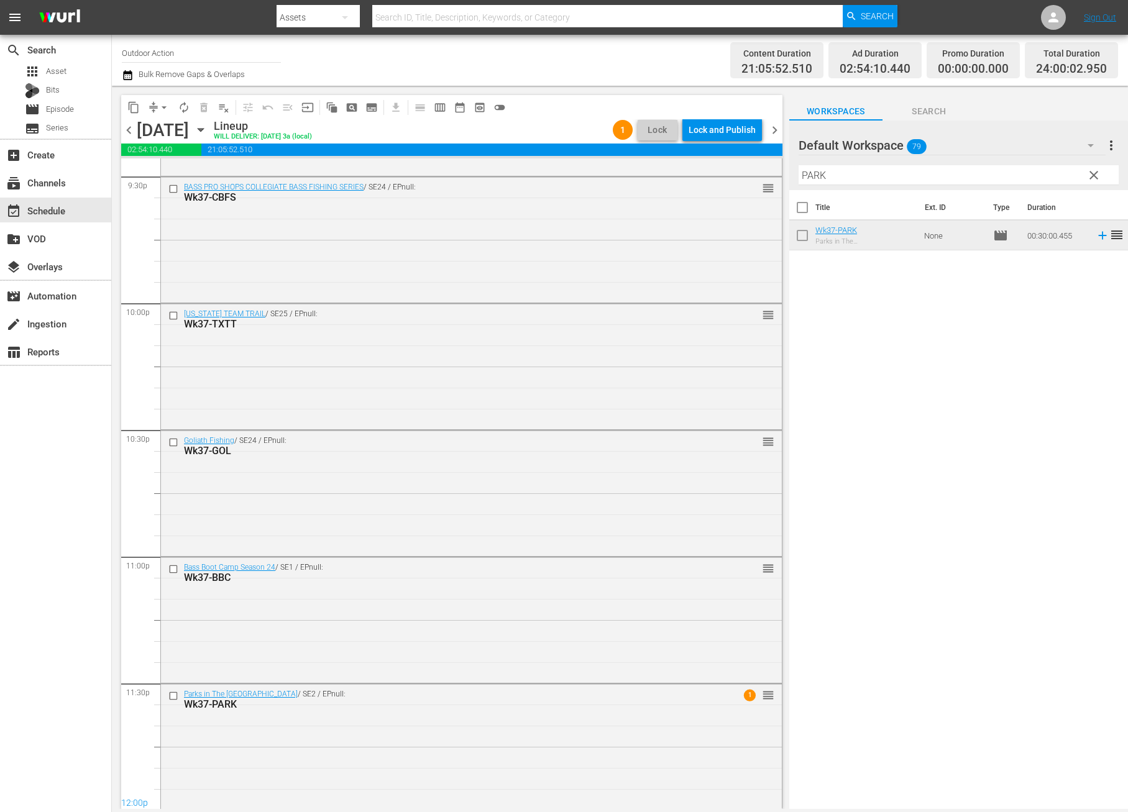
click at [707, 130] on div "Lock and Publish" at bounding box center [721, 130] width 67 height 22
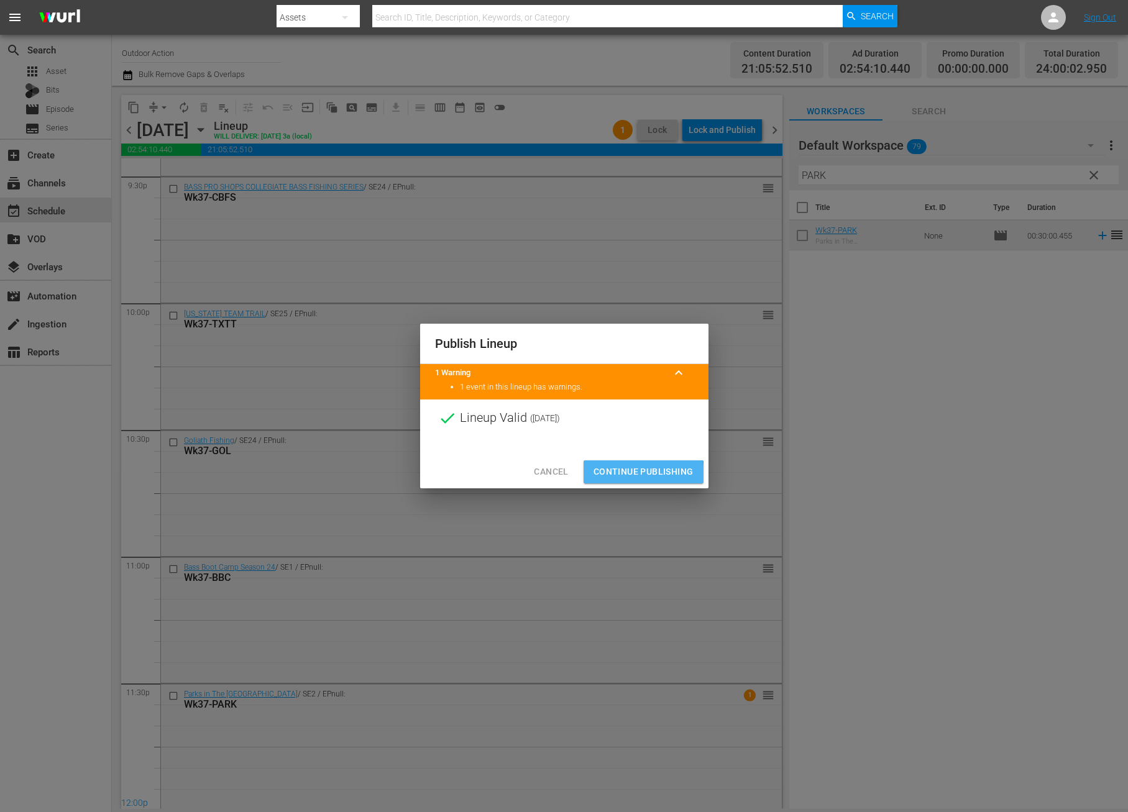
click at [634, 477] on span "Continue Publishing" at bounding box center [643, 472] width 100 height 16
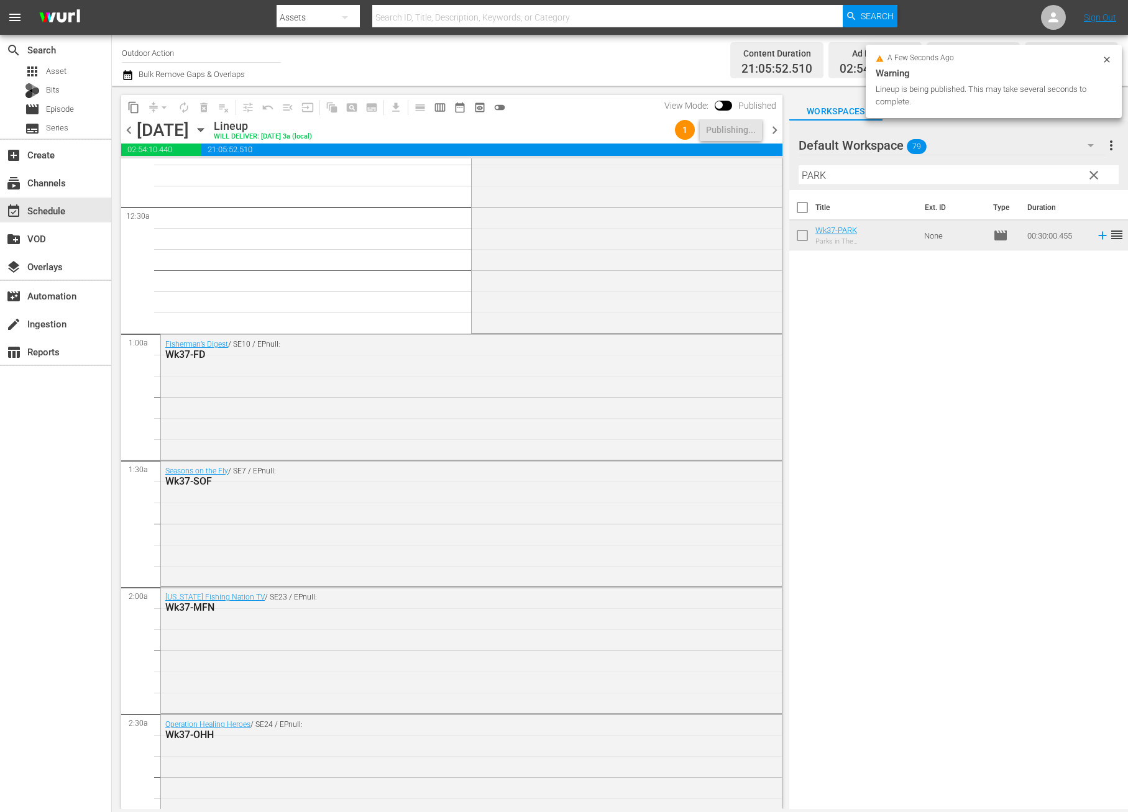
scroll to position [0, 0]
